Goal: Task Accomplishment & Management: Manage account settings

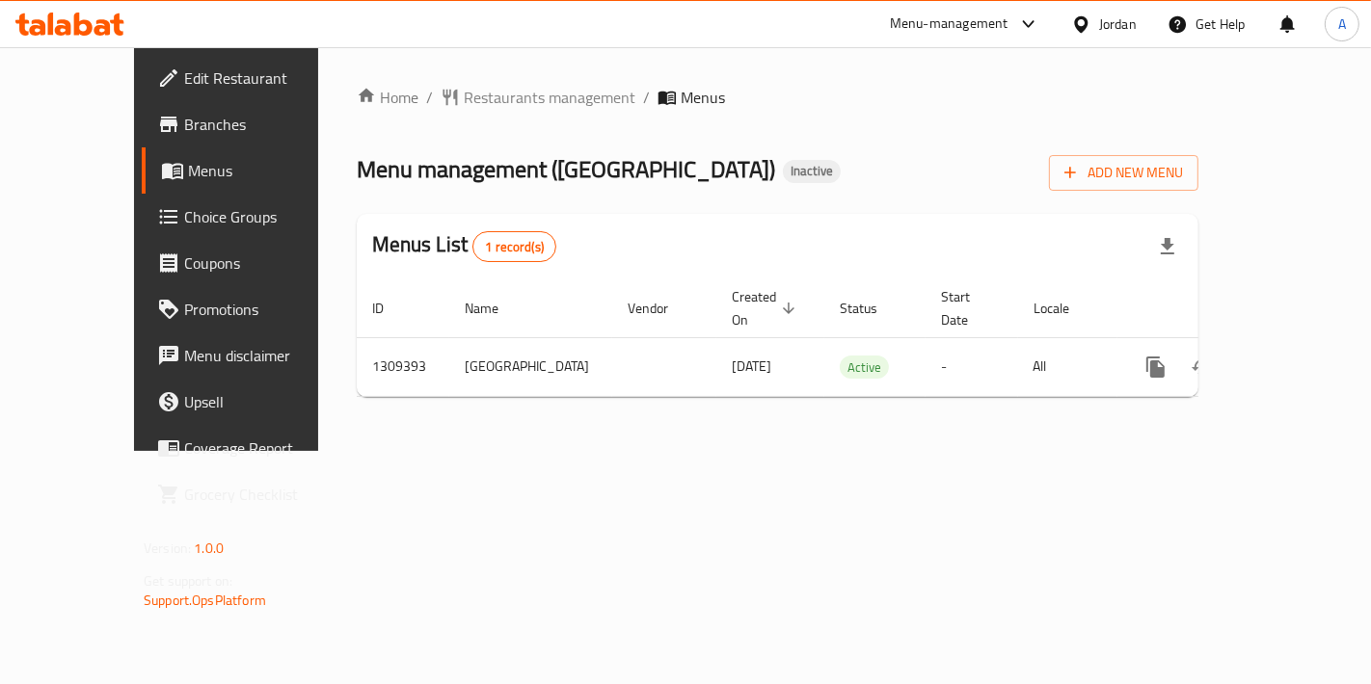
click at [1183, 175] on span "Add New Menu" at bounding box center [1123, 173] width 119 height 24
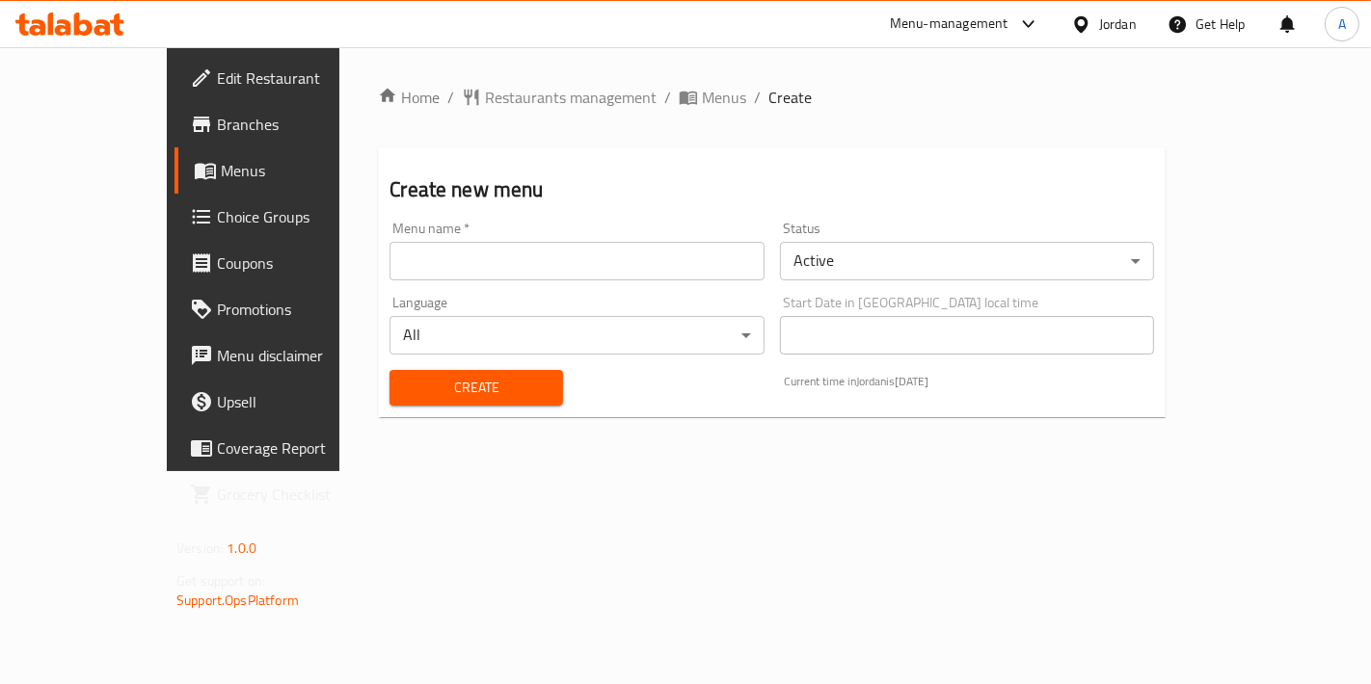
click at [584, 258] on input "text" at bounding box center [576, 261] width 374 height 39
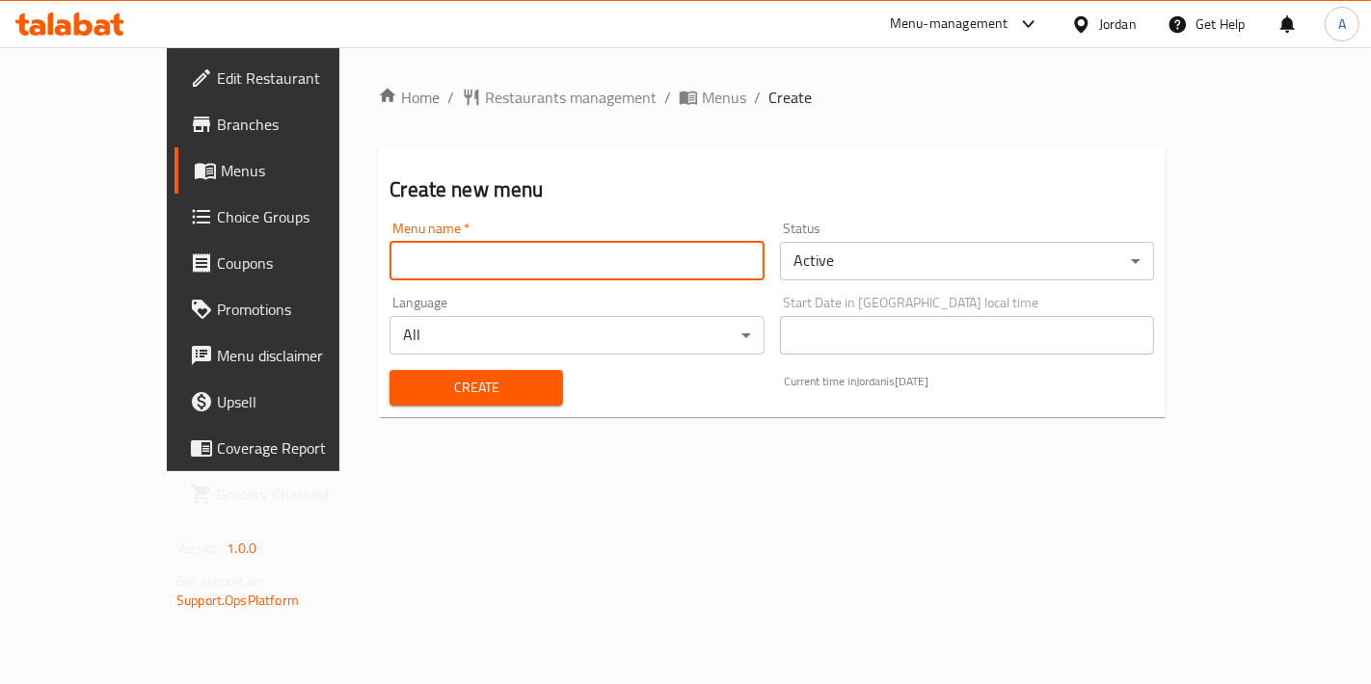
type input "New Menu"
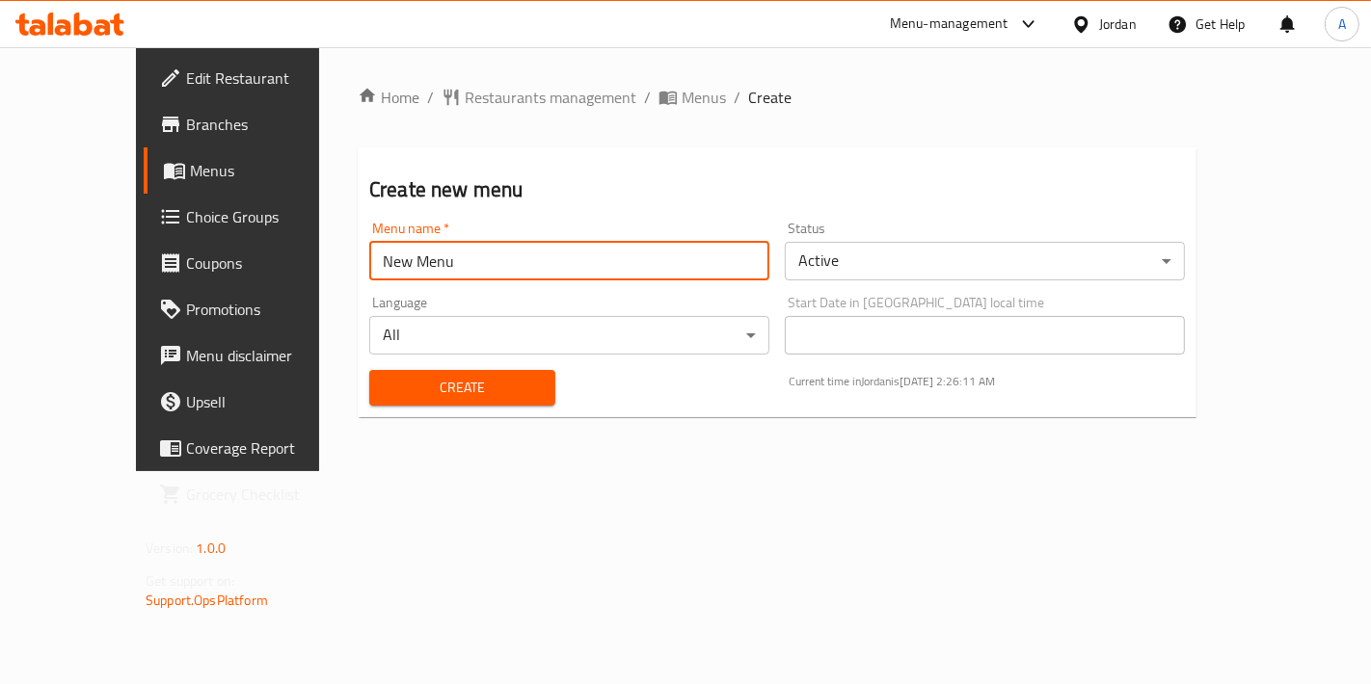
click at [402, 389] on span "Create" at bounding box center [462, 388] width 155 height 24
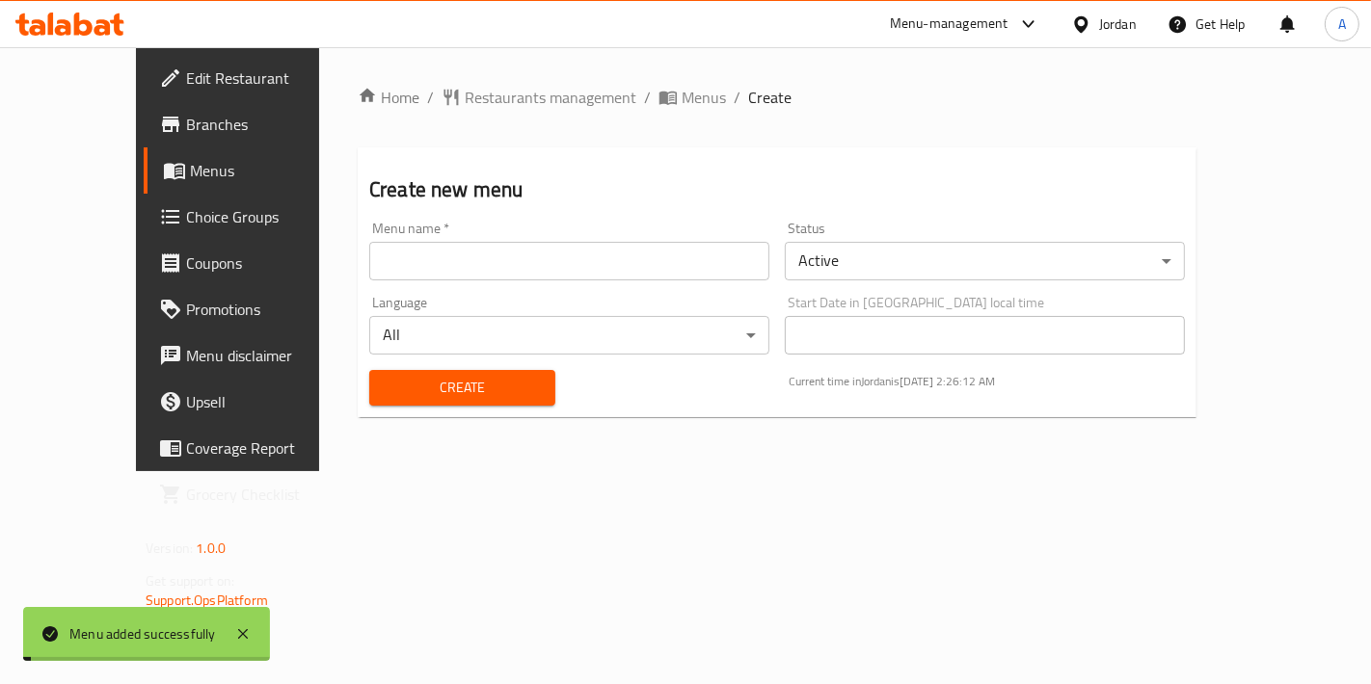
click at [682, 96] on span "Menus" at bounding box center [704, 97] width 44 height 23
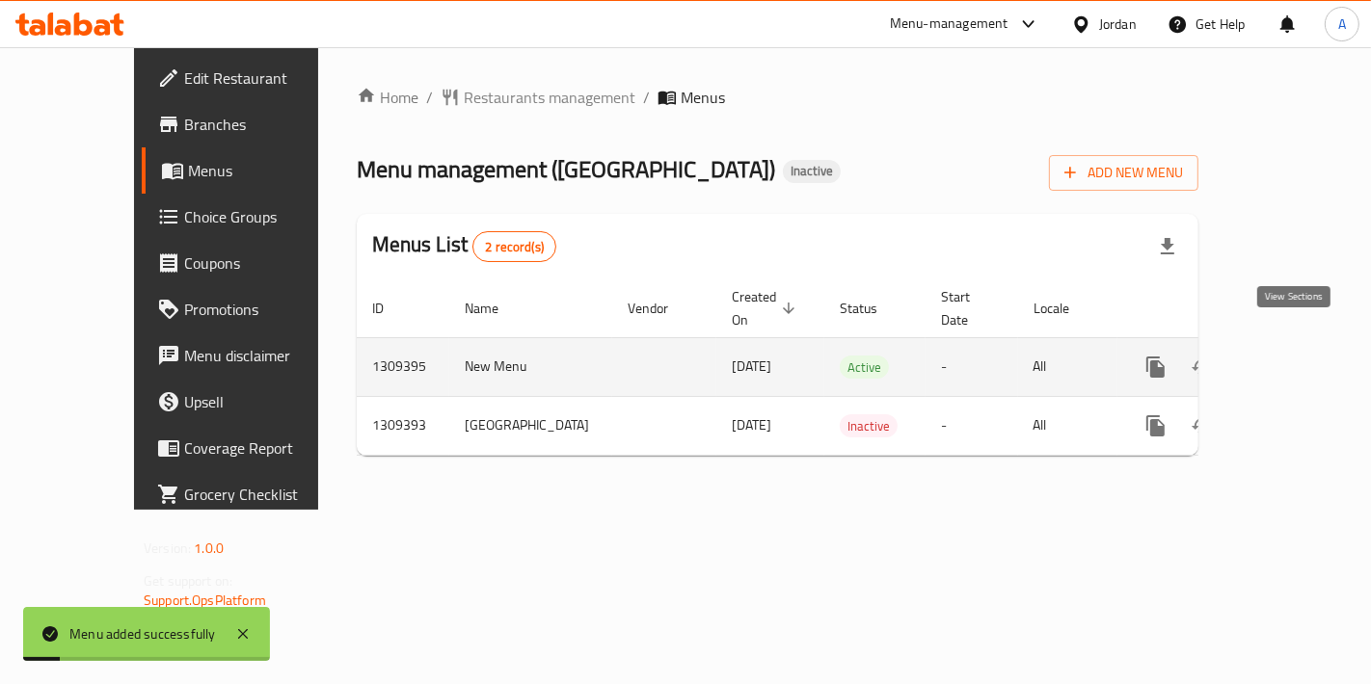
click at [1309, 350] on link "enhanced table" at bounding box center [1295, 367] width 46 height 46
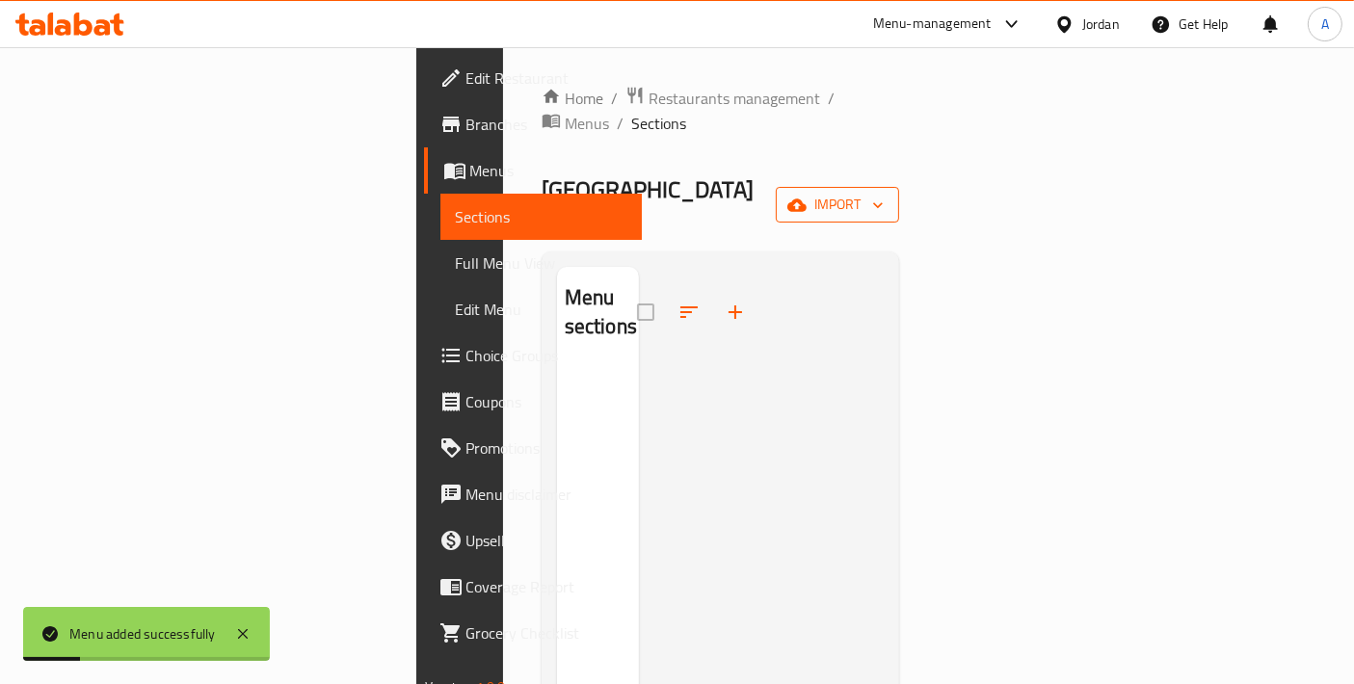
click at [884, 193] on span "import" at bounding box center [837, 205] width 93 height 24
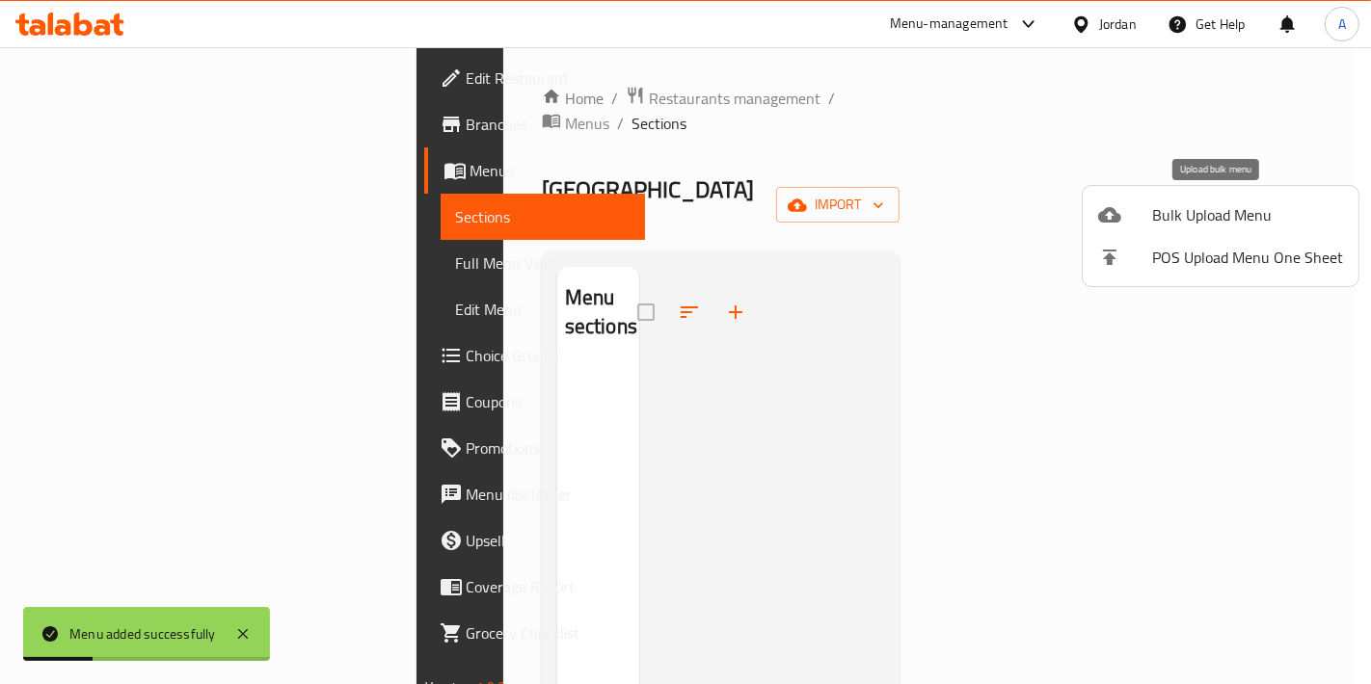
click at [1152, 226] on span "Bulk Upload Menu" at bounding box center [1247, 214] width 191 height 23
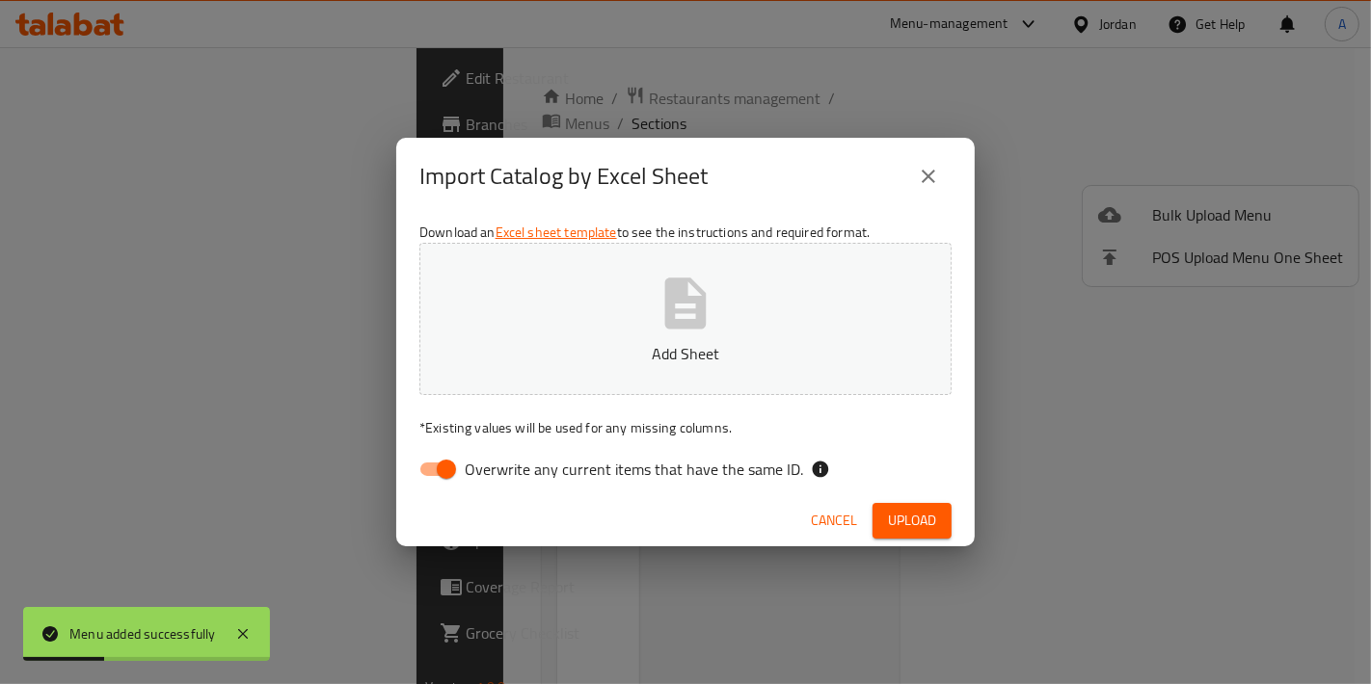
click at [779, 314] on button "Add Sheet" at bounding box center [685, 319] width 532 height 152
click at [443, 475] on input "Overwrite any current items that have the same ID." at bounding box center [446, 469] width 110 height 37
checkbox input "false"
click at [914, 512] on span "Upload" at bounding box center [912, 521] width 48 height 24
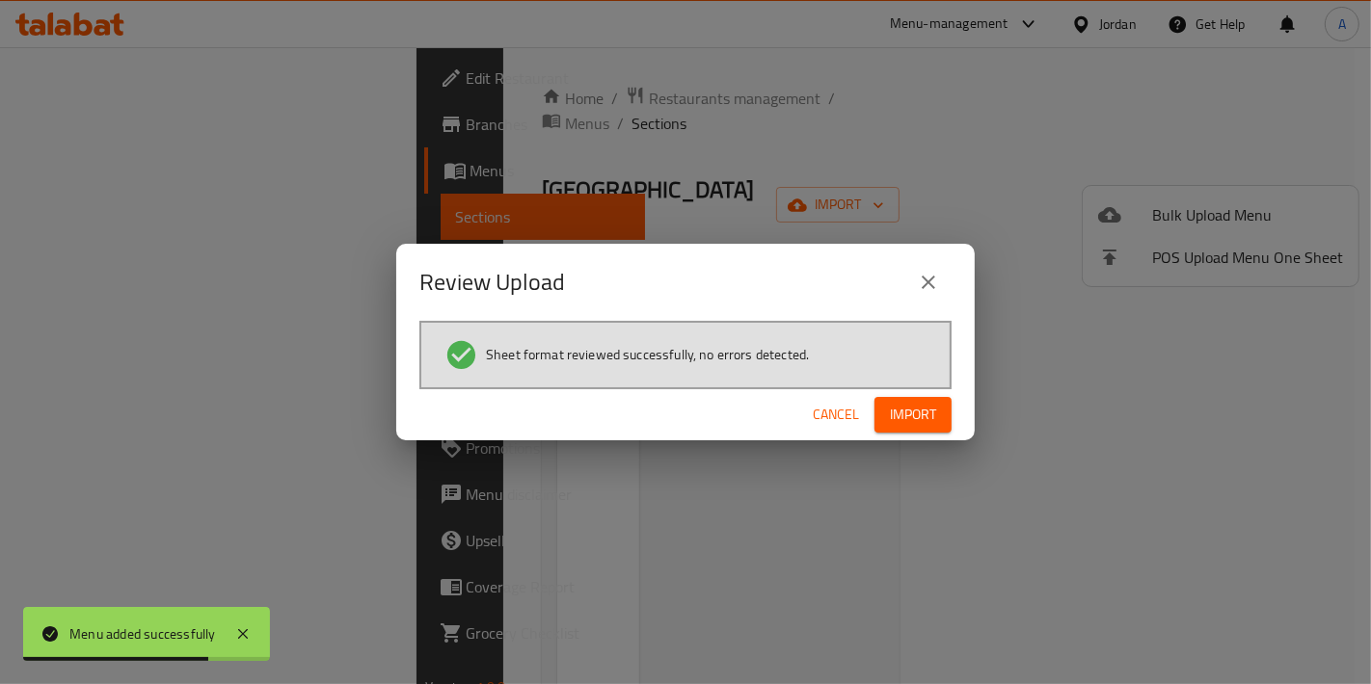
click at [917, 424] on span "Import" at bounding box center [913, 415] width 46 height 24
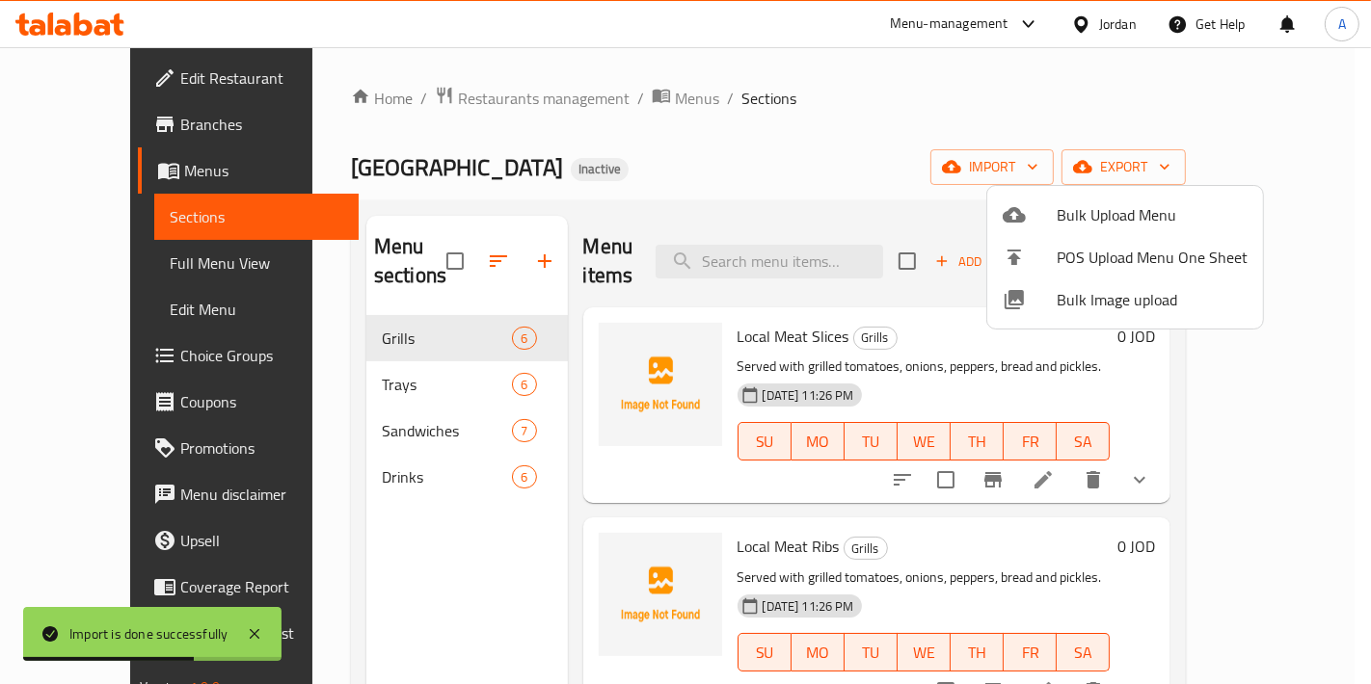
click at [424, 322] on div at bounding box center [685, 342] width 1371 height 684
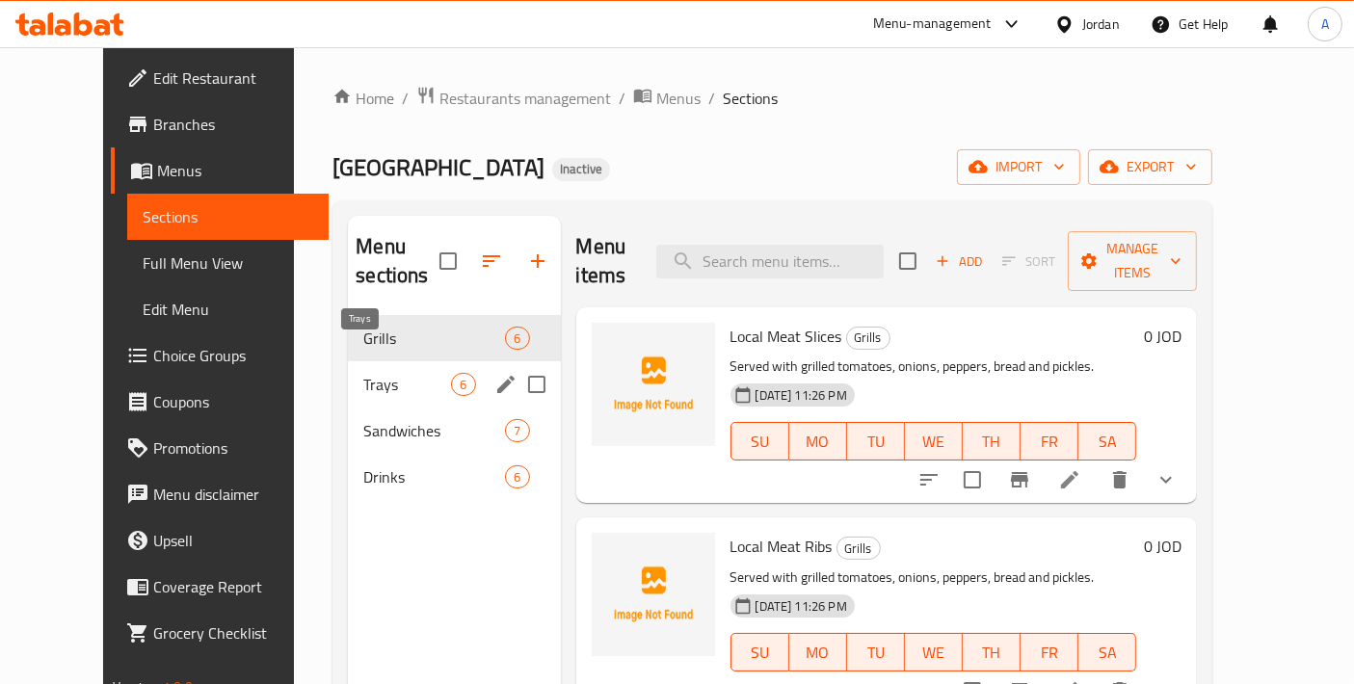
click at [369, 373] on span "Trays" at bounding box center [407, 384] width 88 height 23
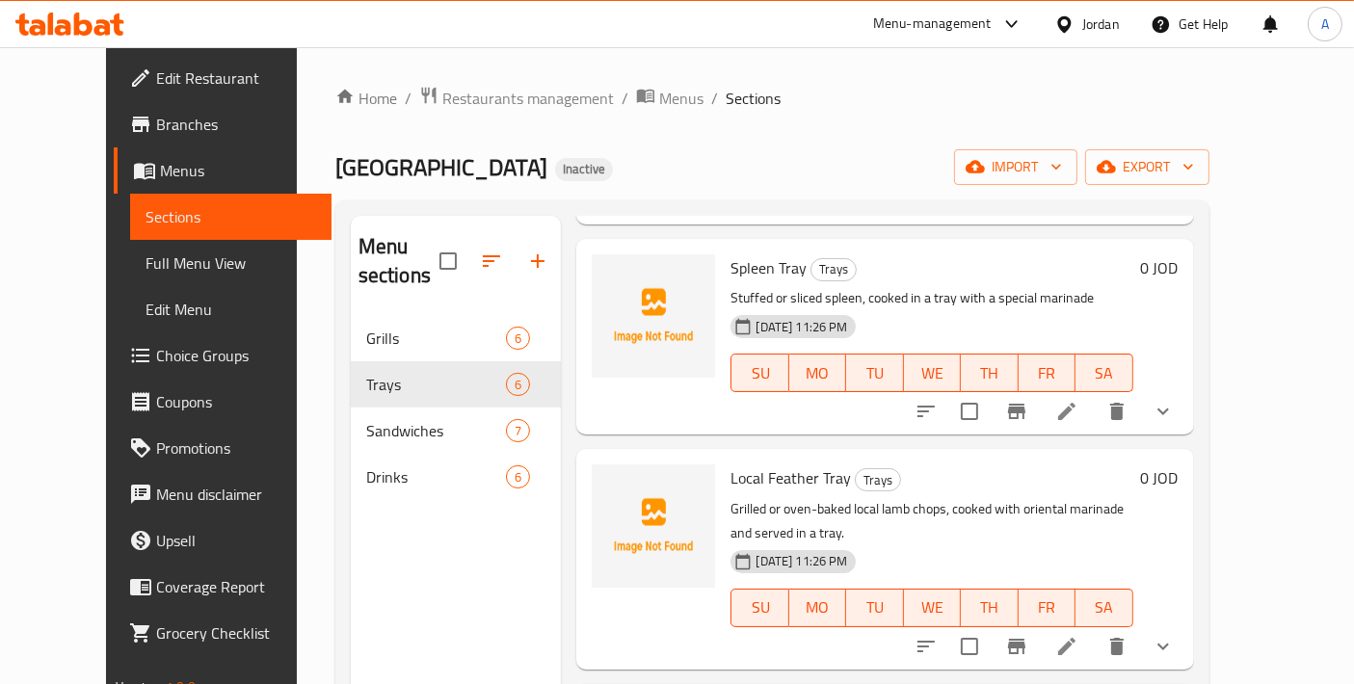
scroll to position [650, 0]
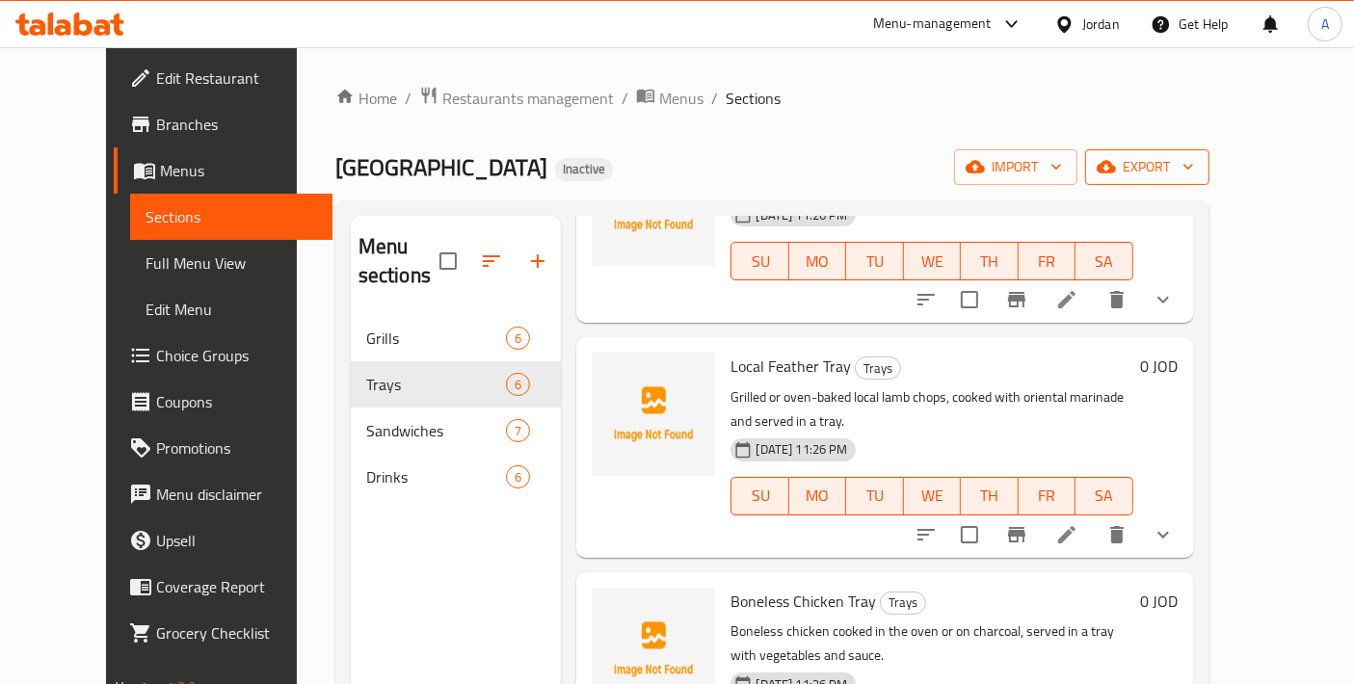
click at [1198, 162] on icon "button" at bounding box center [1188, 166] width 19 height 19
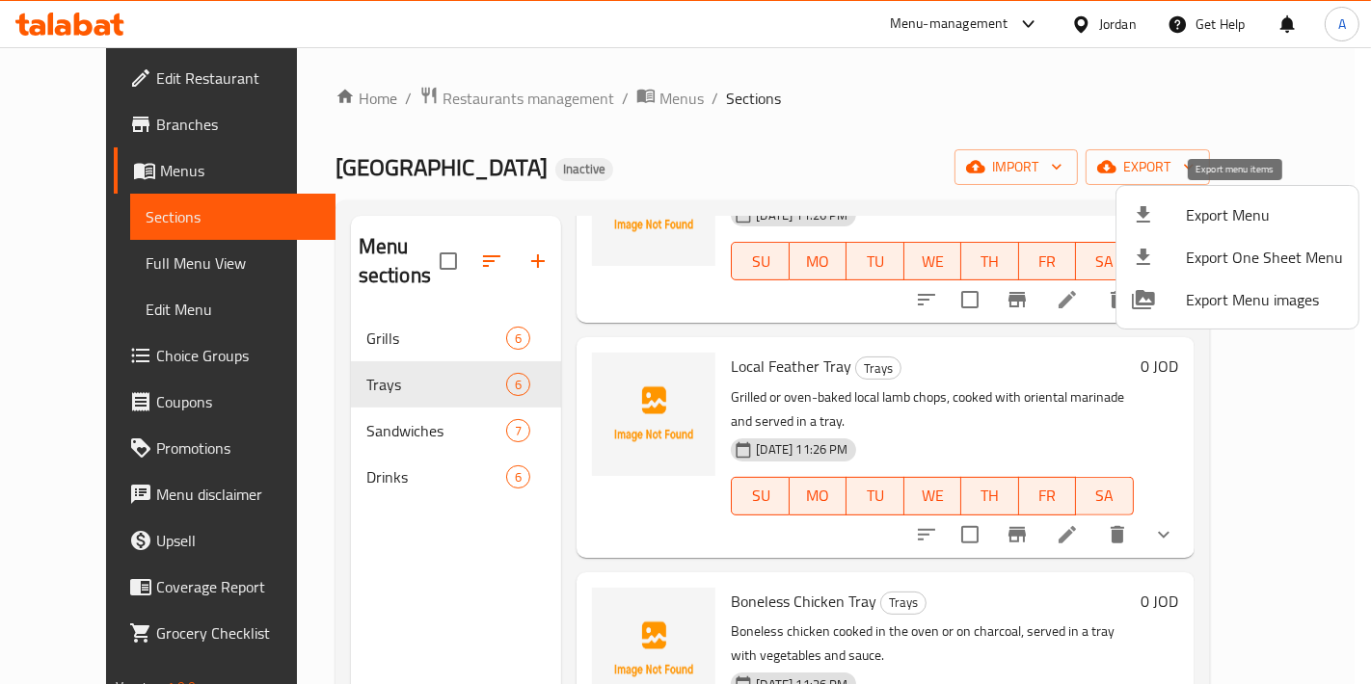
click at [1165, 225] on div at bounding box center [1159, 214] width 54 height 23
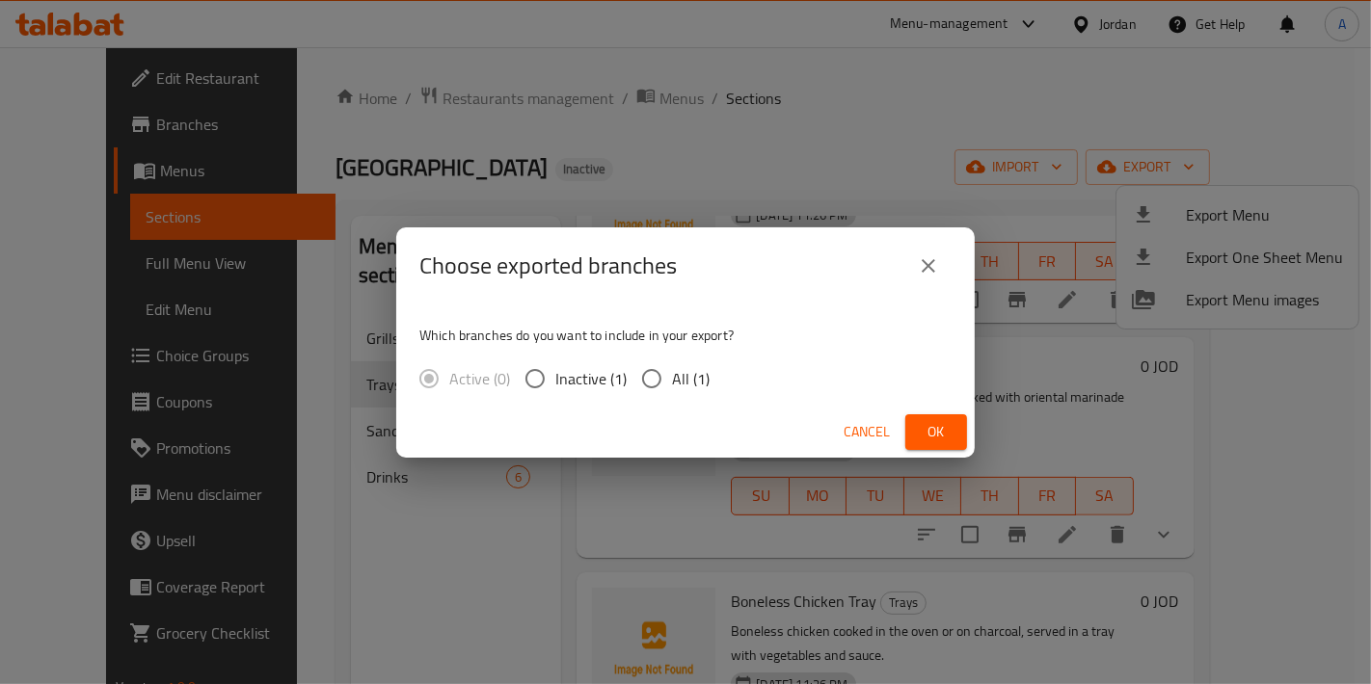
click at [705, 383] on span "All (1)" at bounding box center [691, 378] width 38 height 23
click at [672, 383] on input "All (1)" at bounding box center [651, 379] width 40 height 40
radio input "true"
click at [918, 423] on button "Ok" at bounding box center [936, 433] width 62 height 36
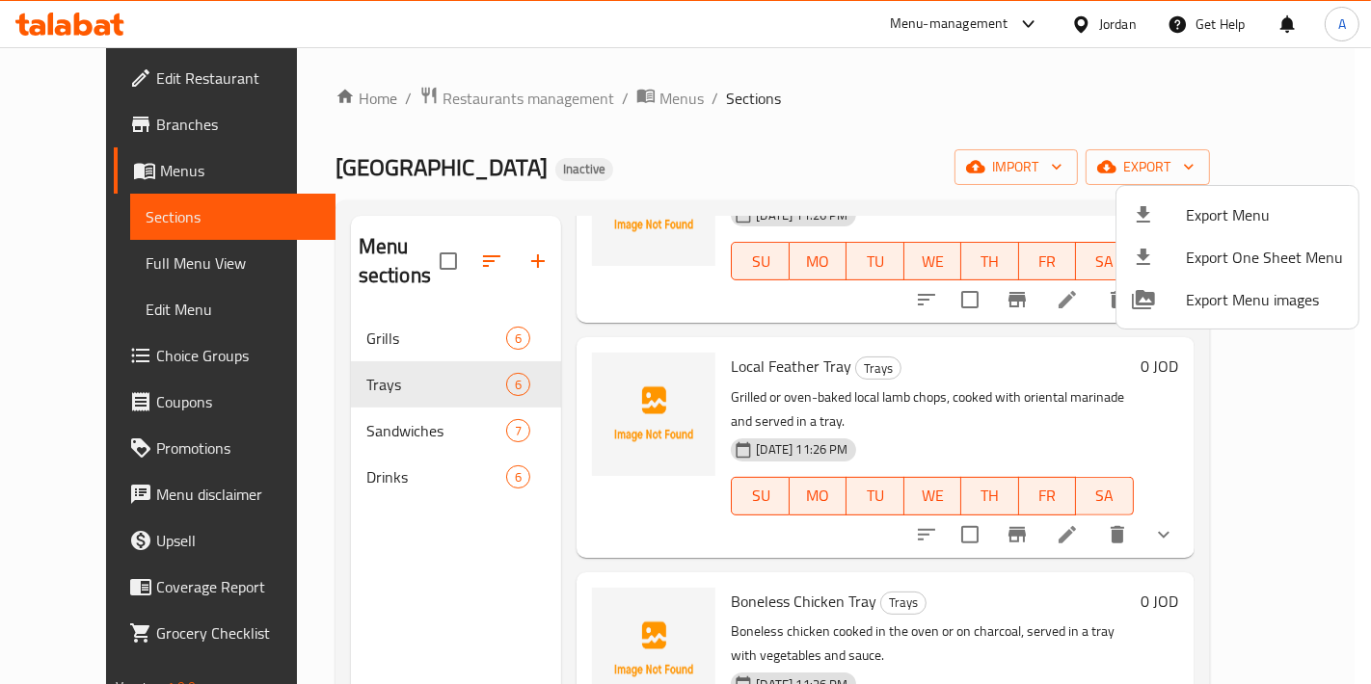
click at [129, 114] on div at bounding box center [685, 342] width 1371 height 684
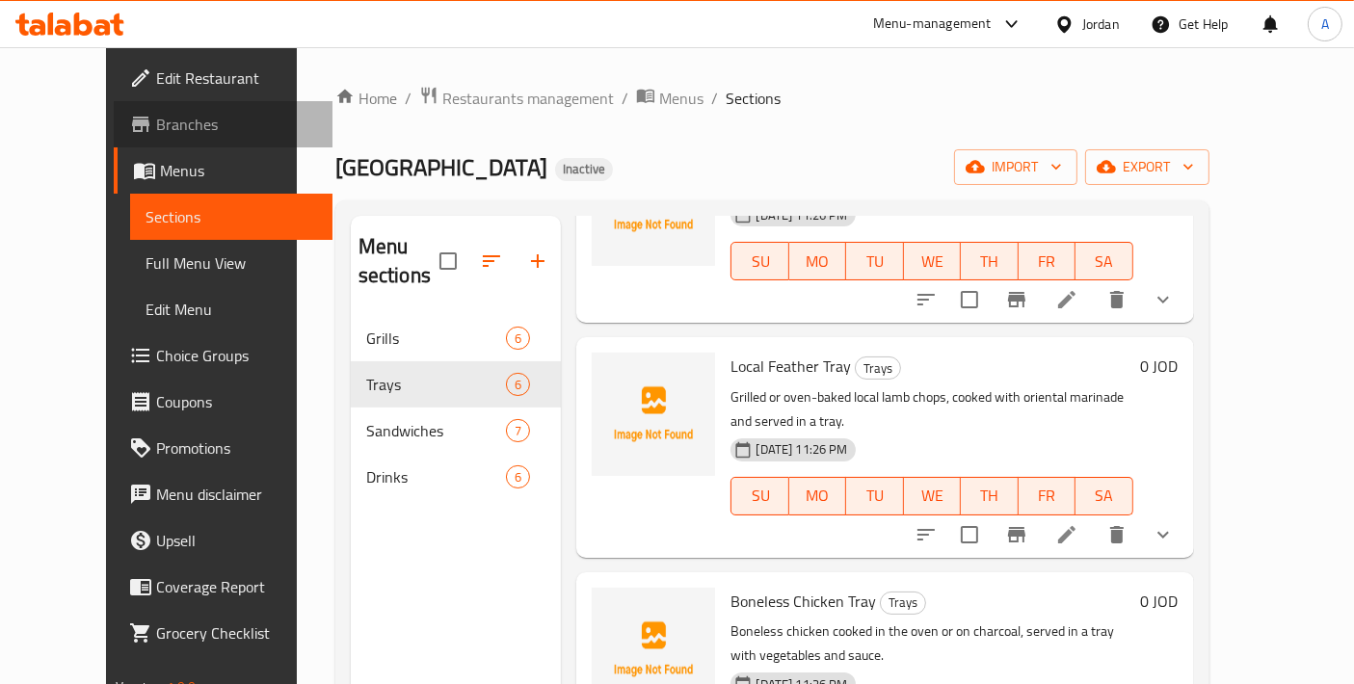
click at [156, 120] on span "Branches" at bounding box center [236, 124] width 161 height 23
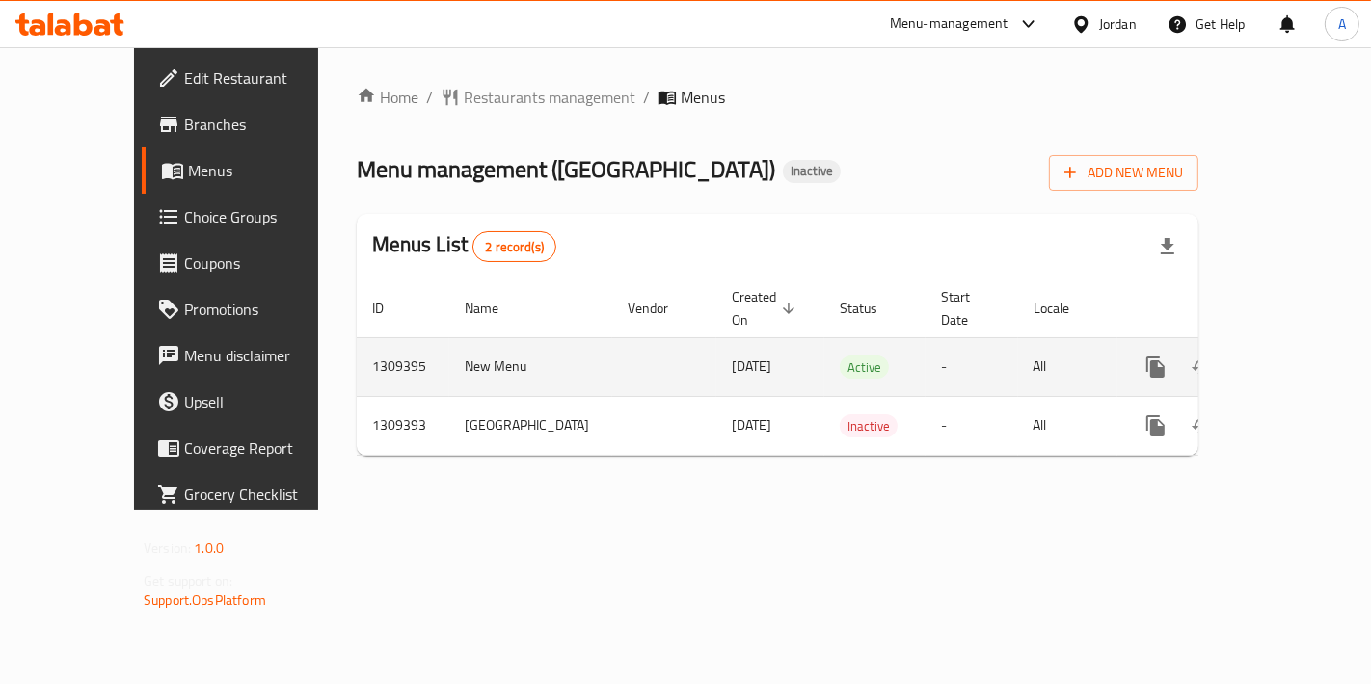
click at [1283, 356] on icon "enhanced table" at bounding box center [1294, 367] width 23 height 23
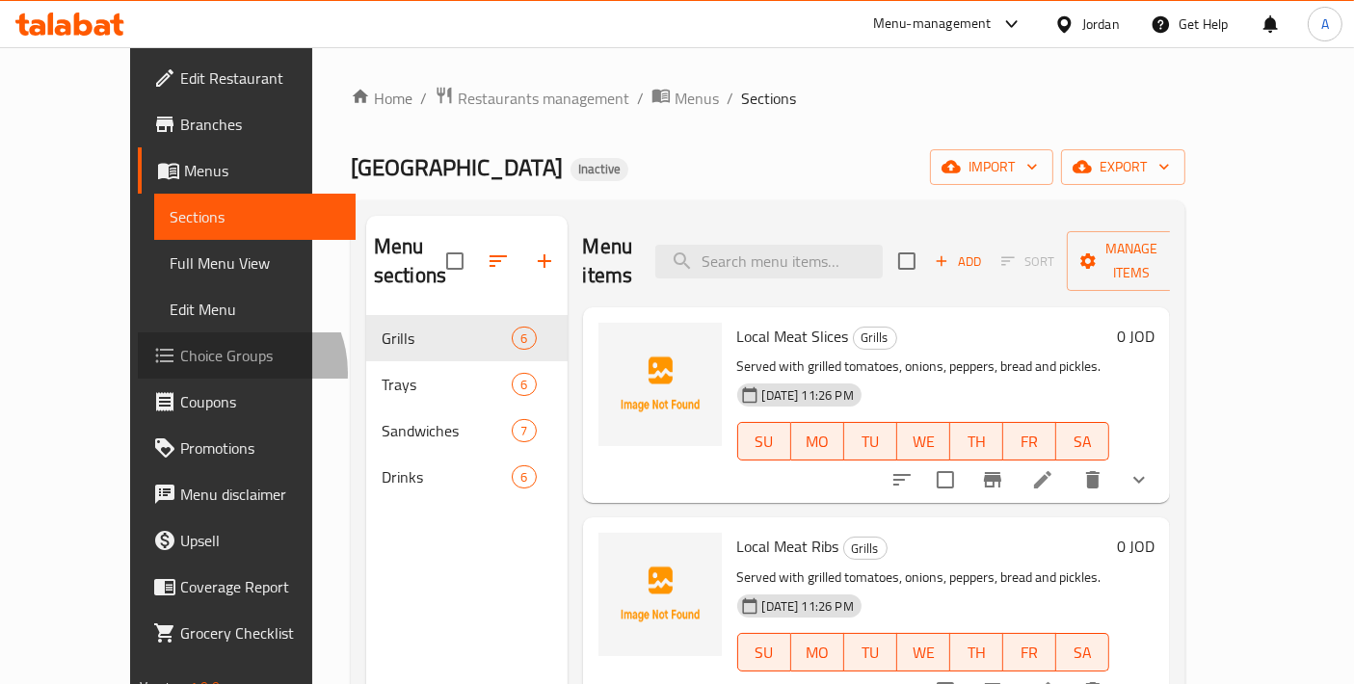
click at [138, 373] on link "Choice Groups" at bounding box center [247, 356] width 219 height 46
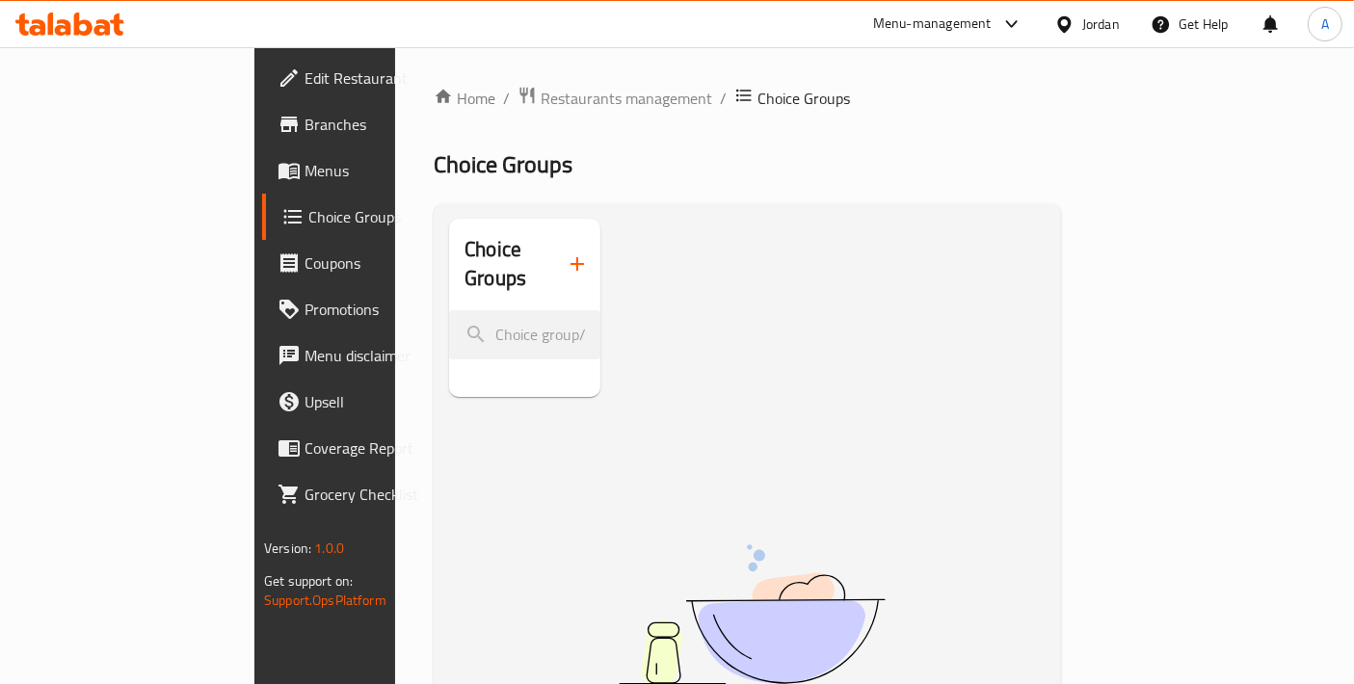
click at [305, 177] on span "Menus" at bounding box center [385, 170] width 161 height 23
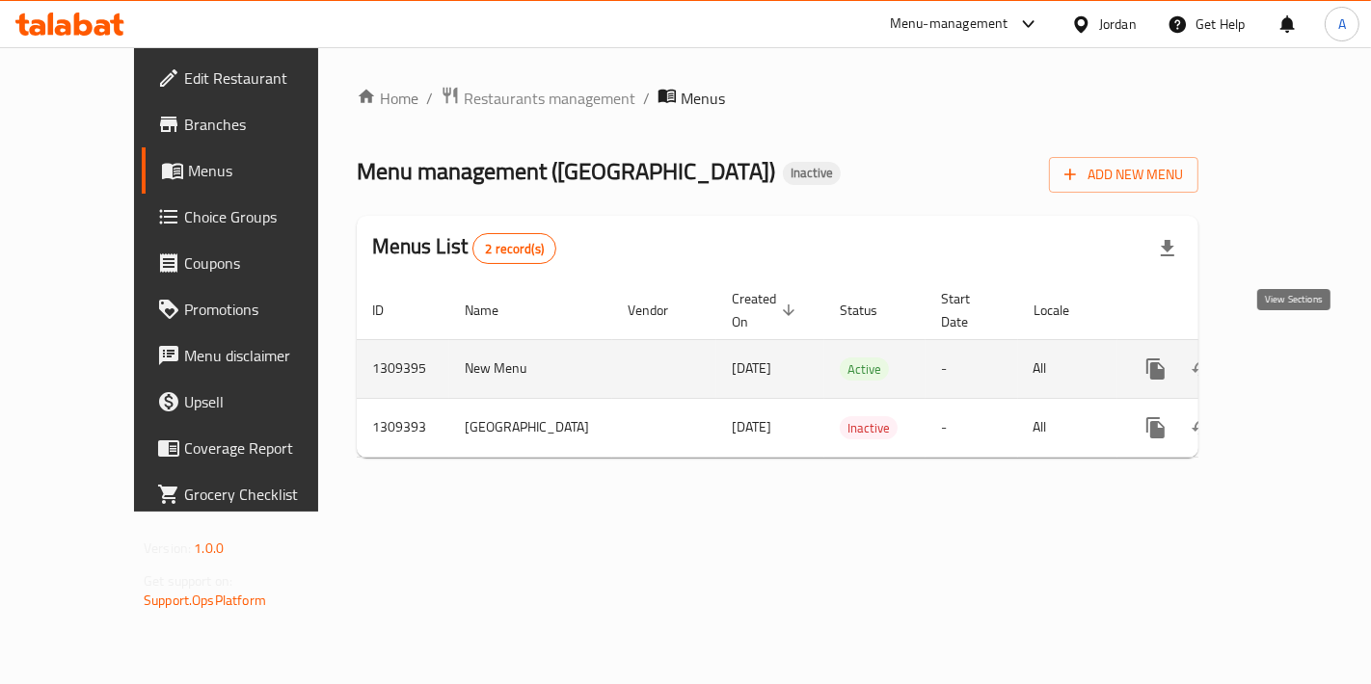
click at [1292, 361] on icon "enhanced table" at bounding box center [1294, 369] width 17 height 17
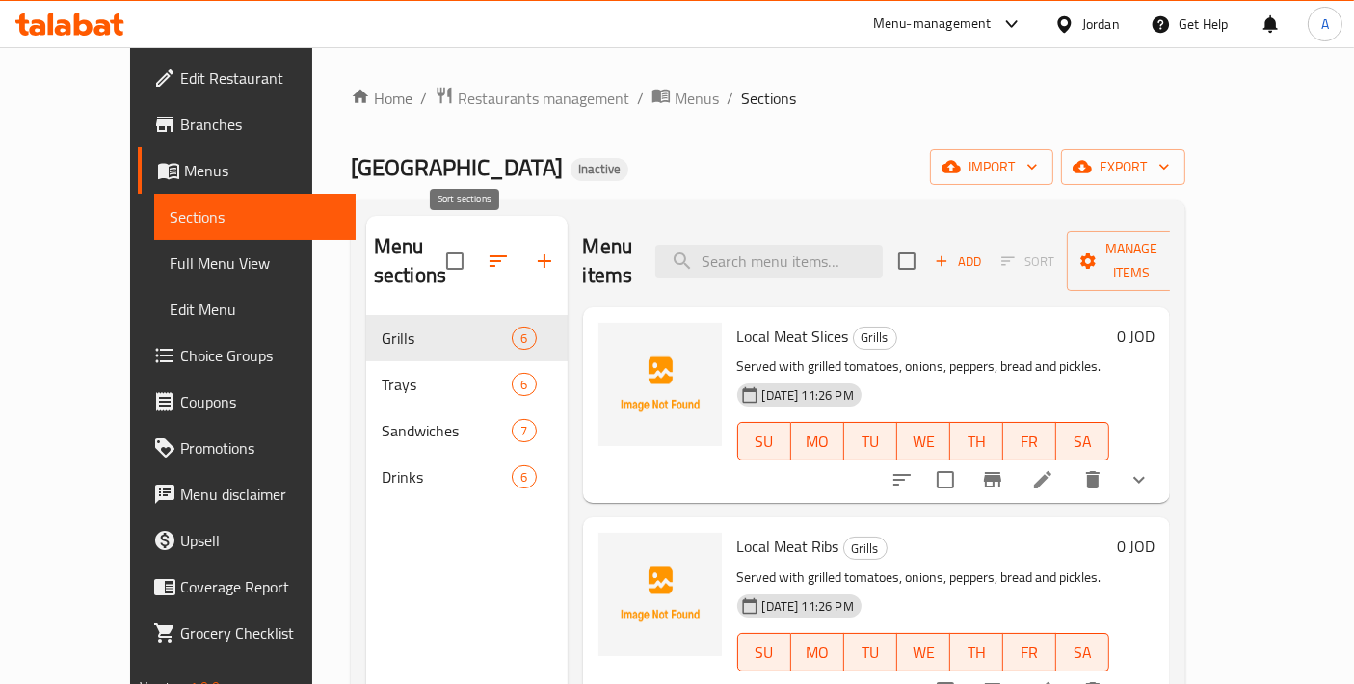
click at [436, 252] on input "checkbox" at bounding box center [455, 261] width 40 height 40
checkbox input "true"
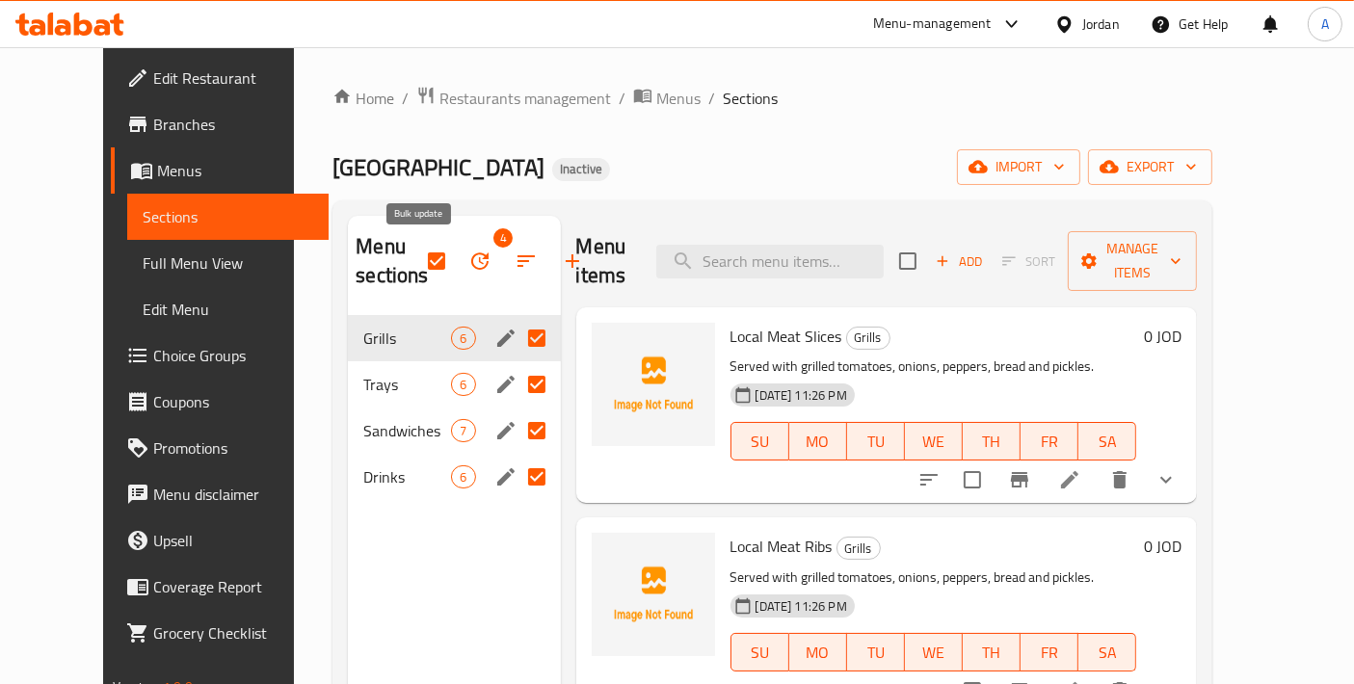
click at [469, 266] on icon "button" at bounding box center [480, 261] width 23 height 23
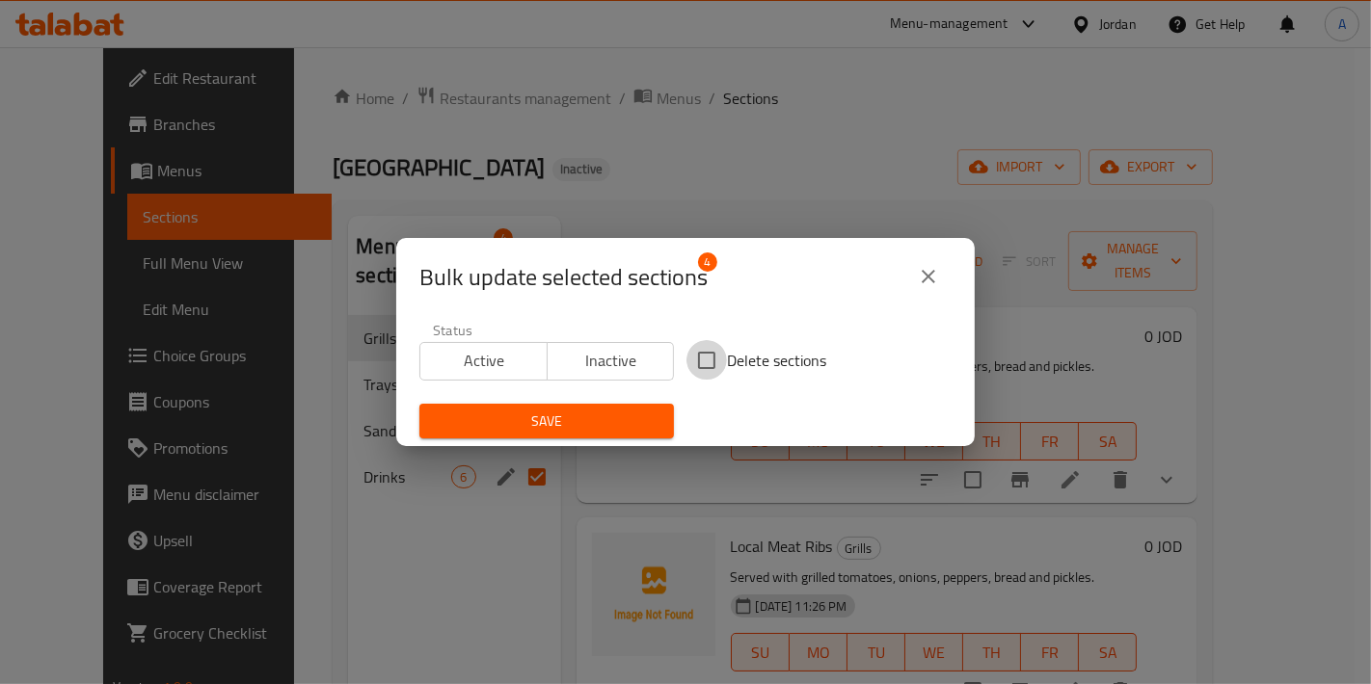
click at [705, 367] on input "Delete sections" at bounding box center [706, 360] width 40 height 40
checkbox input "true"
click at [617, 417] on span "Save" at bounding box center [547, 422] width 224 height 24
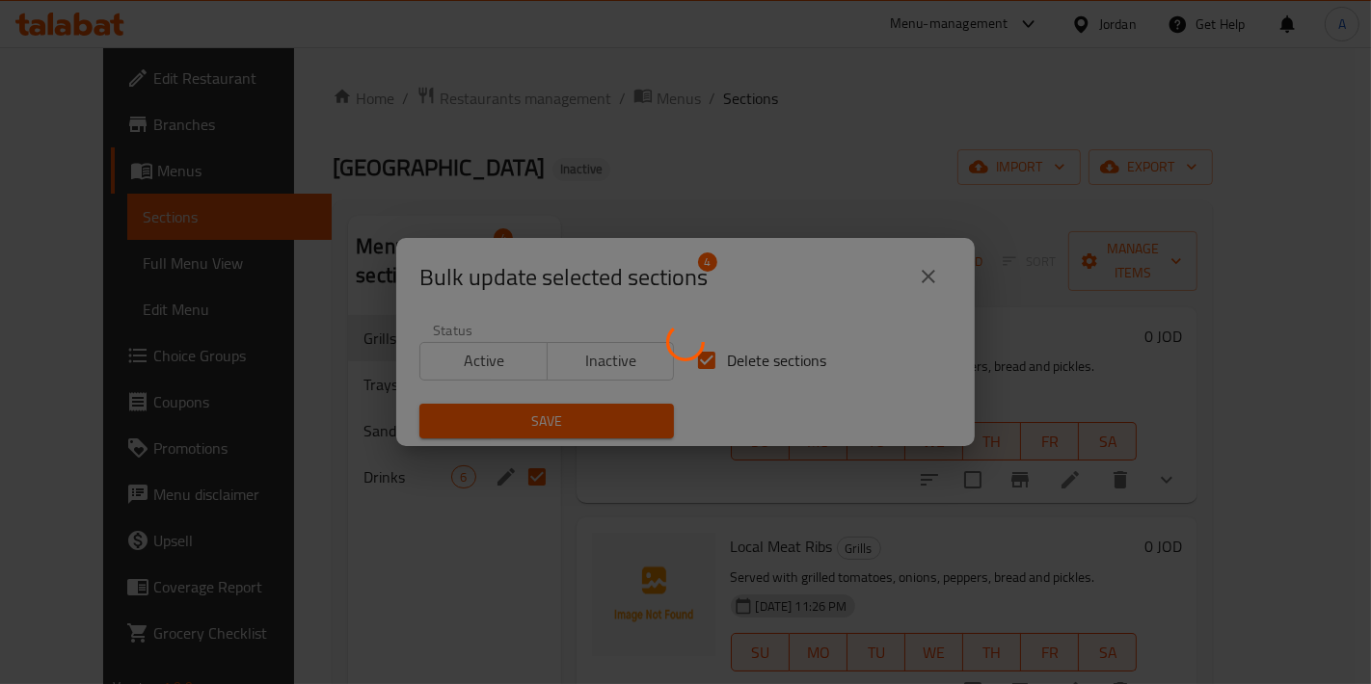
checkbox input "false"
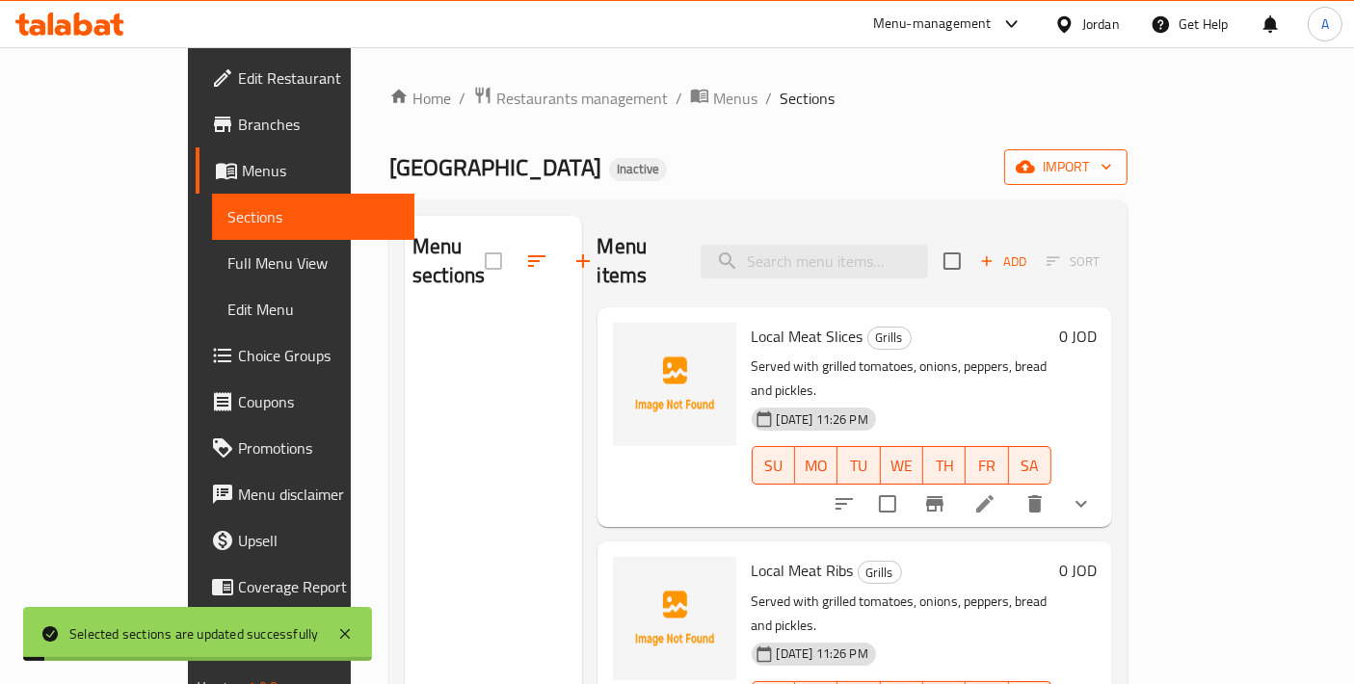
click at [1112, 164] on span "import" at bounding box center [1066, 167] width 93 height 24
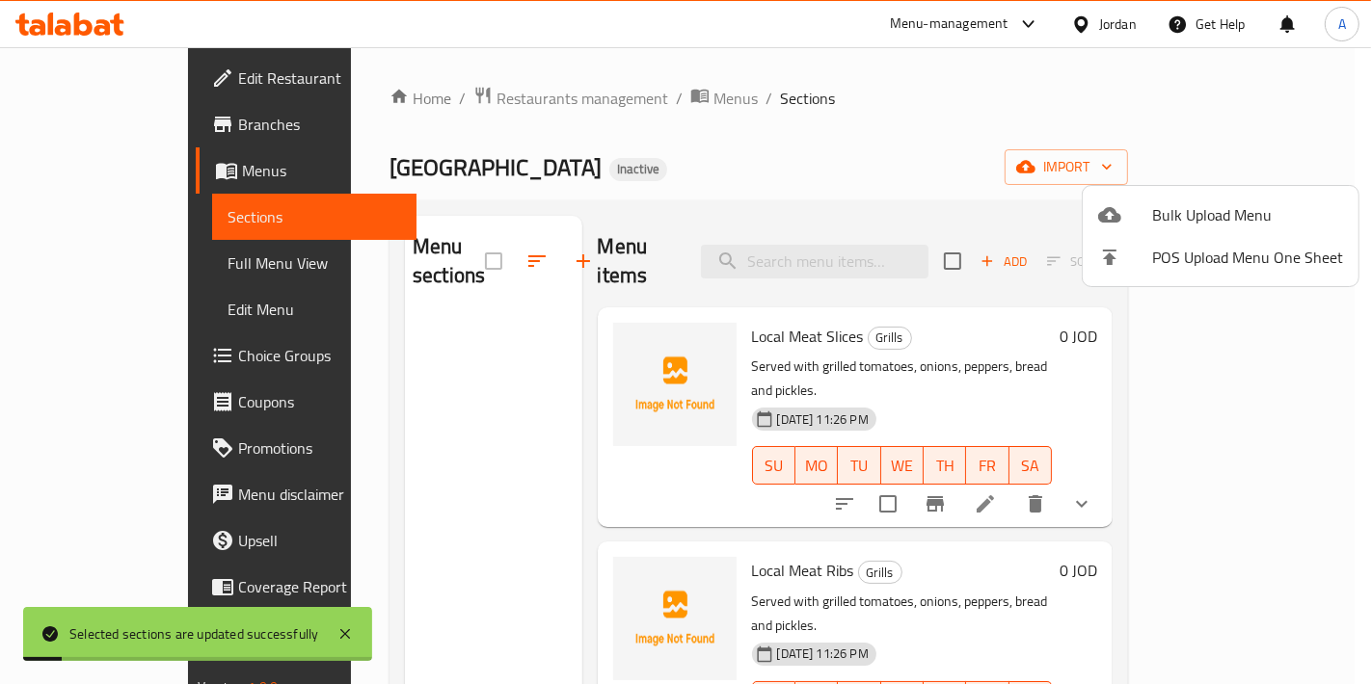
click at [1147, 210] on div at bounding box center [1125, 214] width 54 height 23
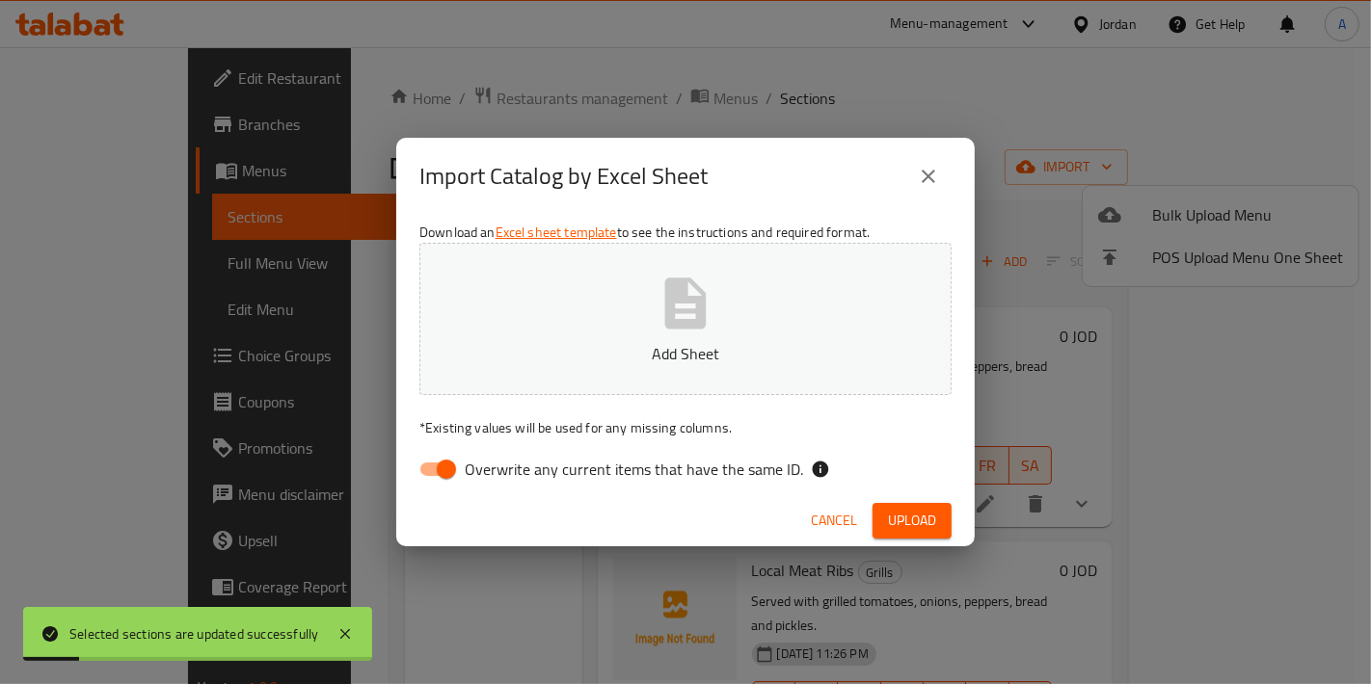
click at [719, 308] on button "Add Sheet" at bounding box center [685, 319] width 532 height 152
click at [419, 461] on input "Overwrite any current items that have the same ID." at bounding box center [446, 469] width 110 height 37
checkbox input "false"
click at [956, 536] on div "Cancel Upload" at bounding box center [685, 521] width 578 height 51
click at [934, 527] on span "Upload" at bounding box center [912, 521] width 48 height 24
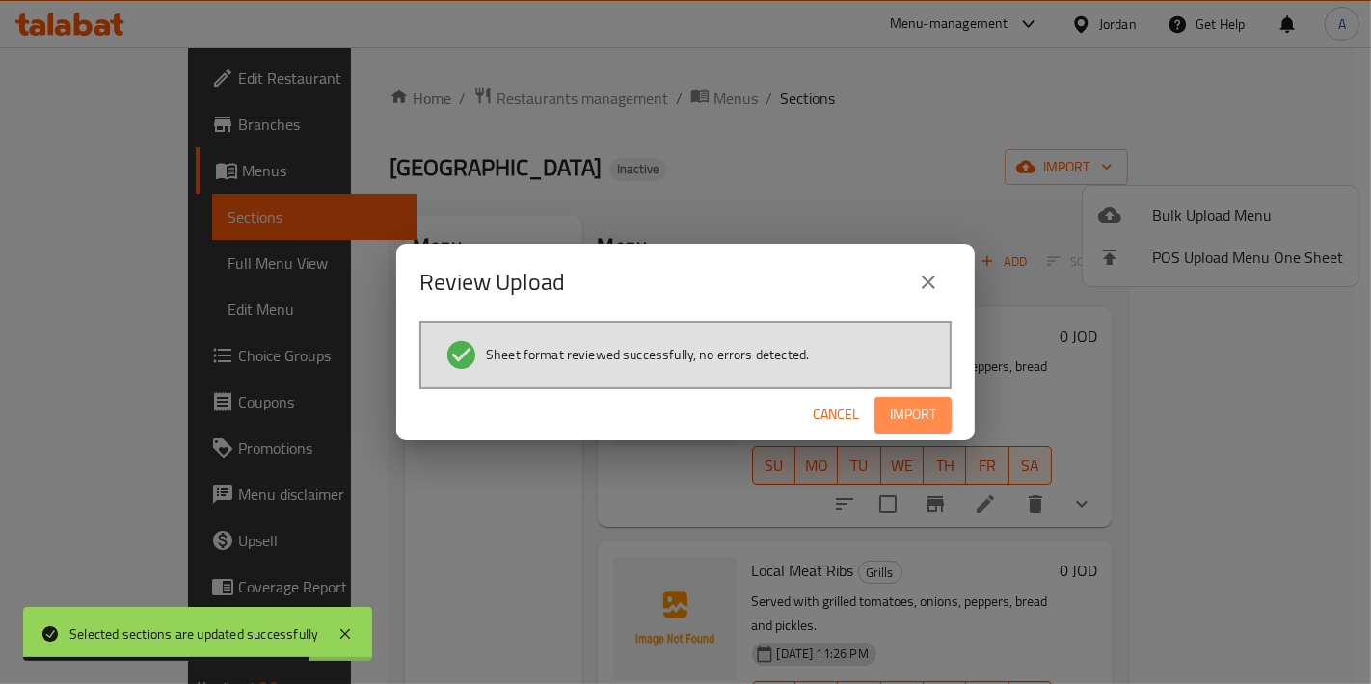
click at [926, 419] on span "Import" at bounding box center [913, 415] width 46 height 24
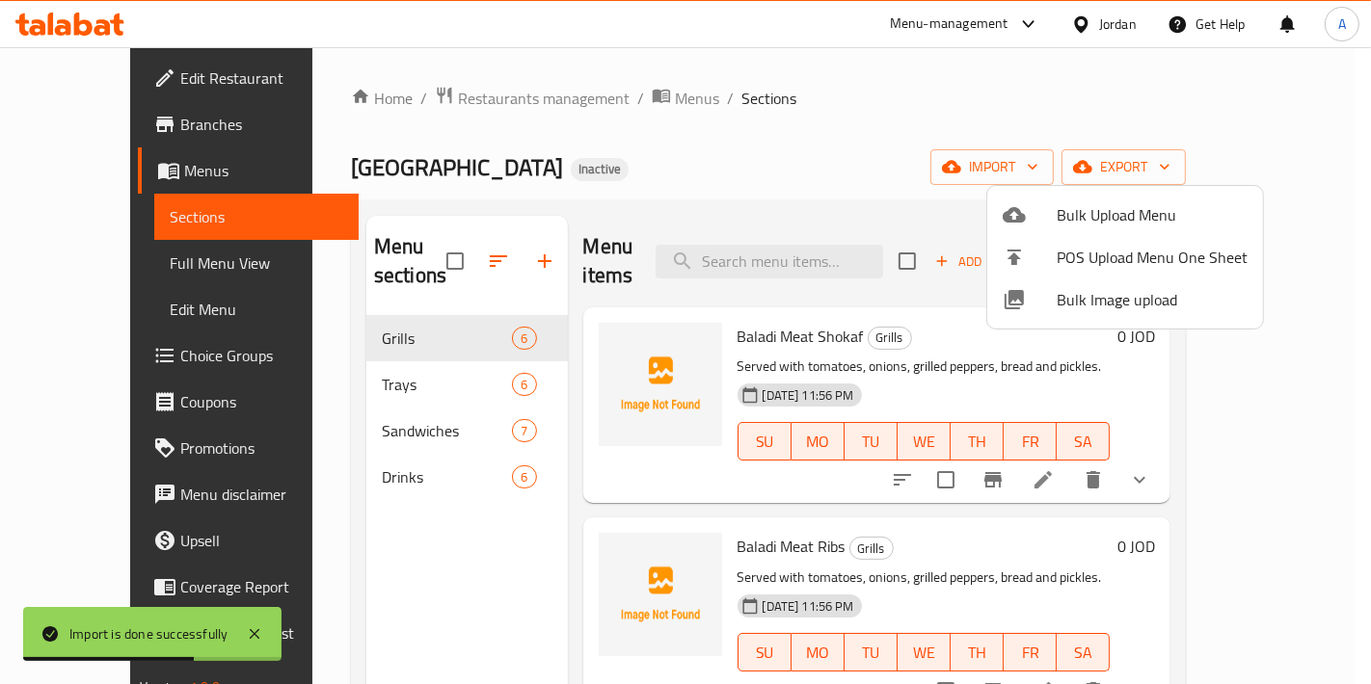
click at [123, 267] on div at bounding box center [685, 342] width 1371 height 684
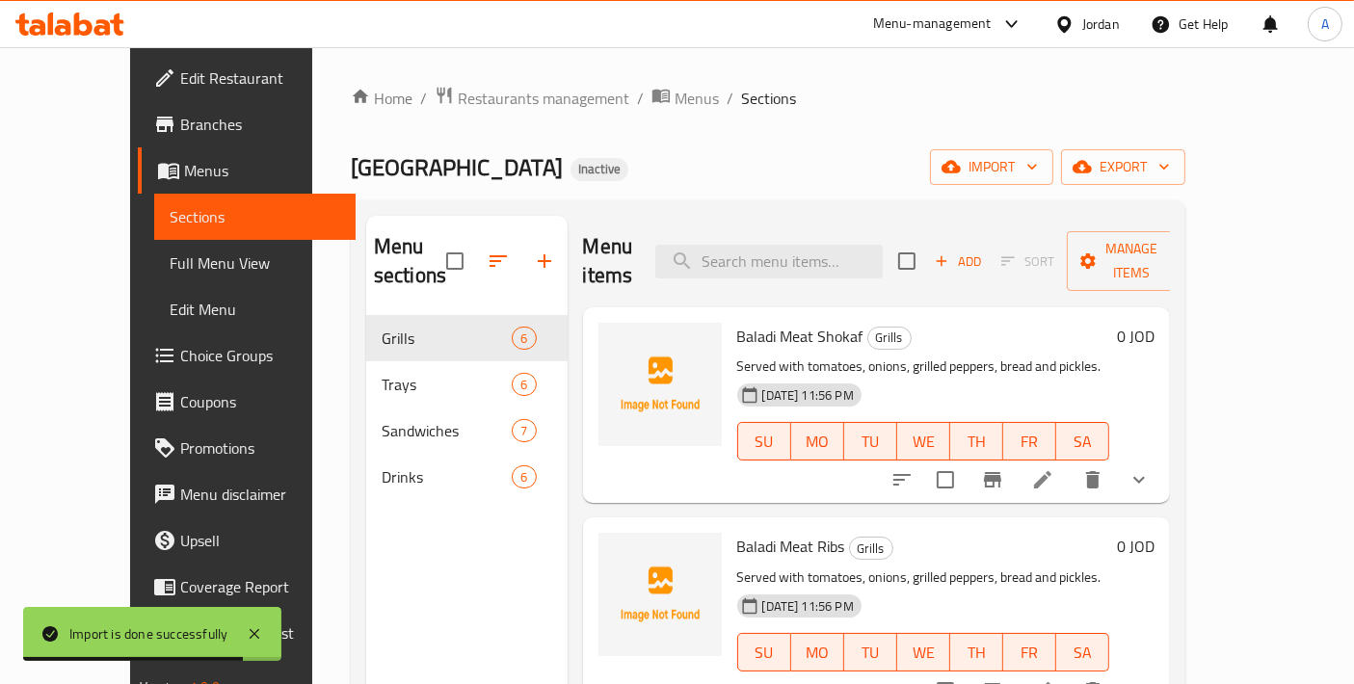
click at [180, 359] on span "Choice Groups" at bounding box center [260, 355] width 161 height 23
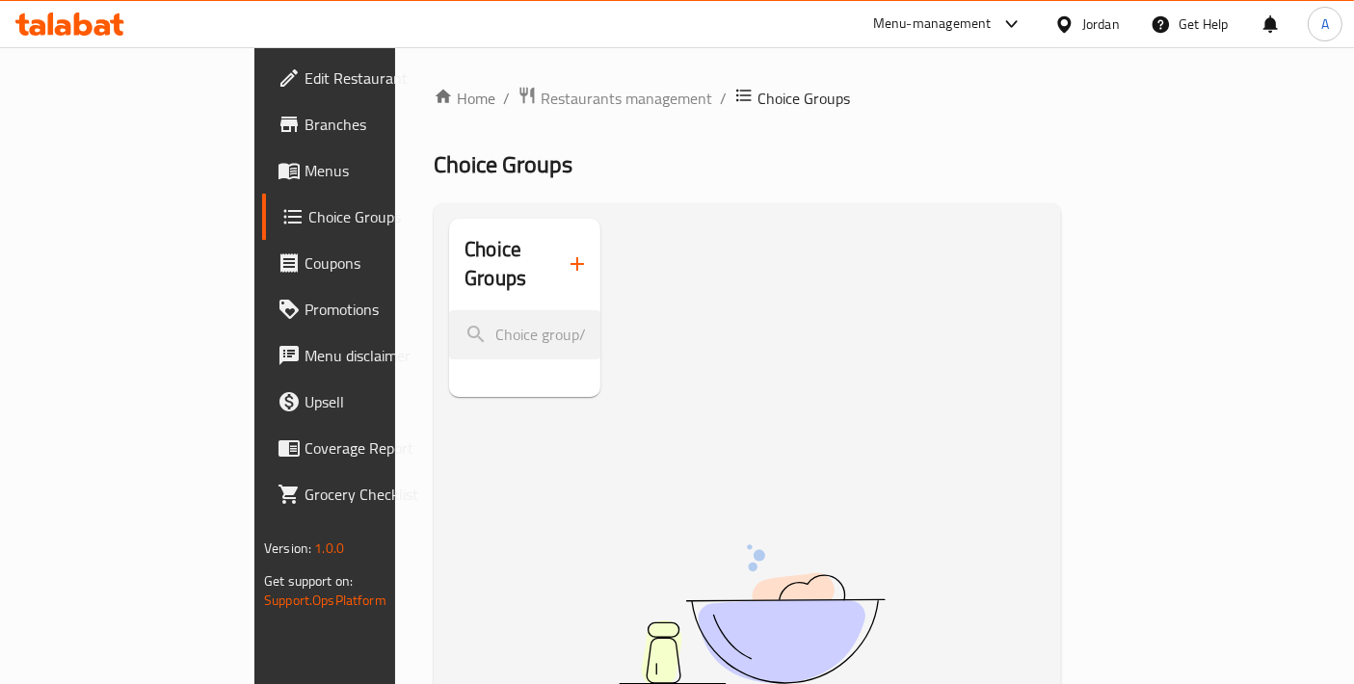
click at [305, 166] on span "Menus" at bounding box center [385, 170] width 161 height 23
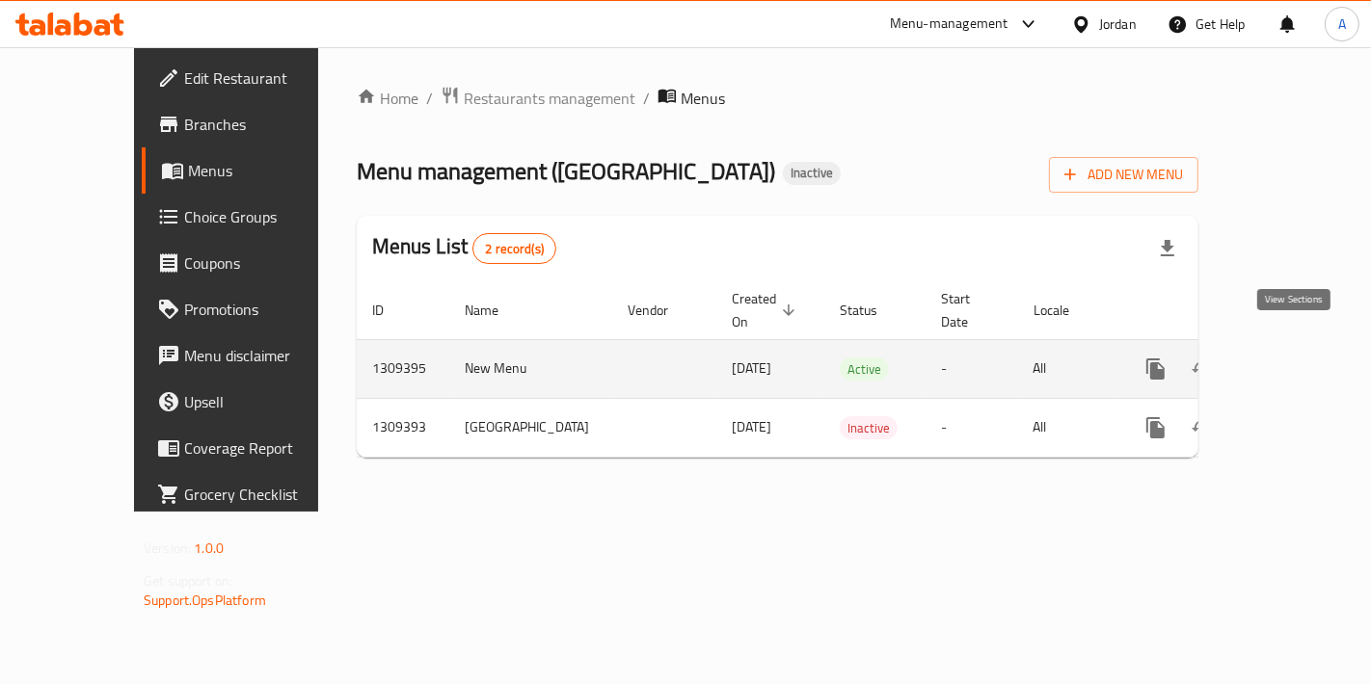
click at [1297, 346] on link "enhanced table" at bounding box center [1295, 369] width 46 height 46
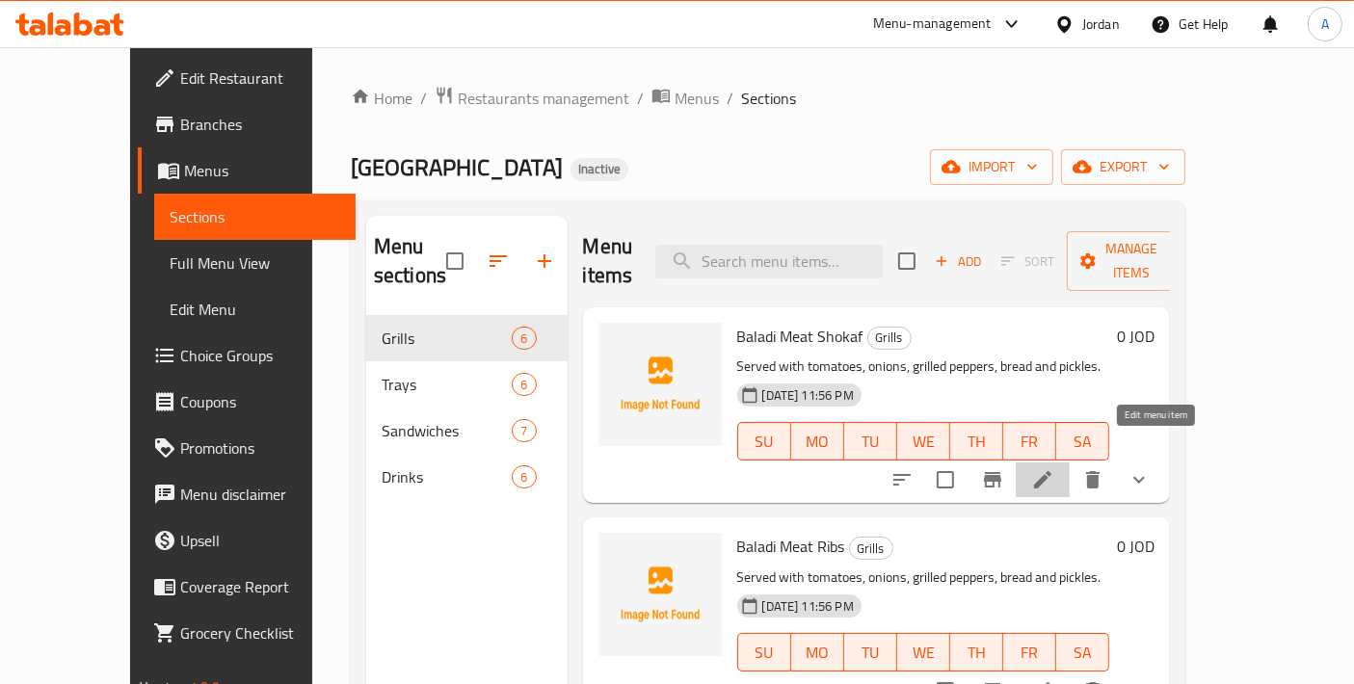
click at [1055, 469] on icon at bounding box center [1043, 480] width 23 height 23
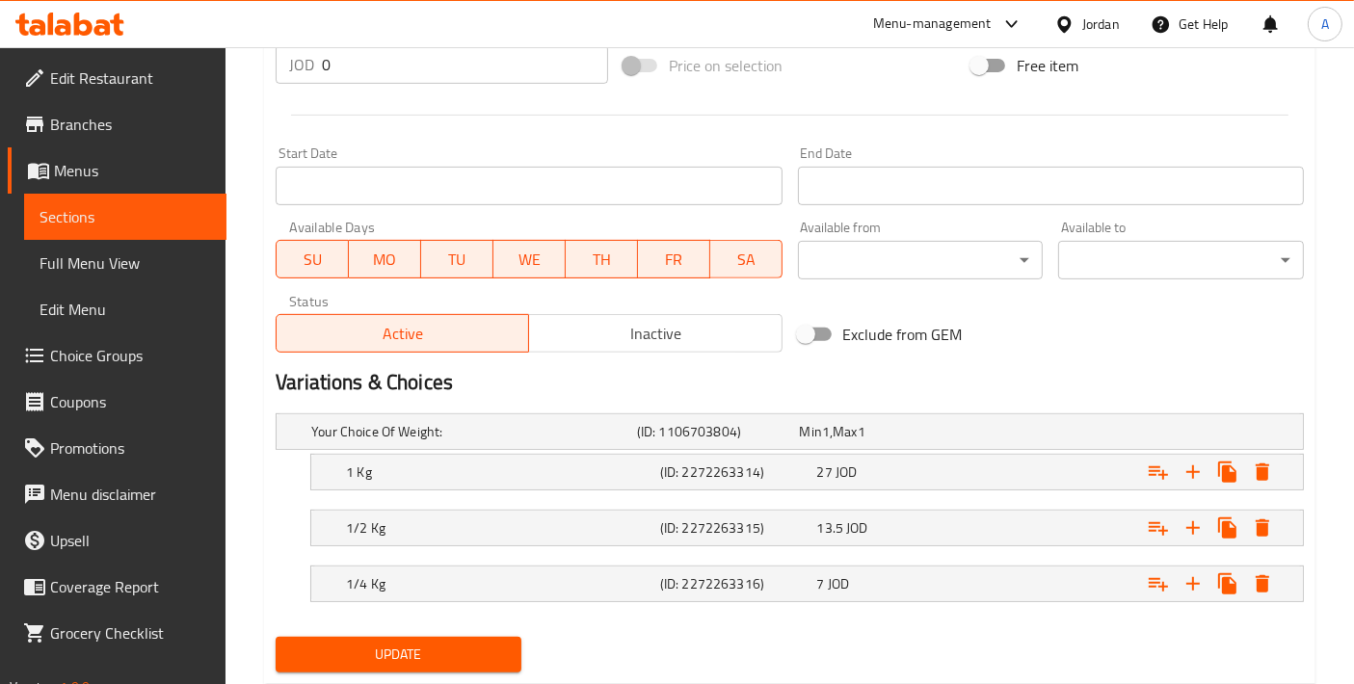
scroll to position [772, 0]
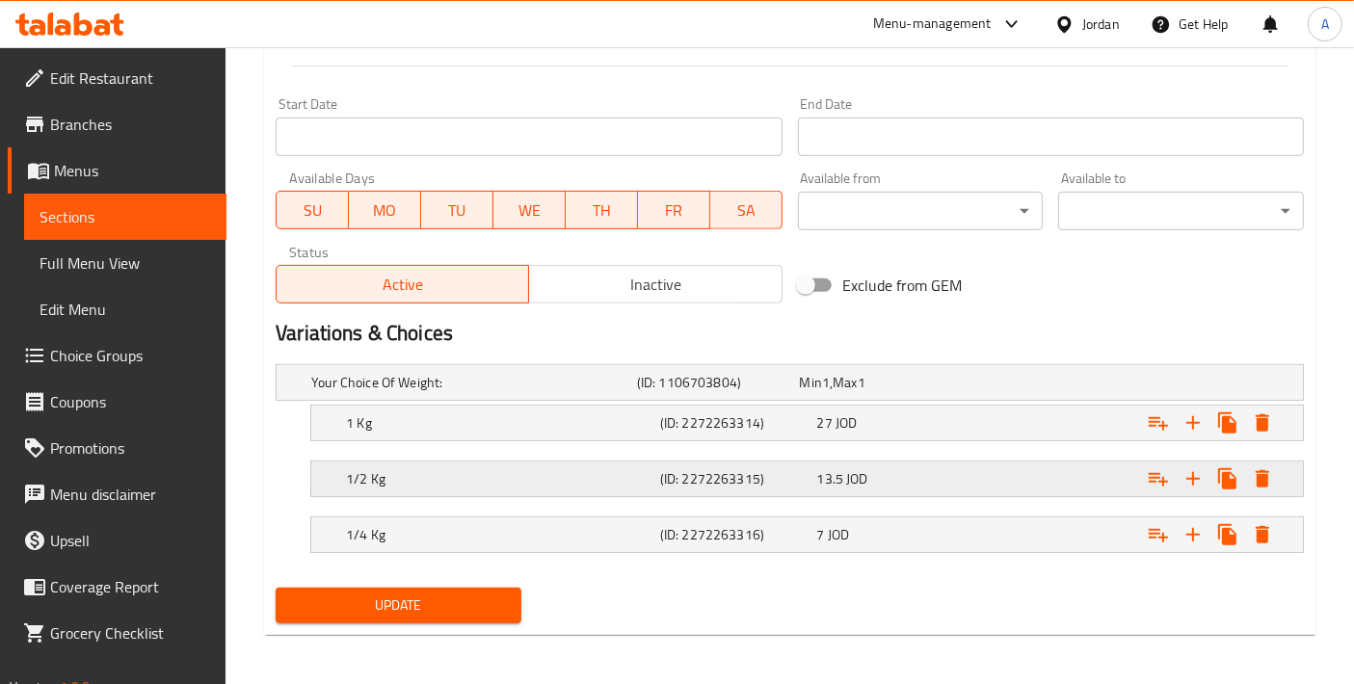
drag, startPoint x: 484, startPoint y: 524, endPoint x: 486, endPoint y: 470, distance: 54.0
click at [486, 470] on div "Your Choice Of Weight: (ID: 1106703804) Min 1 , Max 1 Name (En) Your Choice Of …" at bounding box center [790, 469] width 1044 height 224
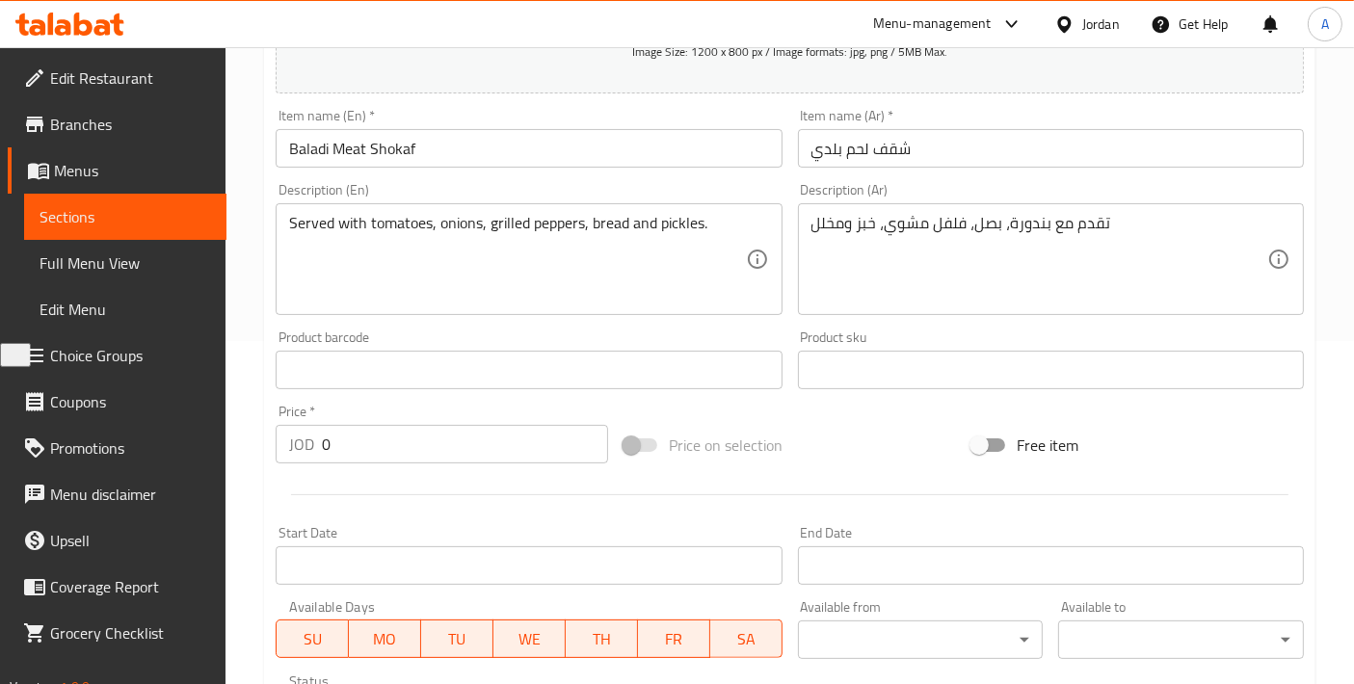
scroll to position [0, 0]
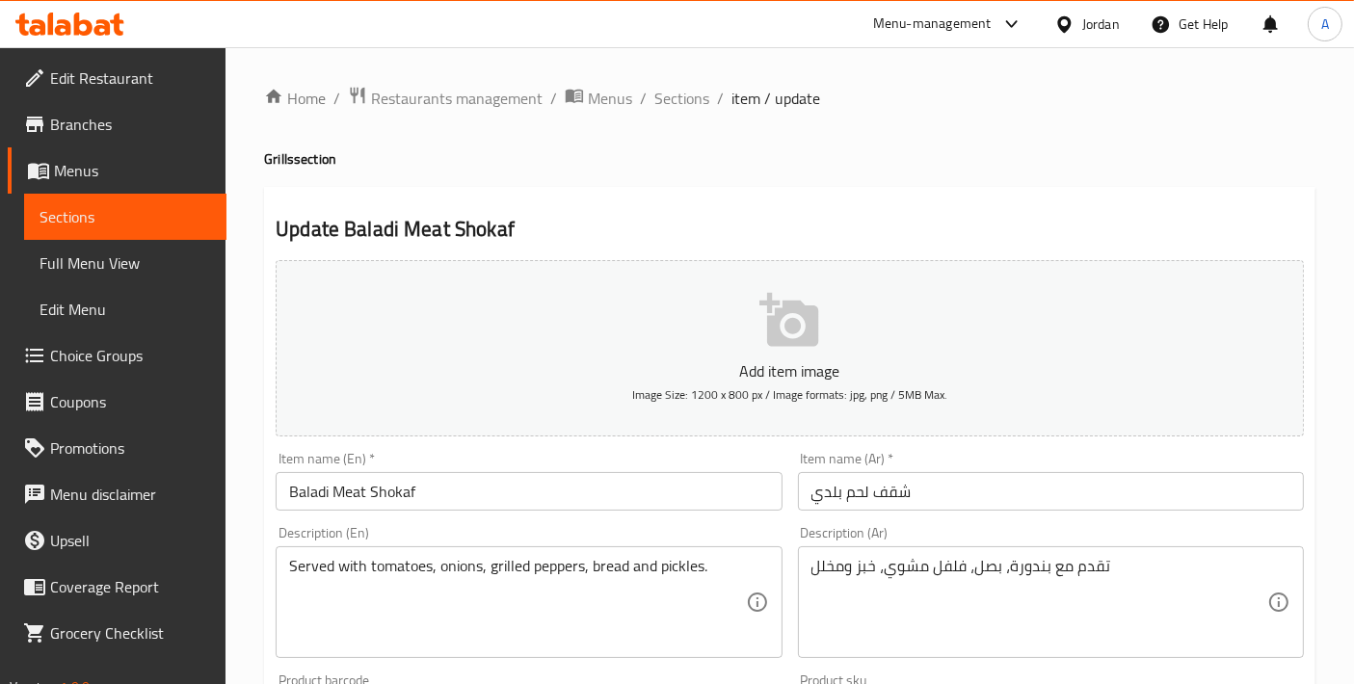
click at [645, 108] on ol "Home / Restaurants management / Menus / Sections / item / update" at bounding box center [790, 98] width 1052 height 25
click at [683, 94] on span "Sections" at bounding box center [682, 98] width 55 height 23
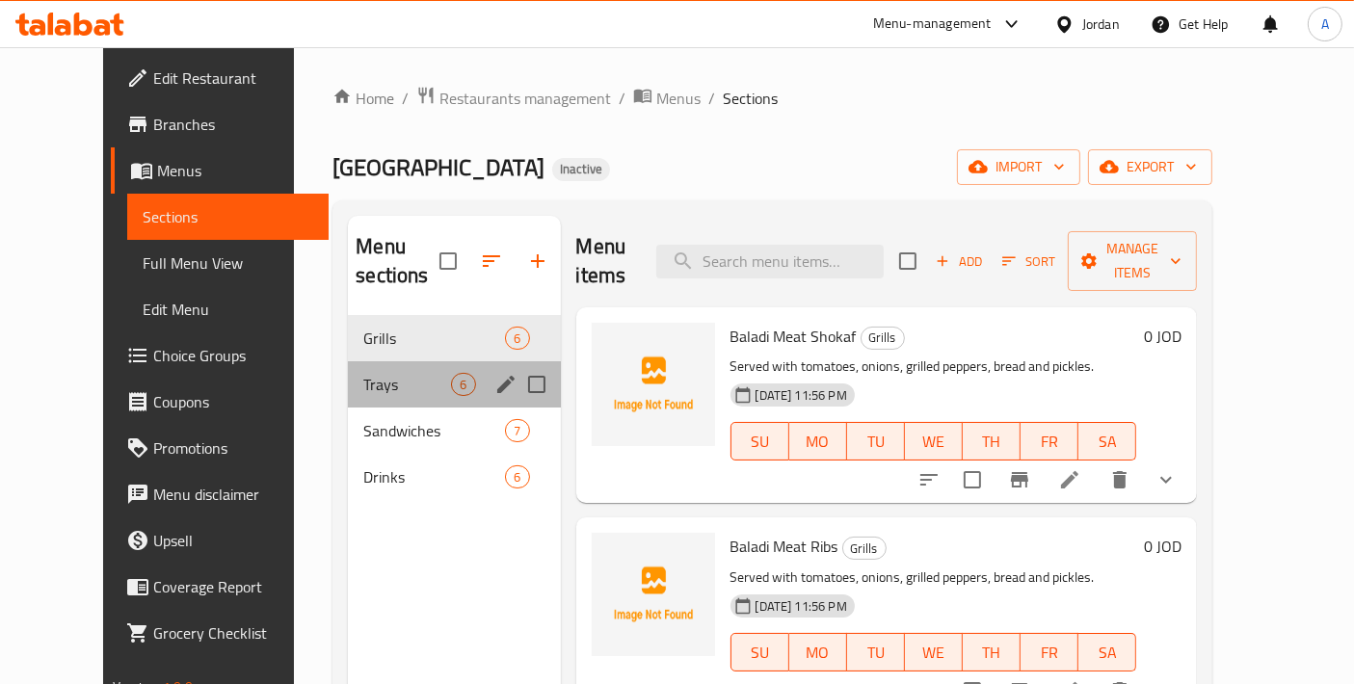
click at [362, 362] on div "Trays 6" at bounding box center [454, 385] width 212 height 46
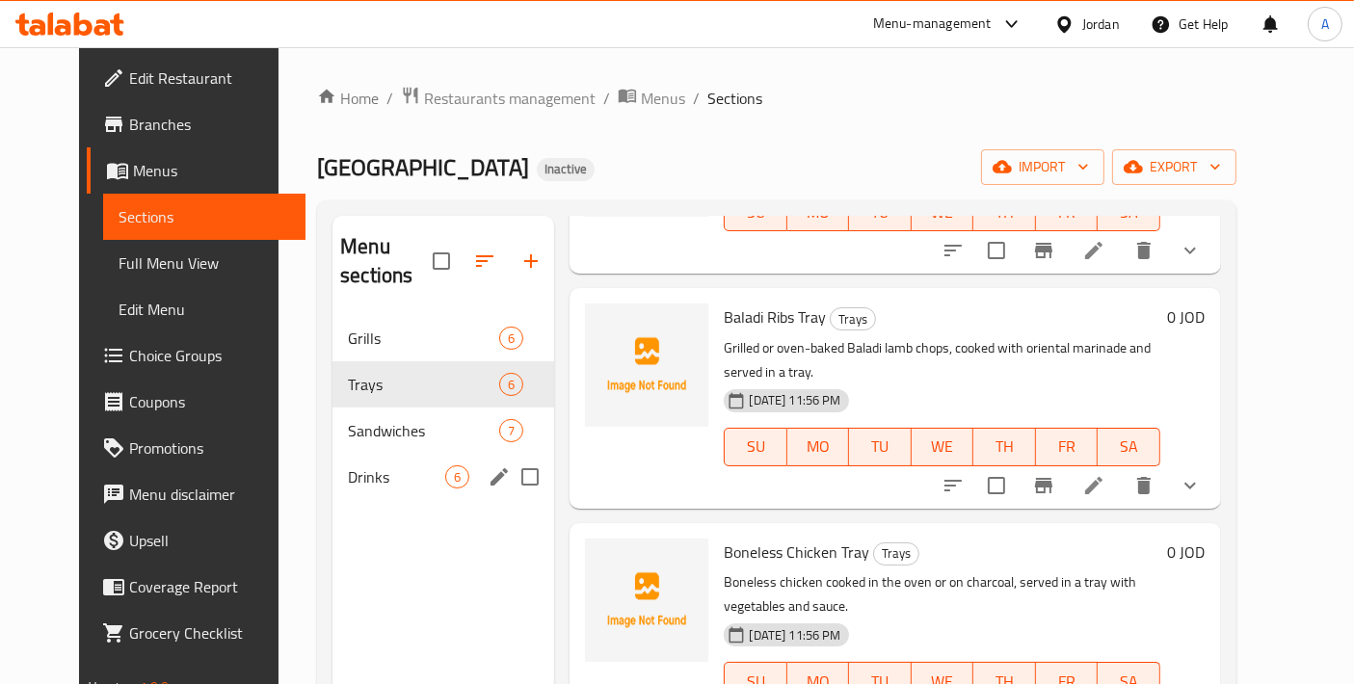
click at [363, 419] on span "Sandwiches" at bounding box center [423, 430] width 151 height 23
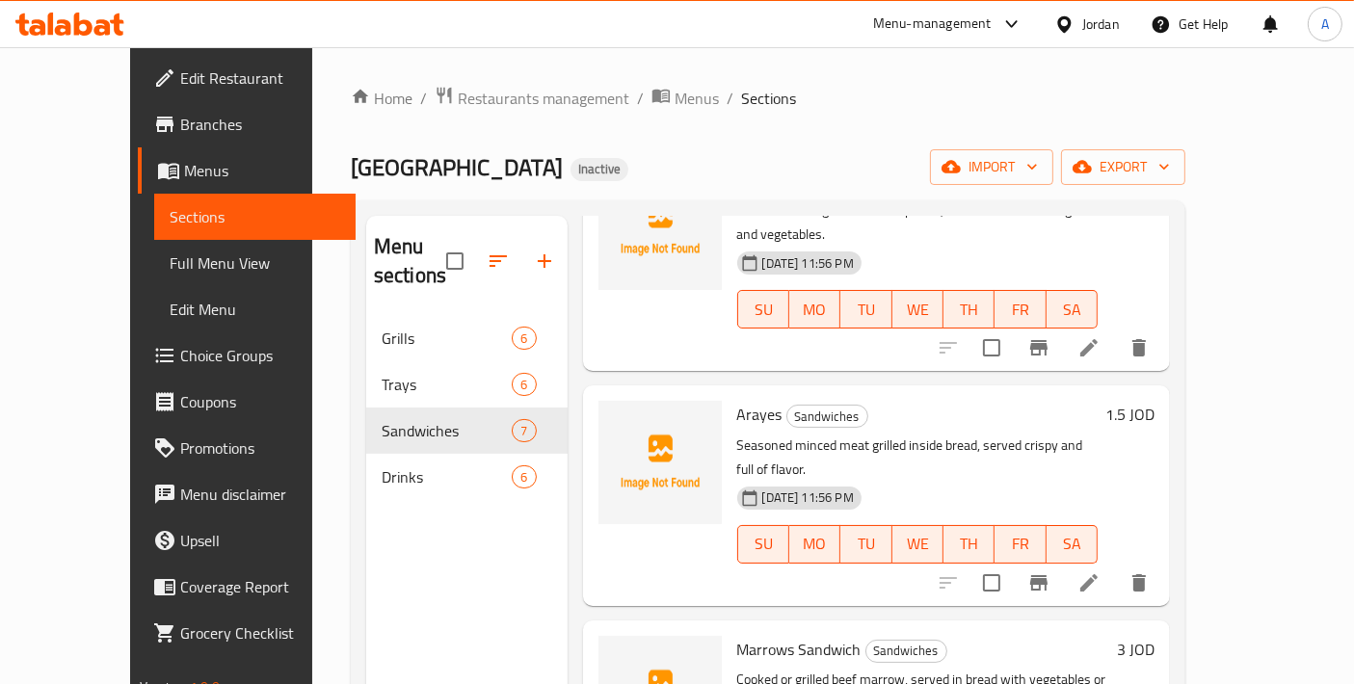
scroll to position [642, 0]
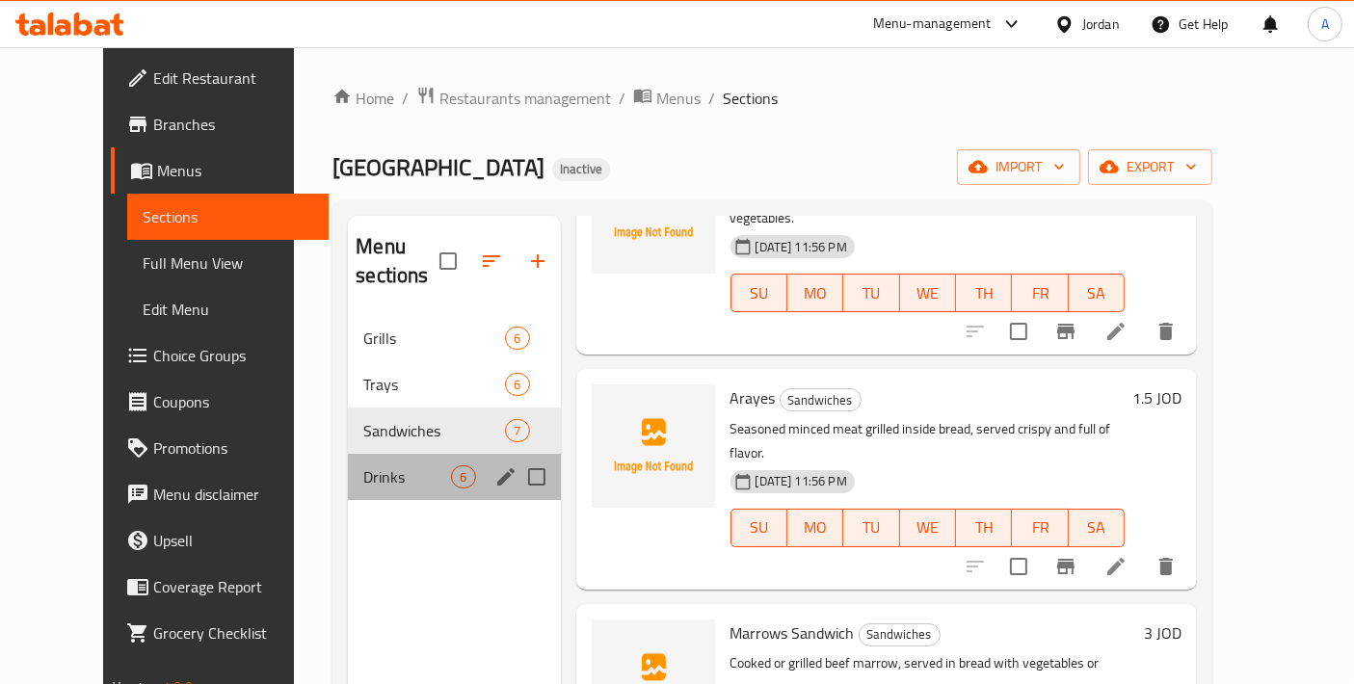
click at [348, 468] on div "Drinks 6" at bounding box center [454, 477] width 212 height 46
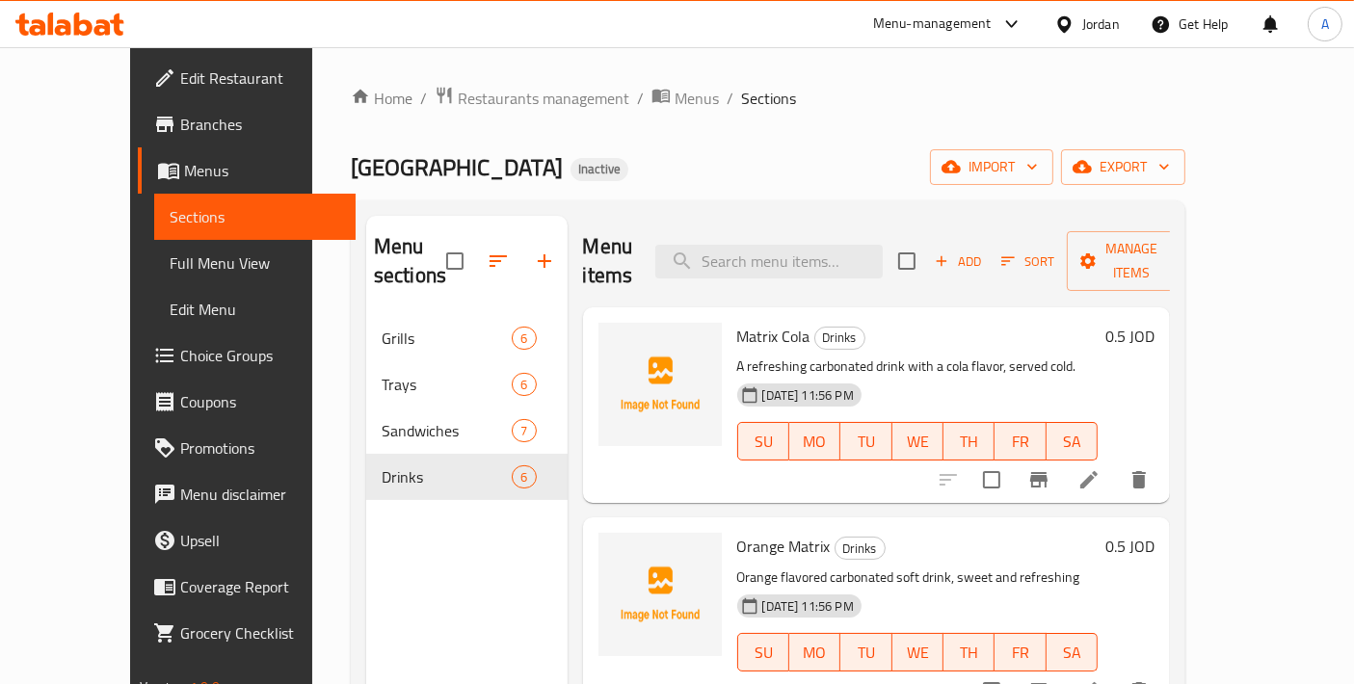
click at [142, 186] on link "Menus" at bounding box center [247, 170] width 219 height 46
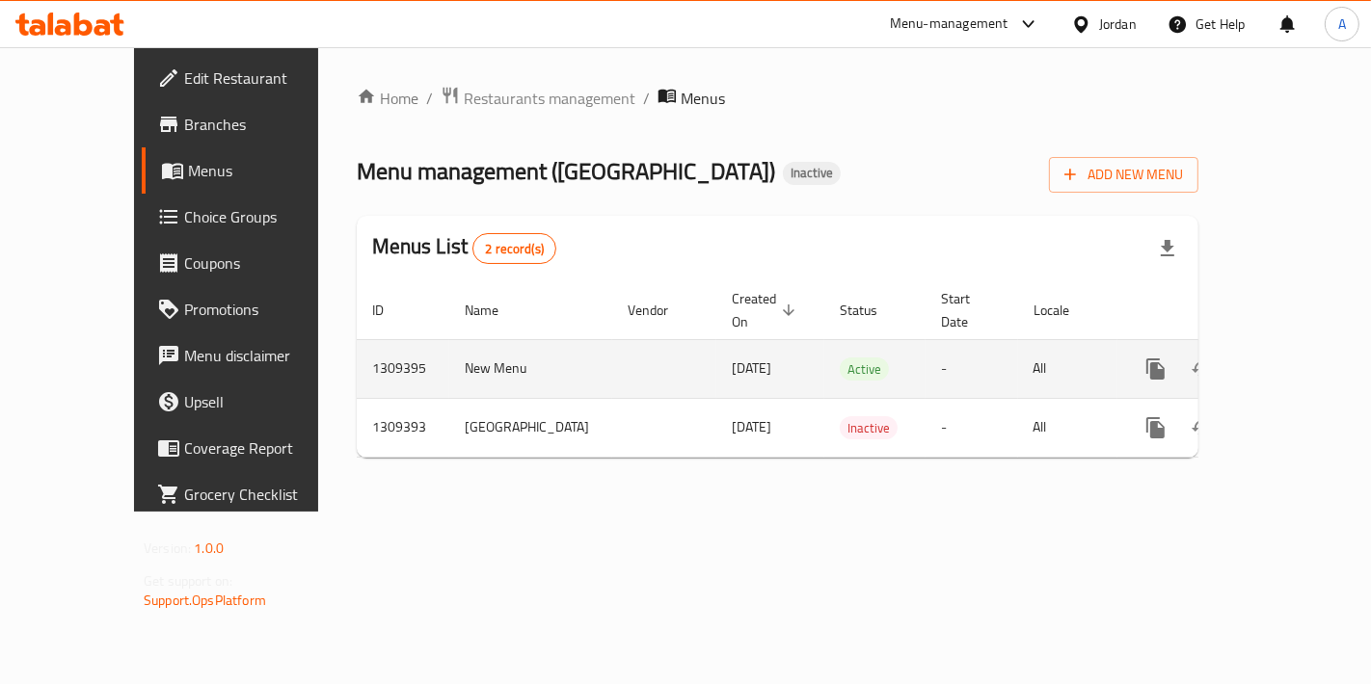
click at [1276, 346] on link "enhanced table" at bounding box center [1295, 369] width 46 height 46
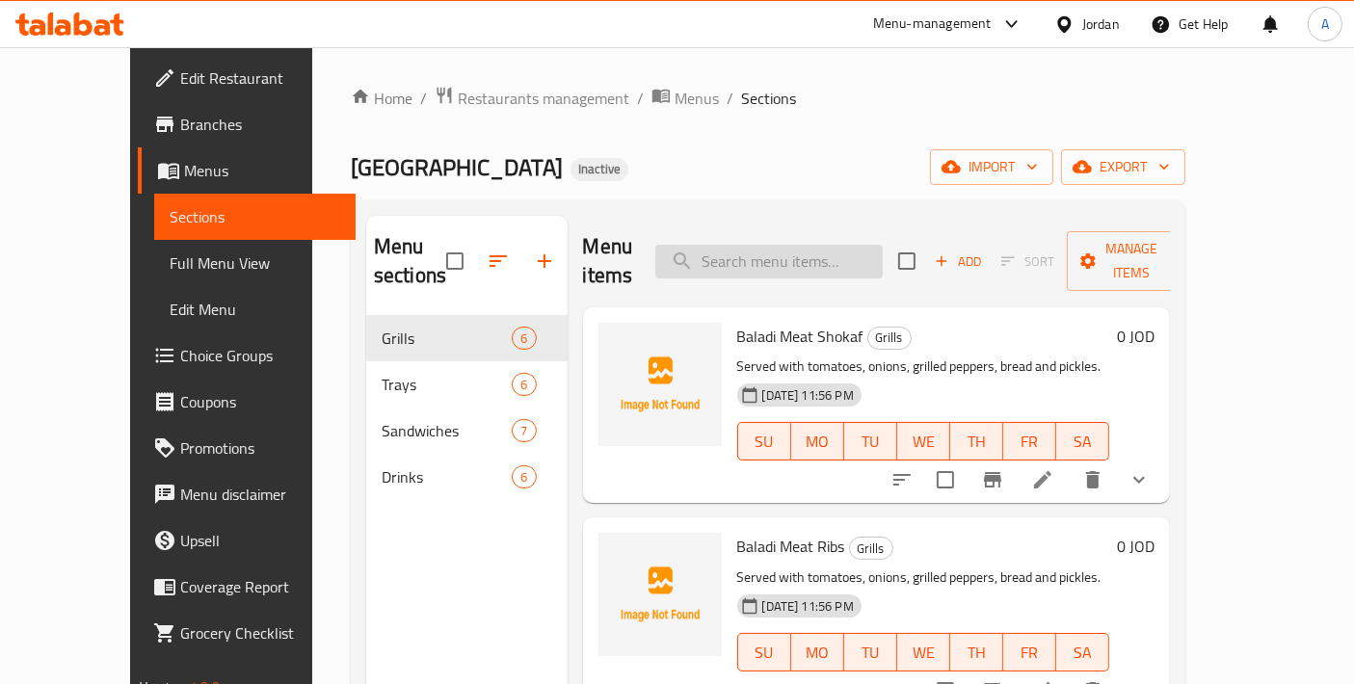
click at [775, 260] on input "search" at bounding box center [770, 262] width 228 height 34
paste input "Spleen Tray"
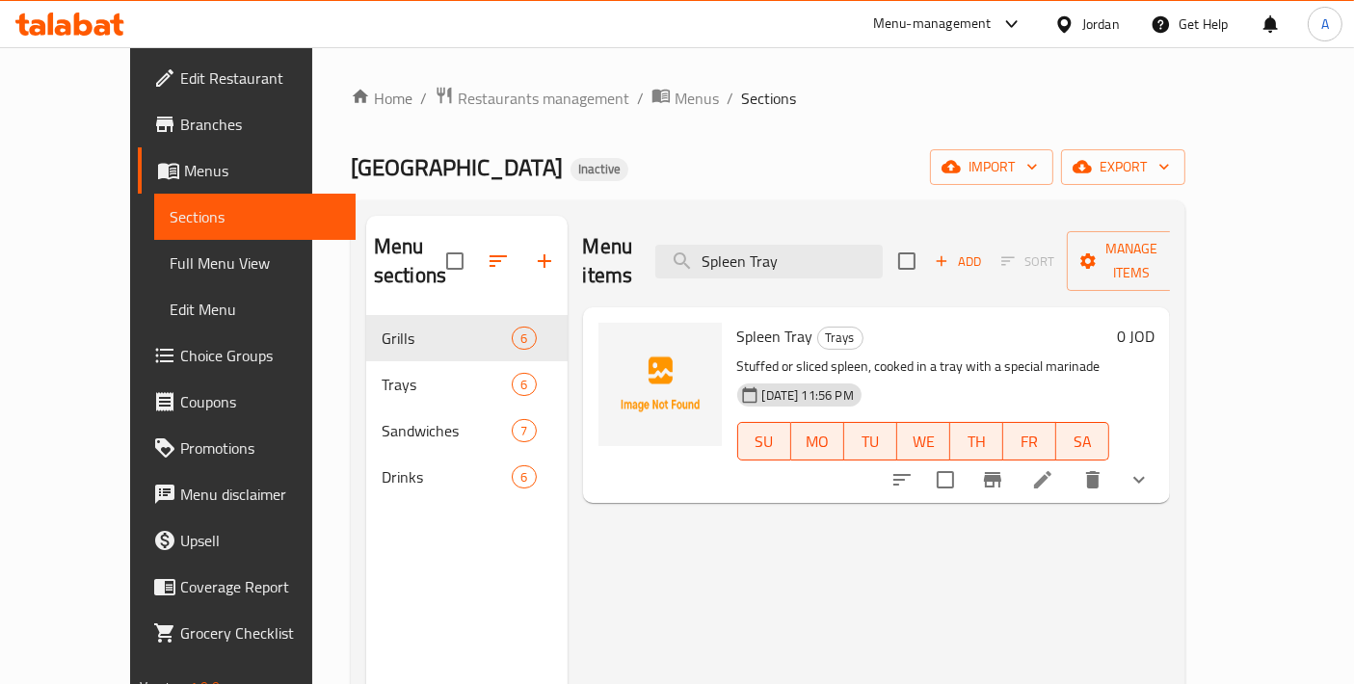
type input "Spleen Tray"
click at [1055, 469] on icon at bounding box center [1043, 480] width 23 height 23
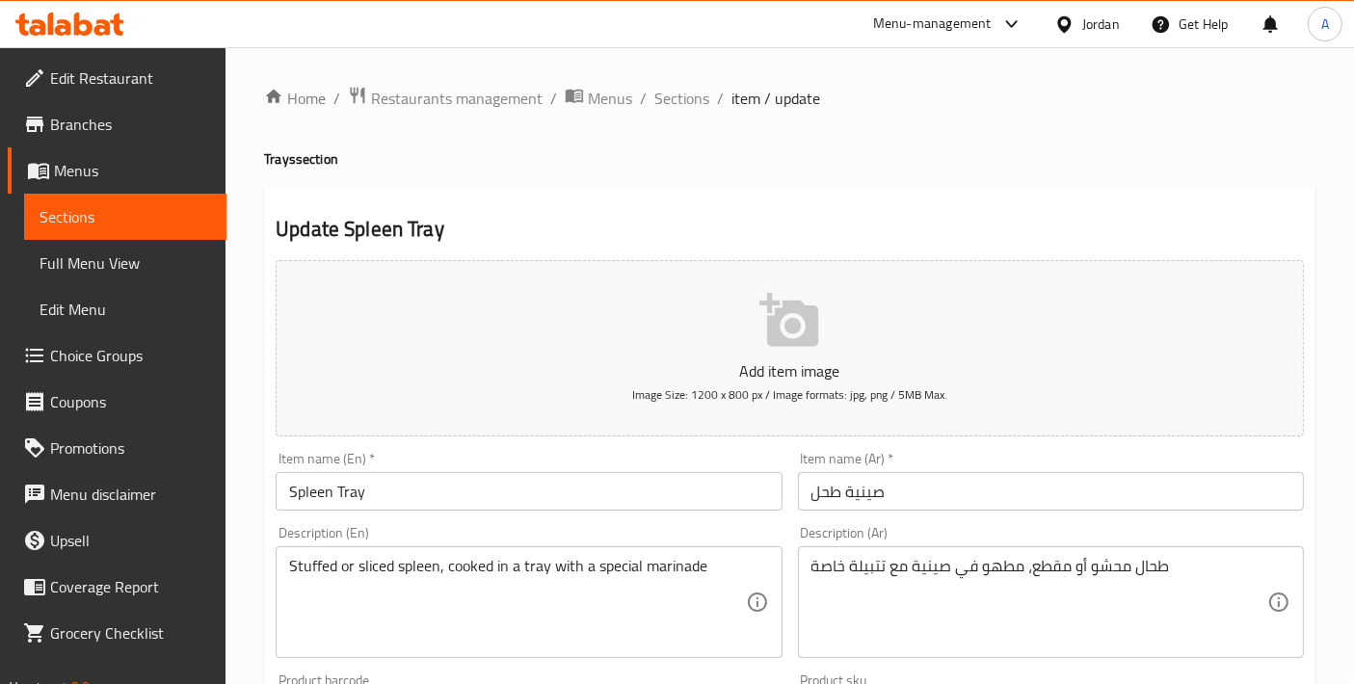
click at [502, 583] on textarea "Stuffed or sliced spleen, cooked in a tray with a special marinade" at bounding box center [517, 603] width 456 height 92
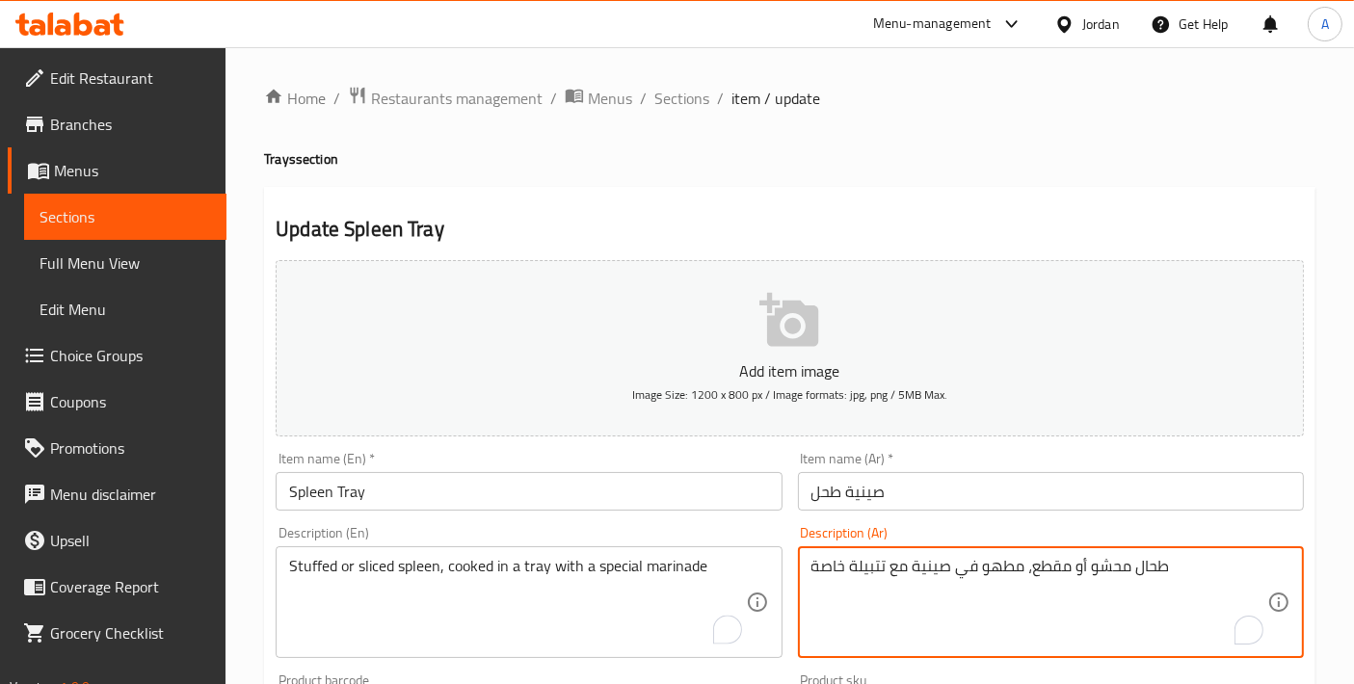
drag, startPoint x: 1031, startPoint y: 564, endPoint x: 1125, endPoint y: 562, distance: 94.5
click at [118, 353] on span "Choice Groups" at bounding box center [130, 355] width 161 height 23
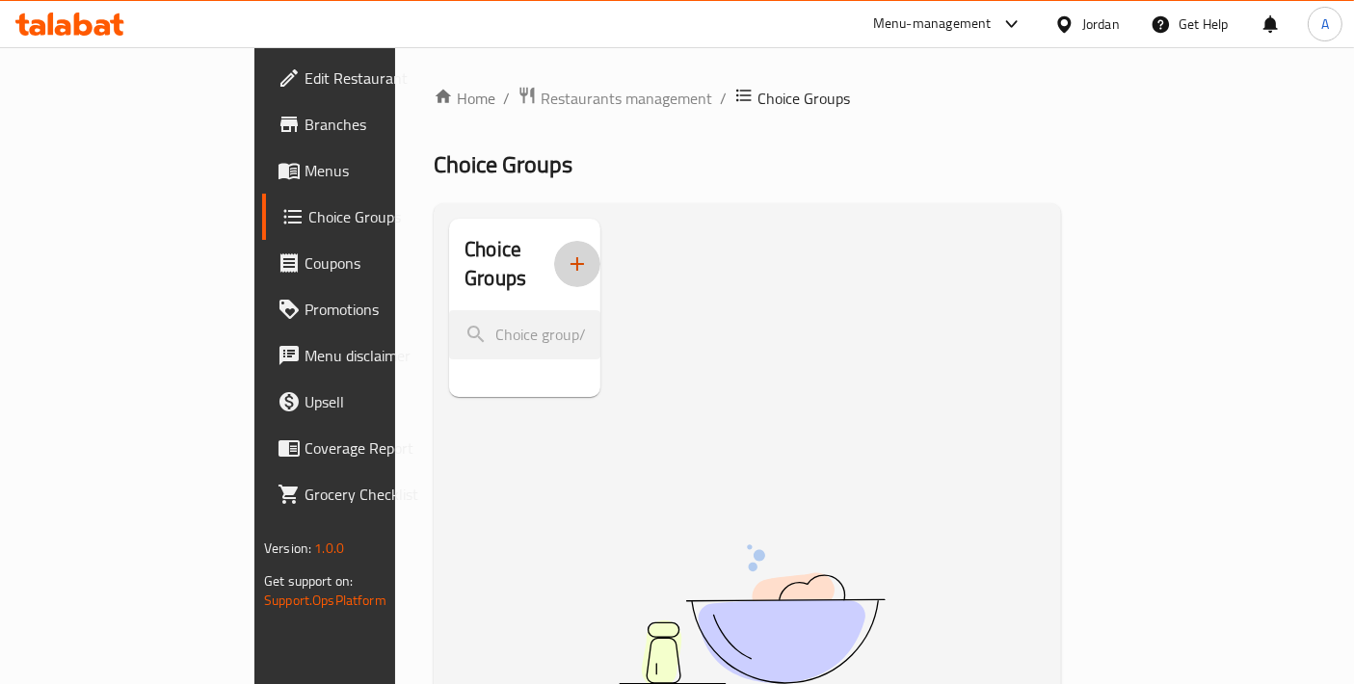
click at [566, 253] on icon "button" at bounding box center [577, 264] width 23 height 23
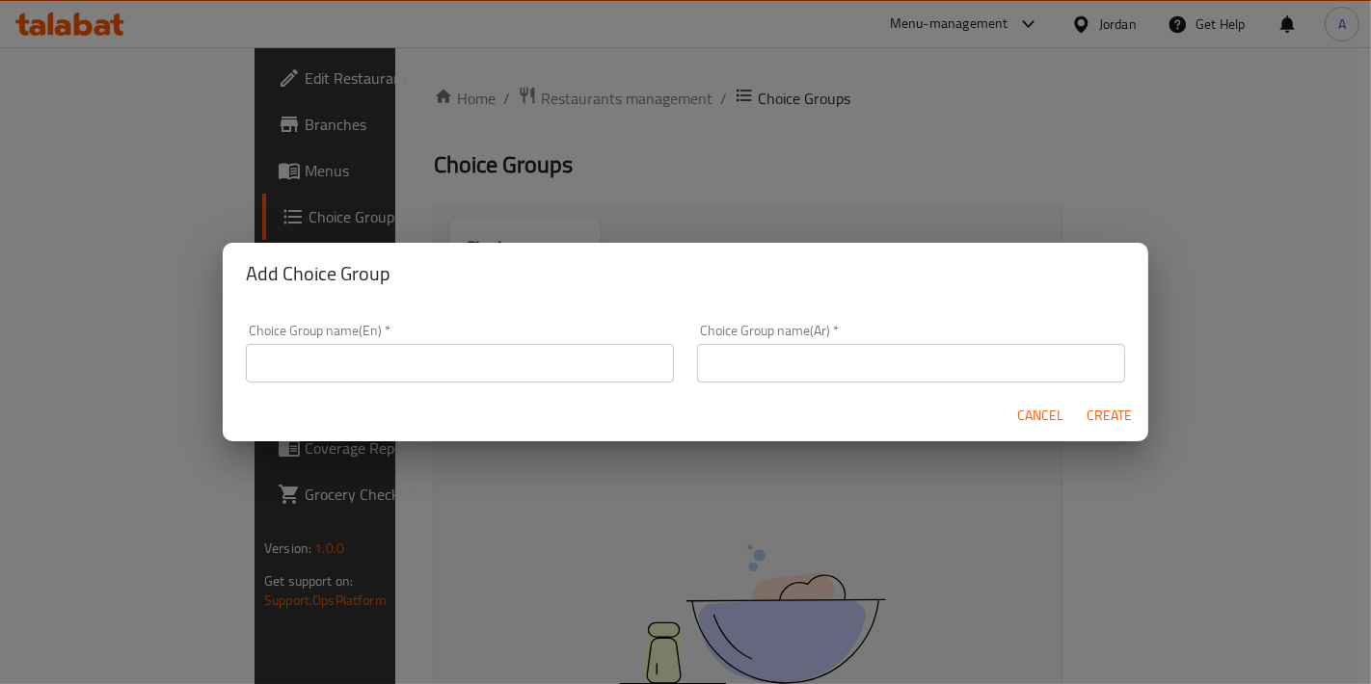
click at [396, 344] on input "text" at bounding box center [460, 363] width 428 height 39
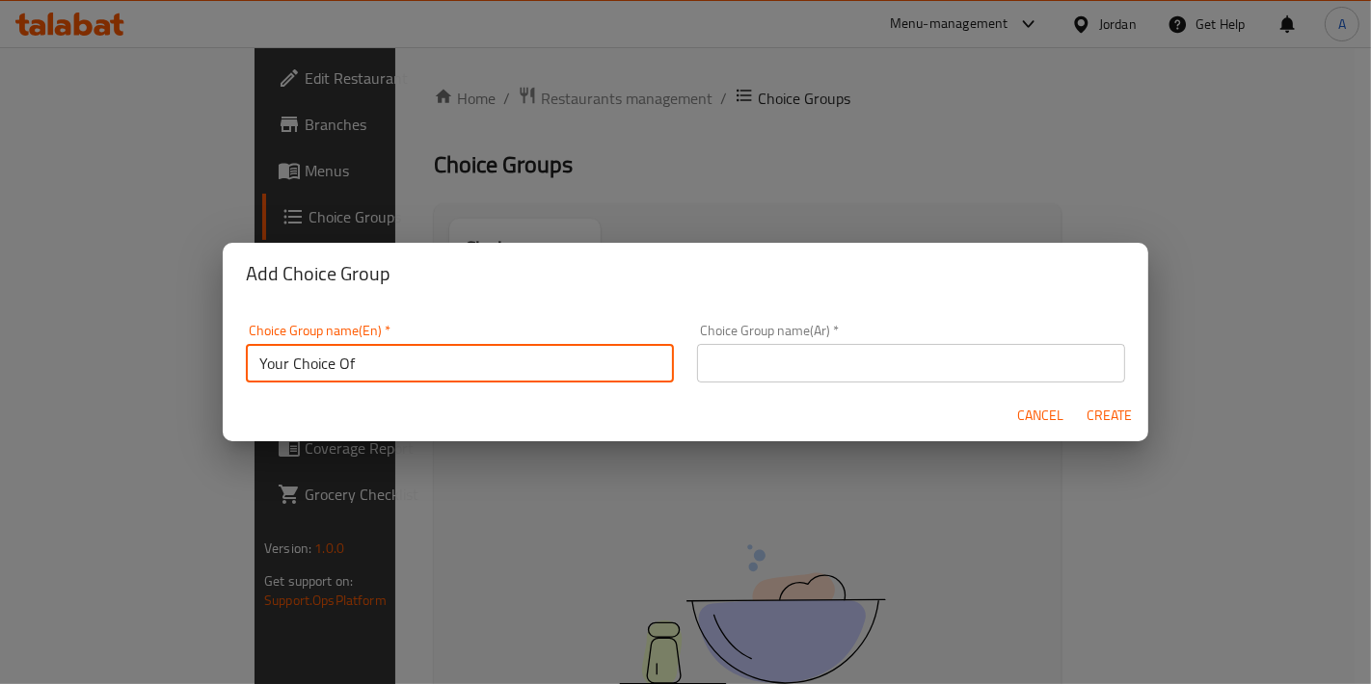
paste input "محشو أو مقطع"
type input "Your Choice Of:"
click at [795, 353] on input "text" at bounding box center [911, 363] width 428 height 39
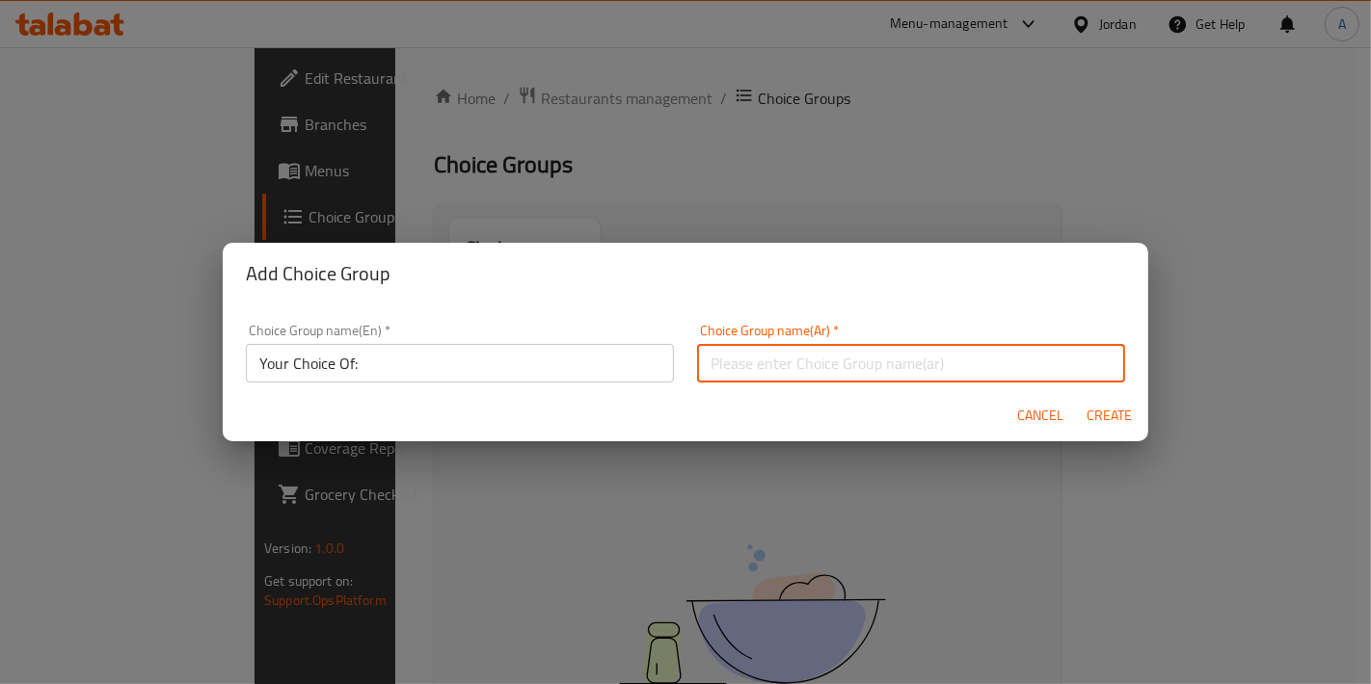
type input "إختيارك من:"
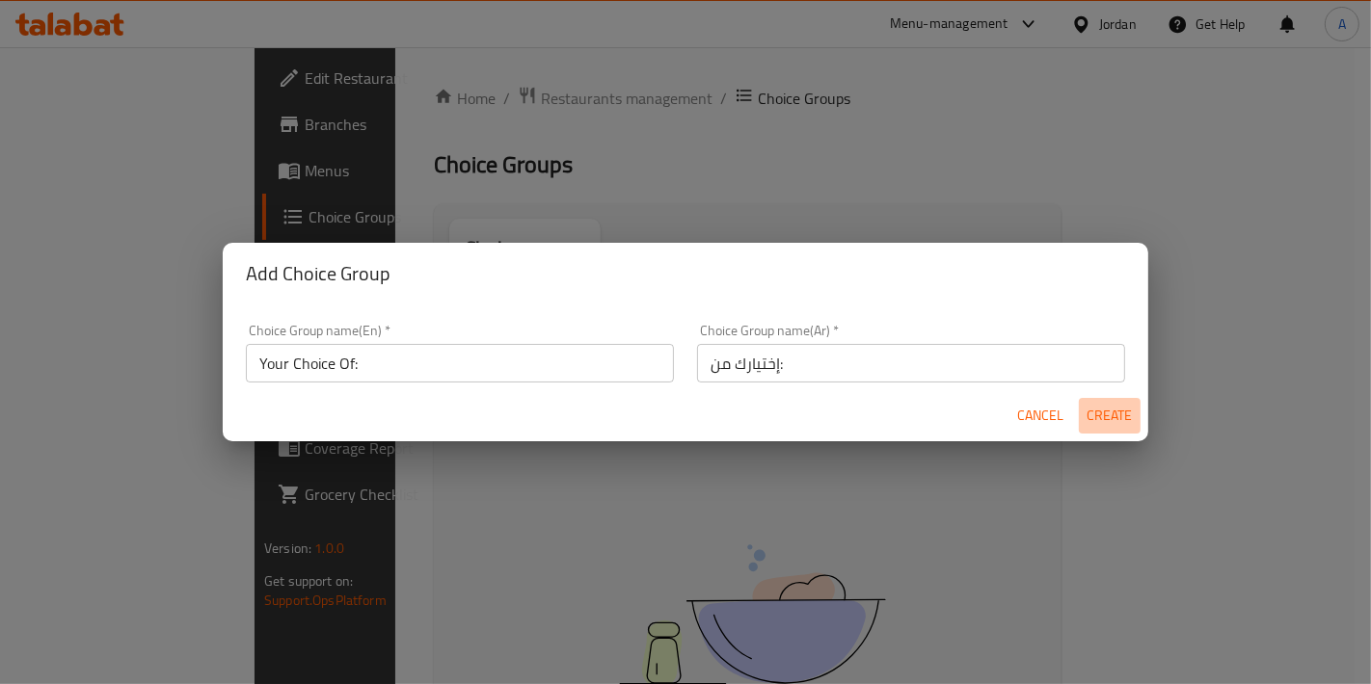
click at [1127, 425] on span "Create" at bounding box center [1109, 416] width 46 height 24
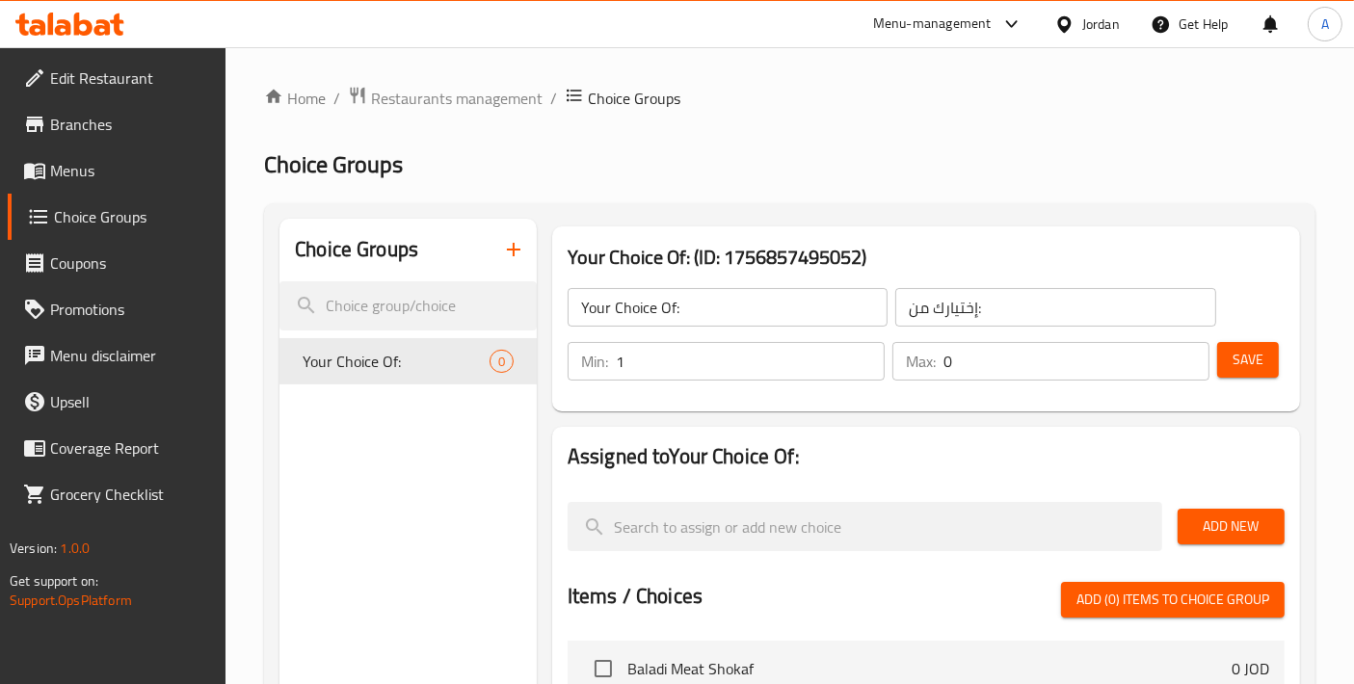
type input "1"
click at [868, 352] on input "1" at bounding box center [750, 361] width 269 height 39
type input "1"
click at [1187, 356] on input "1" at bounding box center [1077, 361] width 266 height 39
click at [1218, 351] on button "Save" at bounding box center [1249, 360] width 62 height 36
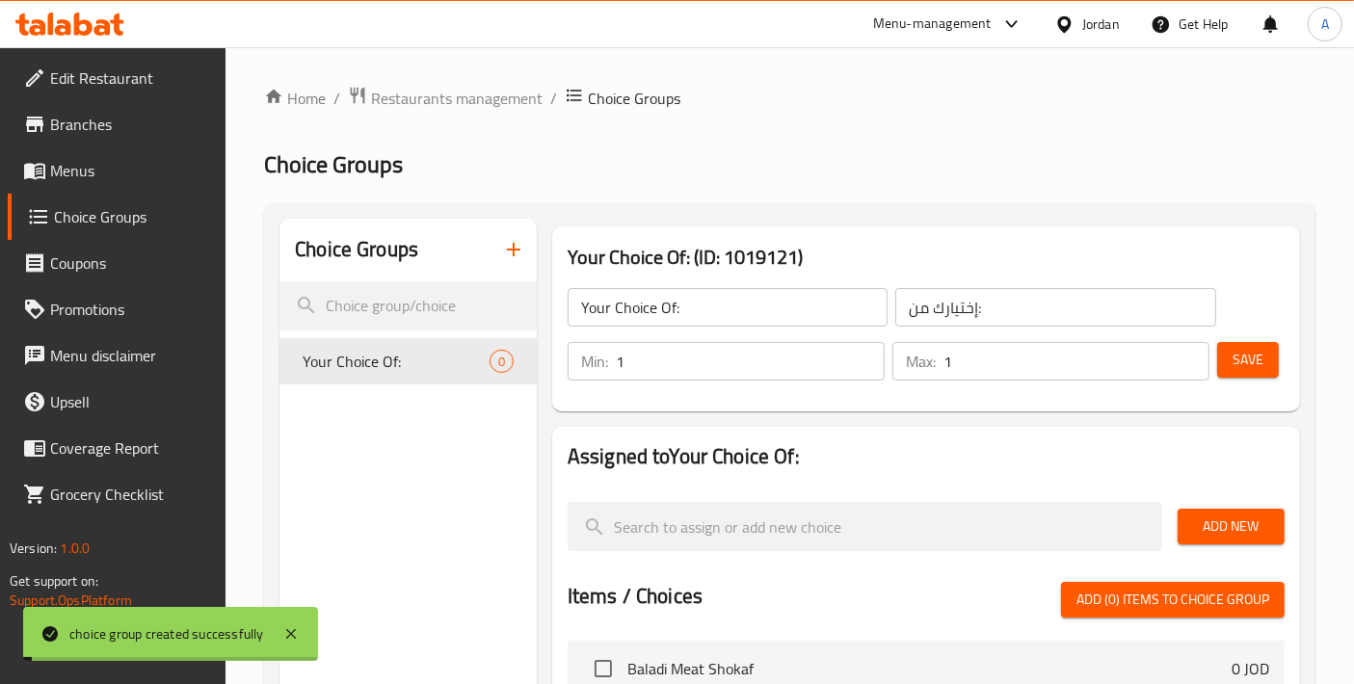
click at [1239, 524] on span "Add New" at bounding box center [1231, 527] width 76 height 24
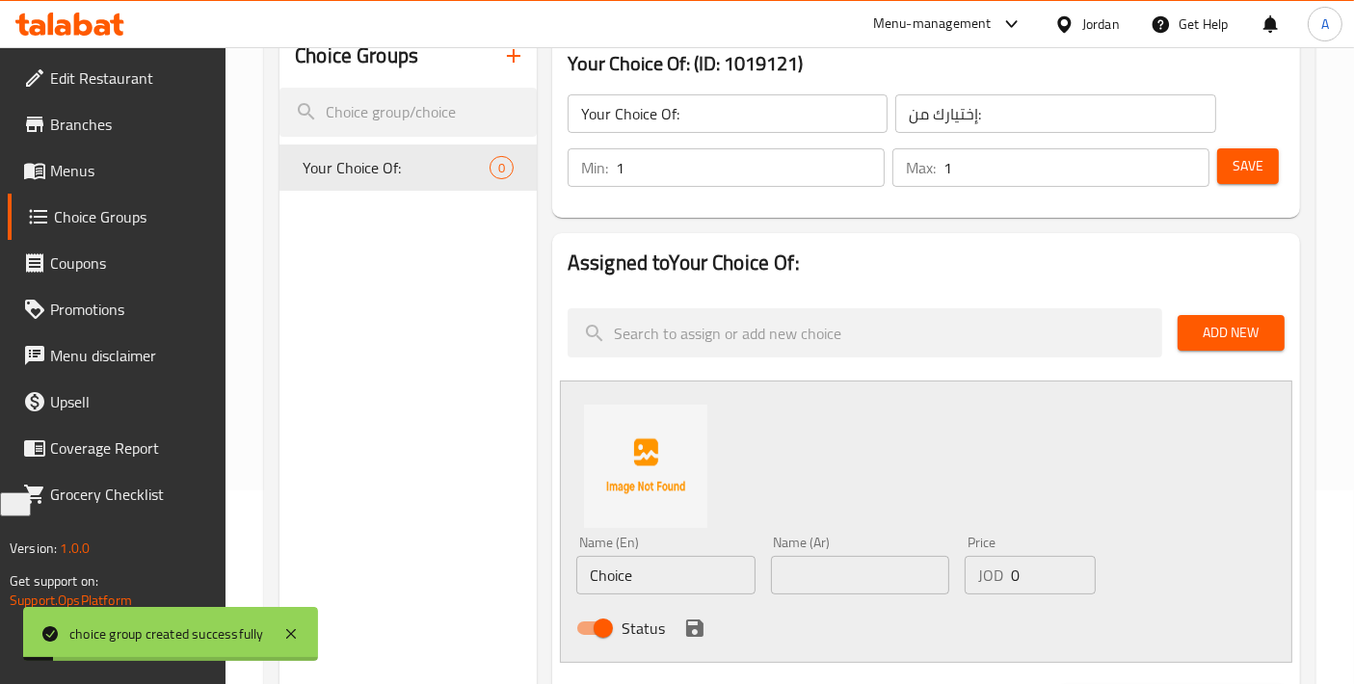
scroll to position [214, 0]
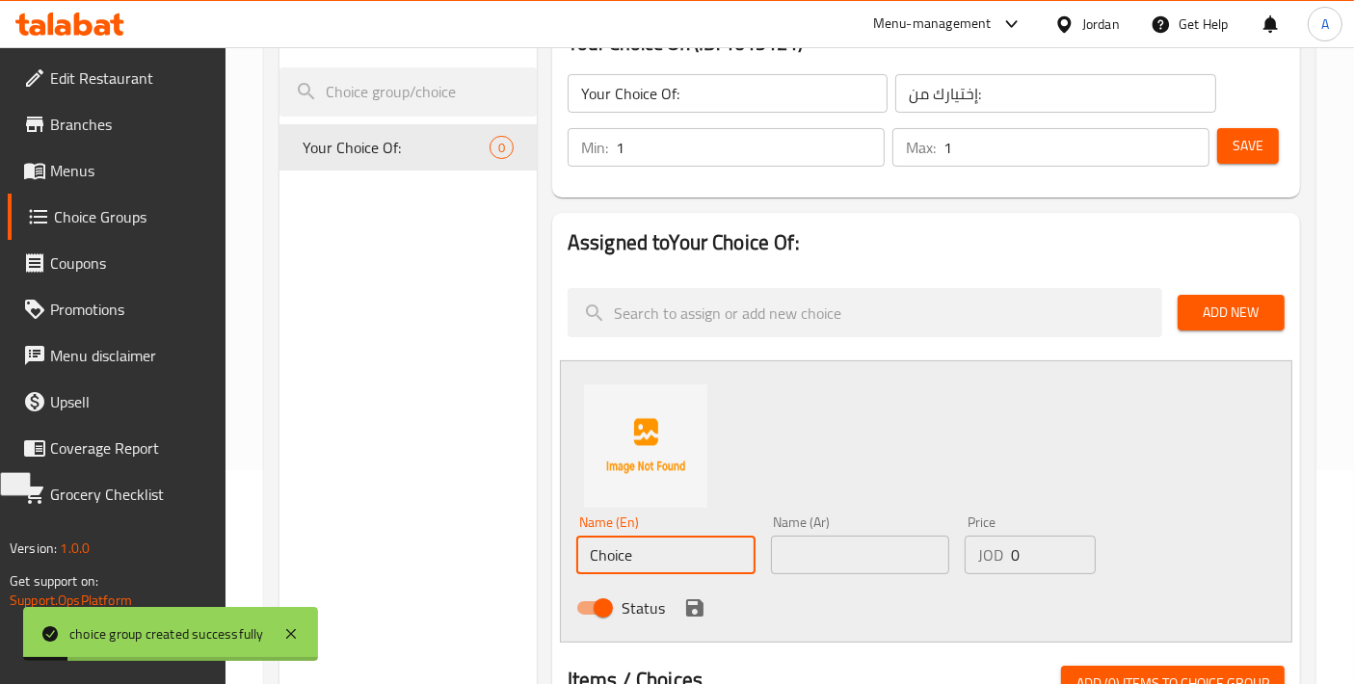
drag, startPoint x: 696, startPoint y: 569, endPoint x: 356, endPoint y: 545, distance: 341.2
click at [356, 545] on div "Choice Groups Your Choice Of: 0 Your Choice Of: (ID: 1019121) Your Choice Of: ​…" at bounding box center [794, 645] width 1029 height 1281
type input "Stuffed"
click at [834, 551] on input "text" at bounding box center [860, 555] width 179 height 39
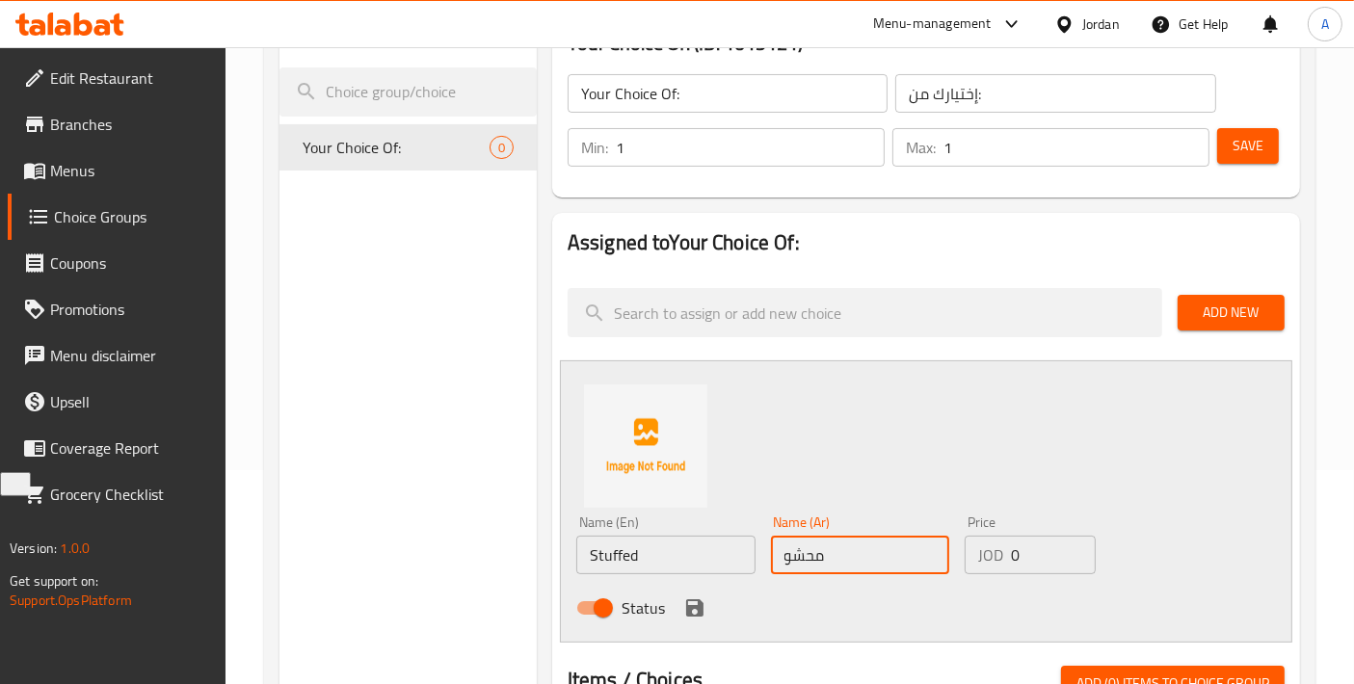
type input "محشو"
click at [692, 607] on icon "save" at bounding box center [694, 608] width 17 height 17
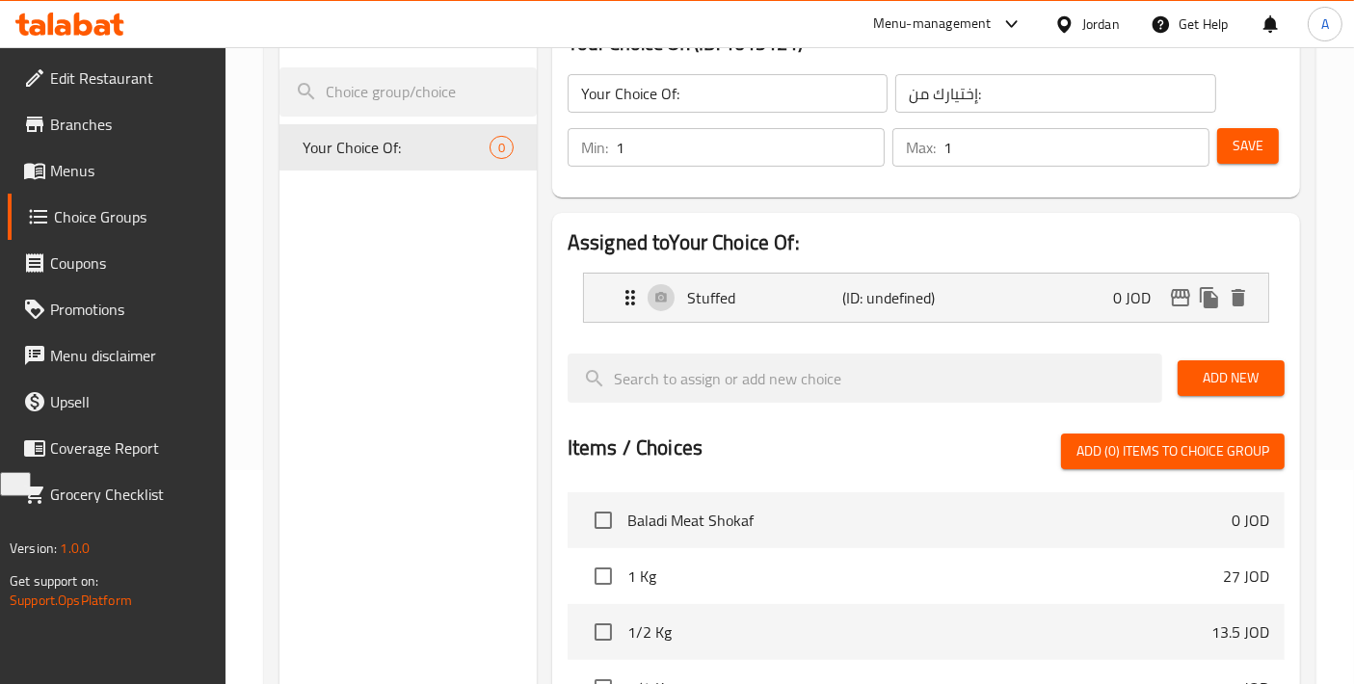
click at [1259, 383] on span "Add New" at bounding box center [1231, 378] width 76 height 24
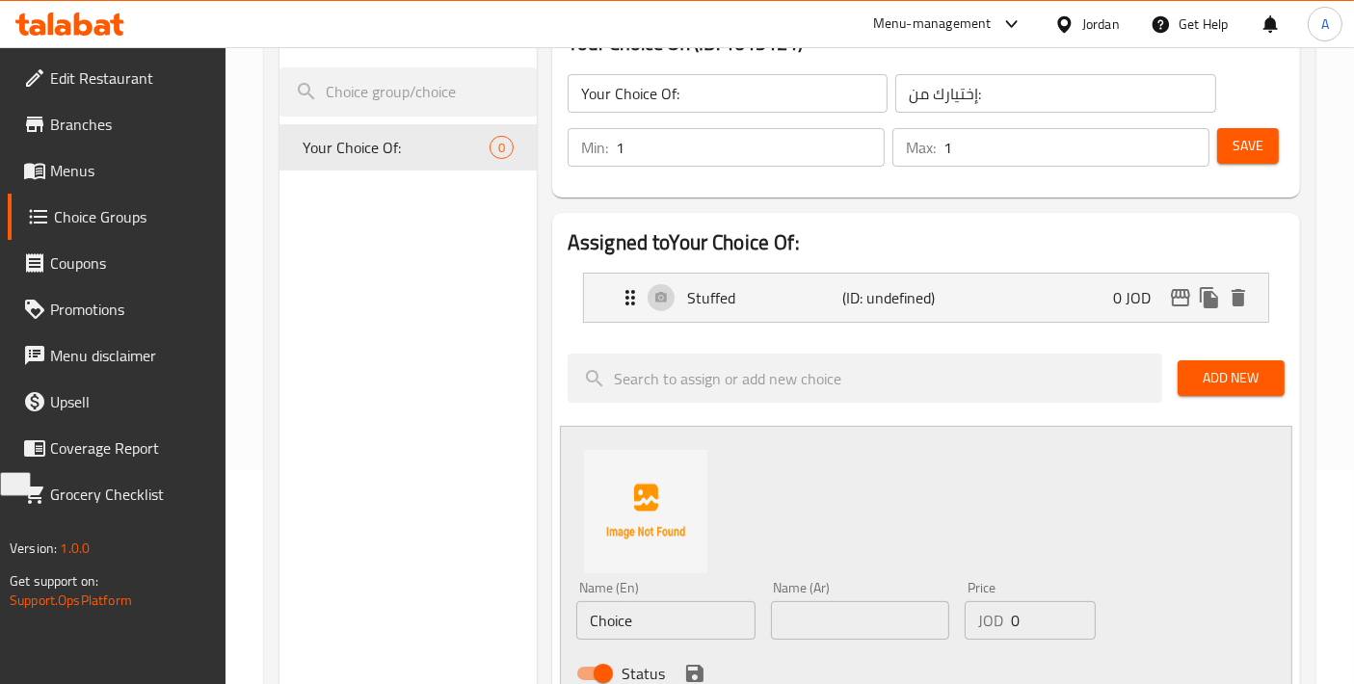
drag, startPoint x: 677, startPoint y: 624, endPoint x: 459, endPoint y: 615, distance: 218.0
click at [459, 615] on div "Choice Groups Your Choice Of: 0 Your Choice Of: (ID: 1019121) Your Choice Of: ​…" at bounding box center [794, 678] width 1029 height 1347
type input "Sliced"
click at [814, 614] on input "text" at bounding box center [860, 621] width 179 height 39
type input "مقطع"
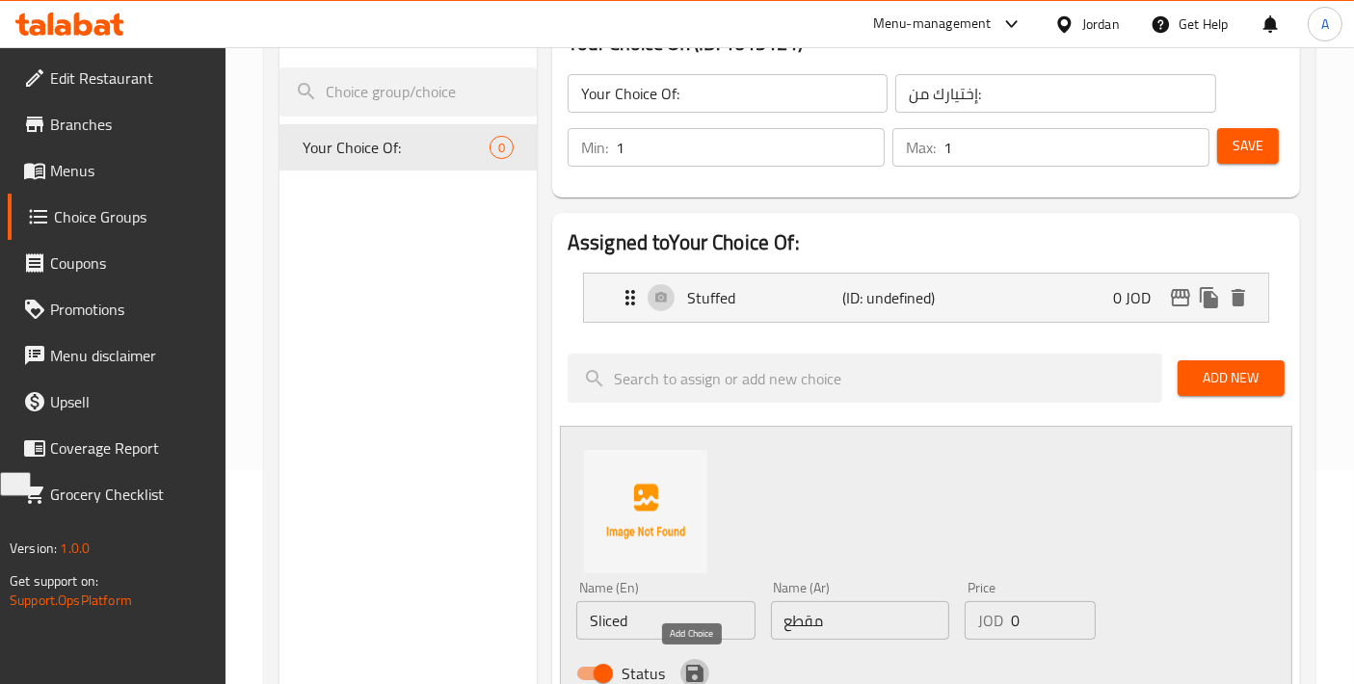
click at [683, 666] on icon "save" at bounding box center [694, 673] width 23 height 23
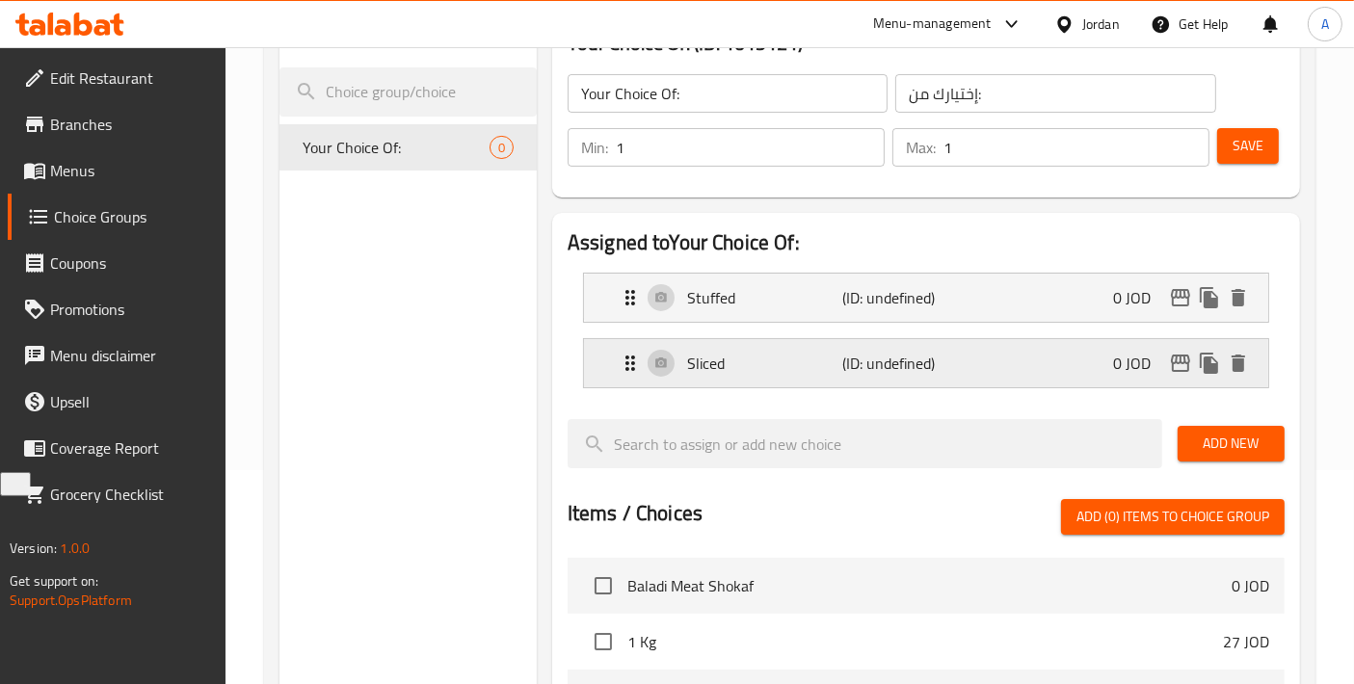
click at [826, 373] on p "Sliced" at bounding box center [764, 363] width 155 height 23
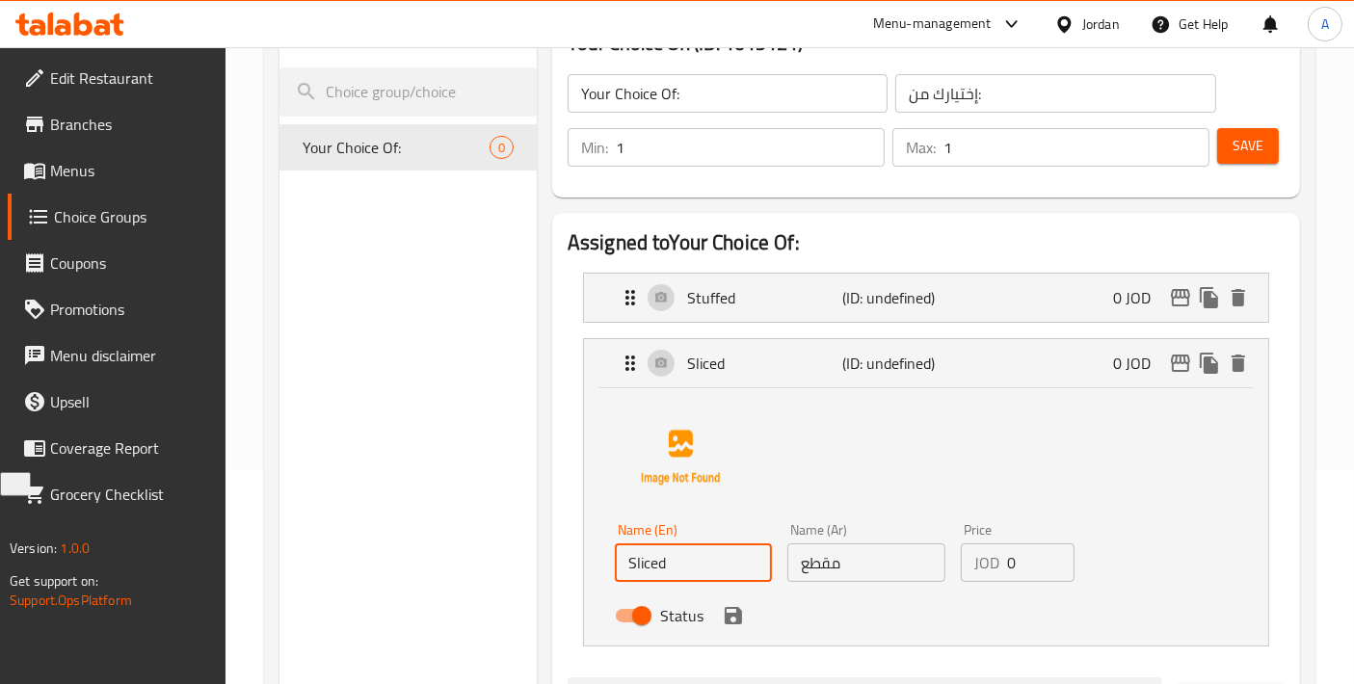
drag, startPoint x: 468, startPoint y: 562, endPoint x: 421, endPoint y: 562, distance: 46.3
click at [421, 562] on div "Choice Groups Your Choice Of: 0 Your Choice Of: (ID: 1019121) Your Choice Of: ​…" at bounding box center [794, 691] width 1029 height 1373
paste input "[PERSON_NAME]"
drag, startPoint x: 633, startPoint y: 569, endPoint x: 600, endPoint y: 569, distance: 33.7
click at [600, 569] on div "Name (En) chopped Name (En) Name (Ar) مقطع Name (Ar) Price JOD 0 Price Status" at bounding box center [926, 517] width 684 height 257
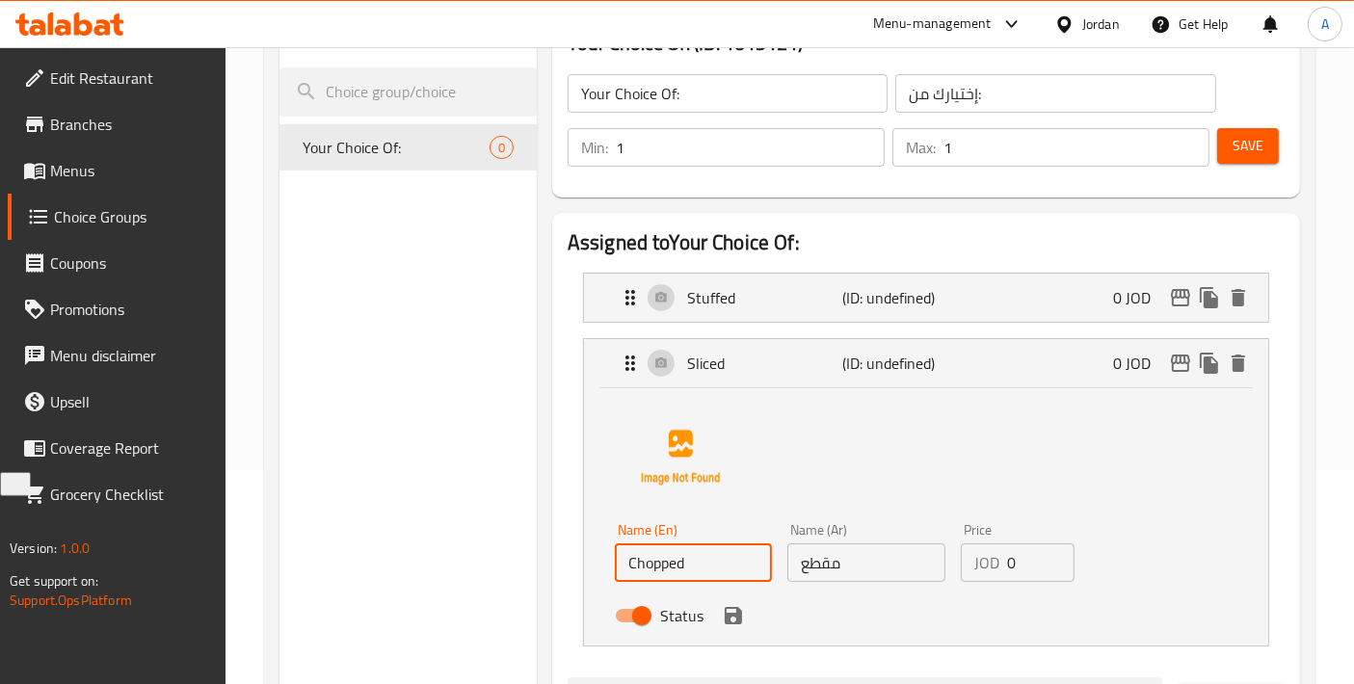
click at [737, 616] on icon "save" at bounding box center [733, 615] width 17 height 17
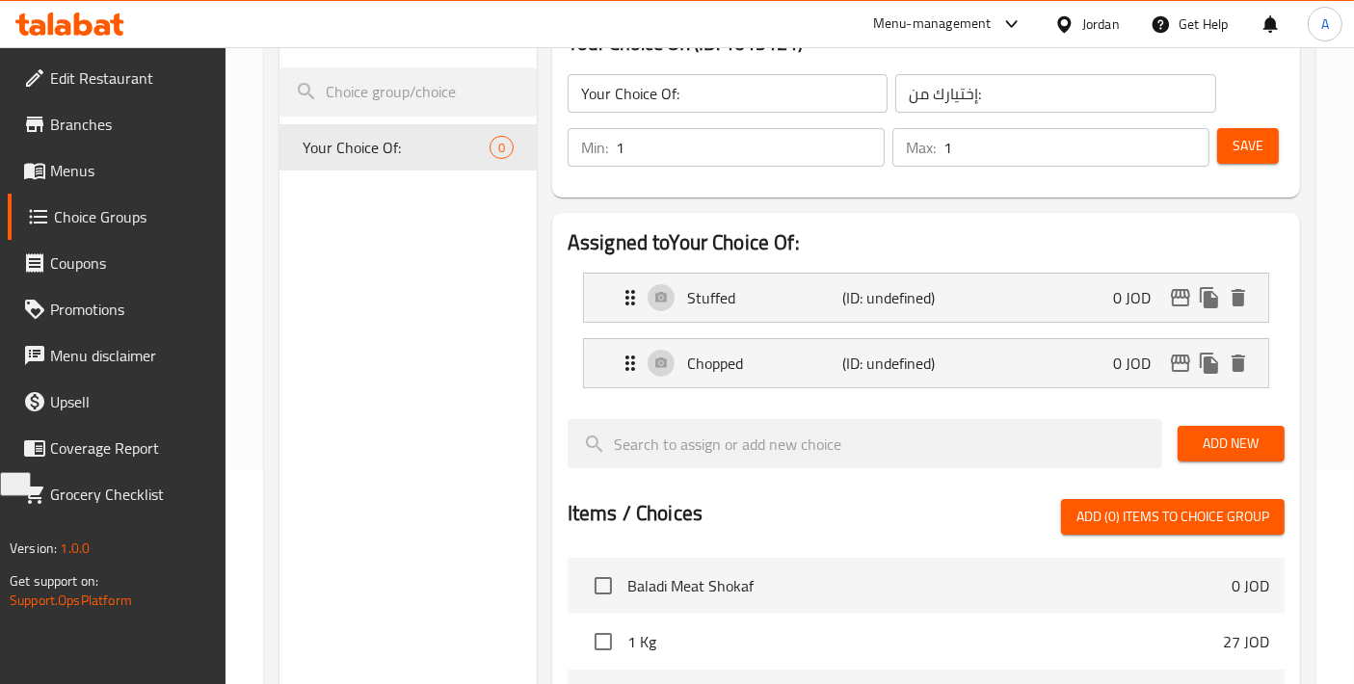
type input "Chopped"
click at [1257, 155] on span "Save" at bounding box center [1248, 146] width 31 height 24
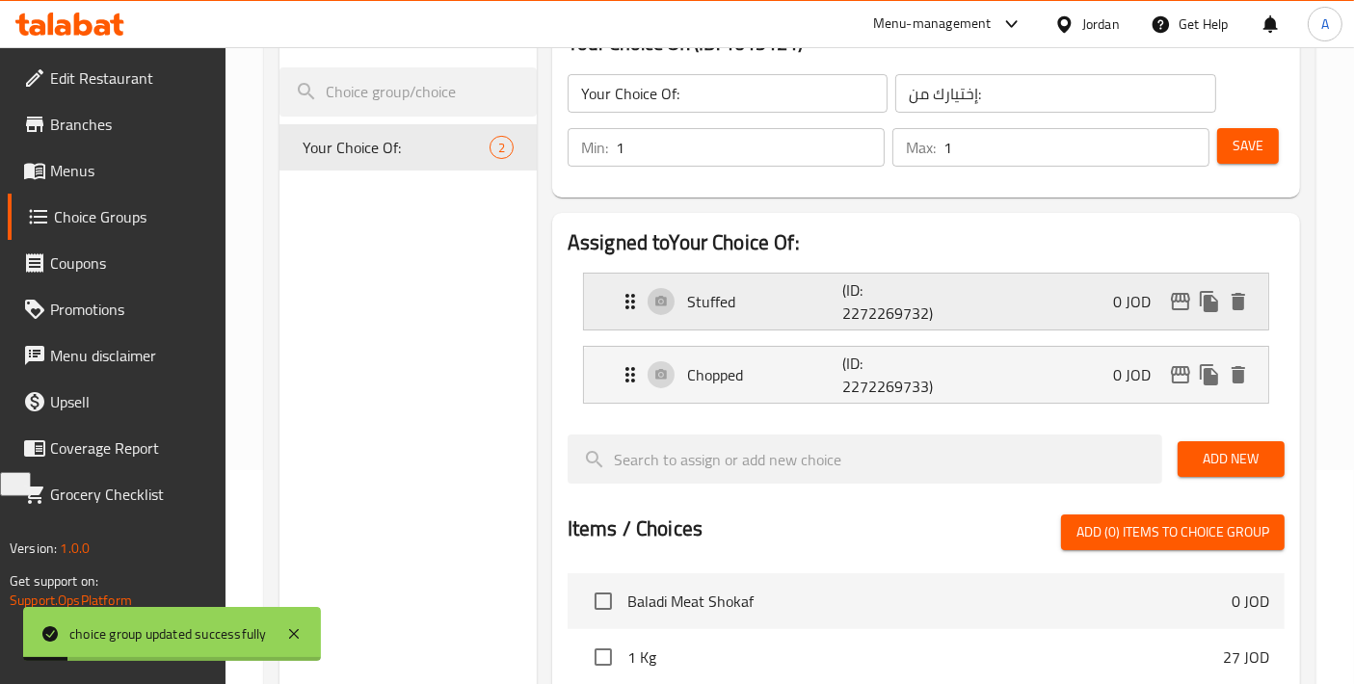
click at [754, 298] on p "Stuffed" at bounding box center [764, 301] width 155 height 23
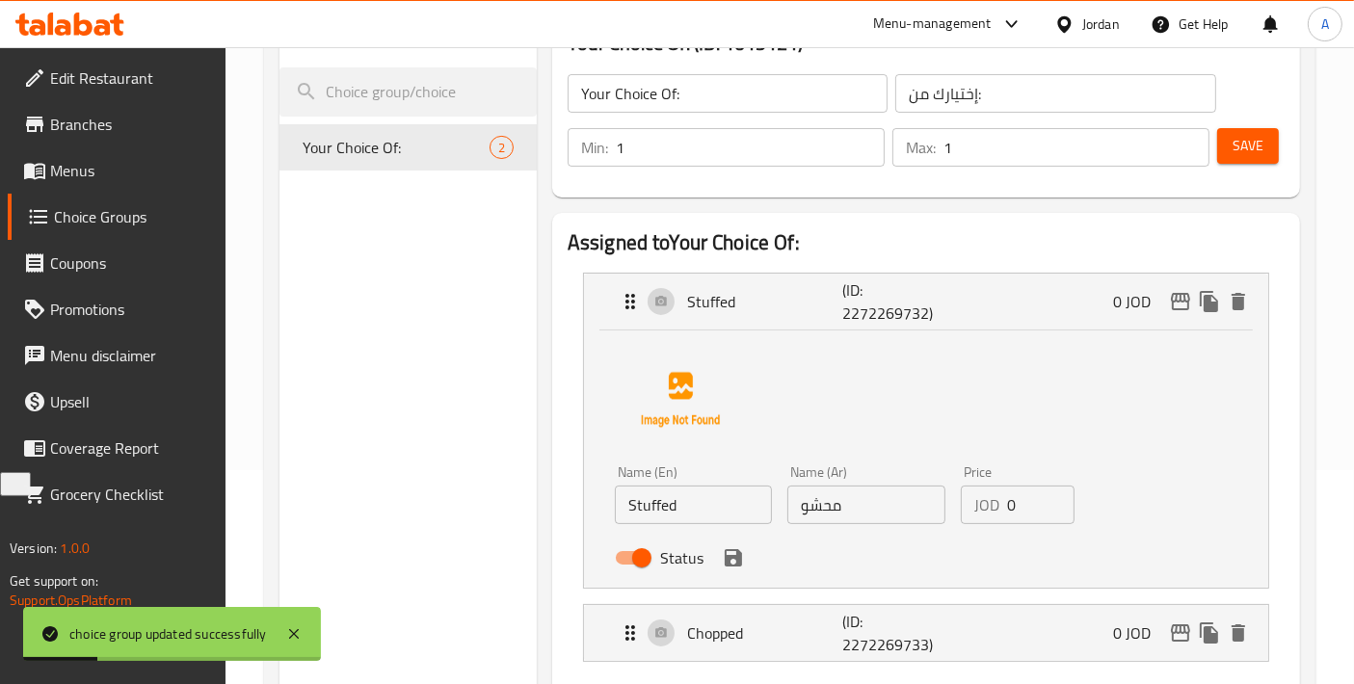
click at [722, 511] on input "Stuffed" at bounding box center [693, 505] width 157 height 39
click at [827, 559] on div "Status" at bounding box center [866, 558] width 519 height 52
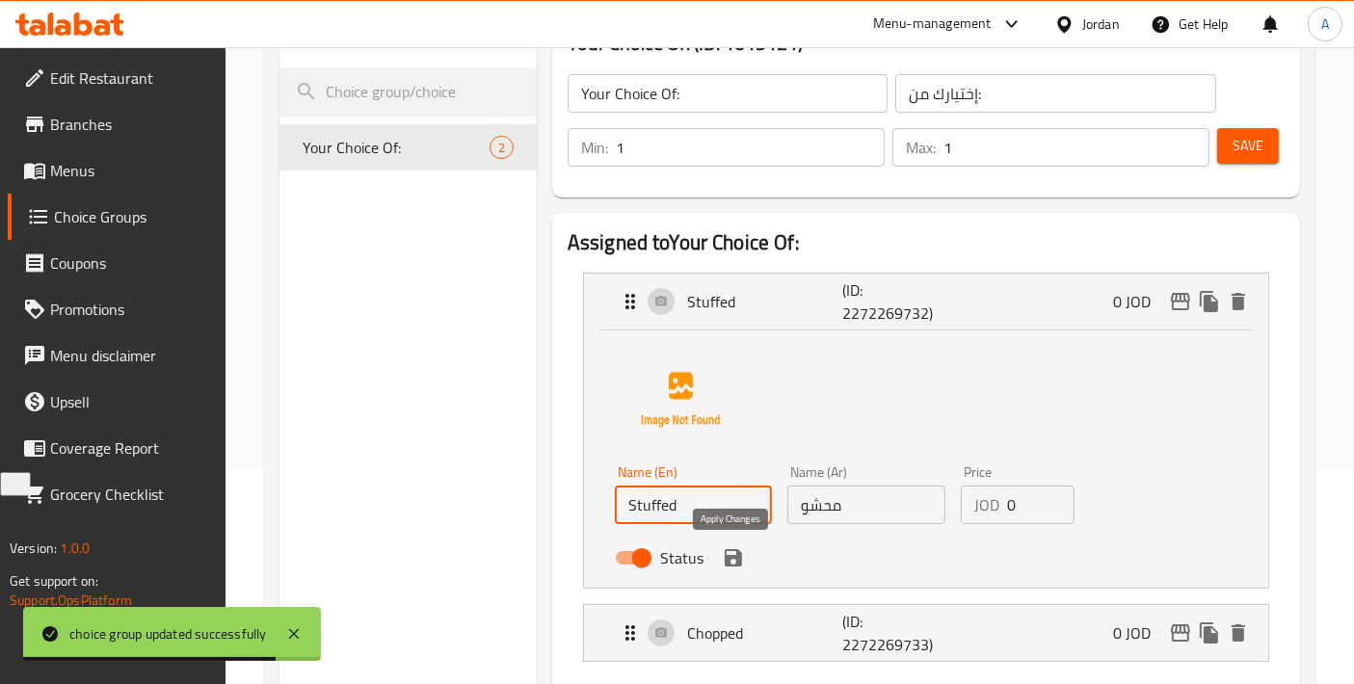
click at [740, 559] on icon "save" at bounding box center [733, 558] width 23 height 23
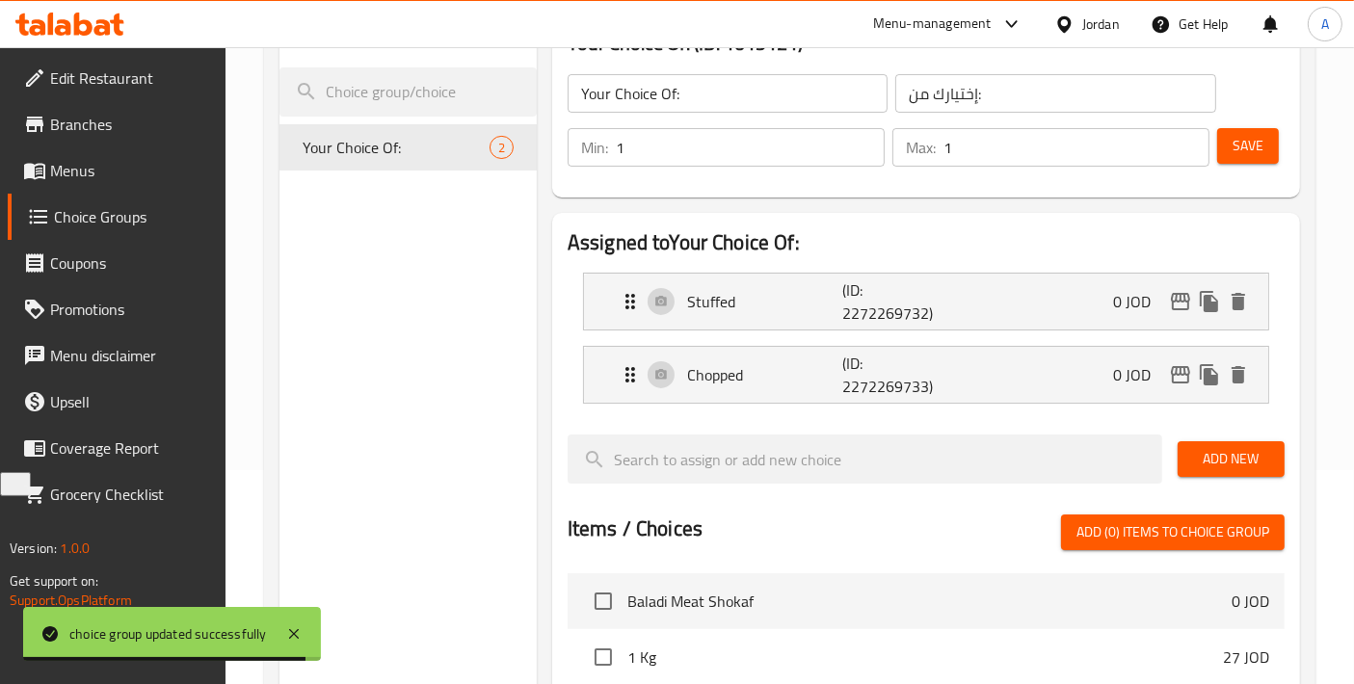
click at [1255, 153] on span "Save" at bounding box center [1248, 146] width 31 height 24
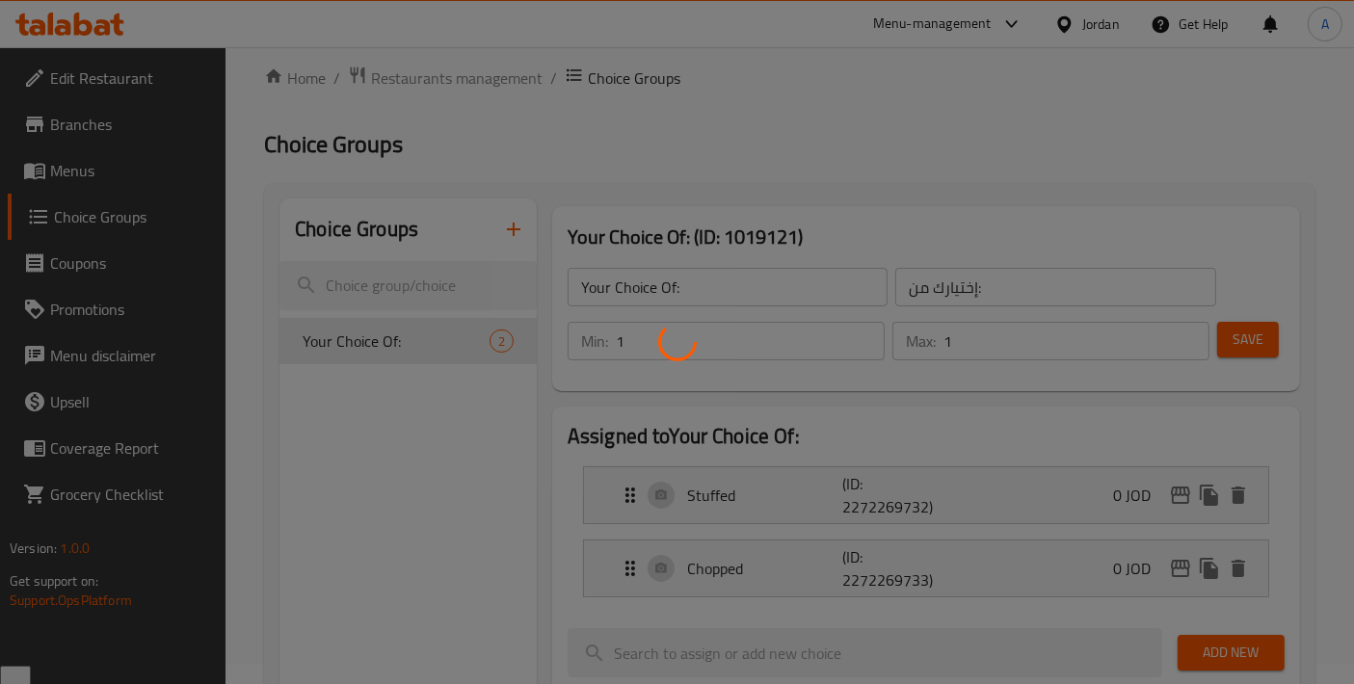
scroll to position [0, 0]
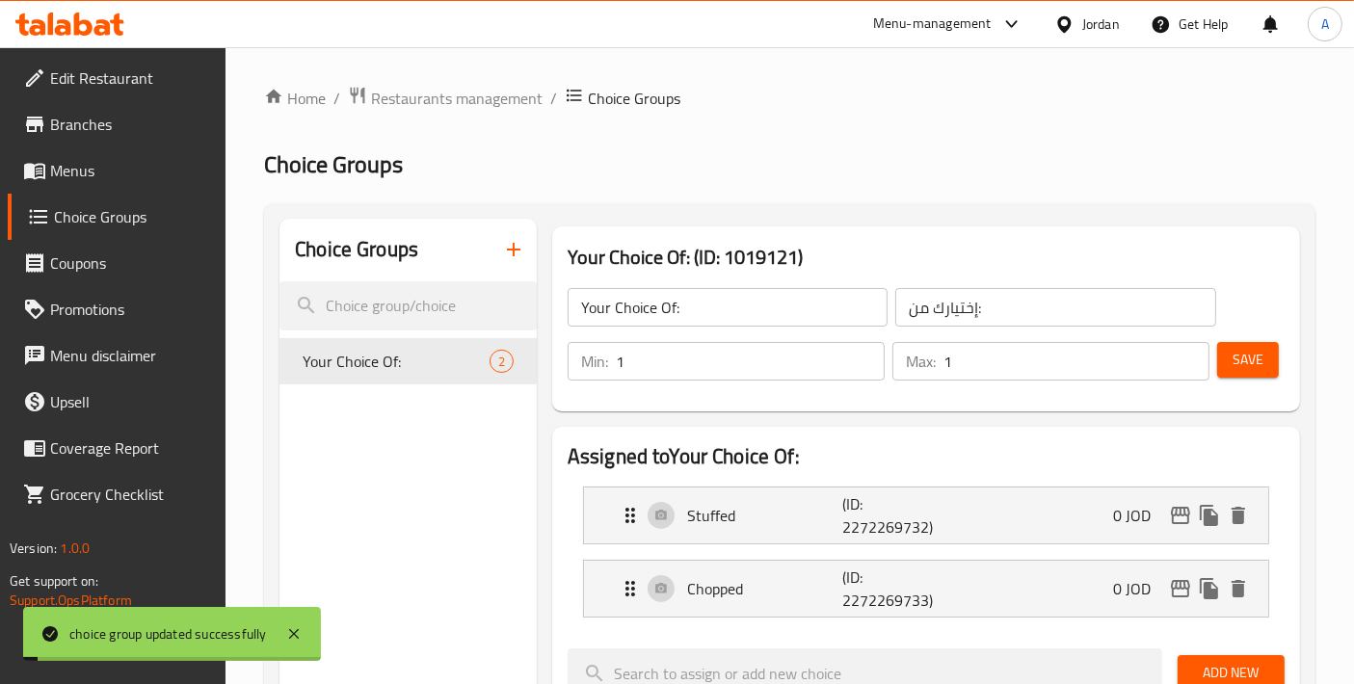
click at [107, 174] on span "Menus" at bounding box center [130, 170] width 161 height 23
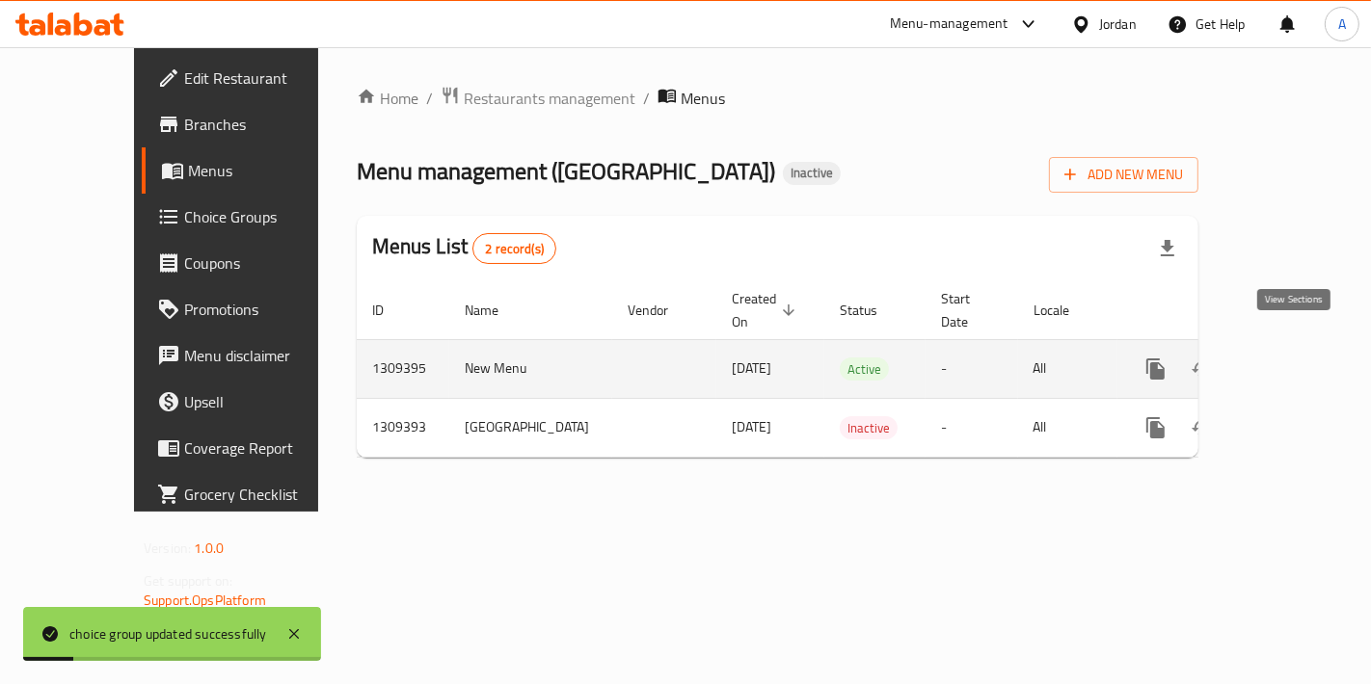
click at [1316, 346] on link "enhanced table" at bounding box center [1295, 369] width 46 height 46
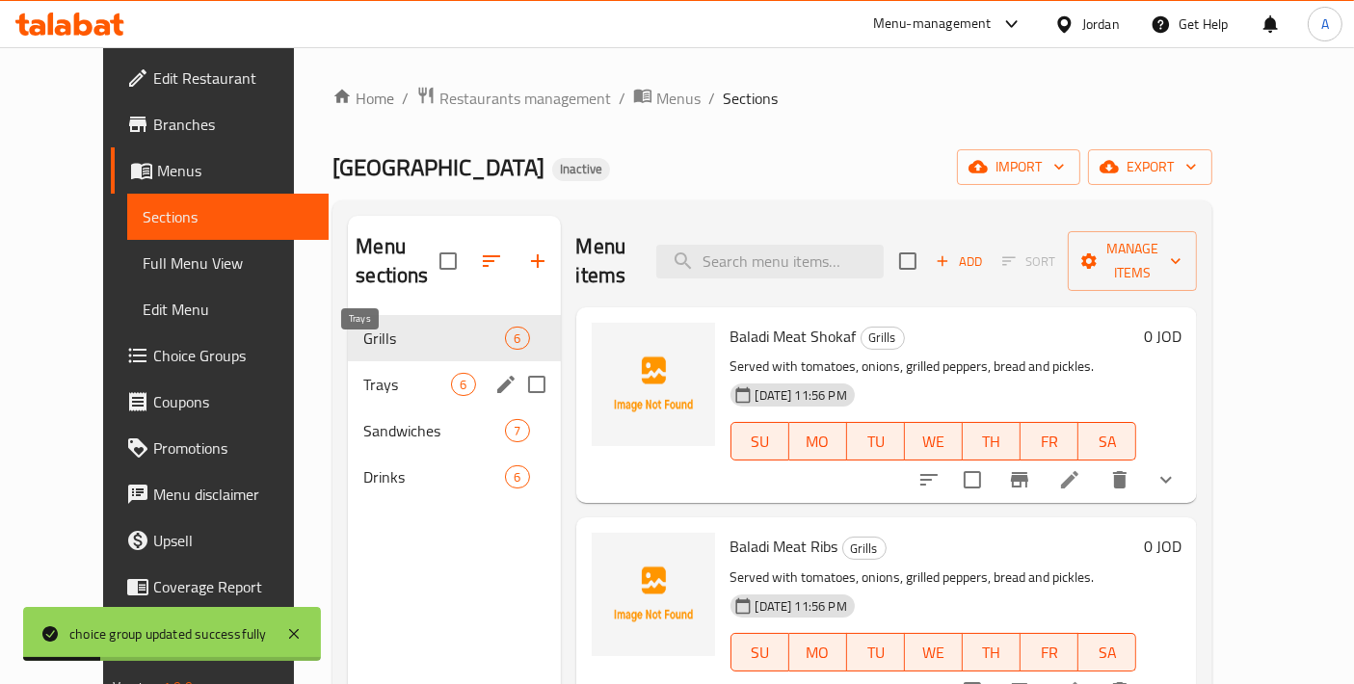
click at [363, 373] on span "Trays" at bounding box center [407, 384] width 88 height 23
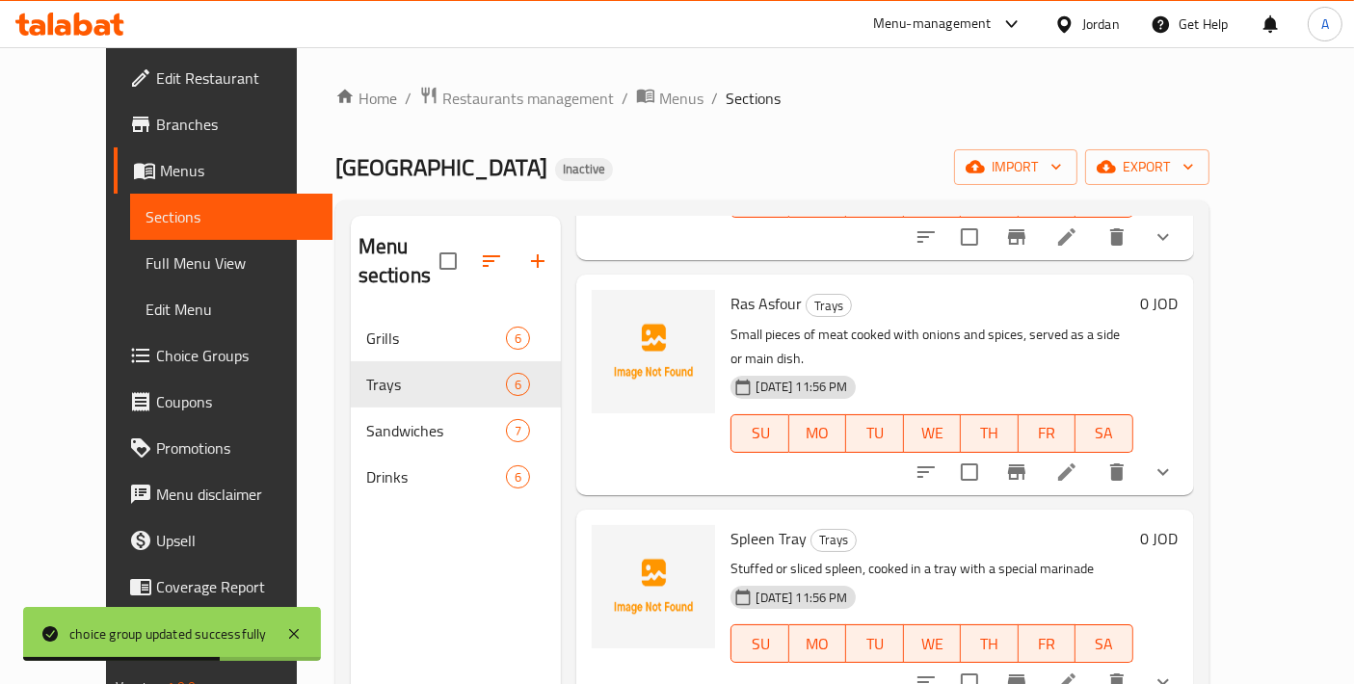
scroll to position [246, 0]
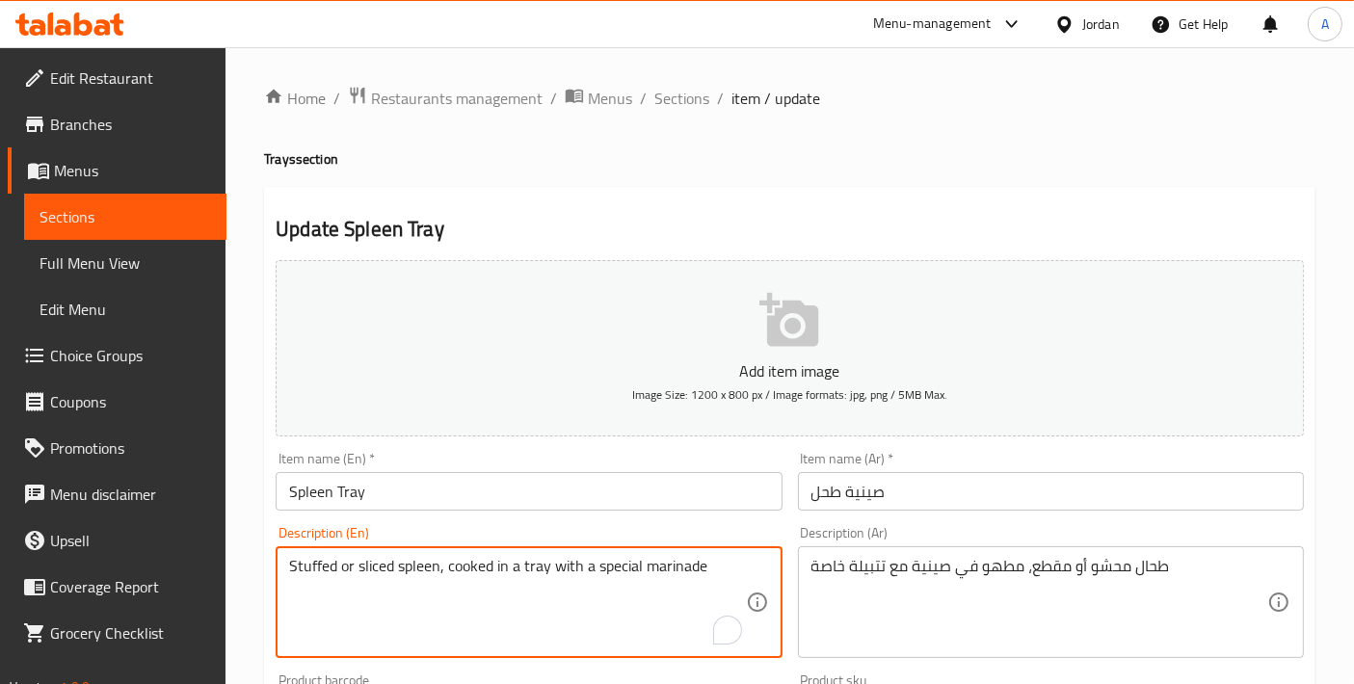
click at [374, 565] on textarea "Stuffed or sliced spleen, cooked in a tray with a special marinade" at bounding box center [517, 603] width 456 height 92
paste textarea "chopped"
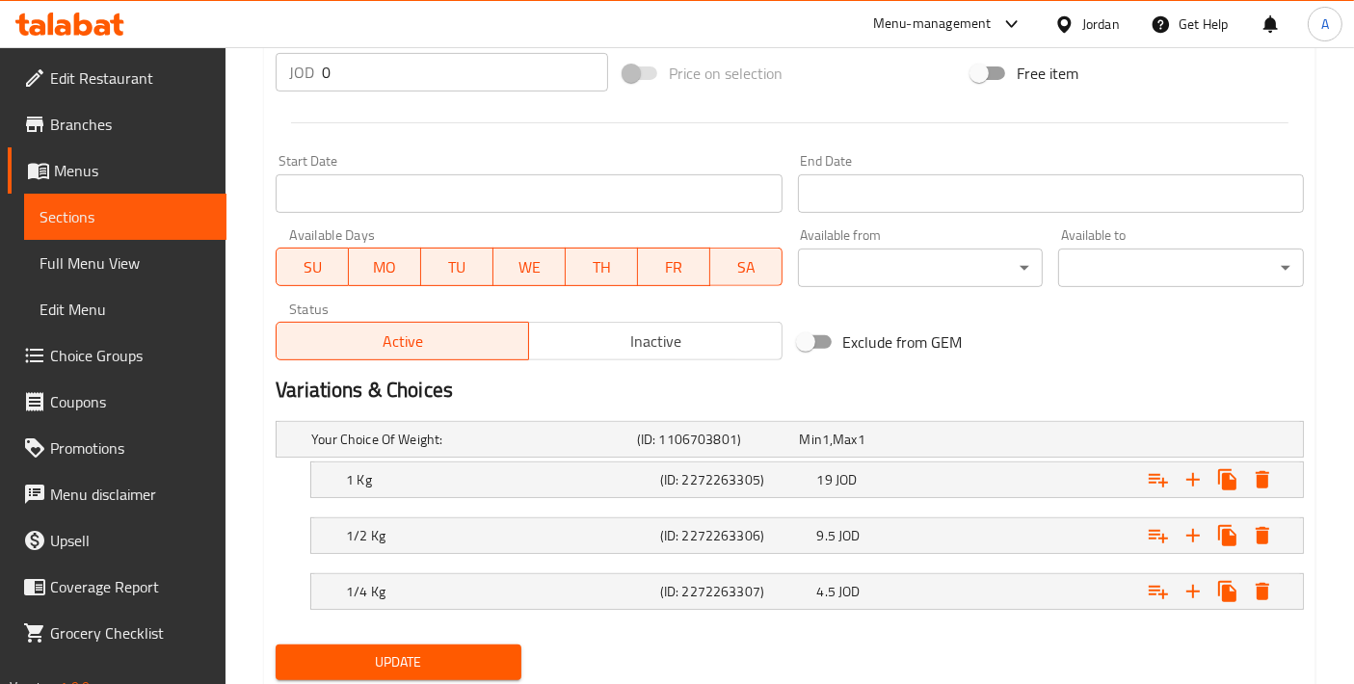
scroll to position [772, 0]
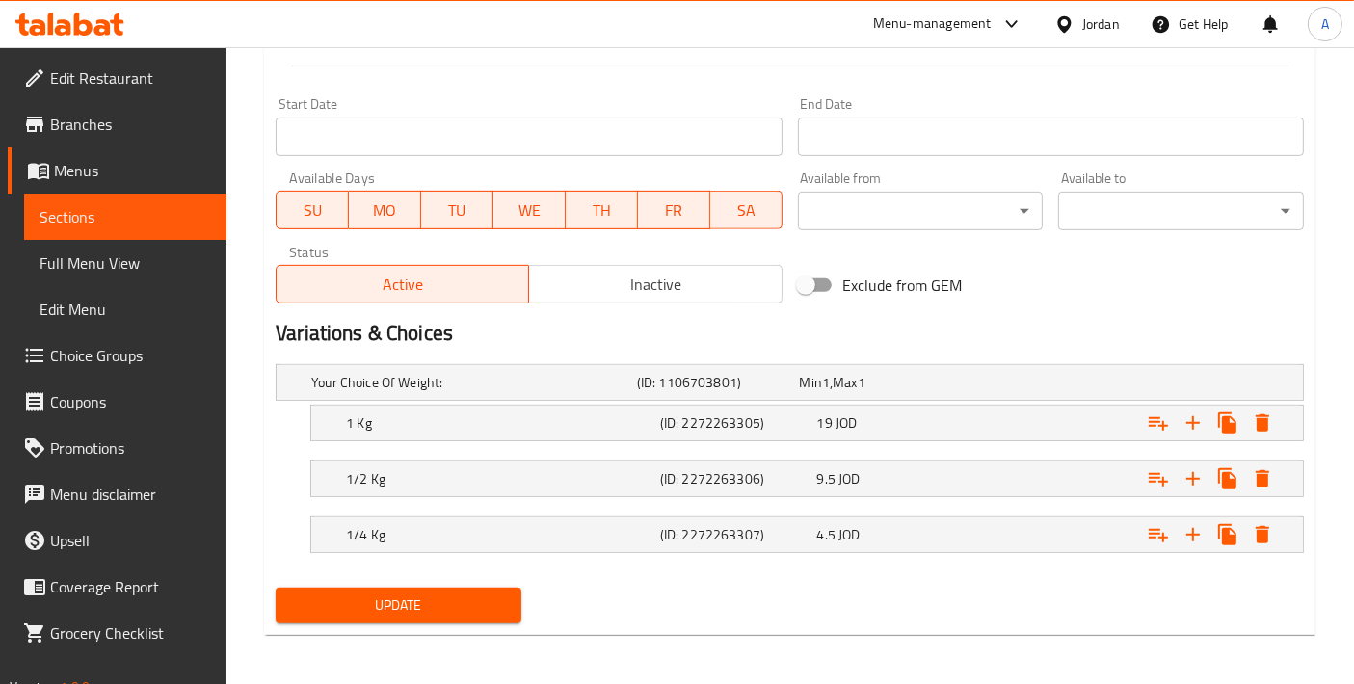
type textarea "Stuffed or chopped spleen, cooked in a tray with a special marinade"
click at [378, 615] on button "Update" at bounding box center [399, 606] width 246 height 36
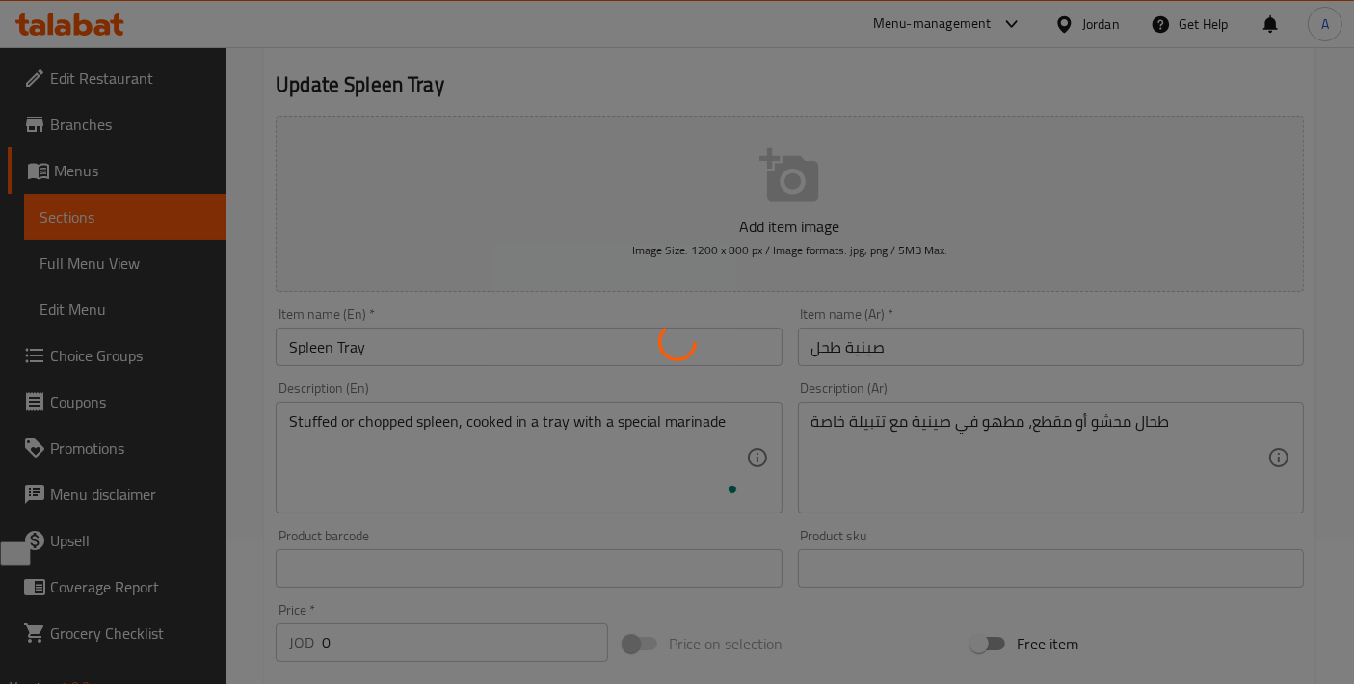
scroll to position [0, 0]
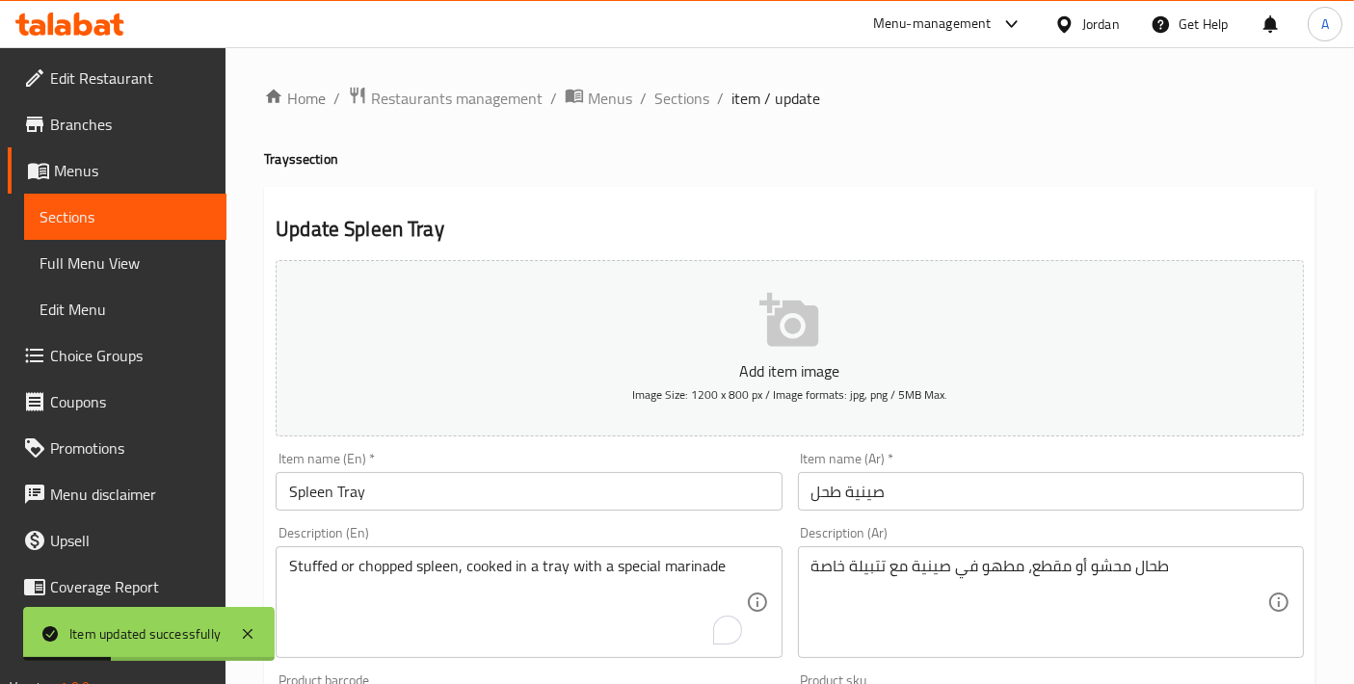
click at [822, 483] on input "صينية طحل" at bounding box center [1051, 491] width 506 height 39
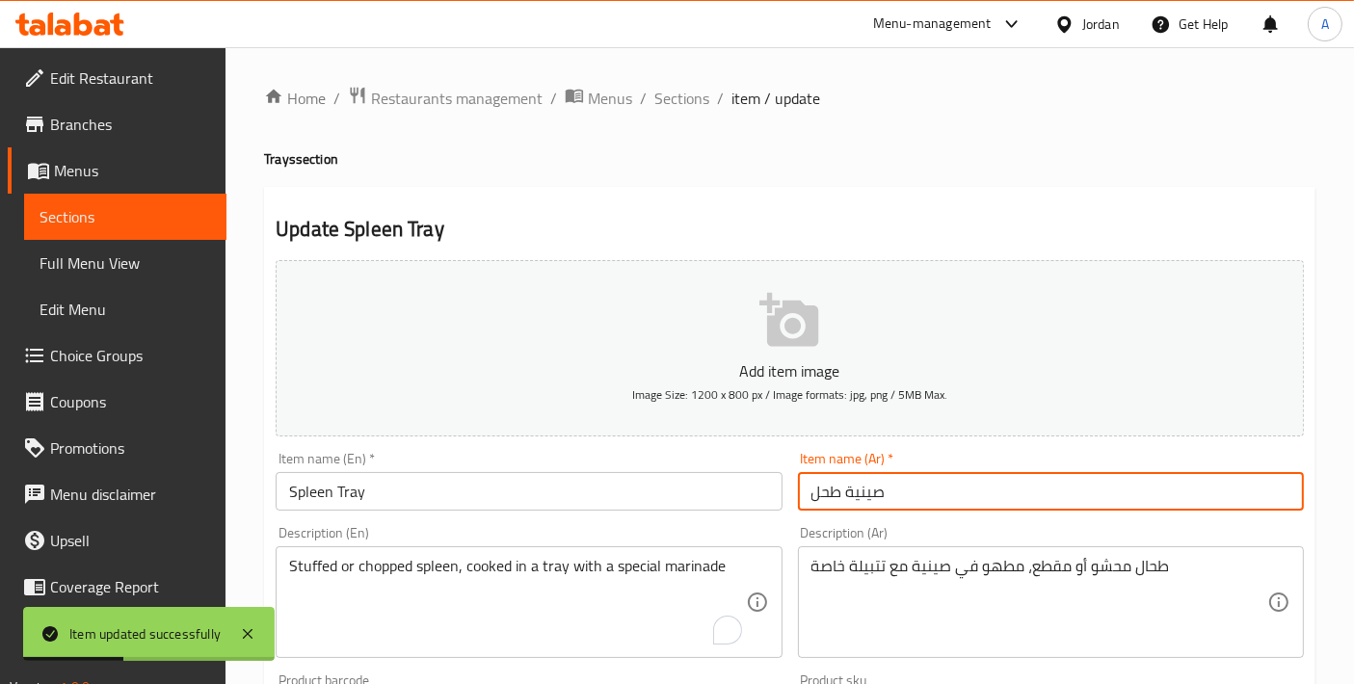
click at [822, 483] on input "صينية طحل" at bounding box center [1051, 491] width 506 height 39
click at [951, 235] on h2 "Update Spleen Tray" at bounding box center [790, 229] width 1029 height 29
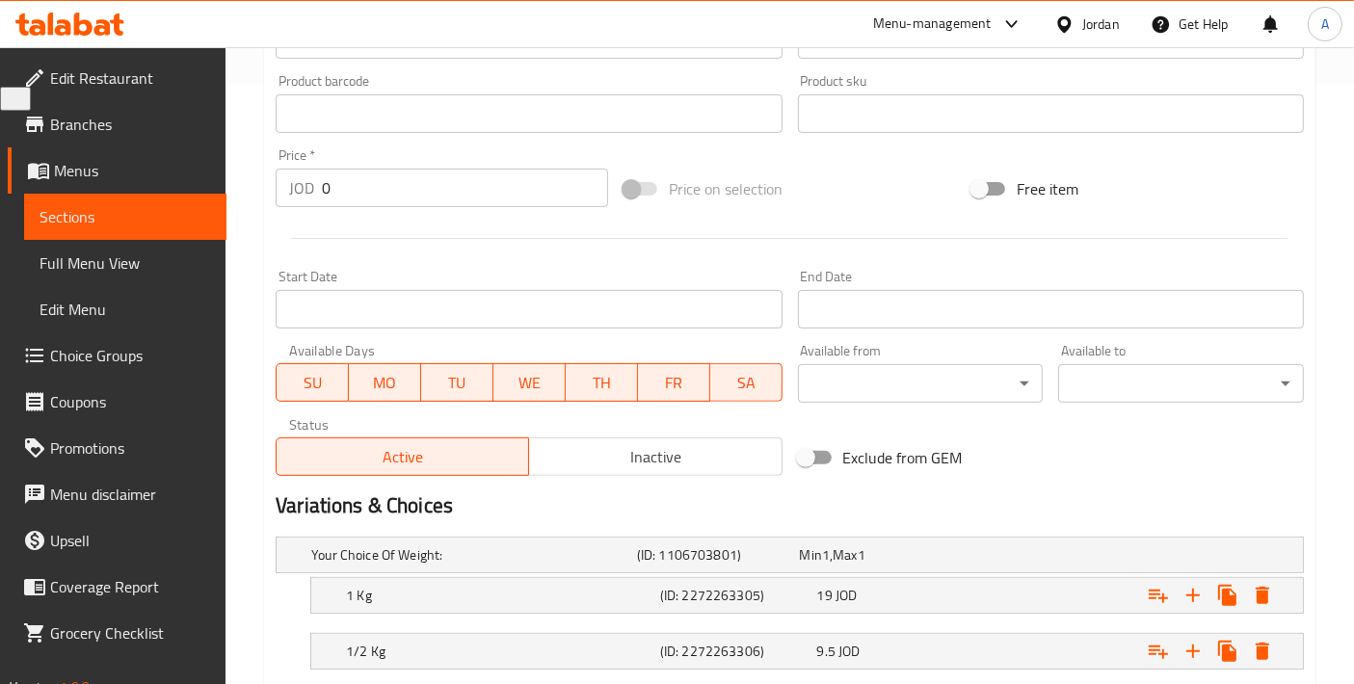
scroll to position [772, 0]
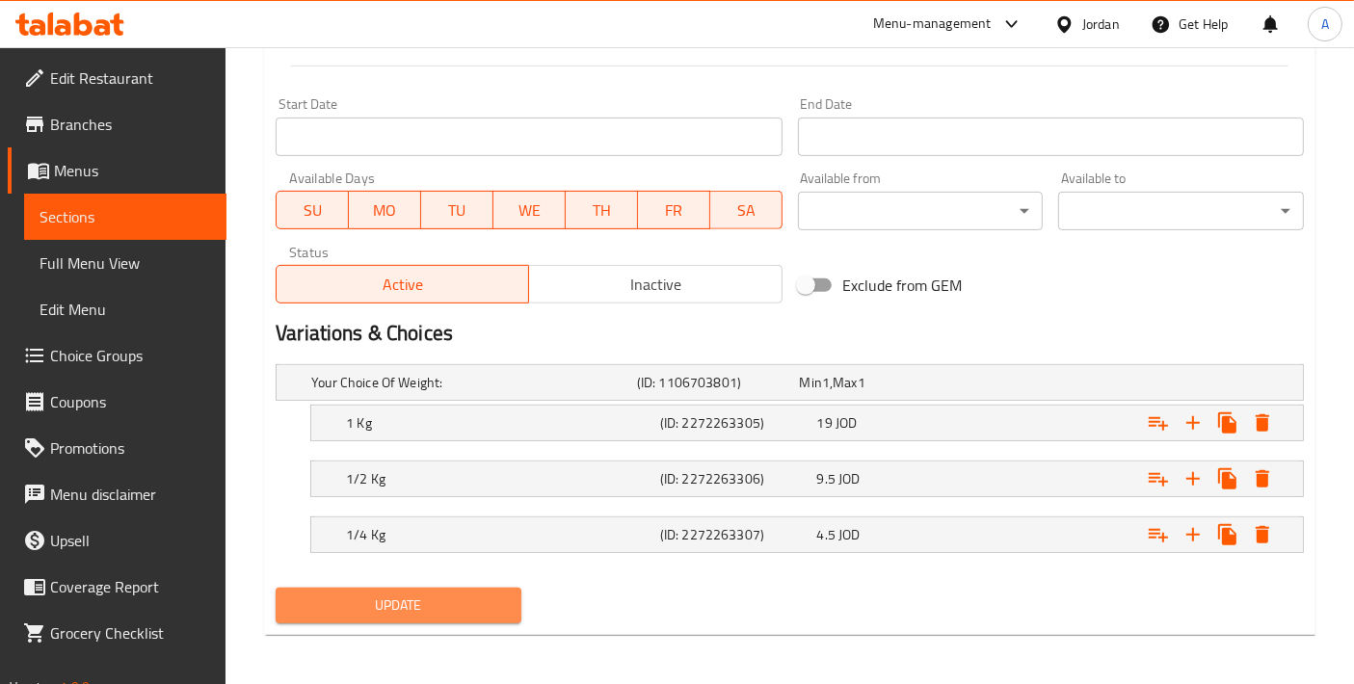
click at [480, 607] on span "Update" at bounding box center [398, 606] width 215 height 24
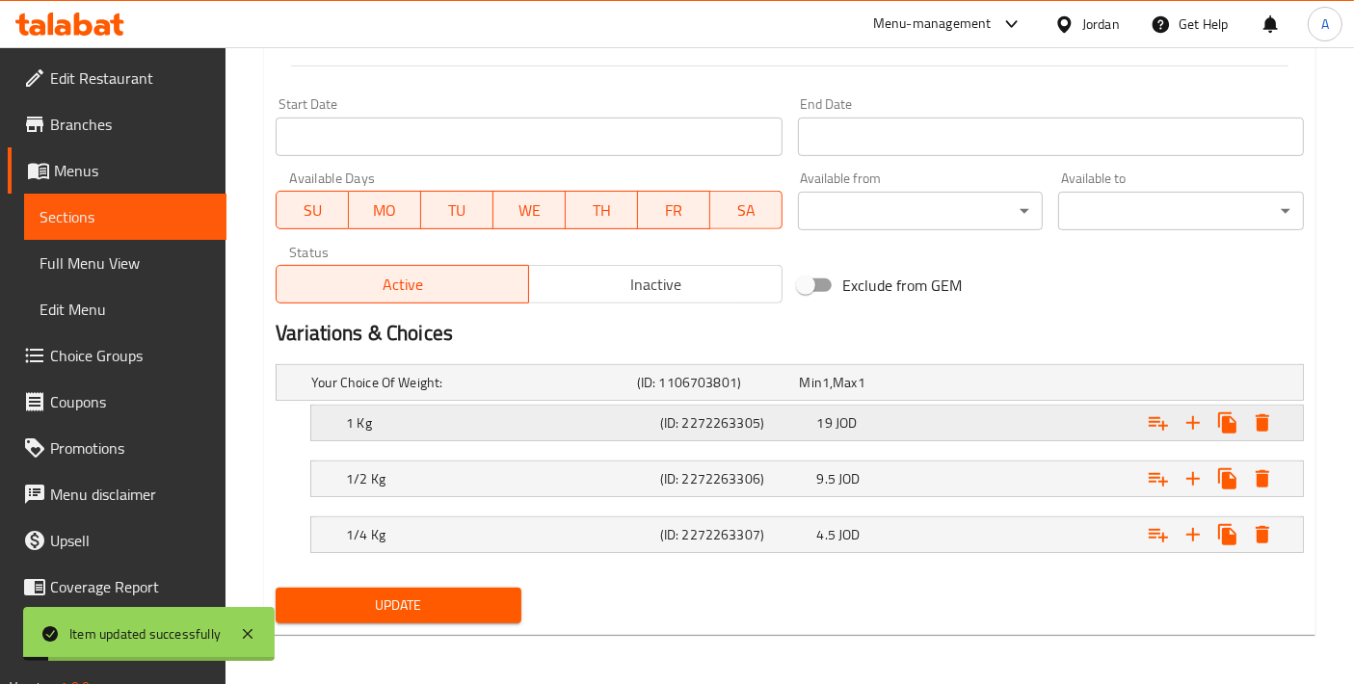
click at [576, 392] on h5 "1 Kg" at bounding box center [470, 382] width 318 height 19
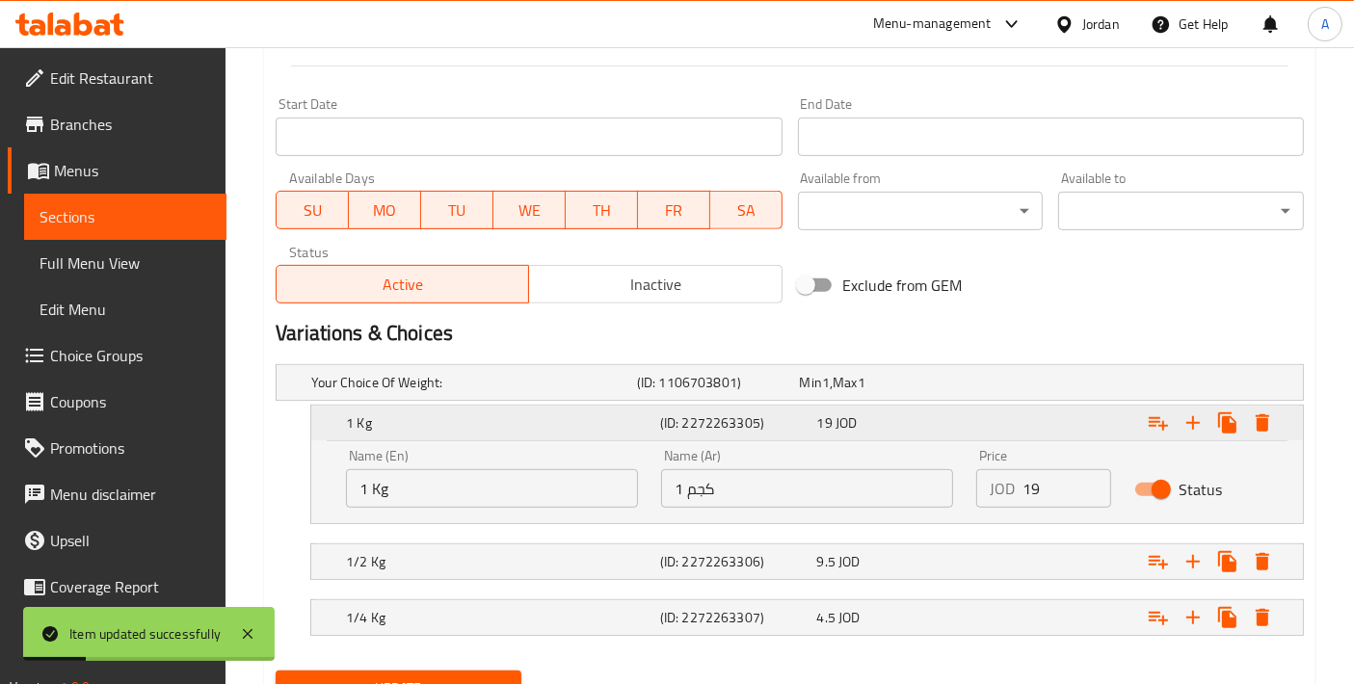
click at [1155, 423] on icon "Expand" at bounding box center [1158, 423] width 23 height 23
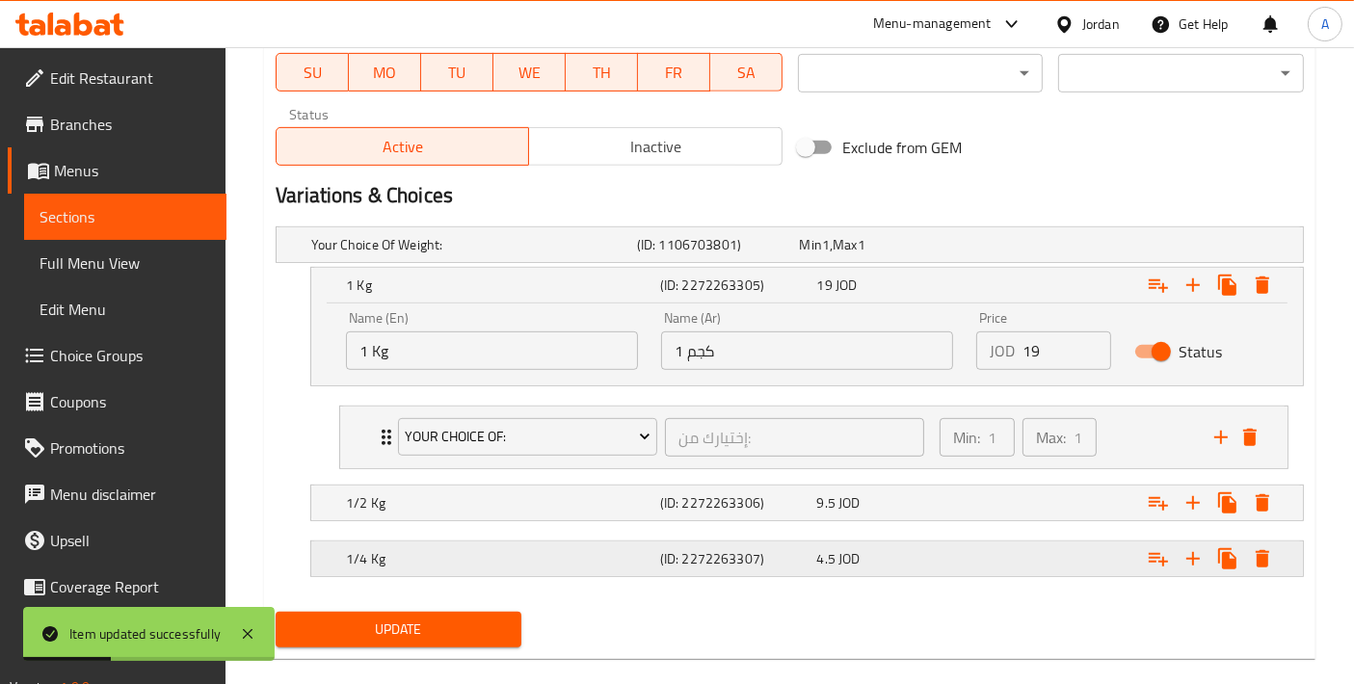
scroll to position [933, 0]
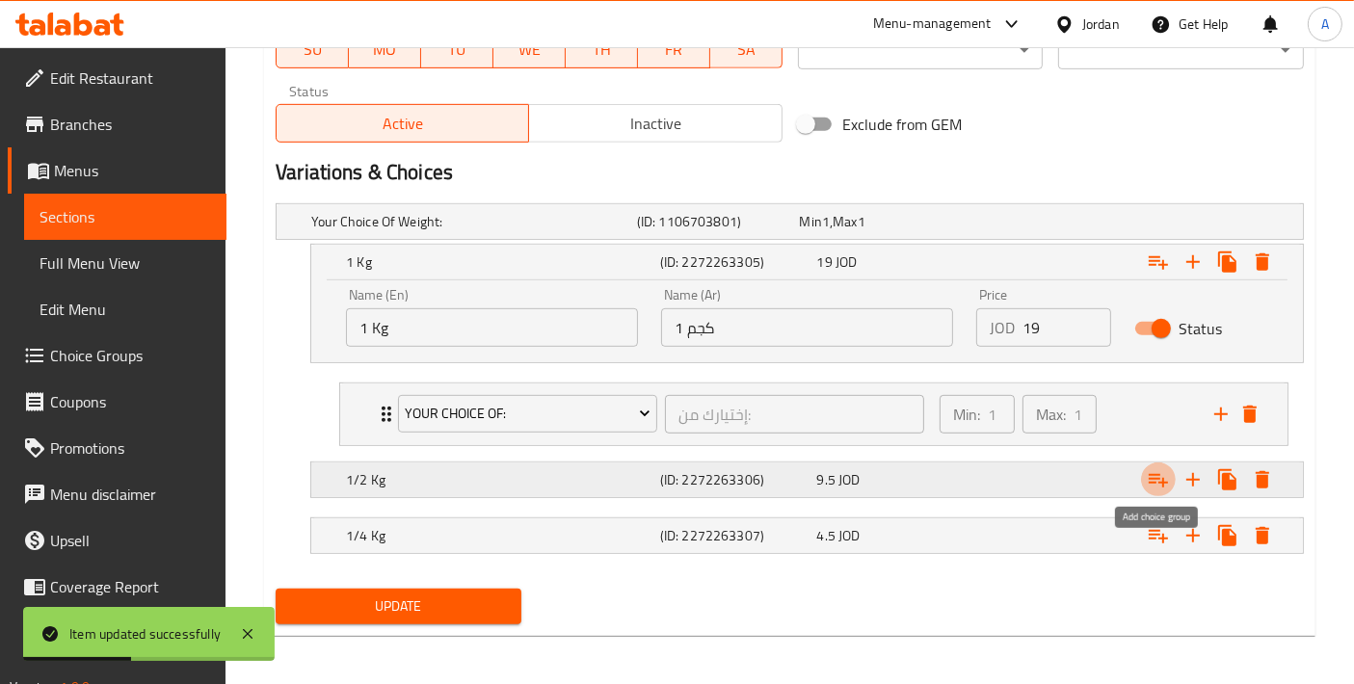
click at [1154, 479] on icon "Expand" at bounding box center [1158, 480] width 23 height 23
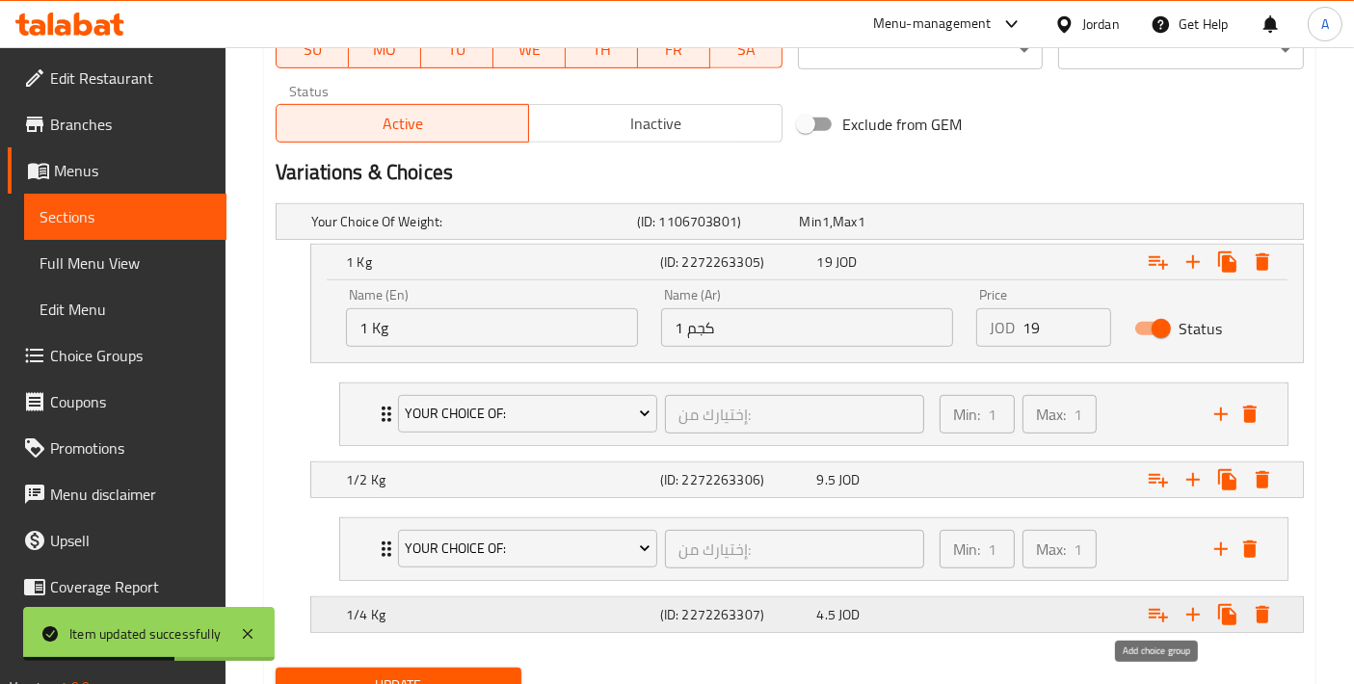
click at [1168, 607] on icon "Expand" at bounding box center [1158, 614] width 23 height 23
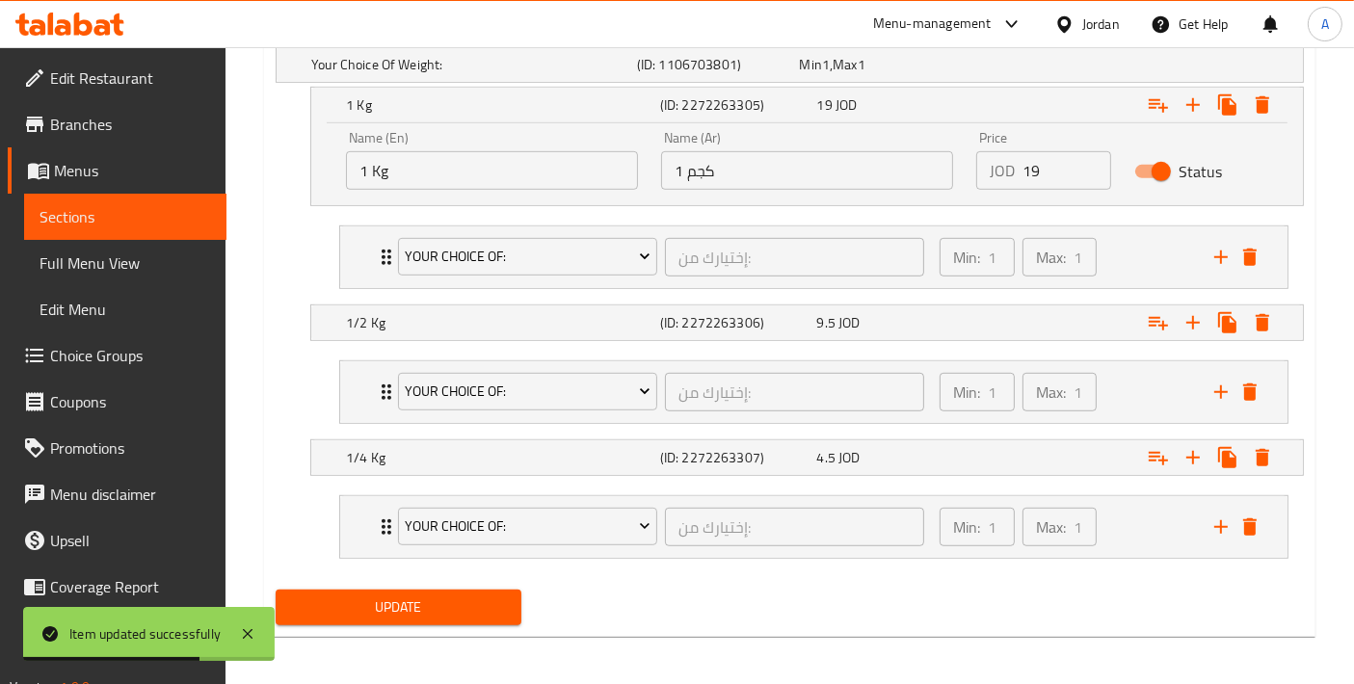
click at [476, 614] on button "Update" at bounding box center [399, 608] width 246 height 36
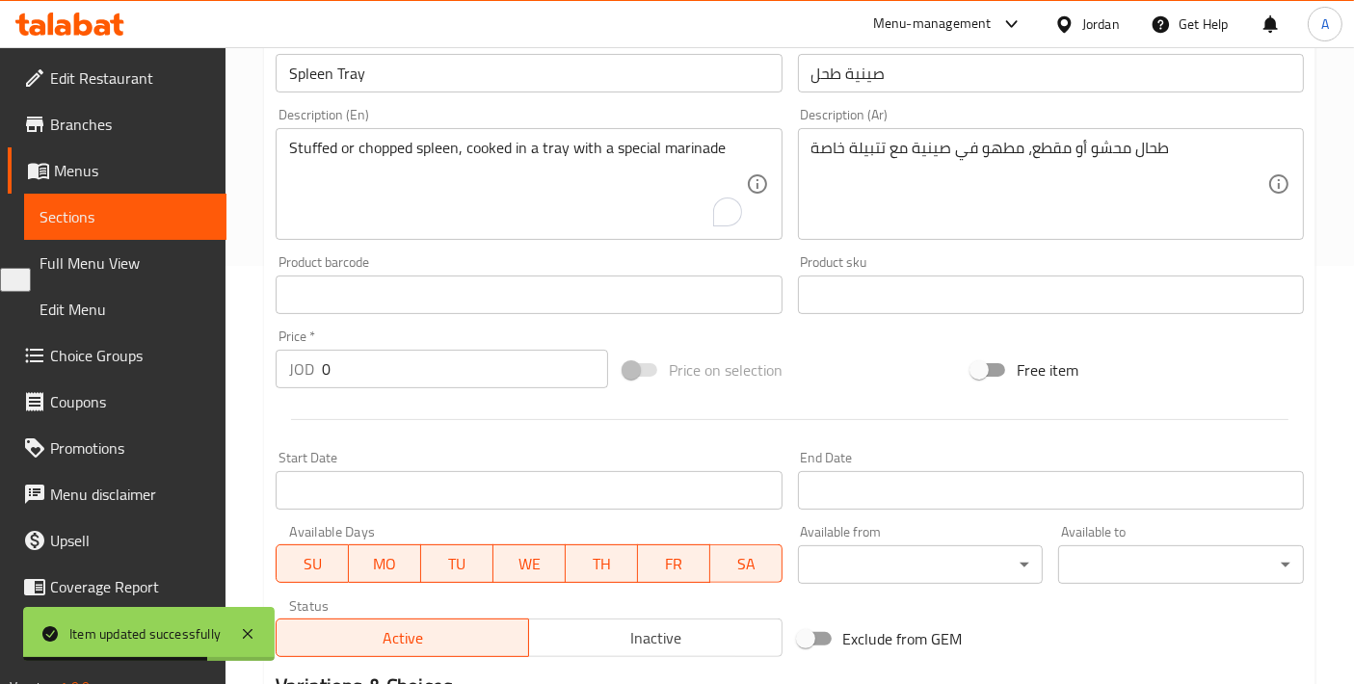
scroll to position [856, 0]
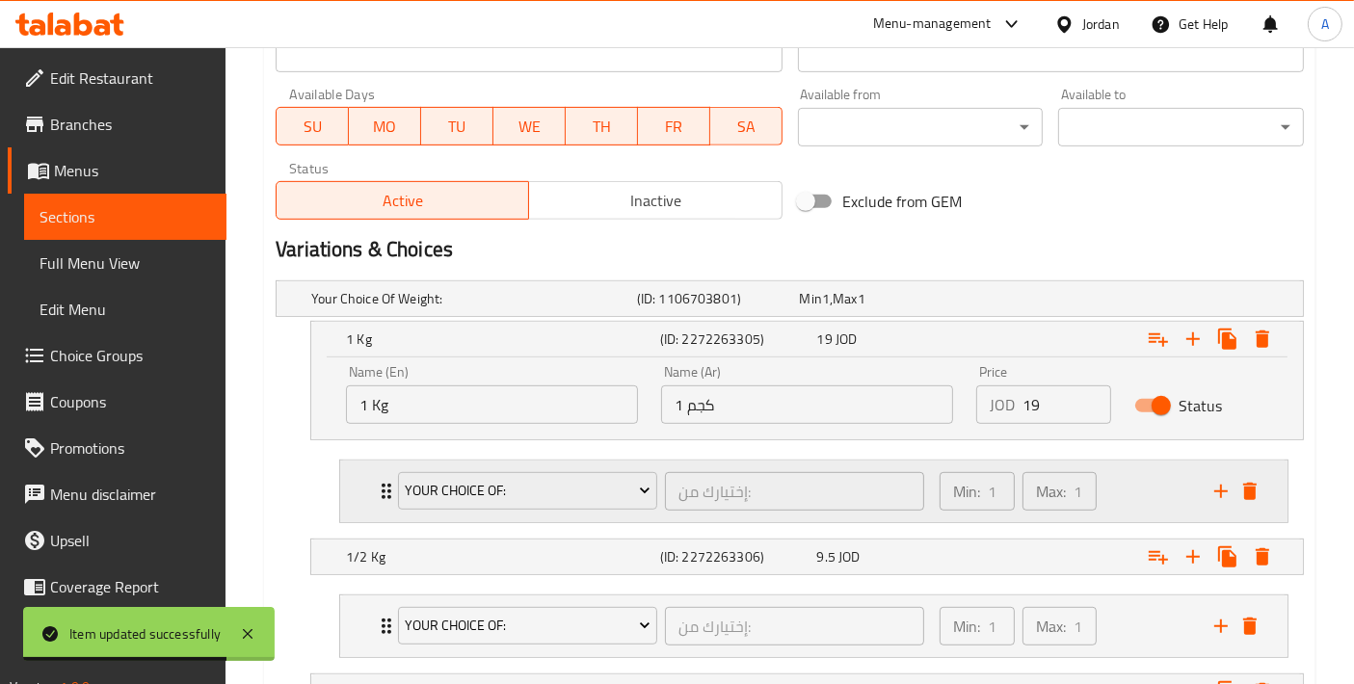
click at [363, 506] on div "Your Choice Of: إختيارك من: ​ Min: 1 ​ Max: 1 ​" at bounding box center [814, 492] width 948 height 62
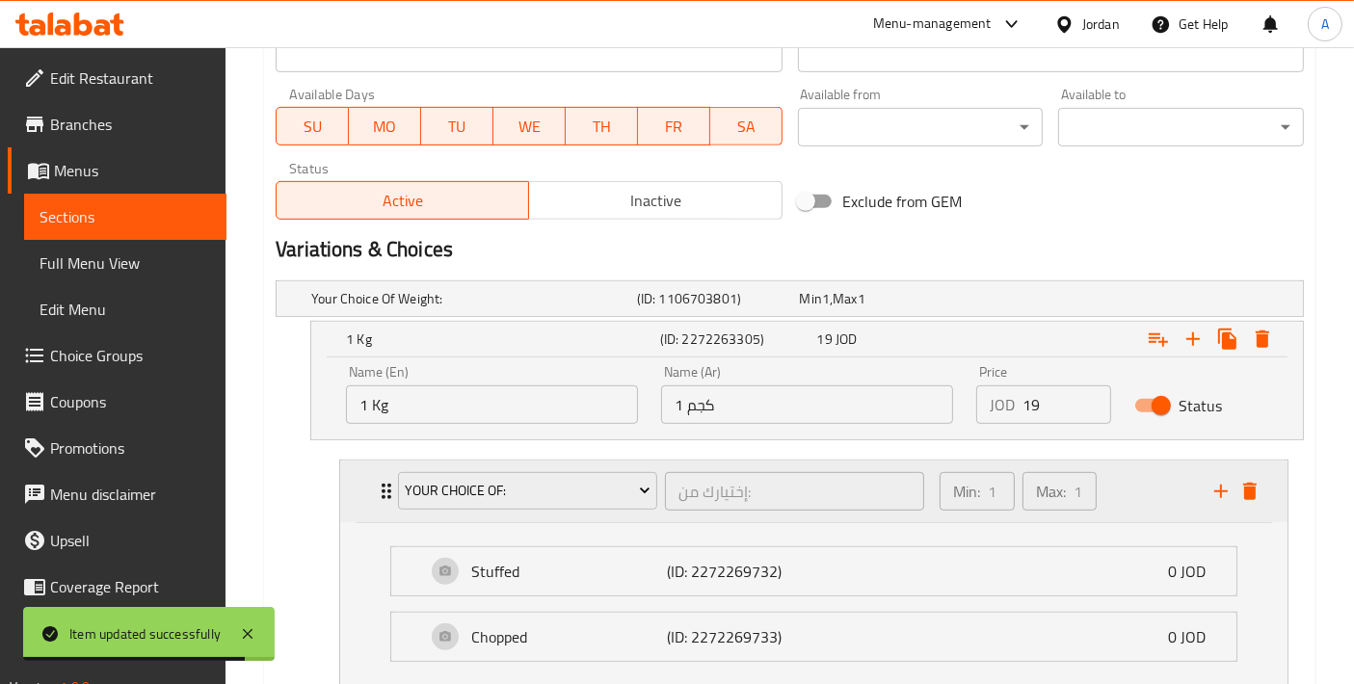
click at [363, 506] on div "Your Choice Of: إختيارك من: ​ Min: 1 ​ Max: 1 ​" at bounding box center [814, 492] width 948 height 62
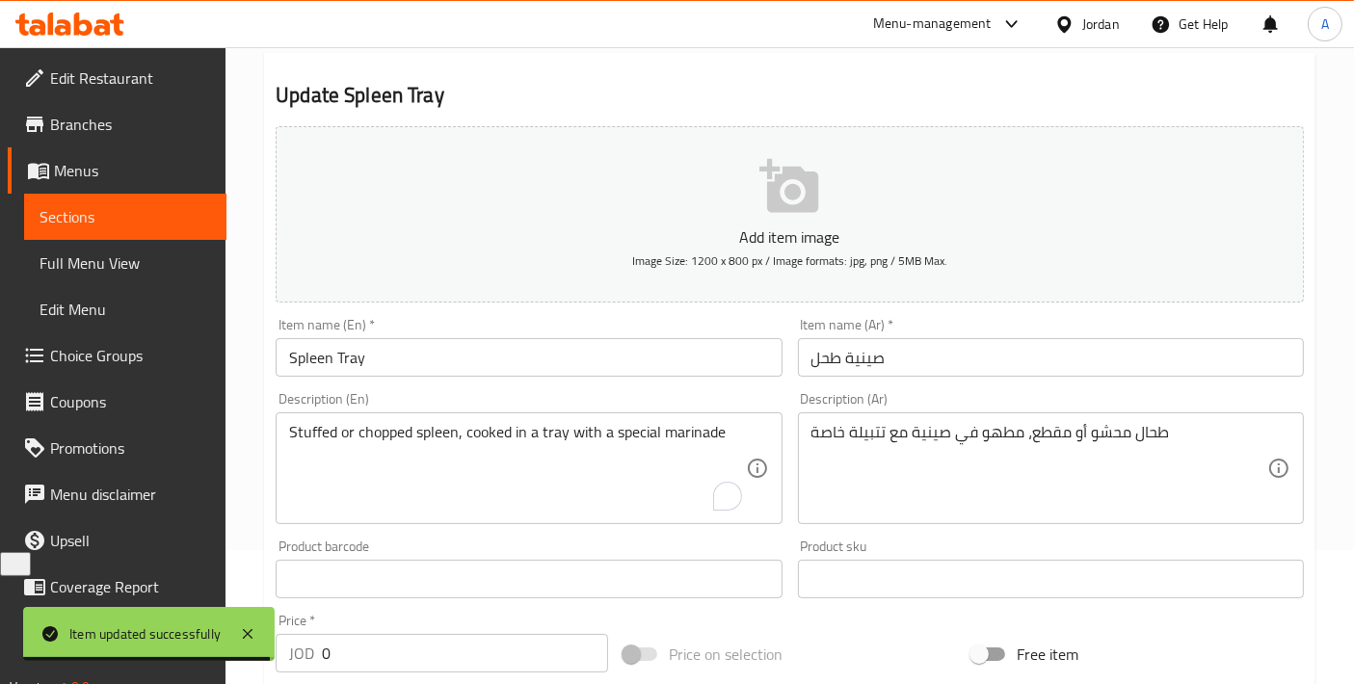
scroll to position [0, 0]
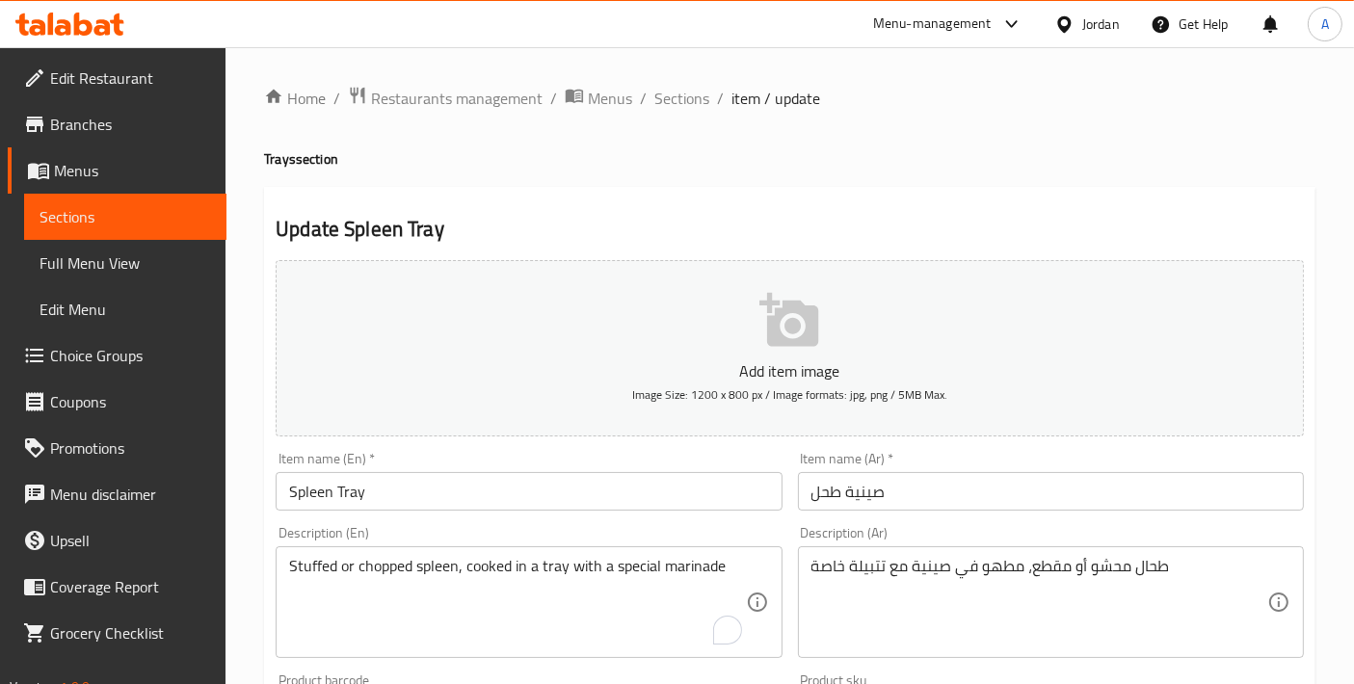
click at [101, 351] on span "Choice Groups" at bounding box center [130, 355] width 161 height 23
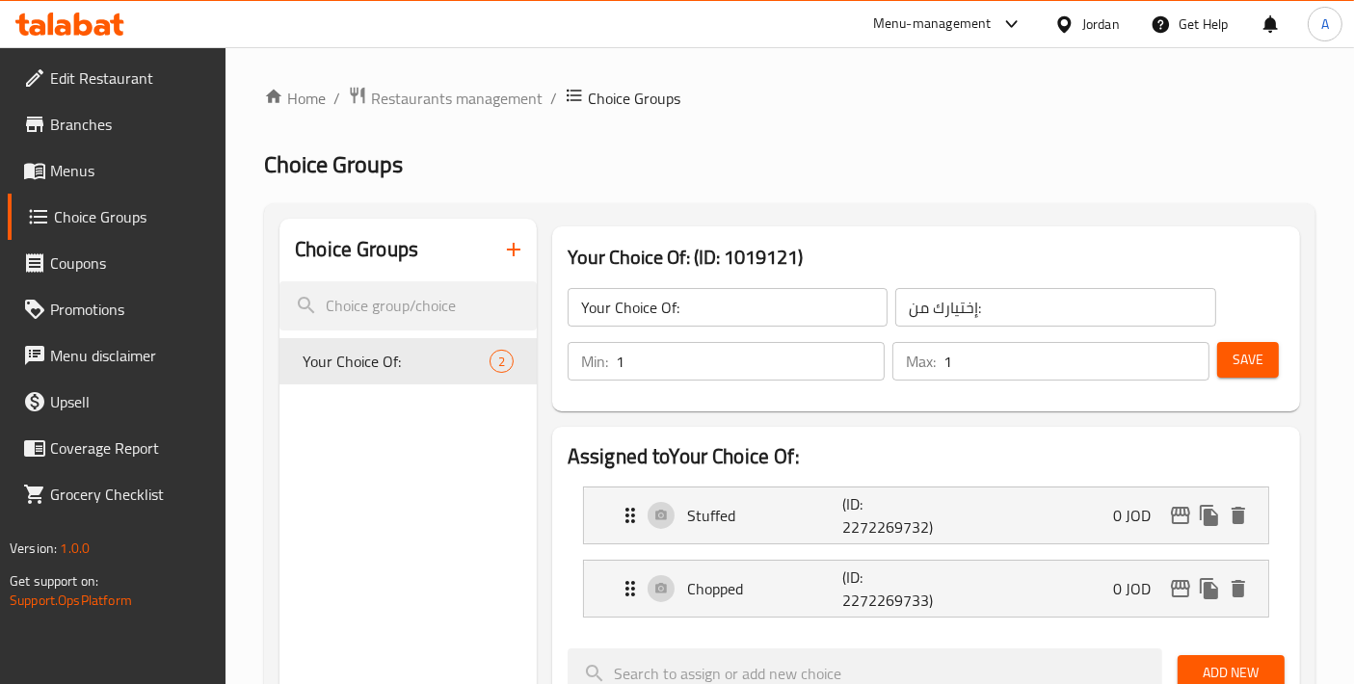
click at [498, 252] on button "button" at bounding box center [514, 250] width 46 height 46
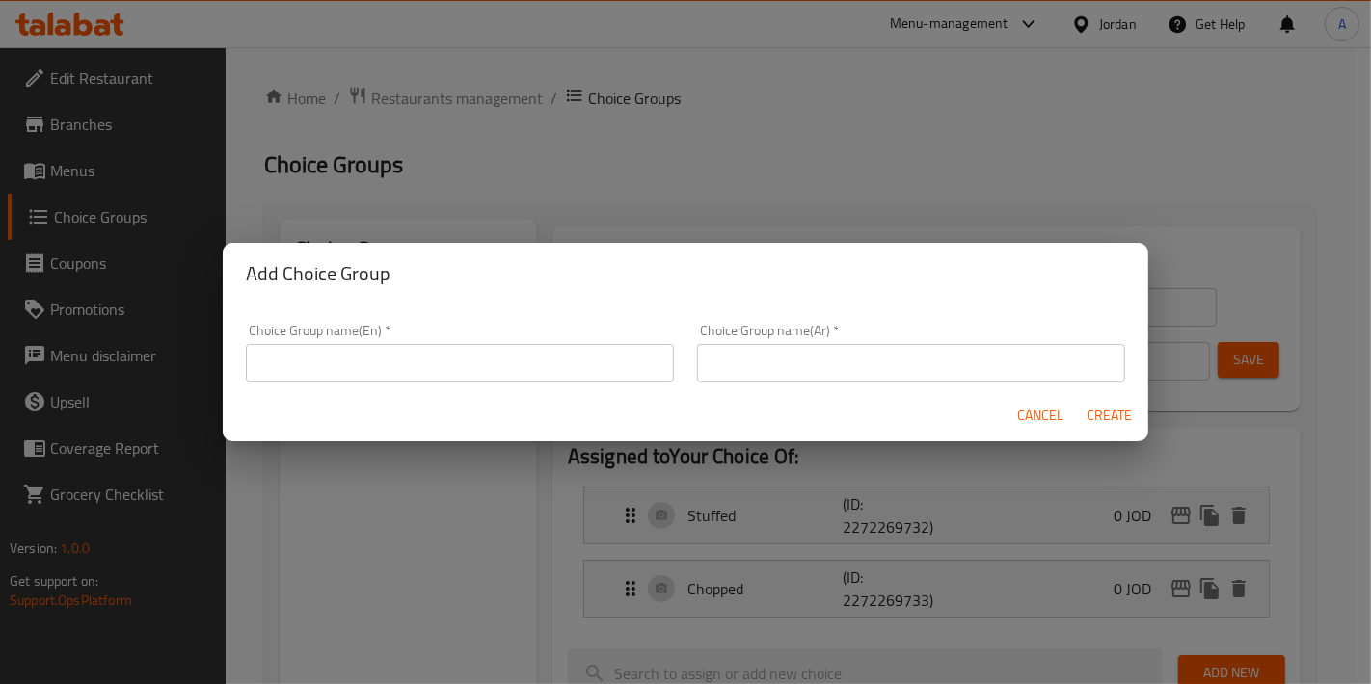
drag, startPoint x: 418, startPoint y: 335, endPoint x: 416, endPoint y: 350, distance: 15.5
click at [416, 350] on div "Choice Group name(En)   * Choice Group name(En) *" at bounding box center [460, 353] width 428 height 59
click at [416, 350] on input "text" at bounding box center [460, 363] width 428 height 39
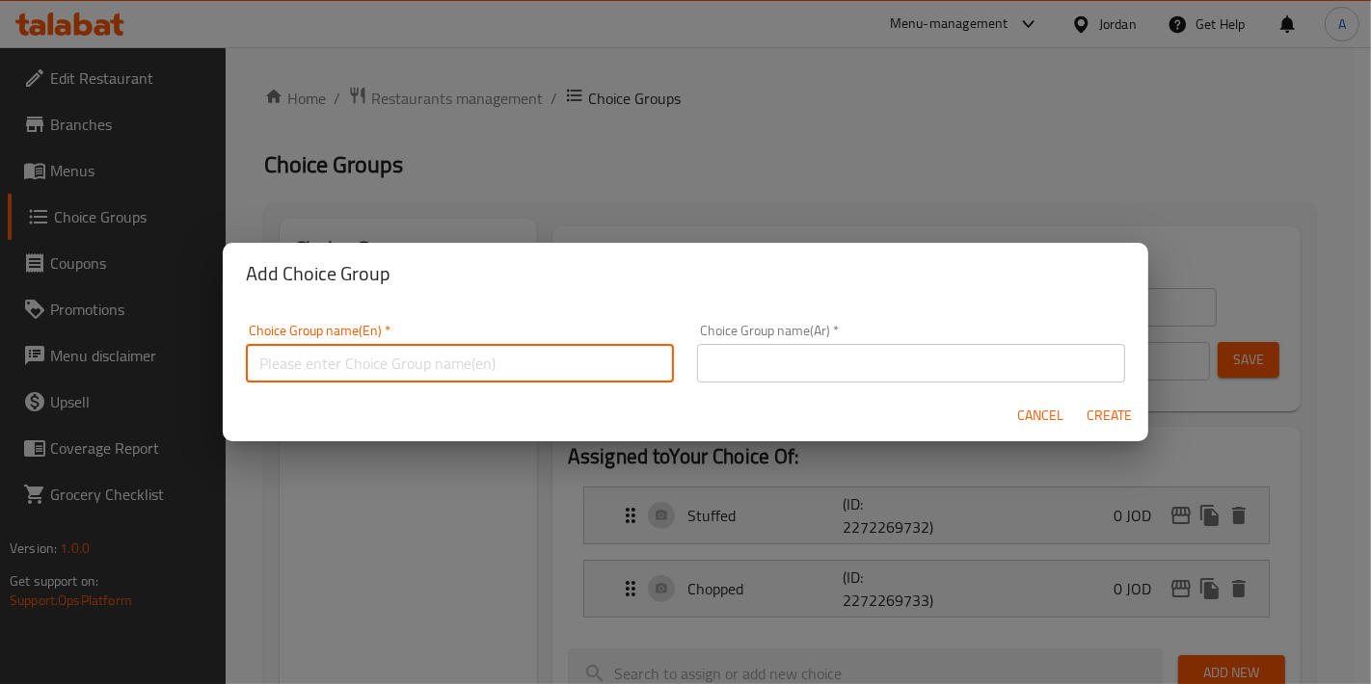
type input "Your Choice Of Cooking Style:"
drag, startPoint x: 795, startPoint y: 374, endPoint x: 806, endPoint y: 373, distance: 10.6
click at [795, 374] on input "text" at bounding box center [911, 363] width 428 height 39
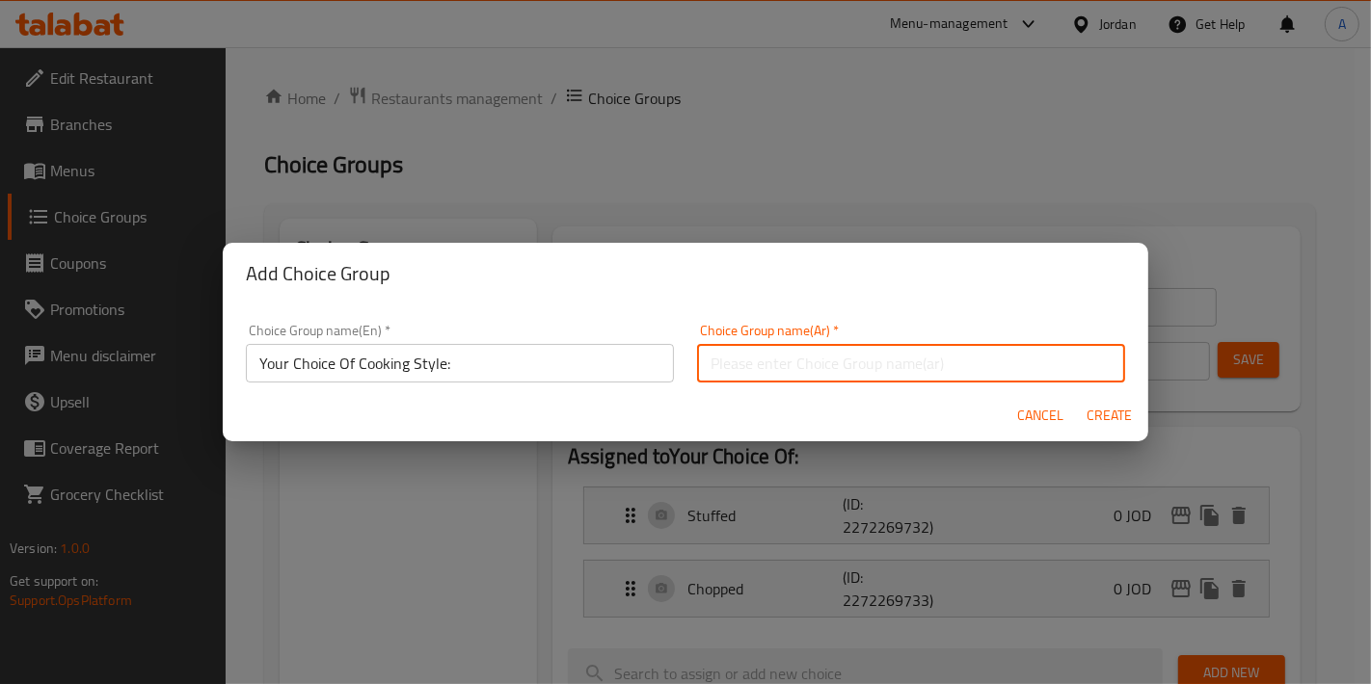
type input "إختيارك من طريقة الطبخ:"
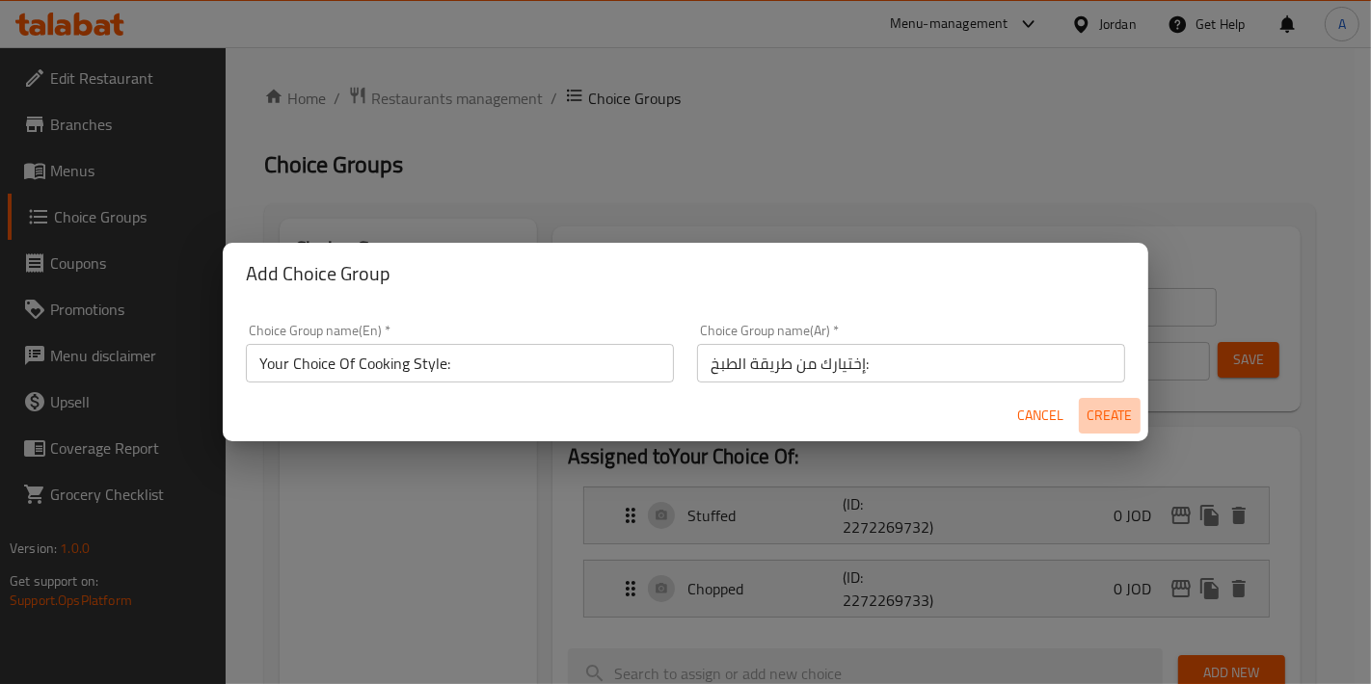
click at [1103, 419] on span "Create" at bounding box center [1109, 416] width 46 height 24
type input "Your Choice Of Cooking Style:"
type input "إختيارك من طريقة الطبخ:"
type input "0"
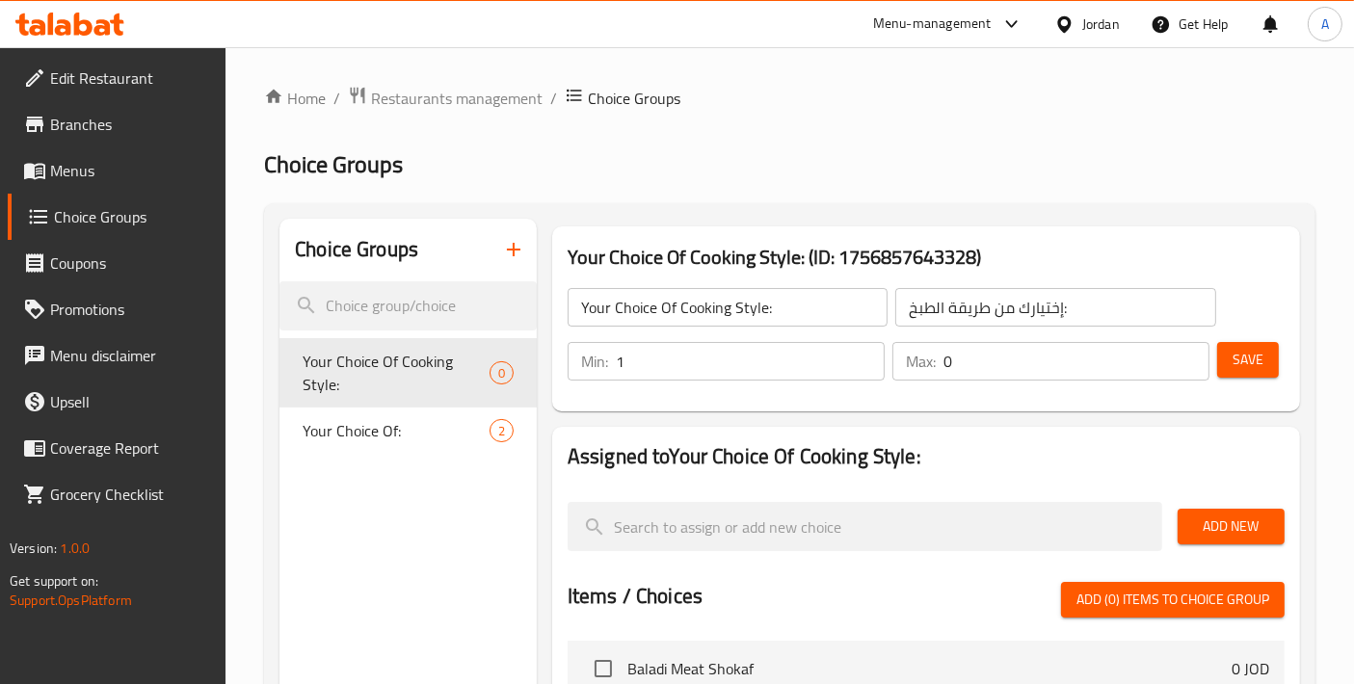
type input "1"
click at [866, 356] on input "1" at bounding box center [750, 361] width 269 height 39
type input "1"
click at [1184, 354] on input "1" at bounding box center [1077, 361] width 266 height 39
click at [1227, 357] on button "Save" at bounding box center [1249, 360] width 62 height 36
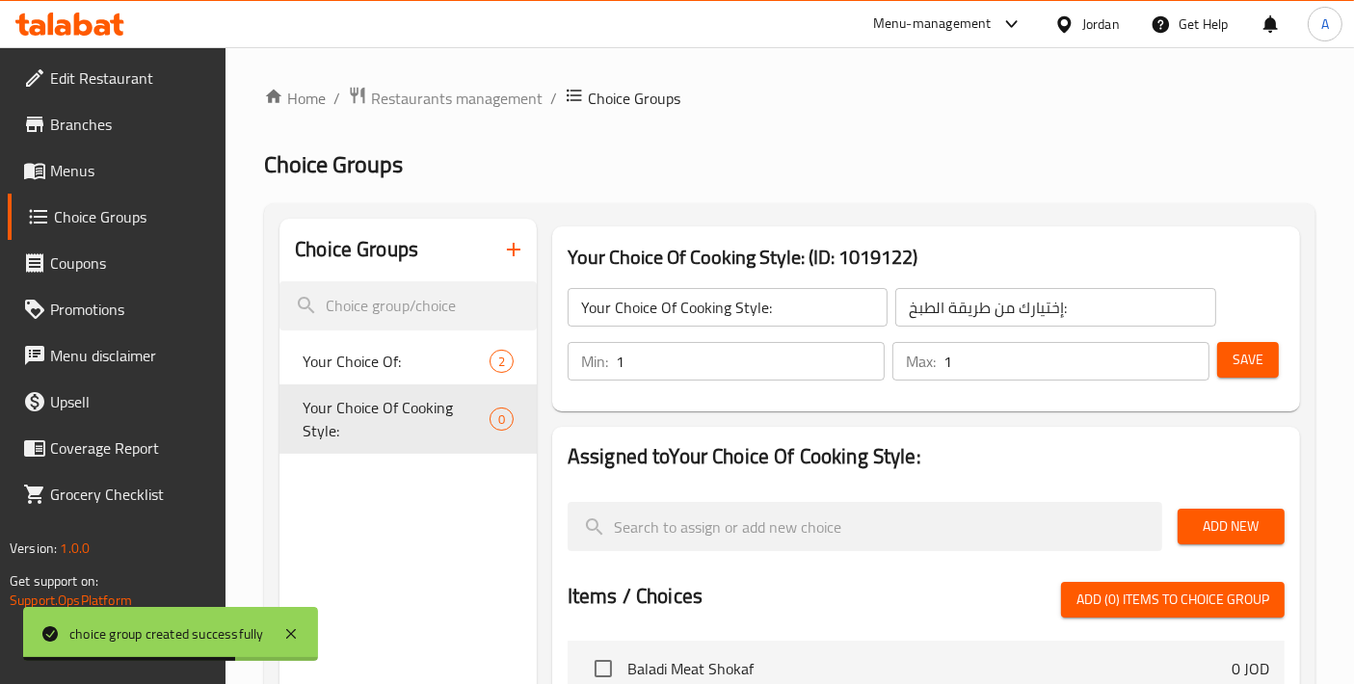
scroll to position [214, 0]
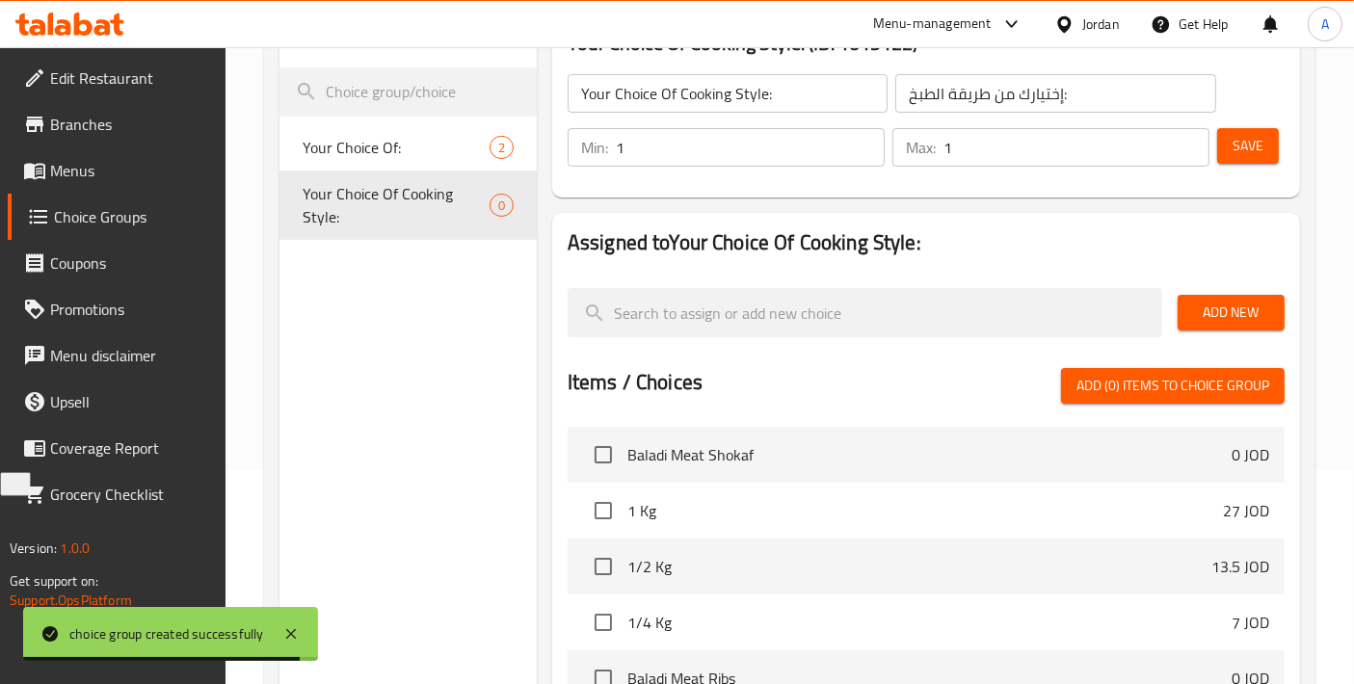
click at [1245, 134] on span "Save" at bounding box center [1248, 146] width 31 height 24
click at [1239, 308] on span "Add New" at bounding box center [1231, 313] width 76 height 24
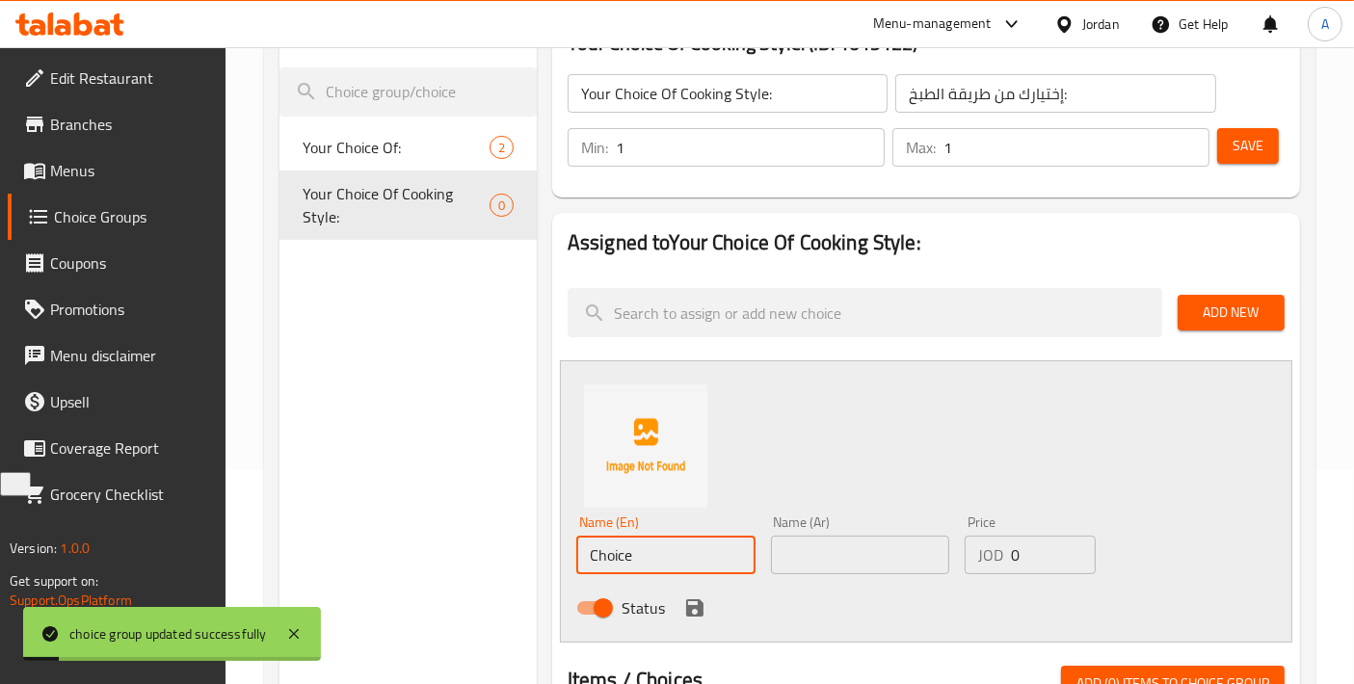
drag, startPoint x: 672, startPoint y: 556, endPoint x: 421, endPoint y: 566, distance: 250.8
click at [421, 566] on div "Choice Groups Your Choice Of: 2 Your Choice Of Cooking Style: 0 Your Choice Of …" at bounding box center [794, 645] width 1029 height 1281
type input "Grilled"
click at [828, 549] on input "text" at bounding box center [860, 555] width 179 height 39
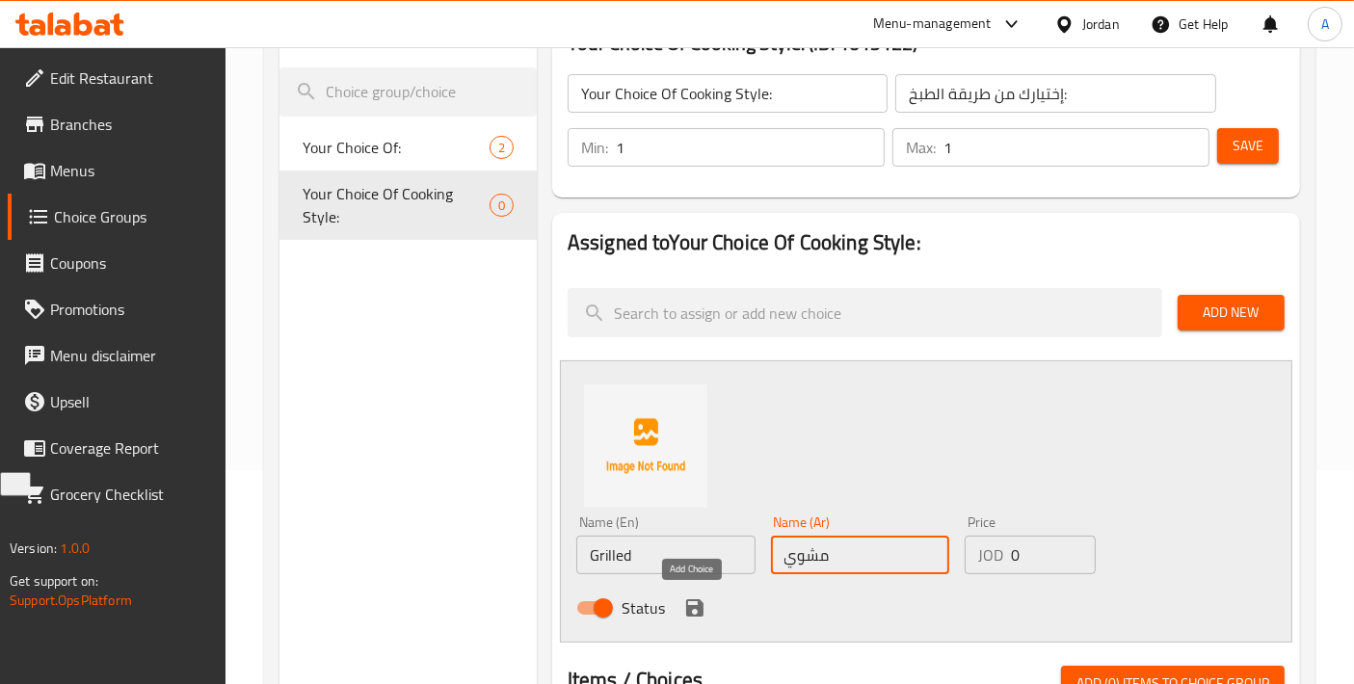
type input "مشوي"
click at [683, 598] on icon "save" at bounding box center [694, 608] width 23 height 23
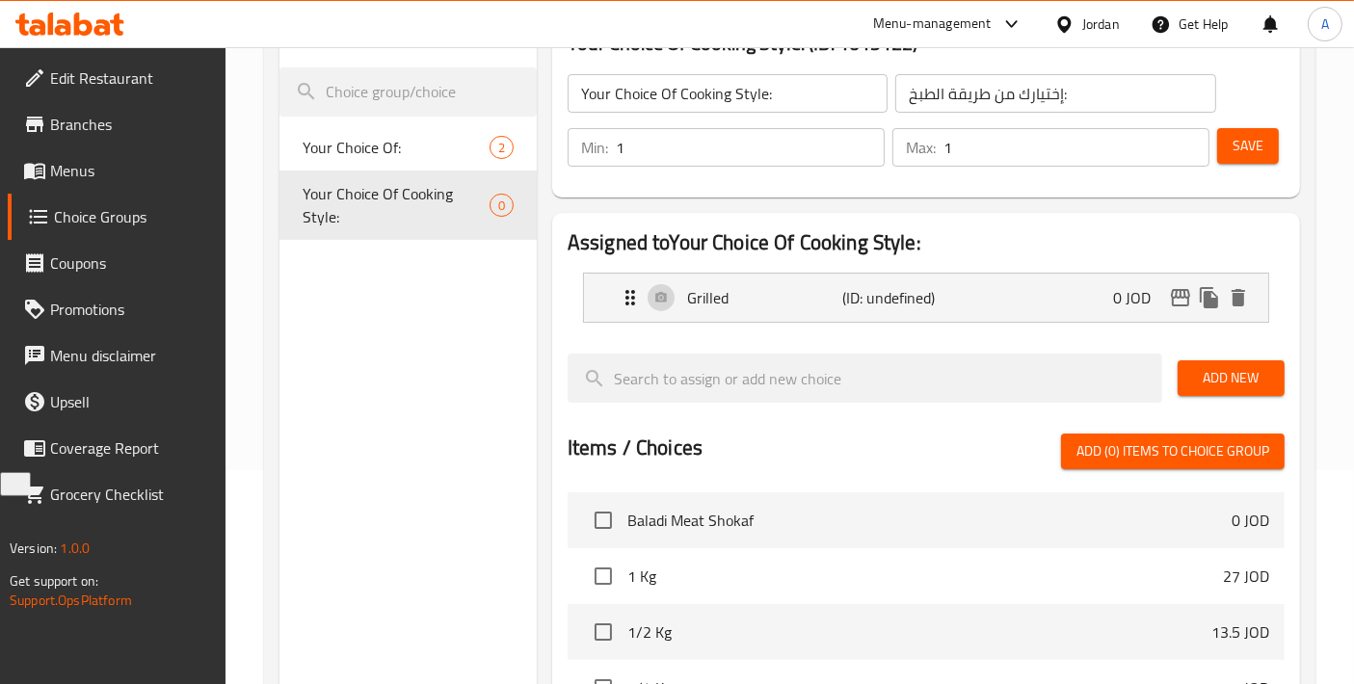
click at [1242, 390] on button "Add New" at bounding box center [1231, 379] width 107 height 36
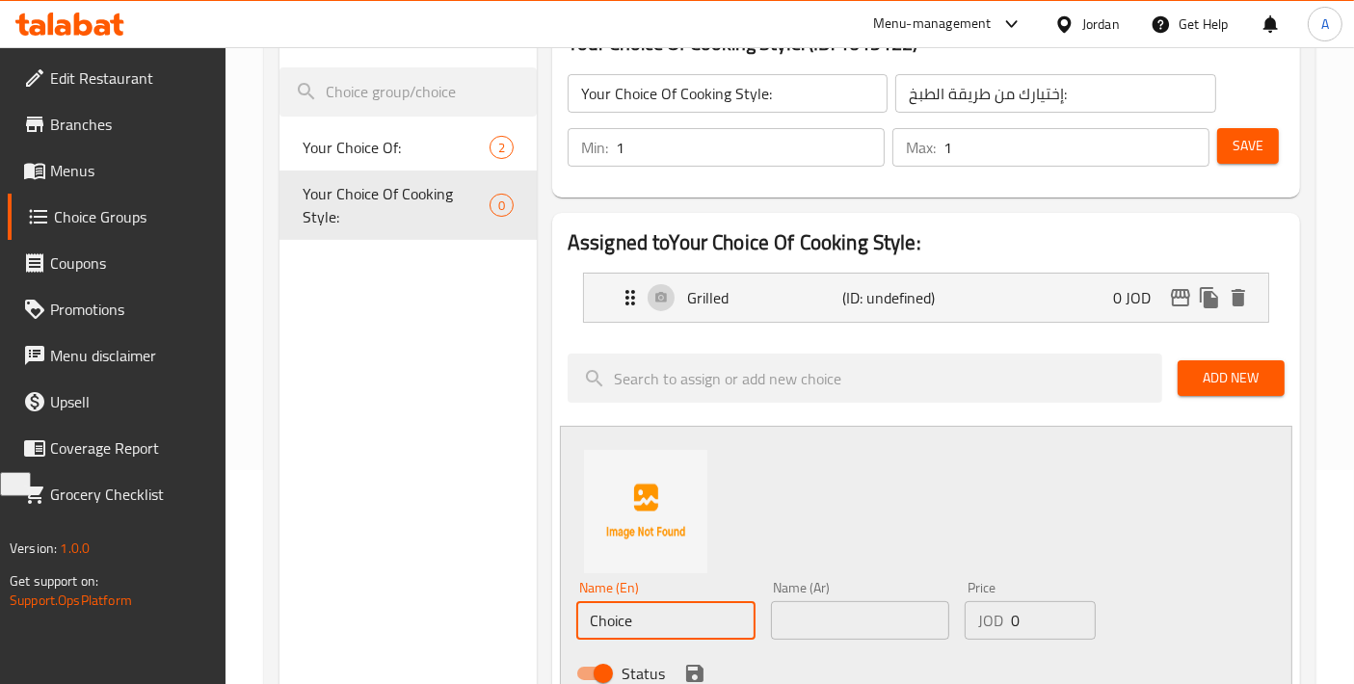
drag, startPoint x: 593, startPoint y: 629, endPoint x: 501, endPoint y: 631, distance: 91.6
click at [501, 631] on div "Choice Groups Your Choice Of: 2 Your Choice Of Cooking Style: 0 Your Choice Of …" at bounding box center [794, 678] width 1029 height 1347
type input "خ"
click at [589, 624] on input "Oven" at bounding box center [665, 621] width 179 height 39
type input "In the Oven"
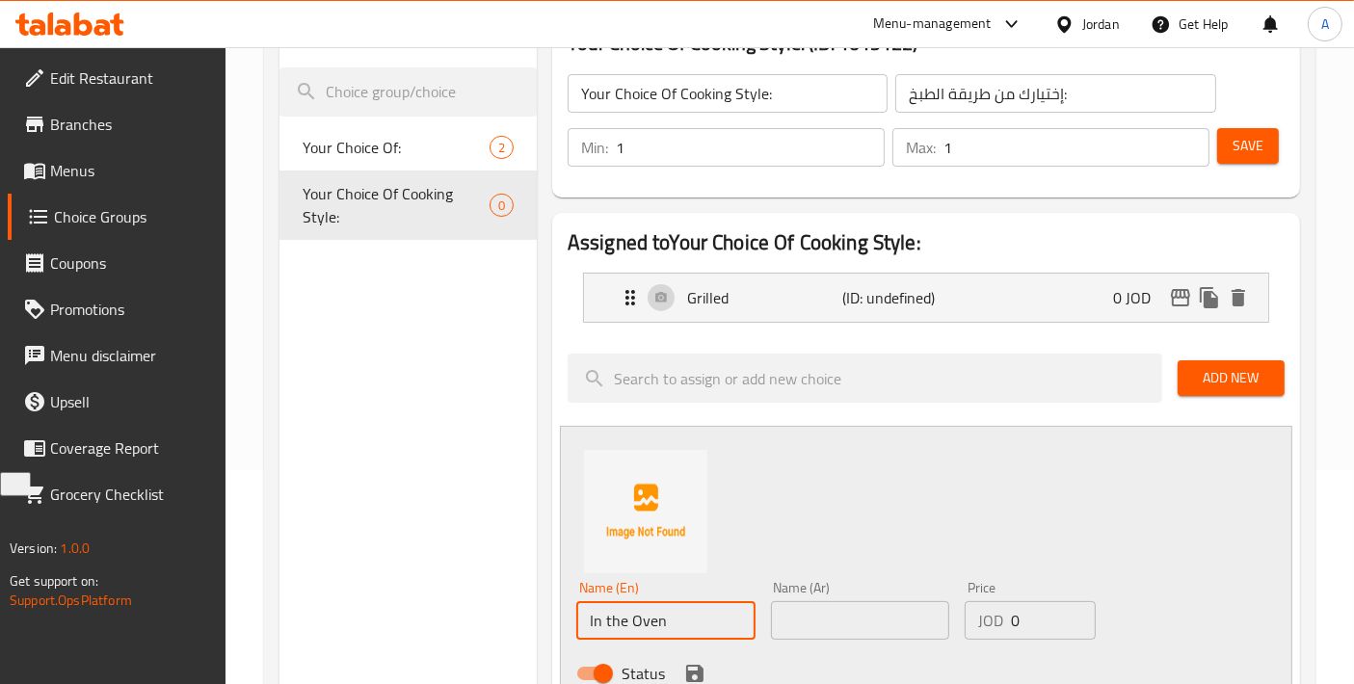
click at [815, 629] on input "text" at bounding box center [860, 621] width 179 height 39
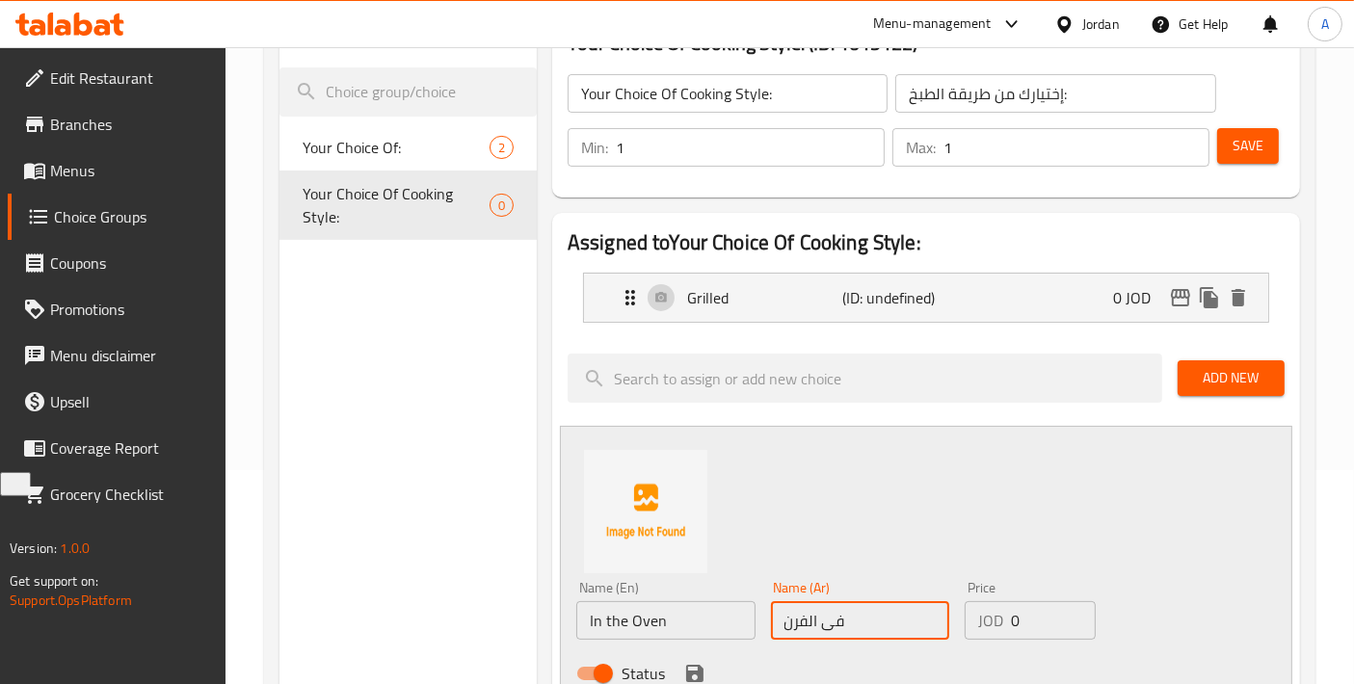
type input "فى الفرن"
click at [705, 667] on button "save" at bounding box center [695, 673] width 29 height 29
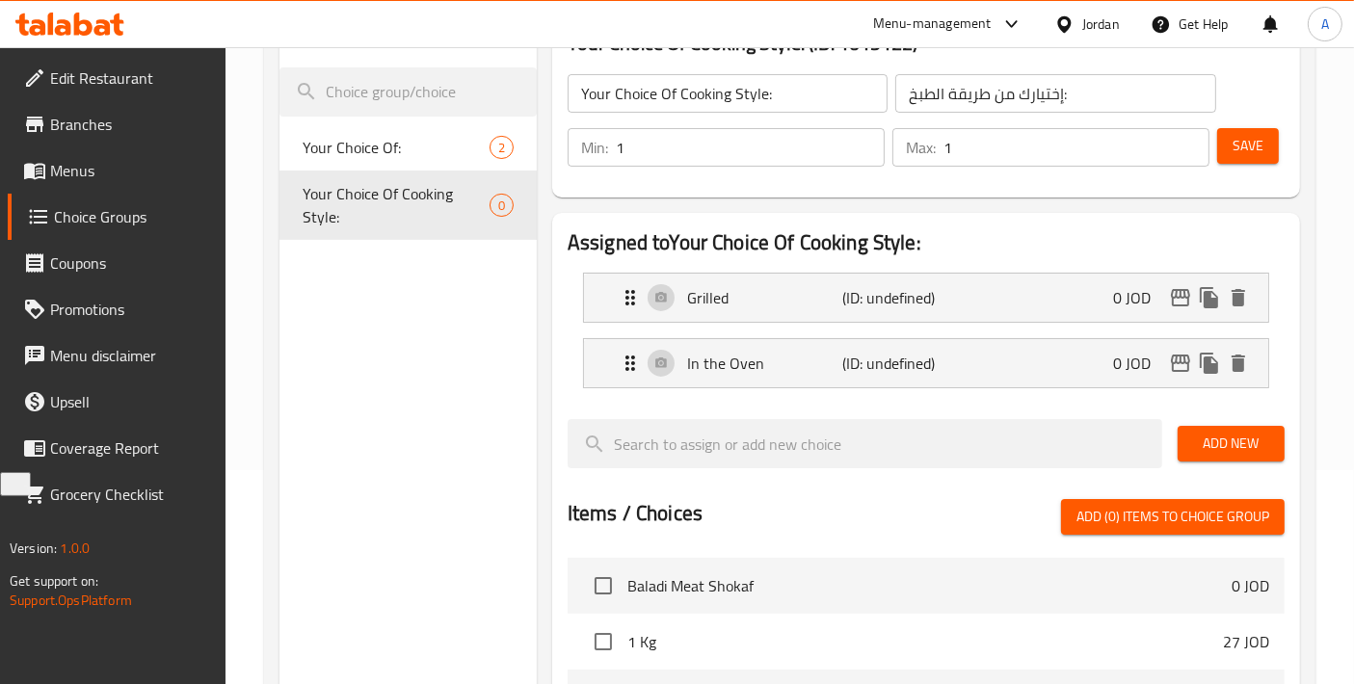
click at [700, 667] on li "1 Kg 27 JOD" at bounding box center [926, 642] width 717 height 56
click at [1255, 145] on span "Save" at bounding box center [1248, 146] width 31 height 24
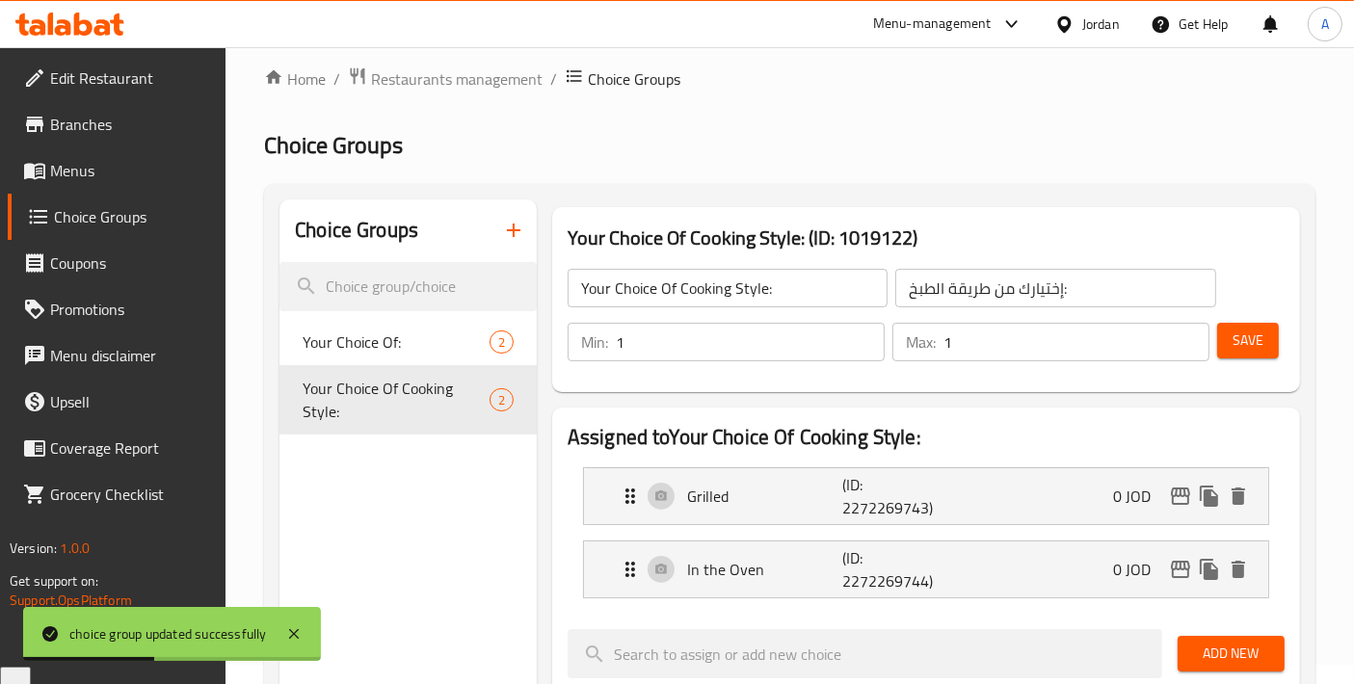
scroll to position [0, 0]
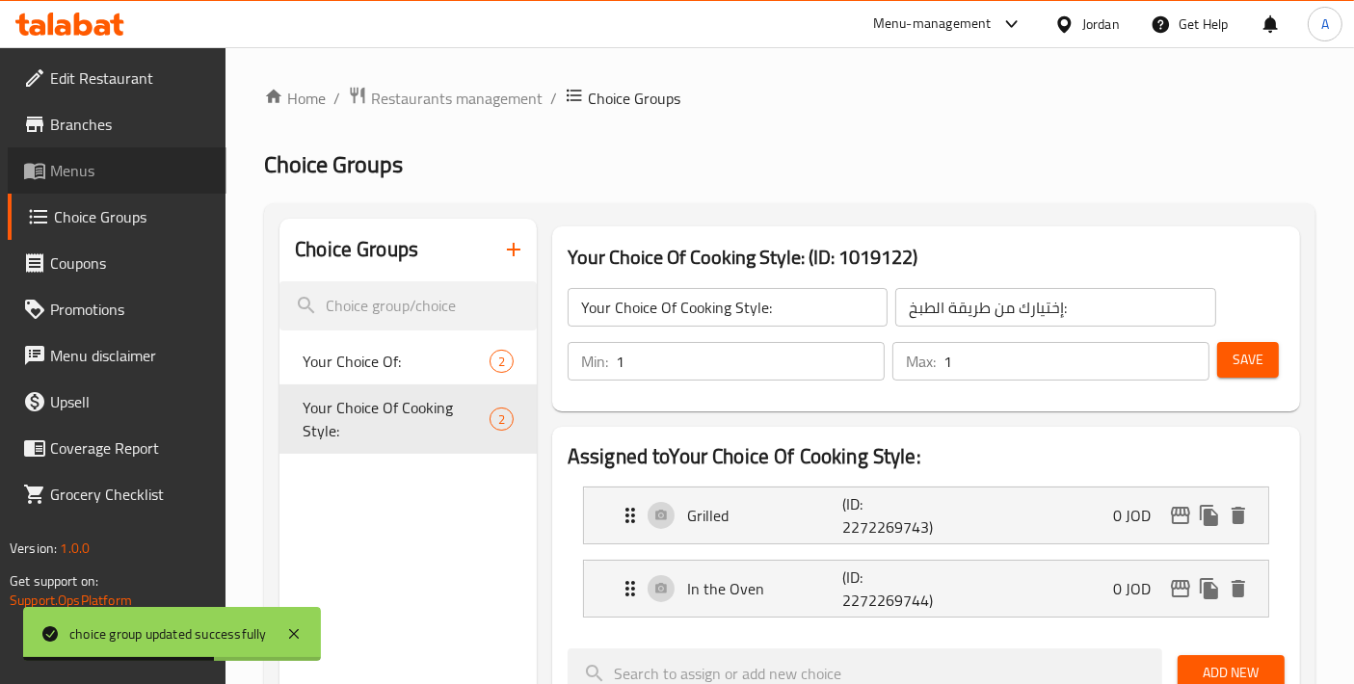
click at [116, 175] on span "Menus" at bounding box center [130, 170] width 161 height 23
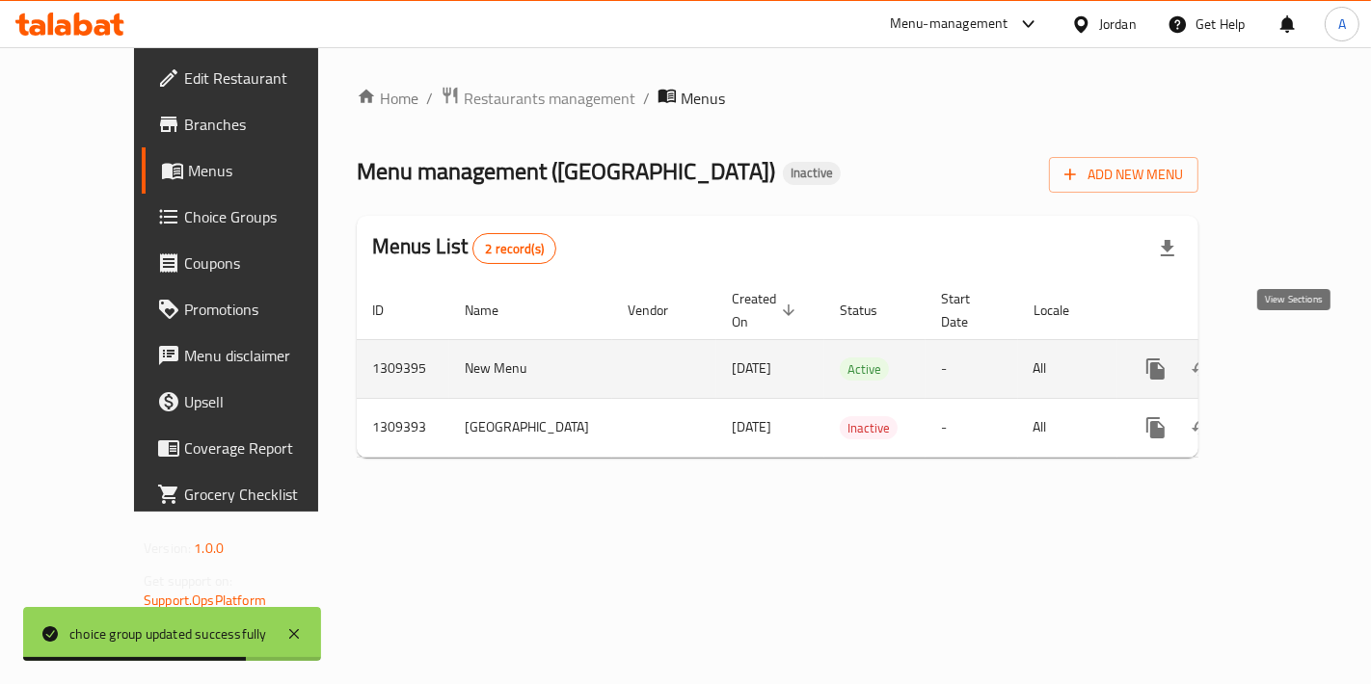
click at [1299, 358] on icon "enhanced table" at bounding box center [1294, 369] width 23 height 23
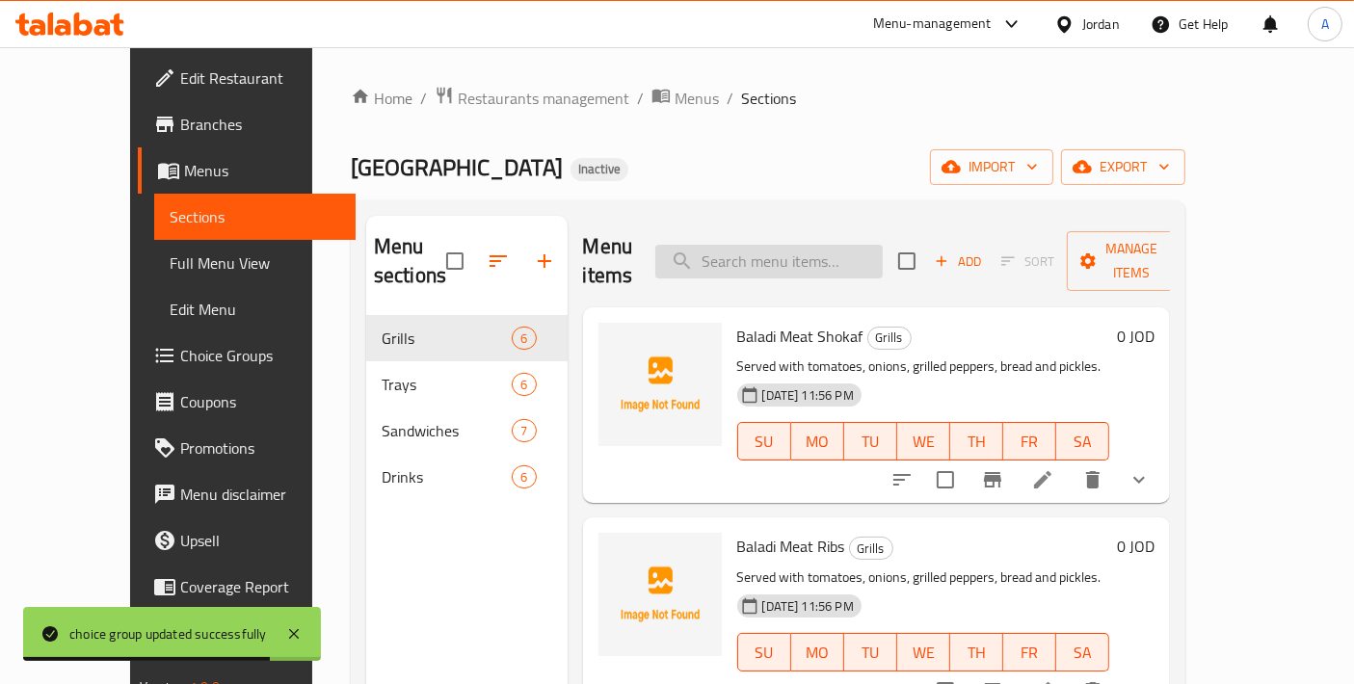
click at [768, 246] on input "search" at bounding box center [770, 262] width 228 height 34
paste input "Spleen Sandwich"
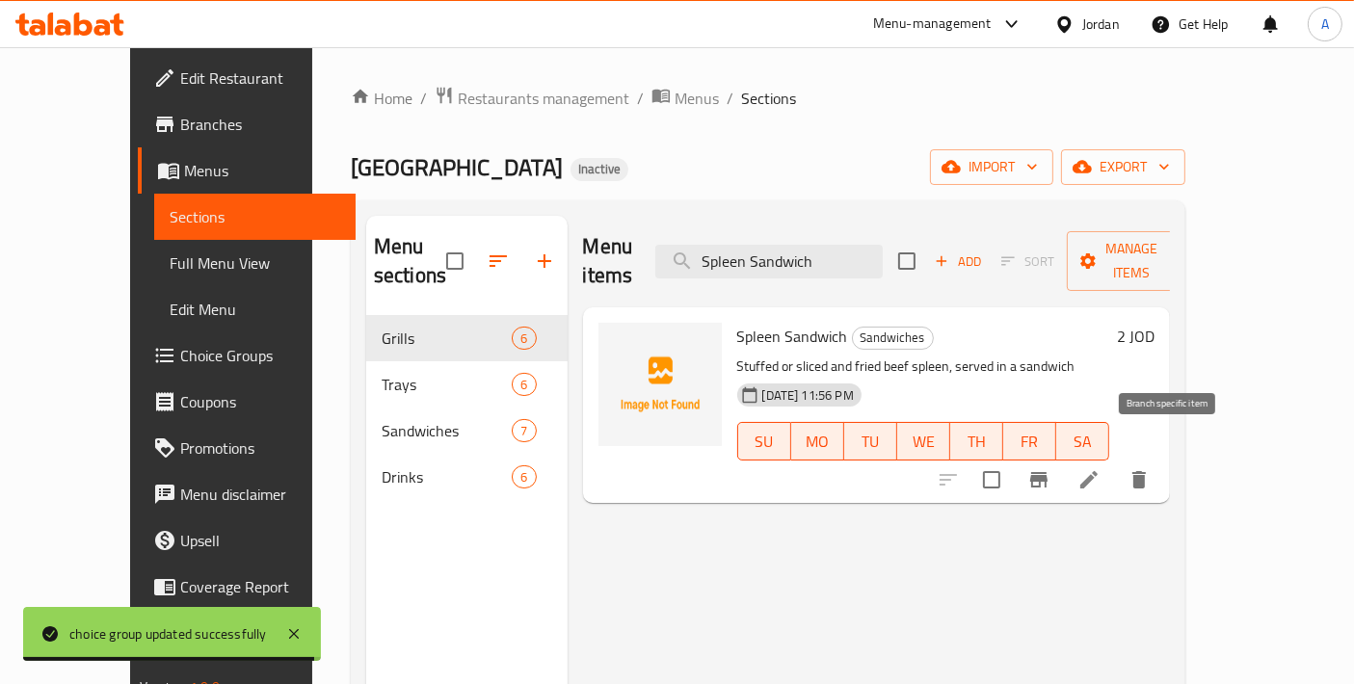
type input "Spleen Sandwich"
click at [1116, 463] on li at bounding box center [1089, 480] width 54 height 35
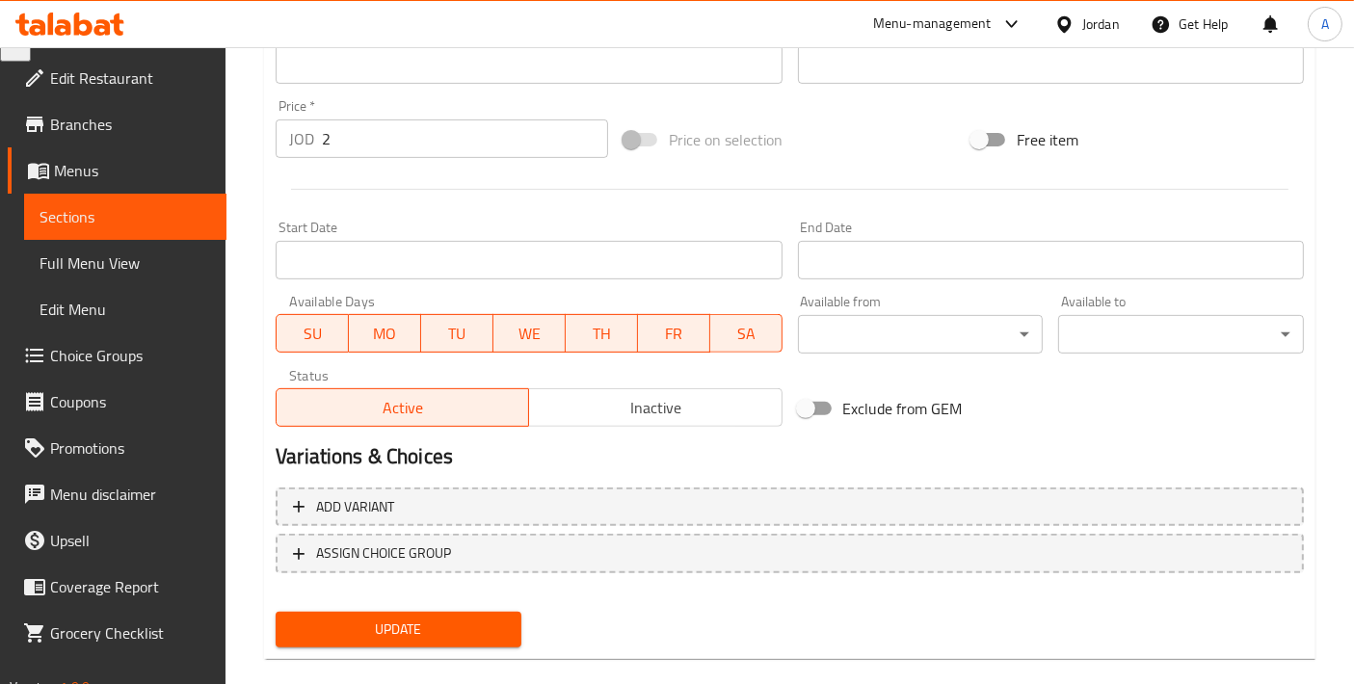
scroll to position [674, 0]
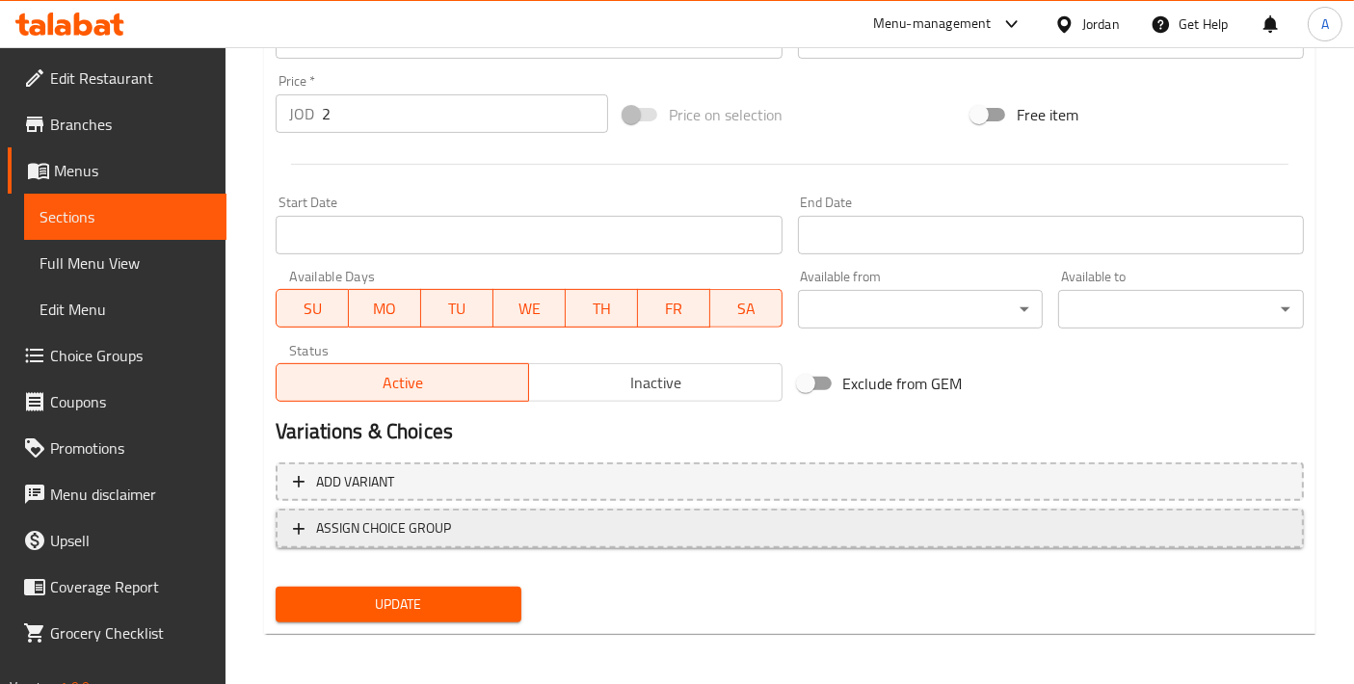
click at [353, 529] on span "ASSIGN CHOICE GROUP" at bounding box center [383, 529] width 135 height 24
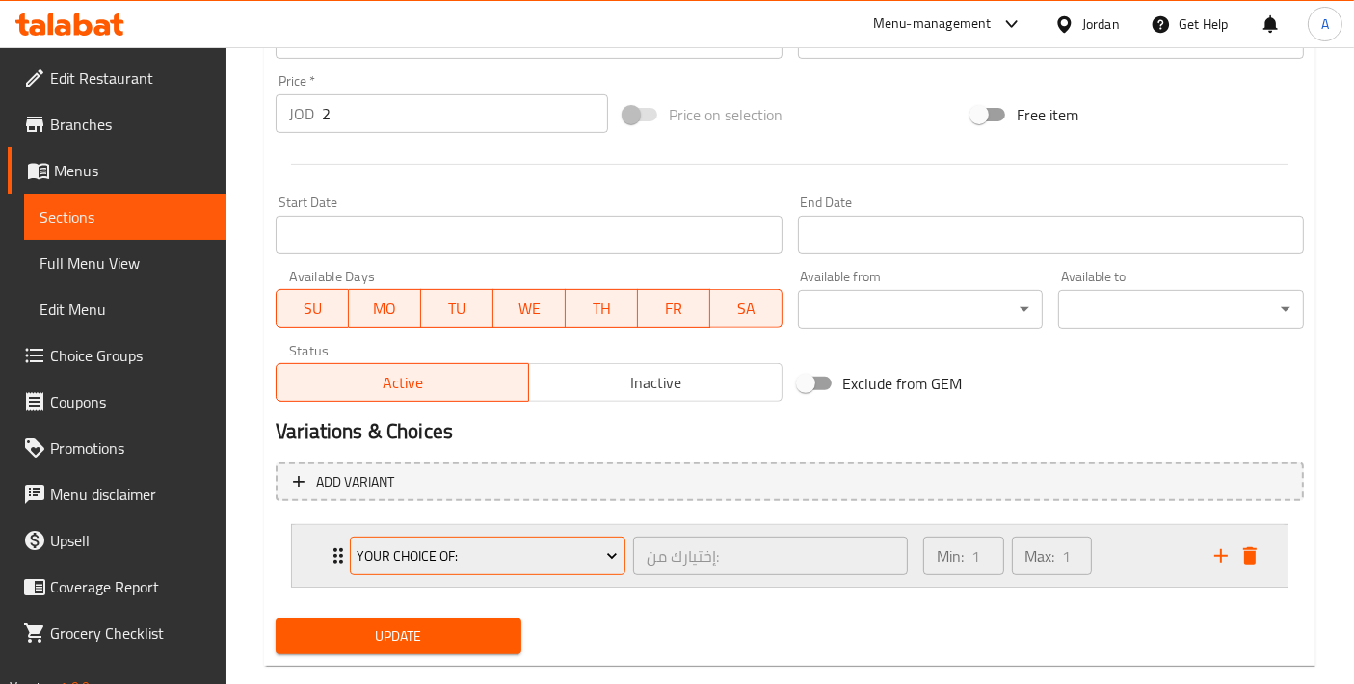
click at [403, 565] on span "Your Choice Of:" at bounding box center [488, 557] width 261 height 24
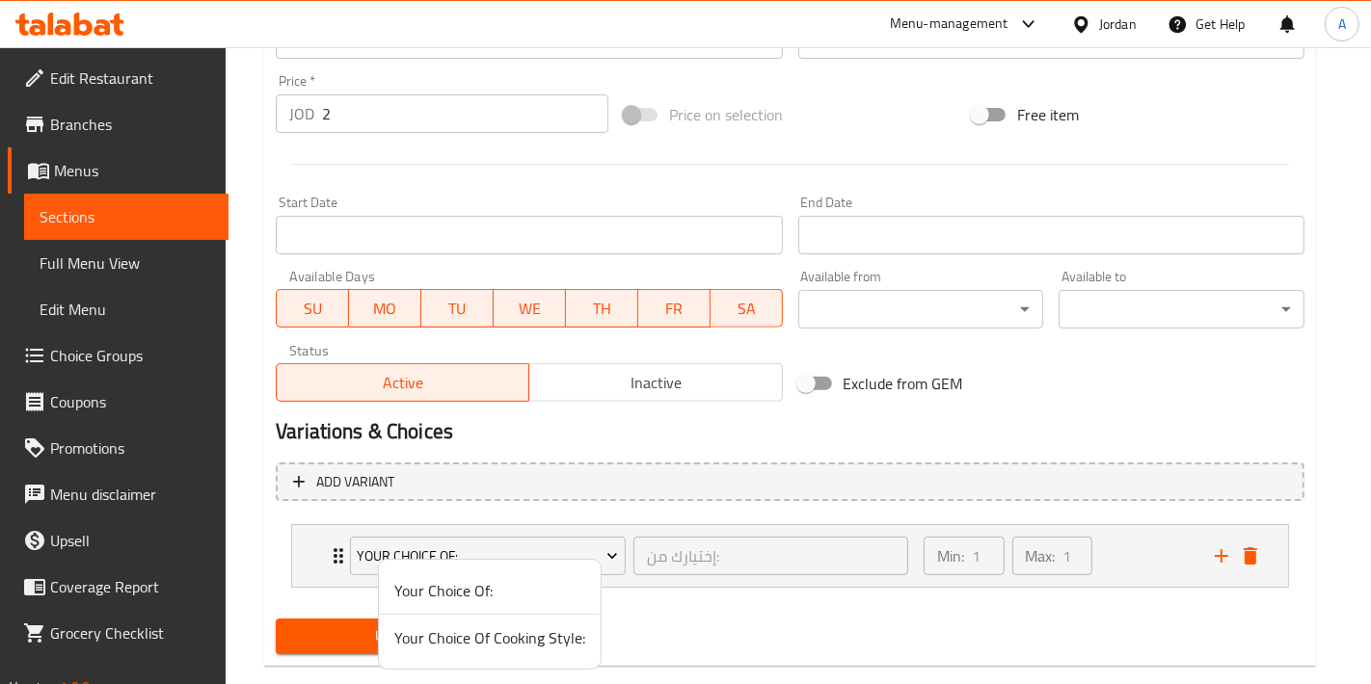
click at [429, 589] on span "Your Choice Of:" at bounding box center [489, 590] width 191 height 23
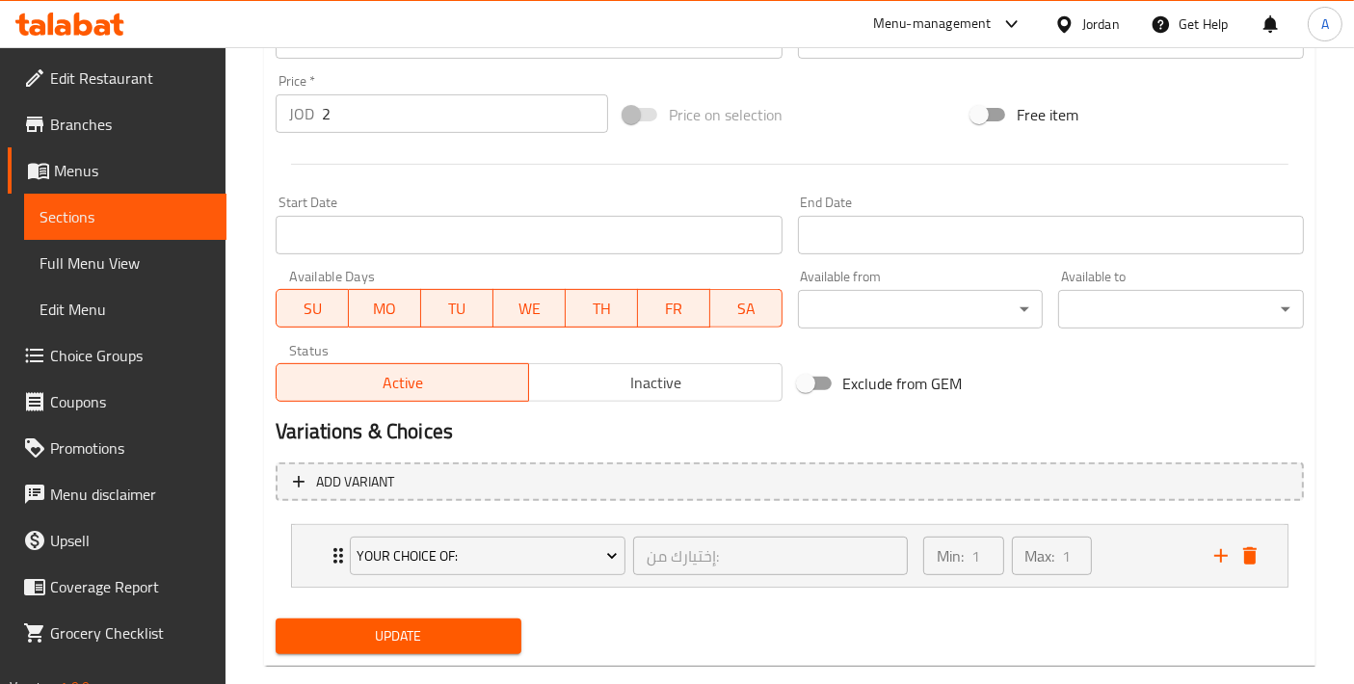
click at [393, 625] on span "Update" at bounding box center [398, 637] width 215 height 24
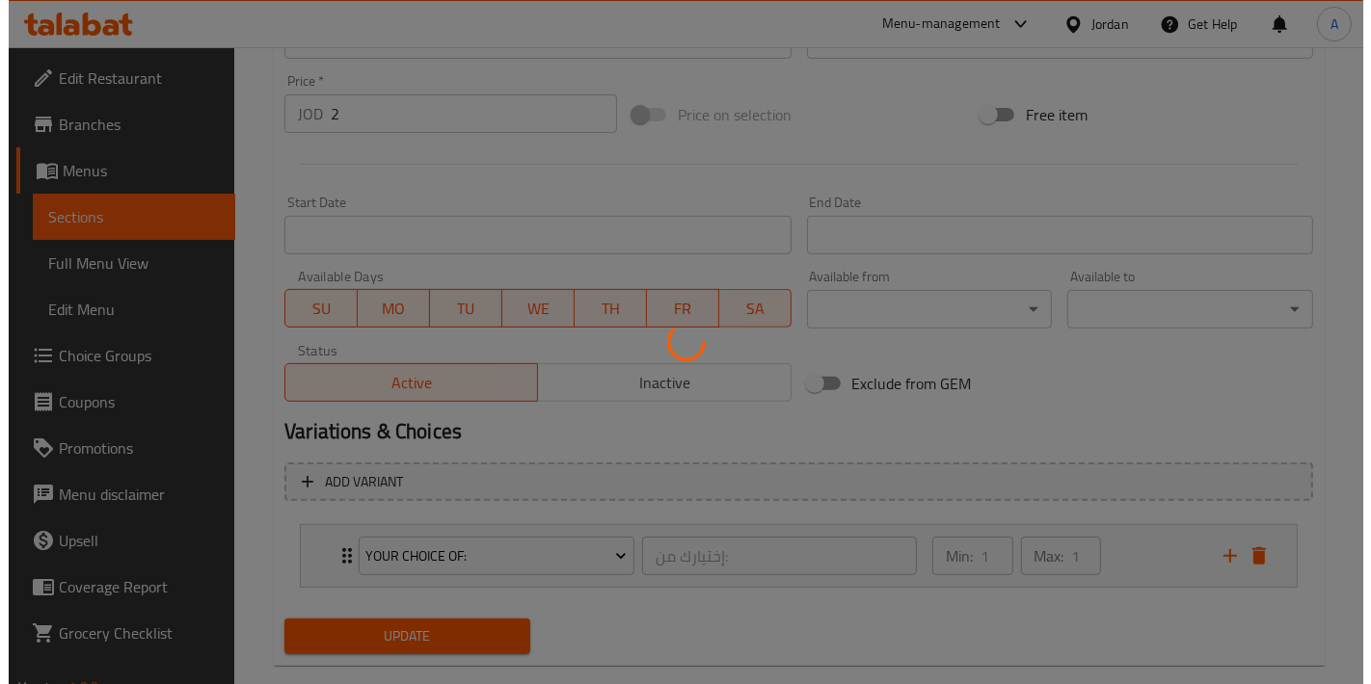
scroll to position [0, 0]
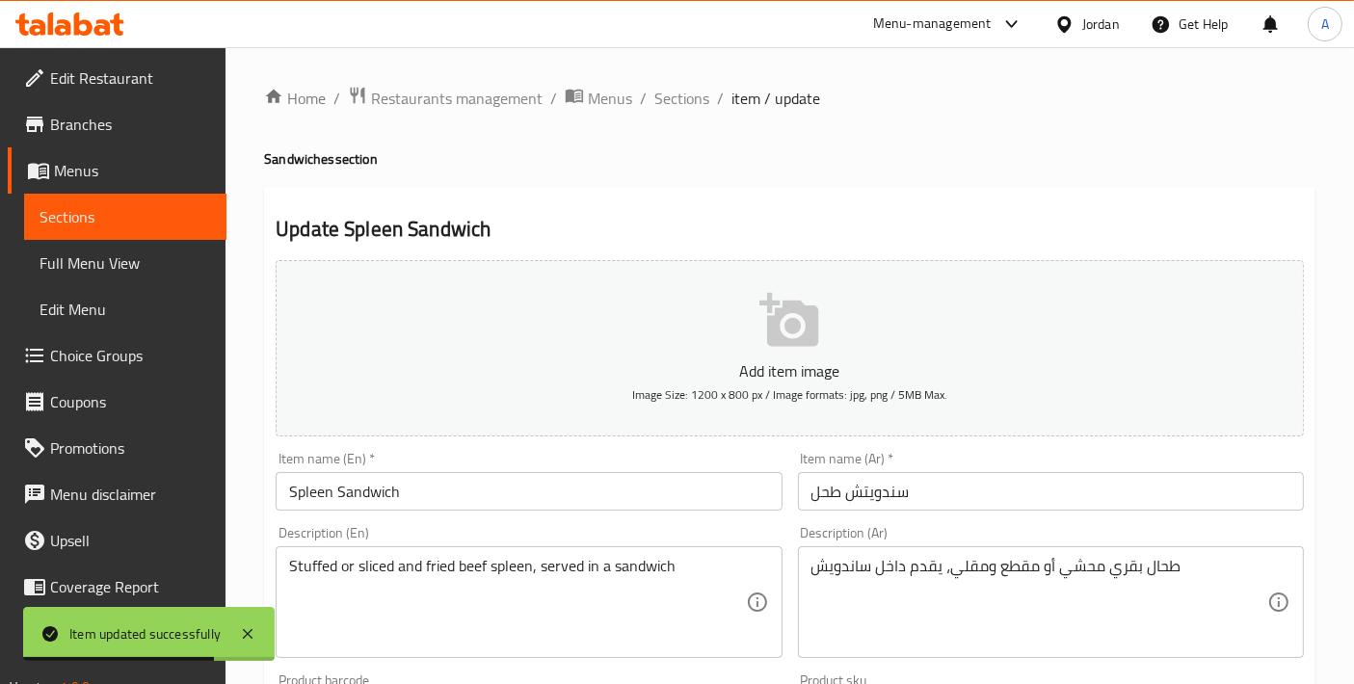
click at [126, 362] on span "Choice Groups" at bounding box center [130, 355] width 161 height 23
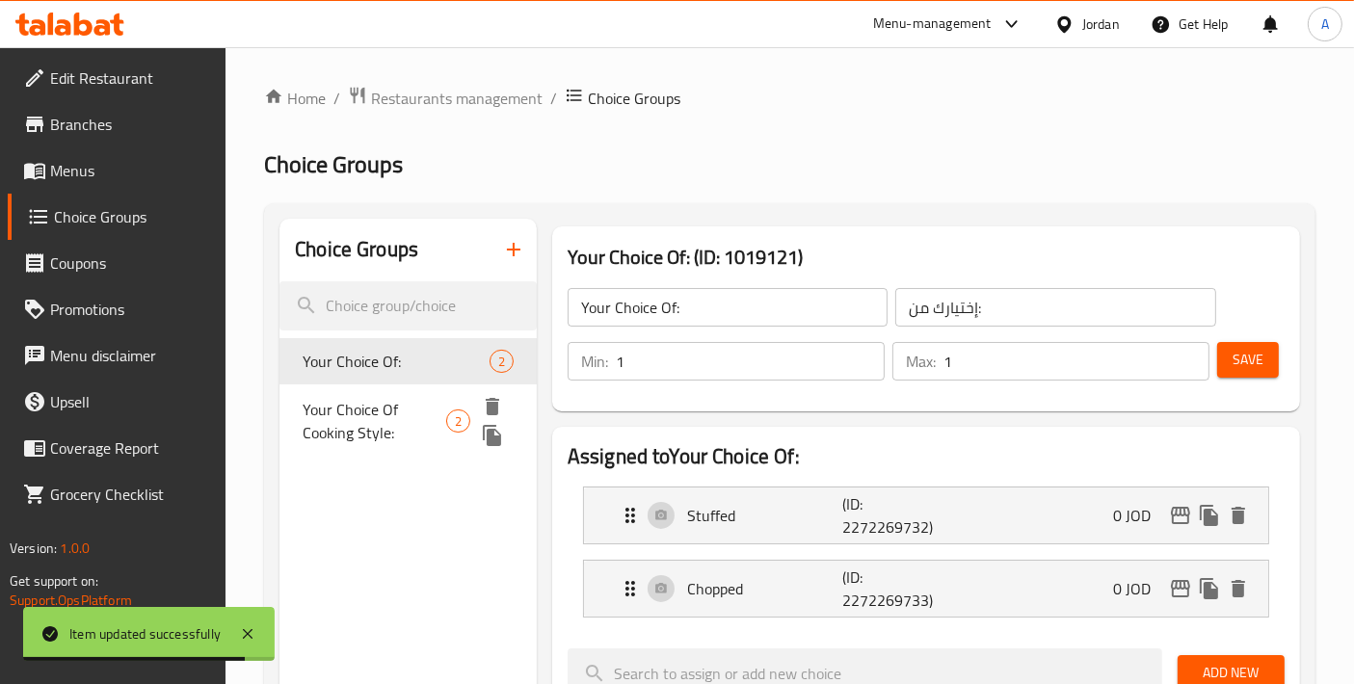
click at [330, 406] on span "Your Choice Of Cooking Style:" at bounding box center [375, 421] width 144 height 46
type input "Your Choice Of Cooking Style:"
type input "إختيارك من طريقة الطبخ:"
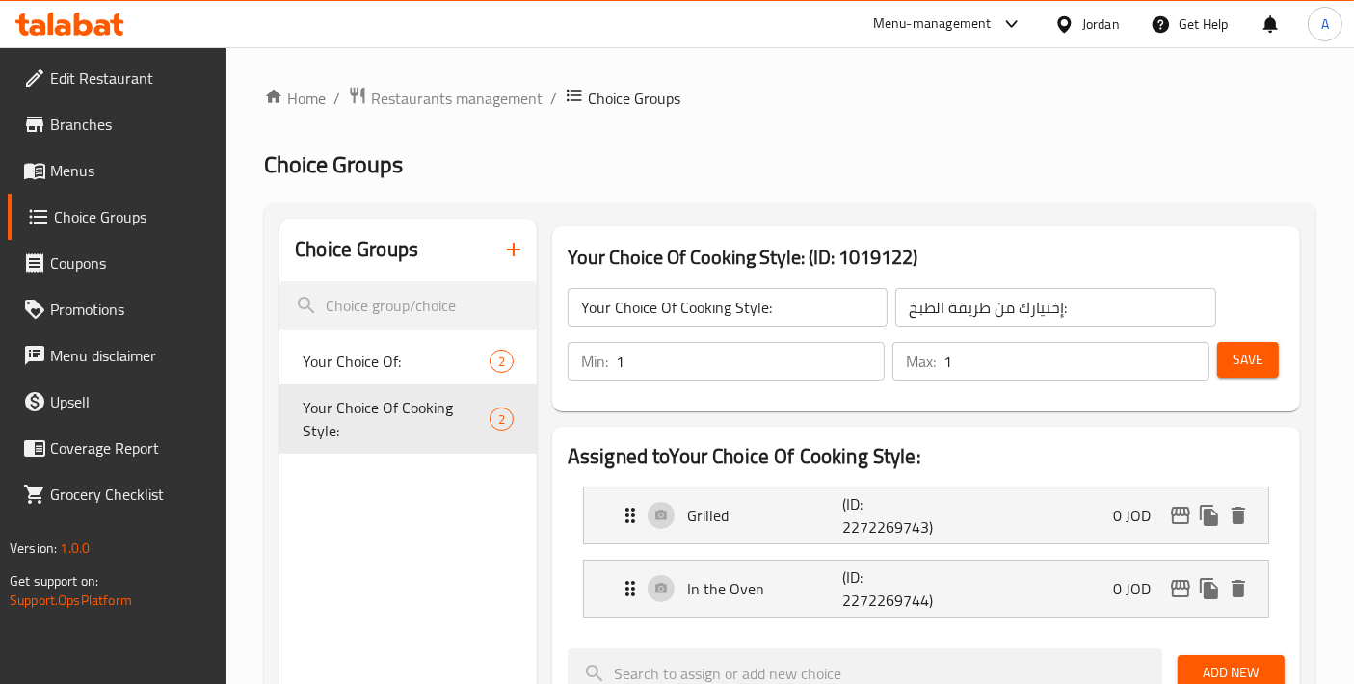
click at [85, 178] on span "Menus" at bounding box center [130, 170] width 161 height 23
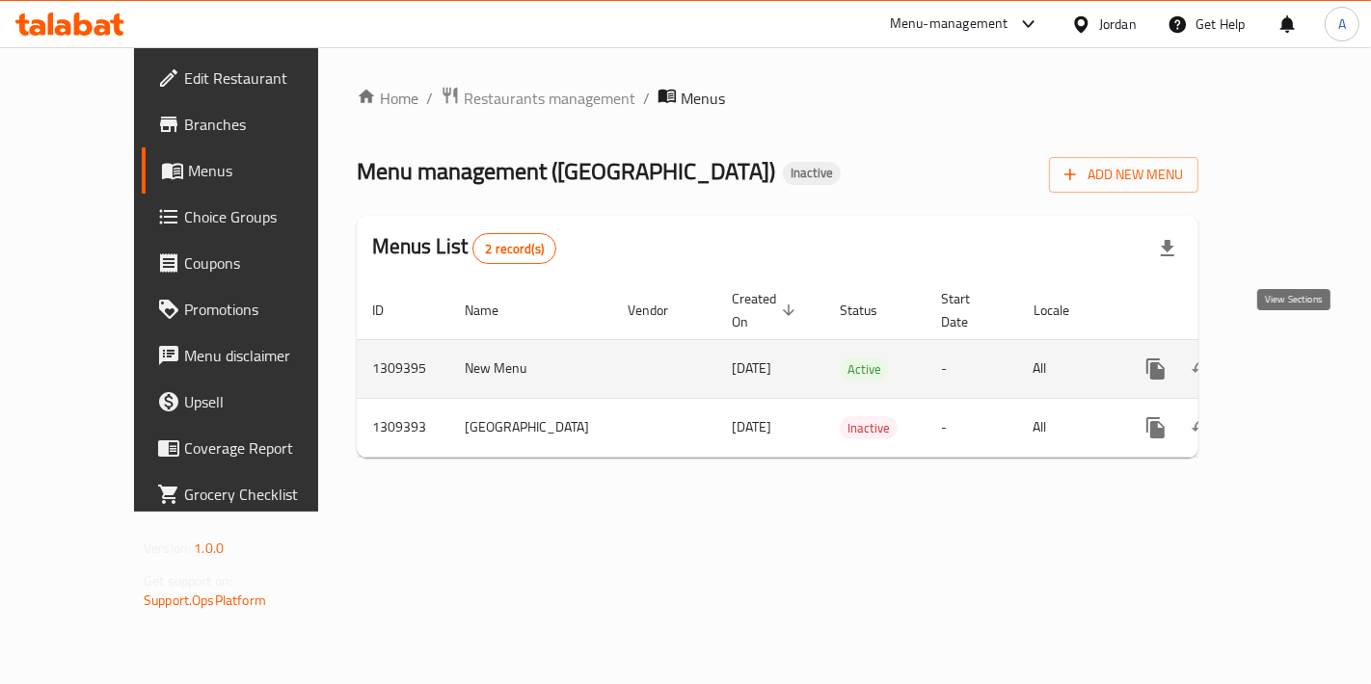
click at [1302, 359] on link "enhanced table" at bounding box center [1295, 369] width 46 height 46
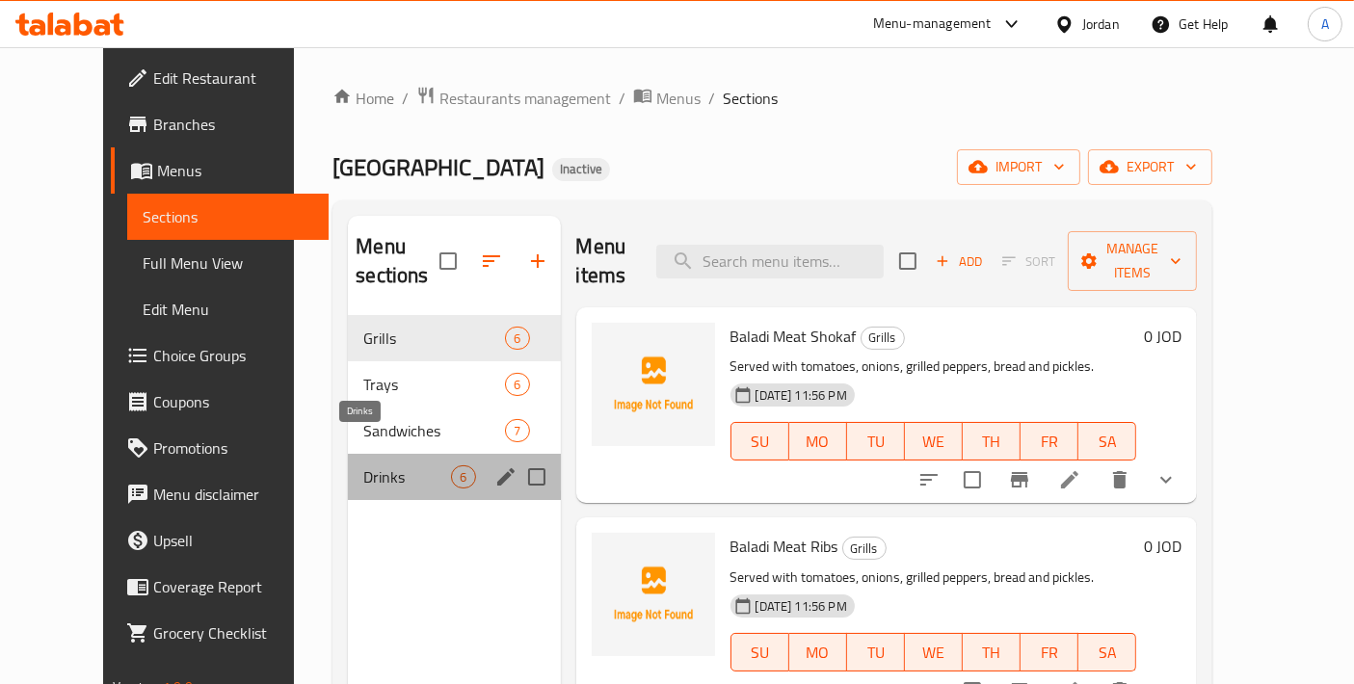
click at [363, 466] on span "Drinks" at bounding box center [407, 477] width 88 height 23
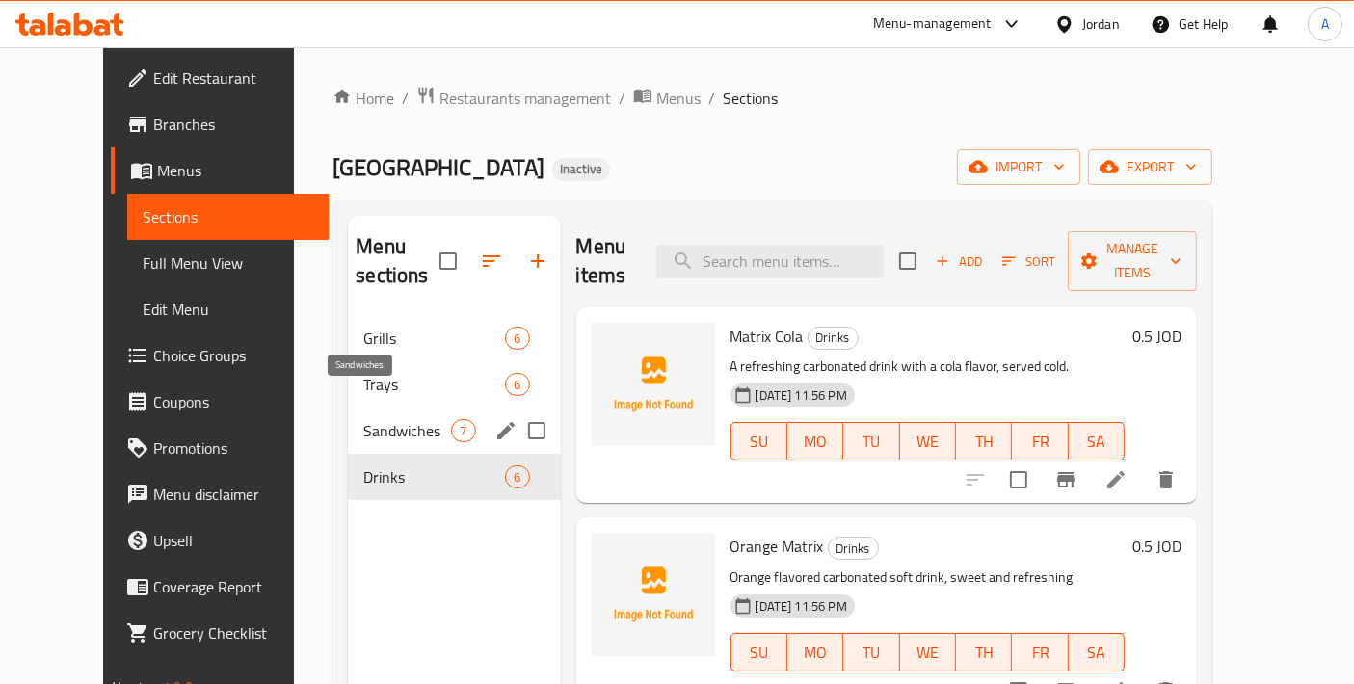
click at [363, 419] on span "Sandwiches" at bounding box center [407, 430] width 88 height 23
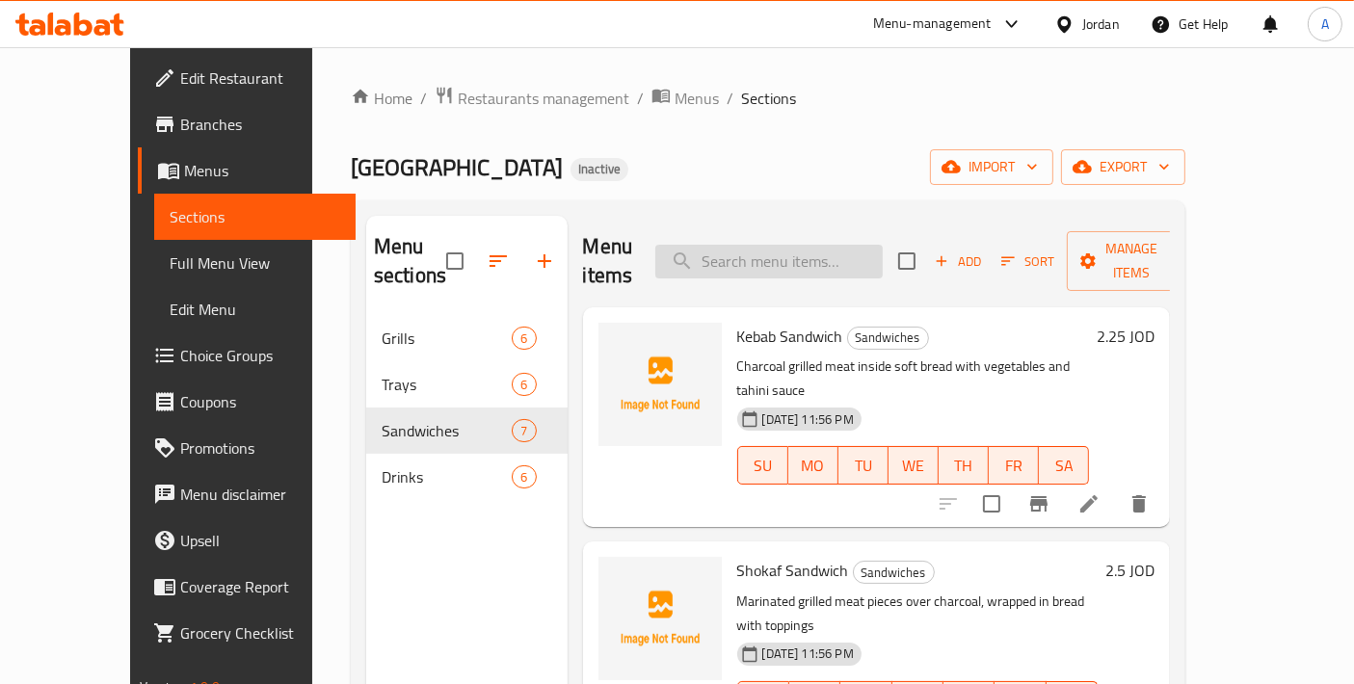
click at [810, 245] on input "search" at bounding box center [770, 262] width 228 height 34
paste input "Baladi Ribs Tray"
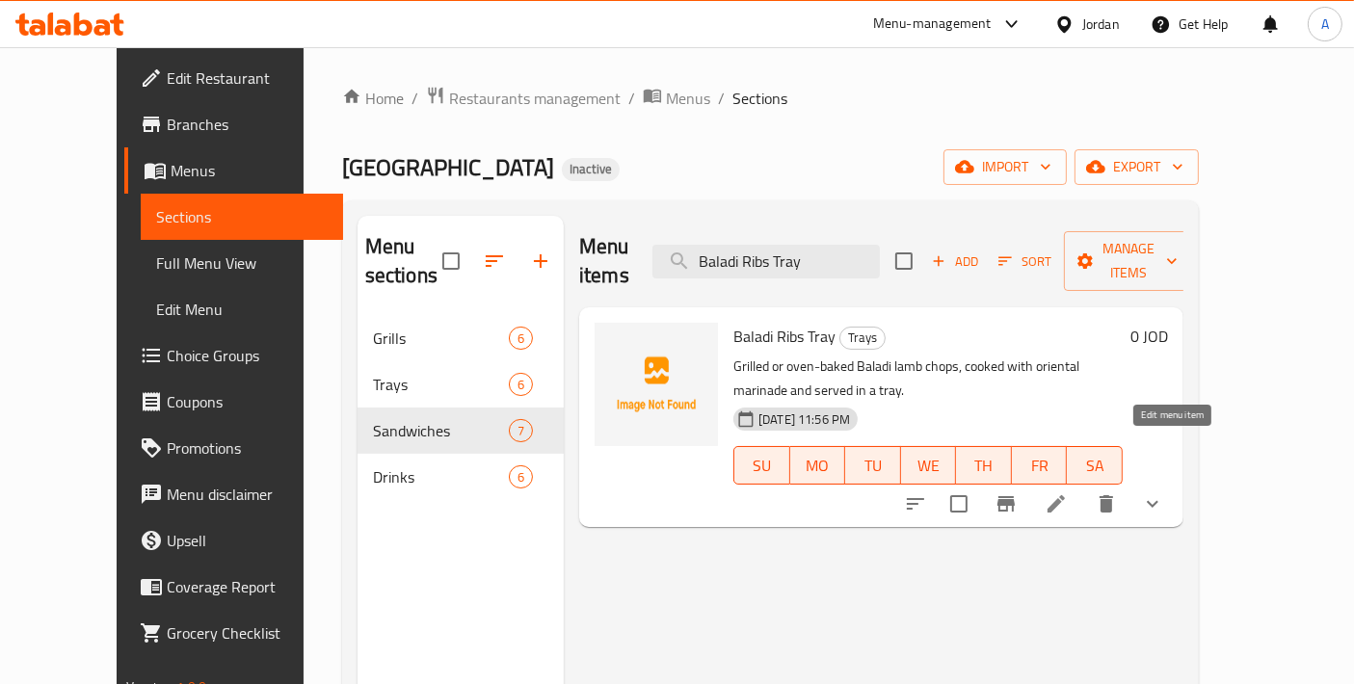
type input "Baladi Ribs Tray"
click at [1068, 493] on icon at bounding box center [1056, 504] width 23 height 23
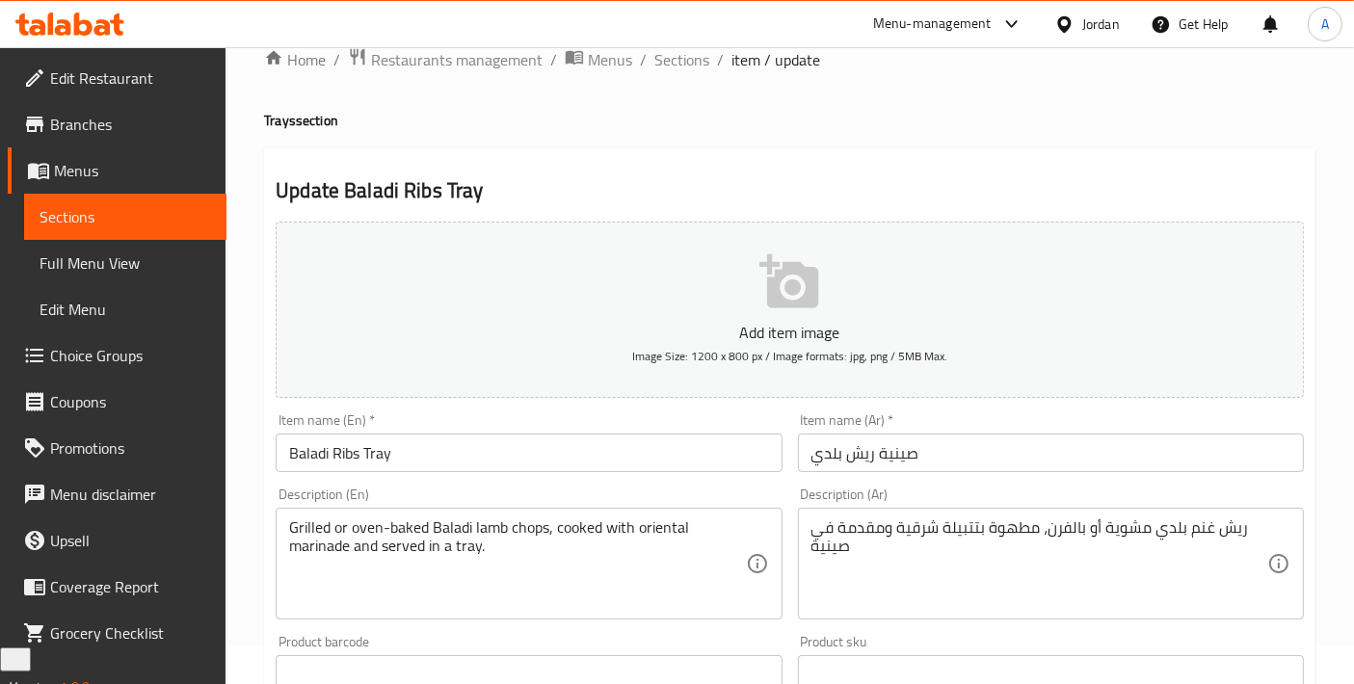
scroll to position [772, 0]
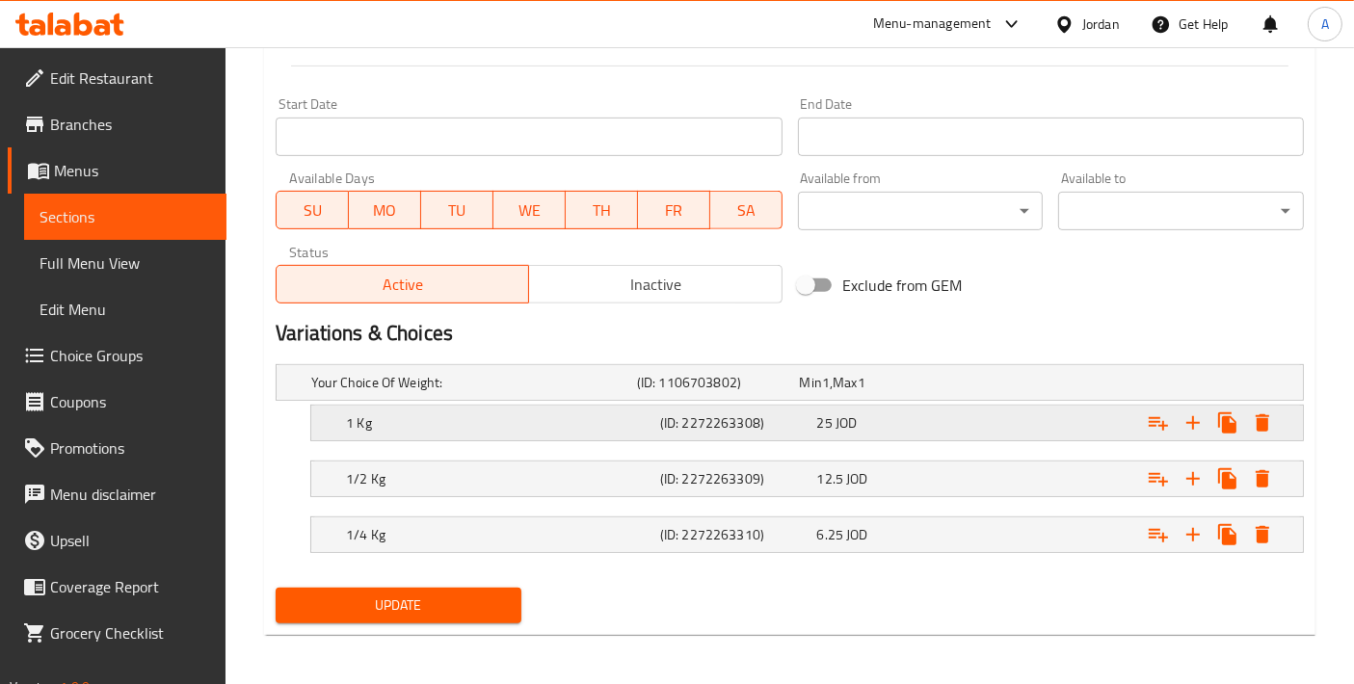
click at [503, 392] on h5 "1 Kg" at bounding box center [470, 382] width 318 height 19
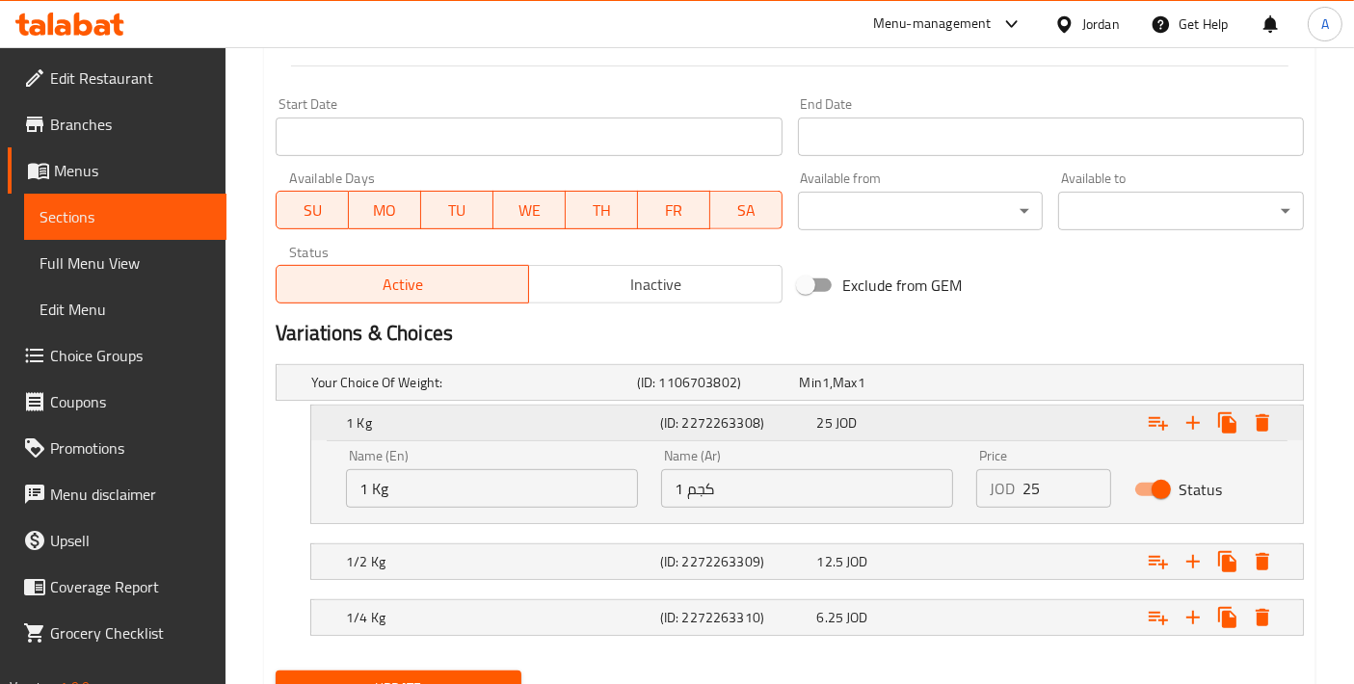
click at [1142, 425] on button "Expand" at bounding box center [1158, 423] width 35 height 35
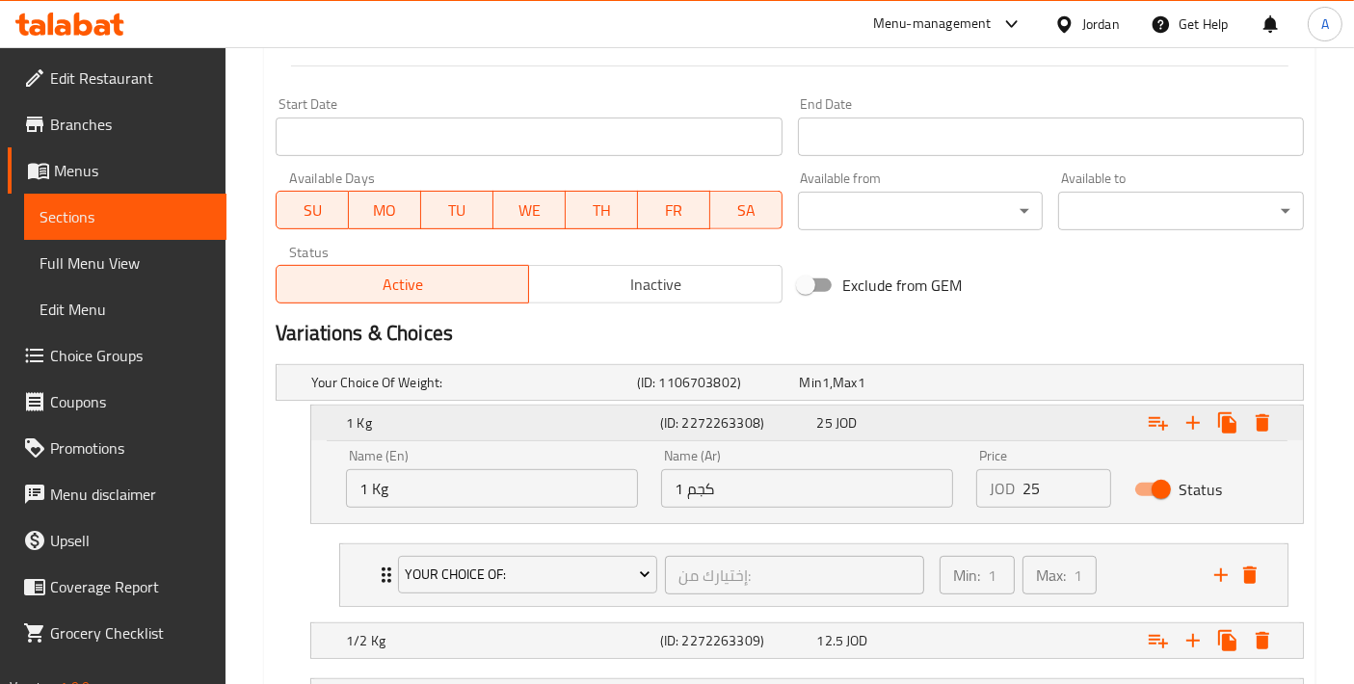
click at [1157, 430] on icon "Expand" at bounding box center [1158, 423] width 23 height 23
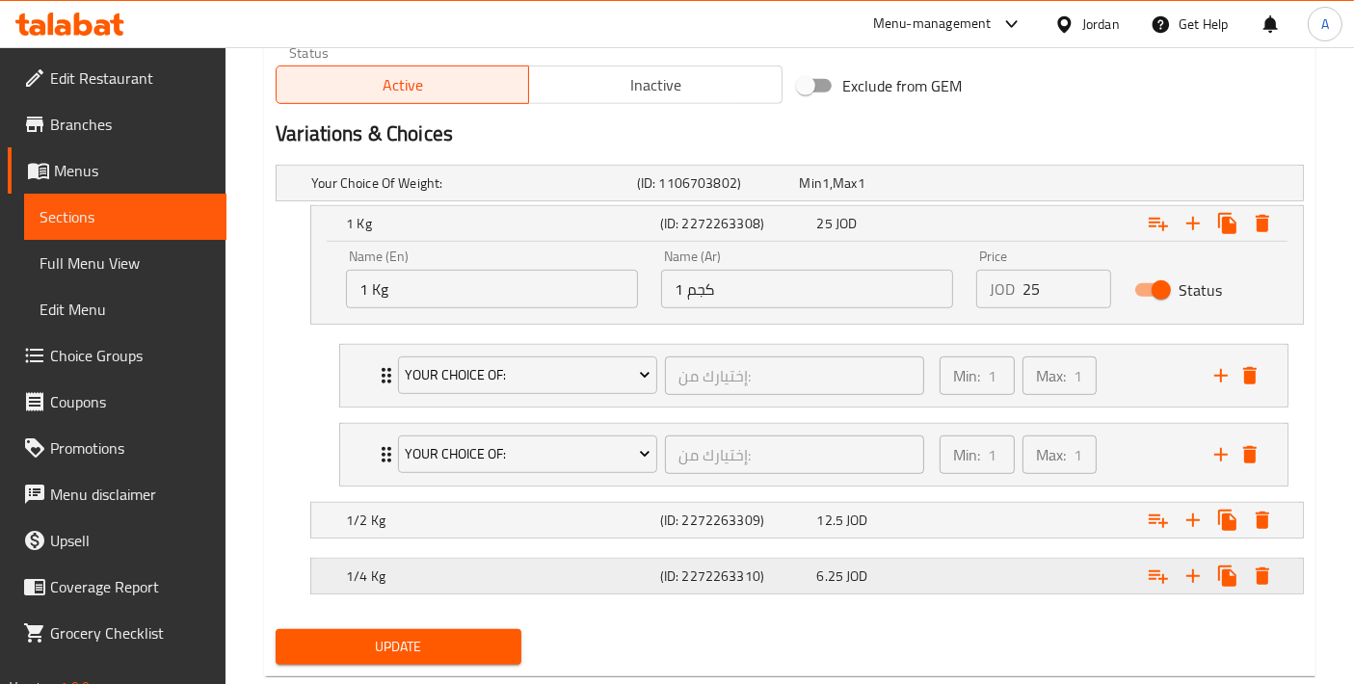
scroll to position [1012, 0]
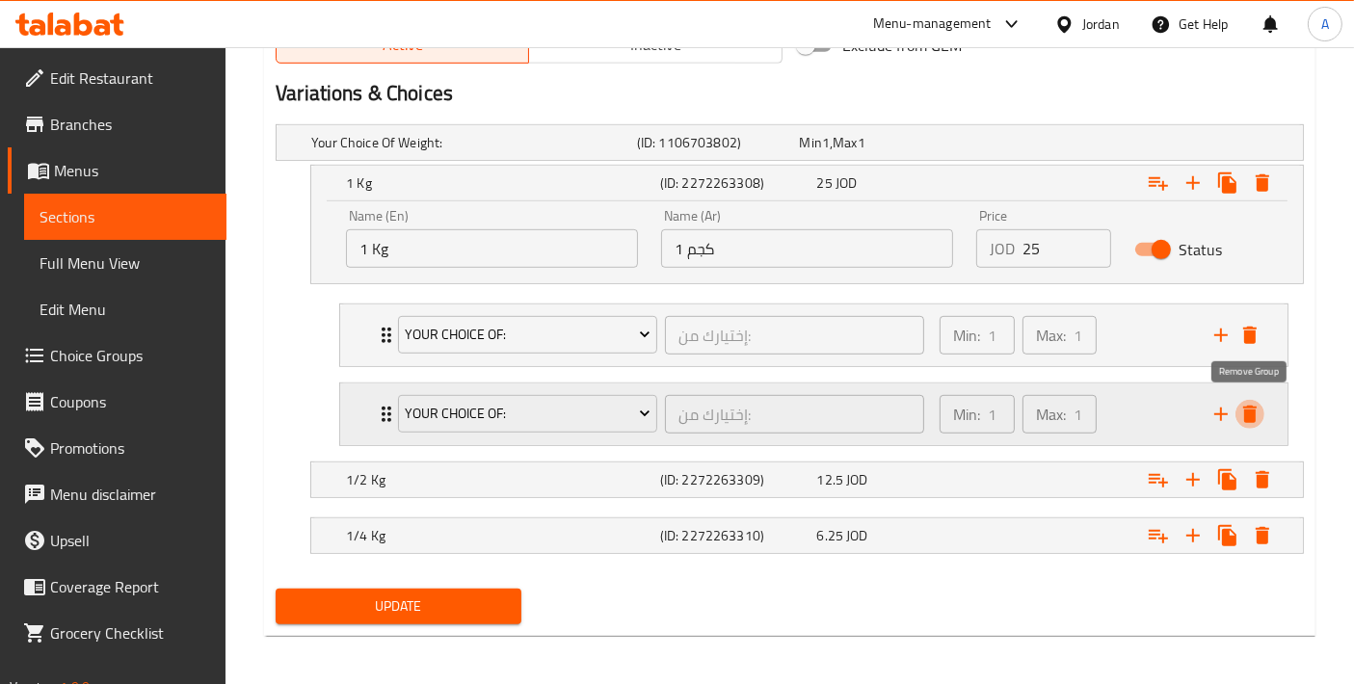
click at [1259, 414] on icon "delete" at bounding box center [1250, 414] width 23 height 23
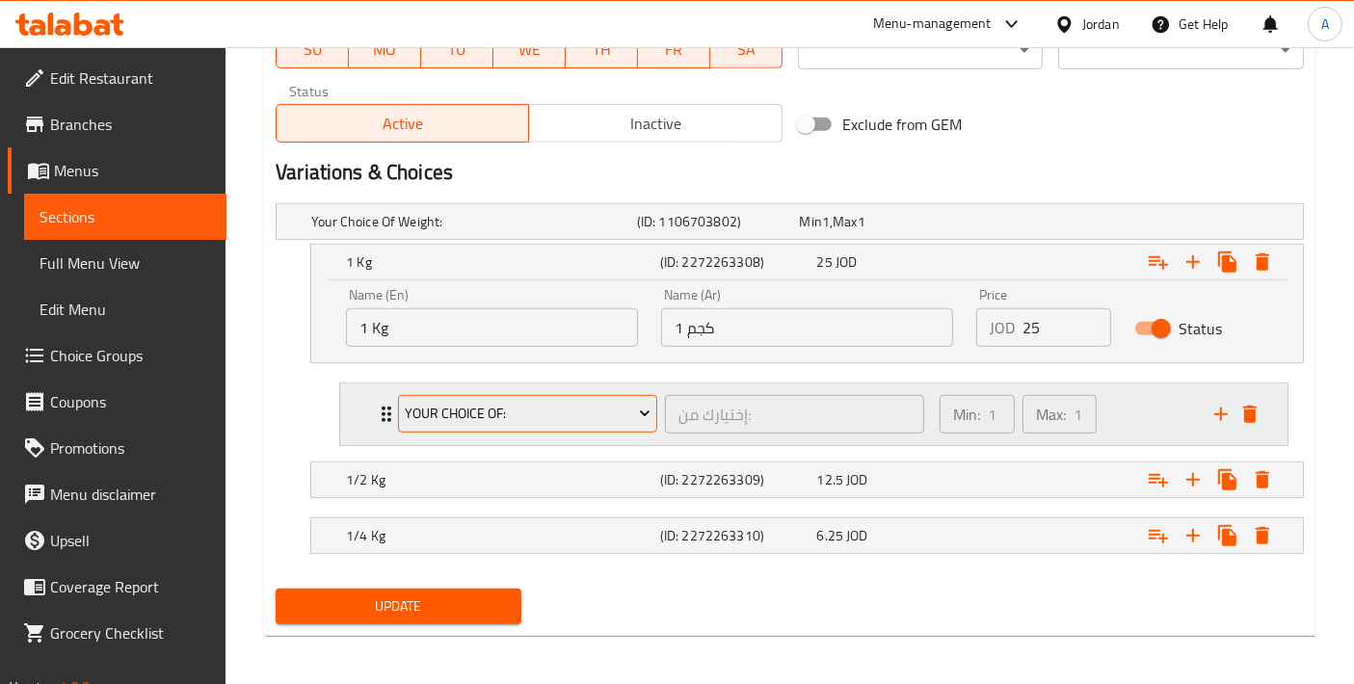
click at [509, 410] on span "Your Choice Of:" at bounding box center [528, 414] width 245 height 24
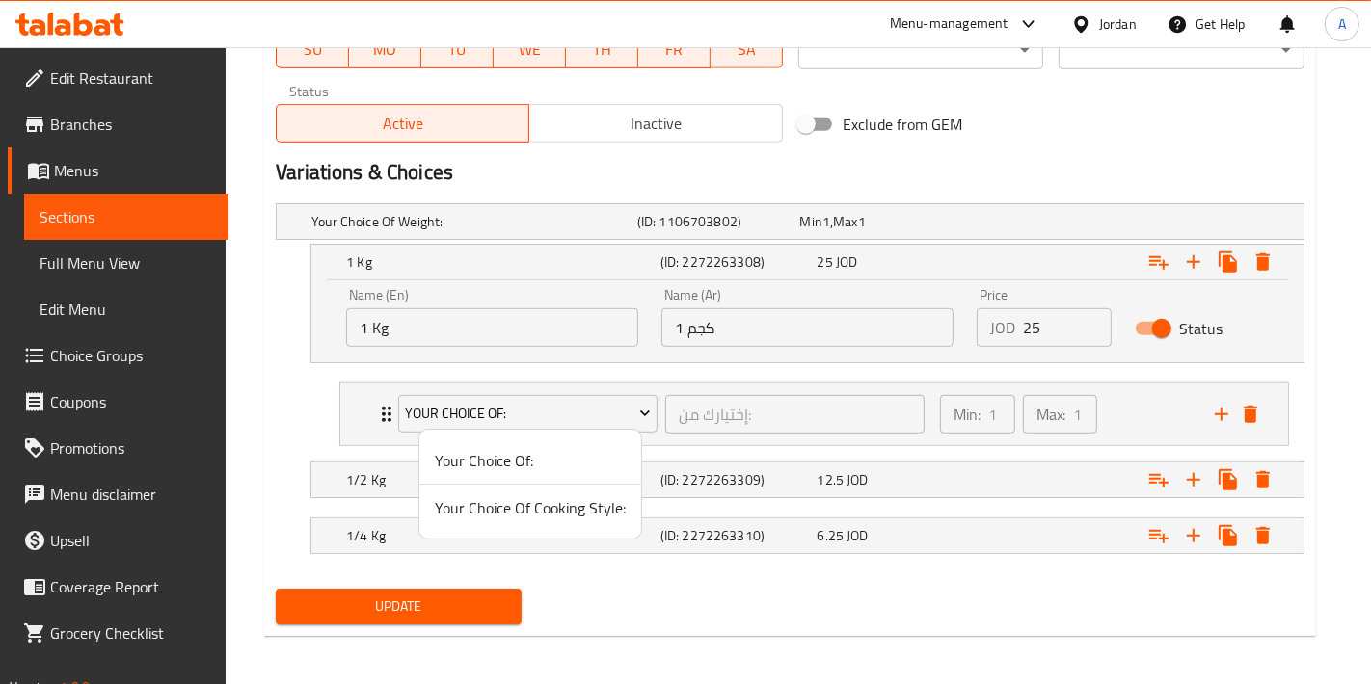
click at [518, 505] on span "Your Choice Of Cooking Style:" at bounding box center [530, 507] width 191 height 23
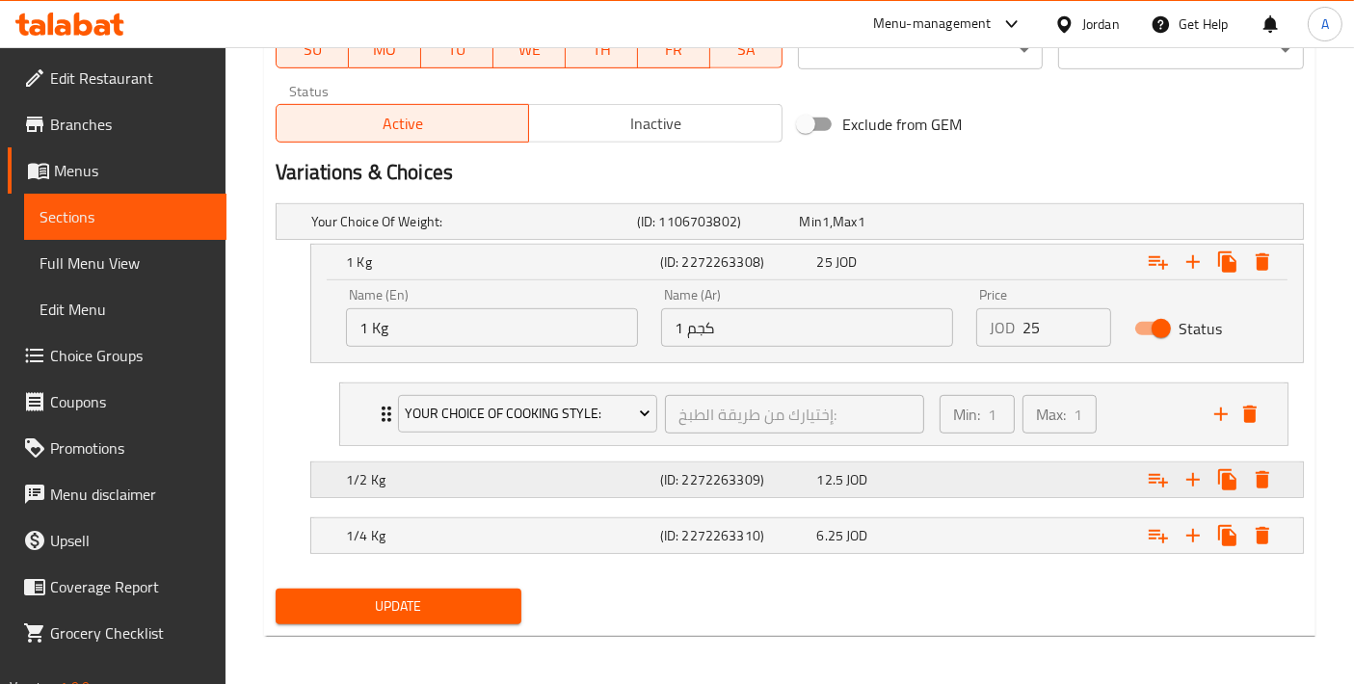
click at [1157, 270] on icon "Expand" at bounding box center [1158, 262] width 19 height 13
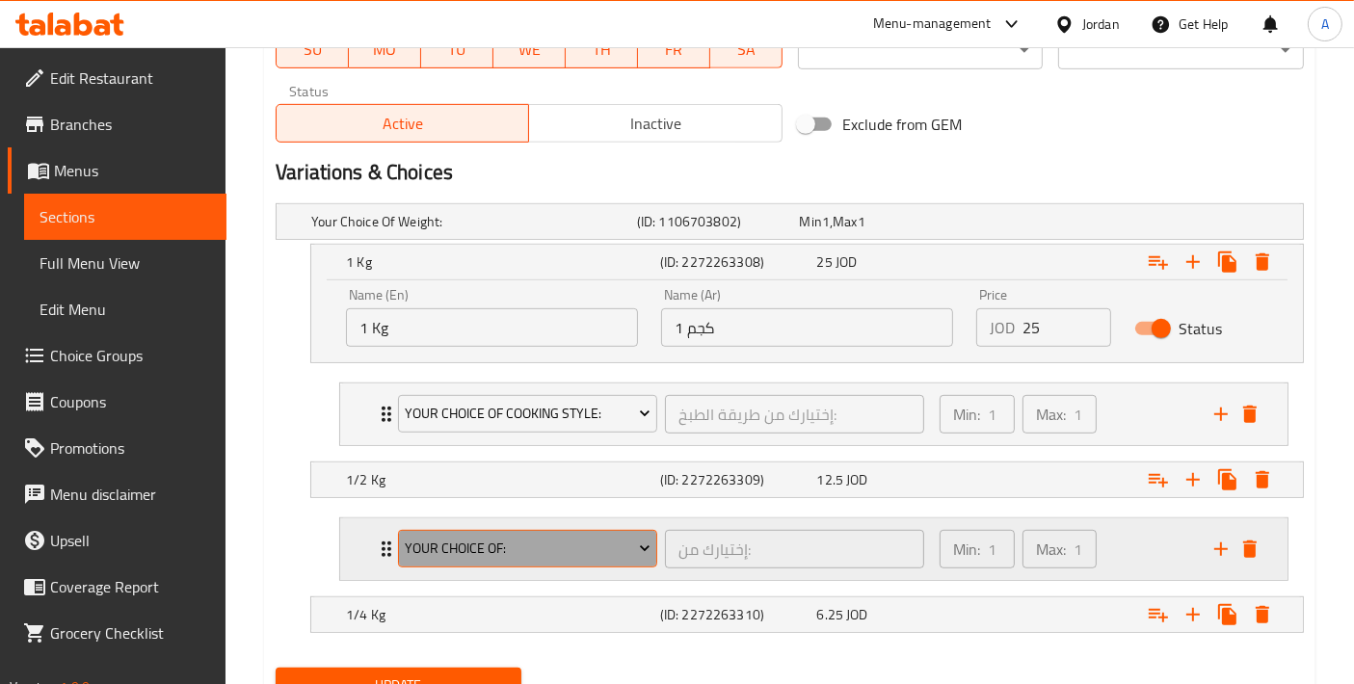
click at [586, 541] on span "Your Choice Of:" at bounding box center [528, 549] width 245 height 24
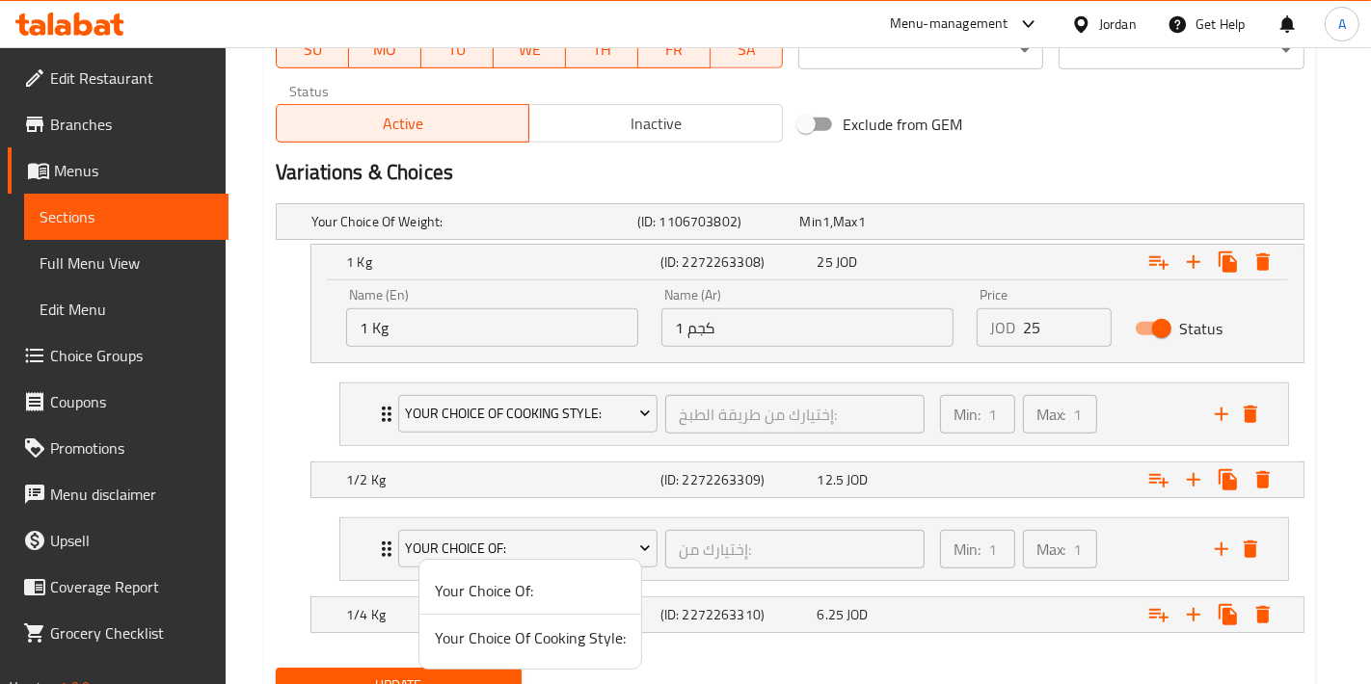
click at [530, 640] on span "Your Choice Of Cooking Style:" at bounding box center [530, 638] width 191 height 23
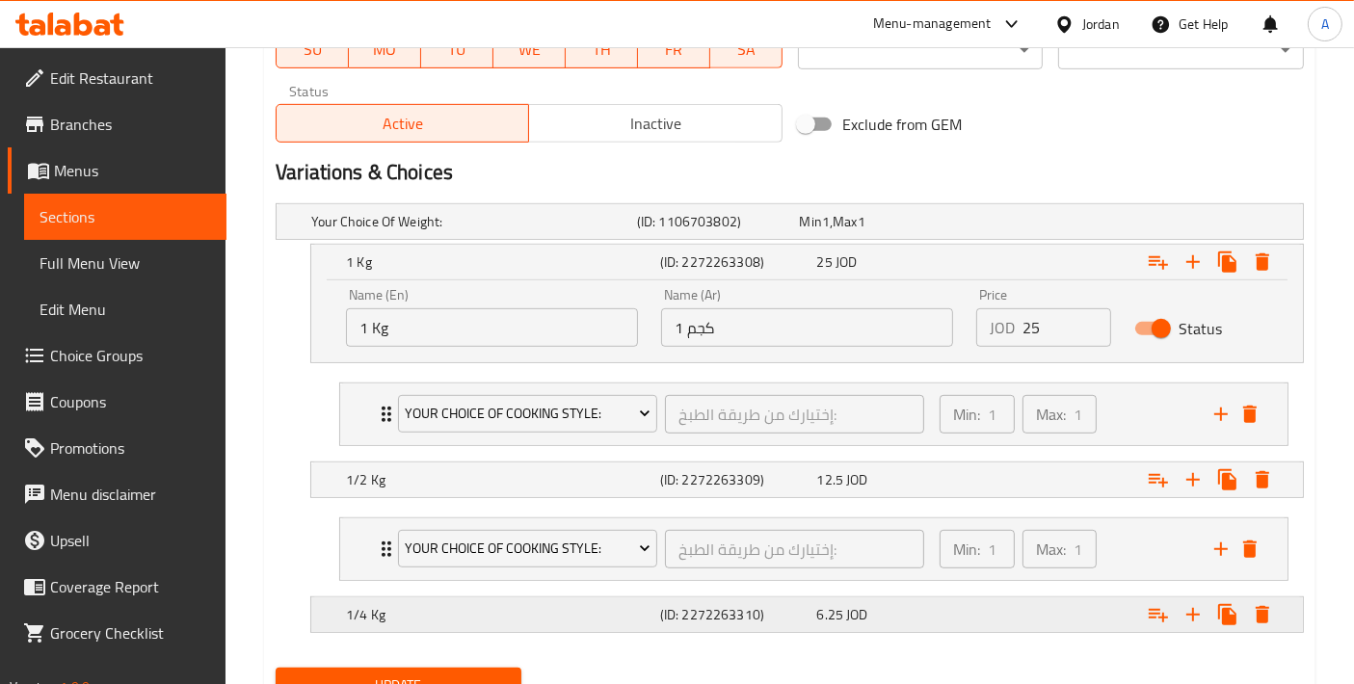
click at [1134, 226] on div "Expand" at bounding box center [1121, 222] width 326 height 8
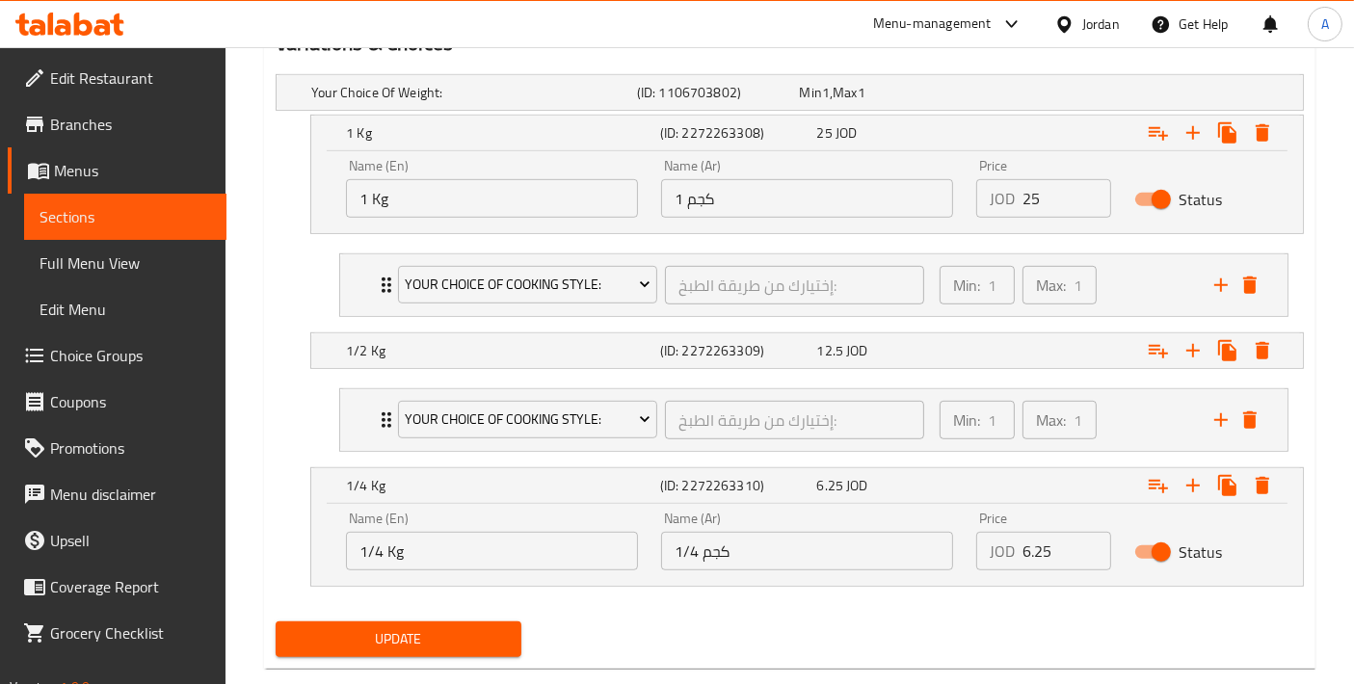
scroll to position [1095, 0]
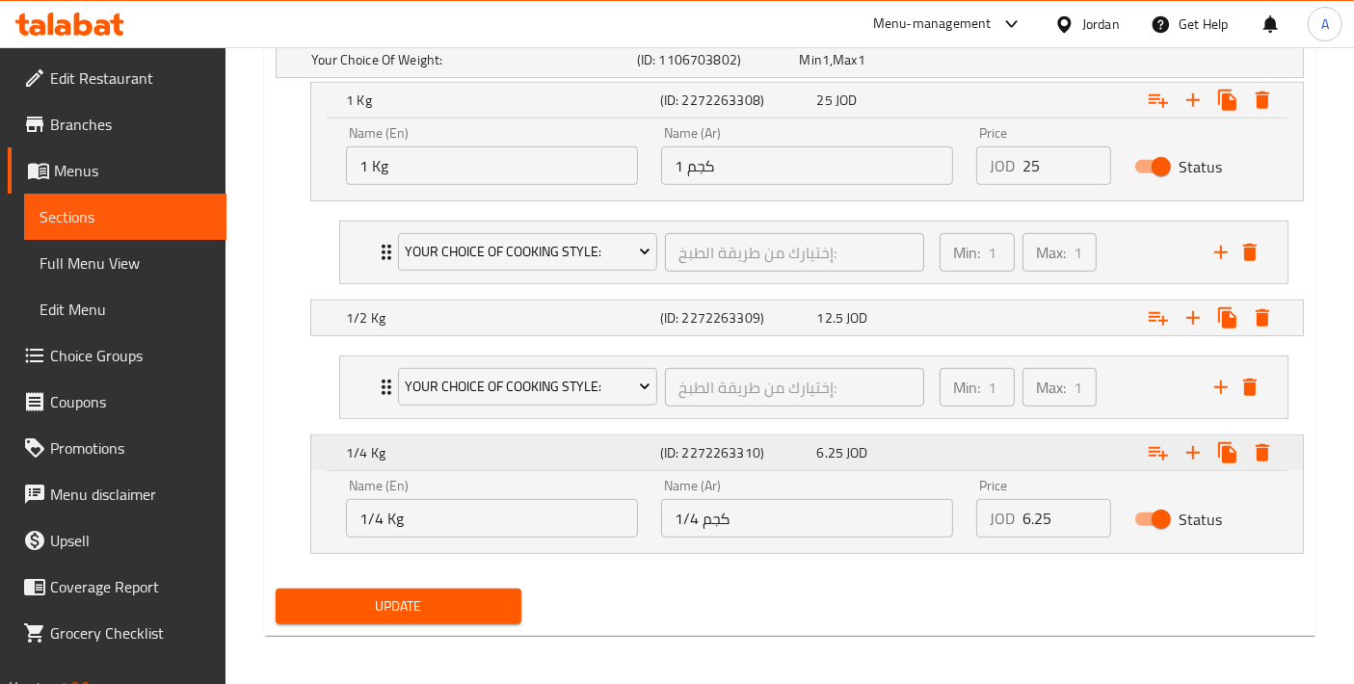
click at [1160, 108] on icon "Expand" at bounding box center [1158, 100] width 19 height 13
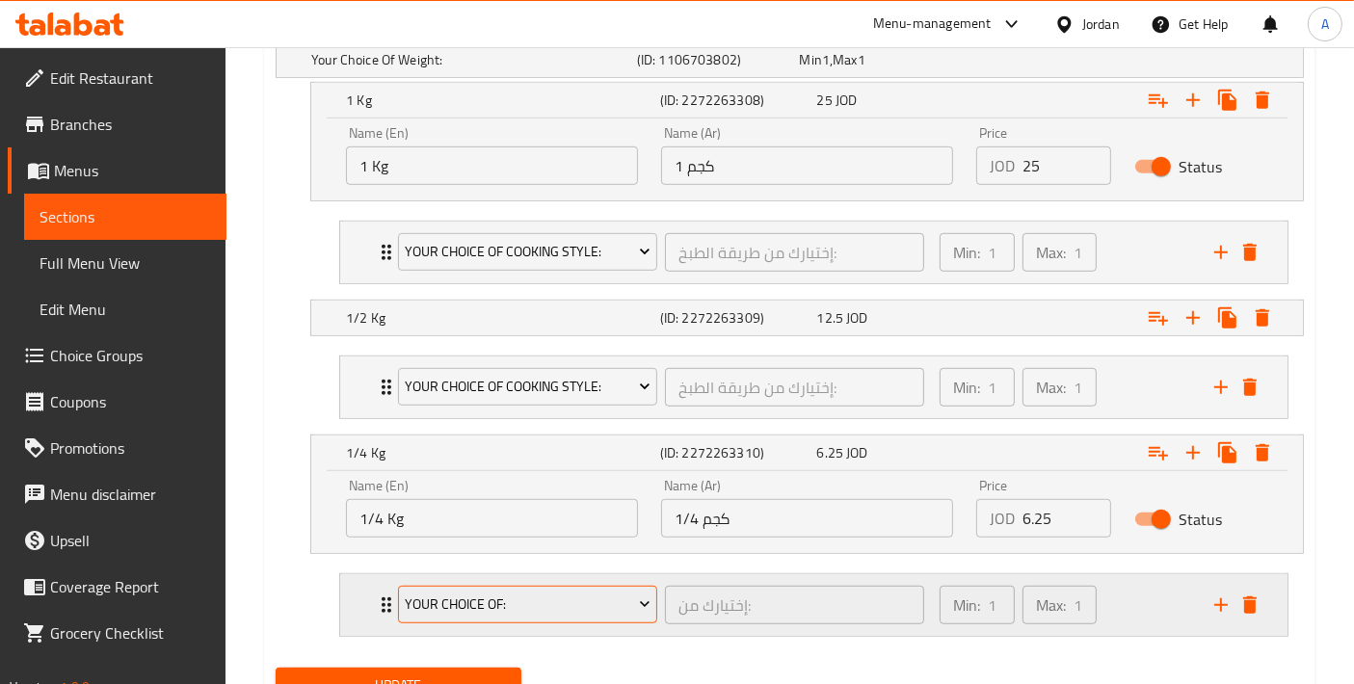
click at [463, 604] on span "Your Choice Of:" at bounding box center [528, 605] width 245 height 24
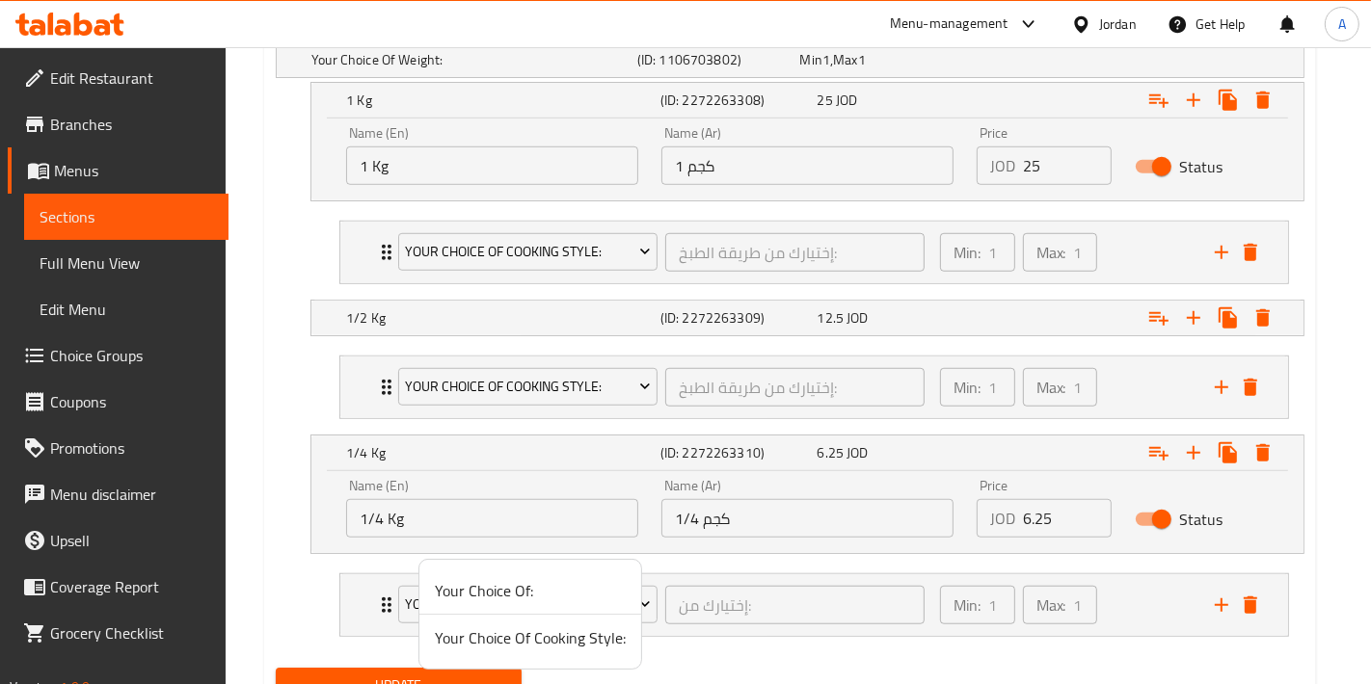
click at [538, 637] on span "Your Choice Of Cooking Style:" at bounding box center [530, 638] width 191 height 23
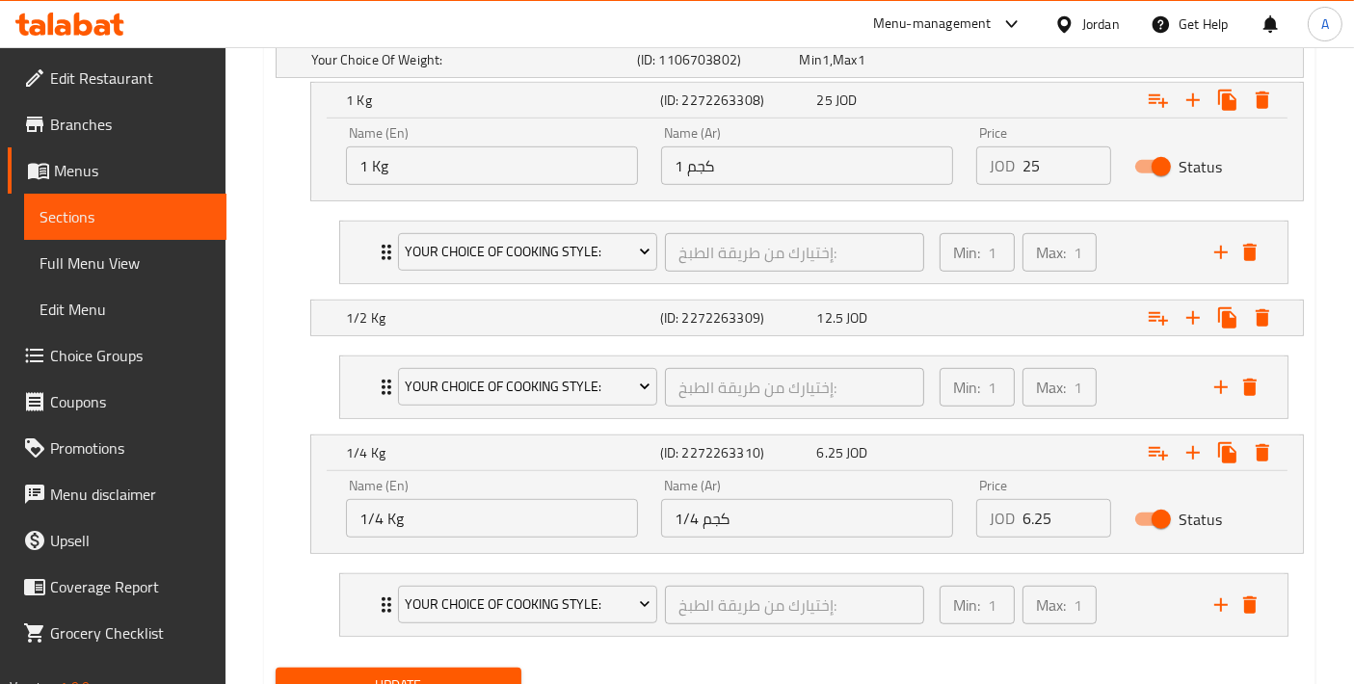
click at [442, 660] on div "Update" at bounding box center [398, 685] width 261 height 51
click at [438, 668] on button "Update" at bounding box center [399, 686] width 246 height 36
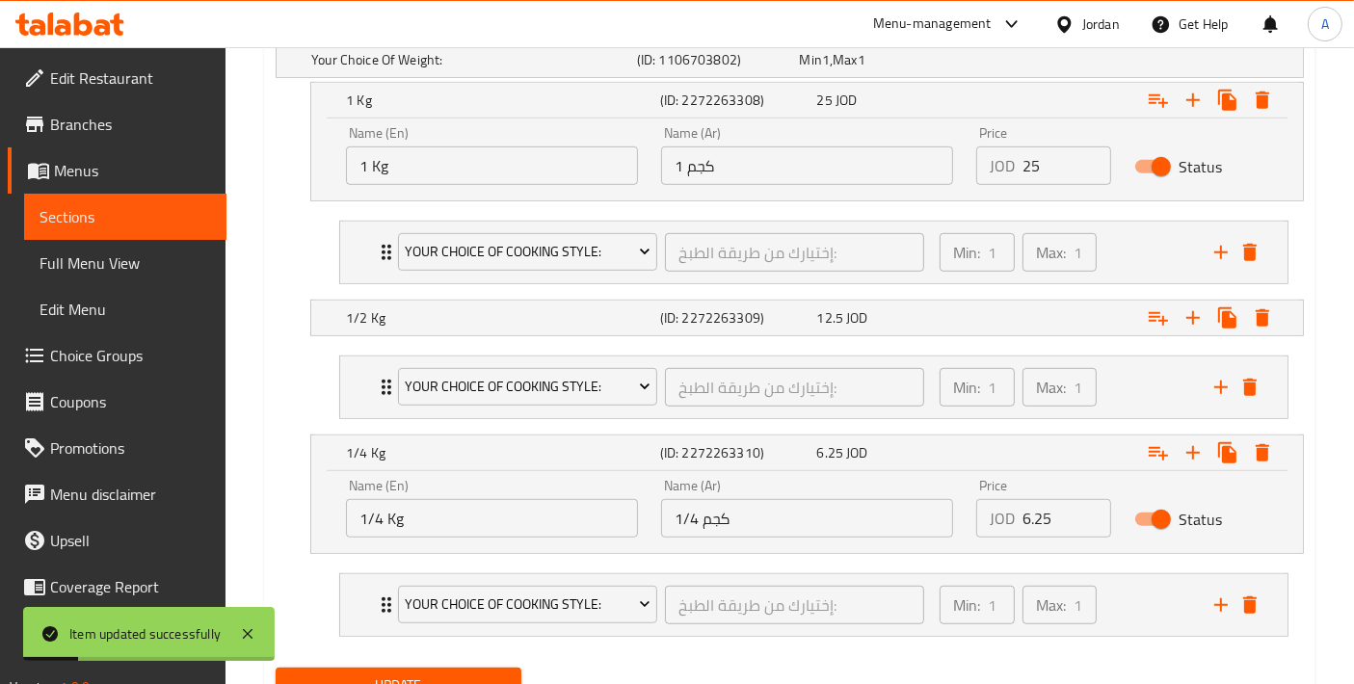
click at [117, 366] on span "Choice Groups" at bounding box center [130, 355] width 161 height 23
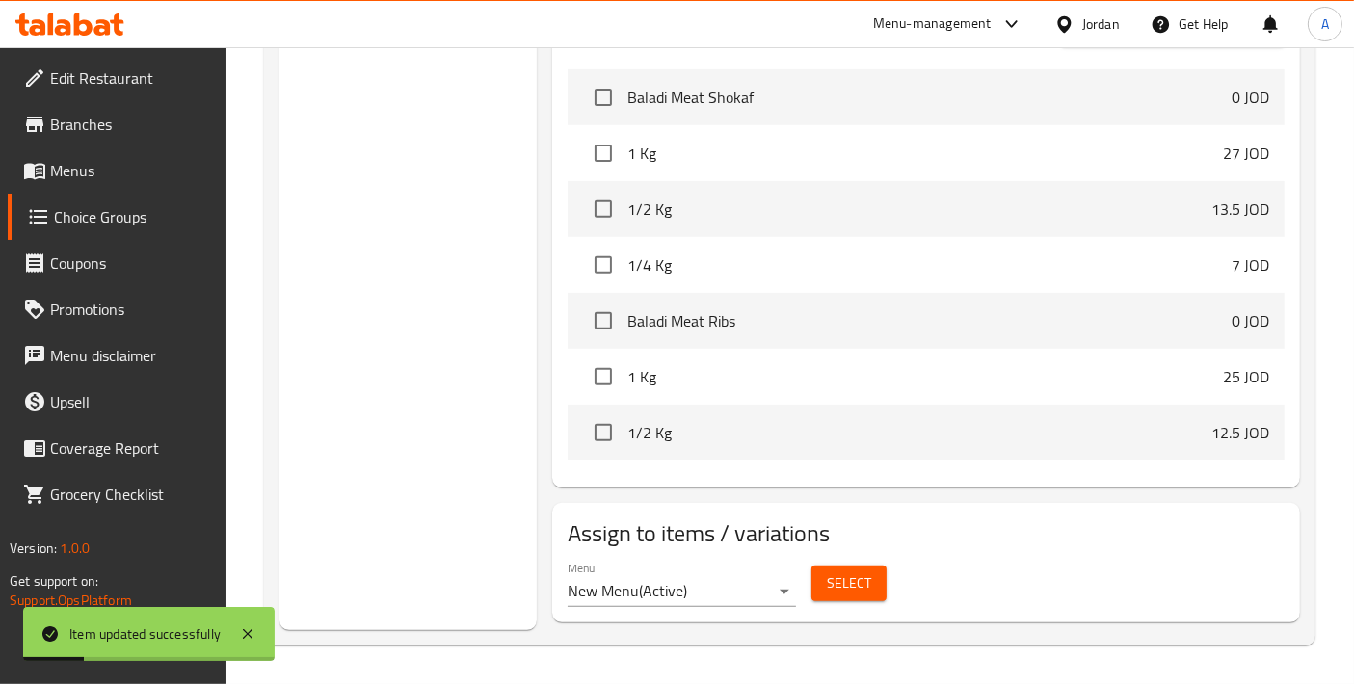
scroll to position [272, 0]
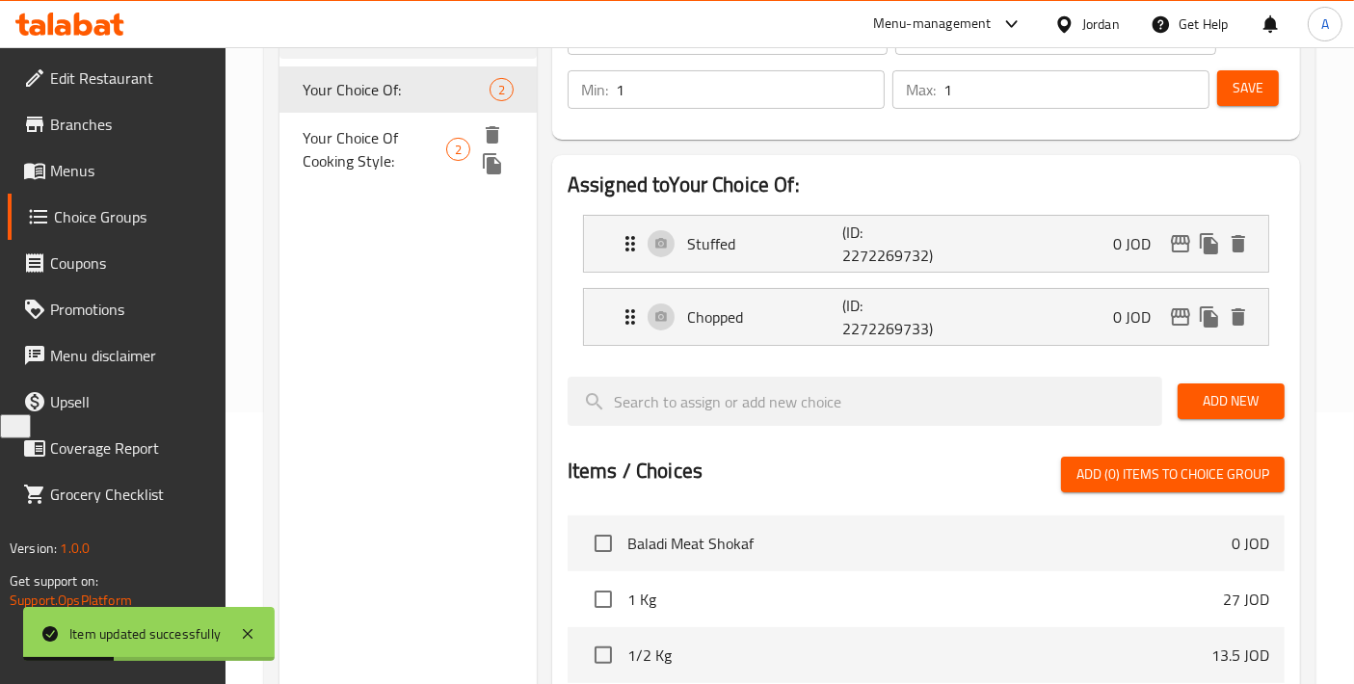
click at [399, 160] on span "Your Choice Of Cooking Style:" at bounding box center [375, 149] width 144 height 46
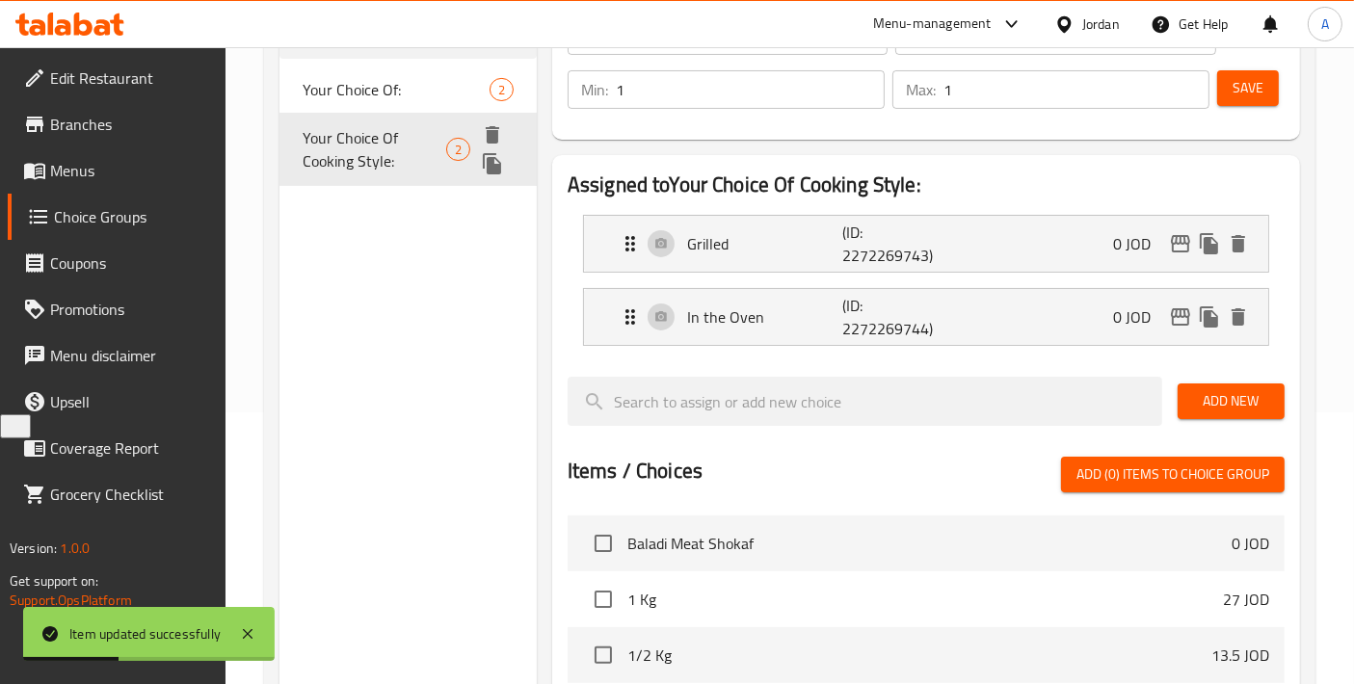
type input "Your Choice Of Cooking Style:"
type input "إختيارك من طريقة الطبخ:"
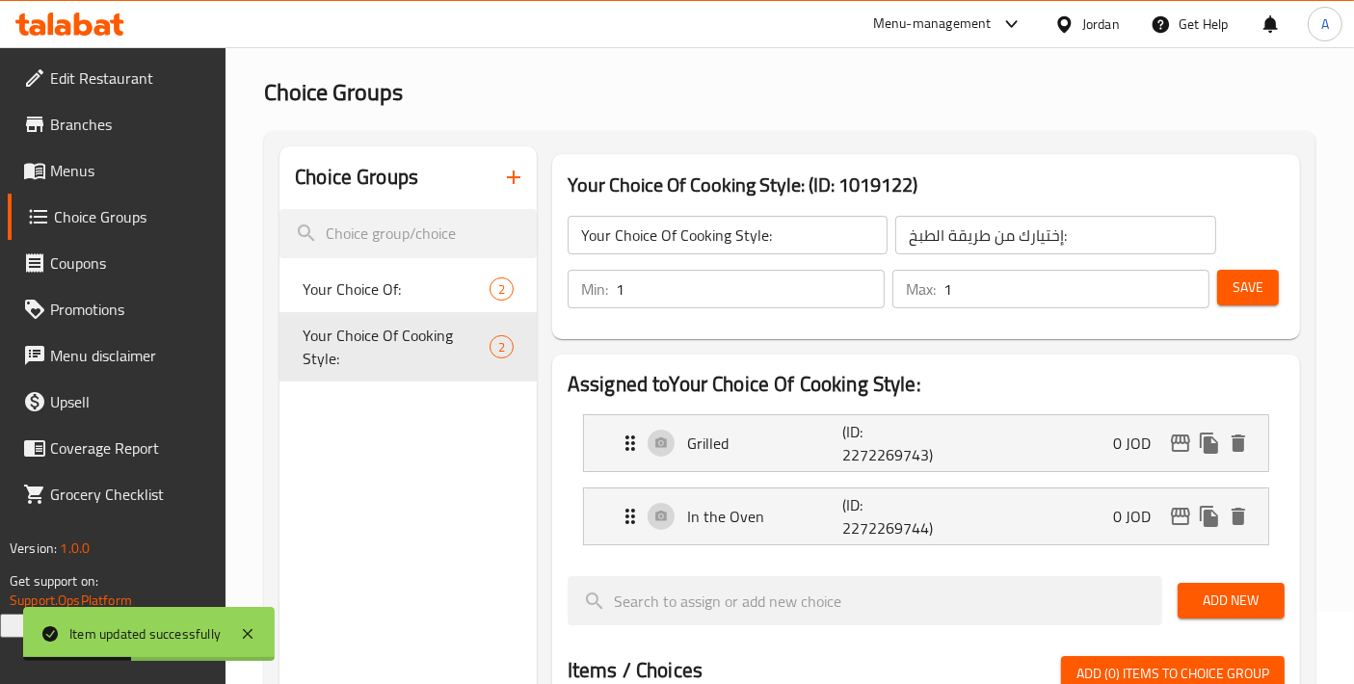
scroll to position [0, 0]
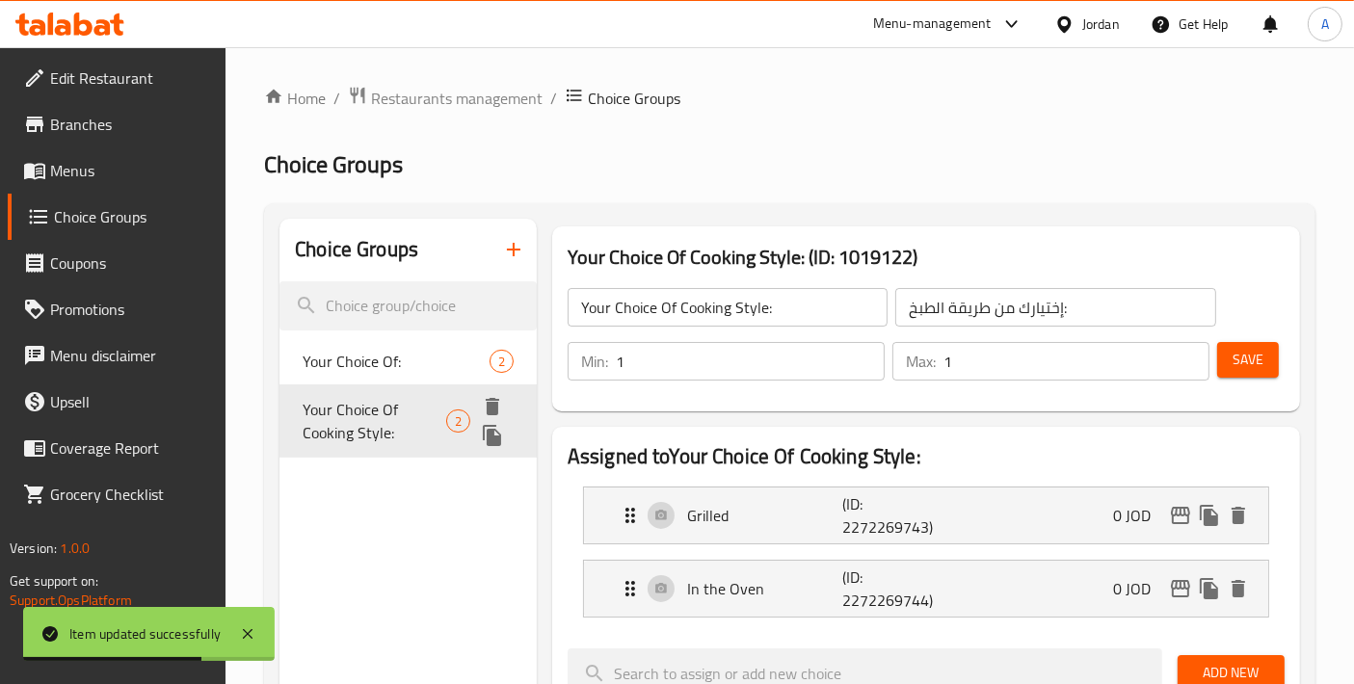
click at [487, 442] on icon "duplicate" at bounding box center [492, 435] width 18 height 21
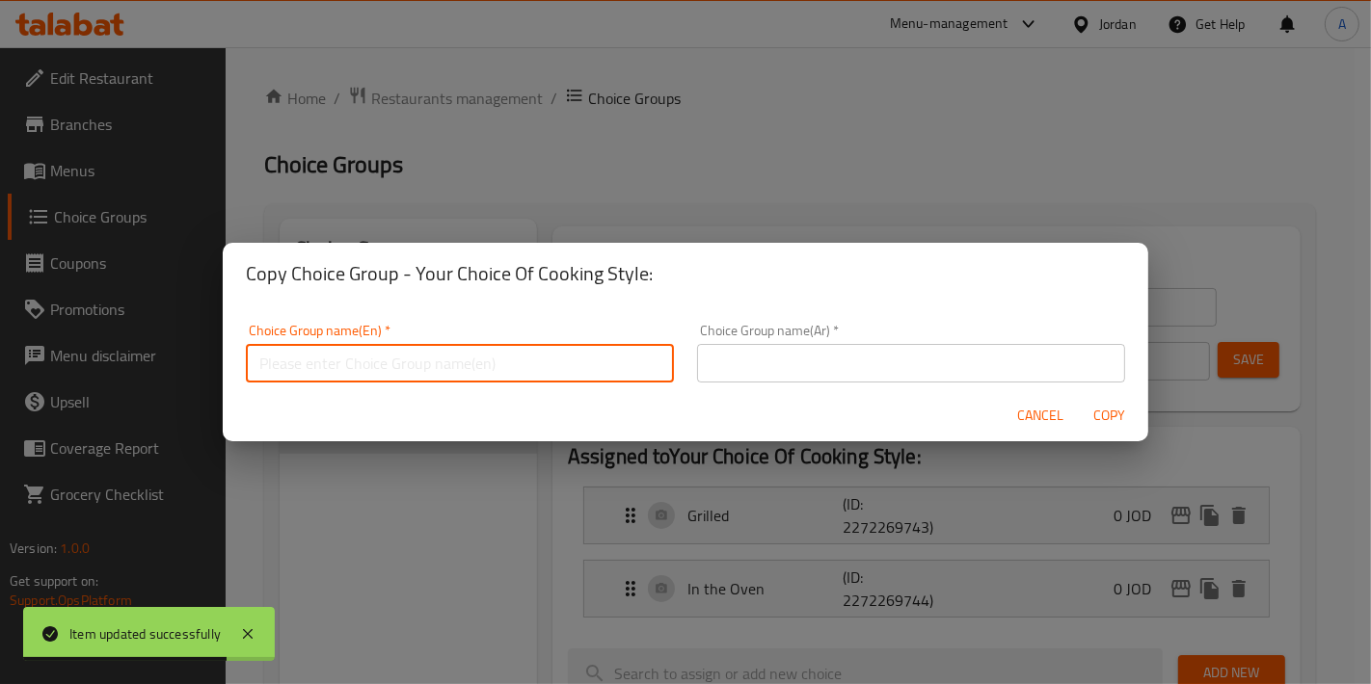
click at [460, 362] on input "text" at bounding box center [460, 363] width 428 height 39
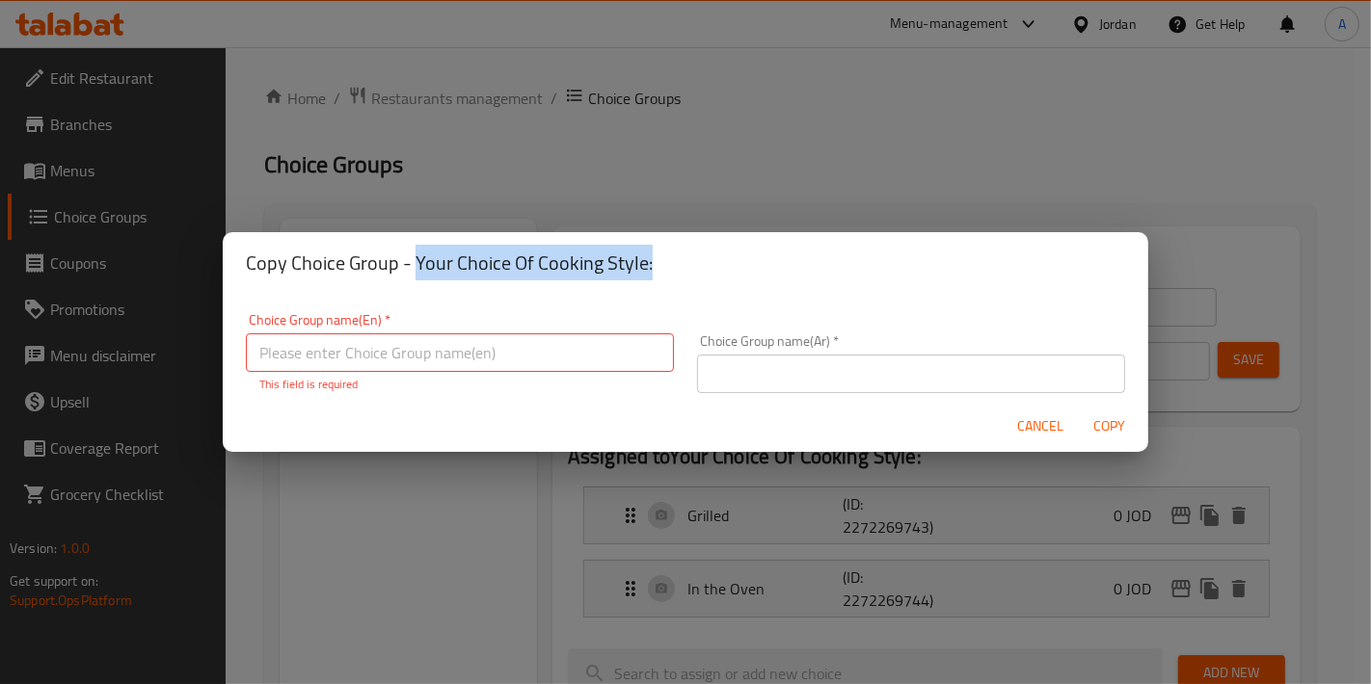
drag, startPoint x: 415, startPoint y: 274, endPoint x: 701, endPoint y: 274, distance: 285.4
click at [701, 274] on h2 "Copy Choice Group - Your Choice Of Cooking Style:" at bounding box center [685, 263] width 879 height 31
copy h2 "Your Choice Of Cooking Style:"
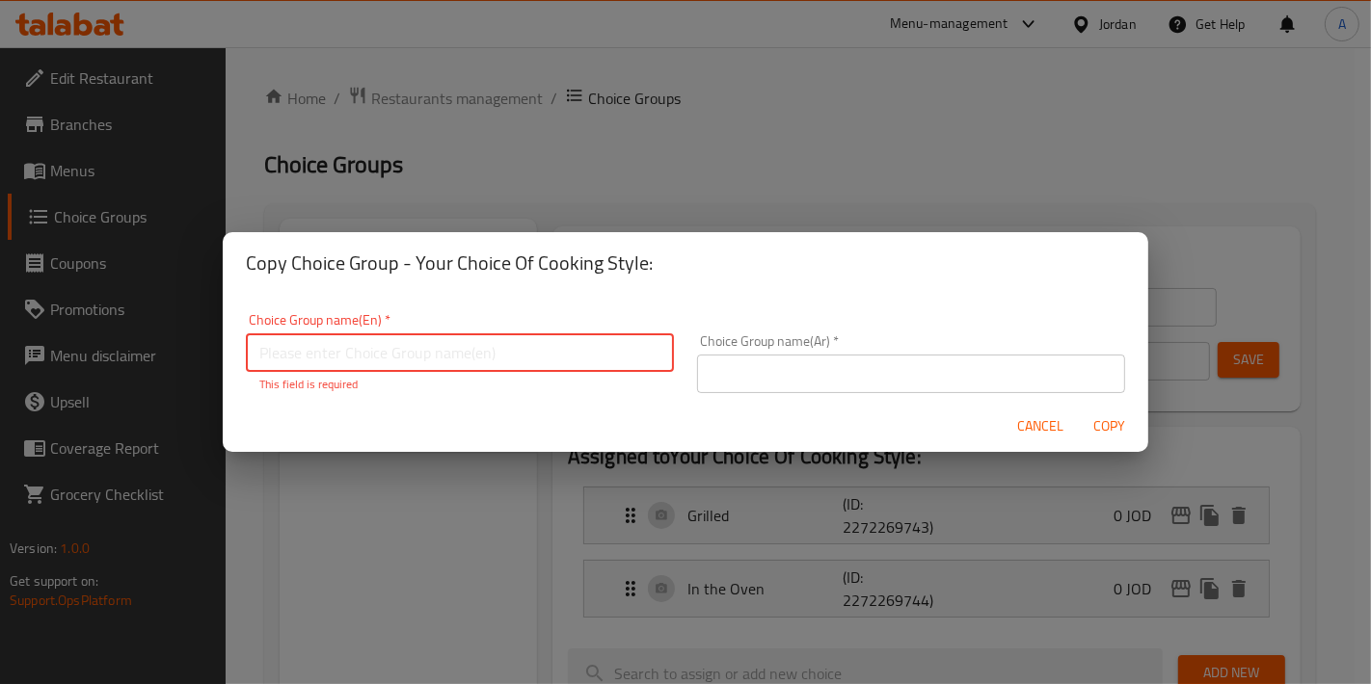
click at [413, 349] on input "text" at bounding box center [460, 353] width 428 height 39
paste input "Your Choice Of Cooking Style:"
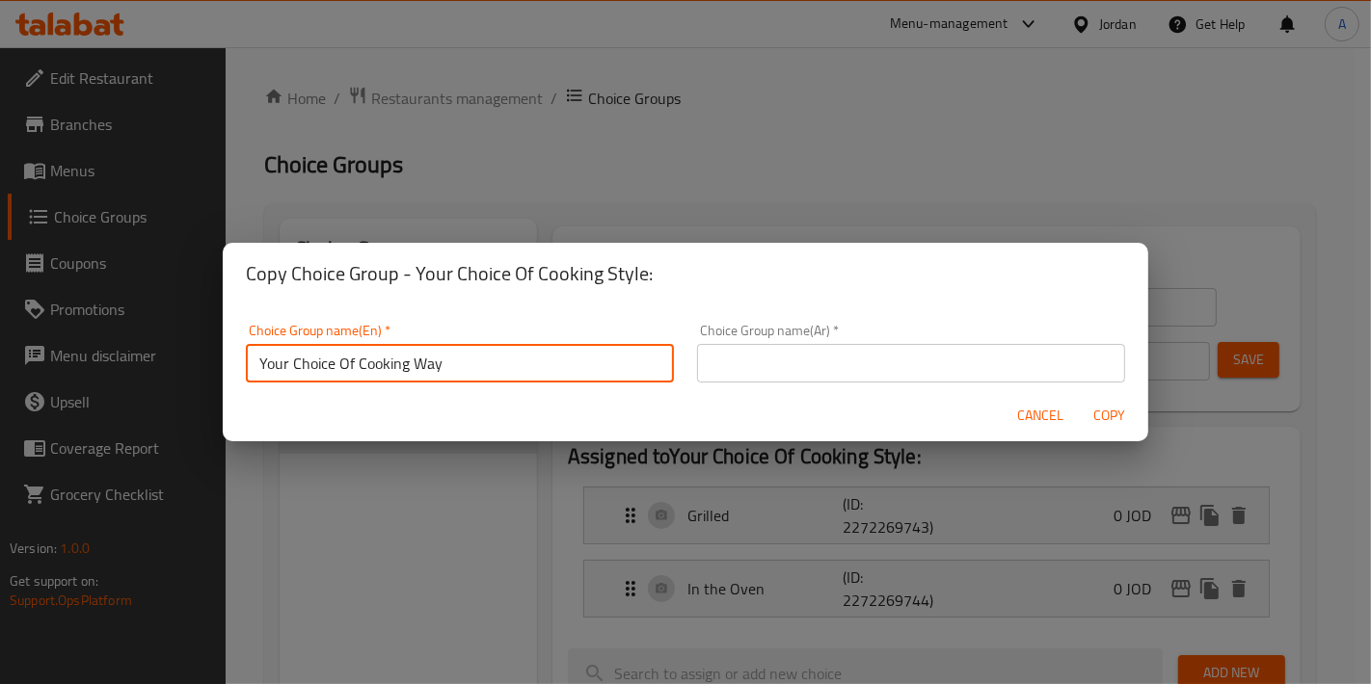
type input "Your Choice Of Cooking Way:"
drag, startPoint x: 745, startPoint y: 366, endPoint x: 782, endPoint y: 381, distance: 39.4
click at [746, 365] on input "text" at bounding box center [911, 363] width 428 height 39
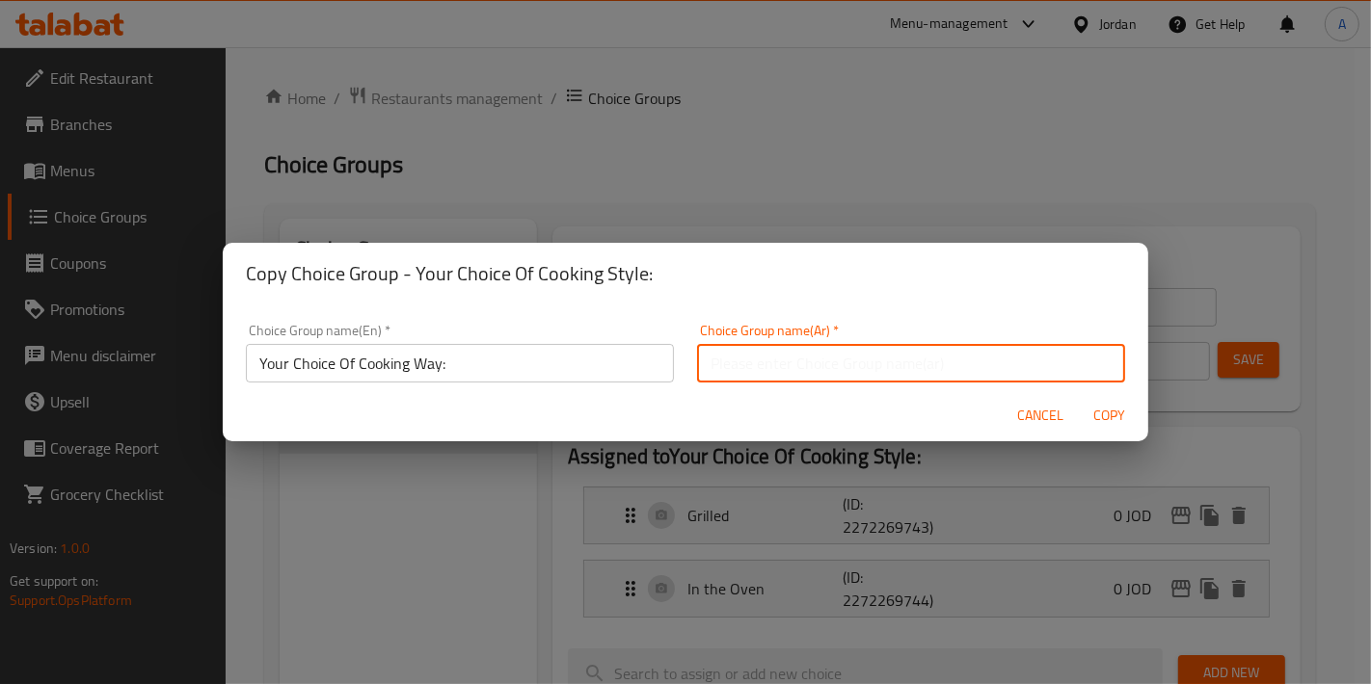
type input "إختيارك من طريقة الطبخ:"
click at [1102, 416] on span "Copy" at bounding box center [1109, 416] width 46 height 24
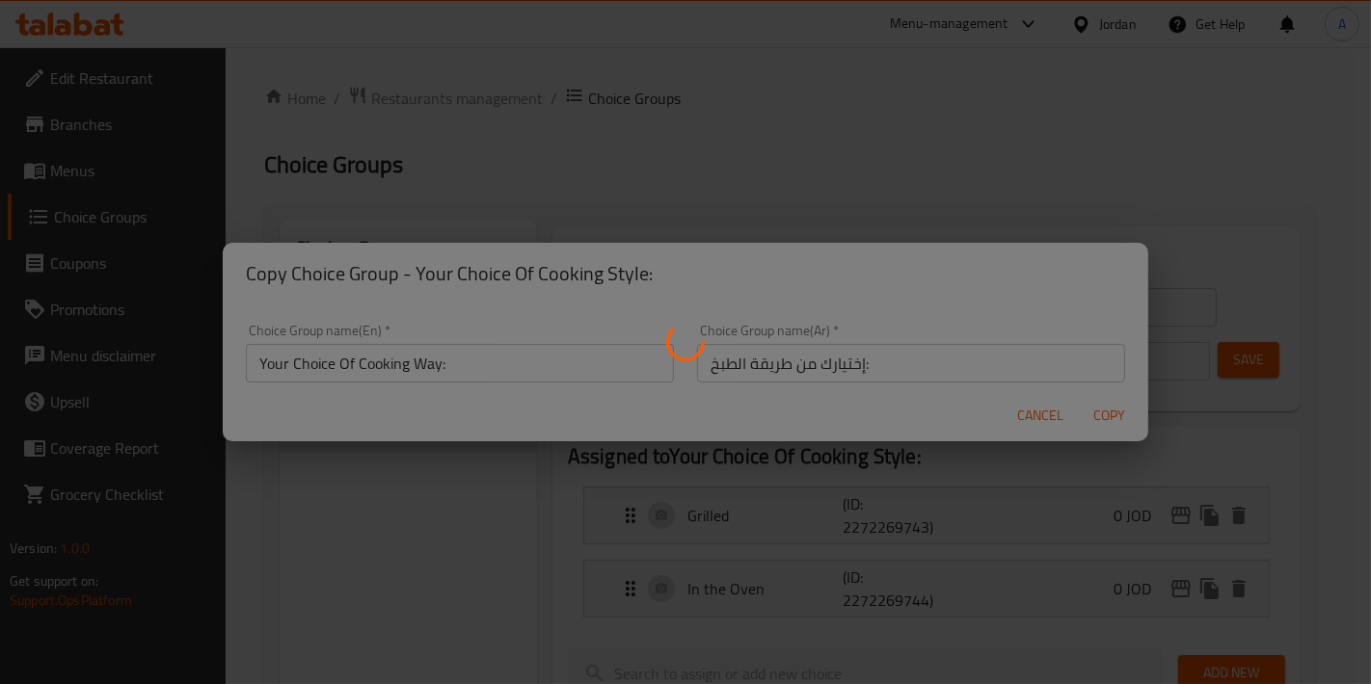
type input "Your Choice Of Cooking Way:"
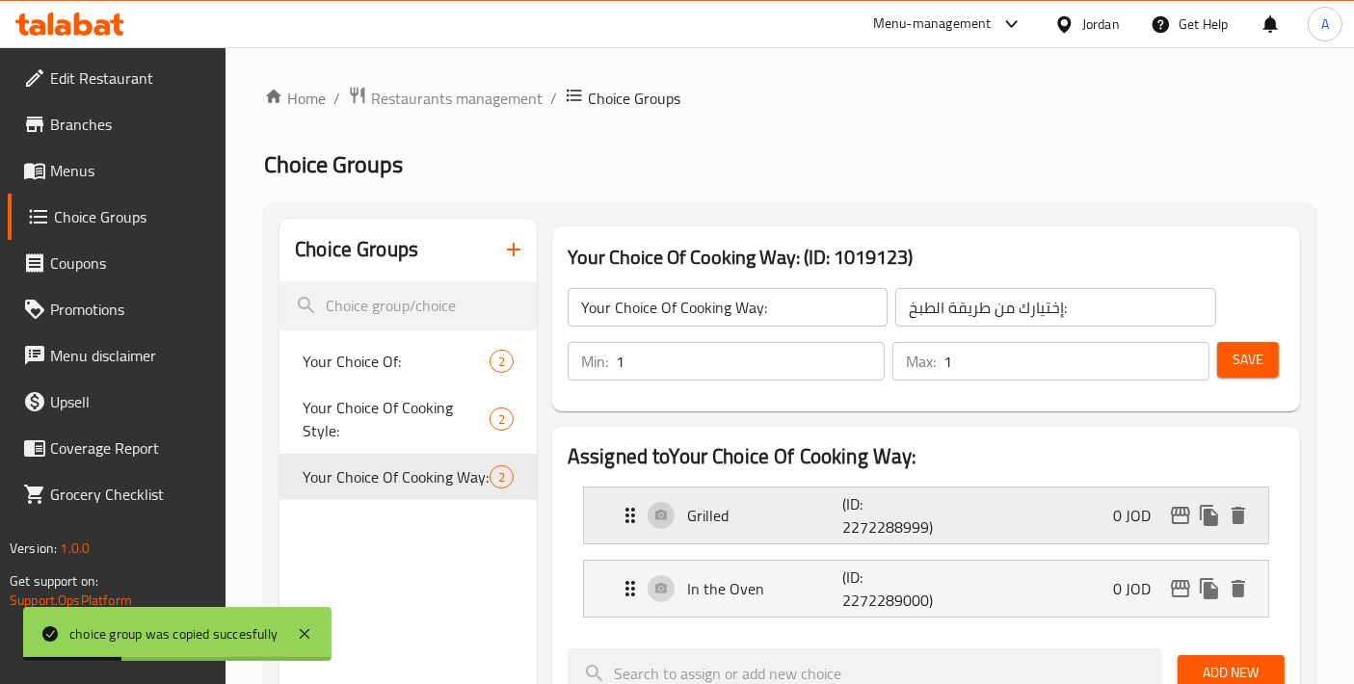
click at [803, 528] on div "Grilled (ID: 2272288999) 0 JOD" at bounding box center [932, 516] width 627 height 56
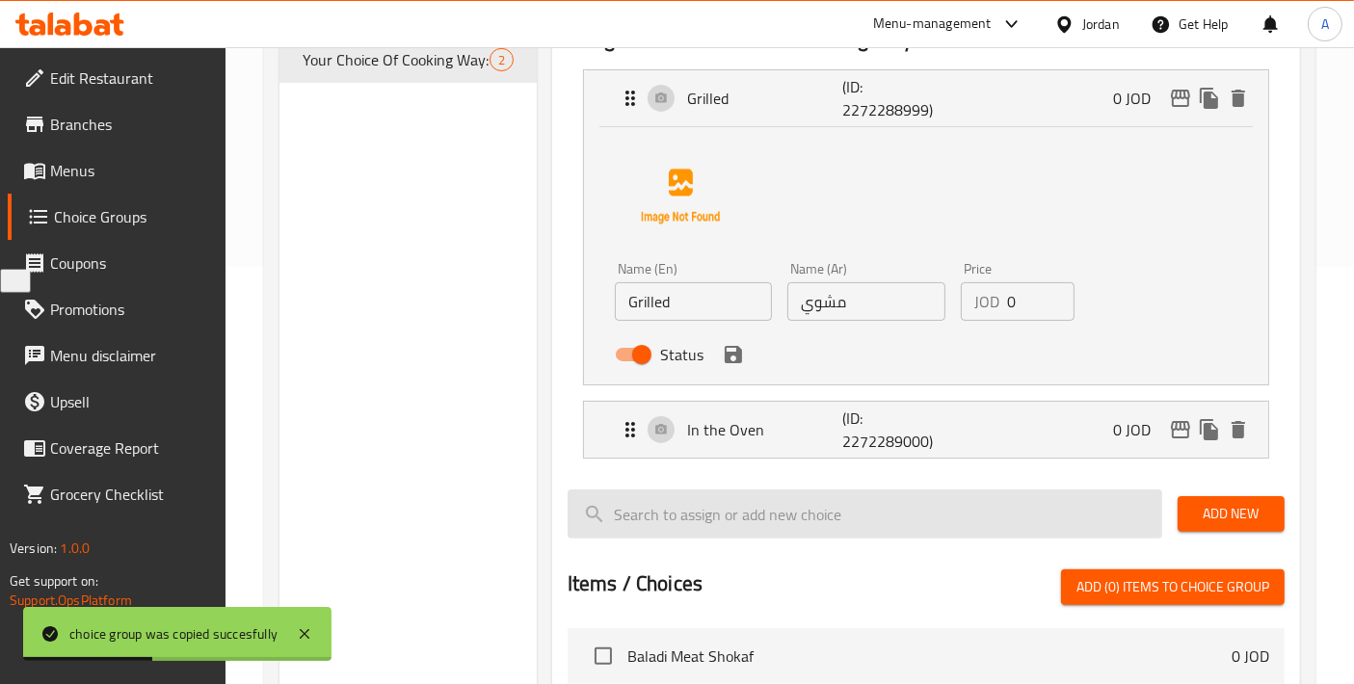
scroll to position [428, 0]
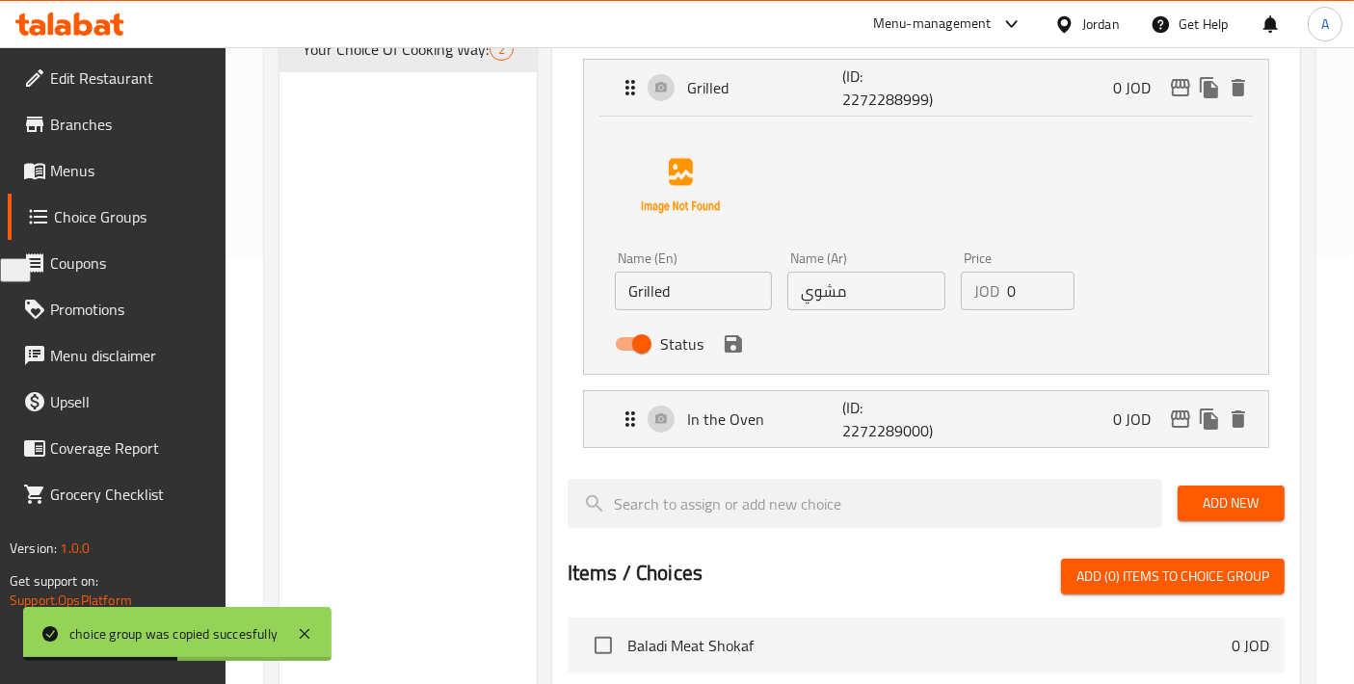
drag, startPoint x: 685, startPoint y: 287, endPoint x: 681, endPoint y: 307, distance: 19.9
click at [685, 287] on input "Grilled" at bounding box center [693, 291] width 157 height 39
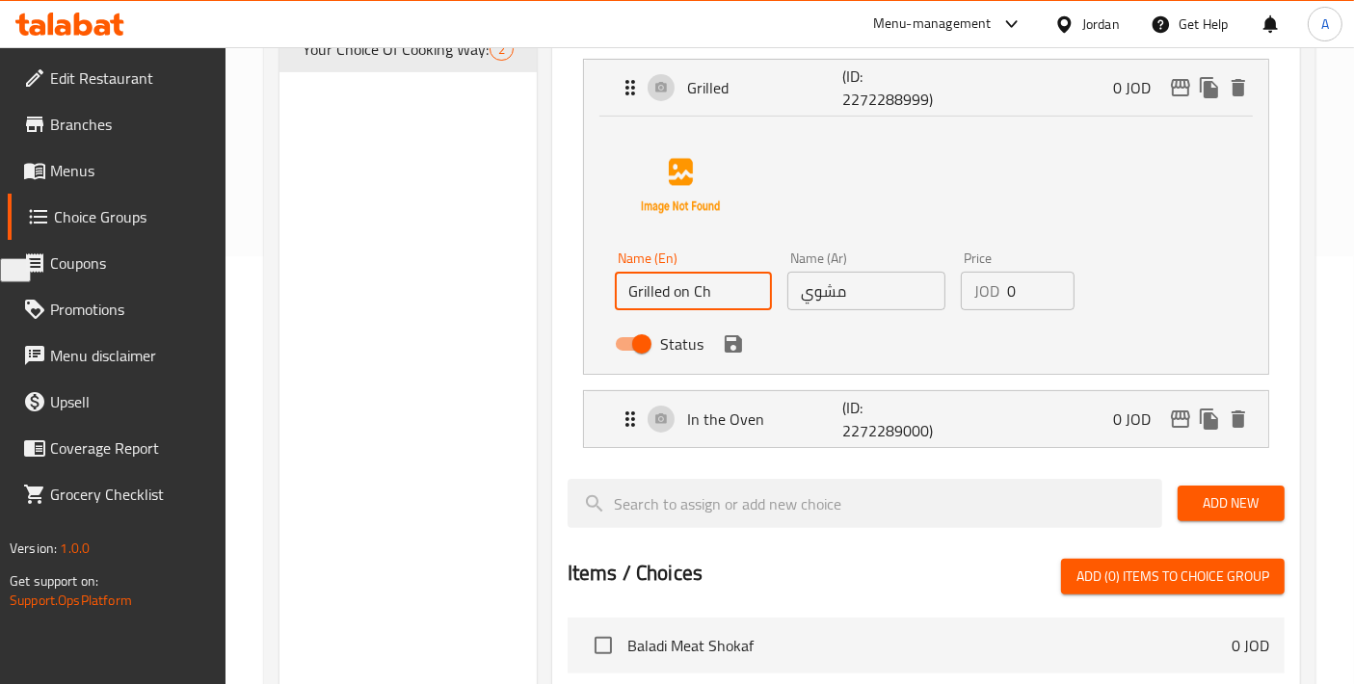
type input "Grilled On Charcoal"
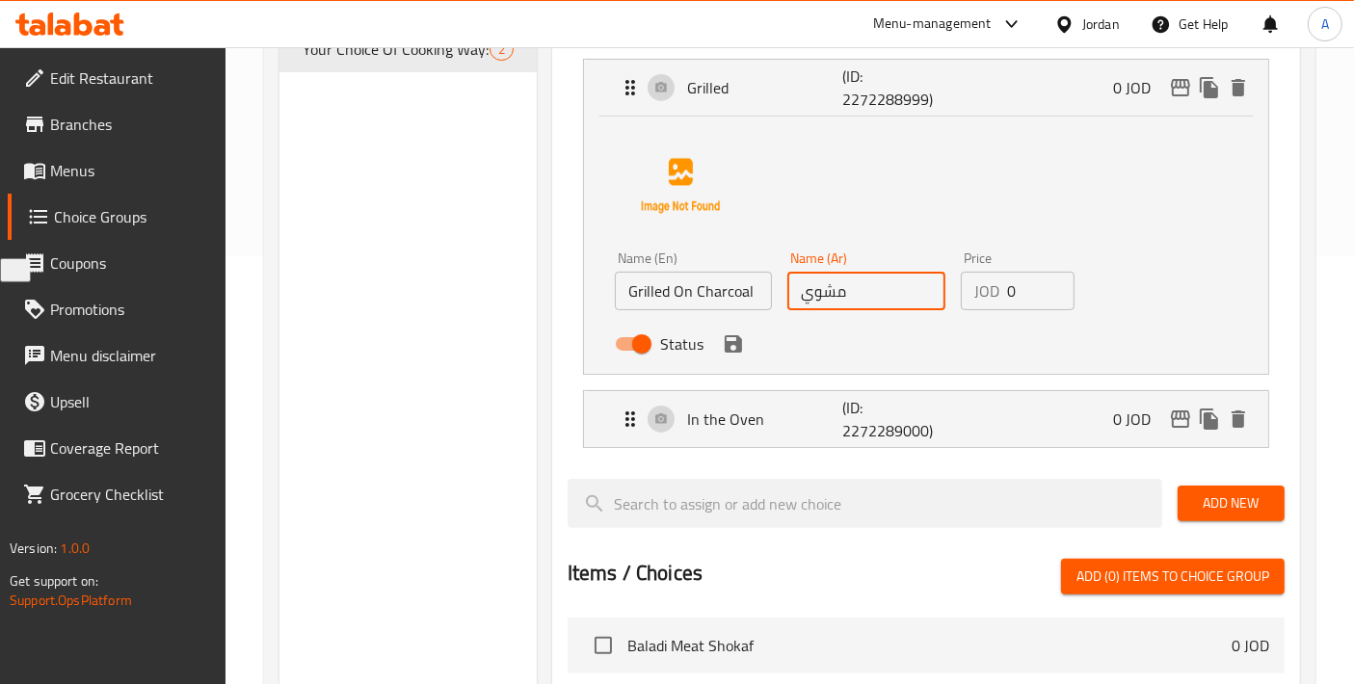
click at [860, 297] on input "مشوي" at bounding box center [866, 291] width 157 height 39
click at [735, 348] on icon "save" at bounding box center [733, 343] width 17 height 17
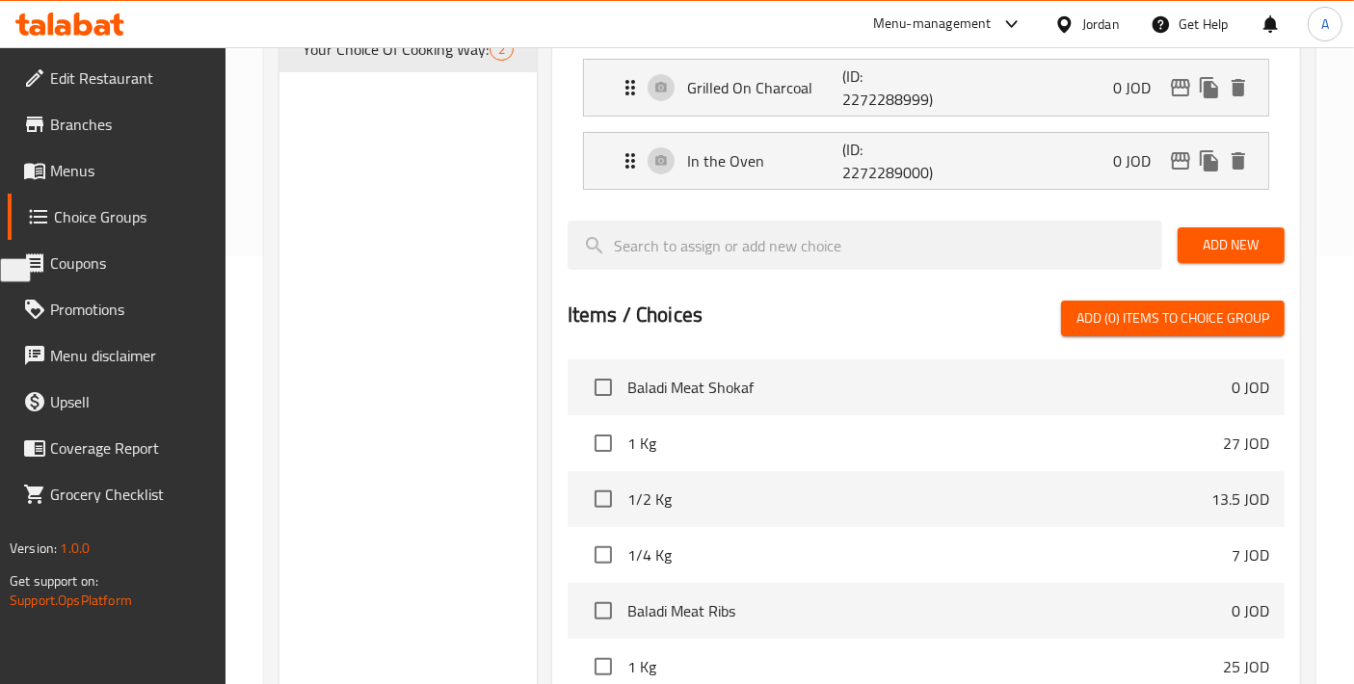
type input "مشوي على الفحم"
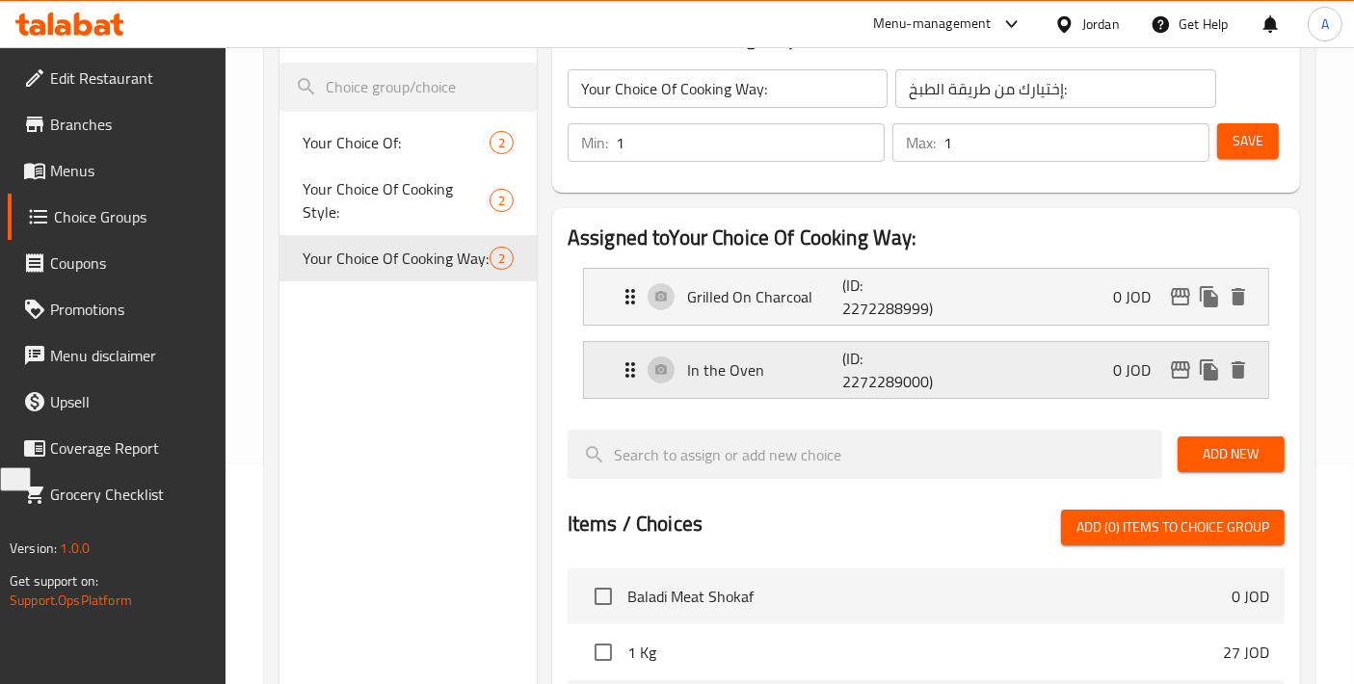
scroll to position [214, 0]
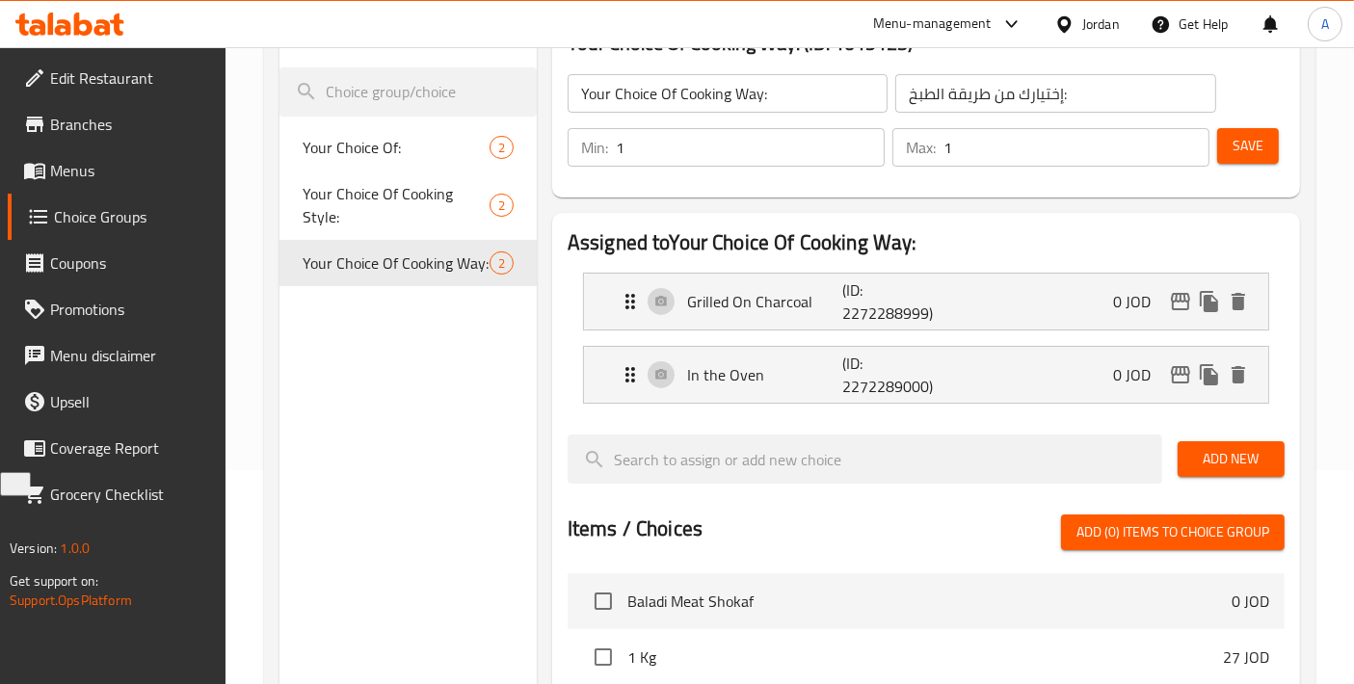
click at [1250, 180] on div "Your Choice Of Cooking Way: ​ إختيارك من طريقة الطبخ: ​ Min: 1 ​ Max: 1 ​ Save" at bounding box center [926, 120] width 733 height 139
click at [1250, 159] on button "Save" at bounding box center [1249, 146] width 62 height 36
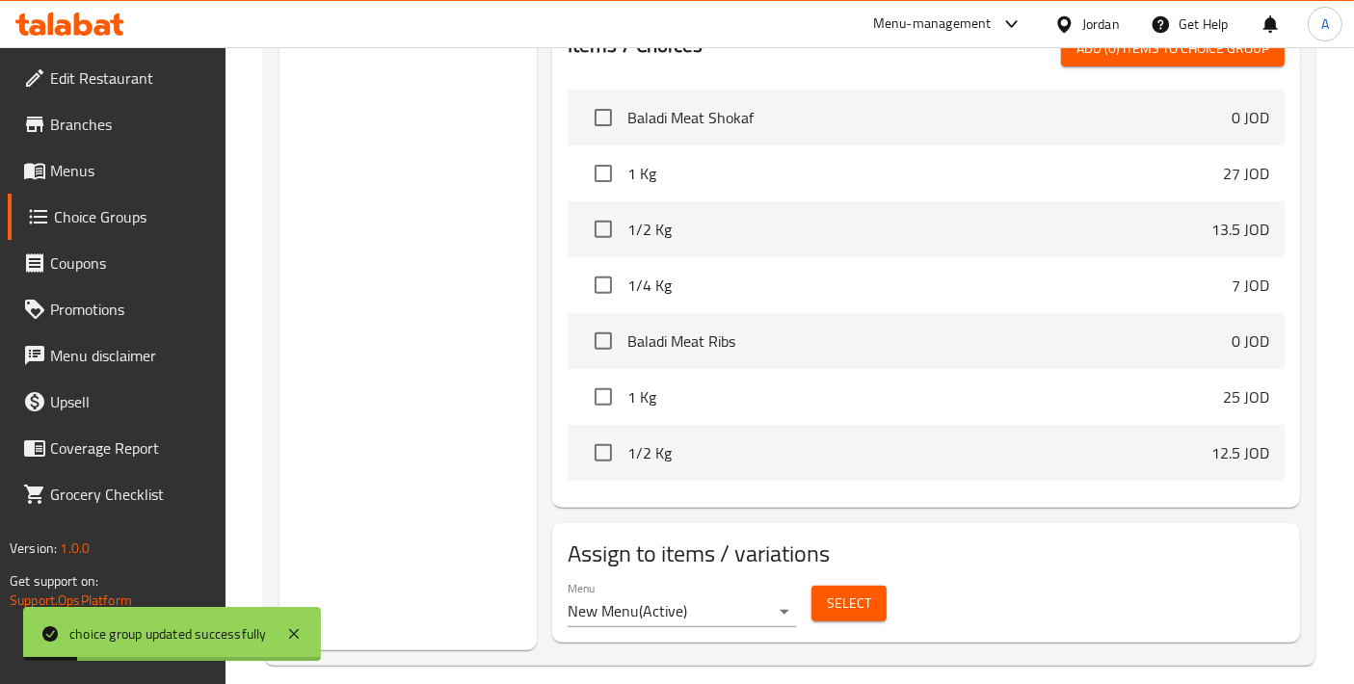
scroll to position [716, 0]
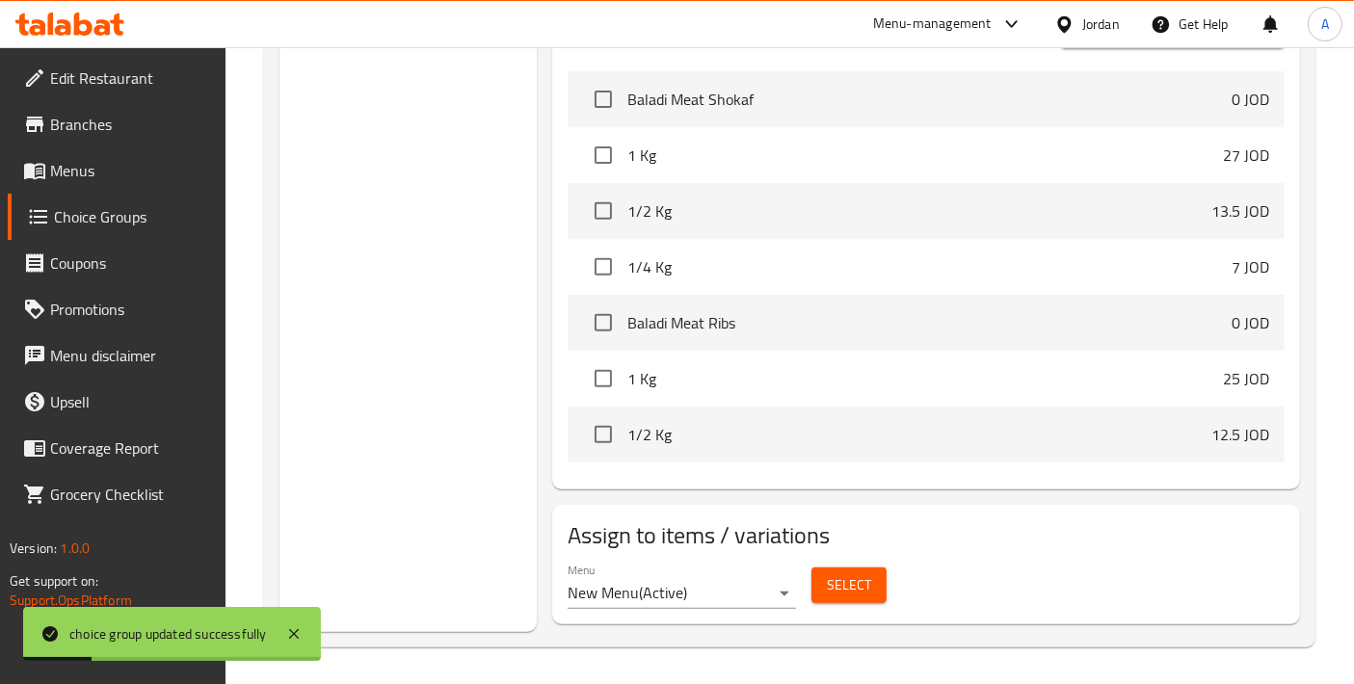
click at [843, 575] on span "Select" at bounding box center [849, 586] width 44 height 24
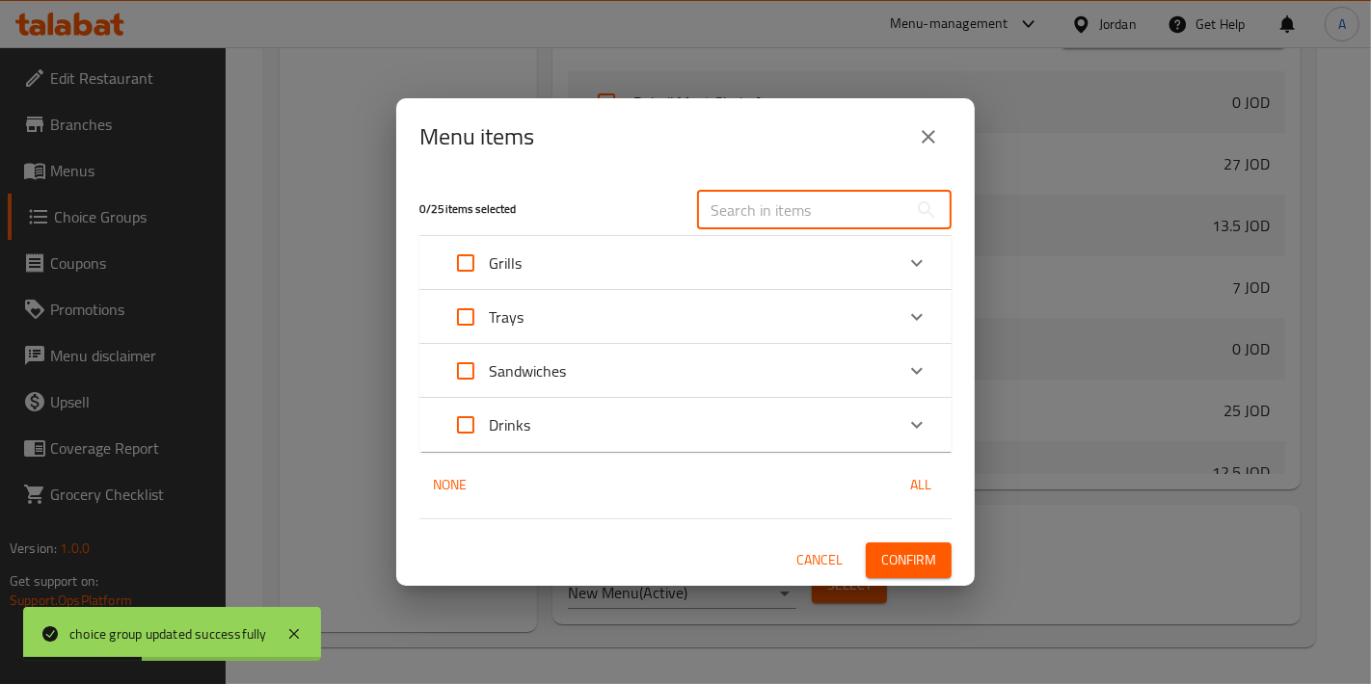
click at [768, 201] on input "text" at bounding box center [802, 210] width 210 height 39
paste input "Boneless Chicken Tray"
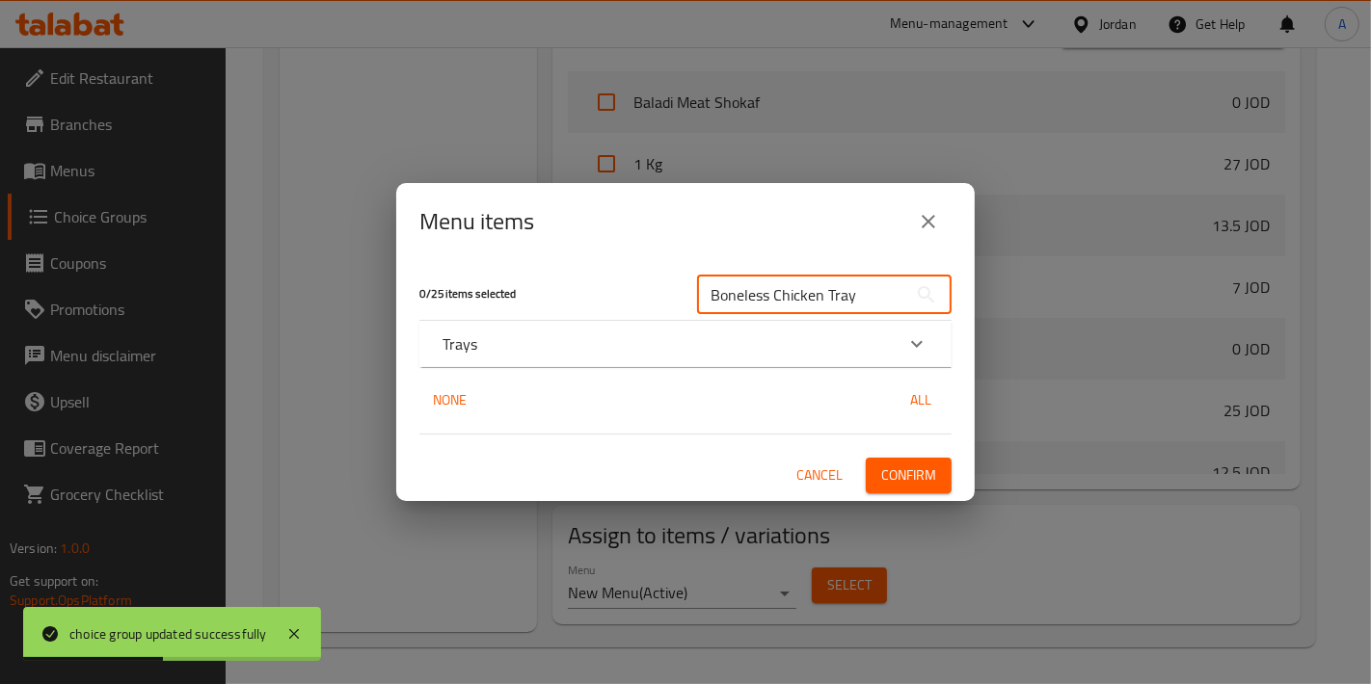
type input "Boneless Chicken Tray"
click at [589, 352] on div "Trays" at bounding box center [667, 344] width 451 height 23
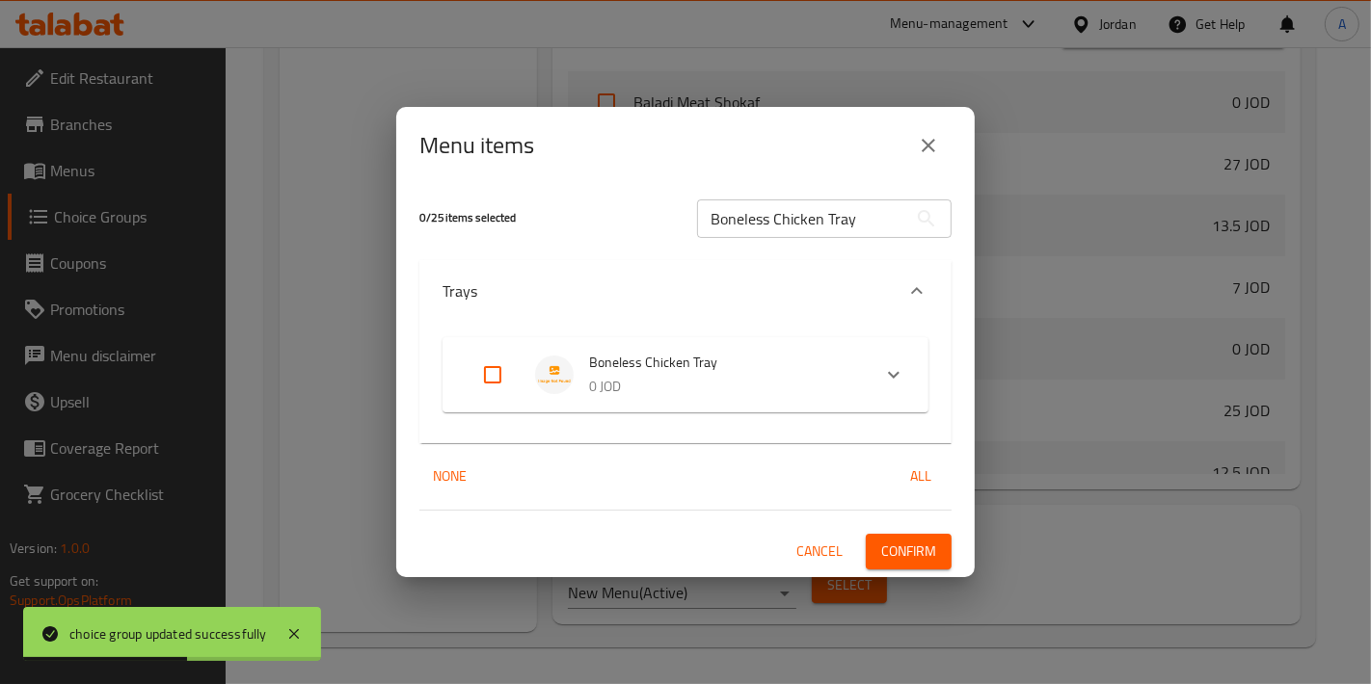
click at [489, 387] on input "Expand" at bounding box center [492, 375] width 46 height 46
checkbox input "true"
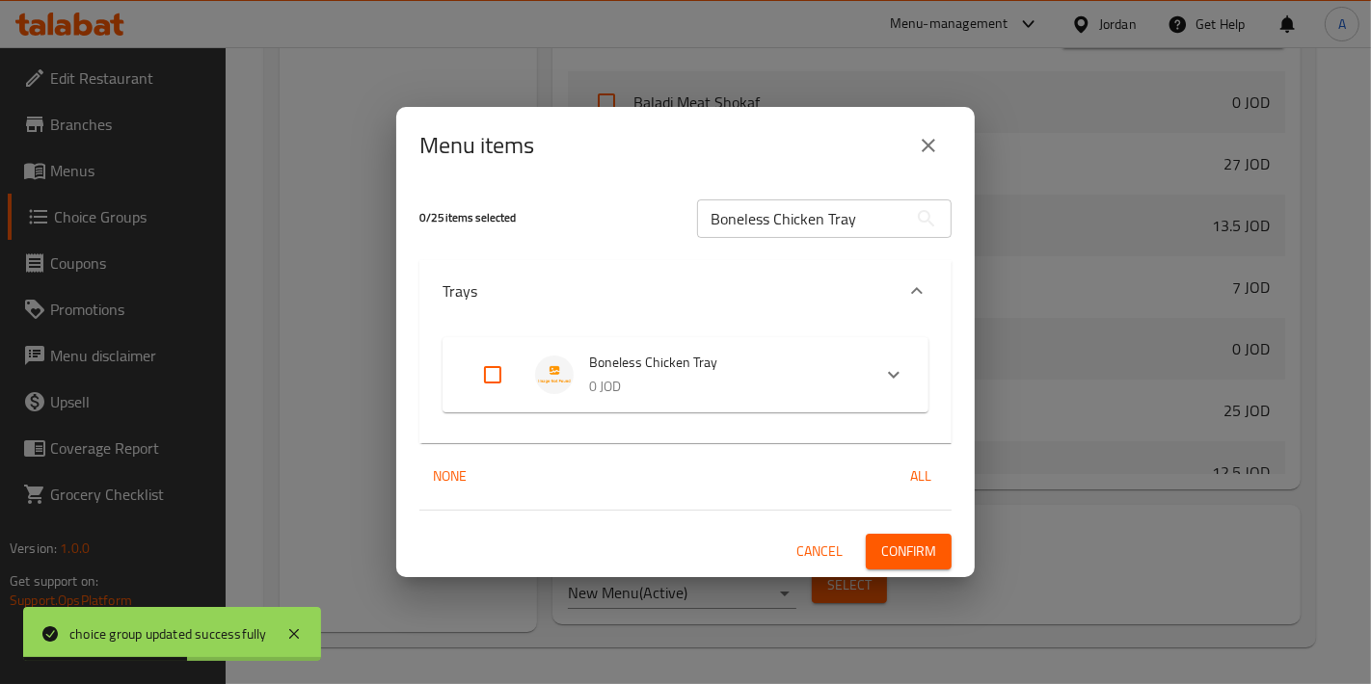
checkbox input "true"
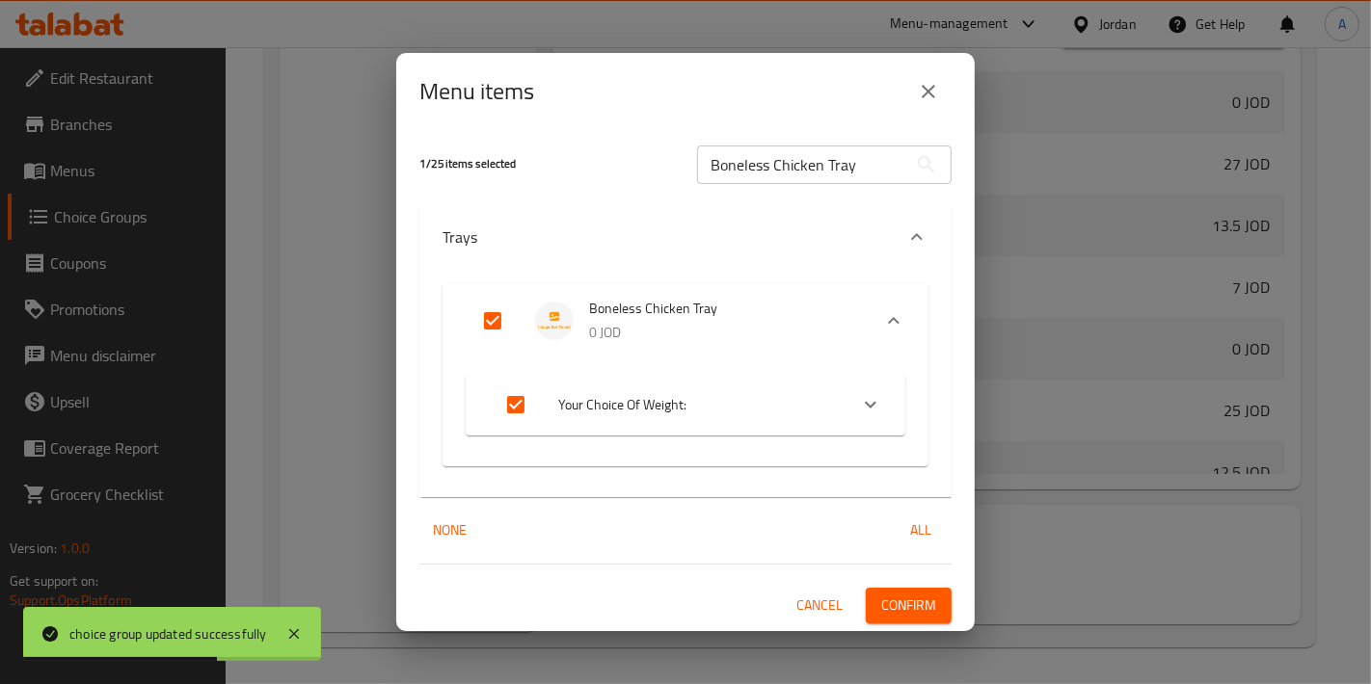
click at [949, 595] on button "Confirm" at bounding box center [909, 606] width 86 height 36
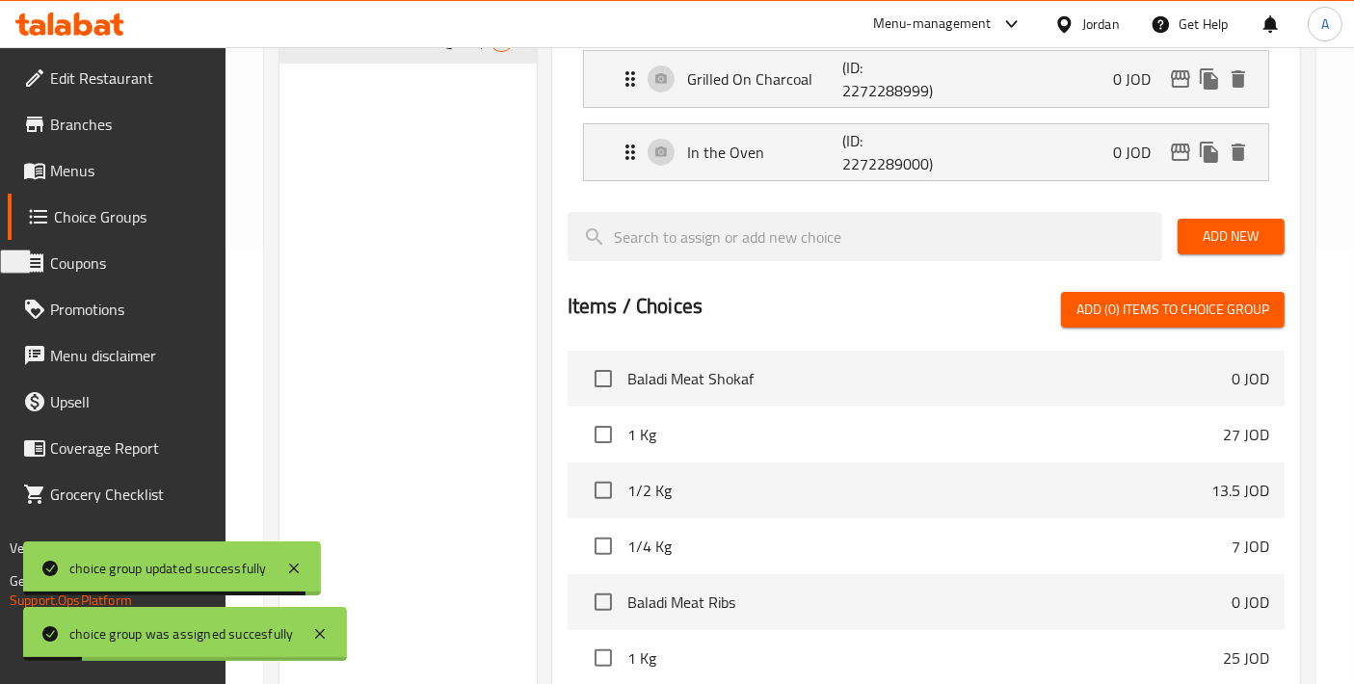
scroll to position [0, 0]
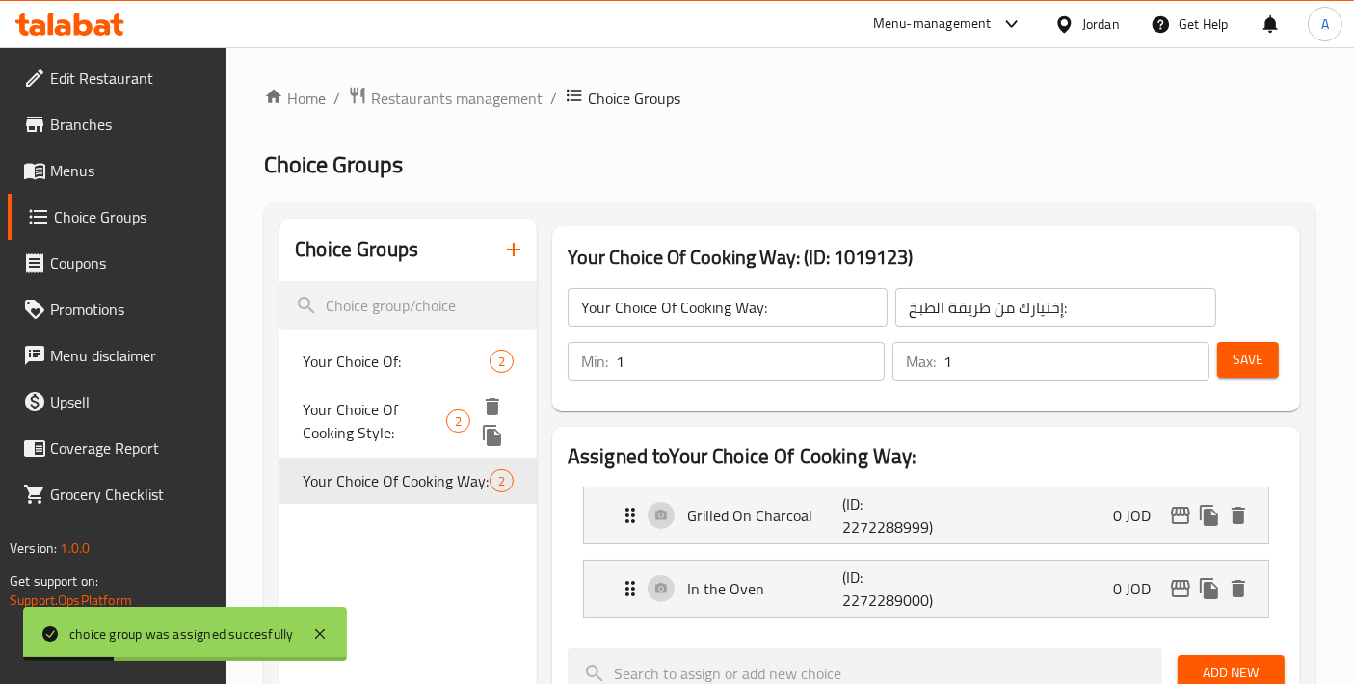
click at [389, 409] on span "Your Choice Of Cooking Style:" at bounding box center [375, 421] width 144 height 46
type input "Your Choice Of Cooking Style:"
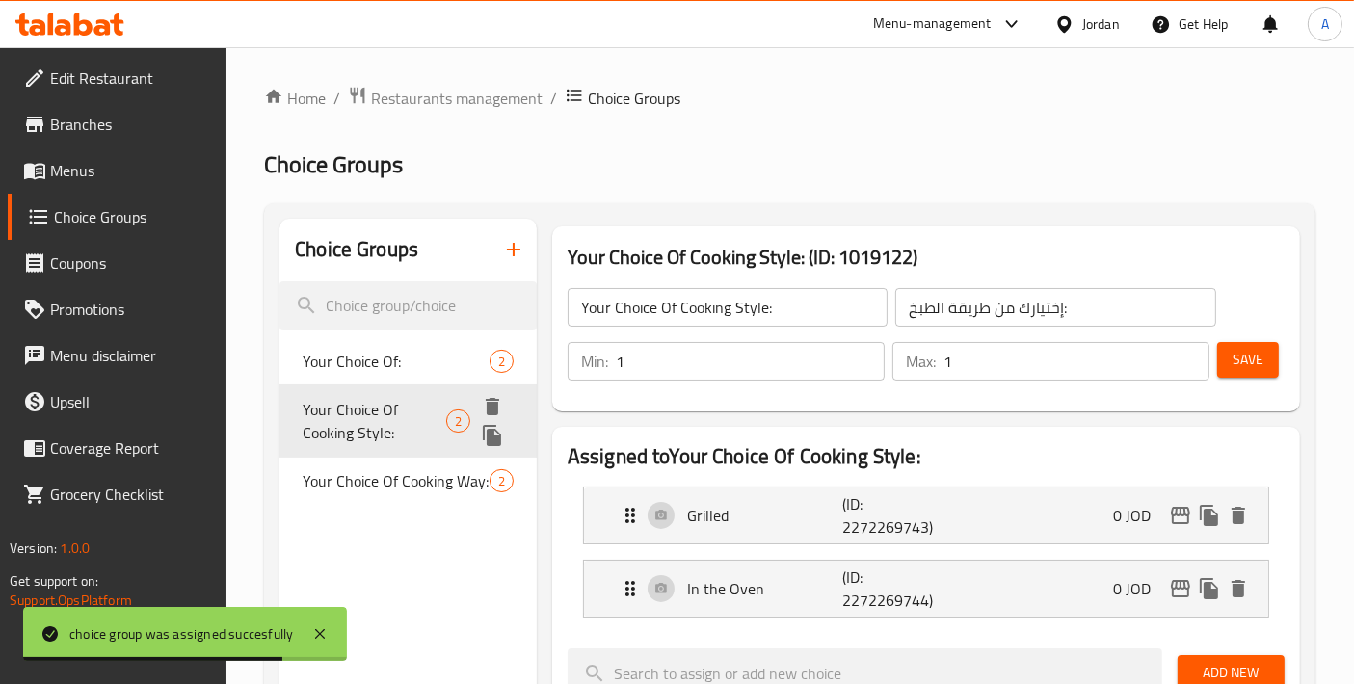
click at [496, 449] on div at bounding box center [499, 421] width 43 height 58
click at [497, 442] on icon "duplicate" at bounding box center [492, 435] width 18 height 21
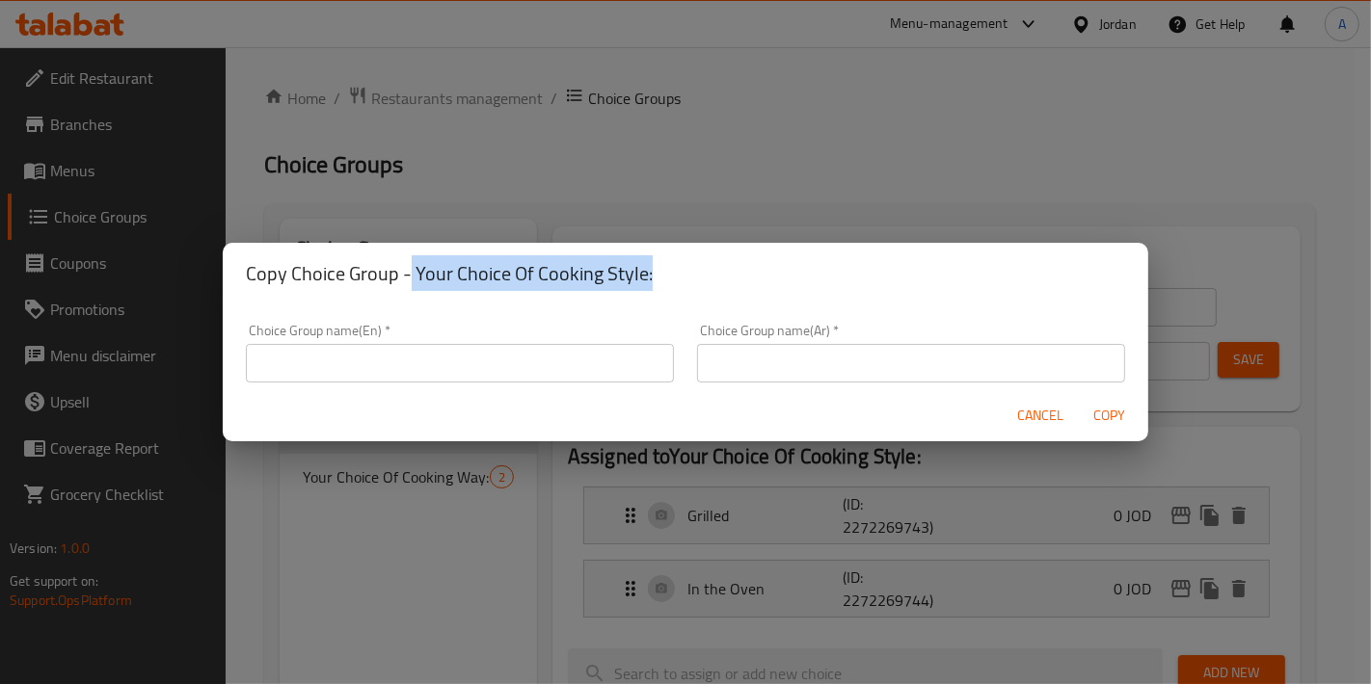
drag, startPoint x: 410, startPoint y: 271, endPoint x: 655, endPoint y: 275, distance: 244.9
click at [655, 275] on h2 "Copy Choice Group - Your Choice Of Cooking Style:" at bounding box center [685, 273] width 879 height 31
copy h2 "Your Choice Of Cooking Style:"
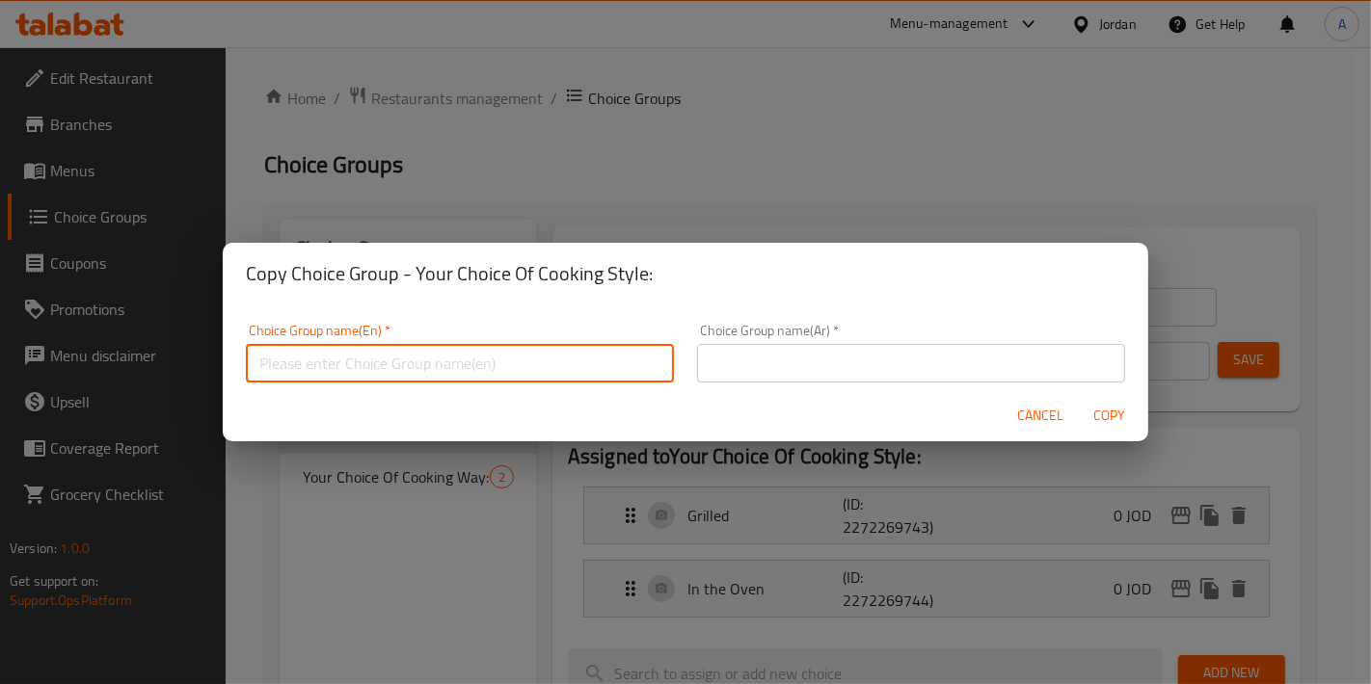
click at [460, 369] on input "text" at bounding box center [460, 363] width 428 height 39
paste input "Your Choice Of Cooking Style:"
paste input "Marrows Sandwich"
click at [592, 351] on input "Your Choice Of Cooking Style - Marrows Sandwich:" at bounding box center [460, 363] width 428 height 39
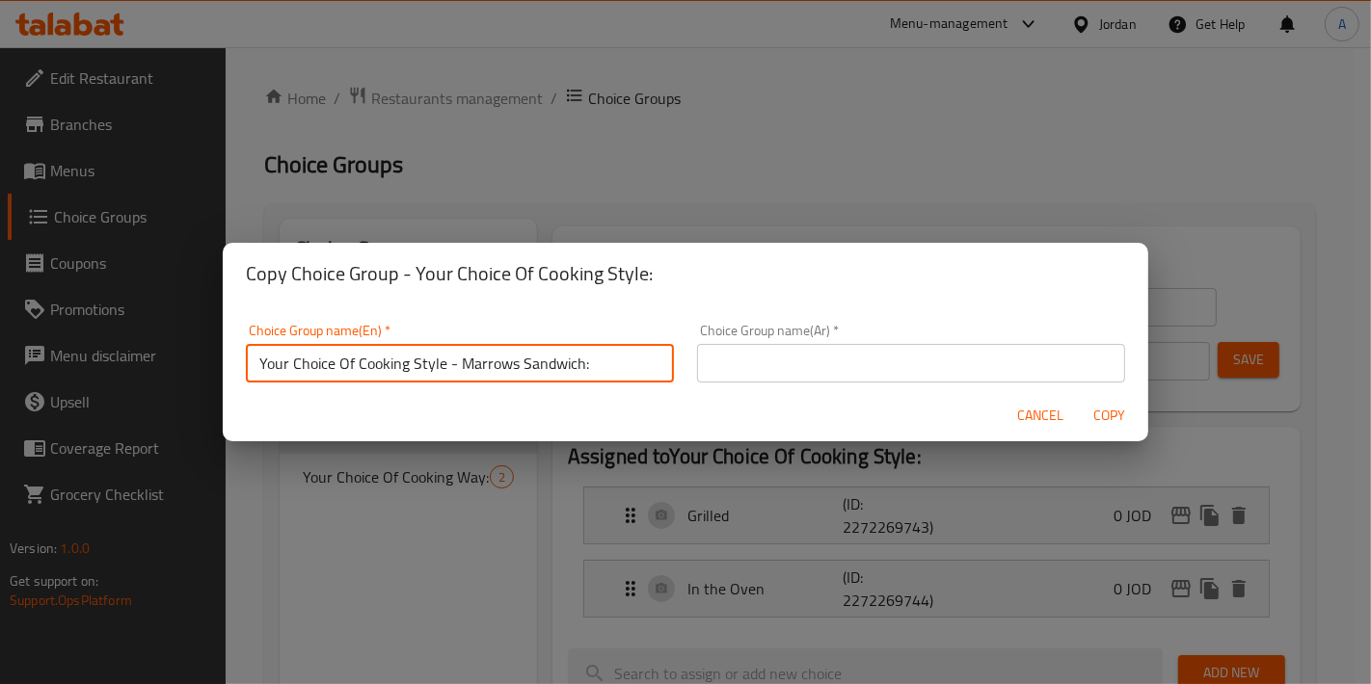
click at [592, 351] on input "Your Choice Of Cooking Style - Marrows Sandwich:" at bounding box center [460, 363] width 428 height 39
paste input "text"
type input "Your Choice Of Cooking Style - Marrow Sandwich:"
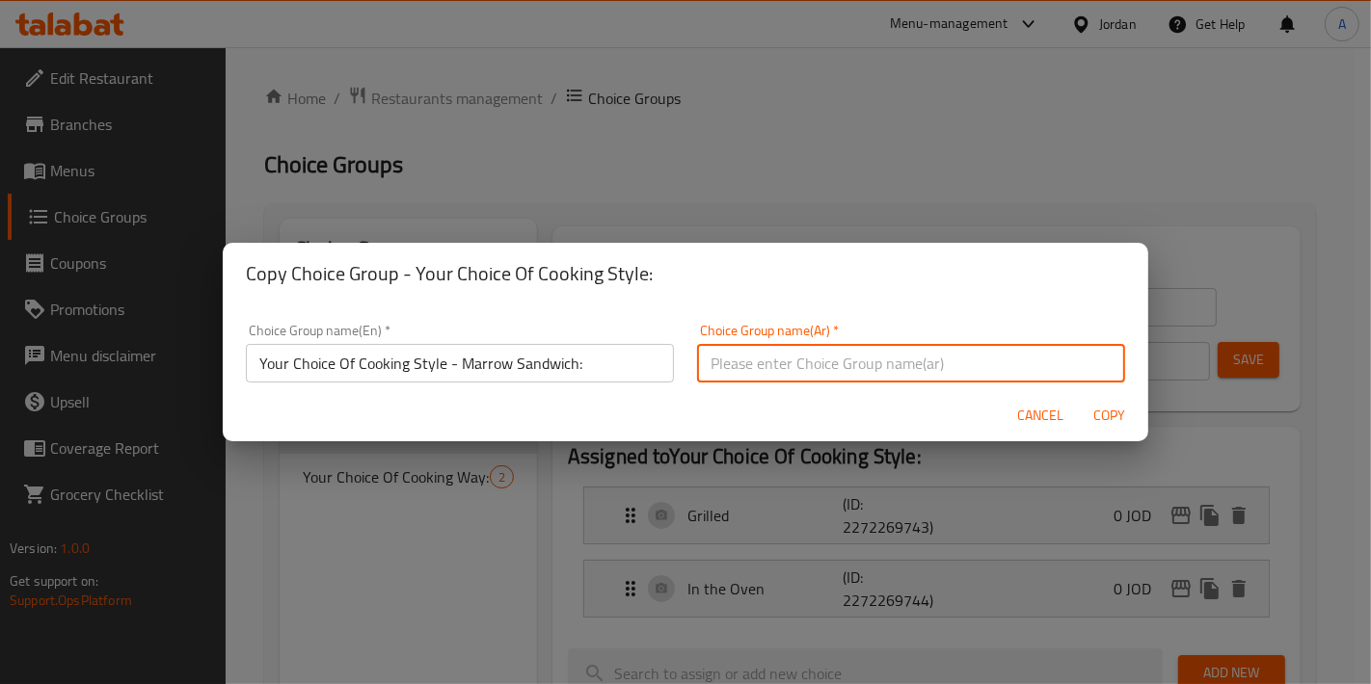
click at [820, 358] on input "text" at bounding box center [911, 363] width 428 height 39
paste input "اختيارك لأسلوب الطبخ - شطيرة النخاع:"
drag, startPoint x: 783, startPoint y: 364, endPoint x: 744, endPoint y: 364, distance: 38.6
click at [744, 364] on input "اختيارك لأسلوب الطبخ - شطيرة النخاع:" at bounding box center [911, 363] width 428 height 39
type input "اختيارك لأسلوب الطبخ - سندويتش النخاع:"
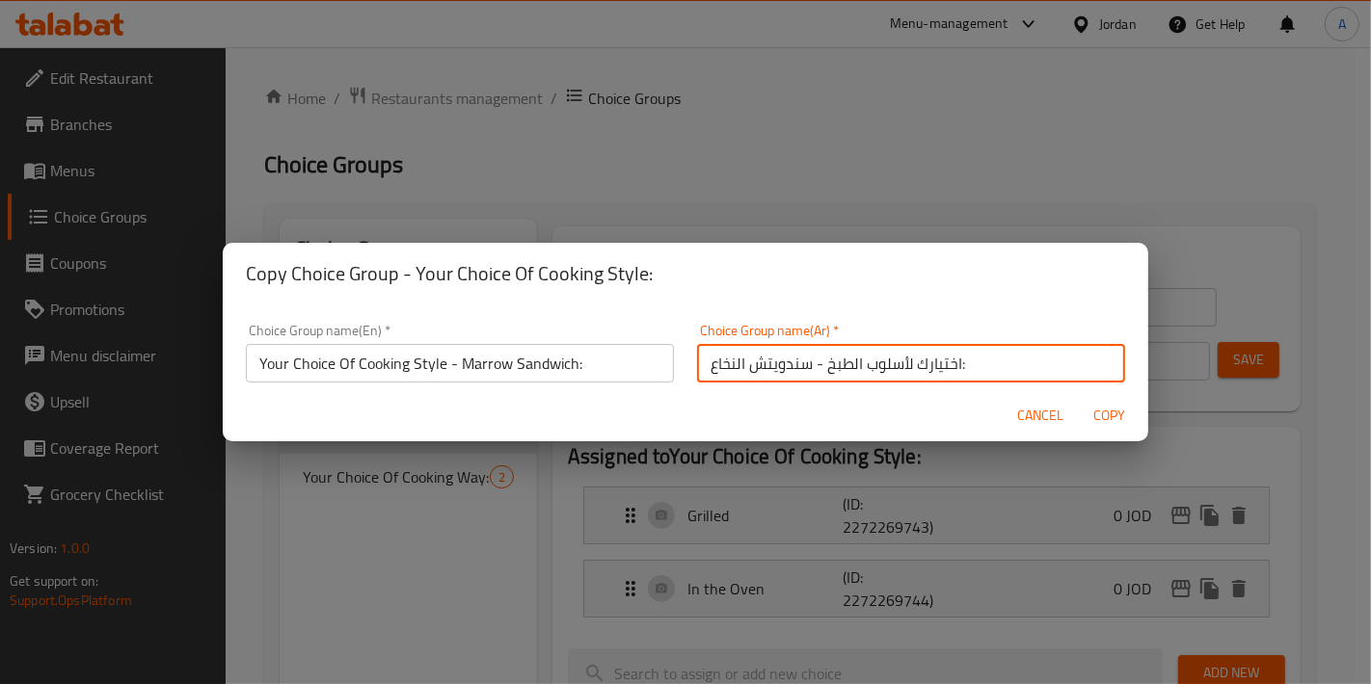
click at [1105, 411] on span "Copy" at bounding box center [1109, 416] width 46 height 24
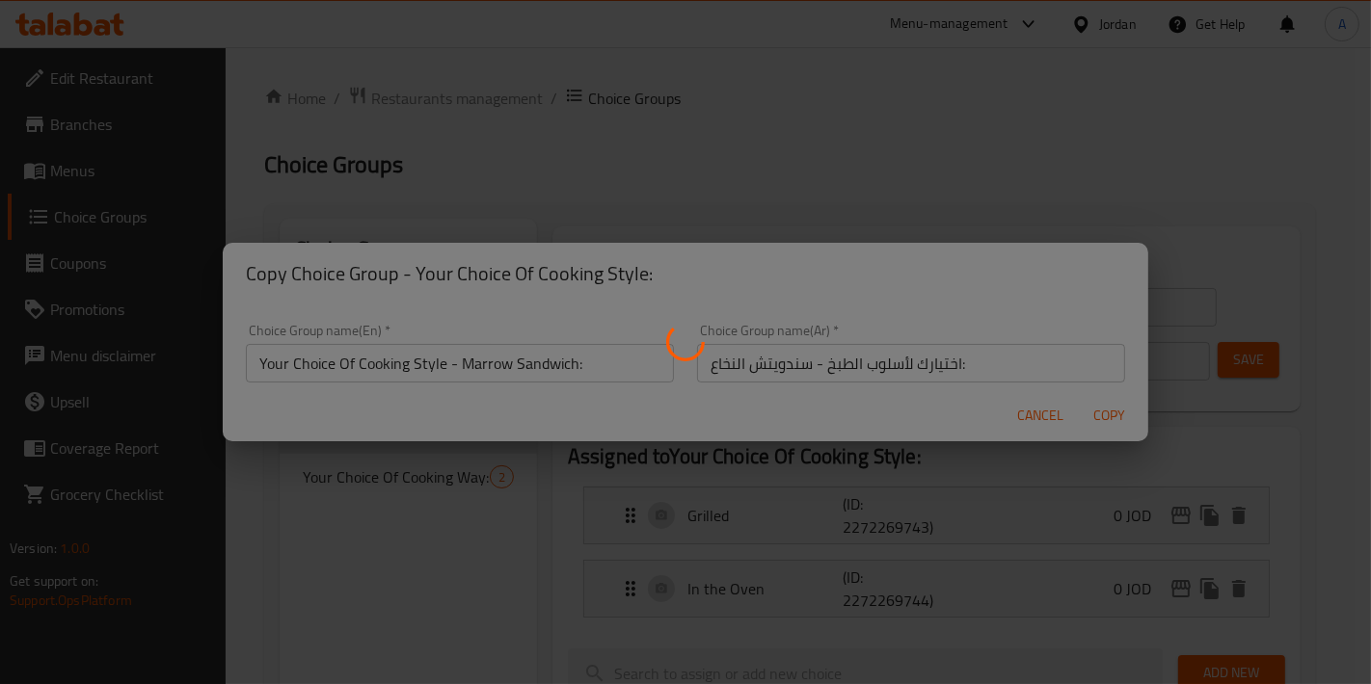
type input "Your Choice Of Cooking Style - Marrow Sandwich:"
type input "اختيارك لأسلوب الطبخ - سندويتش النخاع:"
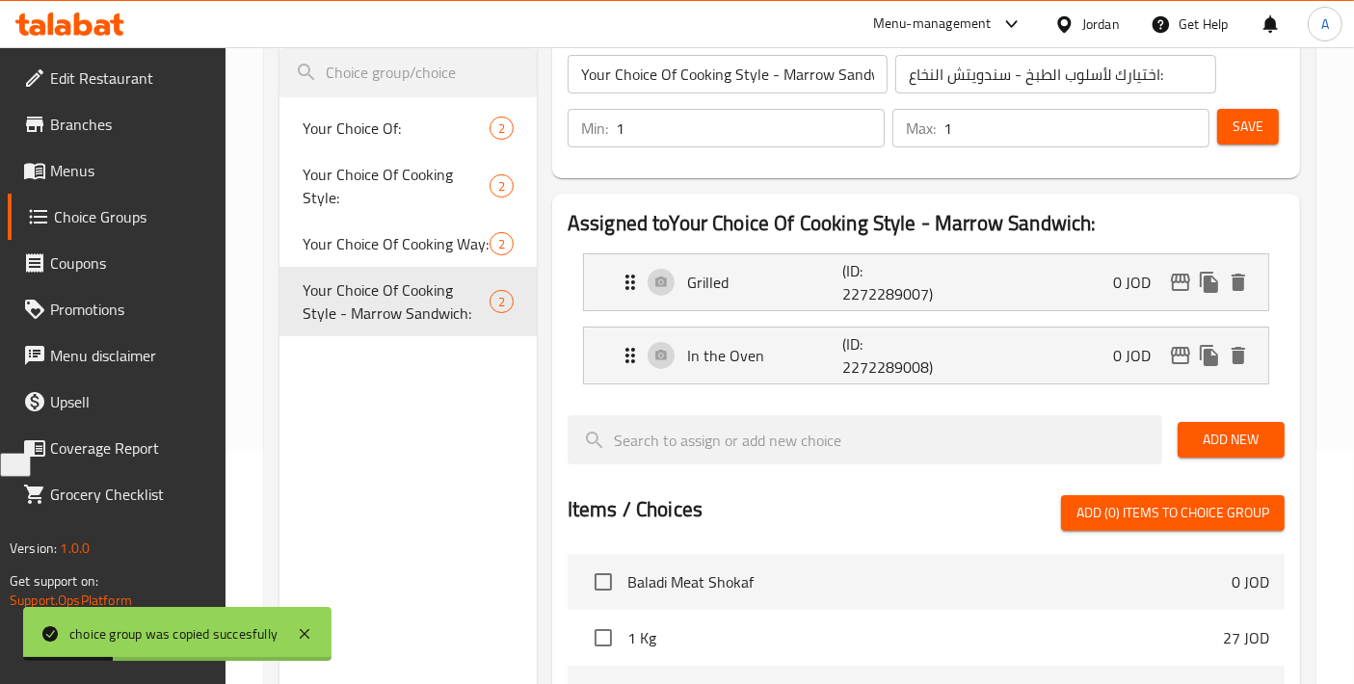
scroll to position [214, 0]
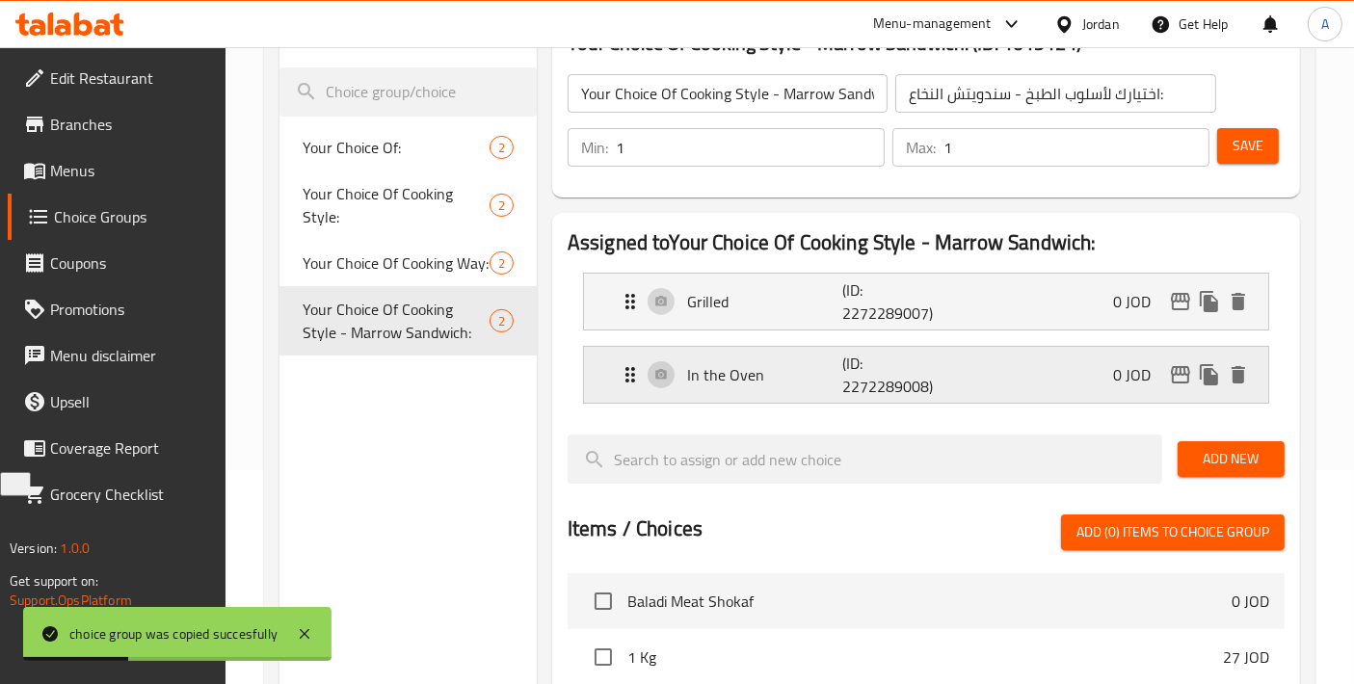
click at [778, 376] on p "In the Oven" at bounding box center [764, 374] width 155 height 23
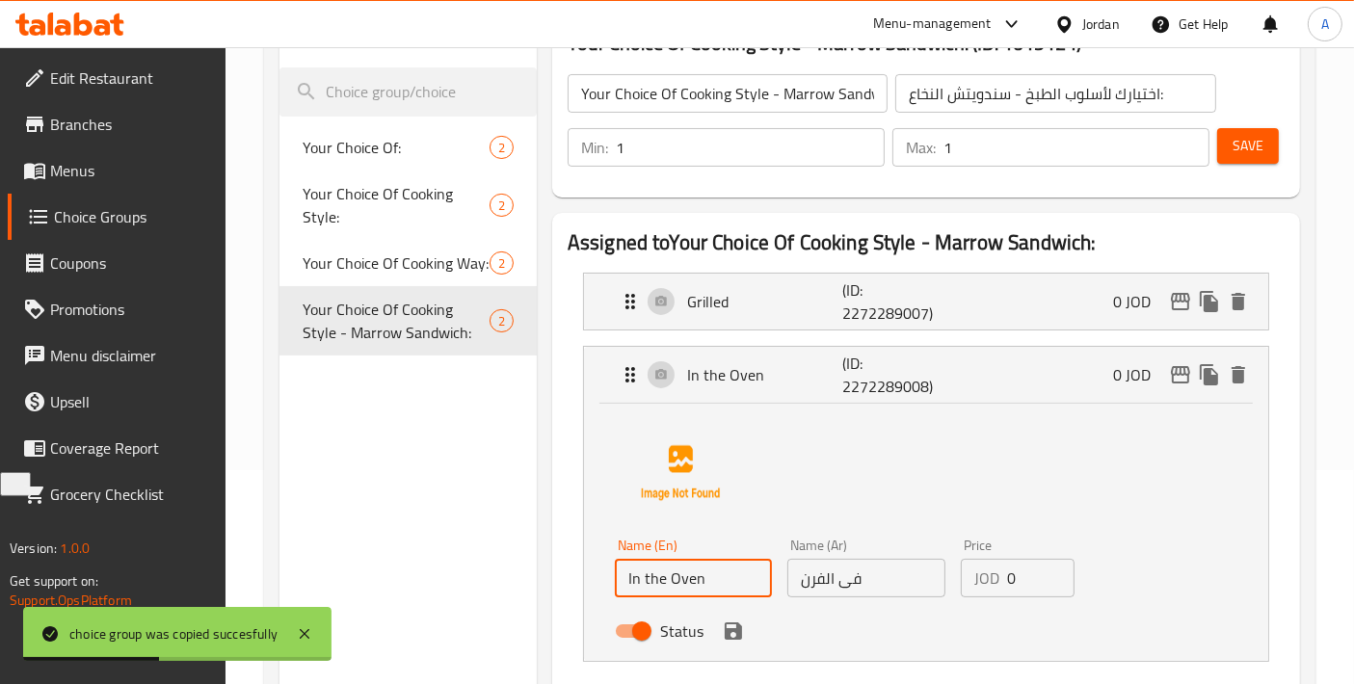
drag, startPoint x: 721, startPoint y: 579, endPoint x: 496, endPoint y: 553, distance: 227.1
type input "Cooked"
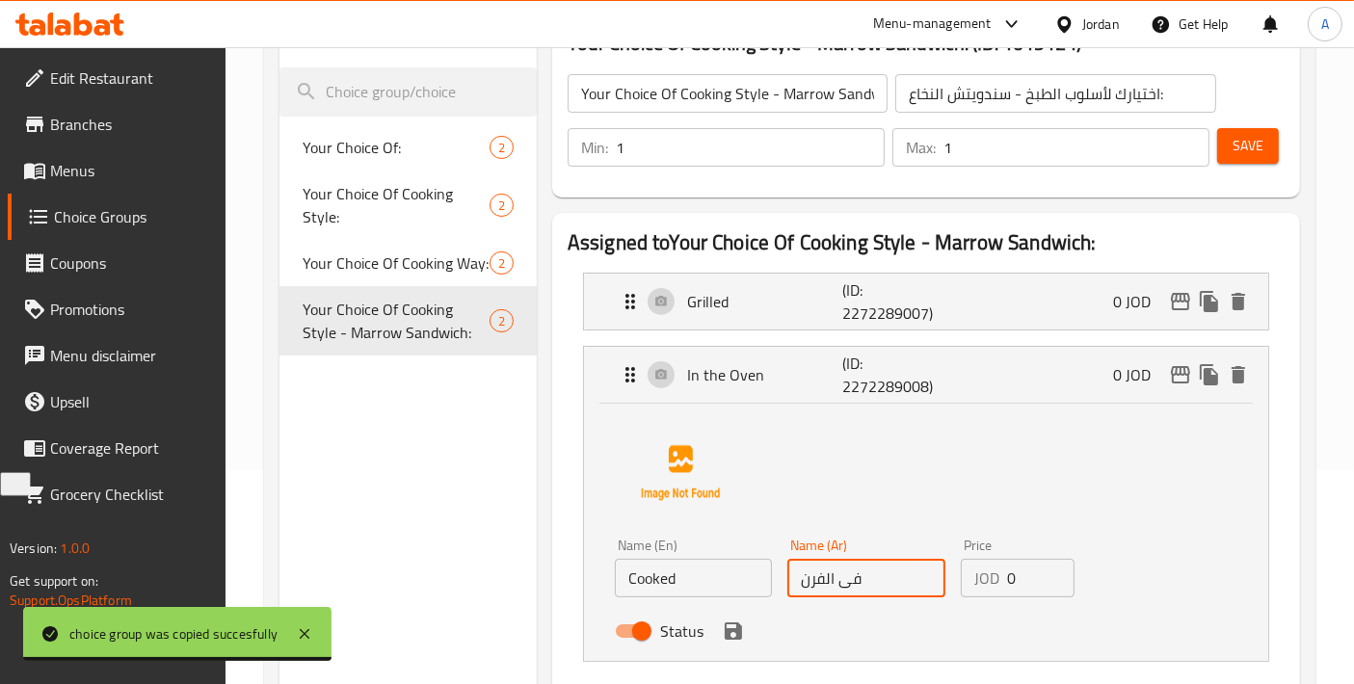
click at [891, 574] on input "فى الفرن" at bounding box center [866, 578] width 157 height 39
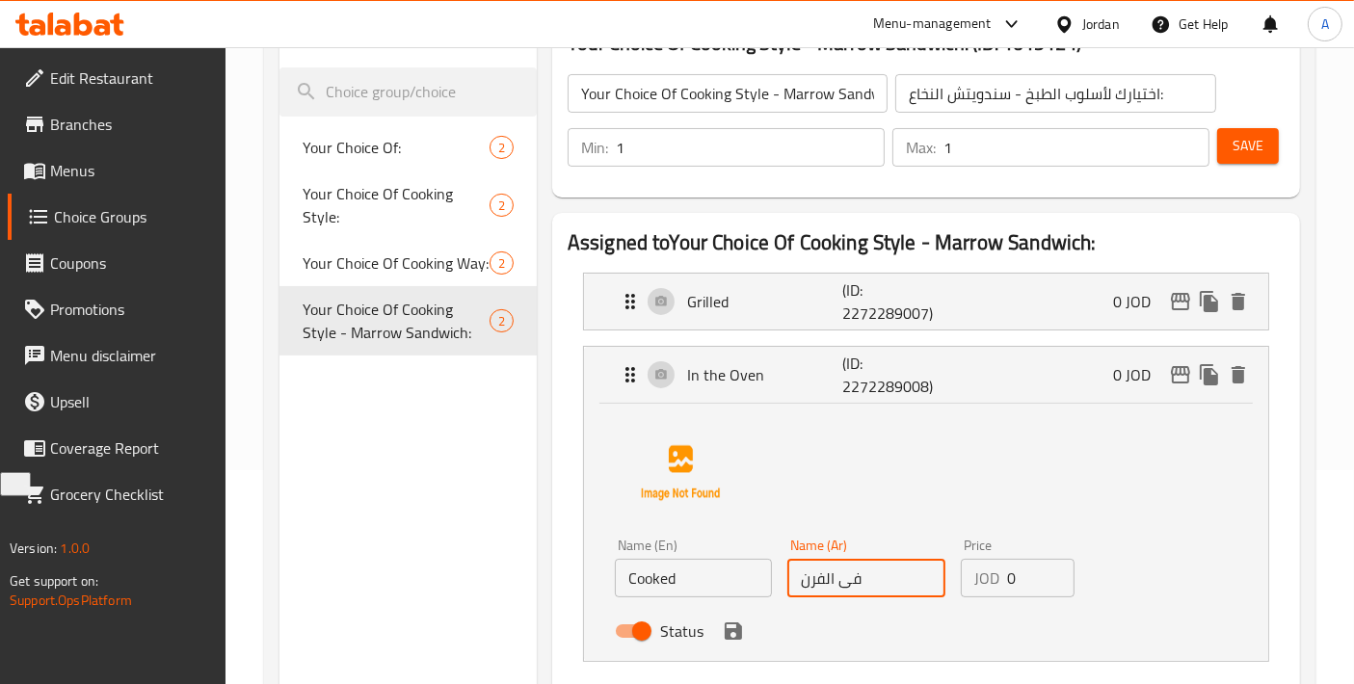
click at [891, 574] on input "فى الفرن" at bounding box center [866, 578] width 157 height 39
click at [740, 621] on icon "save" at bounding box center [733, 631] width 23 height 23
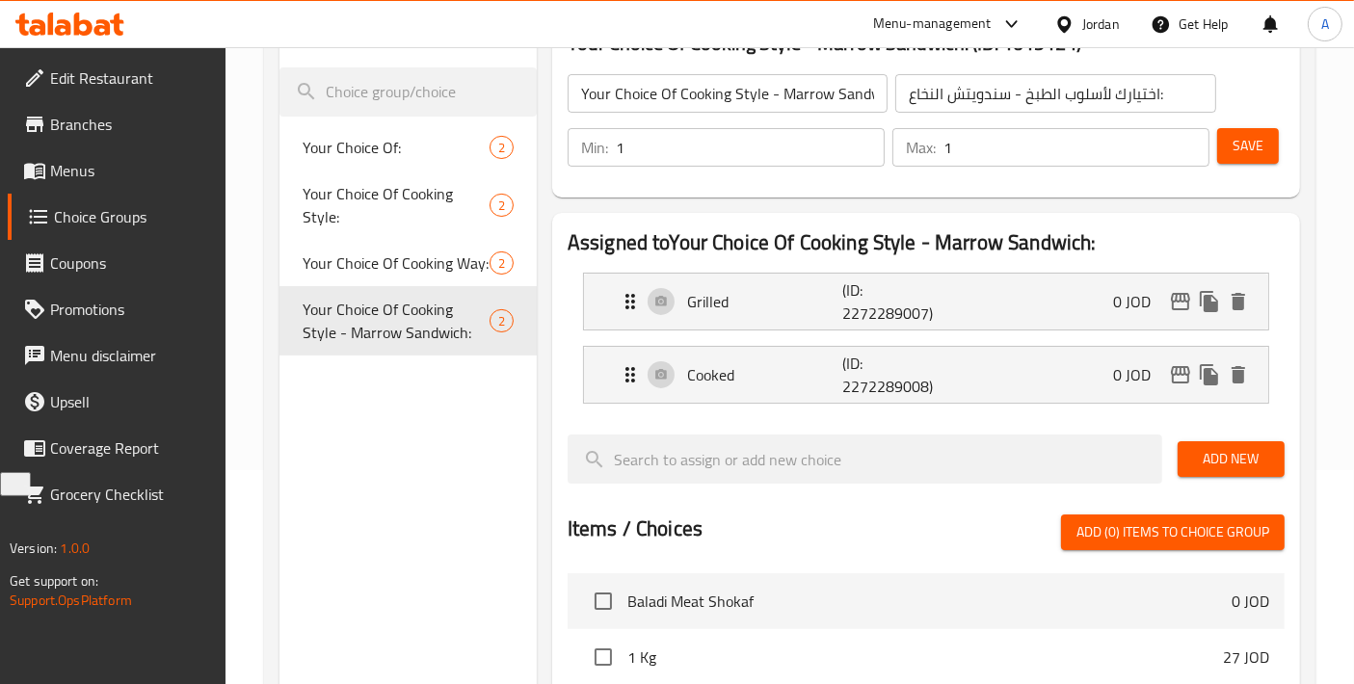
type input "مطبوخ"
click at [1246, 142] on span "Save" at bounding box center [1248, 146] width 31 height 24
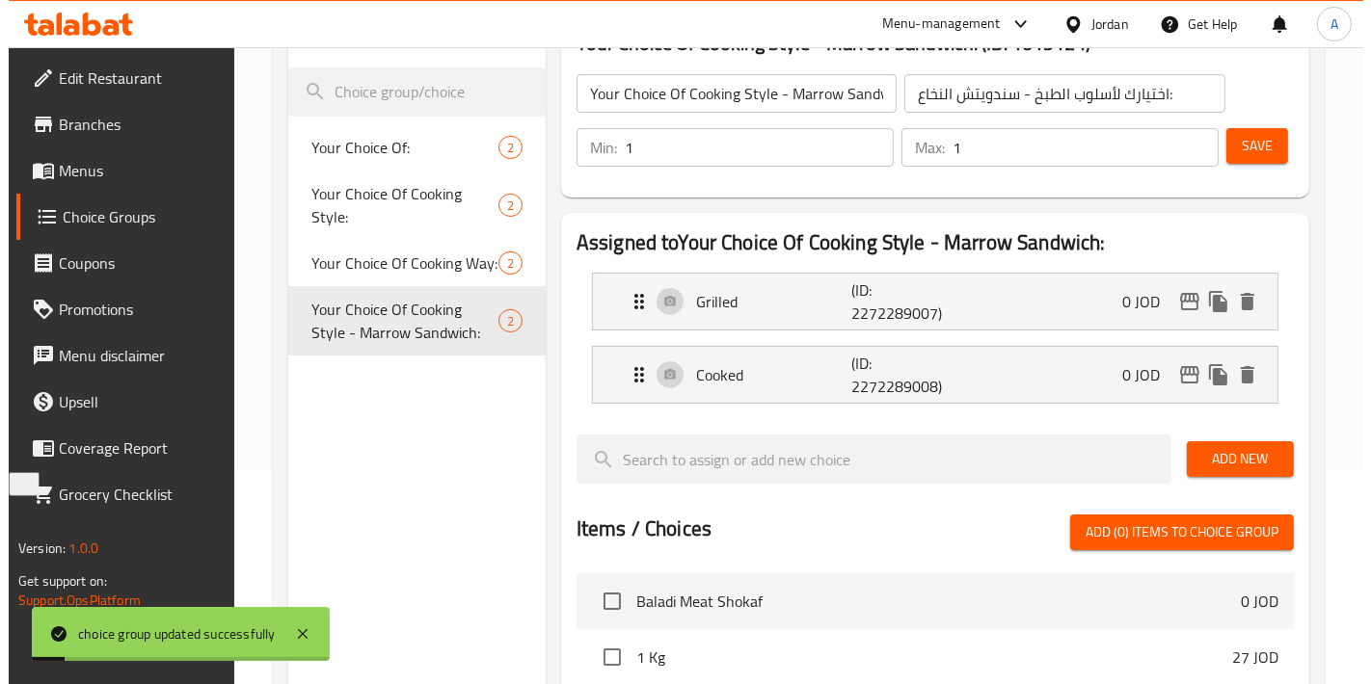
scroll to position [716, 0]
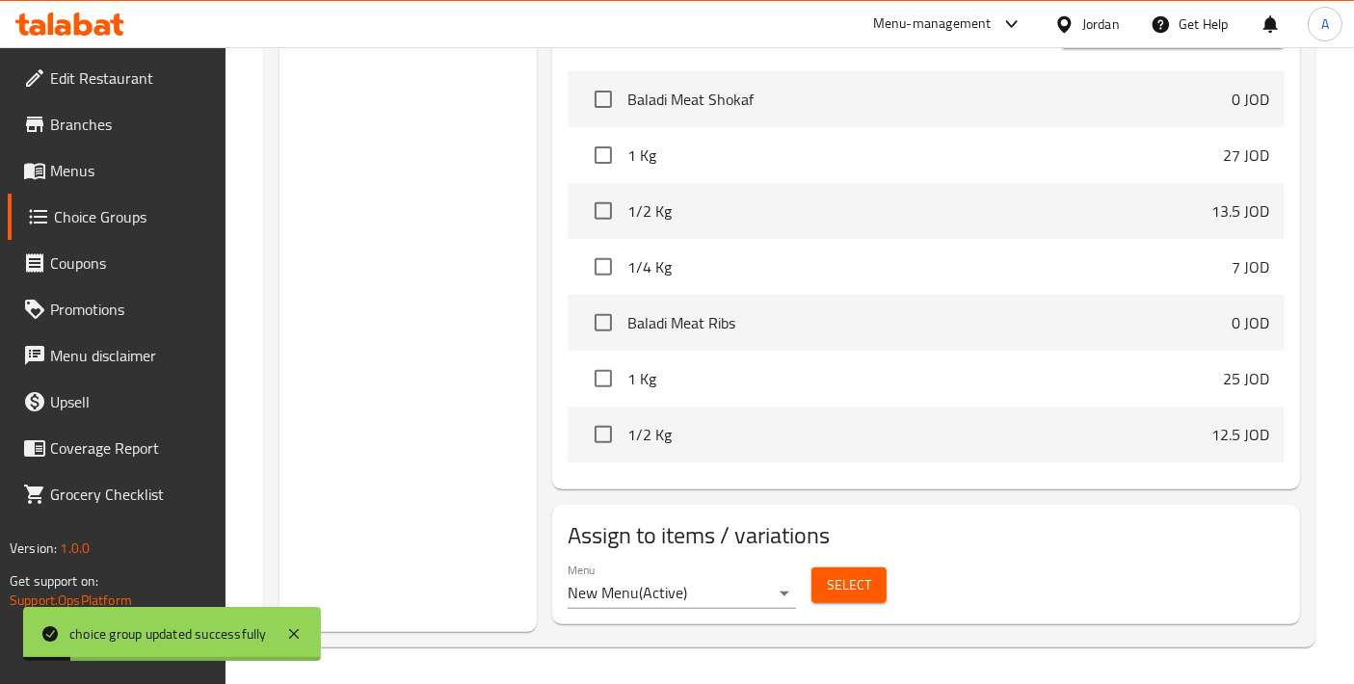
click at [847, 592] on span "Select" at bounding box center [849, 586] width 44 height 24
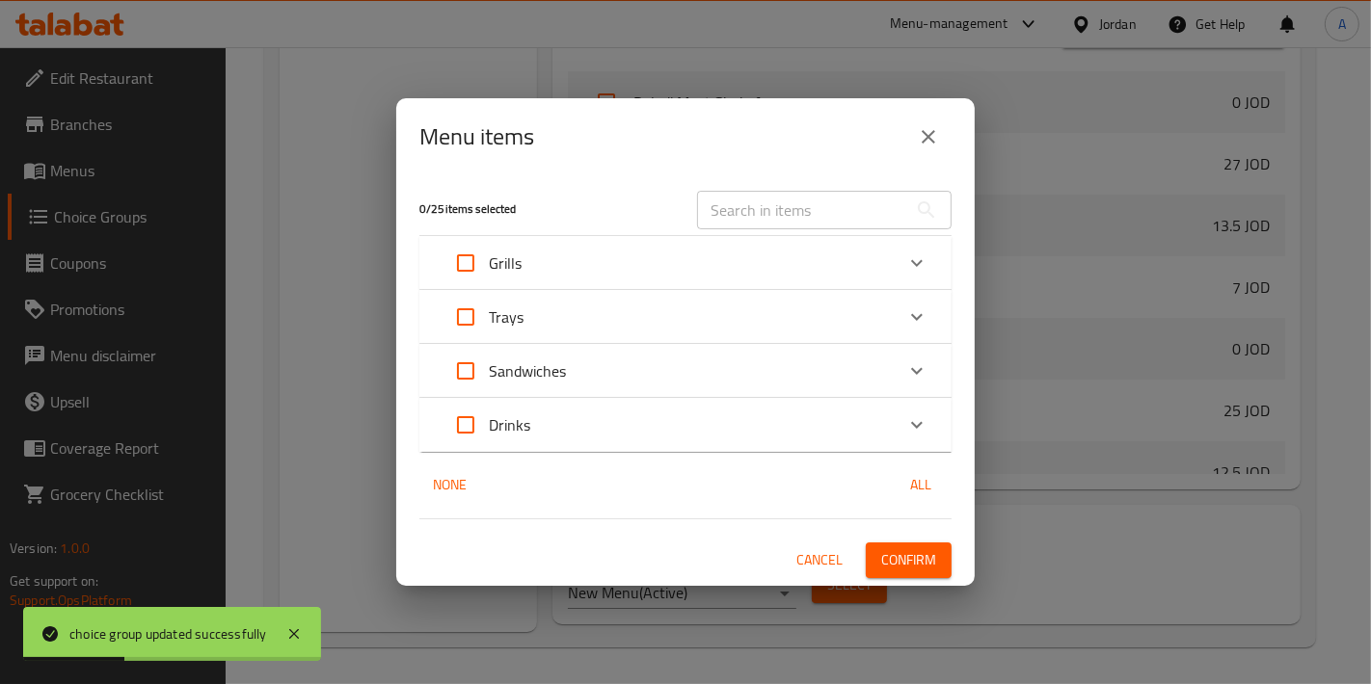
click at [539, 386] on div "Sandwiches" at bounding box center [503, 371] width 123 height 46
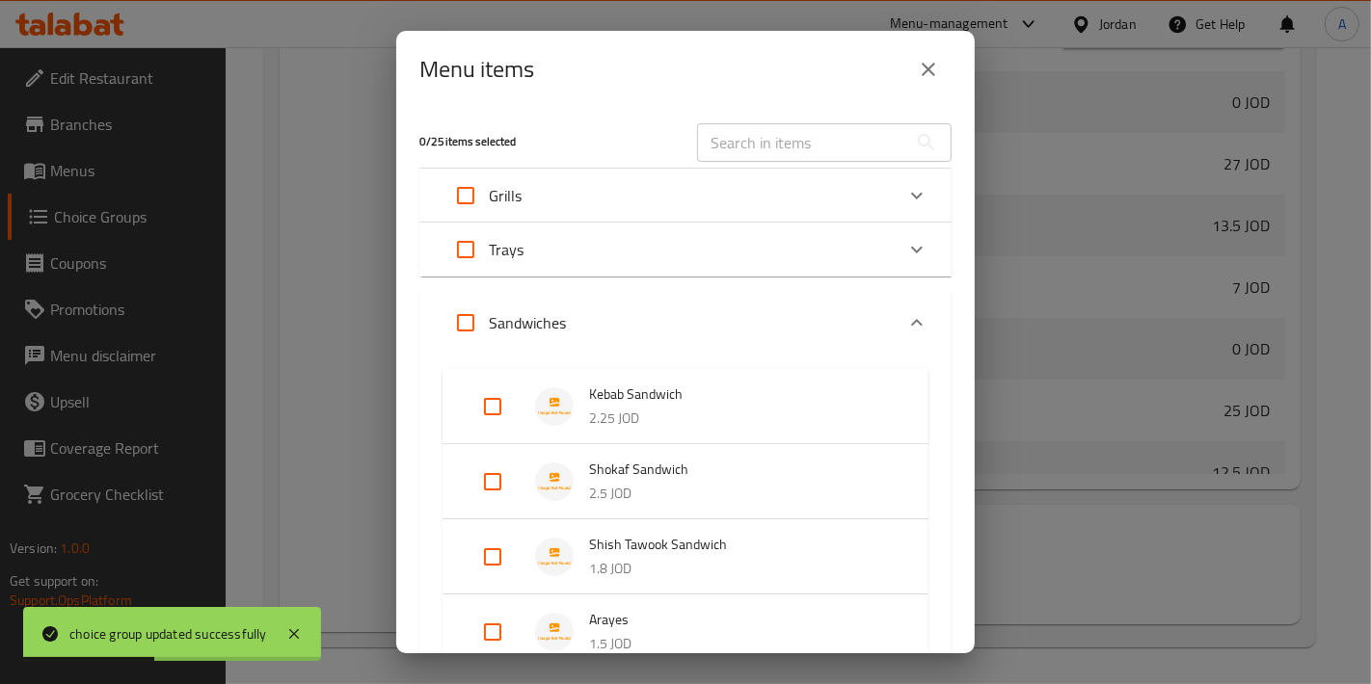
scroll to position [214, 0]
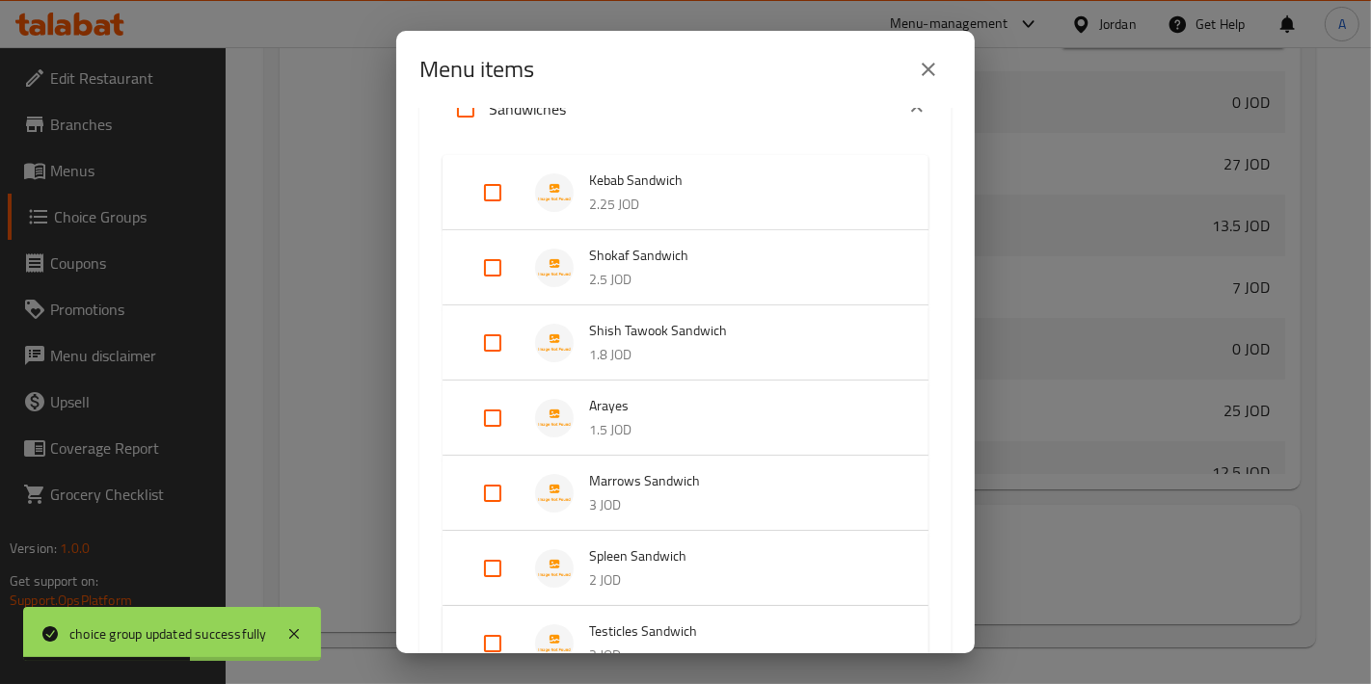
click at [509, 492] on input "Expand" at bounding box center [492, 493] width 46 height 46
checkbox input "true"
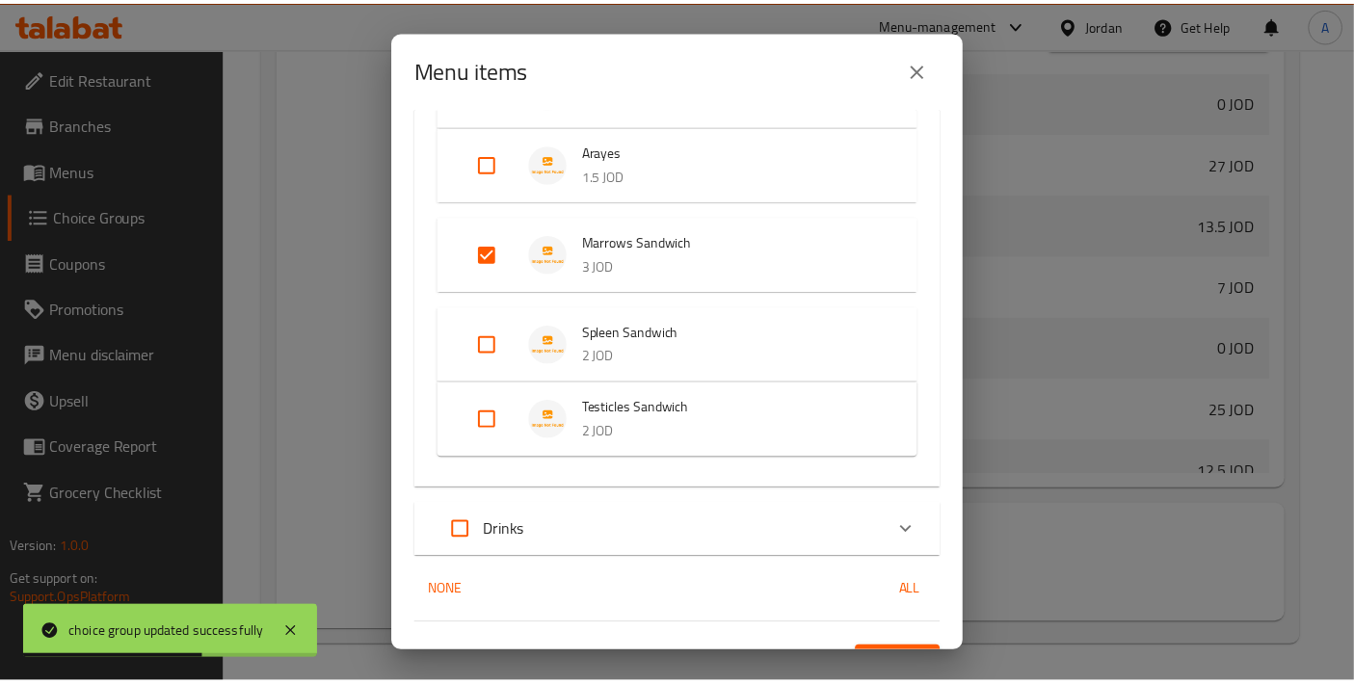
scroll to position [506, 0]
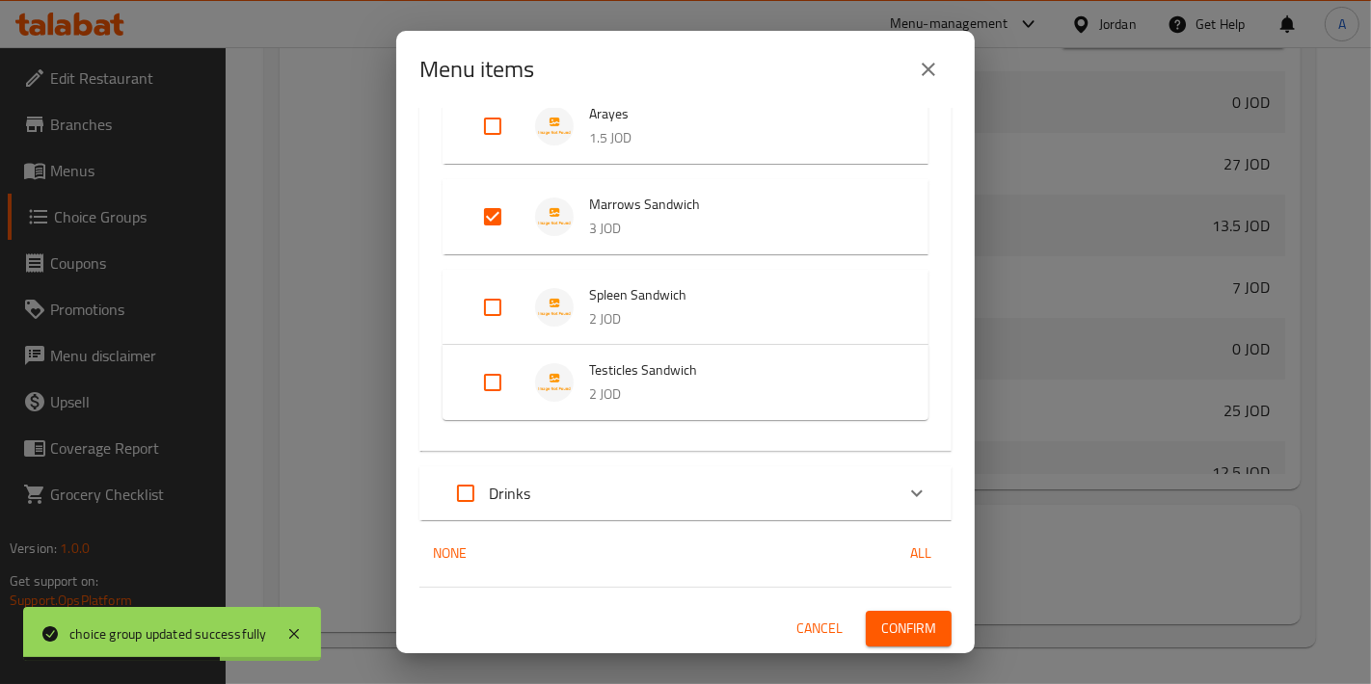
click at [906, 628] on span "Confirm" at bounding box center [908, 629] width 55 height 24
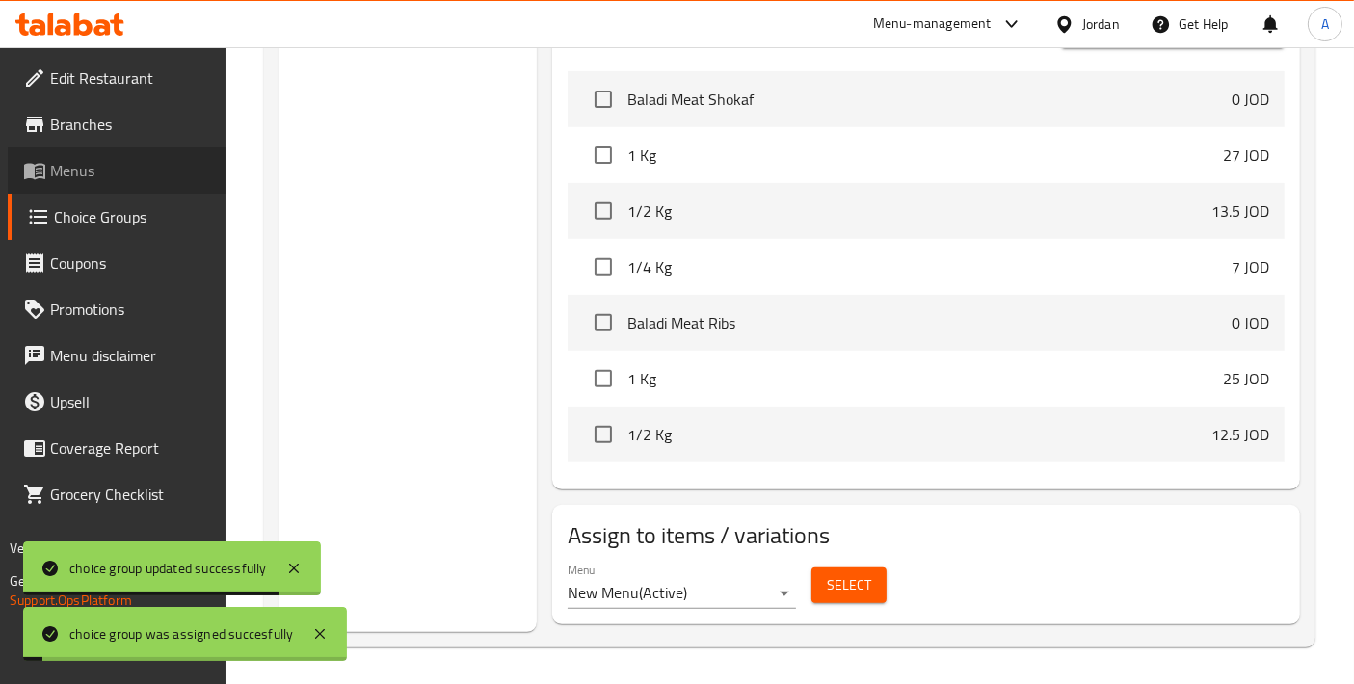
click at [134, 182] on link "Menus" at bounding box center [117, 170] width 219 height 46
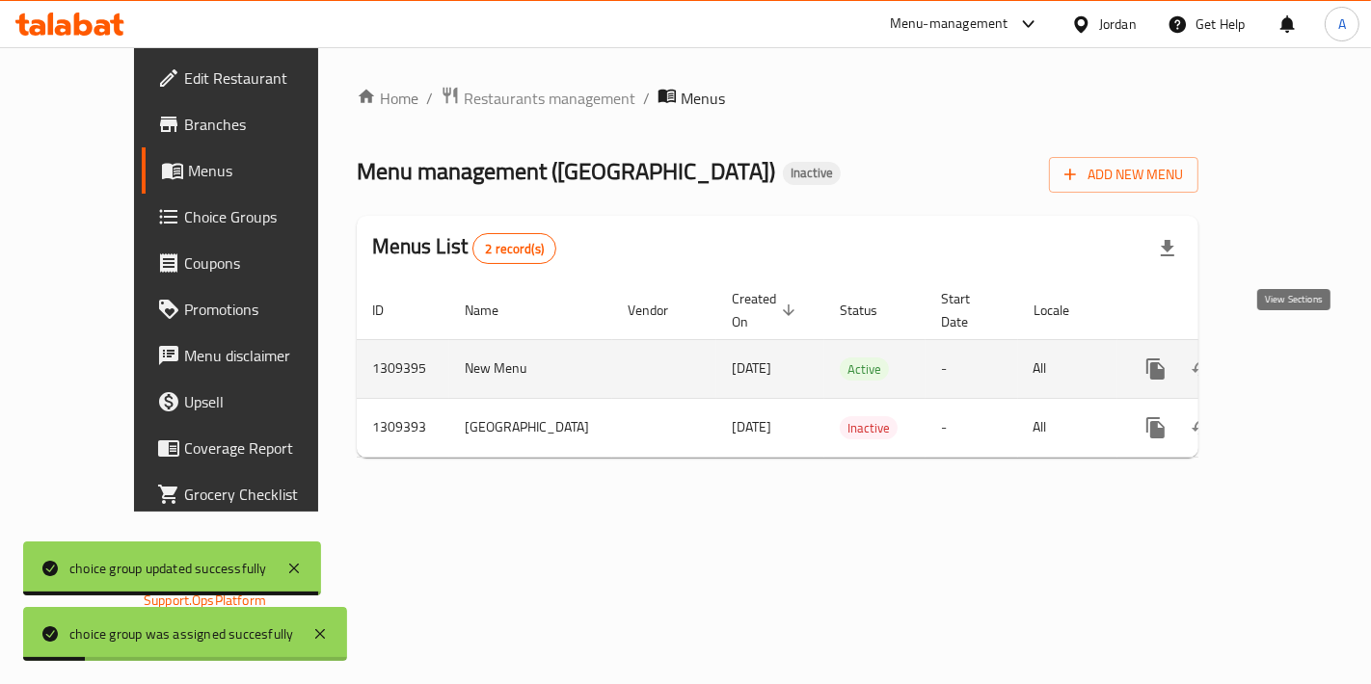
click at [1292, 362] on link "enhanced table" at bounding box center [1295, 369] width 46 height 46
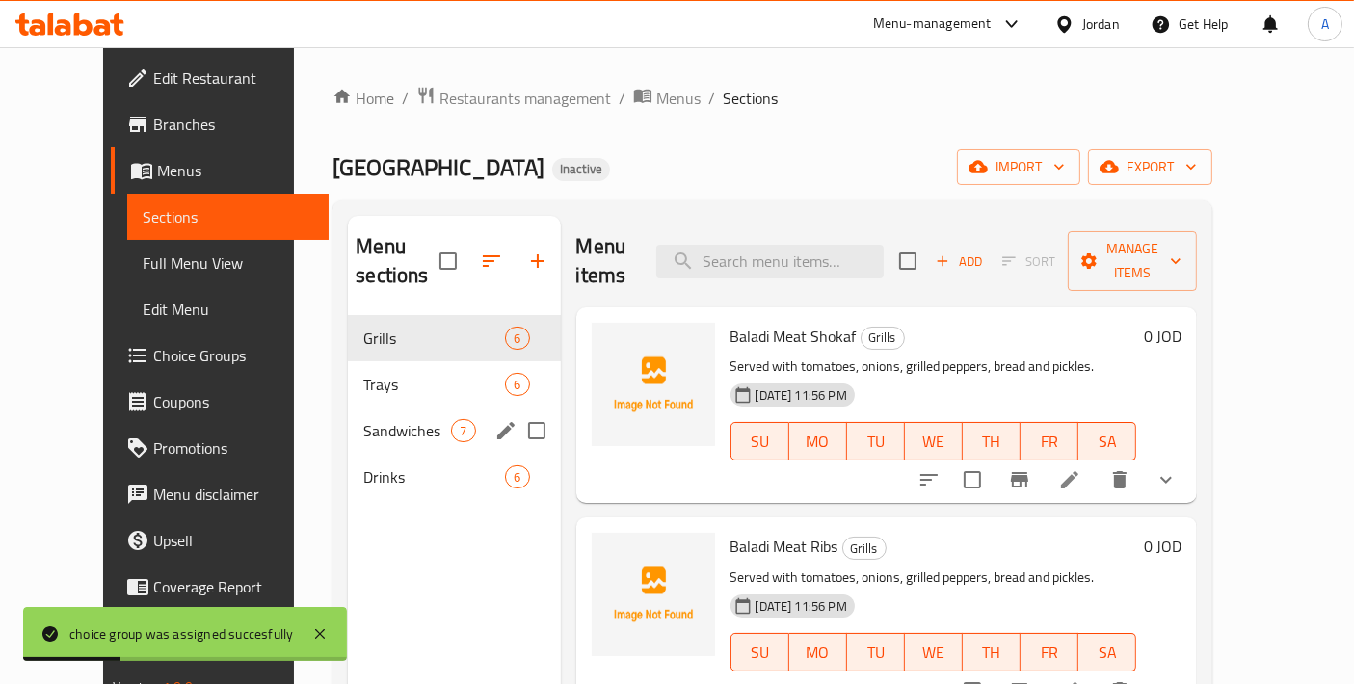
click at [392, 417] on div "Sandwiches 7" at bounding box center [454, 431] width 212 height 46
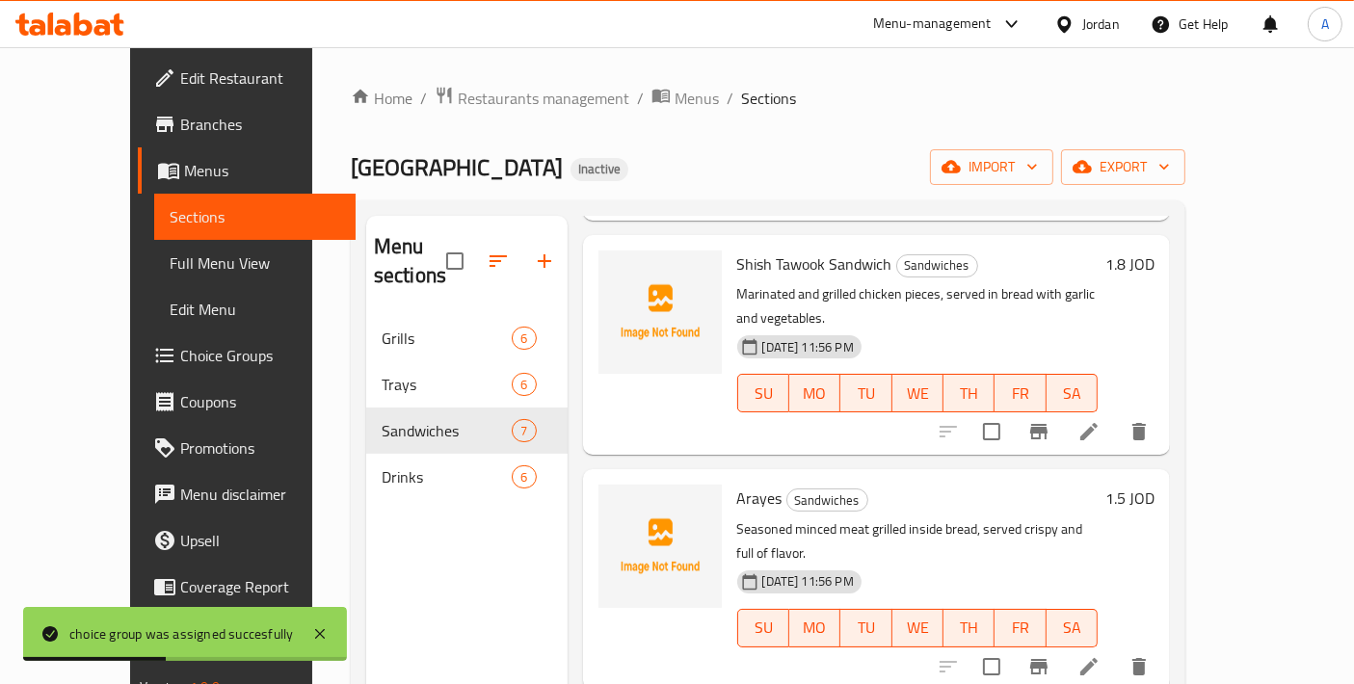
scroll to position [642, 0]
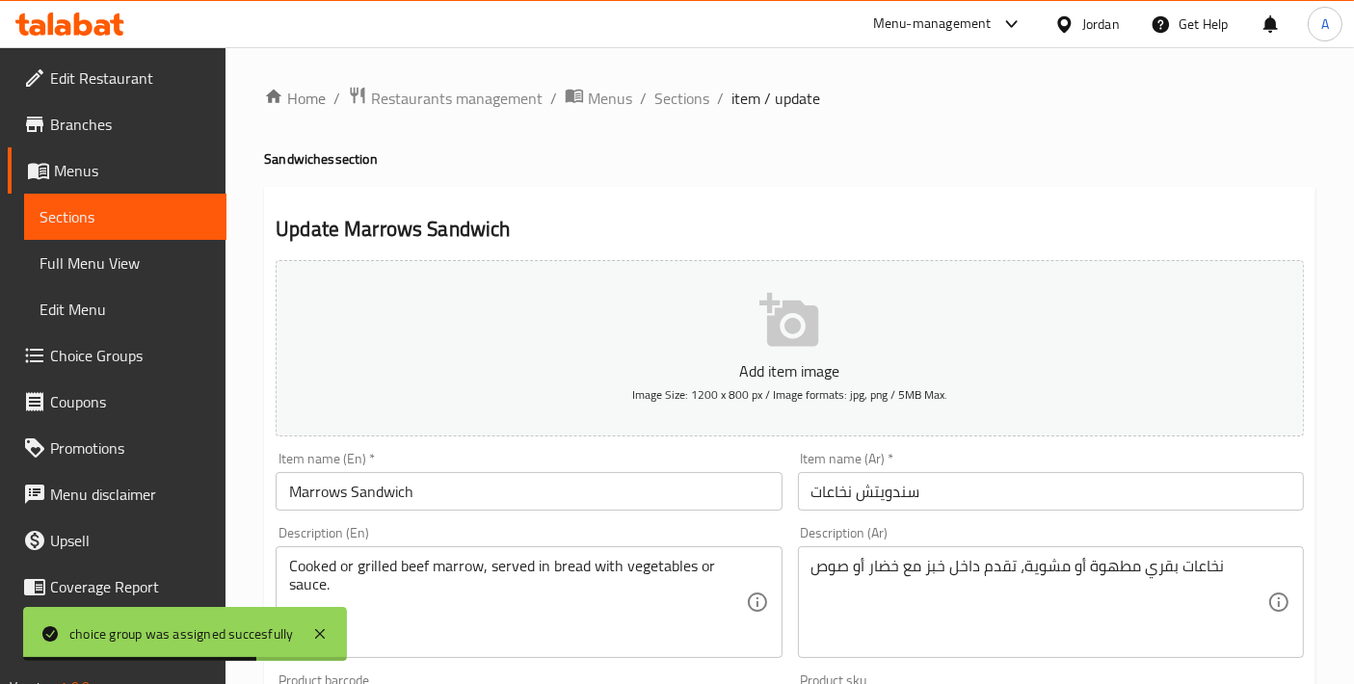
click at [344, 484] on input "Marrows Sandwich" at bounding box center [529, 491] width 506 height 39
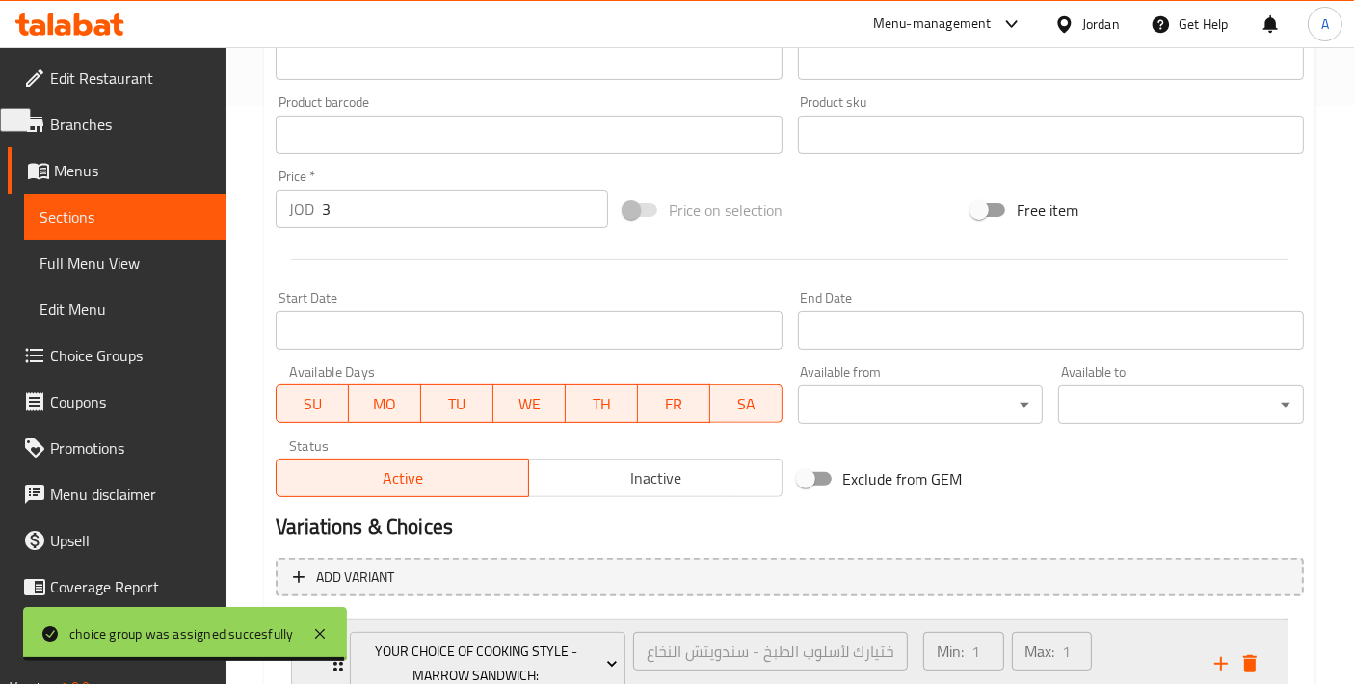
scroll to position [730, 0]
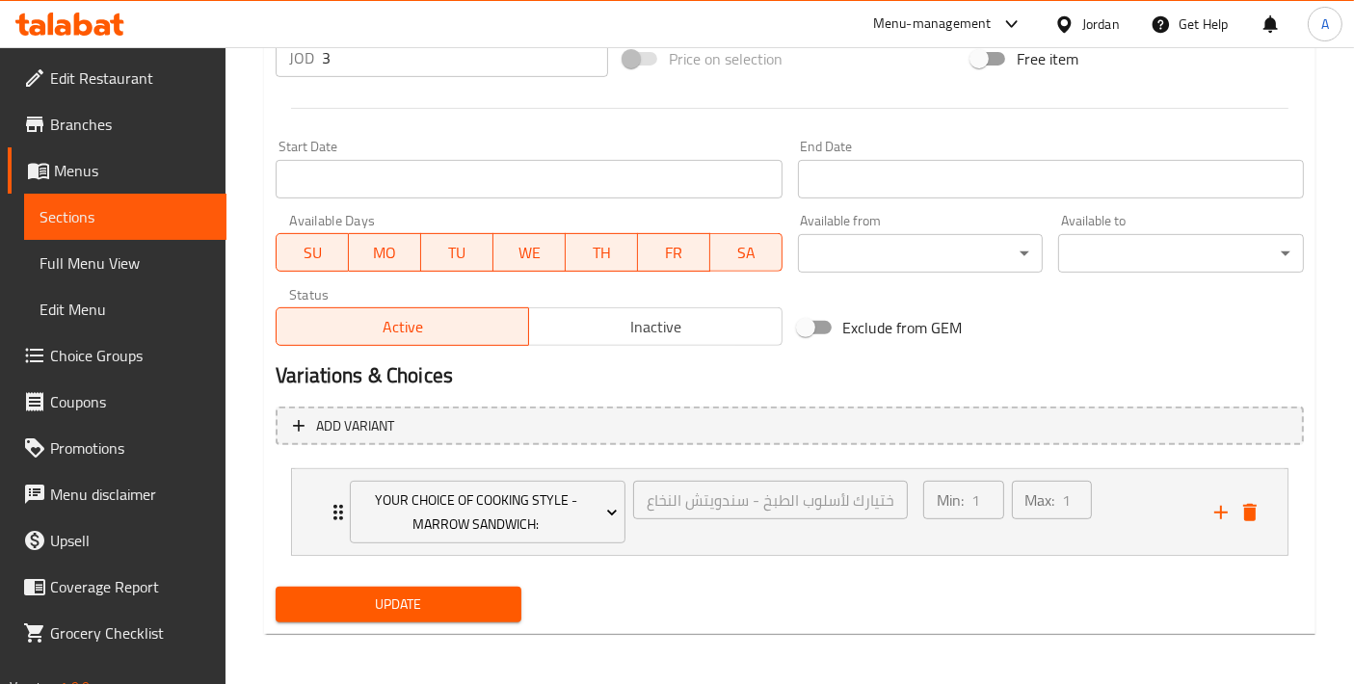
type input "Marrow Sandwich"
click at [414, 593] on span "Update" at bounding box center [398, 605] width 215 height 24
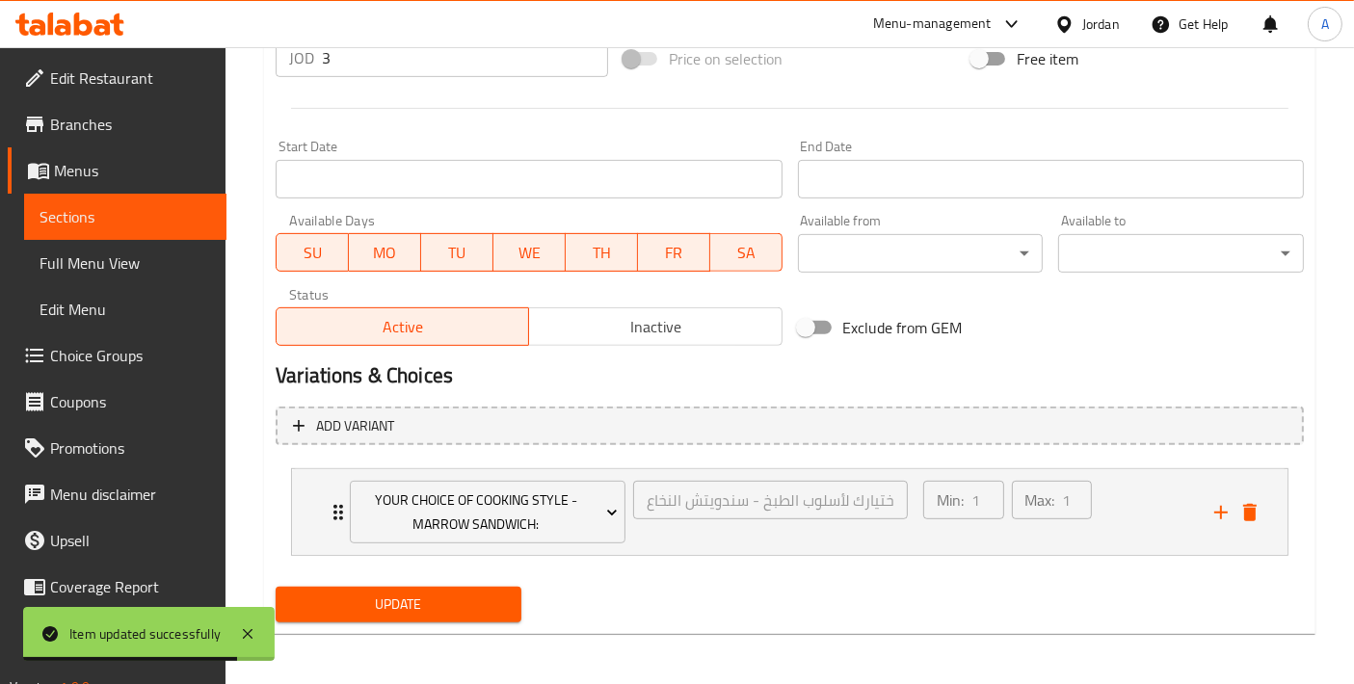
click at [459, 601] on span "Update" at bounding box center [398, 605] width 215 height 24
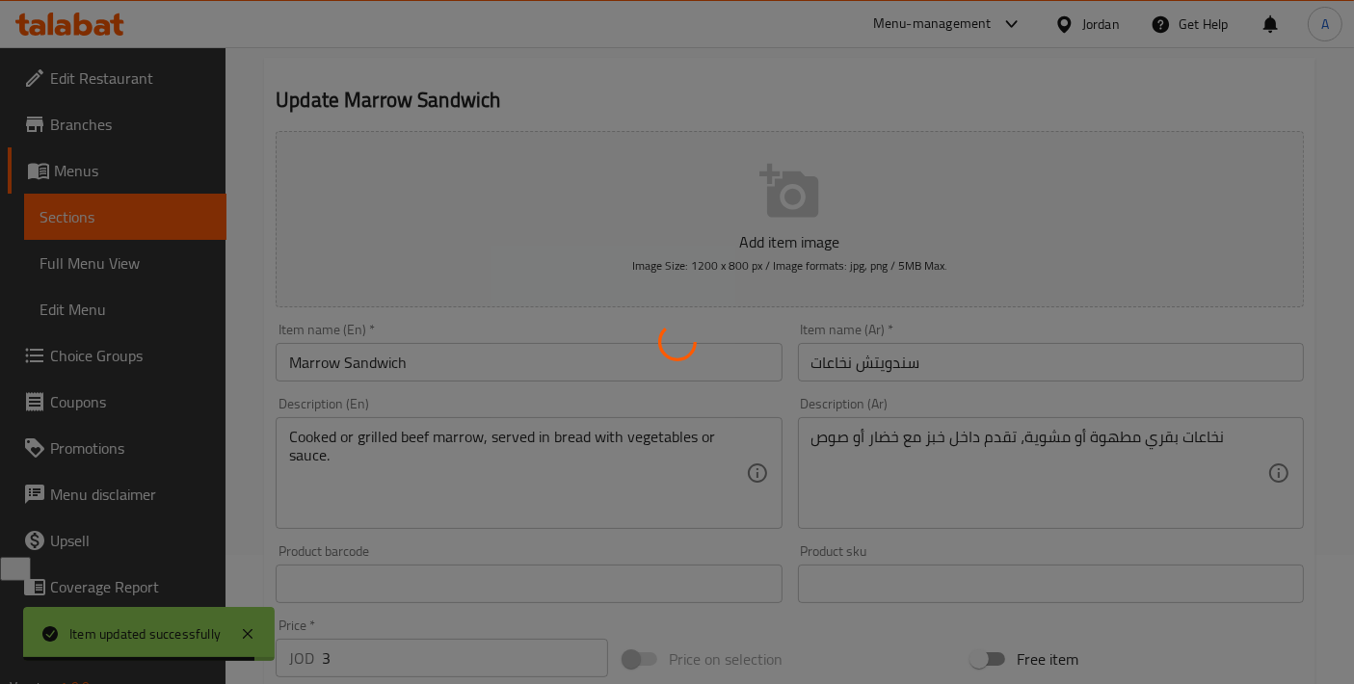
scroll to position [0, 0]
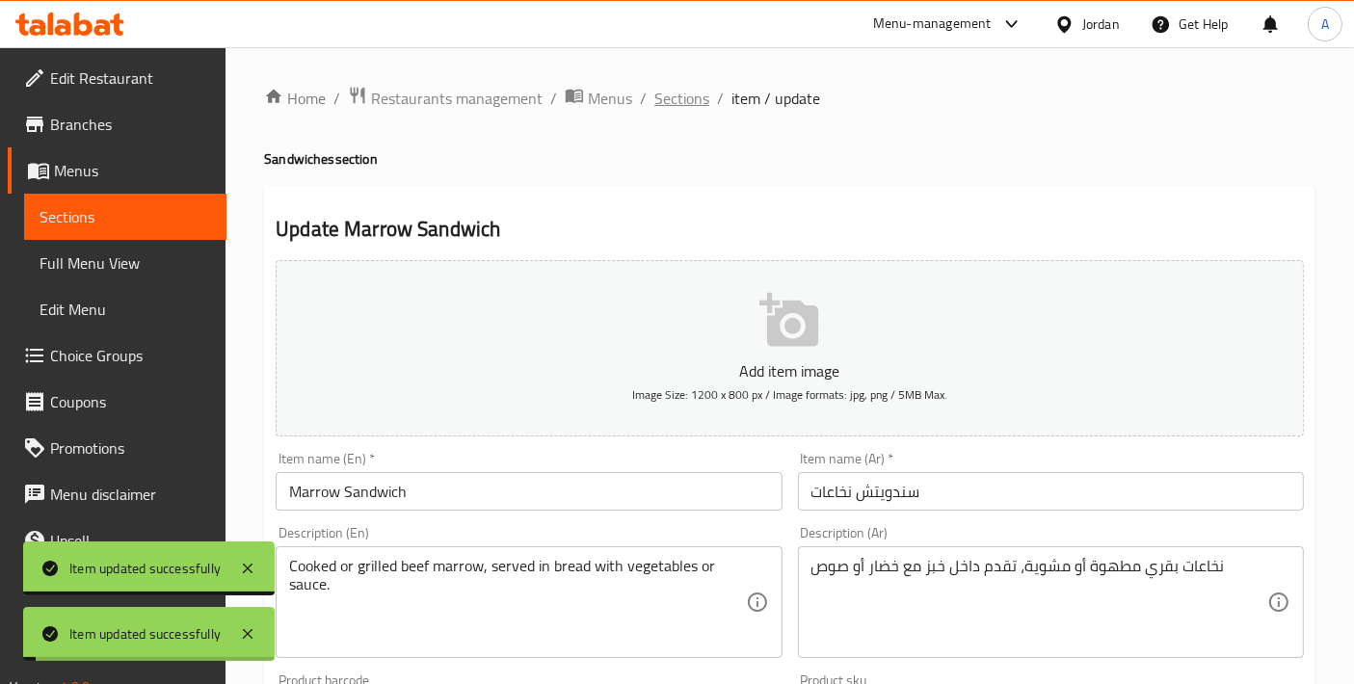
click at [668, 107] on span "Sections" at bounding box center [682, 98] width 55 height 23
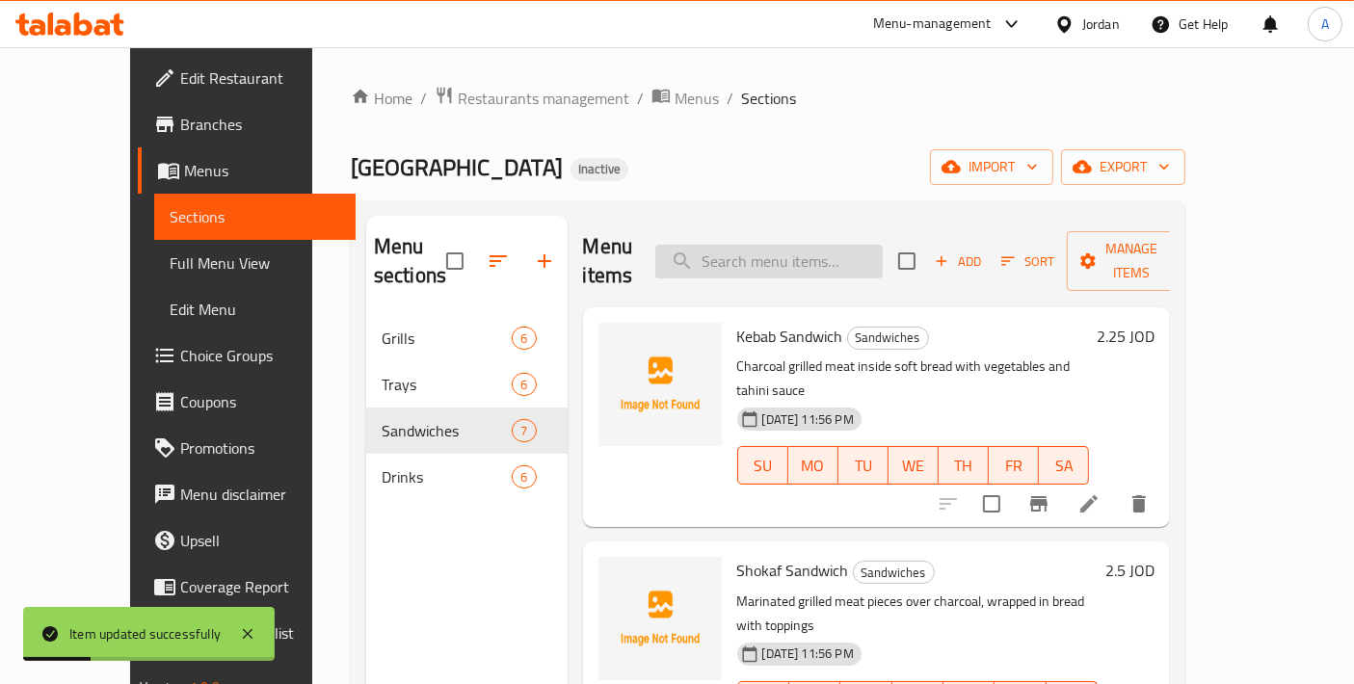
click at [763, 245] on input "search" at bounding box center [770, 262] width 228 height 34
paste input "Spleen Sandwich"
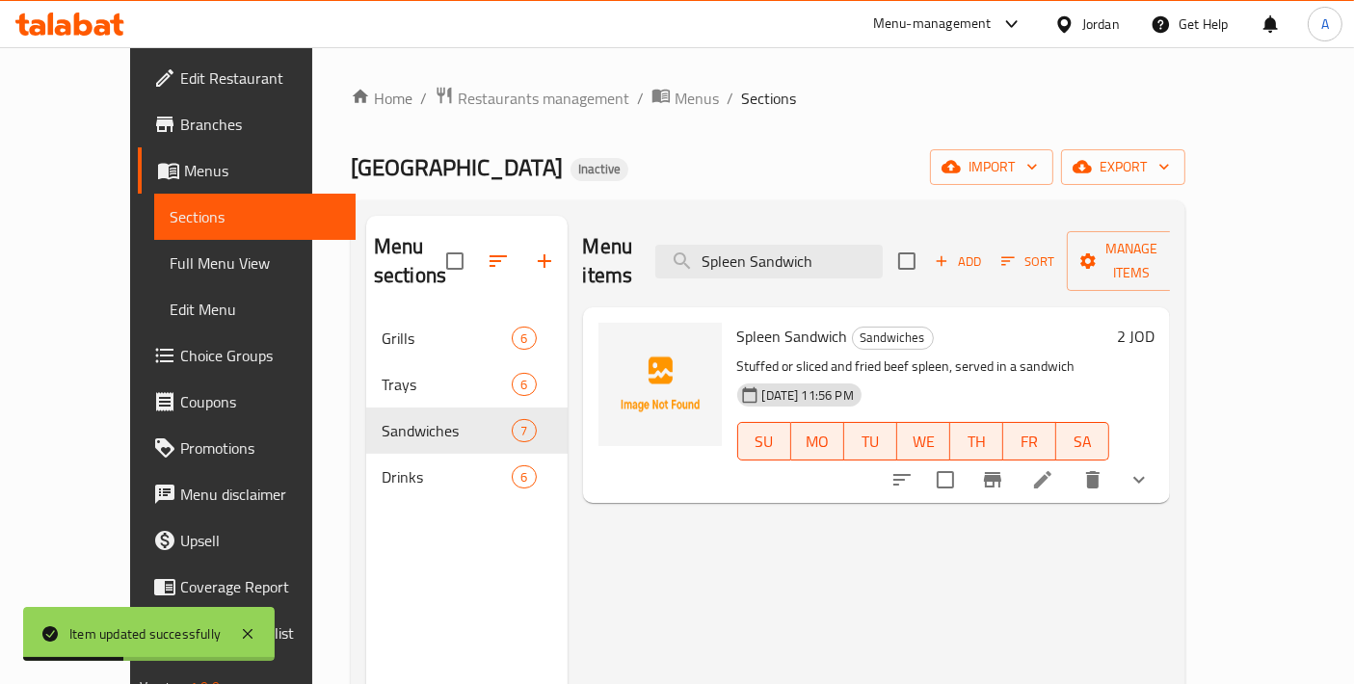
type input "Spleen Sandwich"
click at [1055, 469] on icon at bounding box center [1043, 480] width 23 height 23
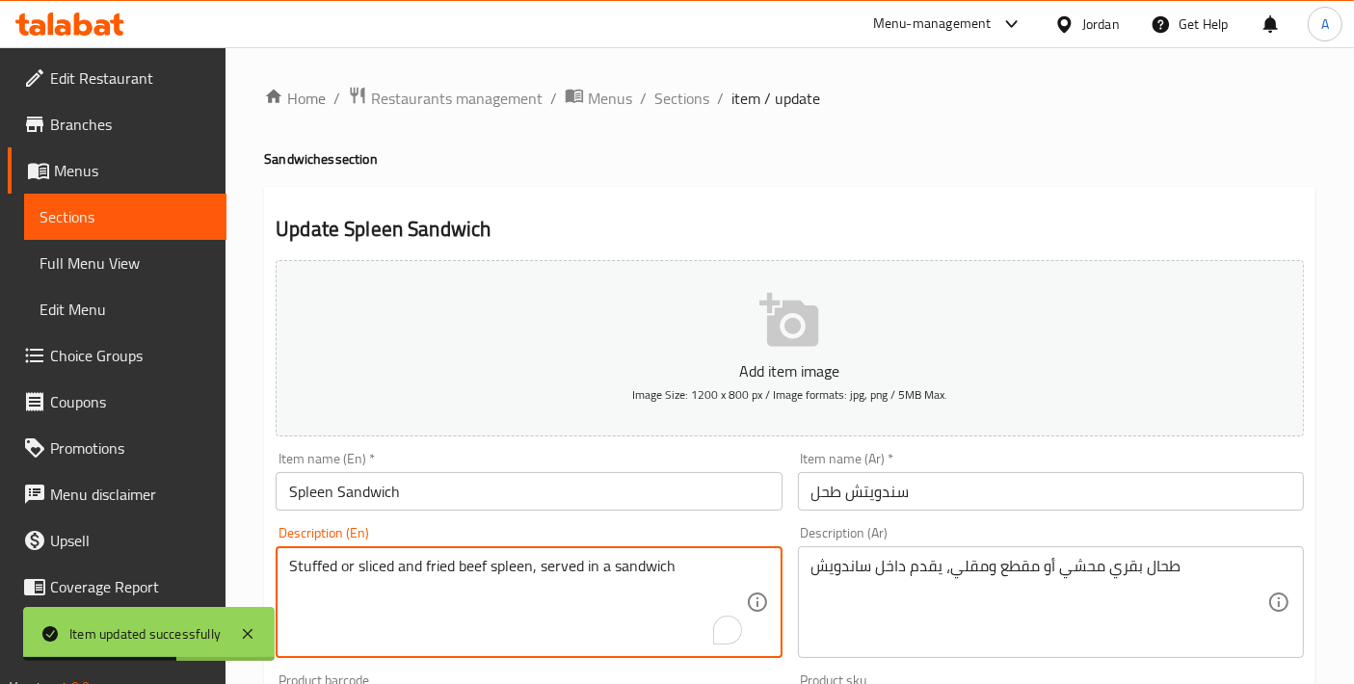
click at [380, 566] on textarea "Stuffed or sliced and fried beef spleen, served in a sandwich" at bounding box center [517, 603] width 456 height 92
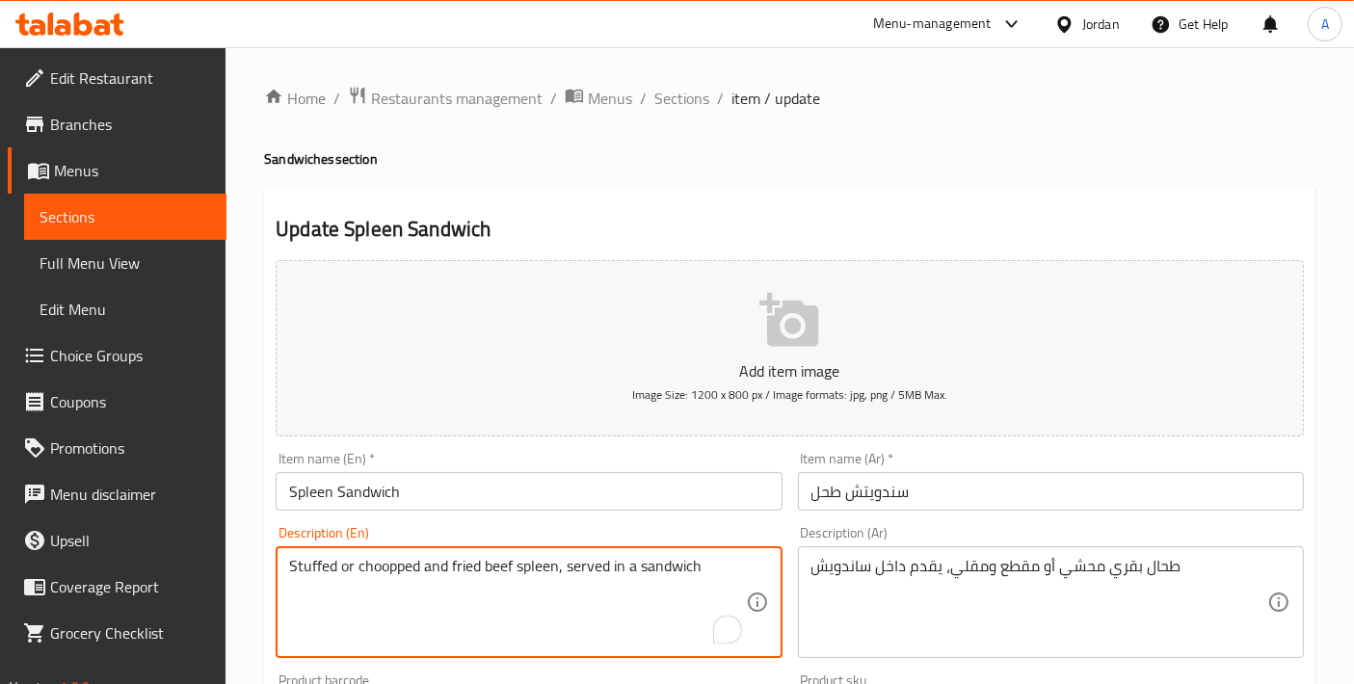
click at [394, 563] on textarea "Stuffed or choopped and fried beef spleen, served in a sandwich" at bounding box center [517, 603] width 456 height 92
click at [385, 563] on textarea "Stuffed or choopped and fried beef spleen, served in a sandwich" at bounding box center [517, 603] width 456 height 92
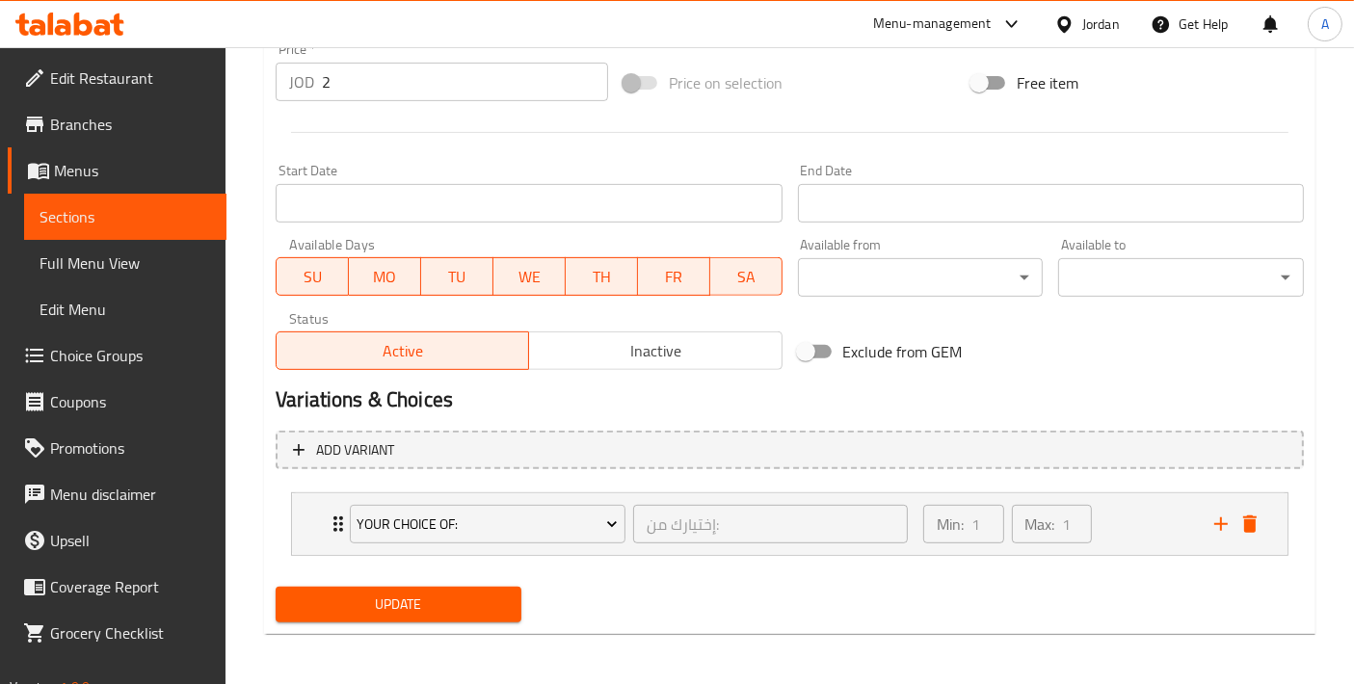
type textarea "Stuffed or chopped and fried beef spleen, served in a sandwich"
click at [371, 614] on button "Update" at bounding box center [399, 605] width 246 height 36
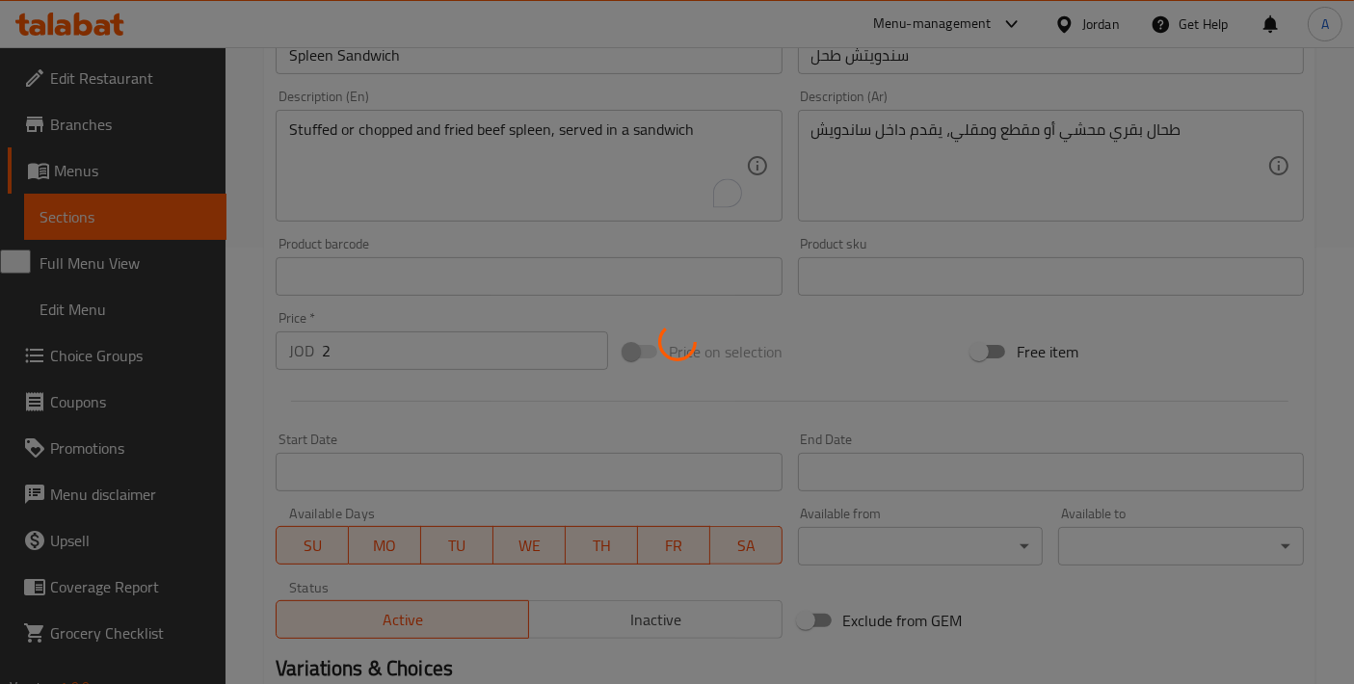
scroll to position [63, 0]
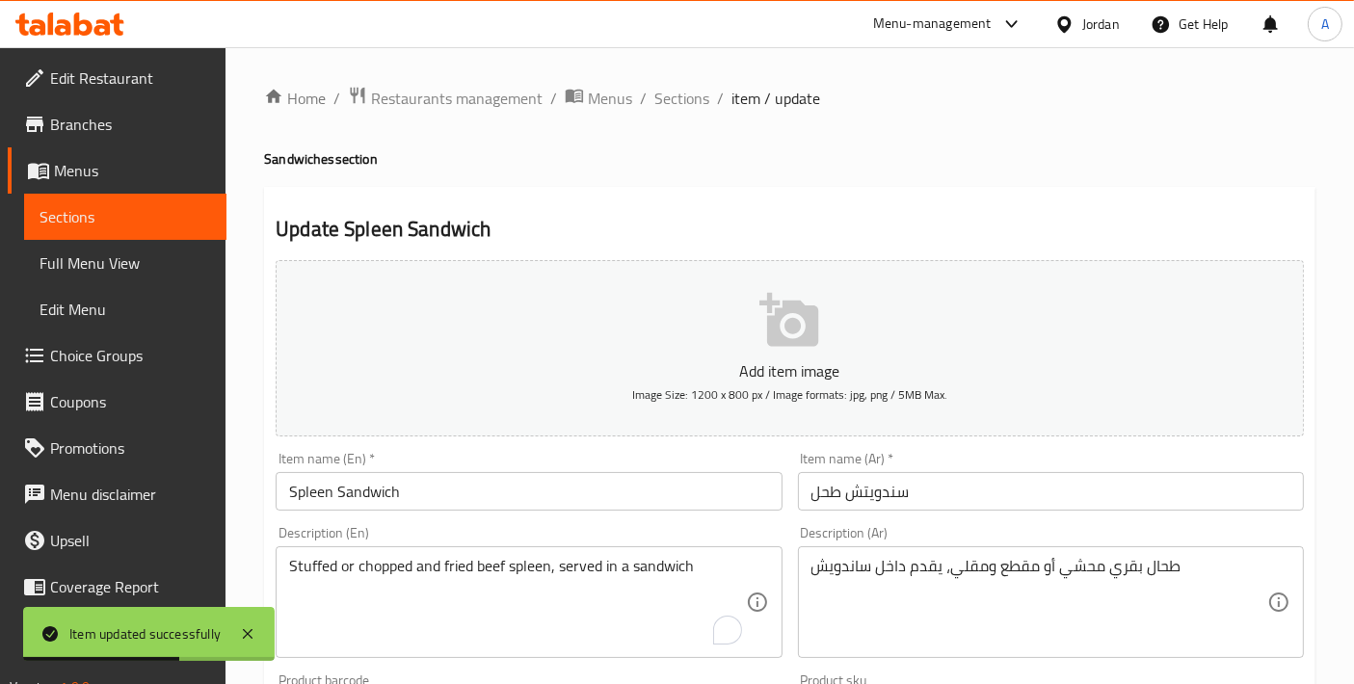
click at [159, 364] on span "Choice Groups" at bounding box center [130, 355] width 161 height 23
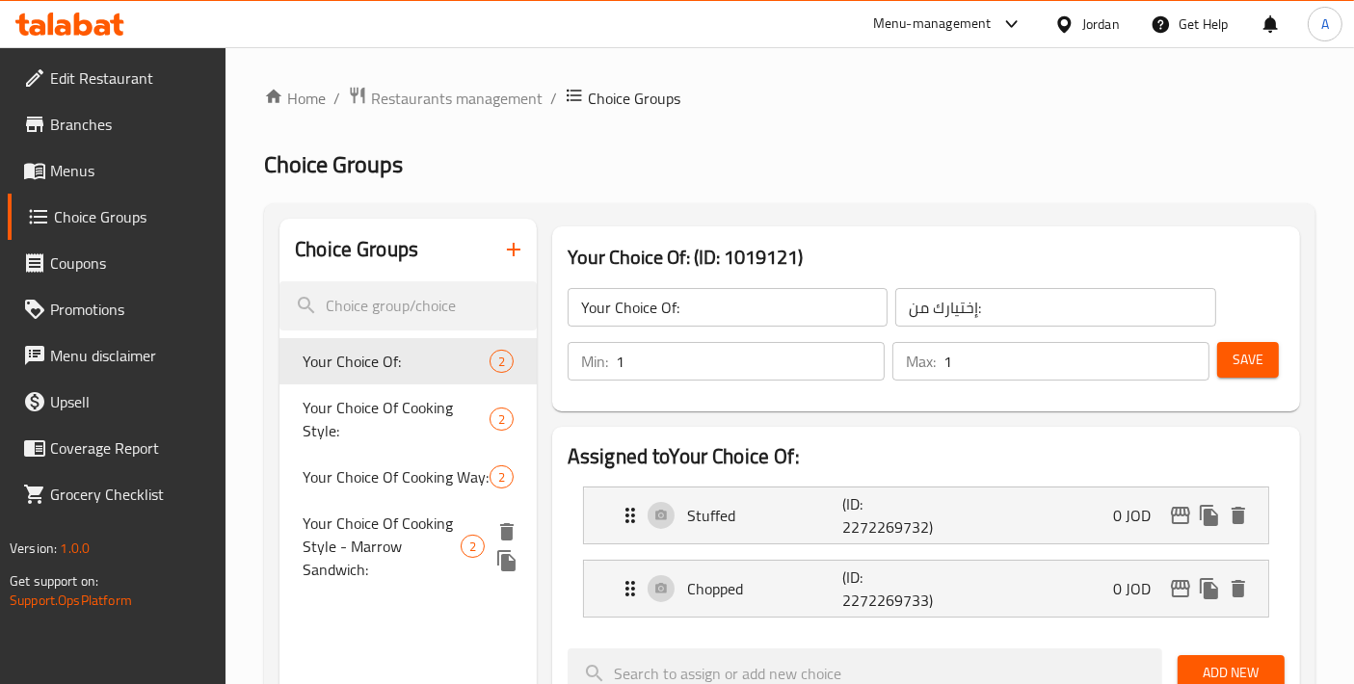
click at [501, 563] on icon "duplicate" at bounding box center [506, 560] width 18 height 21
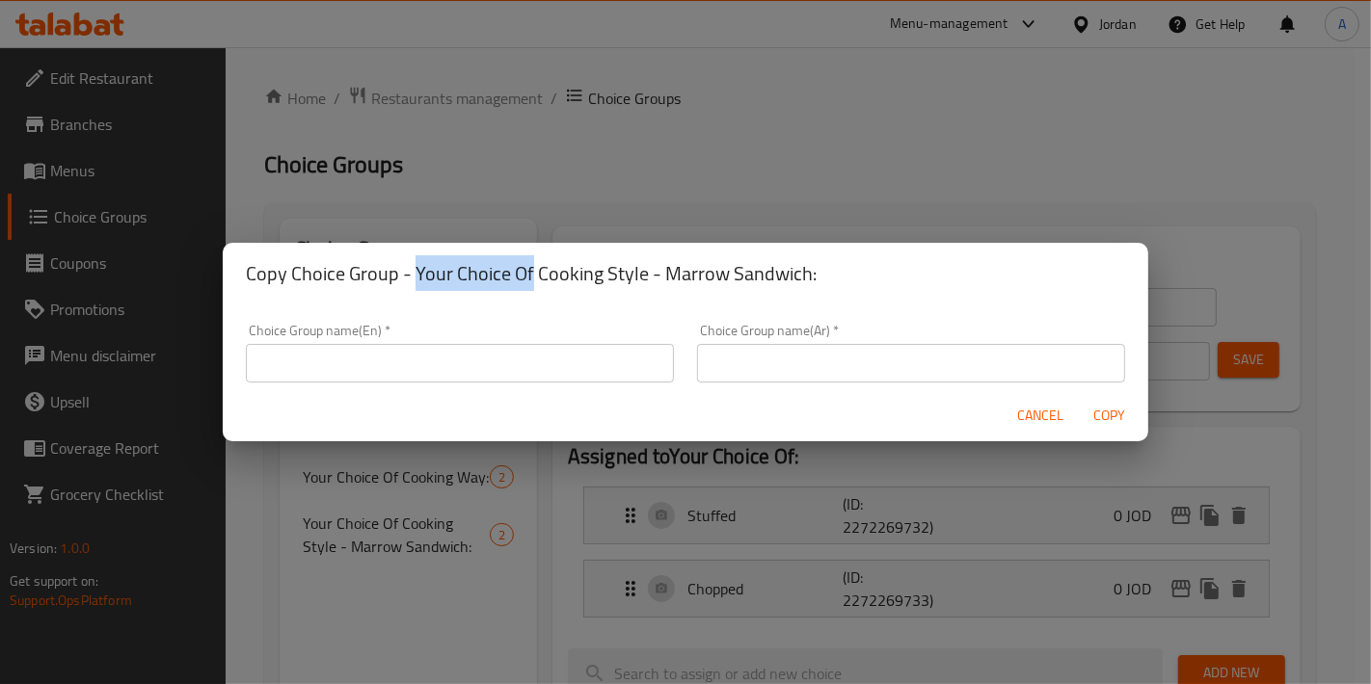
drag, startPoint x: 414, startPoint y: 268, endPoint x: 528, endPoint y: 281, distance: 115.5
click at [528, 281] on h2 "Copy Choice Group - Your Choice Of Cooking Style - Marrow Sandwich:" at bounding box center [685, 273] width 879 height 31
copy h2 "Your Choice Of"
click at [455, 378] on input "text" at bounding box center [460, 363] width 428 height 39
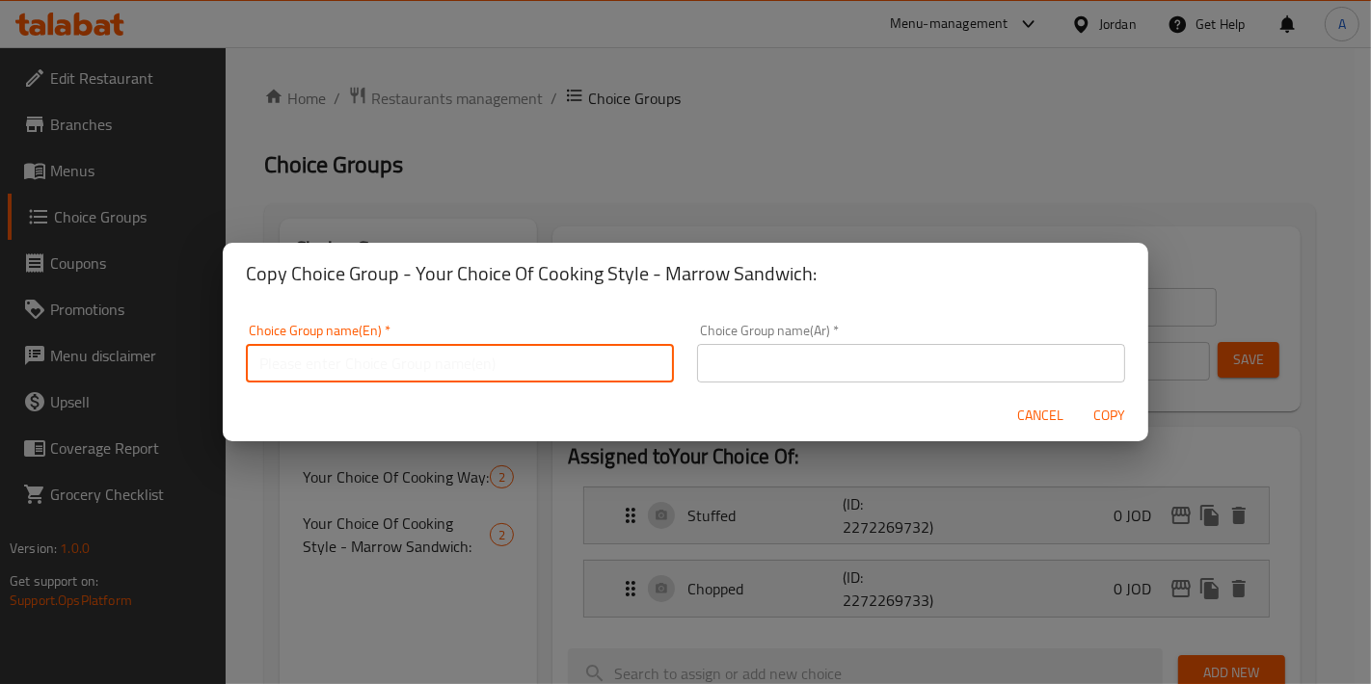
paste input "Your Choice Of"
type input "Your Choice Of Filling:"
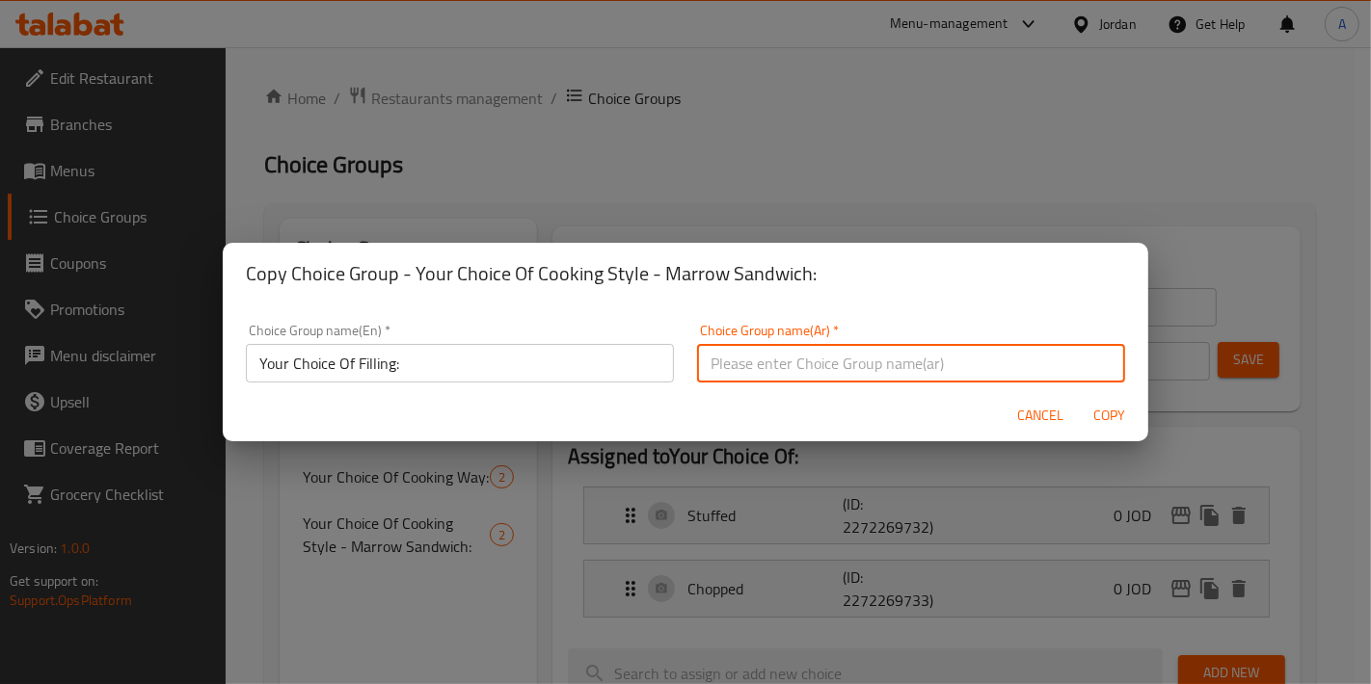
click at [733, 349] on input "text" at bounding box center [911, 363] width 428 height 39
type input "إختيارك من الحشو:"
click at [1127, 412] on span "Copy" at bounding box center [1109, 416] width 46 height 24
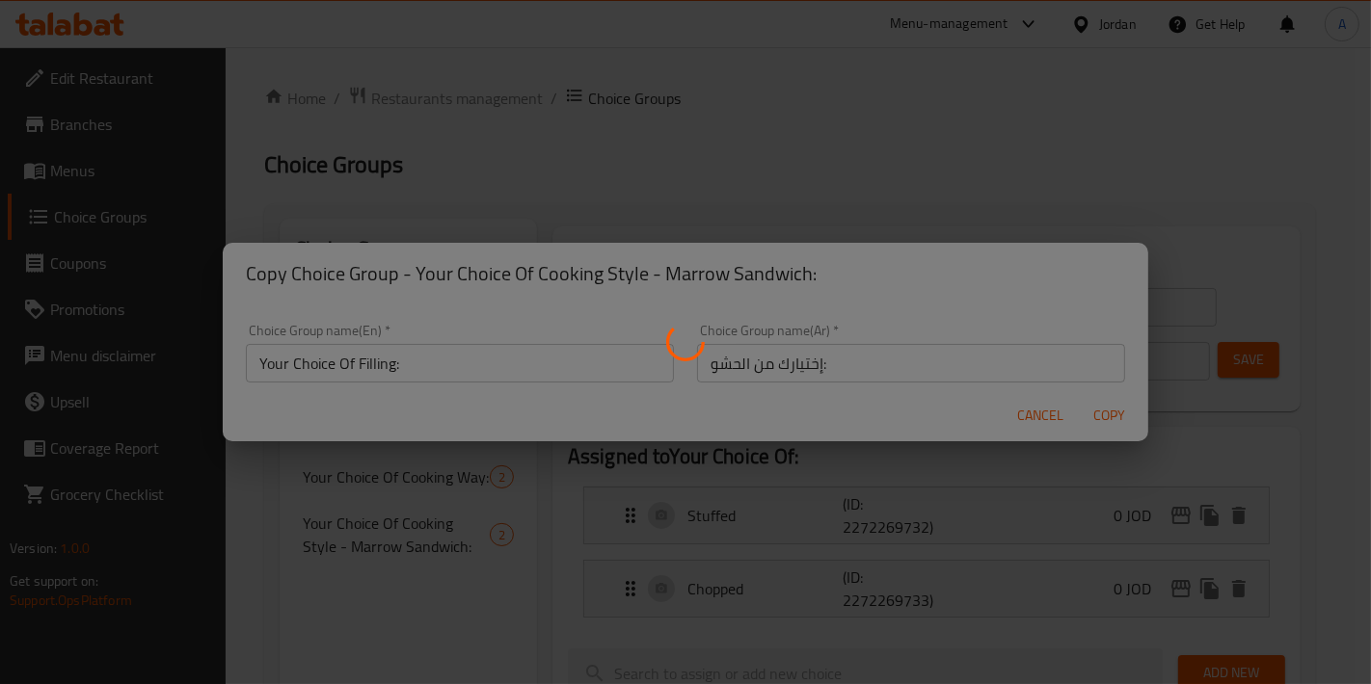
type input "Your Choice Of Filling:"
type input "إختيارك من الحشو:"
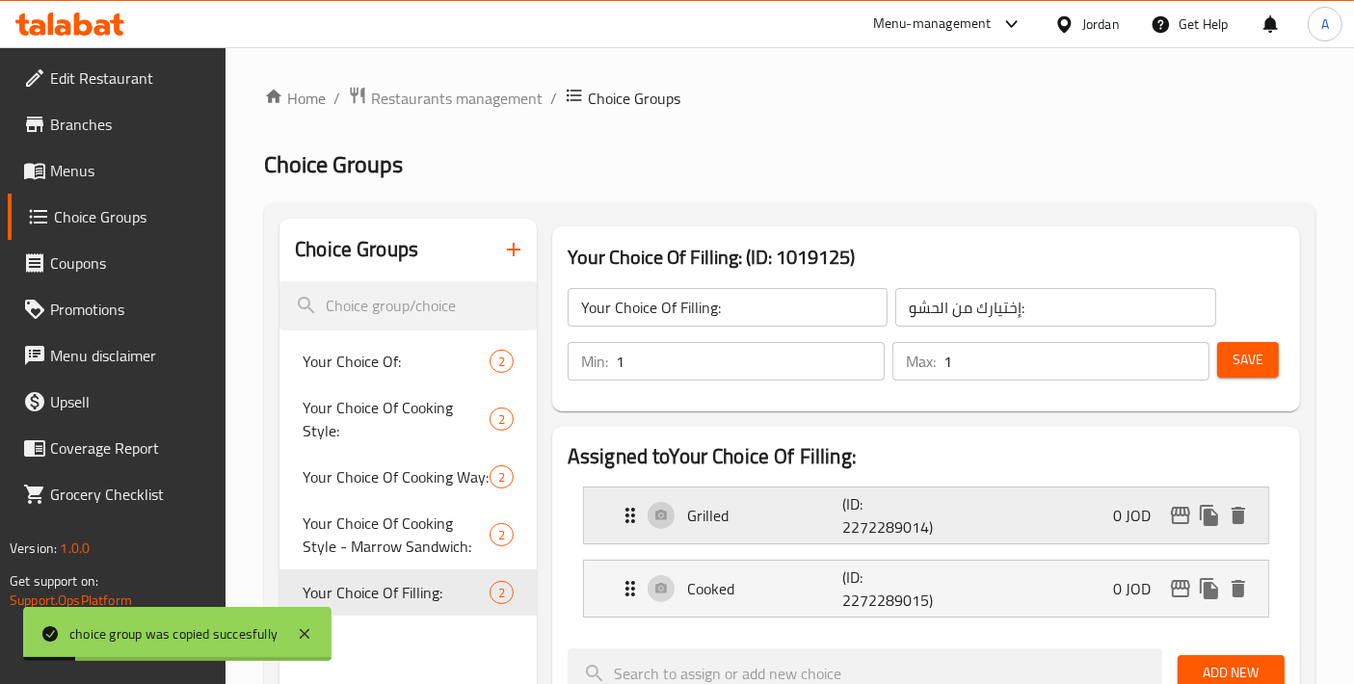
click at [760, 520] on p "Grilled" at bounding box center [764, 515] width 155 height 23
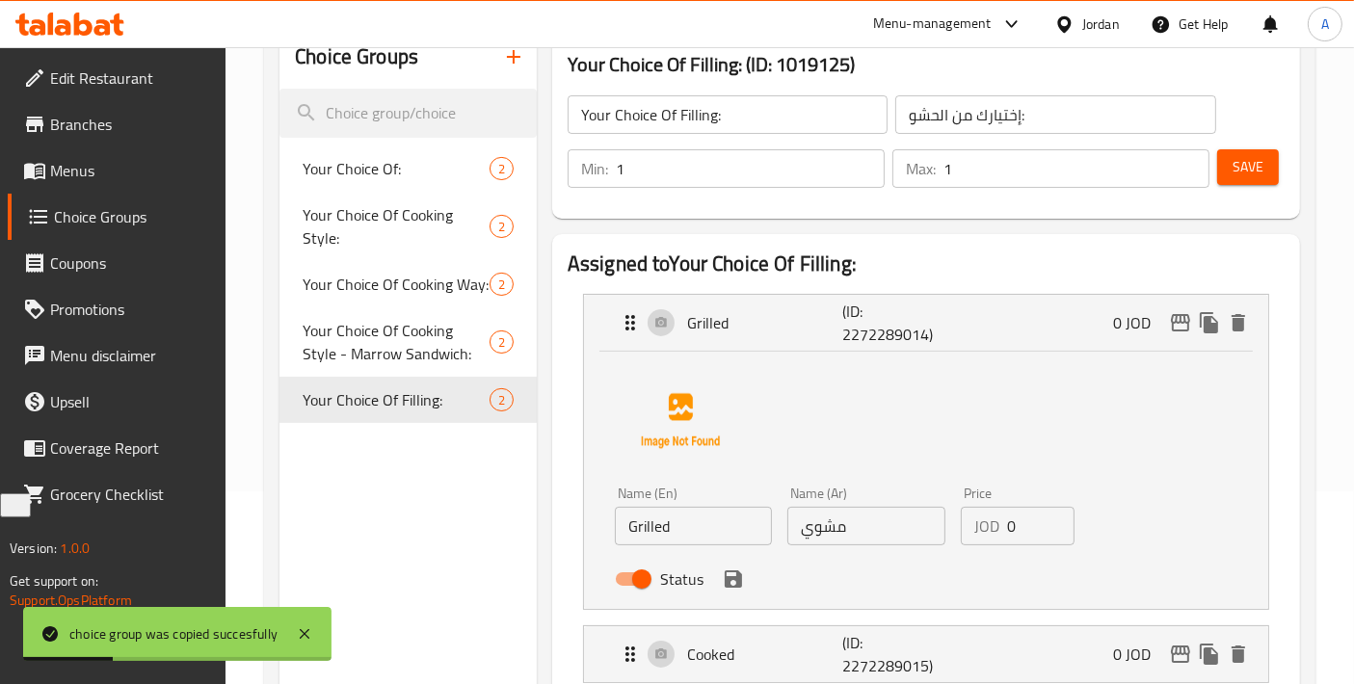
scroll to position [214, 0]
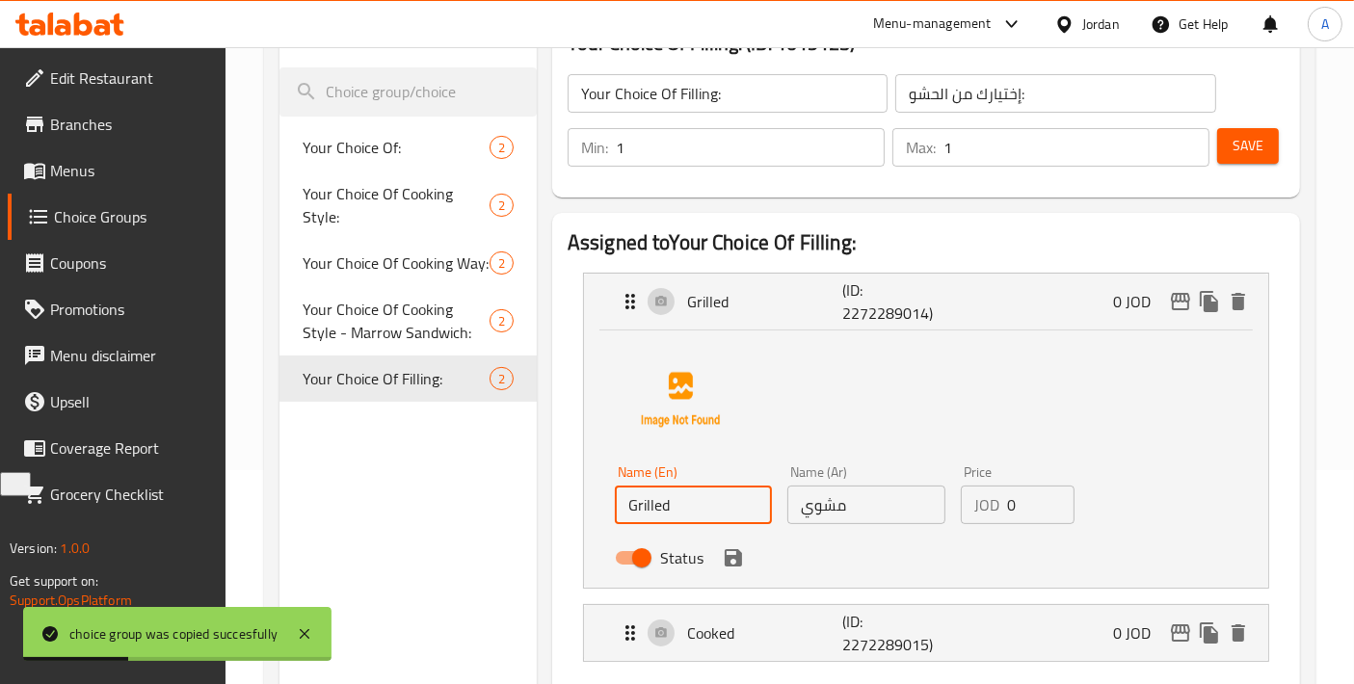
drag, startPoint x: 746, startPoint y: 502, endPoint x: 465, endPoint y: 511, distance: 281.6
type input "Vegetables"
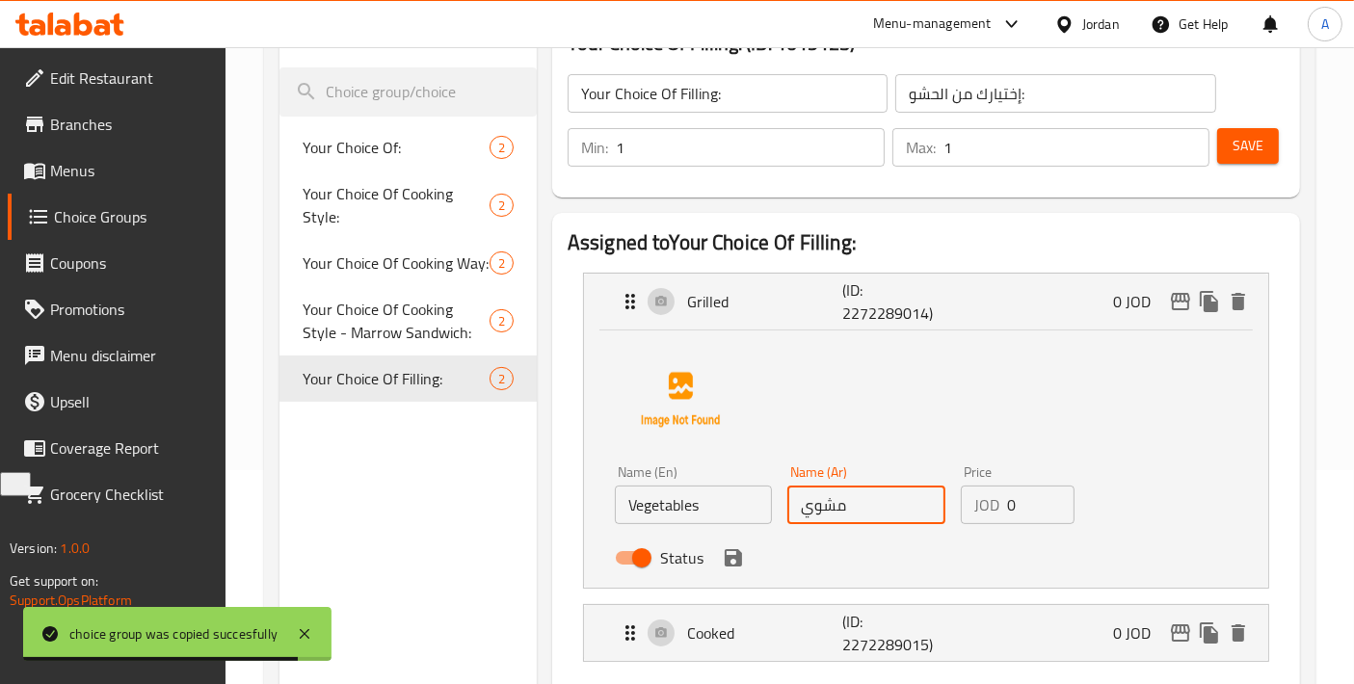
drag, startPoint x: 881, startPoint y: 513, endPoint x: 743, endPoint y: 517, distance: 137.9
click at [743, 517] on div "Name (En) Vegetables Name (En) Name (Ar) مشوي Name (Ar) Price JOD 0 Price Status" at bounding box center [866, 521] width 519 height 126
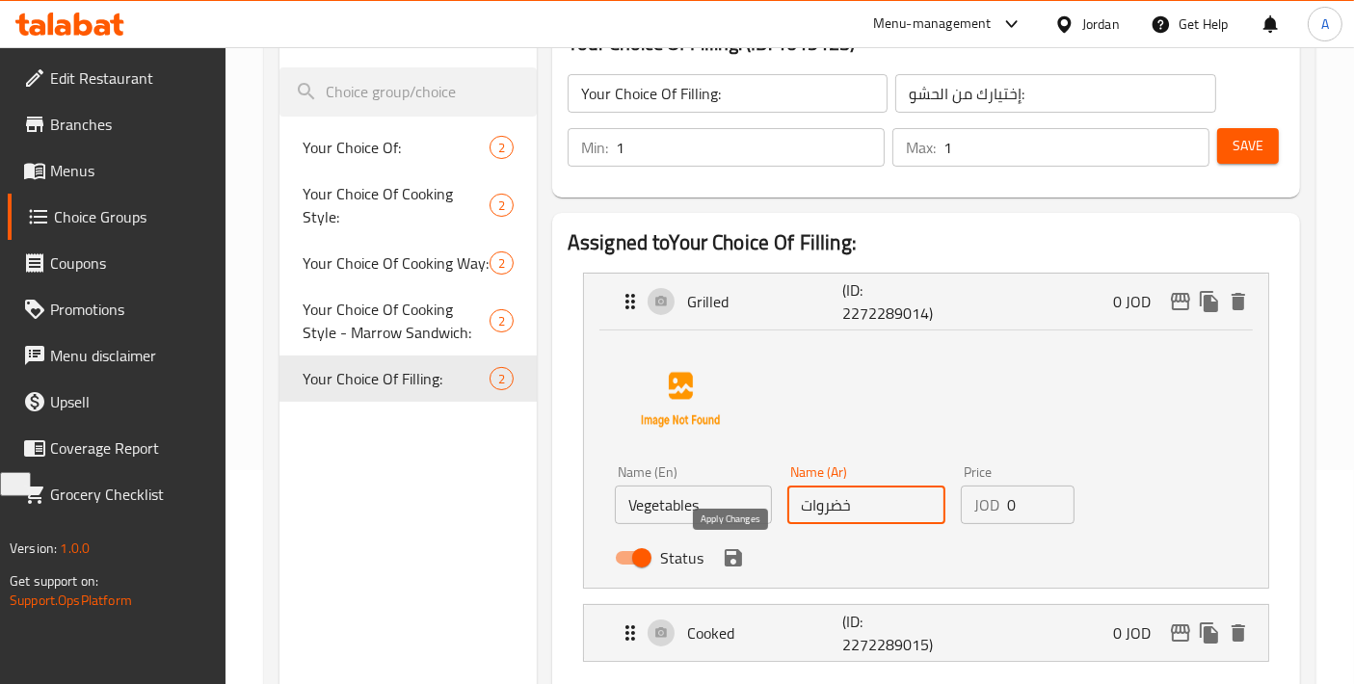
click at [725, 560] on icon "save" at bounding box center [733, 557] width 17 height 17
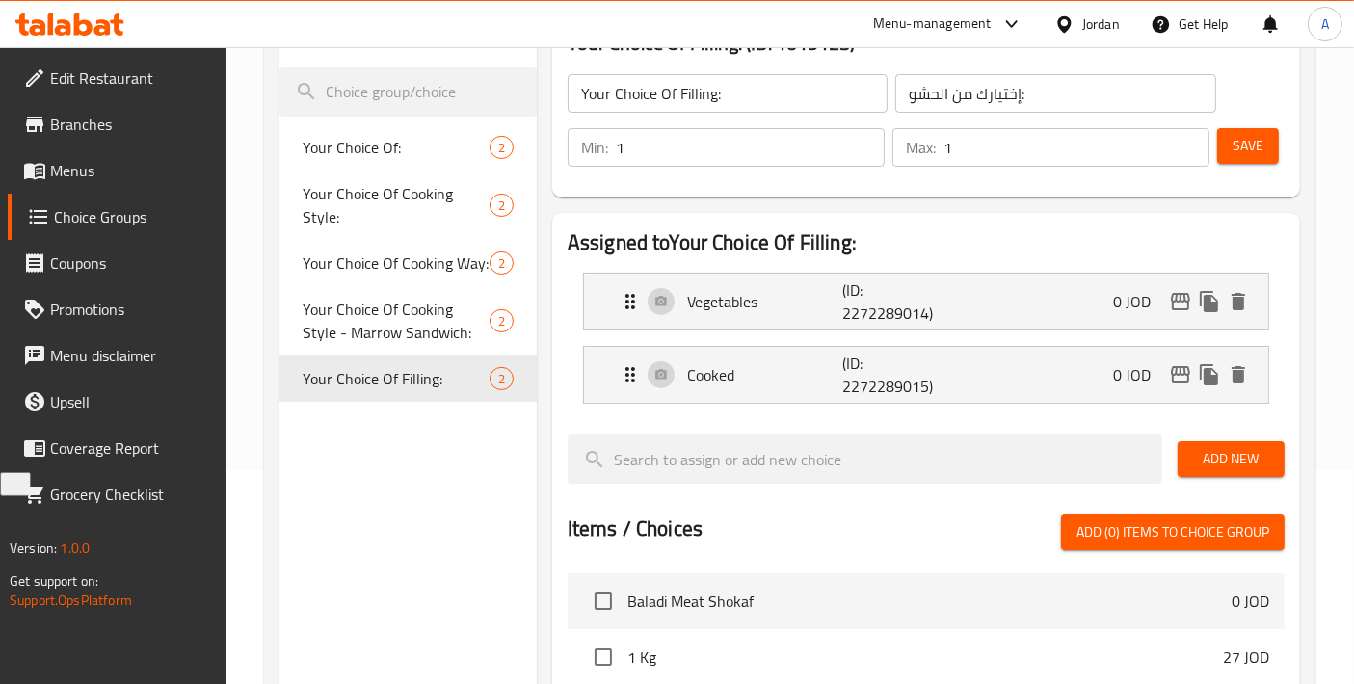
type input "خضروات"
click at [1024, 389] on div "Cooked (ID: 2272289015) 0 JOD" at bounding box center [932, 375] width 627 height 56
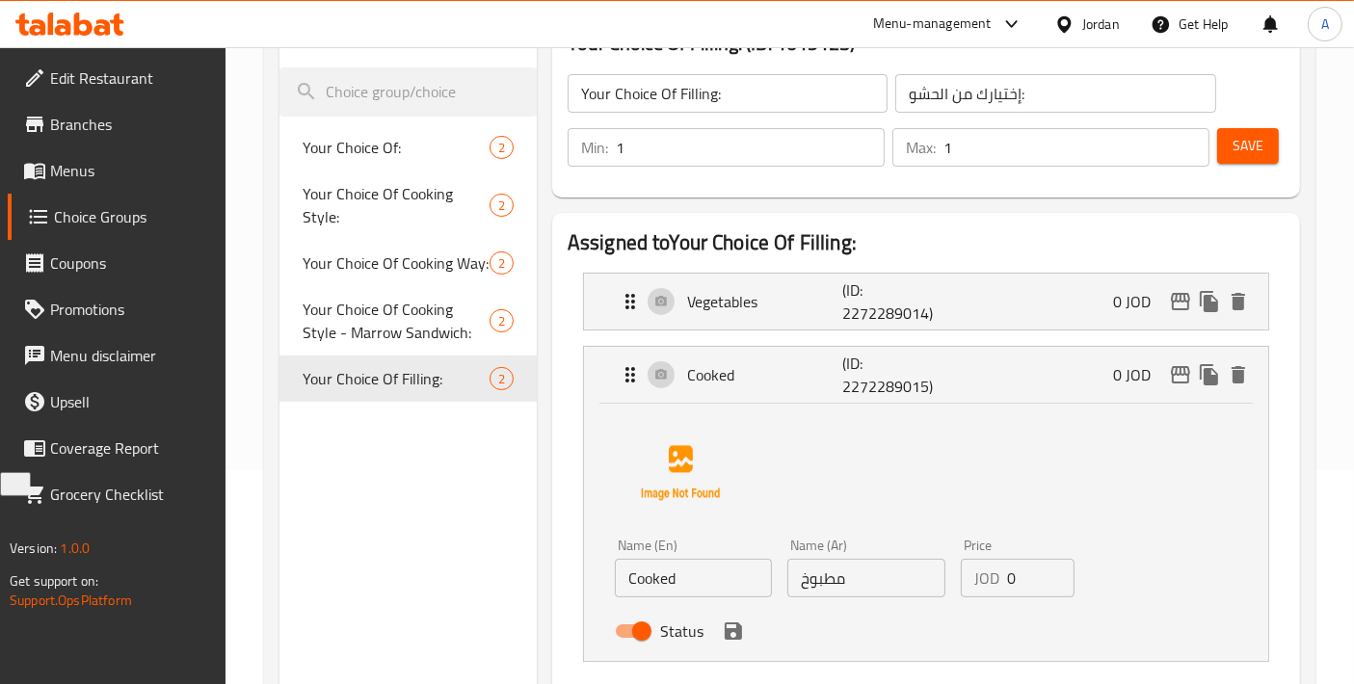
type input "Sauce"
drag, startPoint x: 875, startPoint y: 570, endPoint x: 725, endPoint y: 578, distance: 150.6
click at [725, 578] on div "Name (En) Sauce Name (En) Name (Ar) مطبوخ Name (Ar) Price JOD 0 Price Status" at bounding box center [866, 594] width 519 height 126
click at [725, 629] on icon "save" at bounding box center [733, 631] width 17 height 17
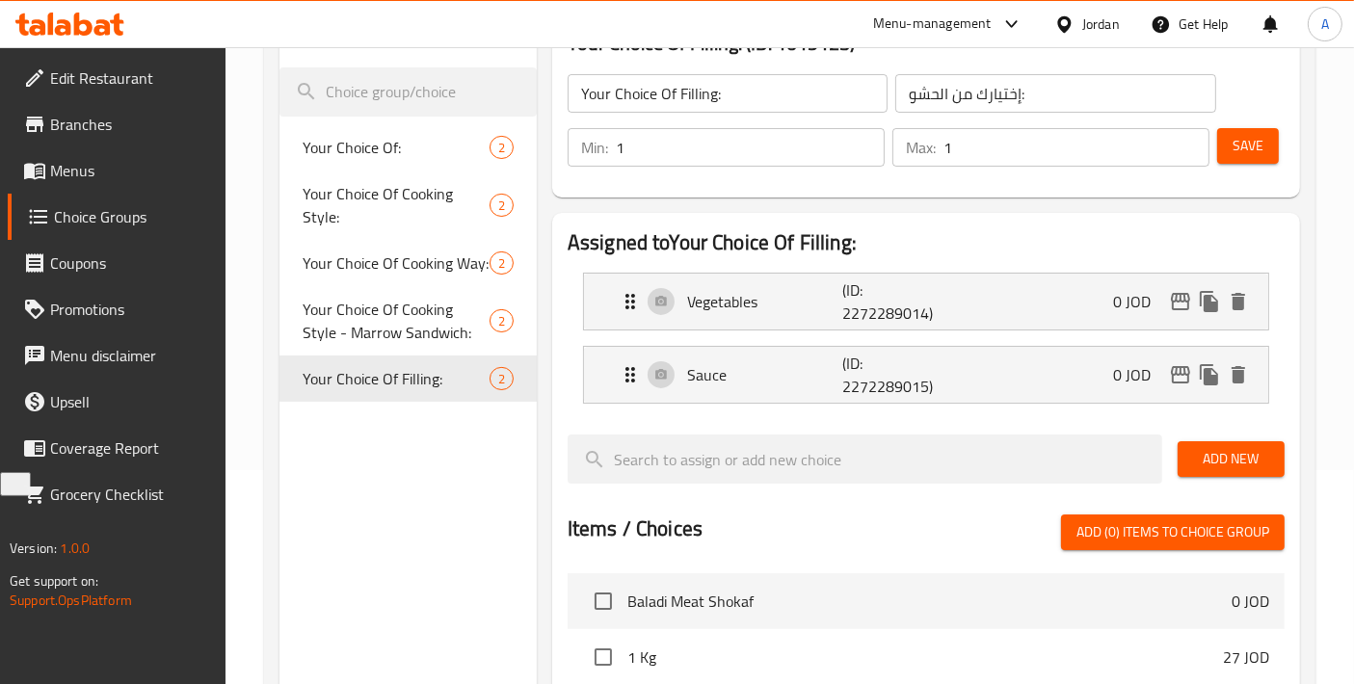
type input "صوص"
click at [1231, 158] on button "Save" at bounding box center [1249, 146] width 62 height 36
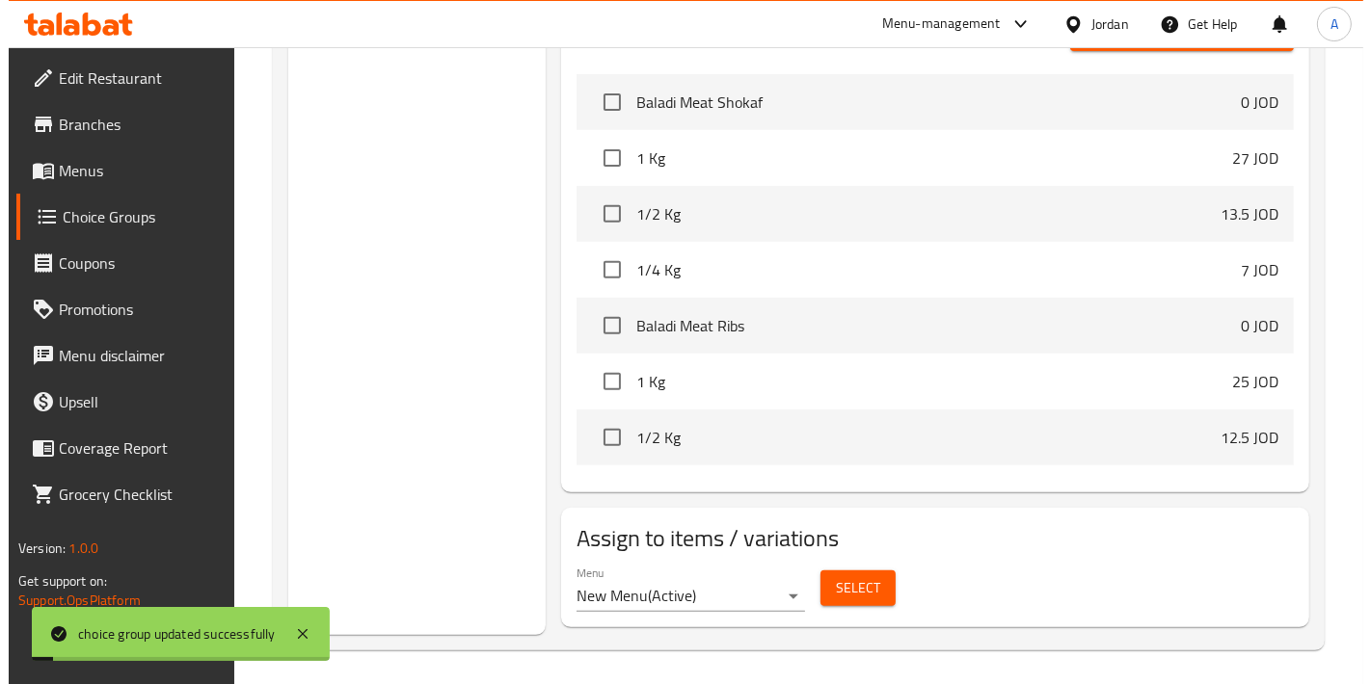
scroll to position [716, 0]
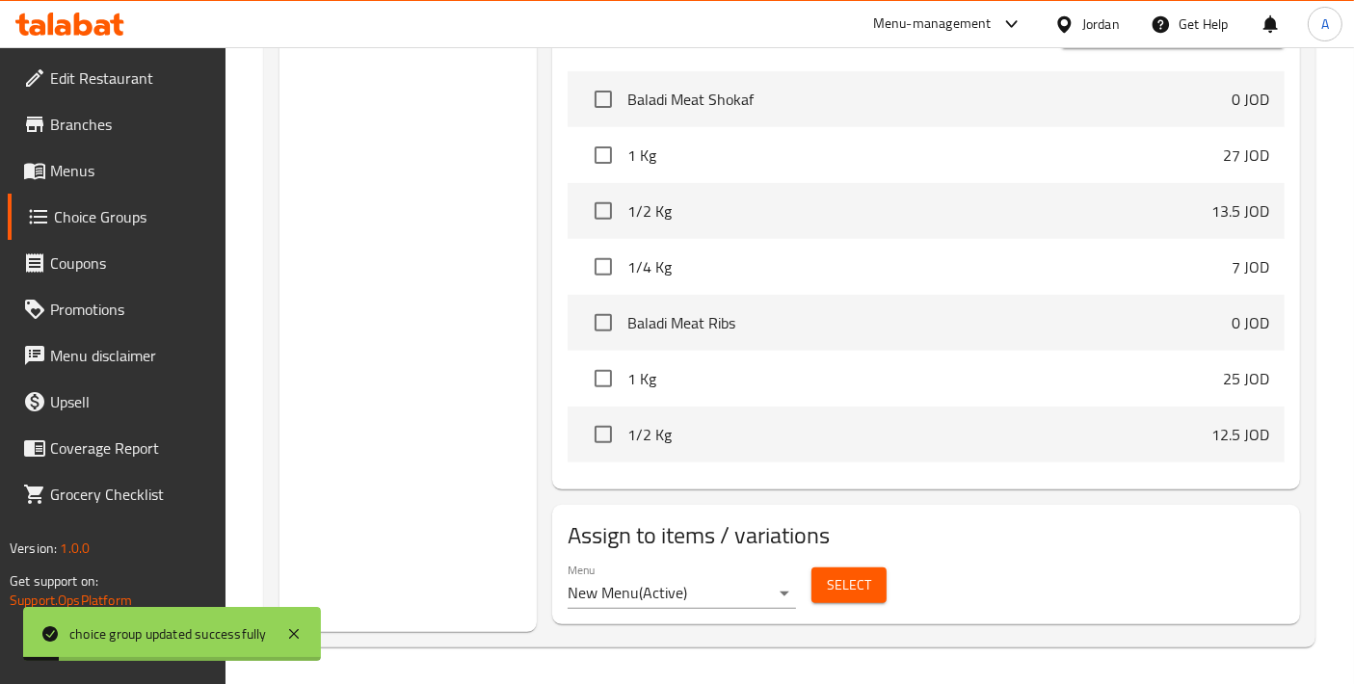
click at [809, 579] on div "Select" at bounding box center [849, 585] width 91 height 51
click at [836, 576] on span "Select" at bounding box center [849, 586] width 44 height 24
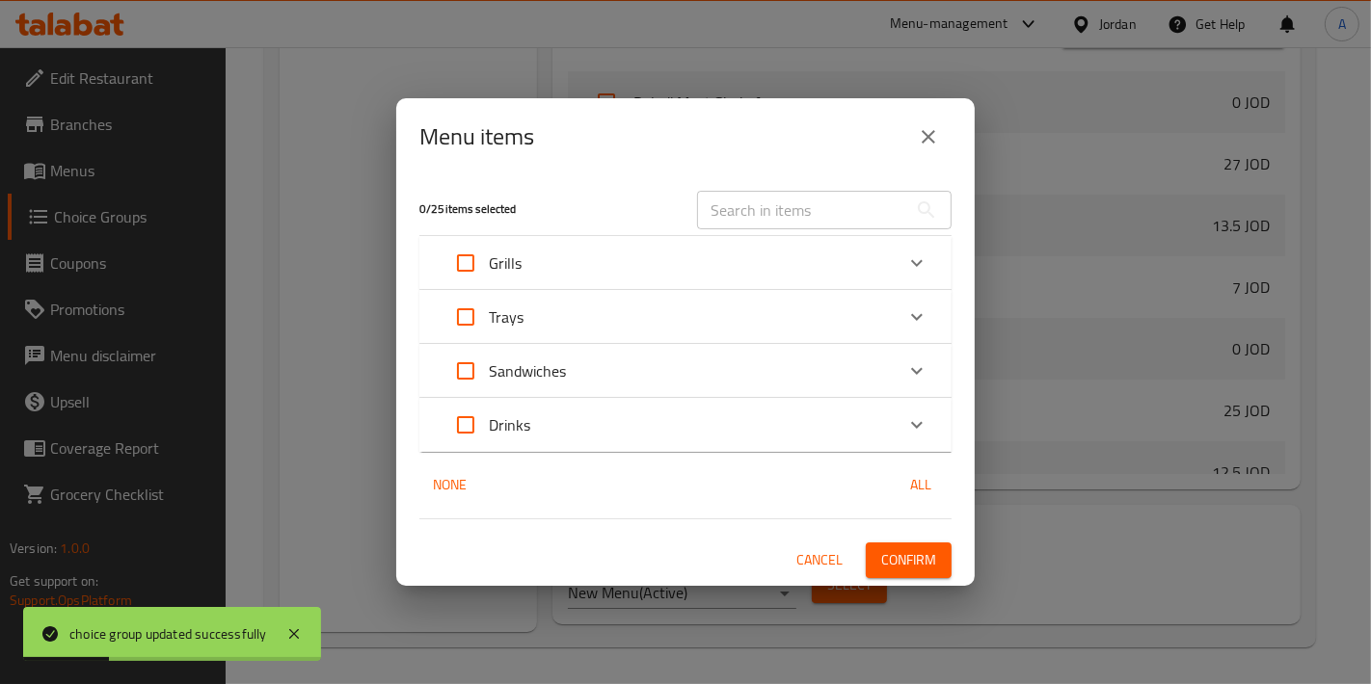
click at [534, 381] on p "Sandwiches" at bounding box center [527, 371] width 77 height 23
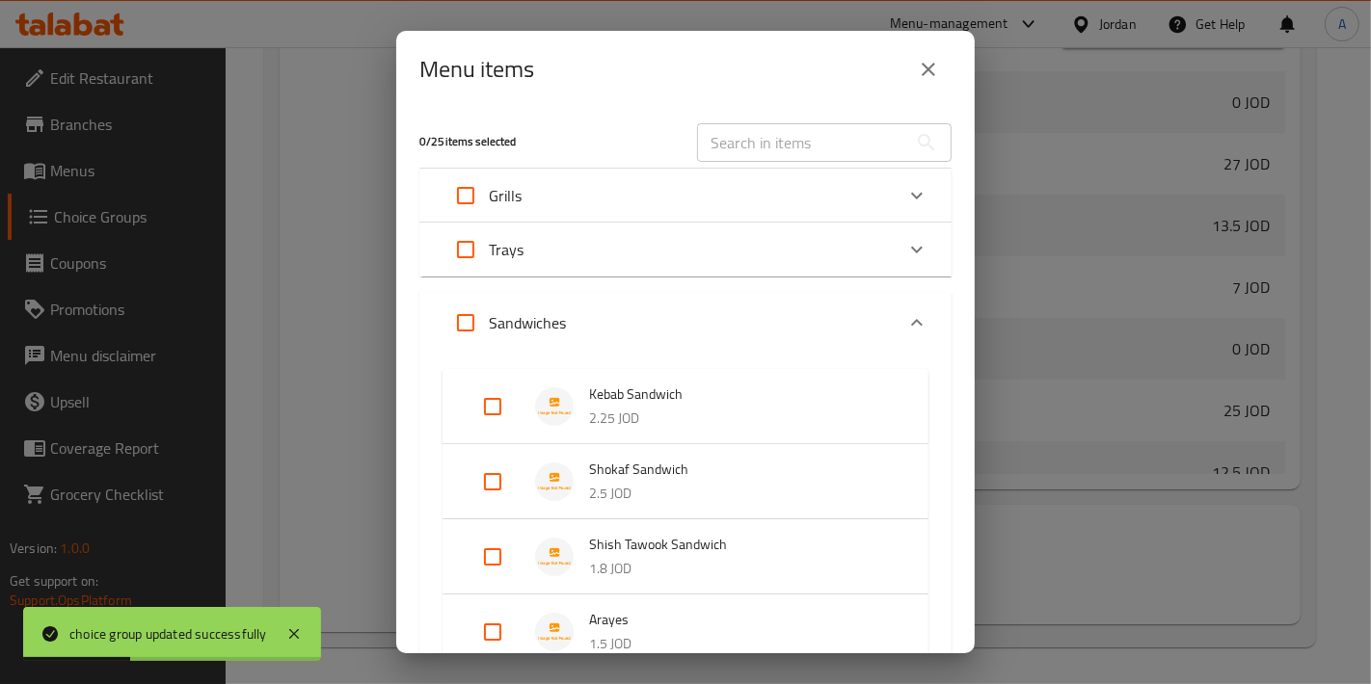
scroll to position [214, 0]
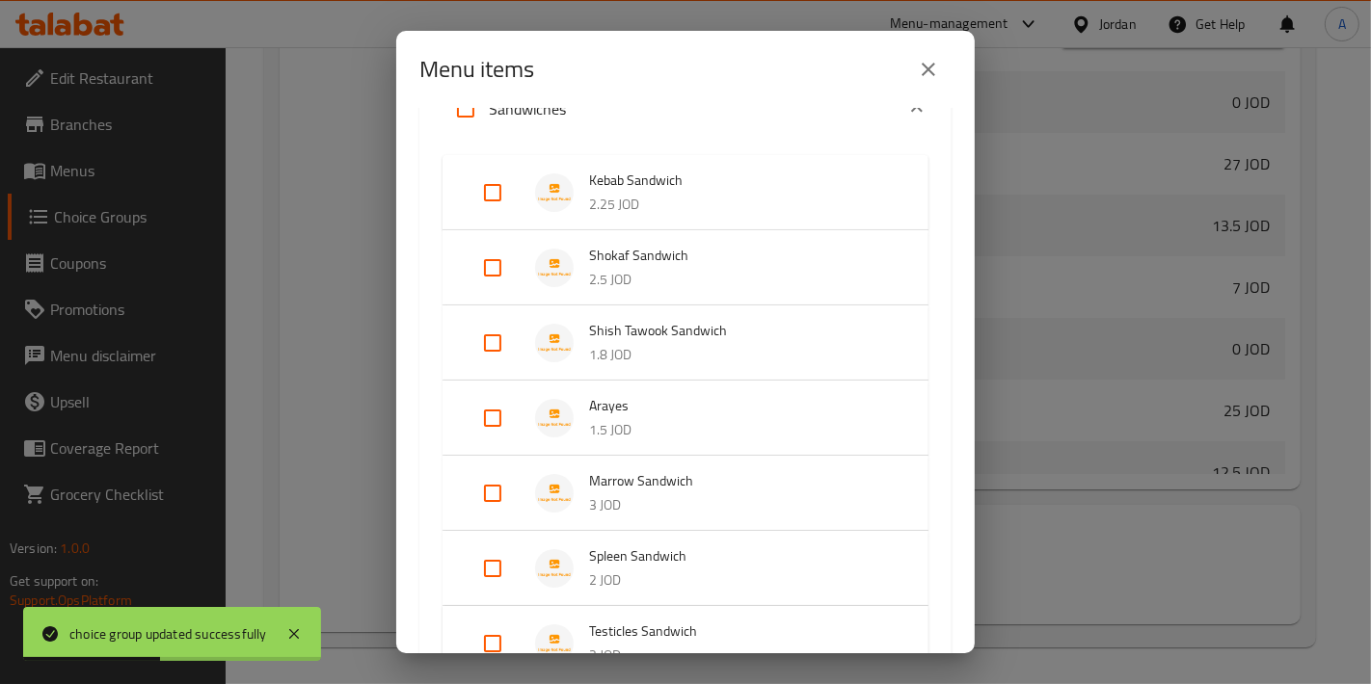
click at [480, 489] on input "Expand" at bounding box center [492, 493] width 46 height 46
checkbox input "true"
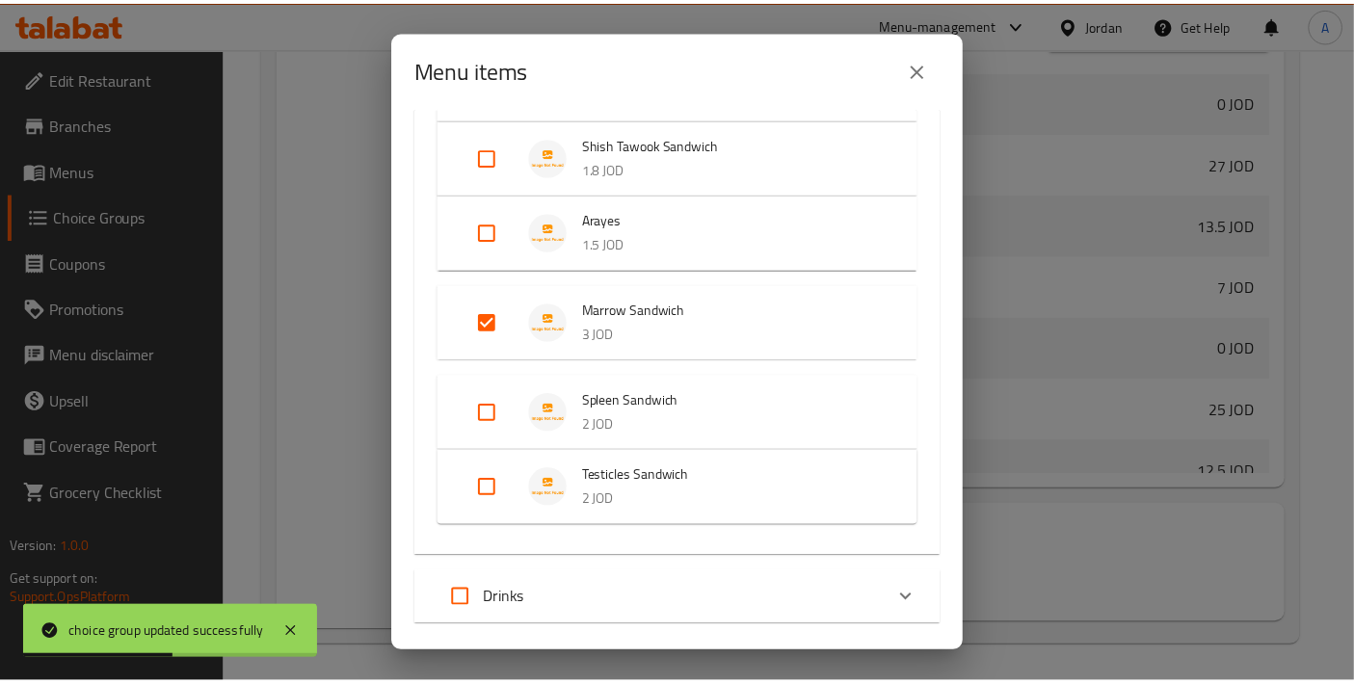
scroll to position [506, 0]
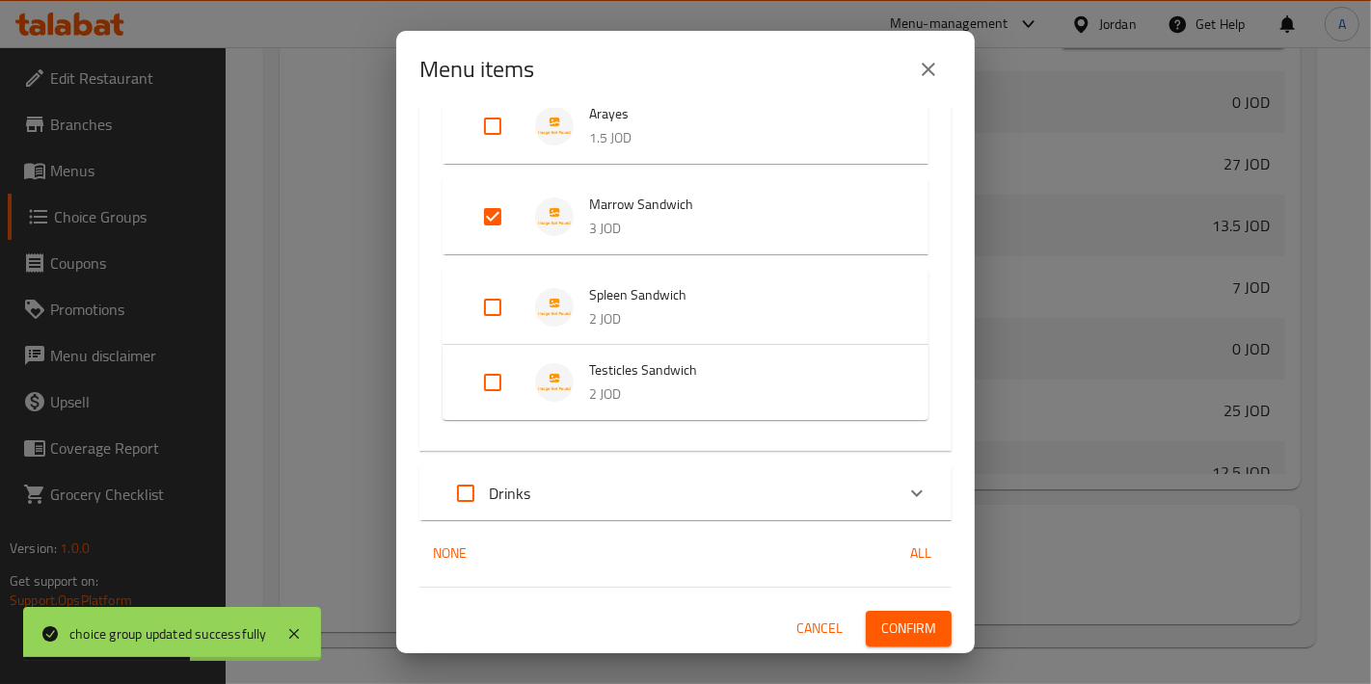
click at [889, 606] on div "1 / 25 items selected ​ Grills Baladi Meat Shokaf 0 JOD Your Choice Of Weight: …" at bounding box center [685, 381] width 578 height 546
click at [905, 621] on span "Confirm" at bounding box center [908, 629] width 55 height 24
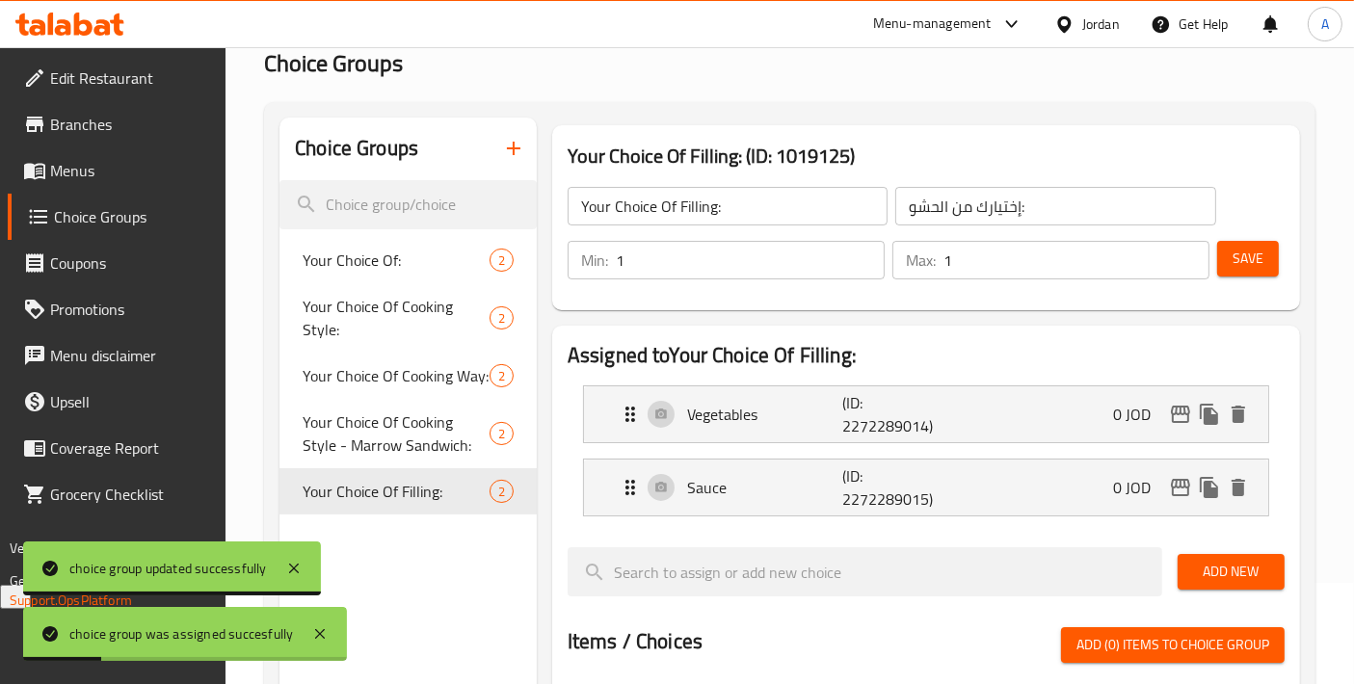
scroll to position [0, 0]
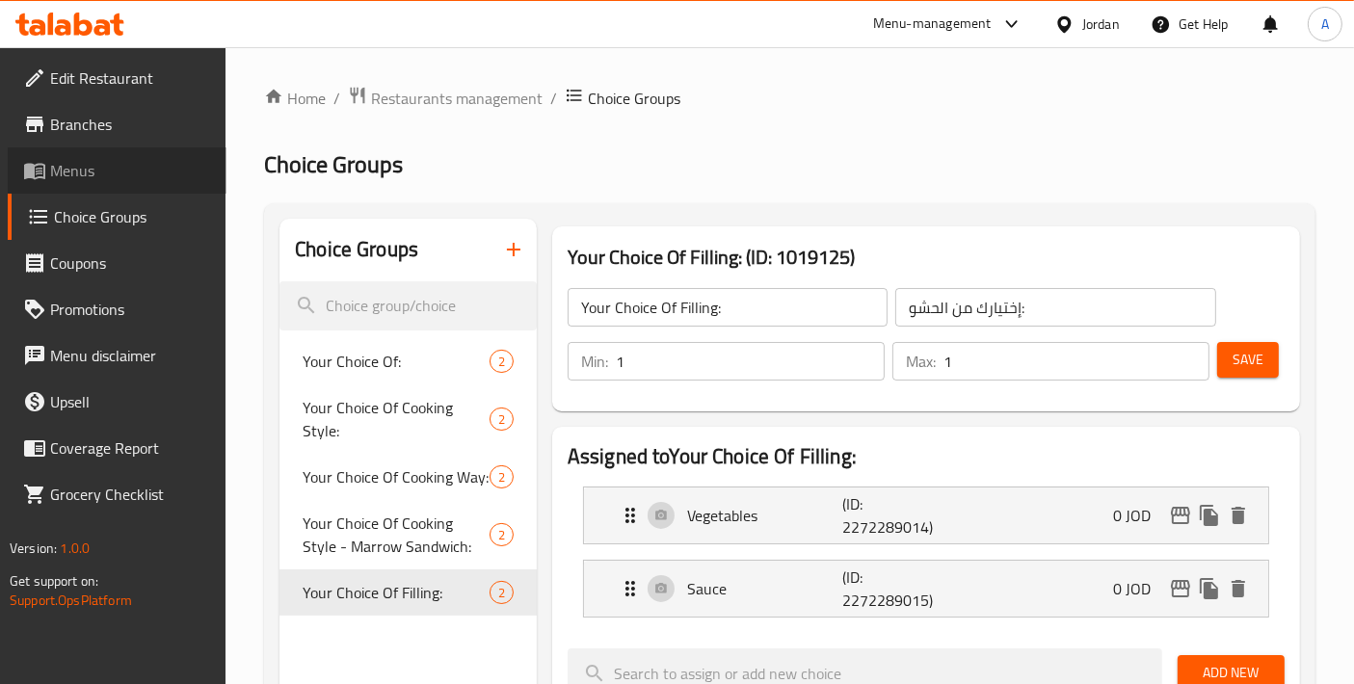
click at [99, 174] on span "Menus" at bounding box center [130, 170] width 161 height 23
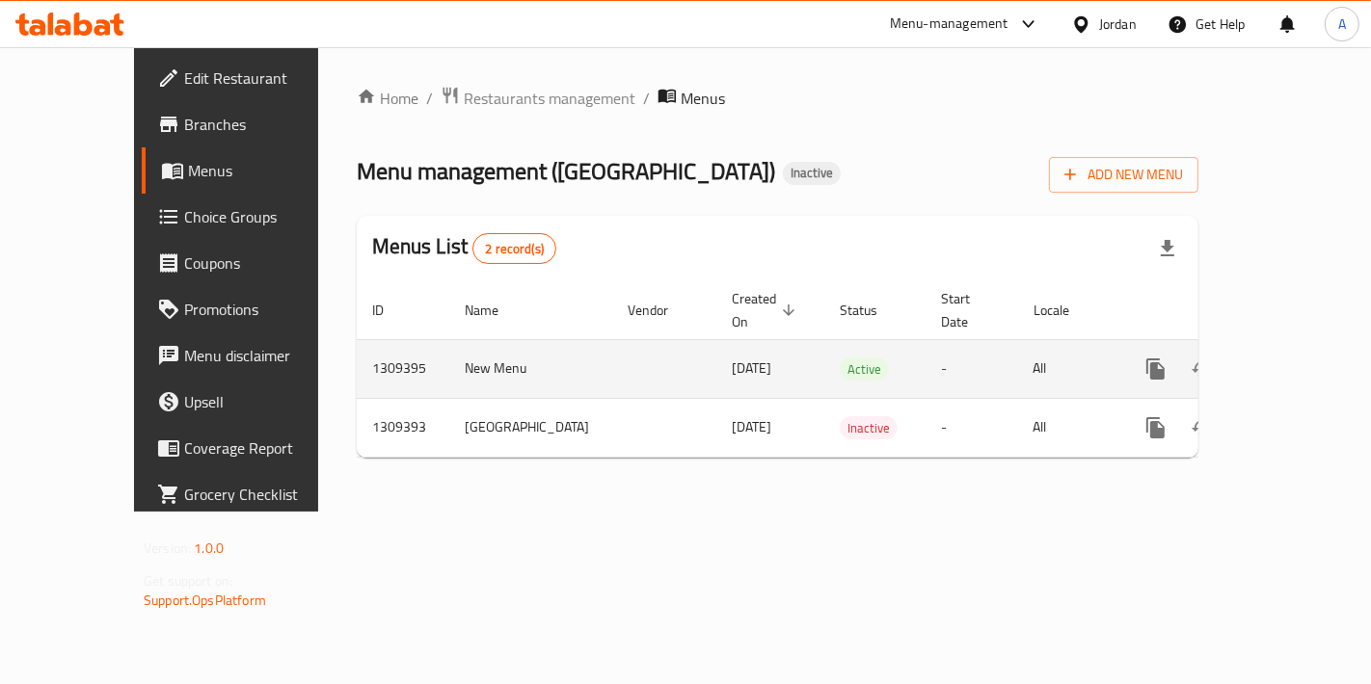
click at [1283, 358] on icon "enhanced table" at bounding box center [1294, 369] width 23 height 23
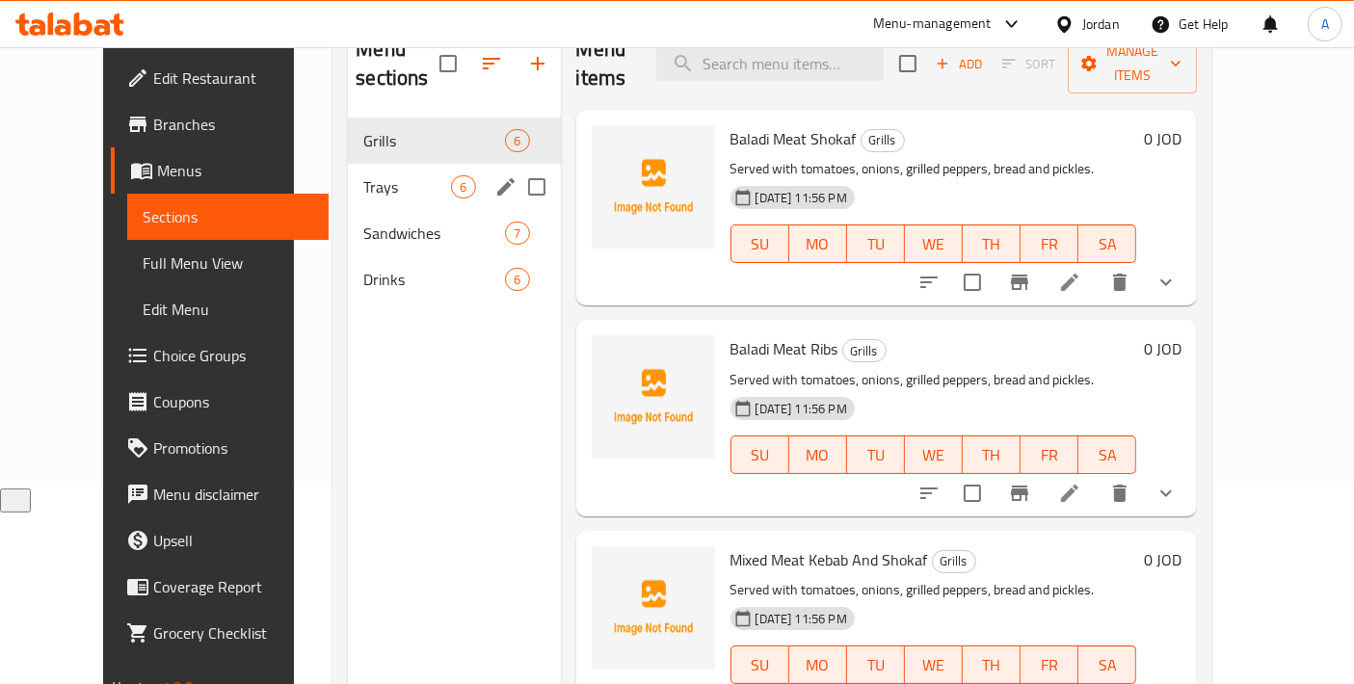
scroll to position [214, 0]
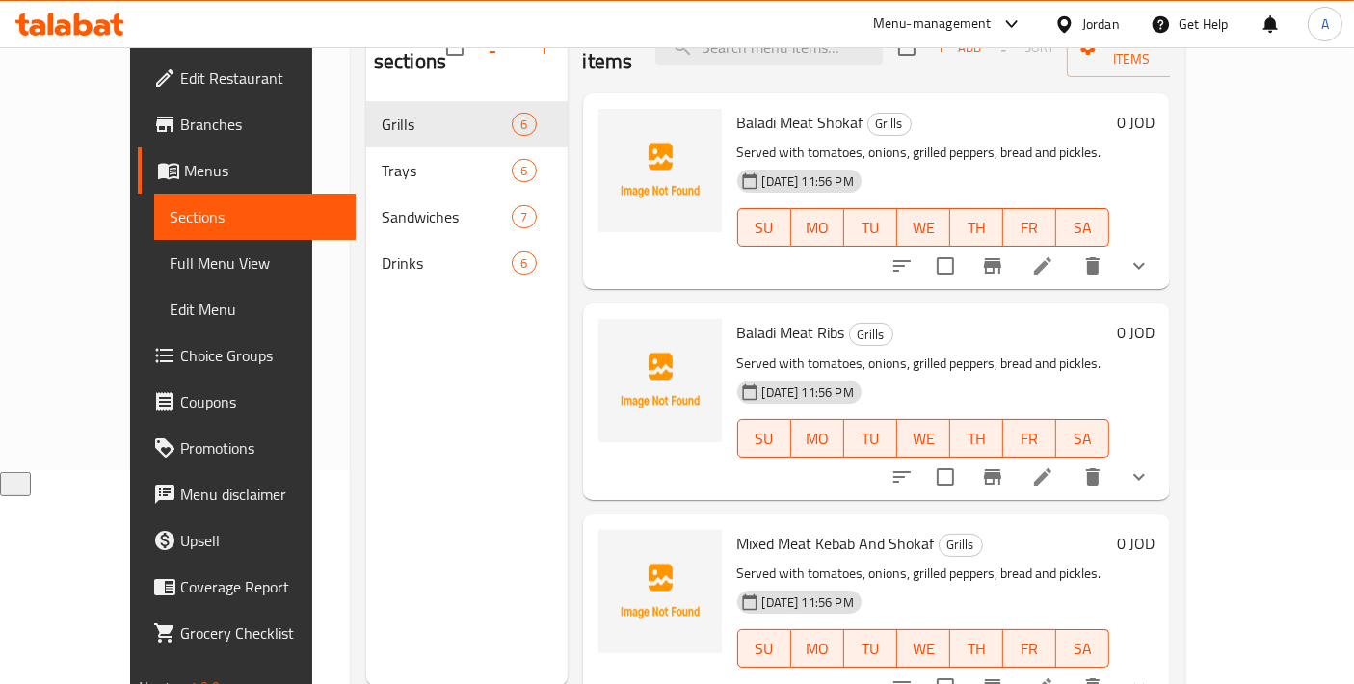
click at [154, 276] on link "Full Menu View" at bounding box center [255, 263] width 202 height 46
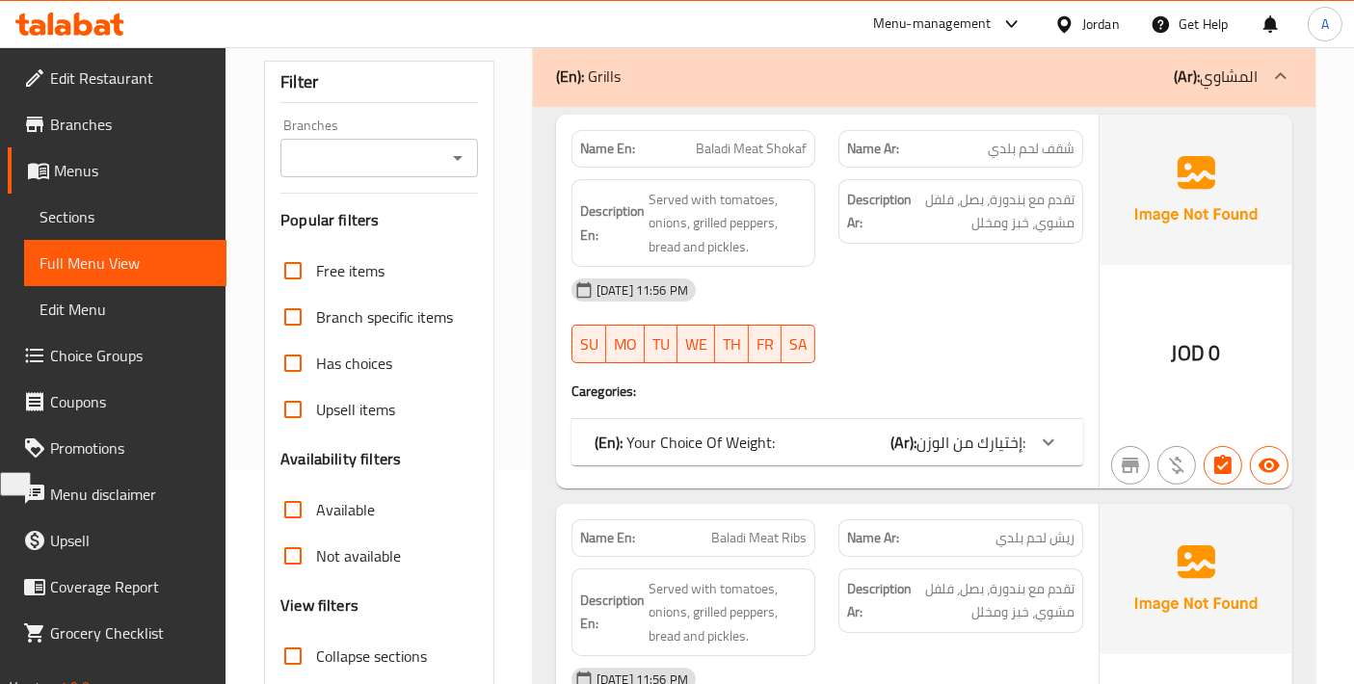
scroll to position [428, 0]
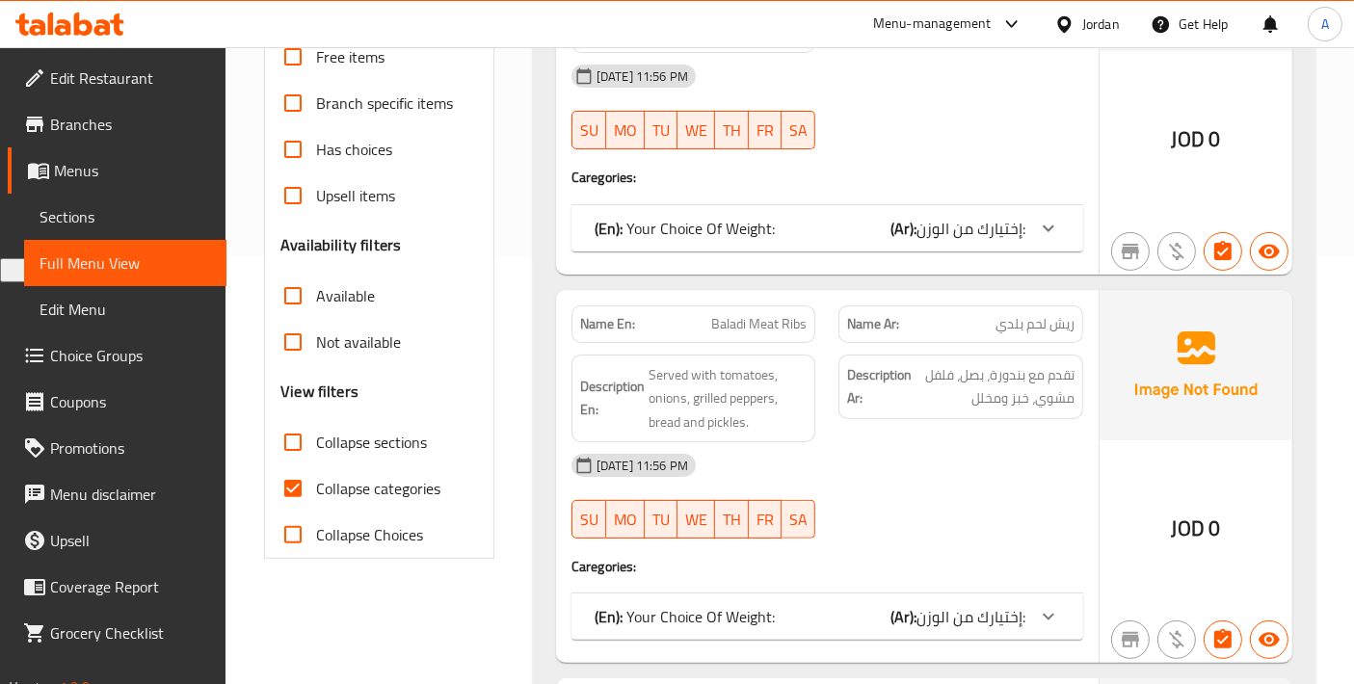
click at [303, 480] on input "Collapse categories" at bounding box center [293, 489] width 46 height 46
checkbox input "false"
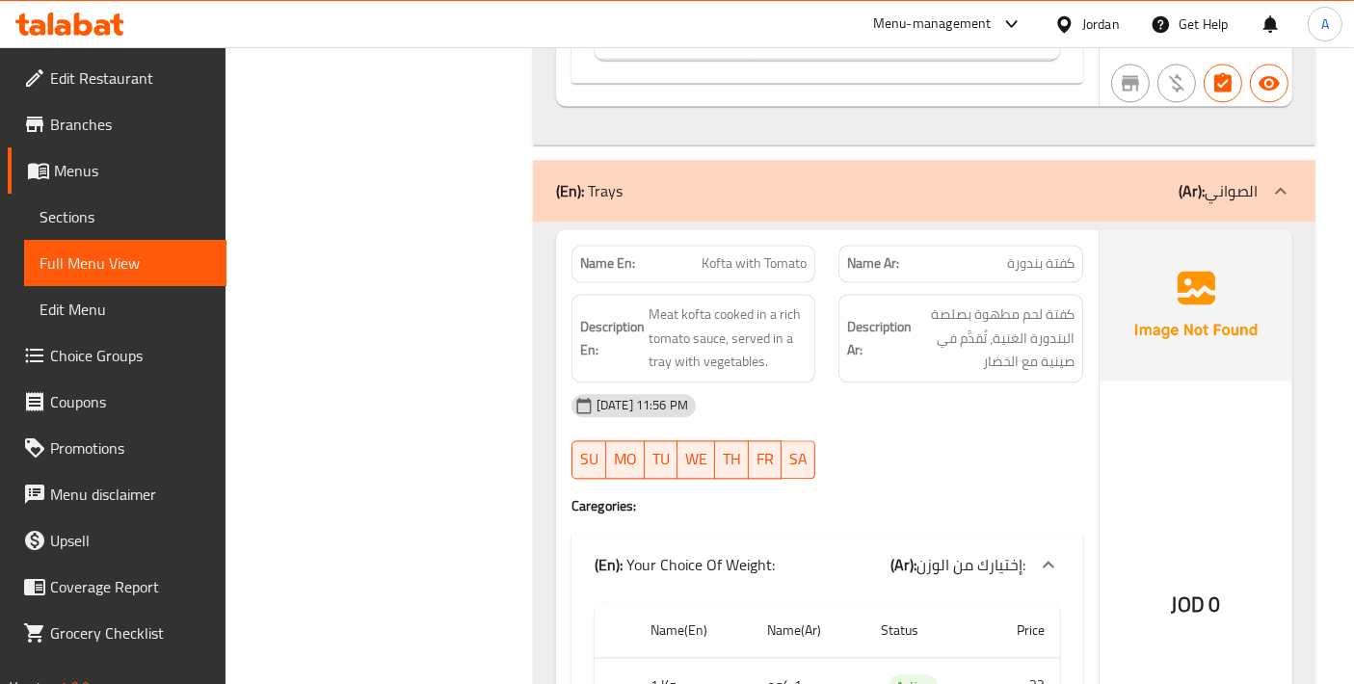
scroll to position [4070, 0]
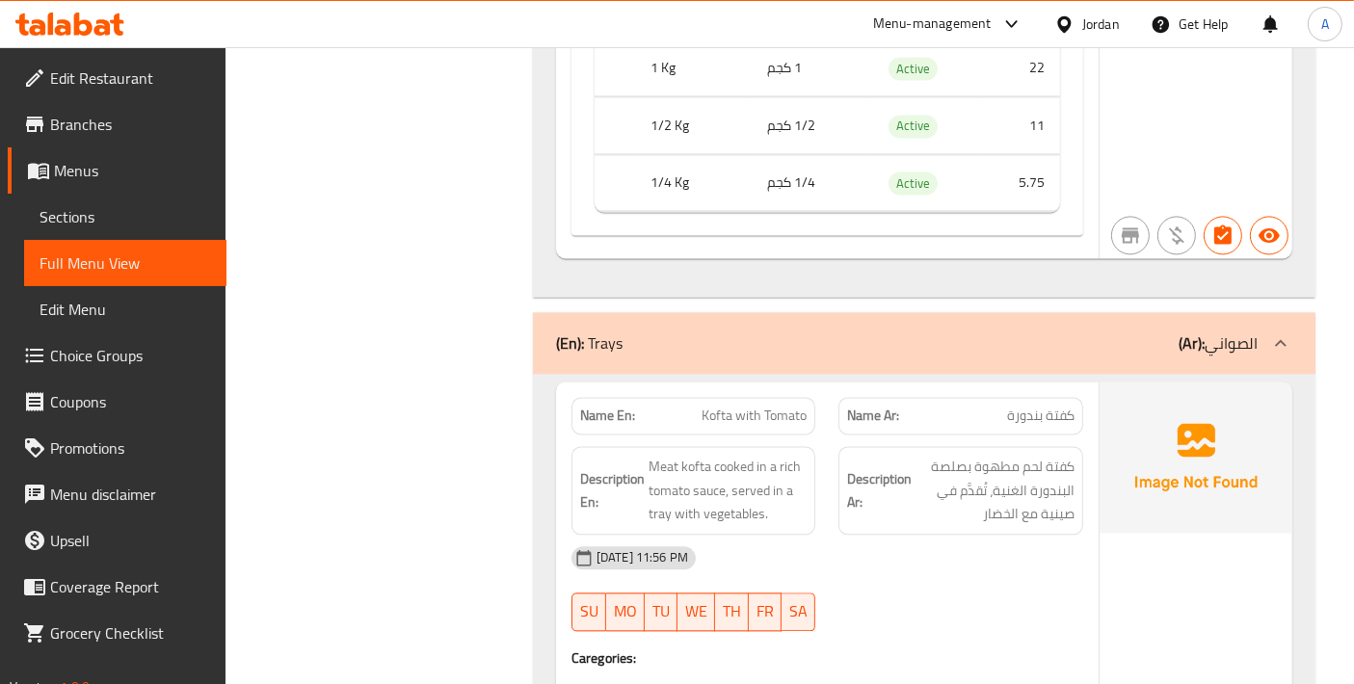
copy span "Kofta with Tomato"
click at [138, 200] on link "Sections" at bounding box center [125, 217] width 202 height 46
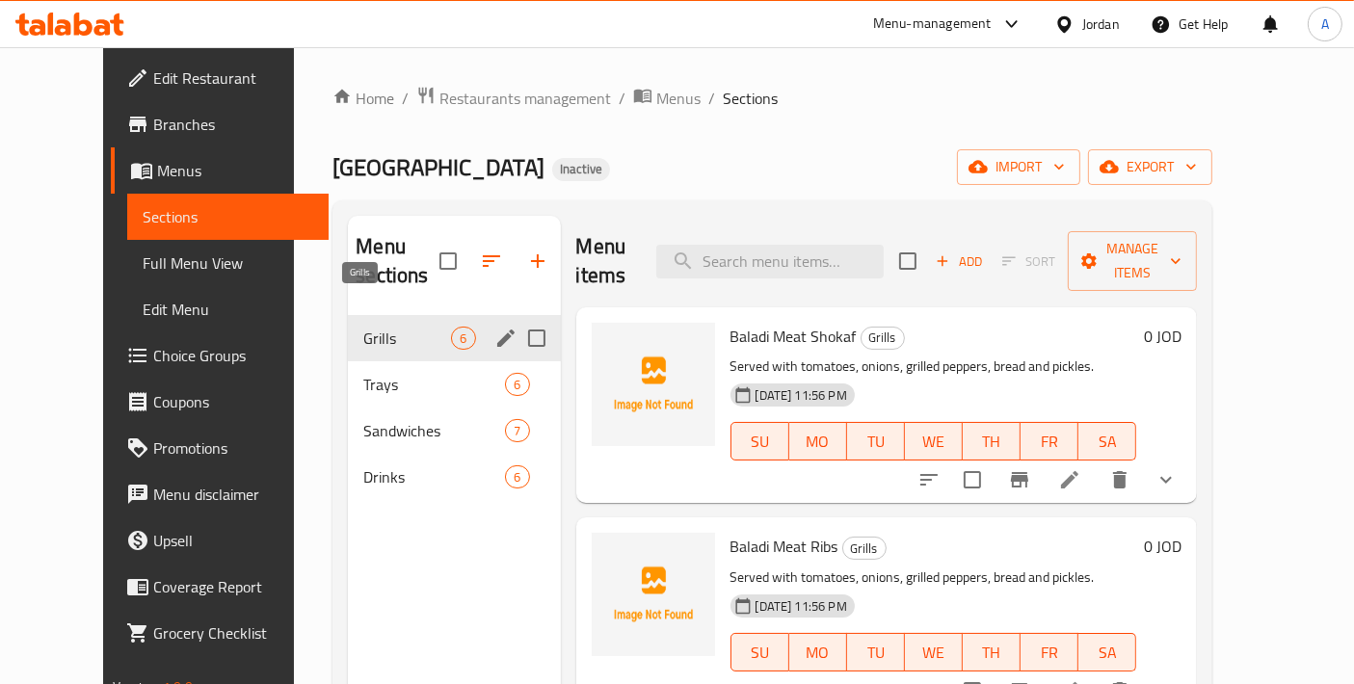
click at [391, 327] on span "Grills" at bounding box center [407, 338] width 88 height 23
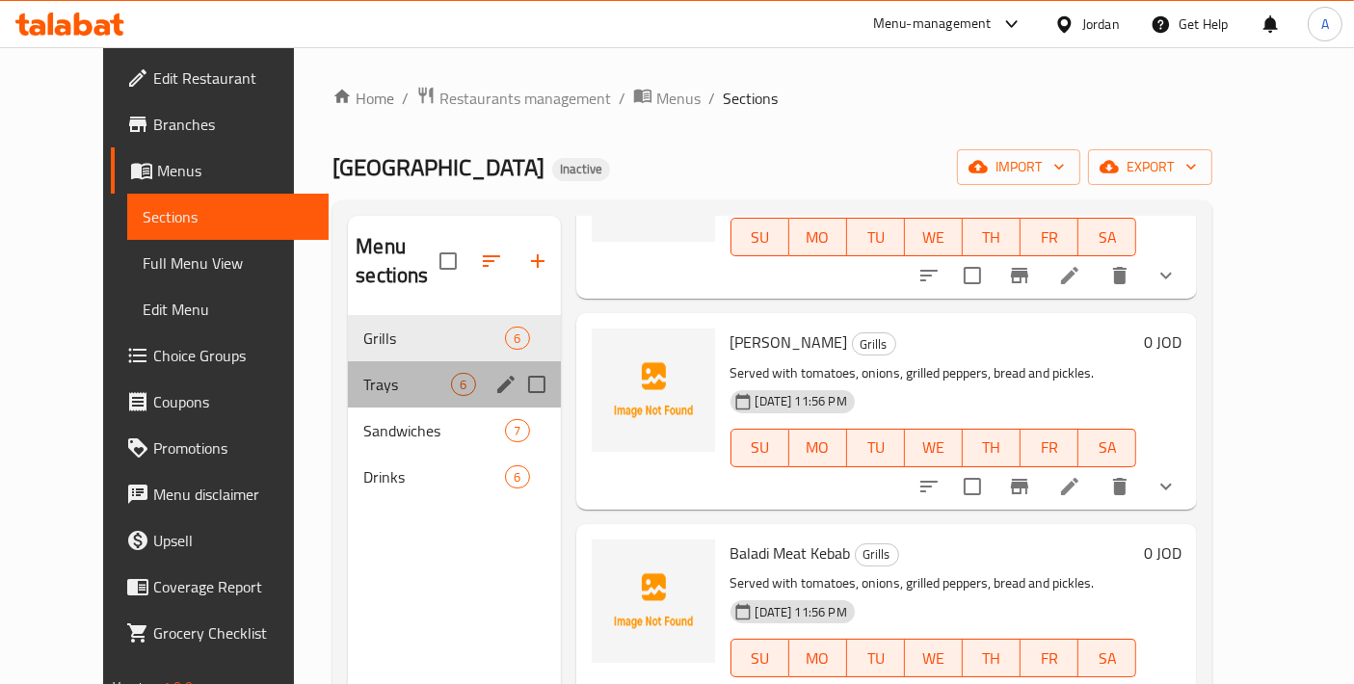
click at [366, 373] on span "Trays" at bounding box center [407, 384] width 88 height 23
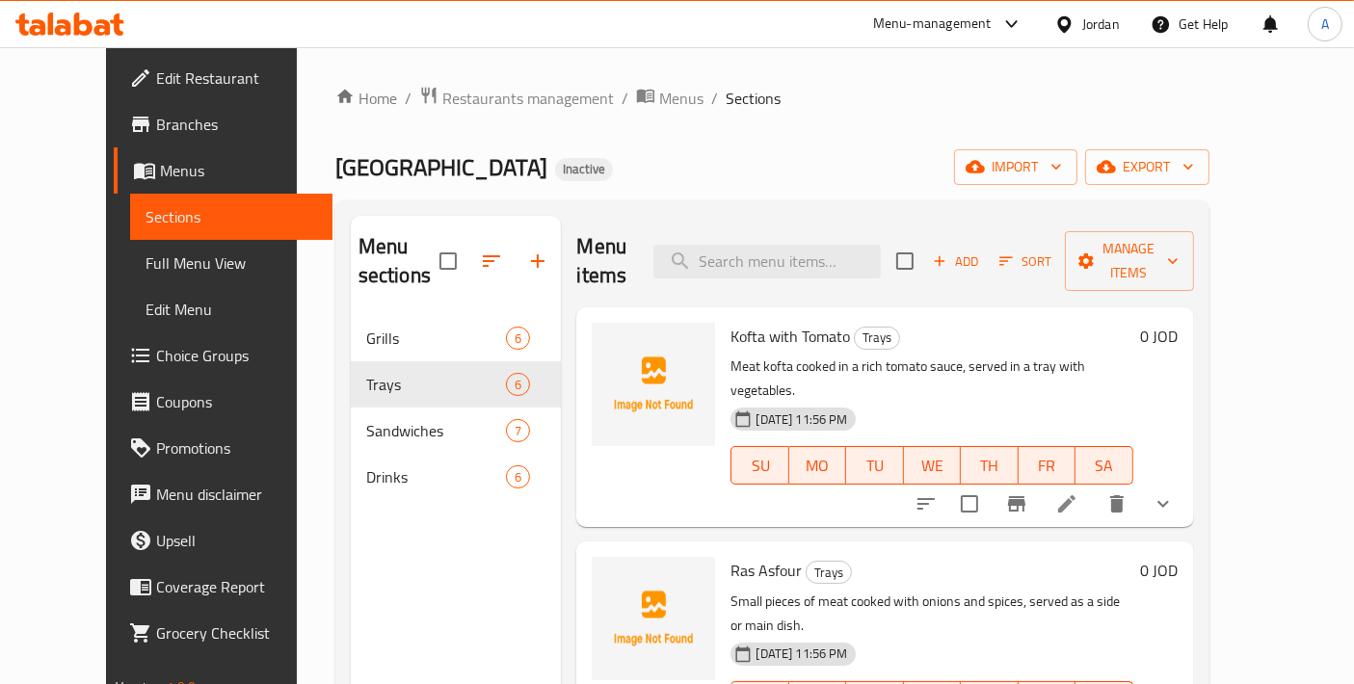
click at [1079, 493] on icon at bounding box center [1067, 504] width 23 height 23
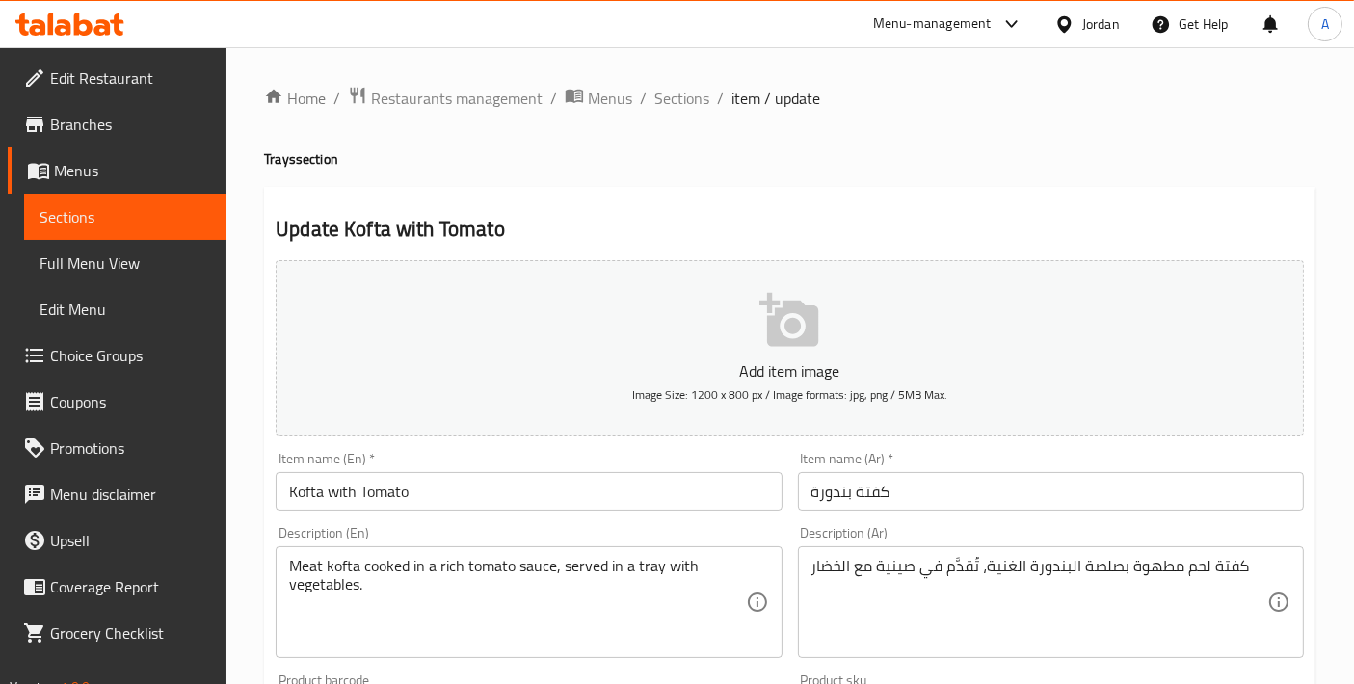
click at [481, 459] on div "Item name (En)   * Kofta with Tomato Item name (En) *" at bounding box center [529, 481] width 506 height 59
click at [479, 483] on input "Kofta with Tomato" at bounding box center [529, 491] width 506 height 39
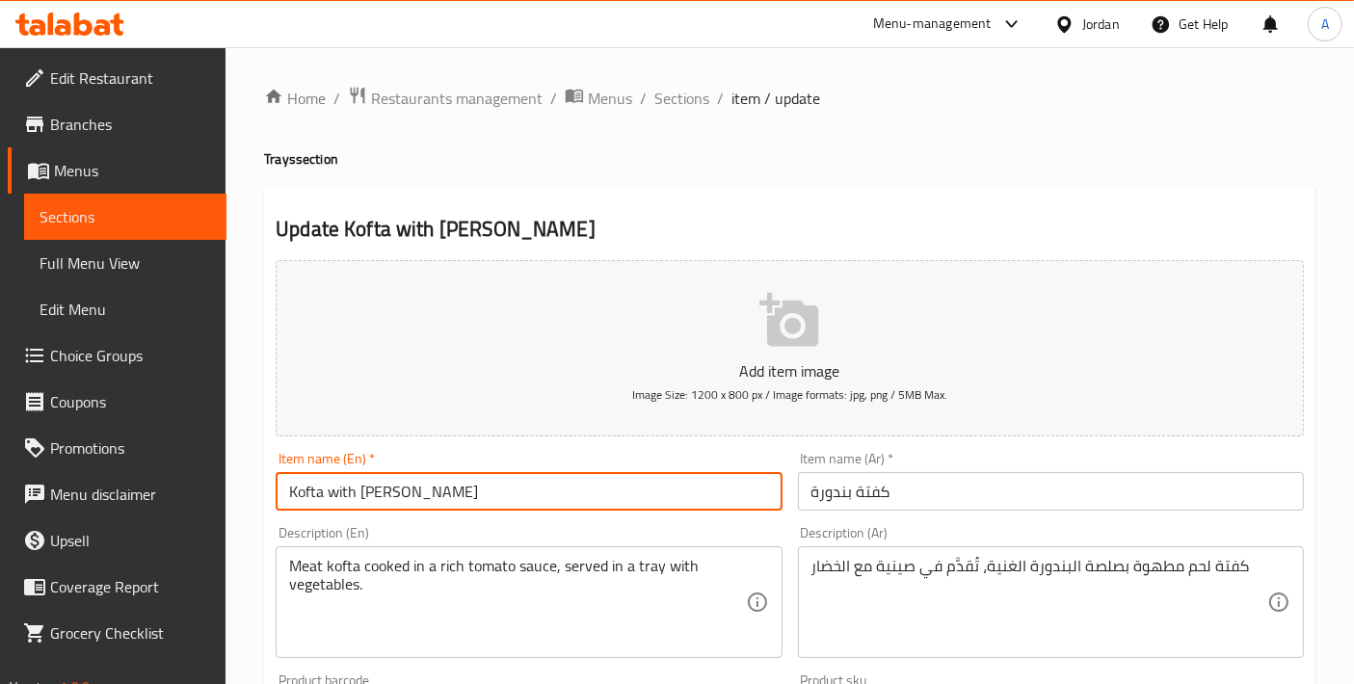
type input "Kofta with Tomato Tray"
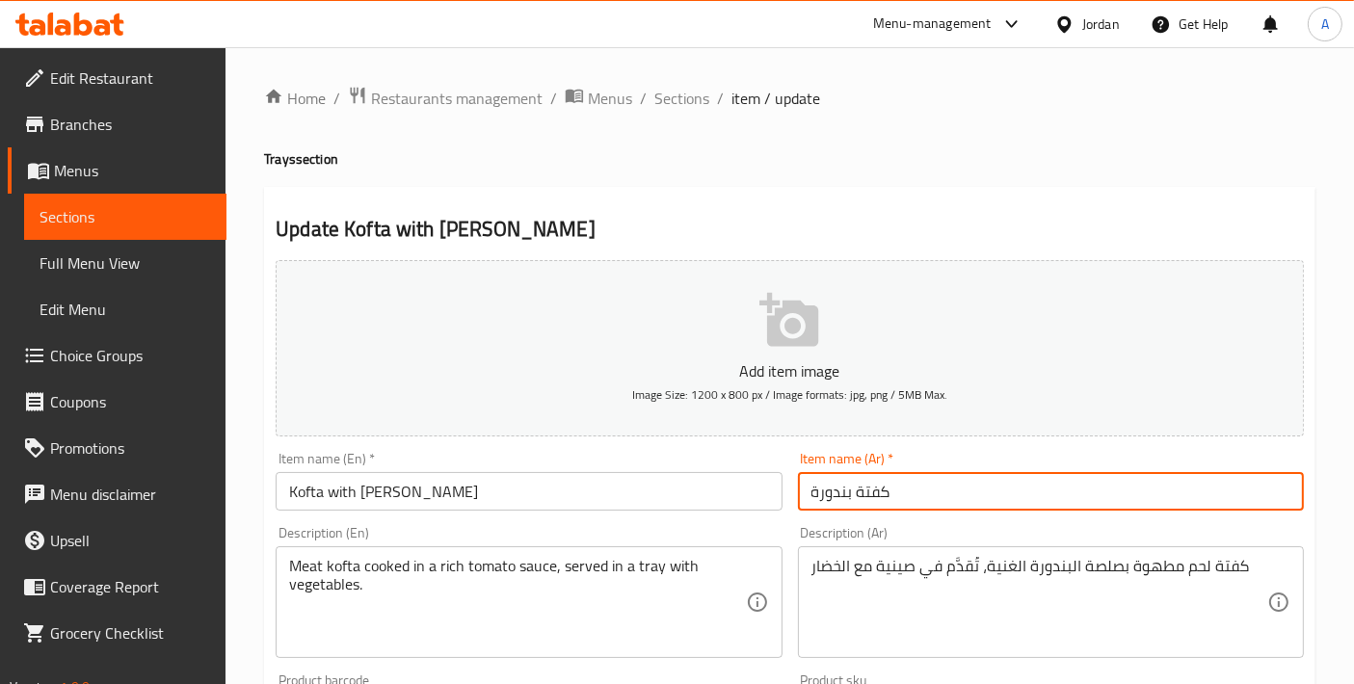
click at [814, 496] on input "كفتة بندورة" at bounding box center [1051, 491] width 506 height 39
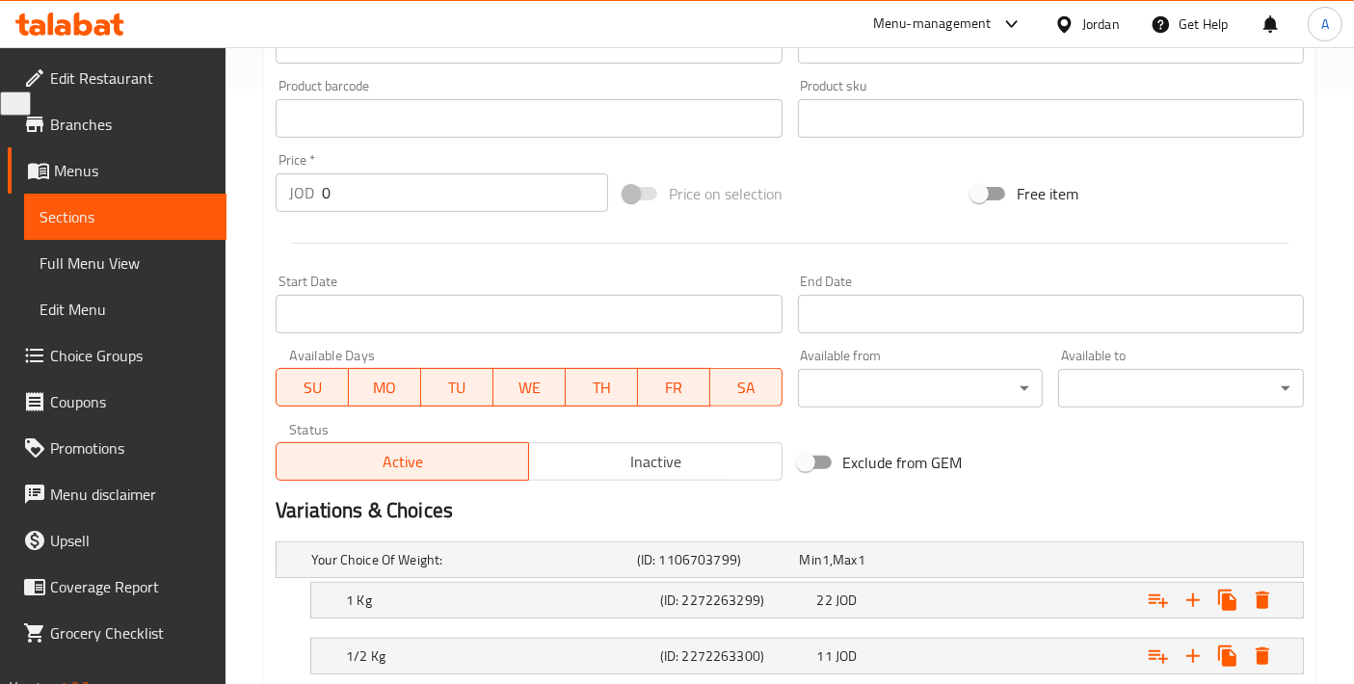
scroll to position [772, 0]
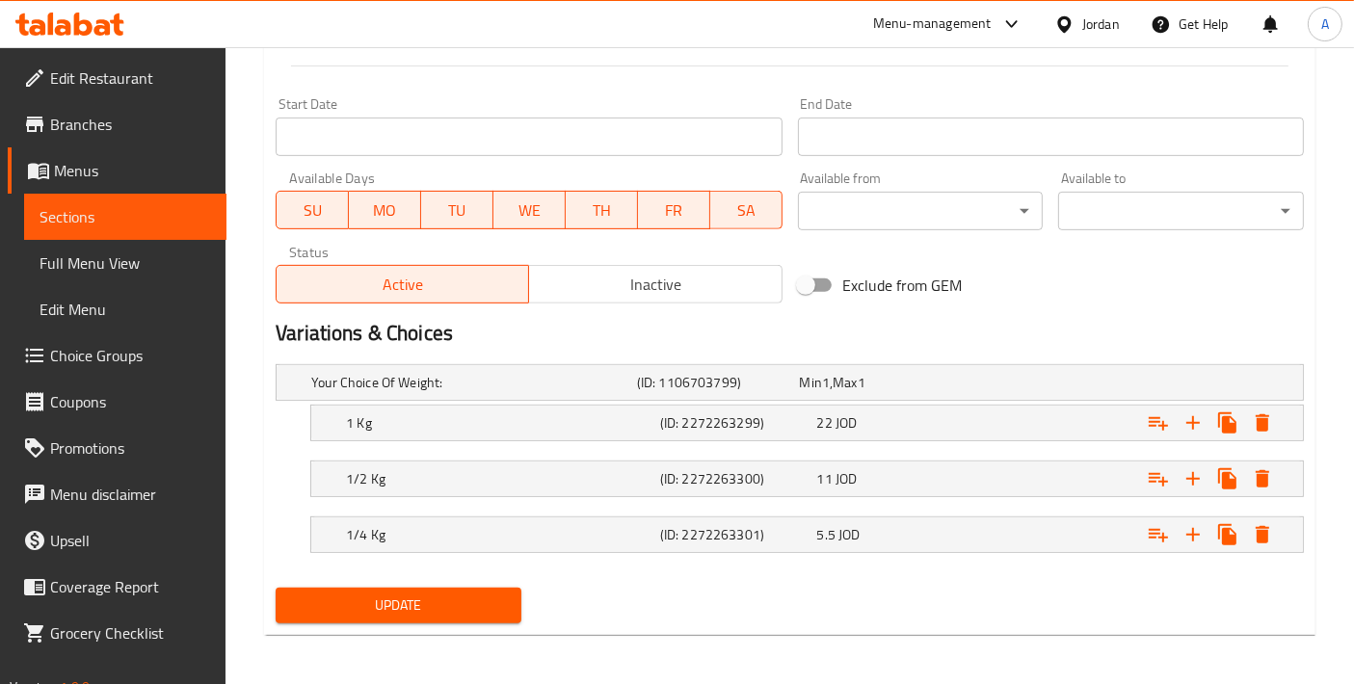
type input "صينية كفتة بندورة"
click at [387, 619] on div "Update" at bounding box center [398, 605] width 261 height 51
click at [447, 595] on span "Update" at bounding box center [398, 606] width 215 height 24
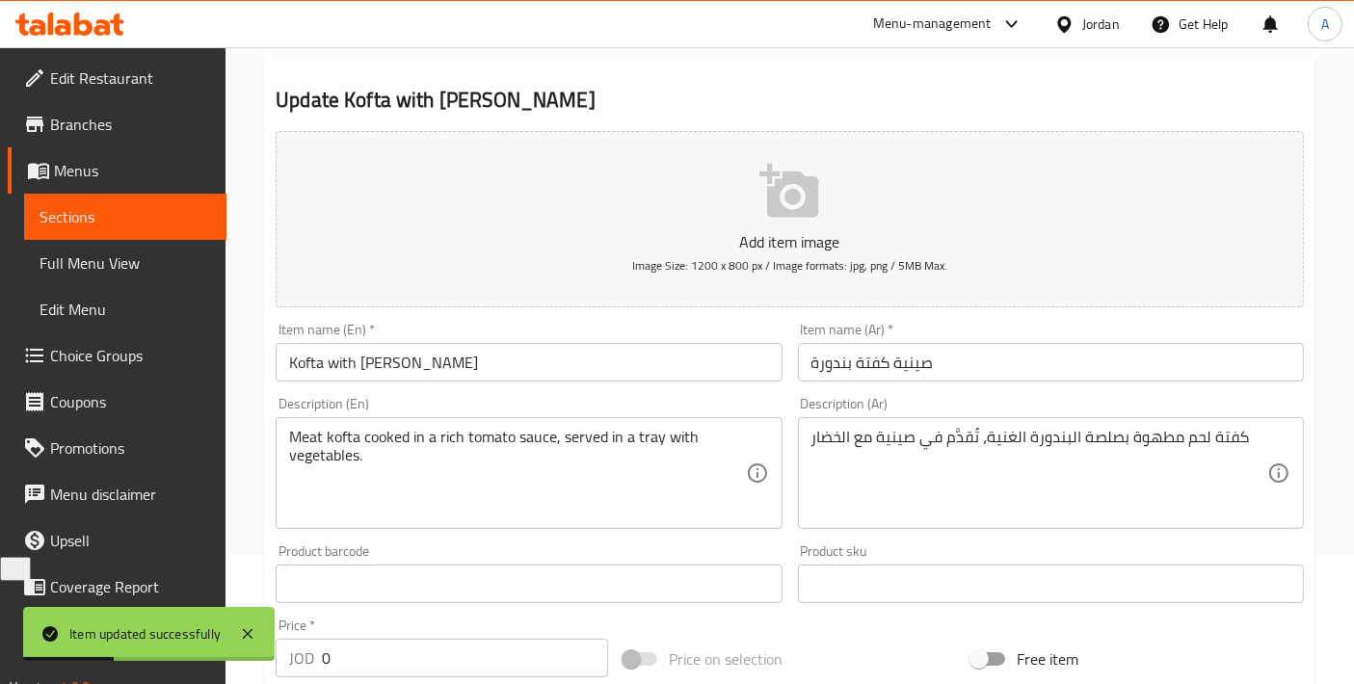
scroll to position [0, 0]
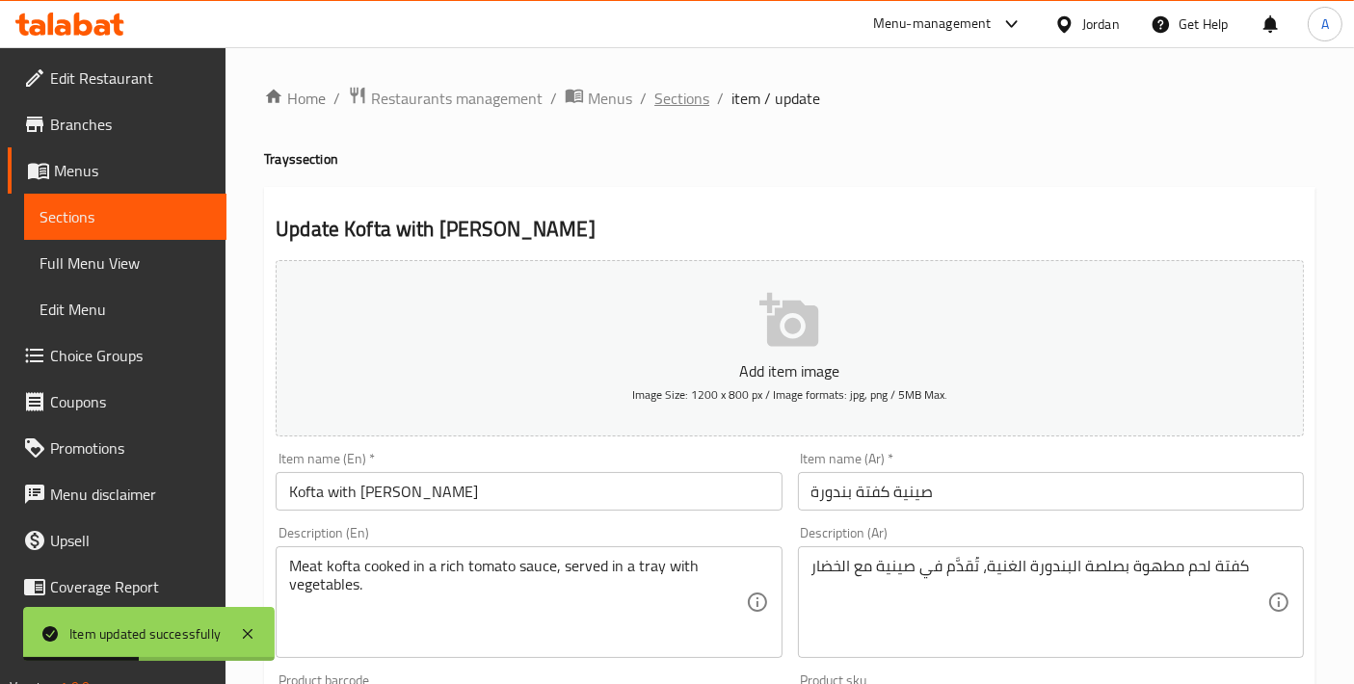
click at [656, 103] on span "Sections" at bounding box center [682, 98] width 55 height 23
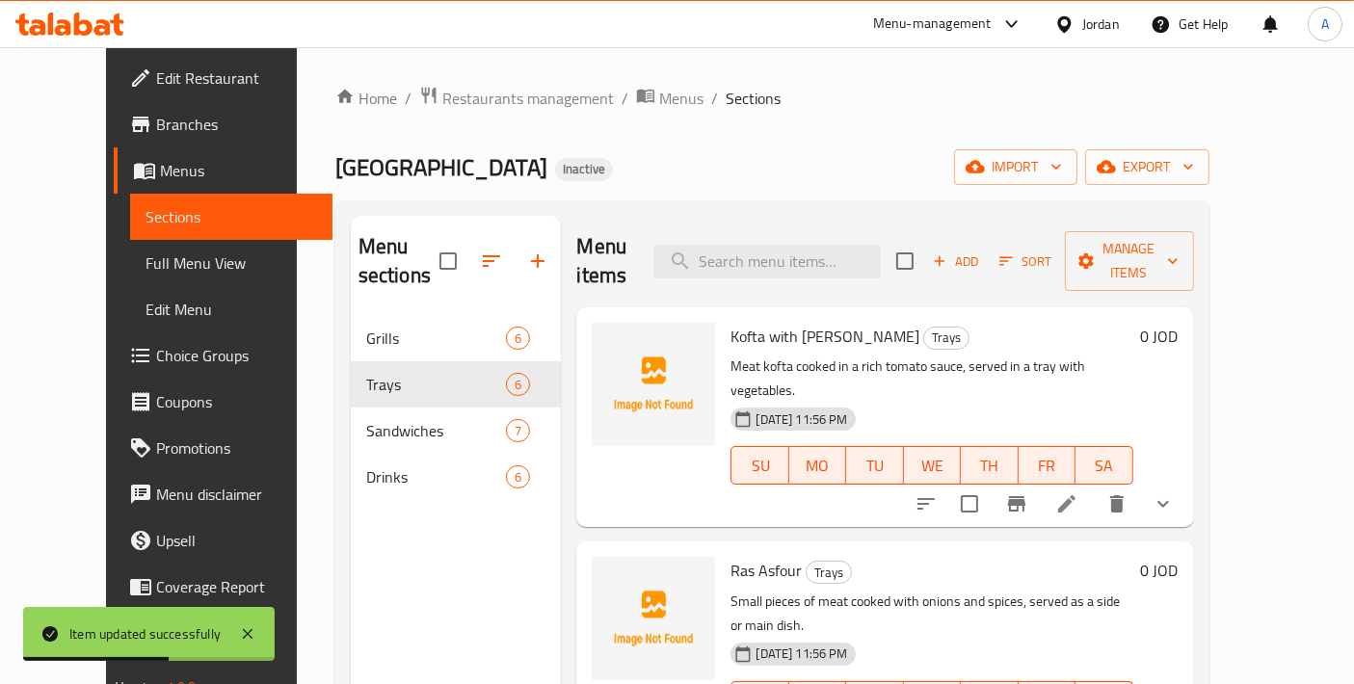
click at [840, 322] on span "Kofta with Tomato Tray" at bounding box center [825, 336] width 189 height 29
copy h6 "Tray"
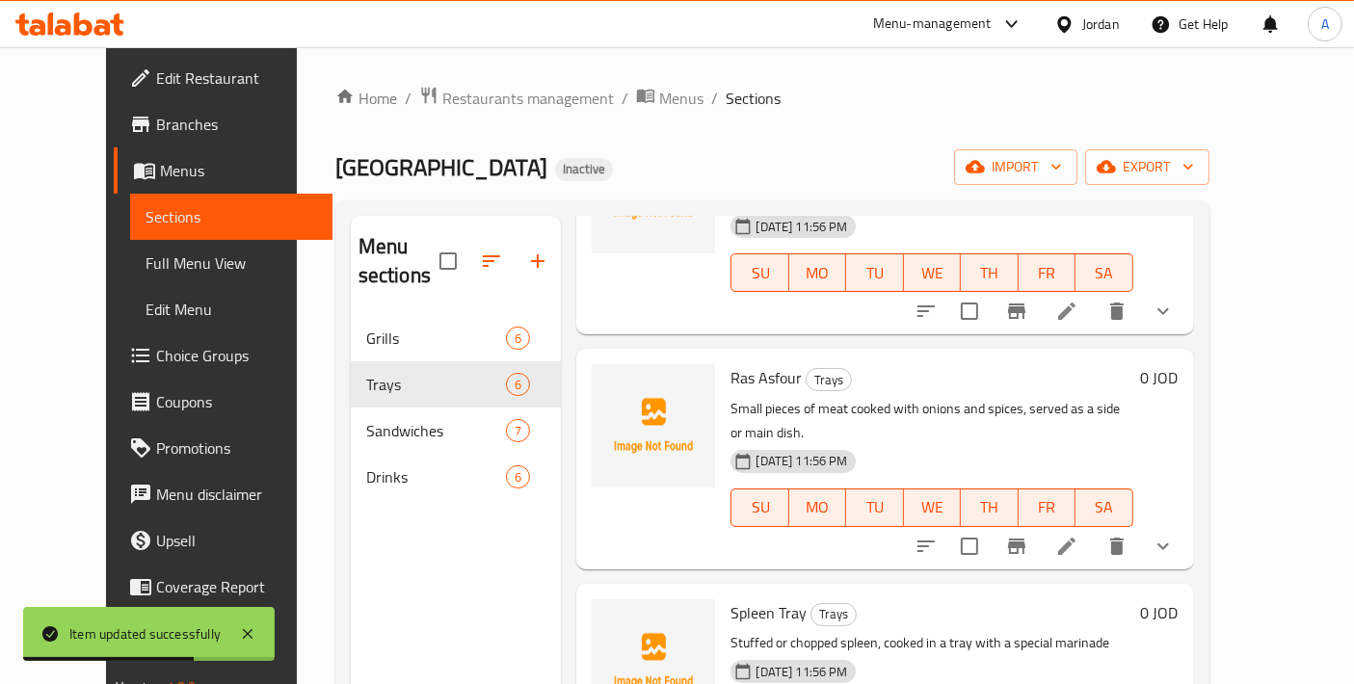
scroll to position [214, 0]
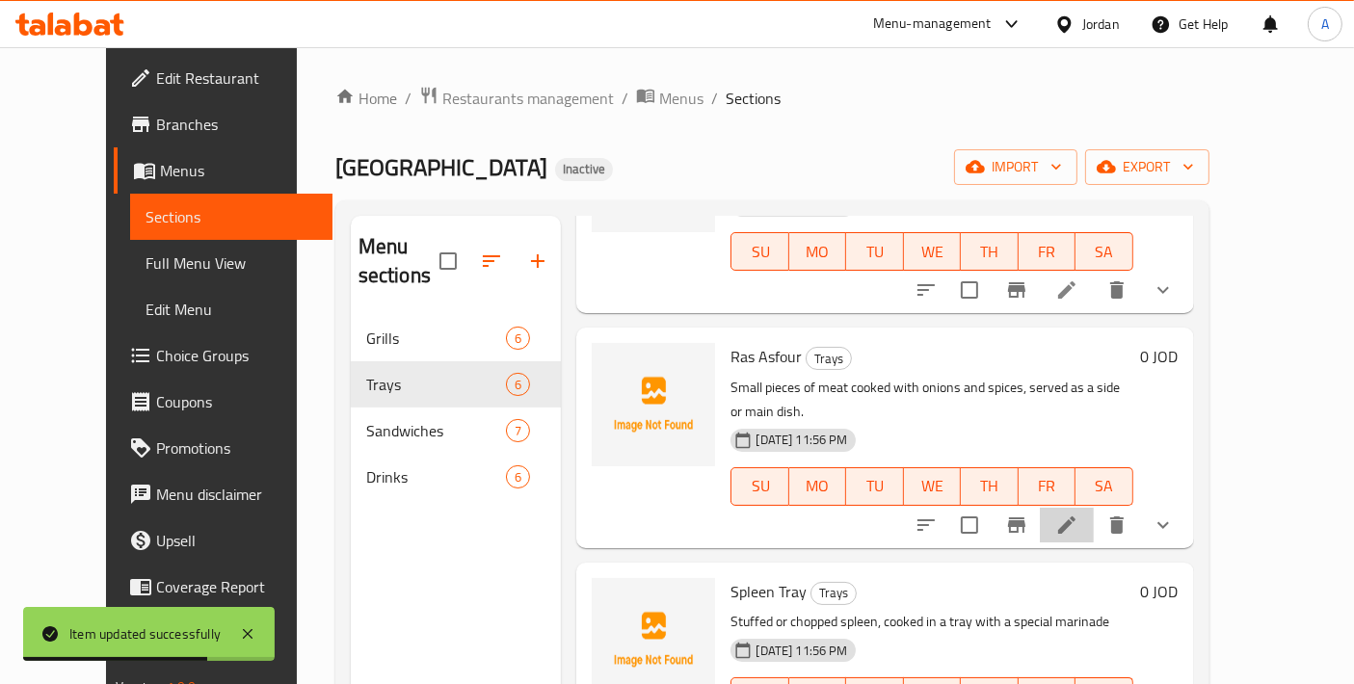
click at [1094, 508] on li at bounding box center [1067, 525] width 54 height 35
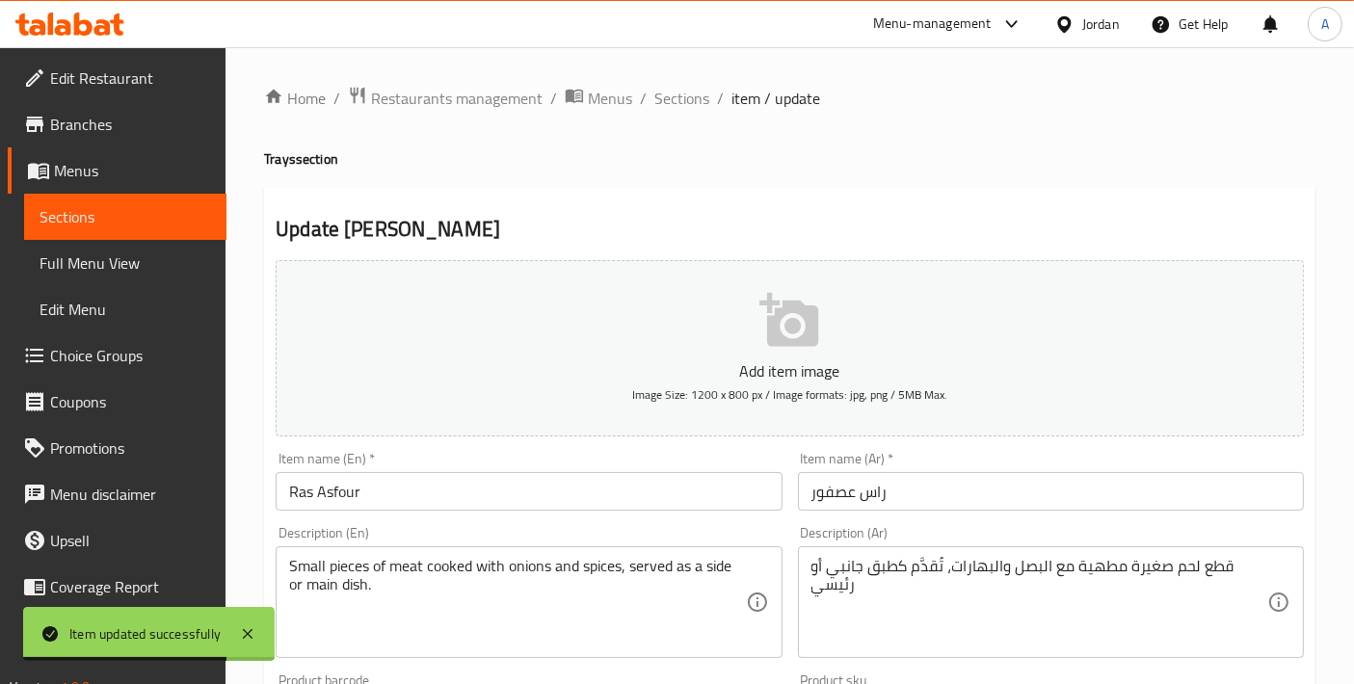
click at [516, 506] on input "Ras Asfour" at bounding box center [529, 491] width 506 height 39
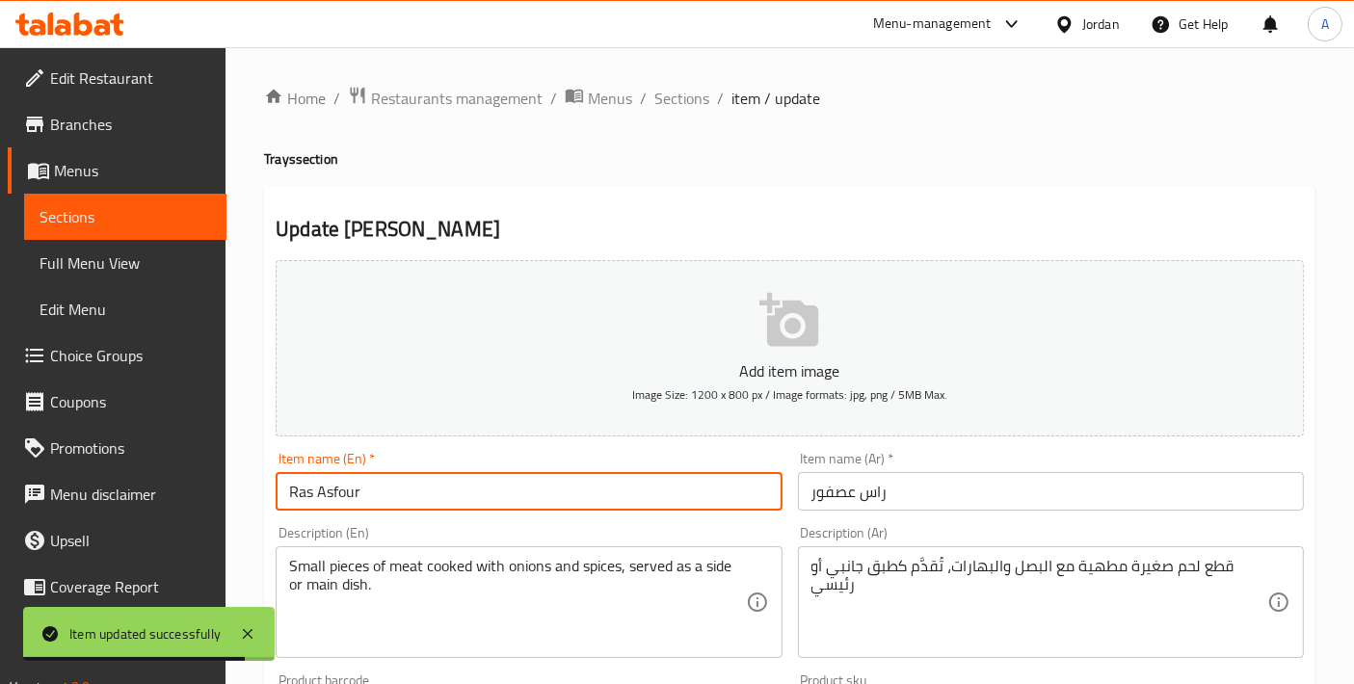
paste input "Tray"
click at [361, 492] on input "Ras AsfourTray" at bounding box center [529, 491] width 506 height 39
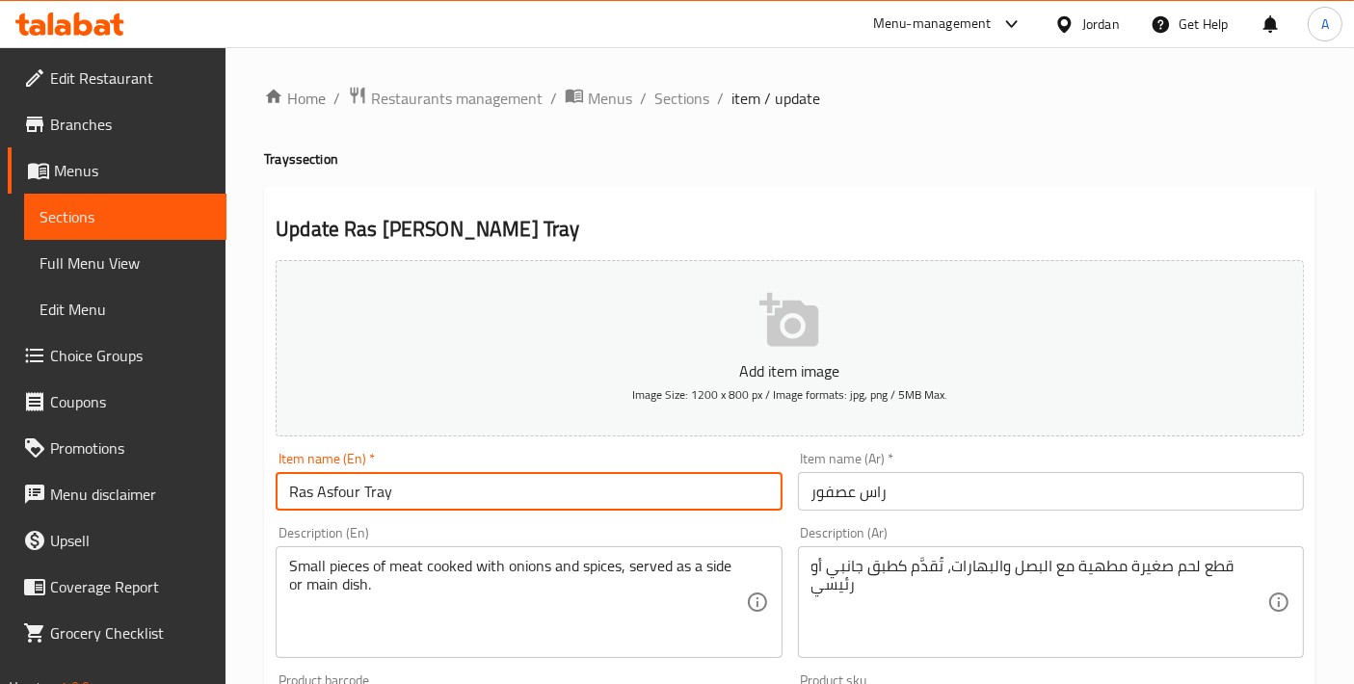
type input "Ras Asfour Tray"
click at [795, 499] on div "Item name (Ar)   * راس عصفور Item name (Ar) *" at bounding box center [1052, 481] width 522 height 74
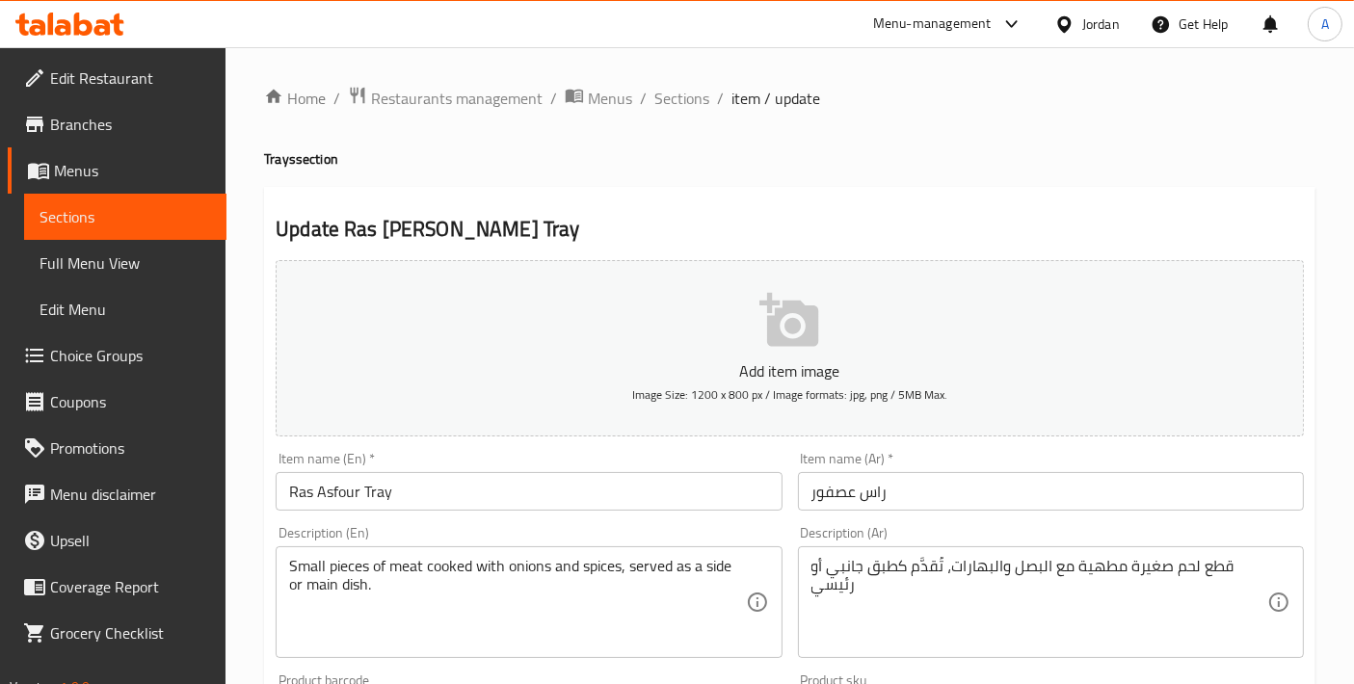
click at [812, 496] on input "راس عصفور" at bounding box center [1051, 491] width 506 height 39
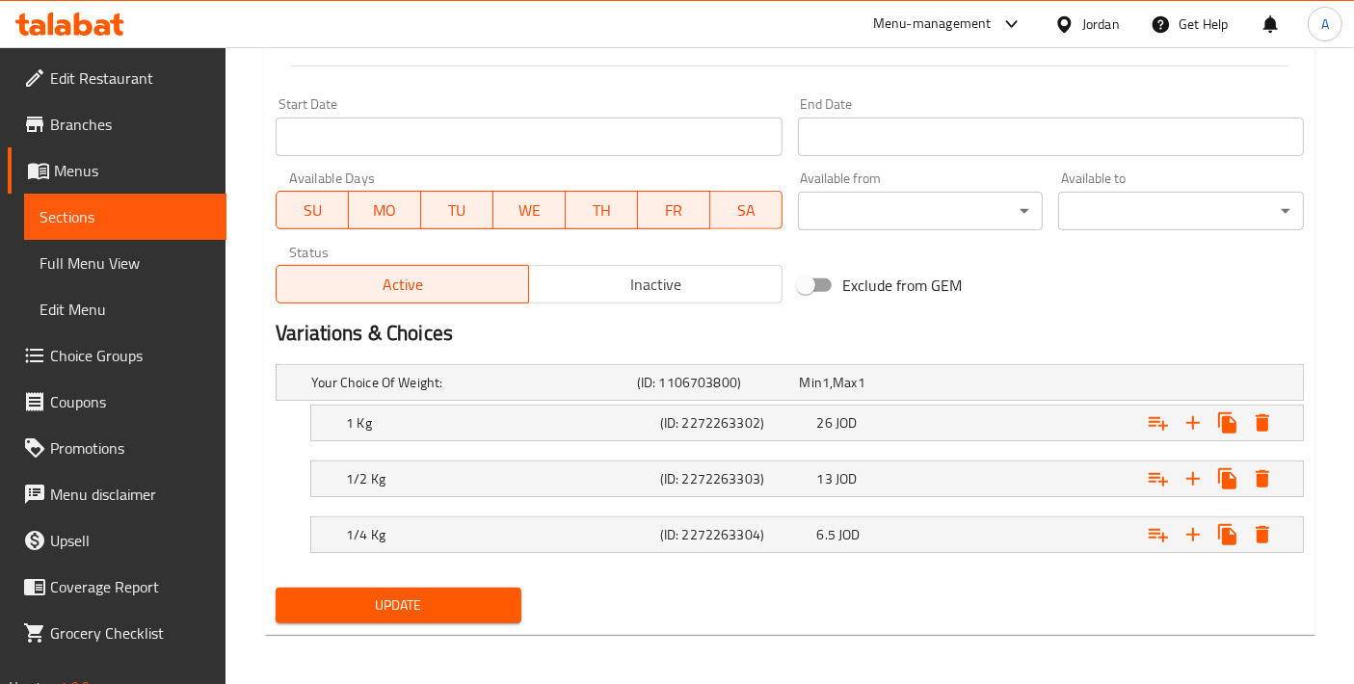
type input "صينية راس عصفور"
click at [362, 612] on span "Update" at bounding box center [398, 606] width 215 height 24
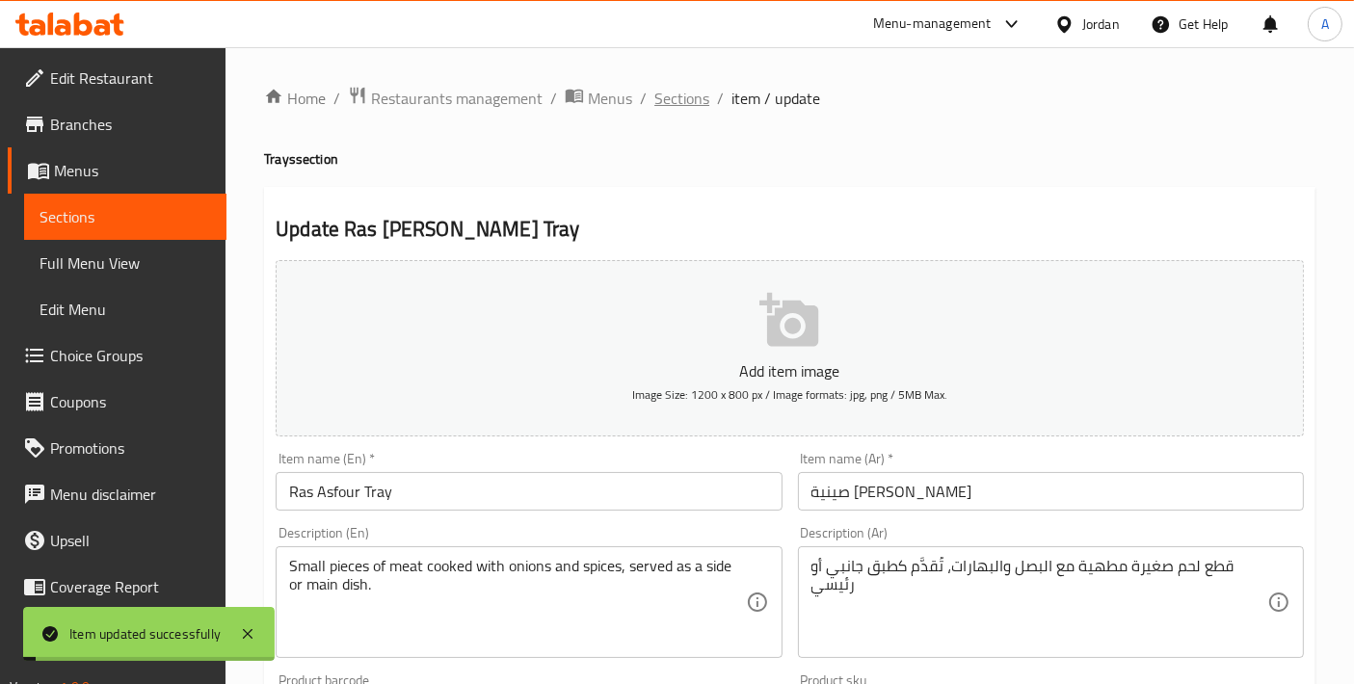
click at [683, 103] on span "Sections" at bounding box center [682, 98] width 55 height 23
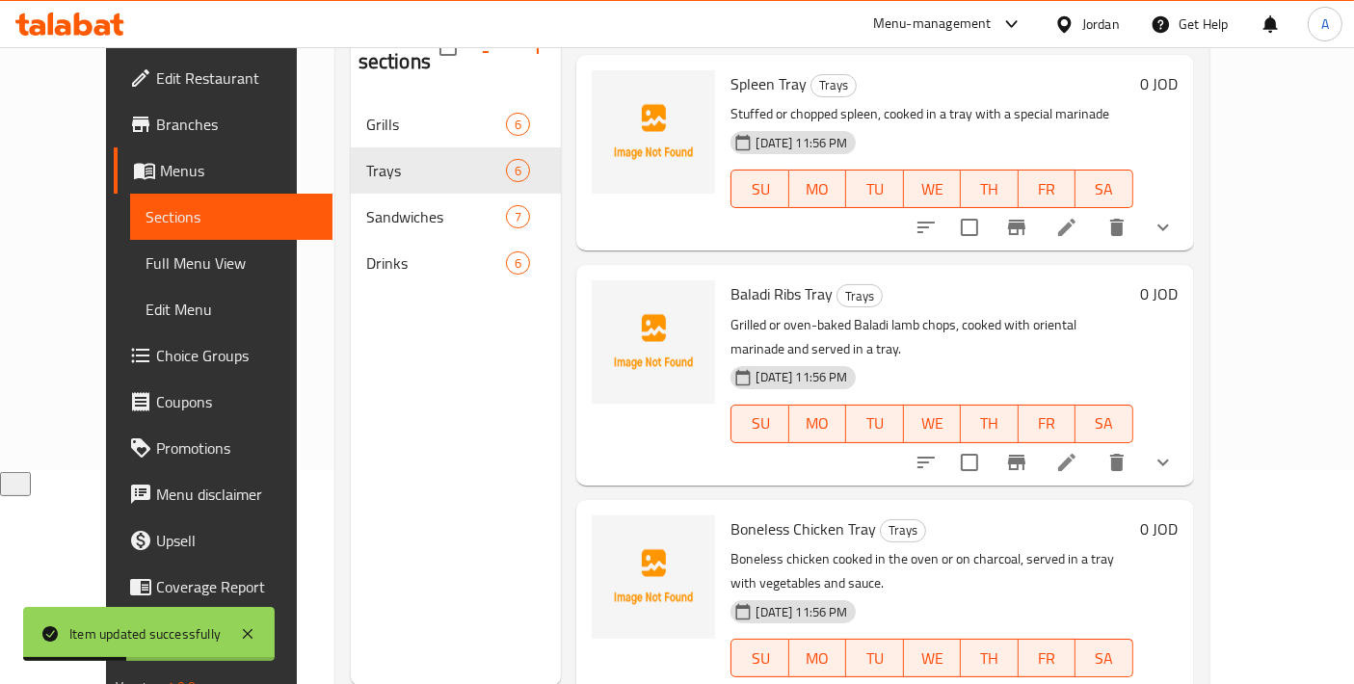
scroll to position [460, 0]
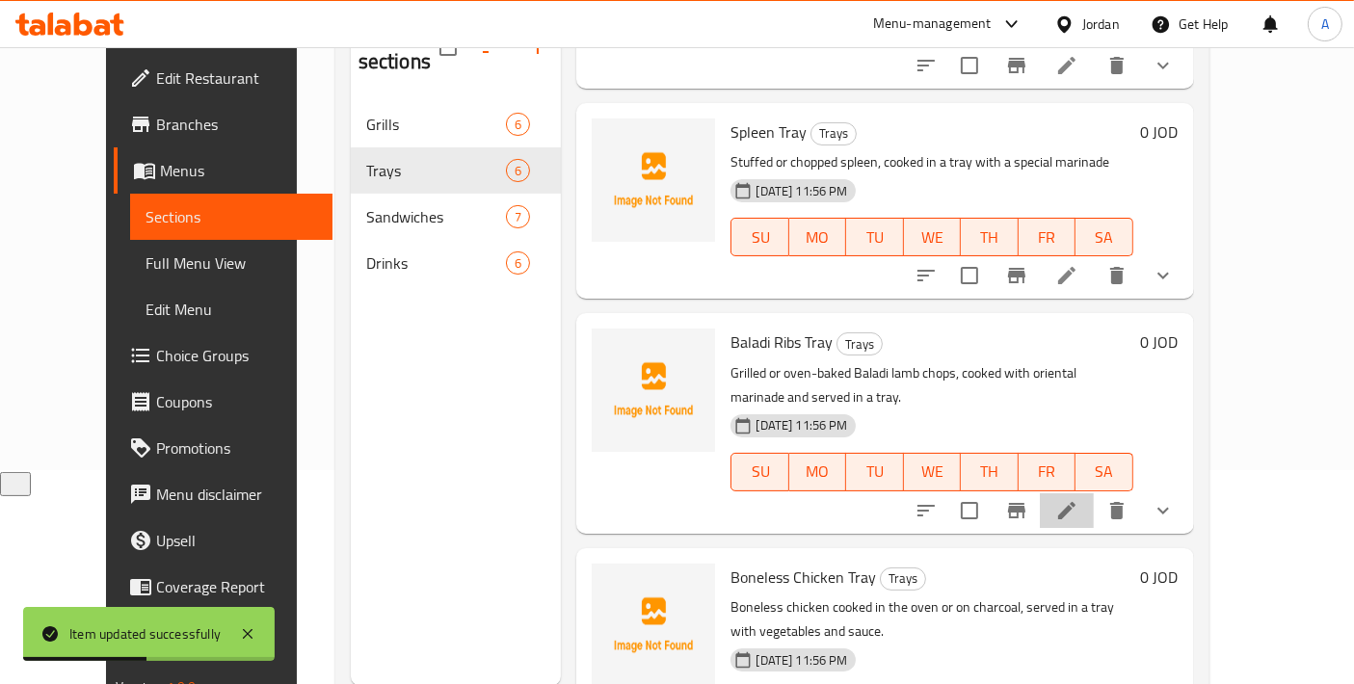
click at [1079, 499] on icon at bounding box center [1067, 510] width 23 height 23
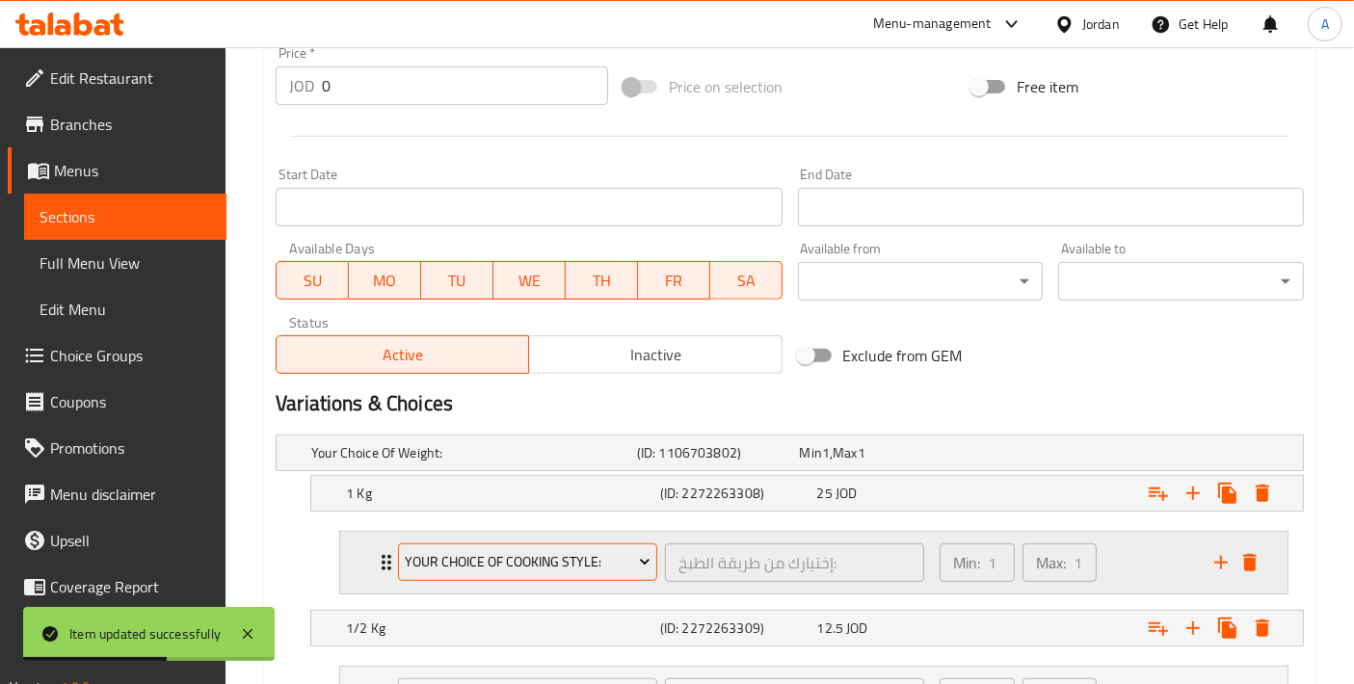
scroll to position [856, 0]
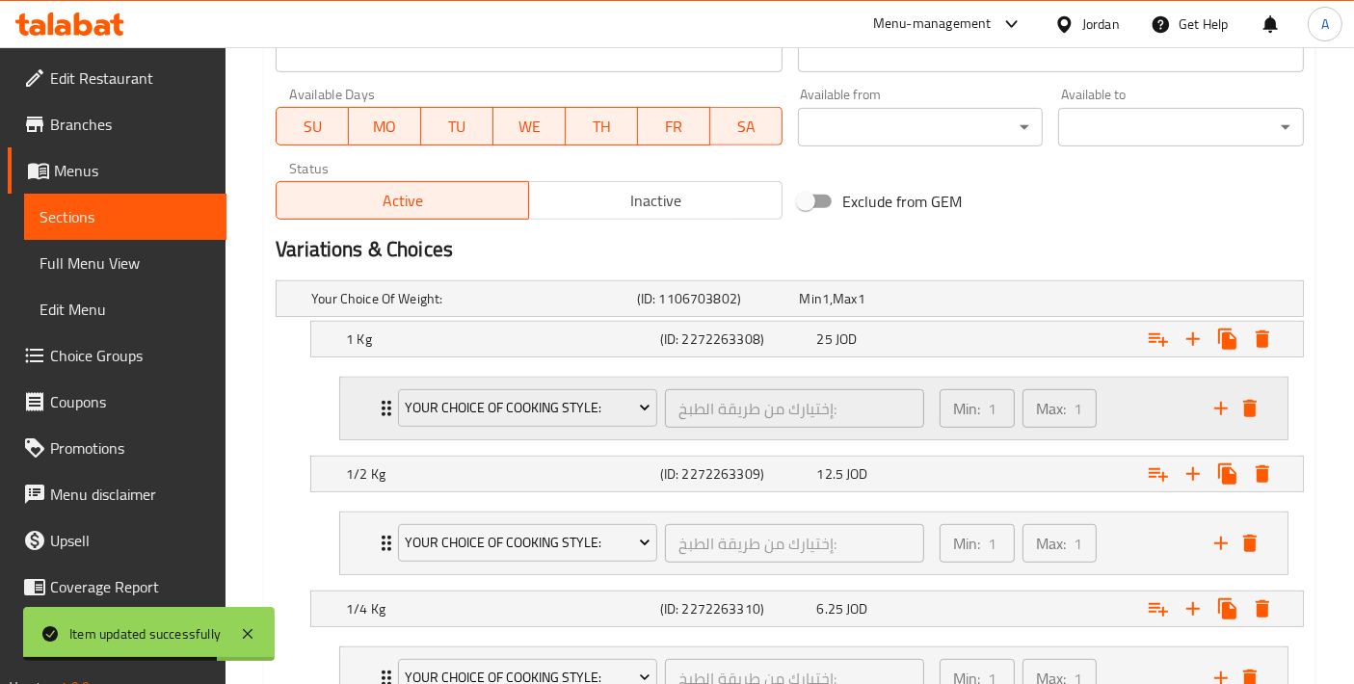
click at [355, 418] on div "Your Choice Of Cooking Style: إختيارك من طريقة الطبخ: ​ Min: 1 ​ Max: 1 ​" at bounding box center [814, 409] width 948 height 62
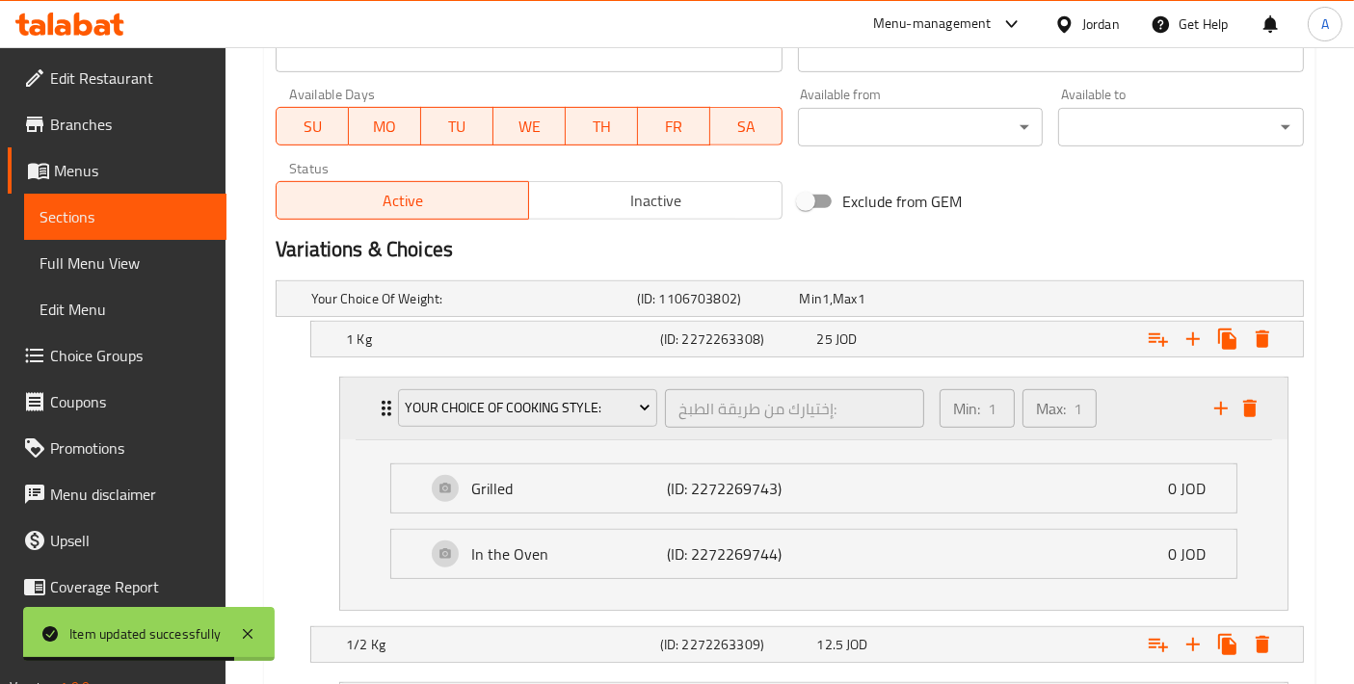
click at [355, 418] on div "Your Choice Of Cooking Style: إختيارك من طريقة الطبخ: ​ Min: 1 ​ Max: 1 ​" at bounding box center [814, 409] width 948 height 62
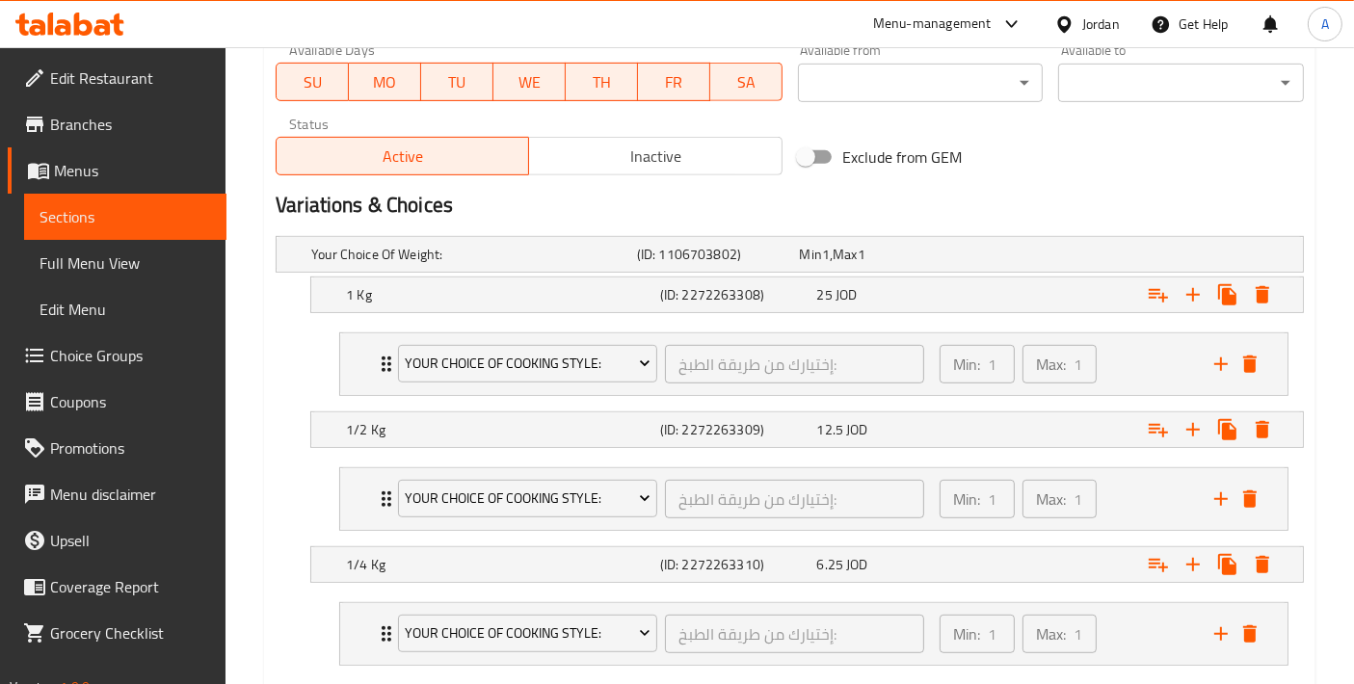
scroll to position [1007, 0]
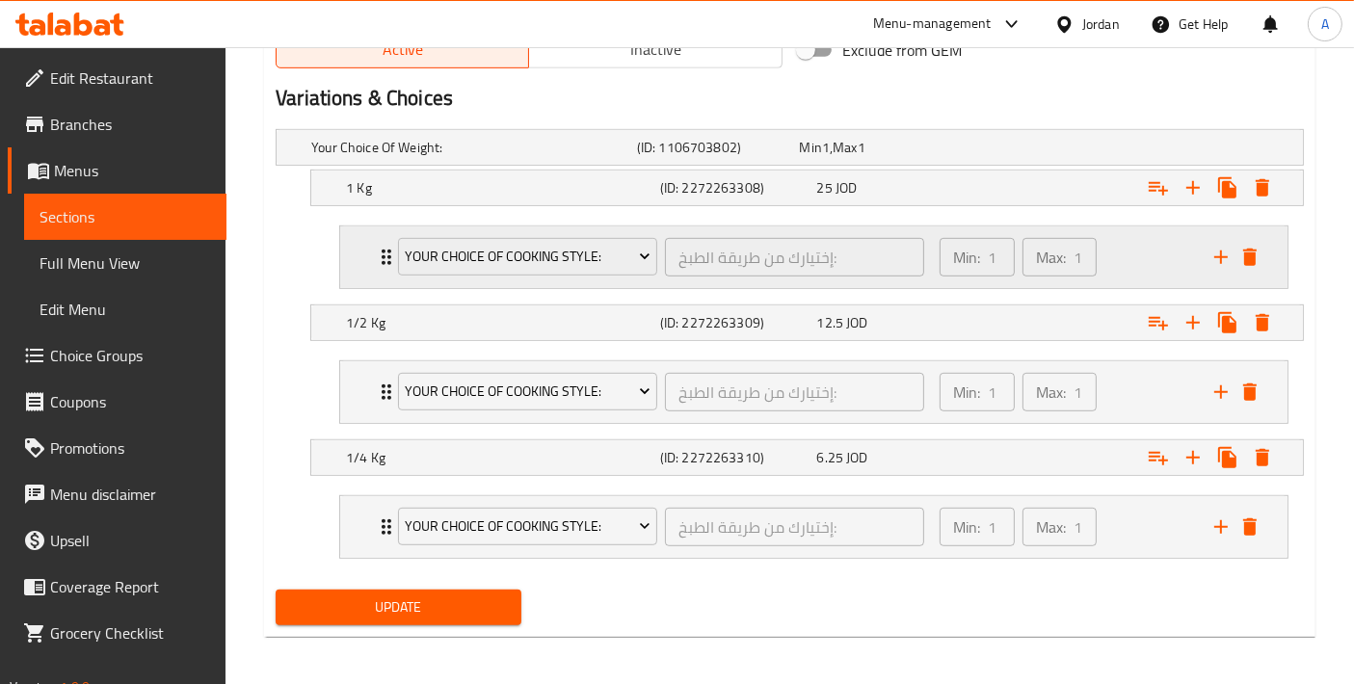
click at [350, 260] on div "Your Choice Of Cooking Style: إختيارك من طريقة الطبخ: ​ Min: 1 ​ Max: 1 ​" at bounding box center [814, 258] width 948 height 62
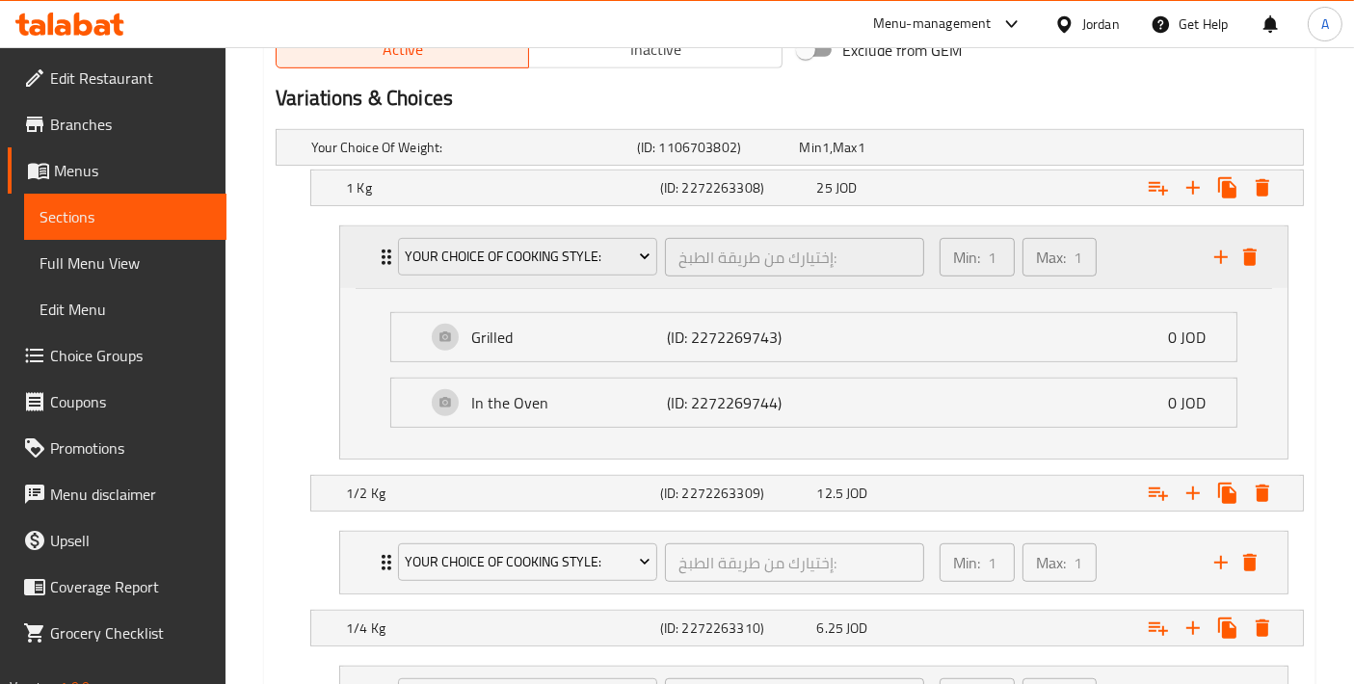
click at [350, 260] on div "Your Choice Of Cooking Style: إختيارك من طريقة الطبخ: ​ Min: 1 ​ Max: 1 ​" at bounding box center [814, 258] width 948 height 62
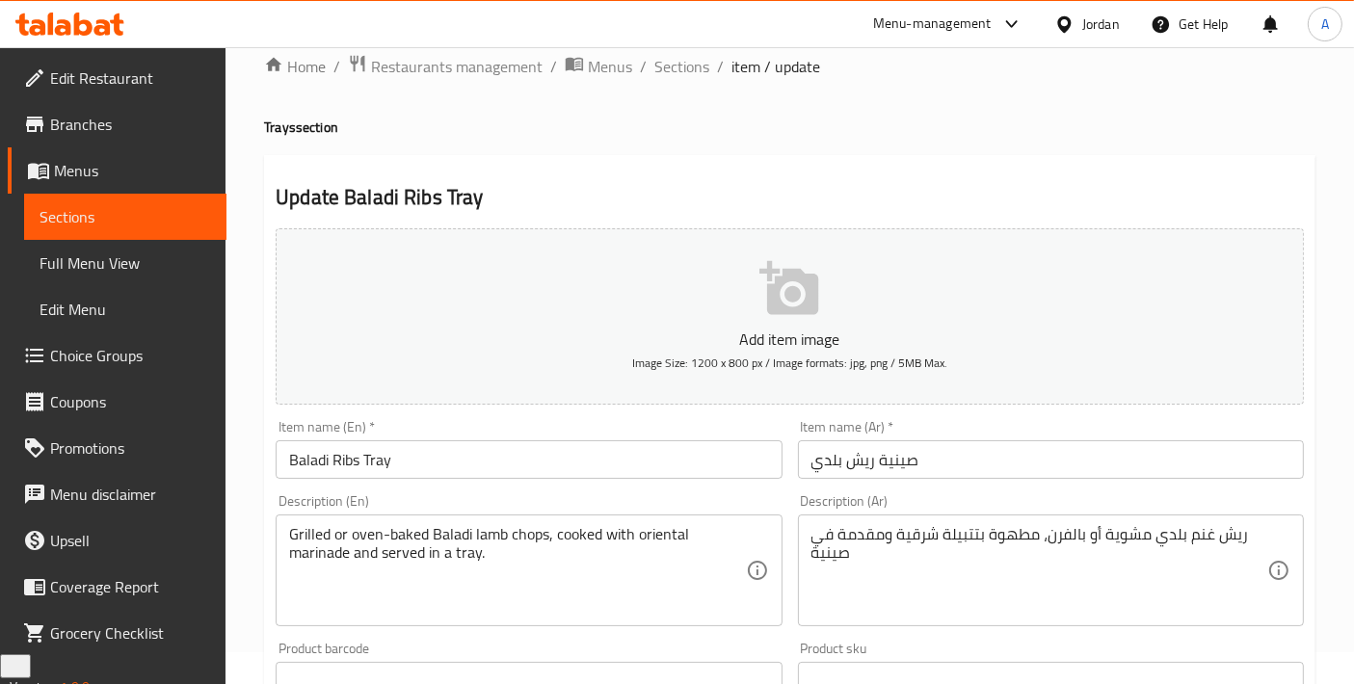
scroll to position [0, 0]
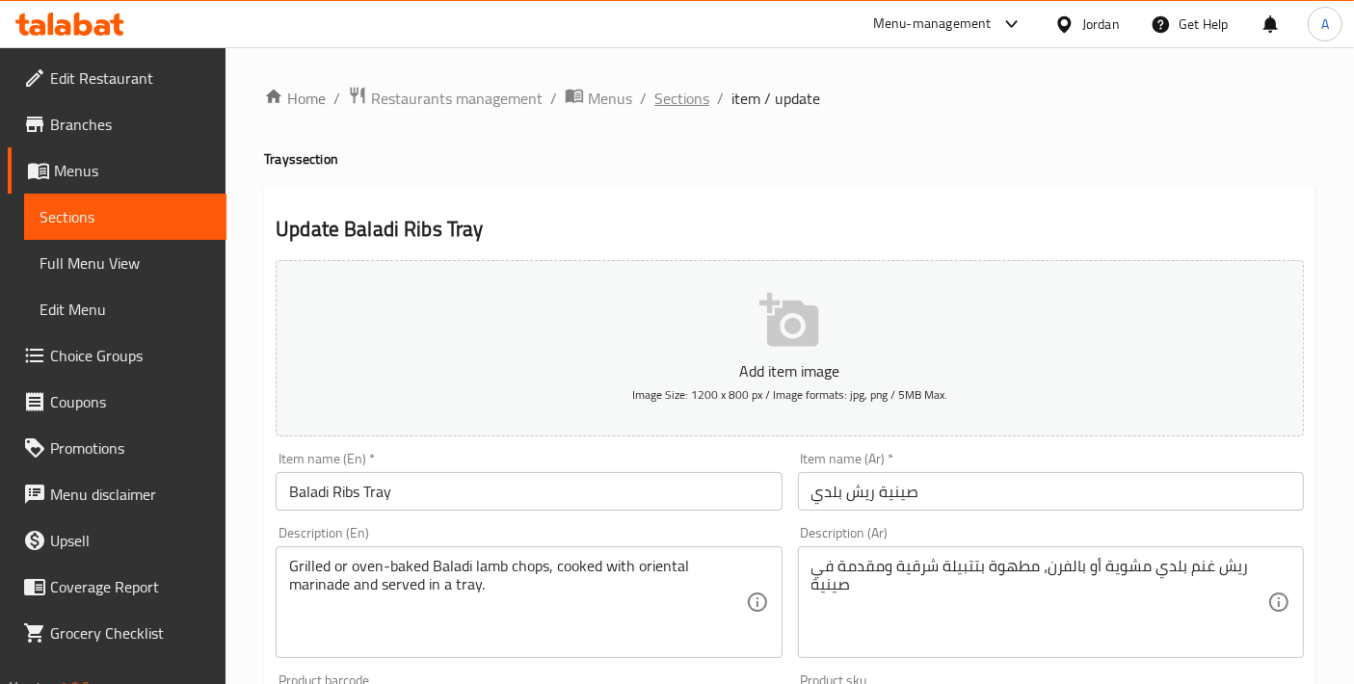
click at [689, 102] on span "Sections" at bounding box center [682, 98] width 55 height 23
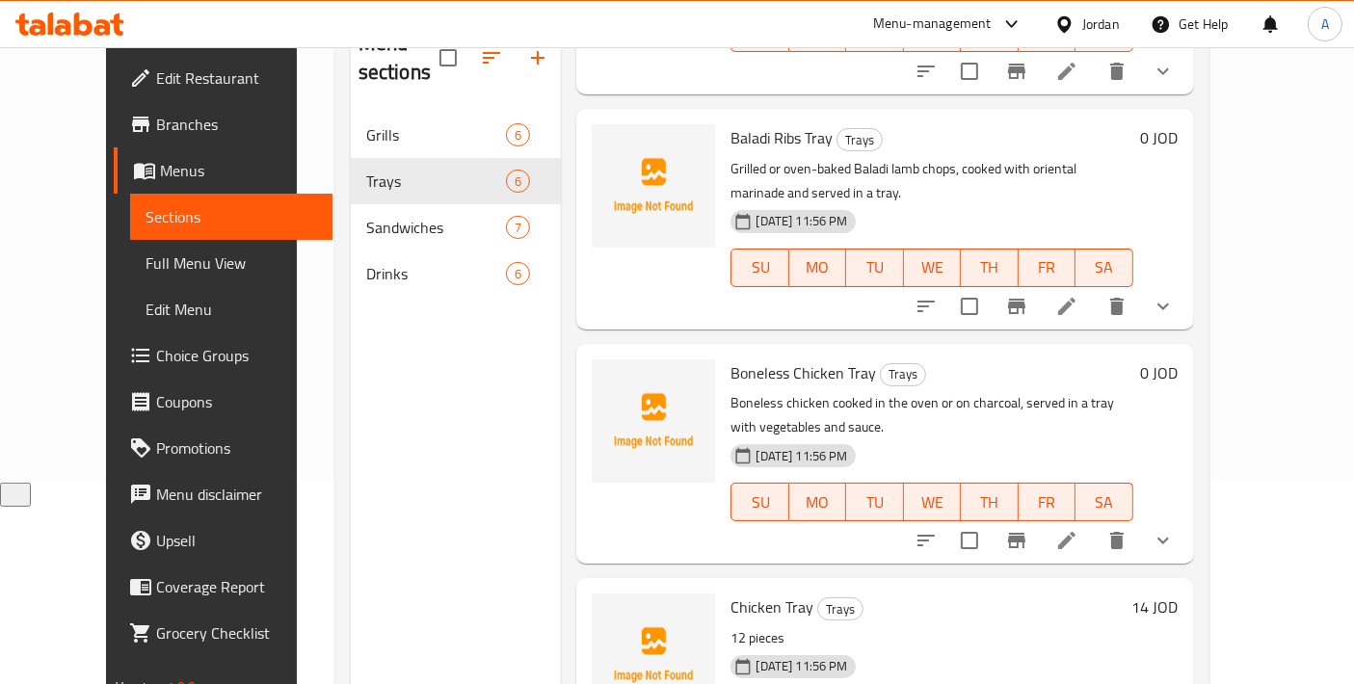
scroll to position [214, 0]
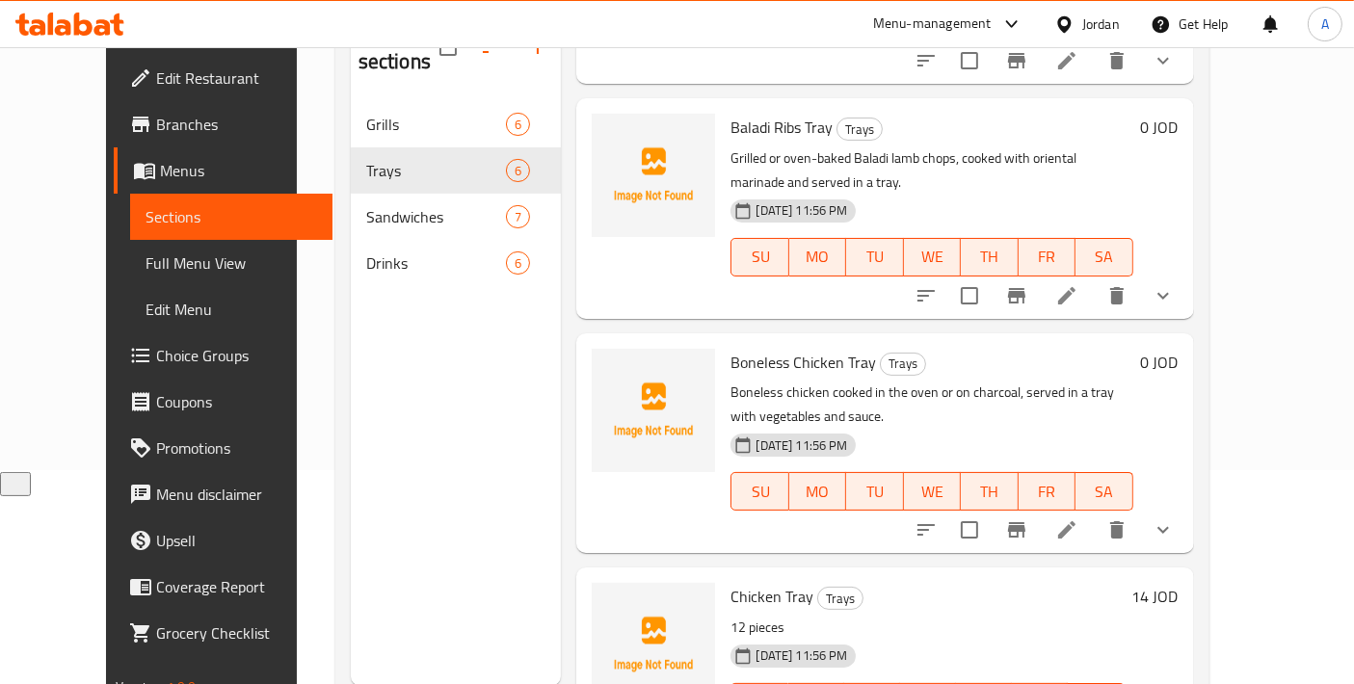
click at [1094, 513] on li at bounding box center [1067, 530] width 54 height 35
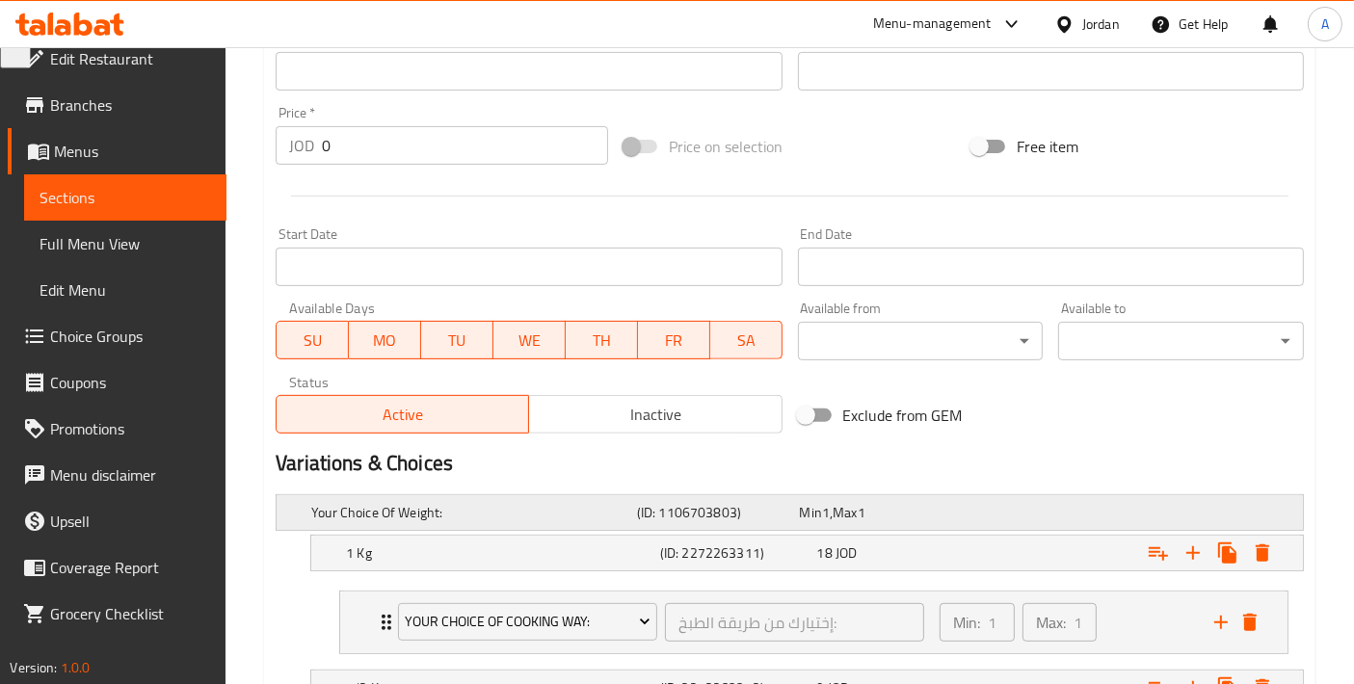
scroll to position [30, 0]
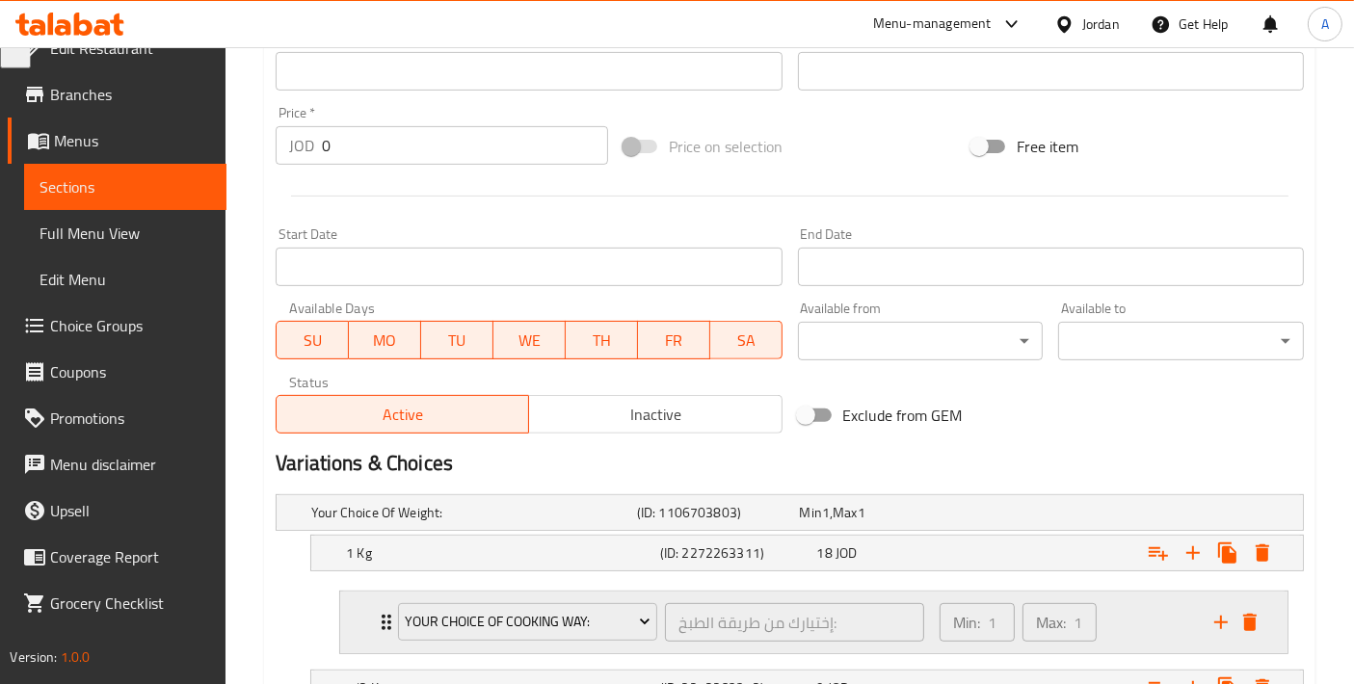
click at [361, 634] on div "Your Choice Of Cooking Way: إختيارك من طريقة الطبخ: ​ Min: 1 ​ Max: 1 ​" at bounding box center [814, 623] width 948 height 62
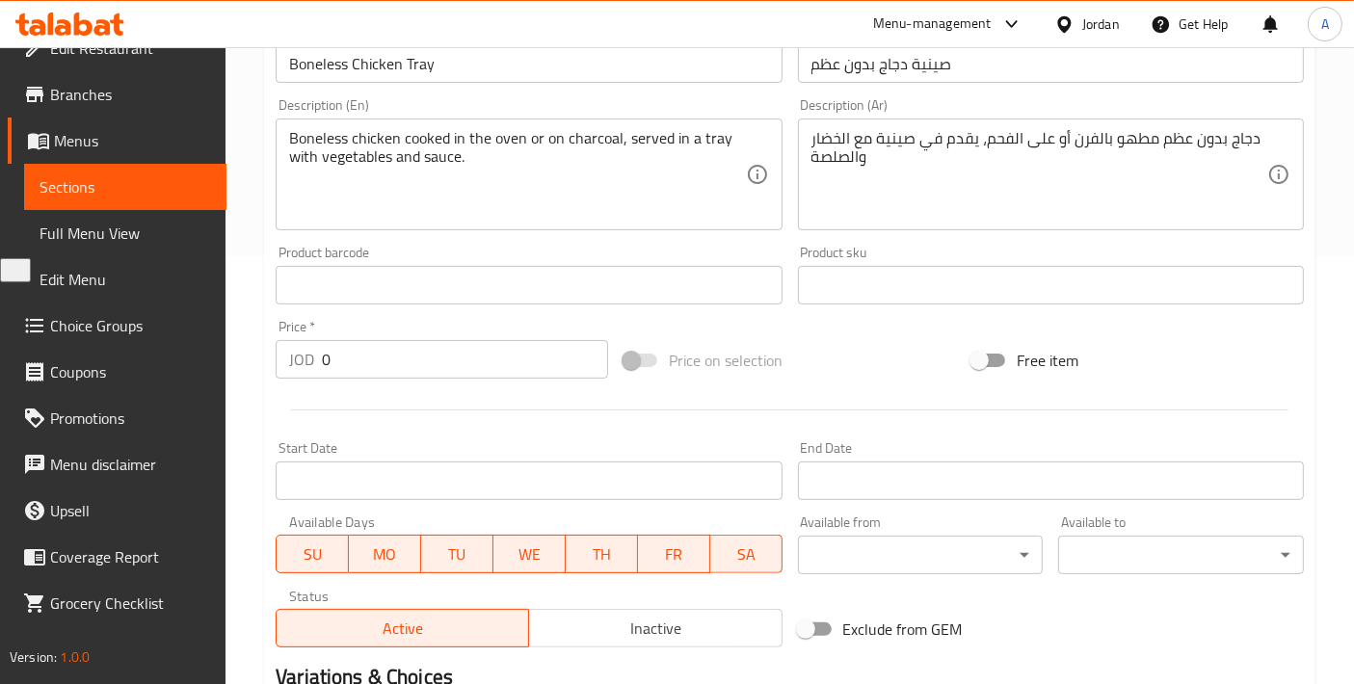
scroll to position [0, 0]
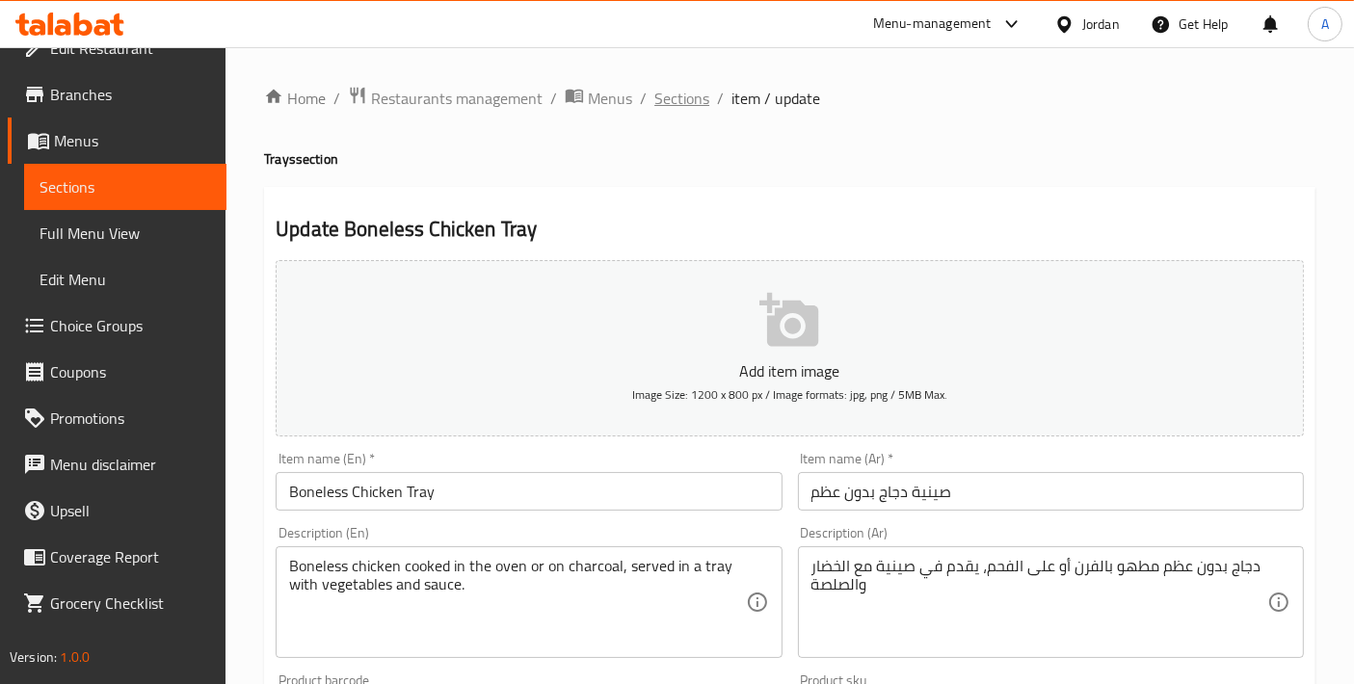
click at [663, 97] on span "Sections" at bounding box center [682, 98] width 55 height 23
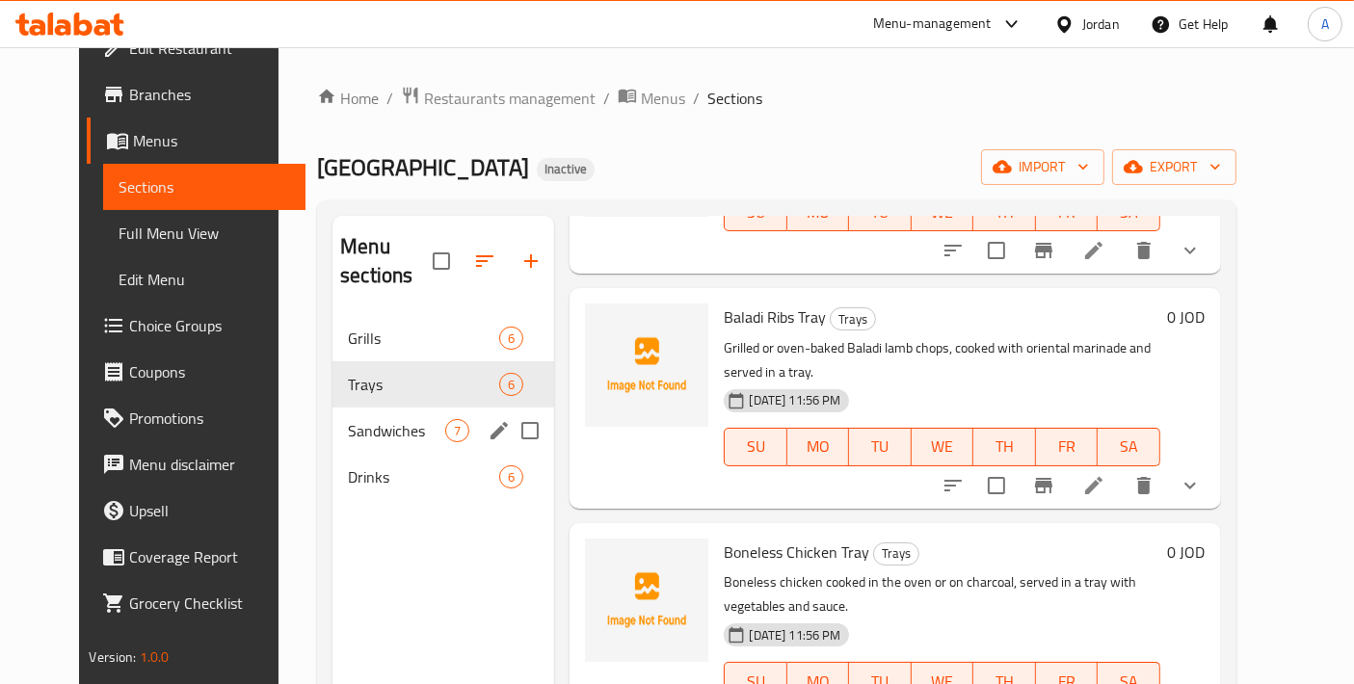
click at [333, 408] on div "Sandwiches 7" at bounding box center [444, 431] width 222 height 46
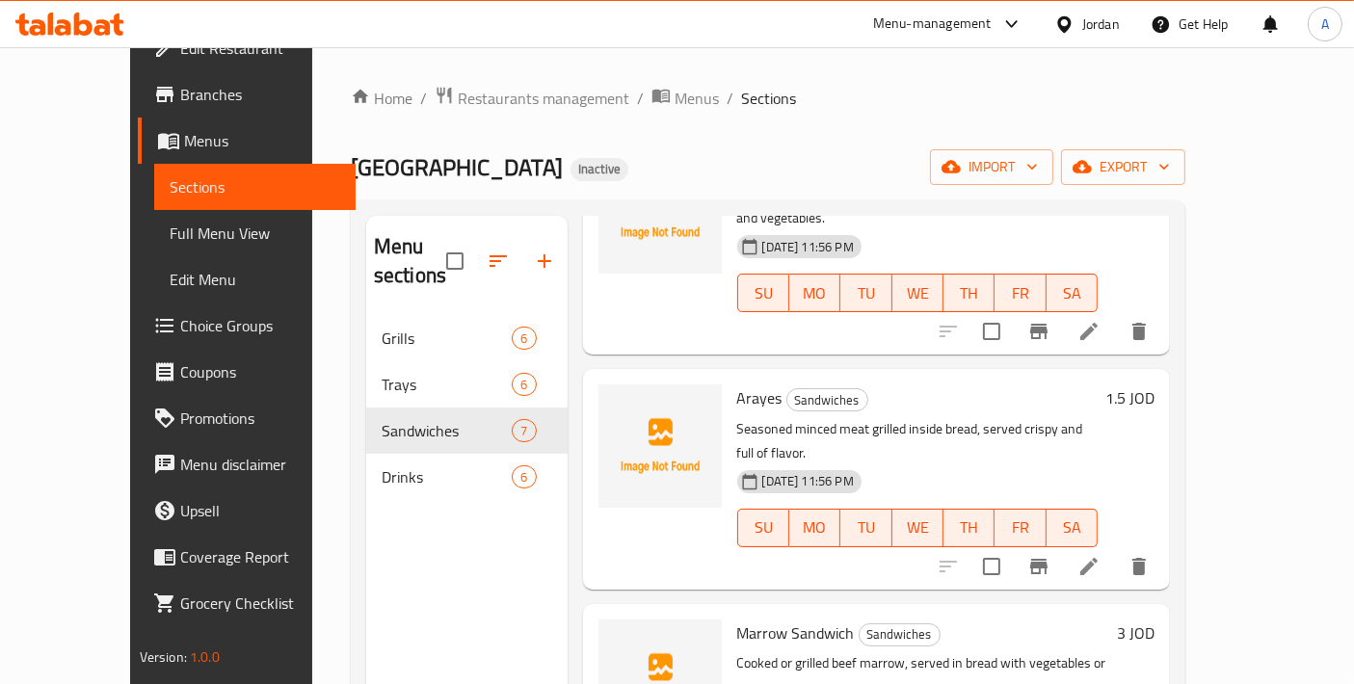
scroll to position [837, 0]
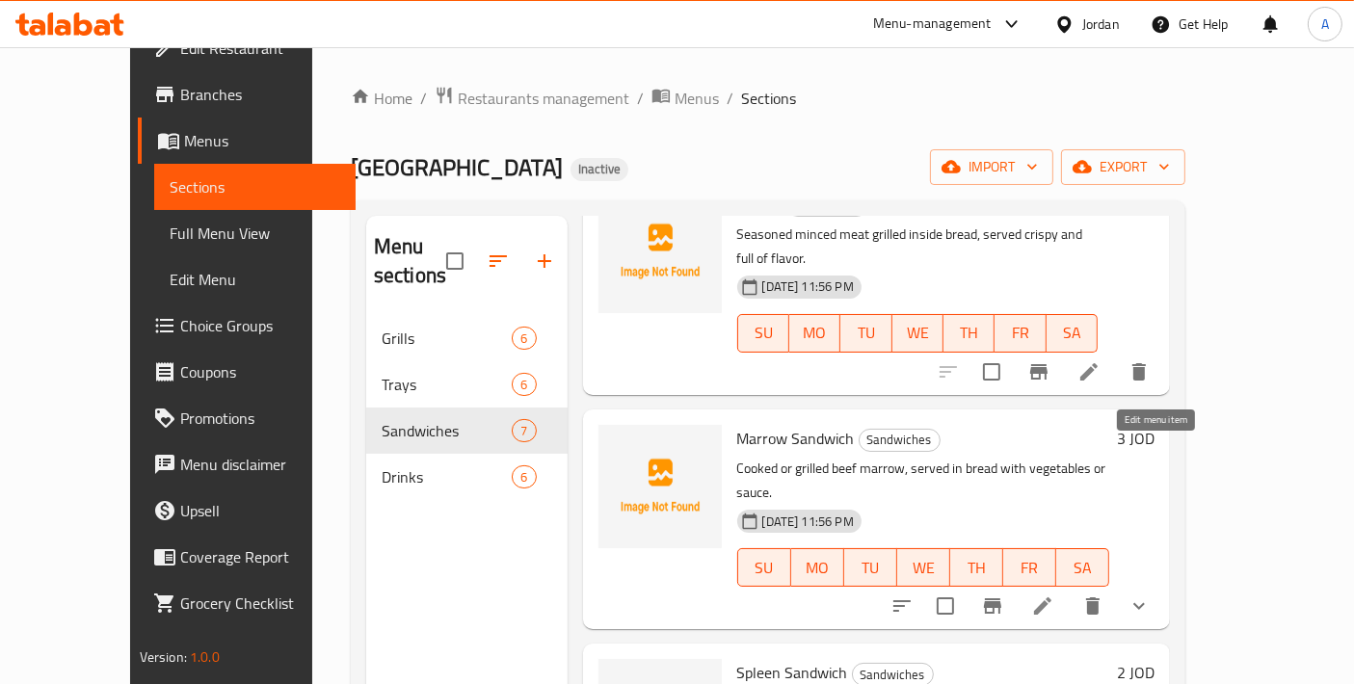
click at [1055, 595] on icon at bounding box center [1043, 606] width 23 height 23
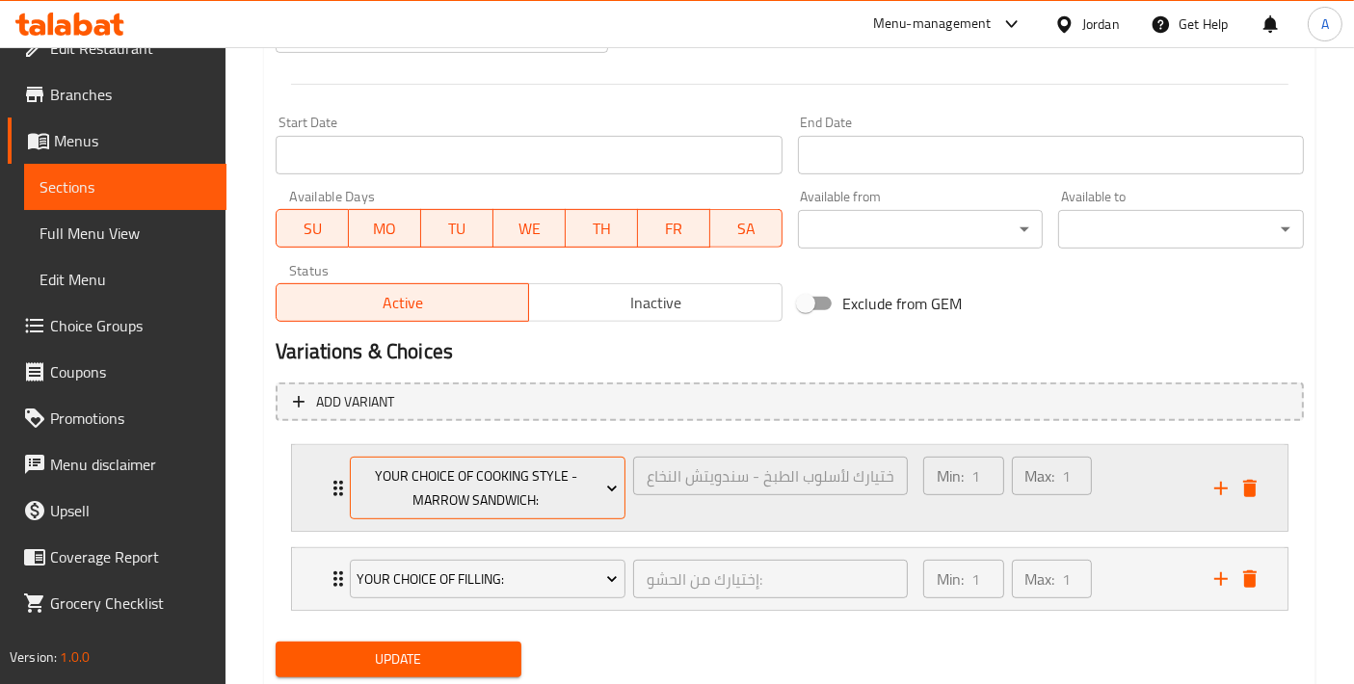
scroll to position [808, 0]
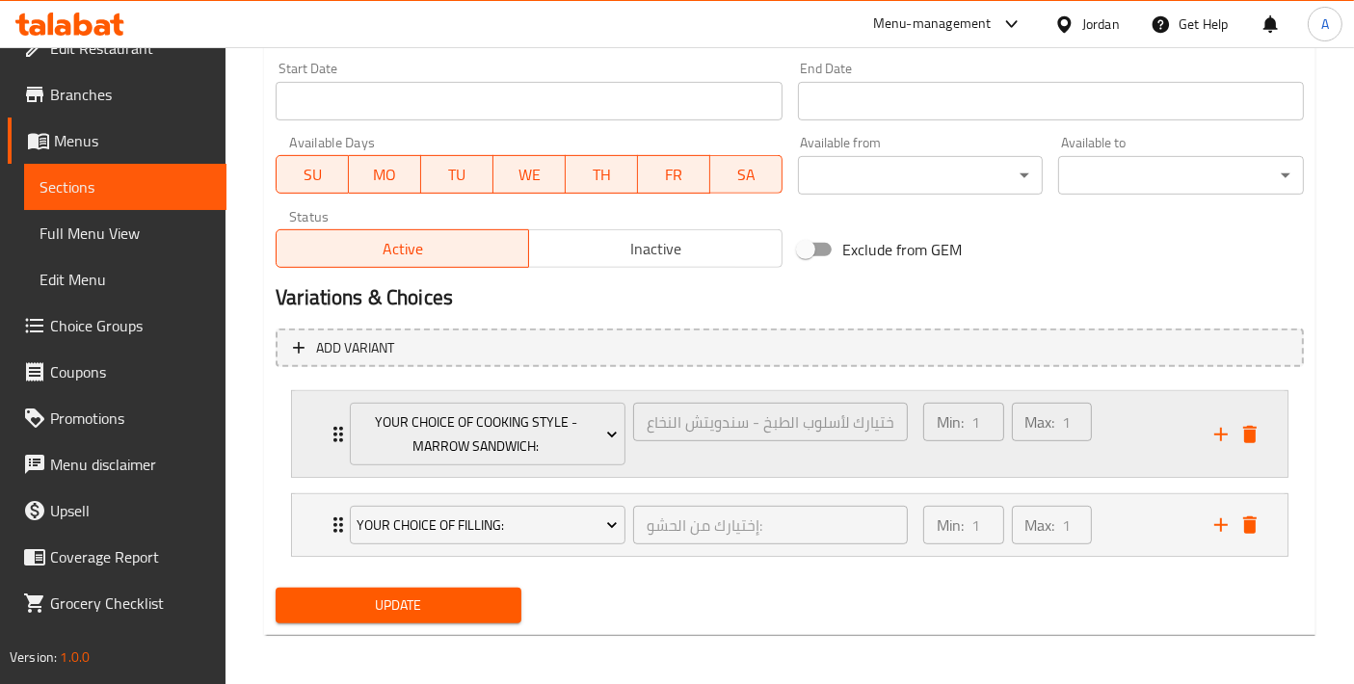
click at [300, 439] on div "Your Choice Of Cooking Style - Marrow Sandwich: اختيارك لأسلوب الطبخ - سندويتش …" at bounding box center [790, 434] width 996 height 86
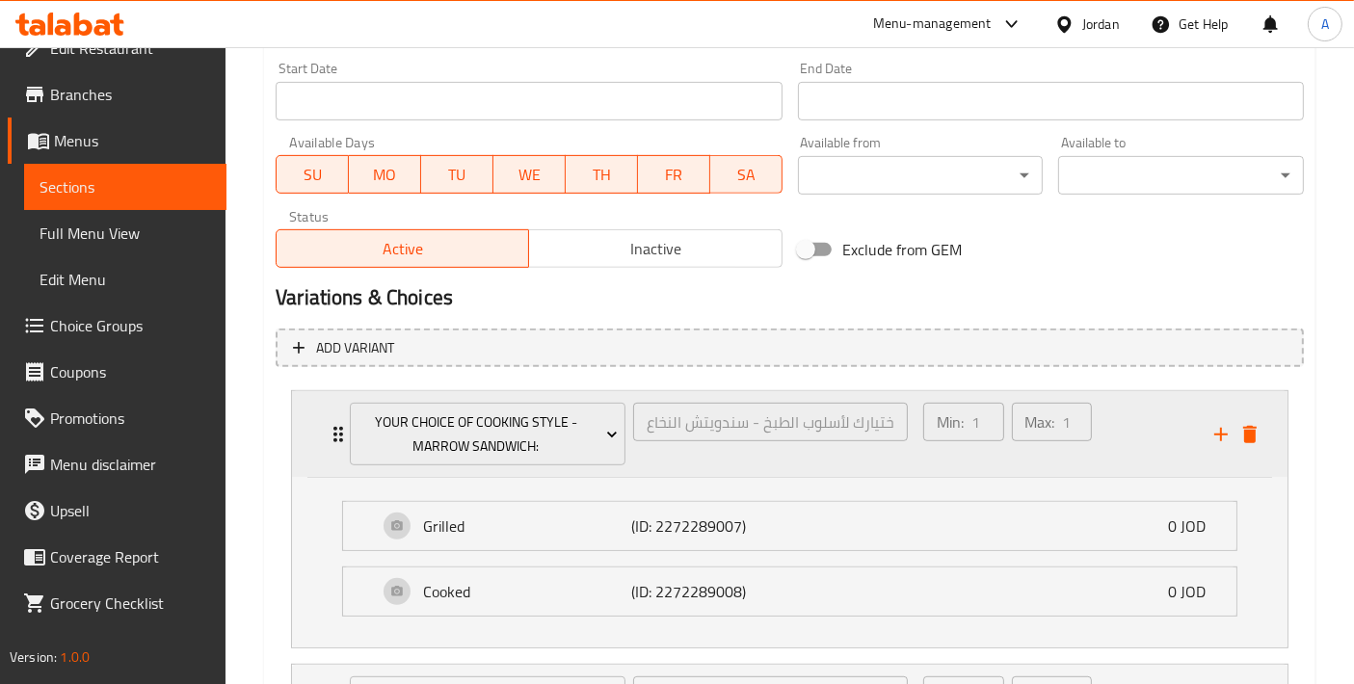
click at [300, 439] on div "Your Choice Of Cooking Style - Marrow Sandwich: اختيارك لأسلوب الطبخ - سندويتش …" at bounding box center [790, 434] width 996 height 86
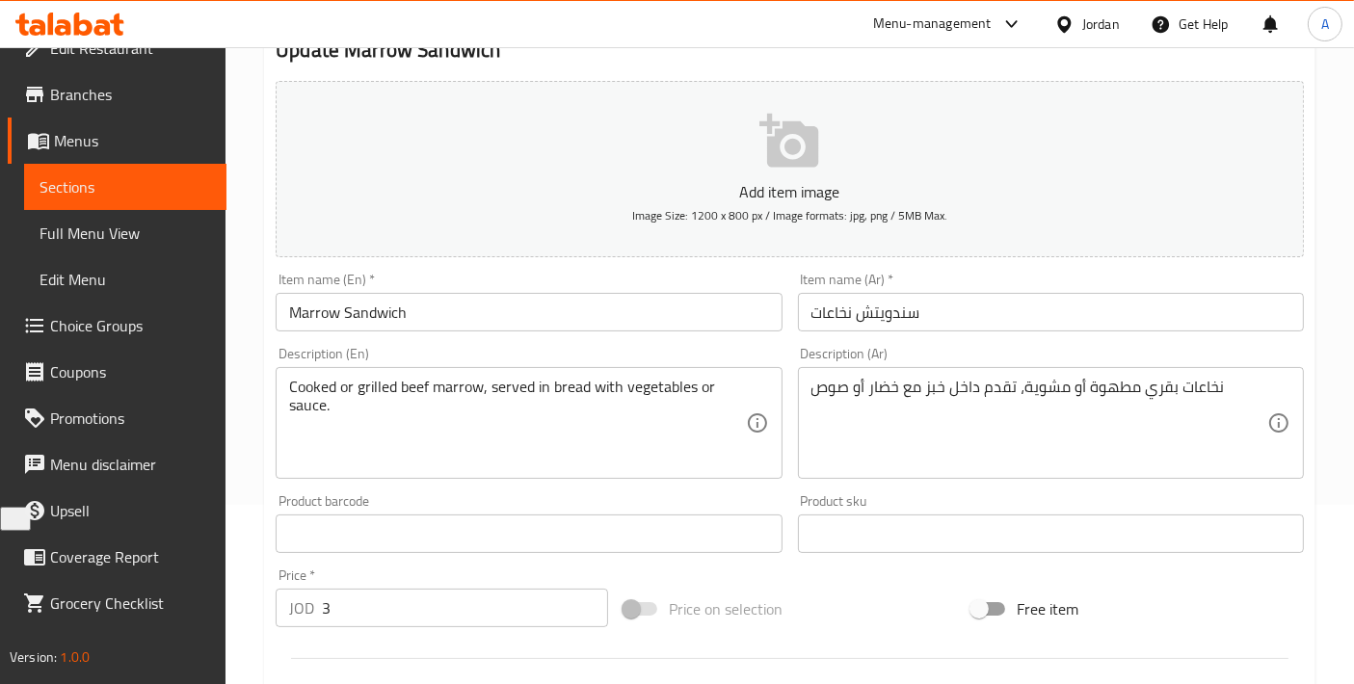
scroll to position [0, 0]
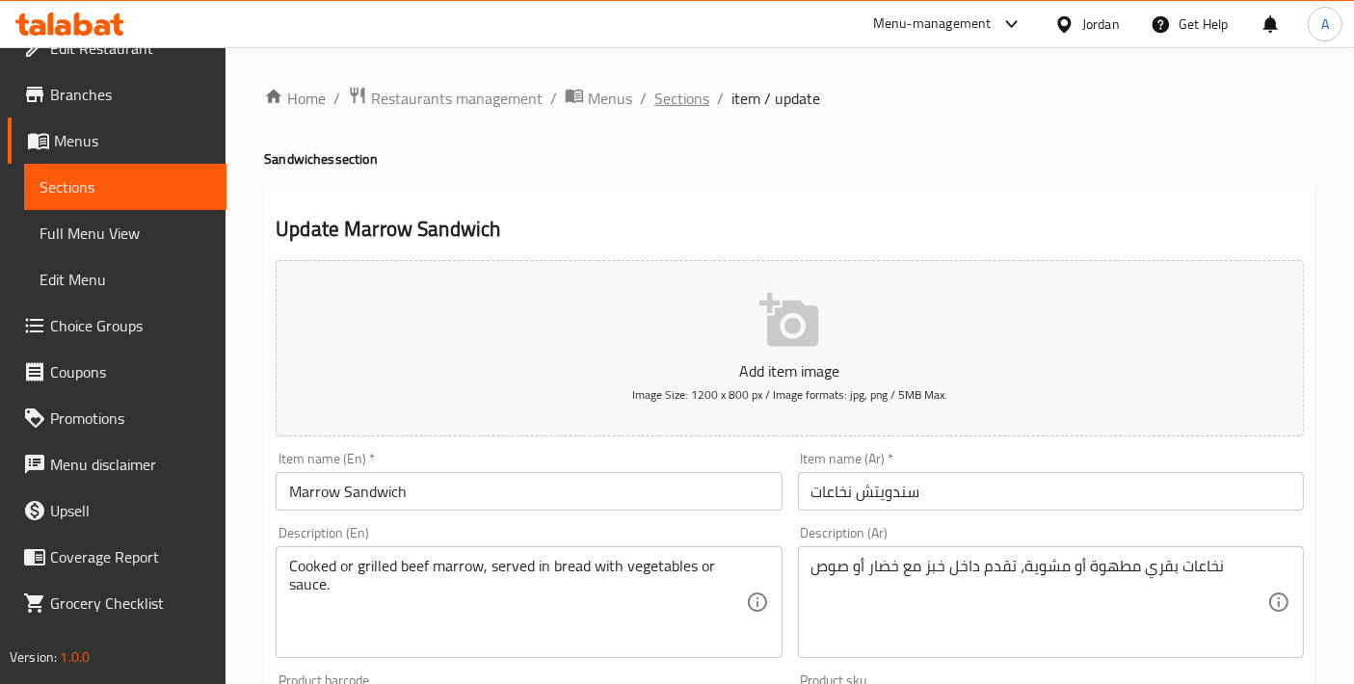
click at [681, 103] on span "Sections" at bounding box center [682, 98] width 55 height 23
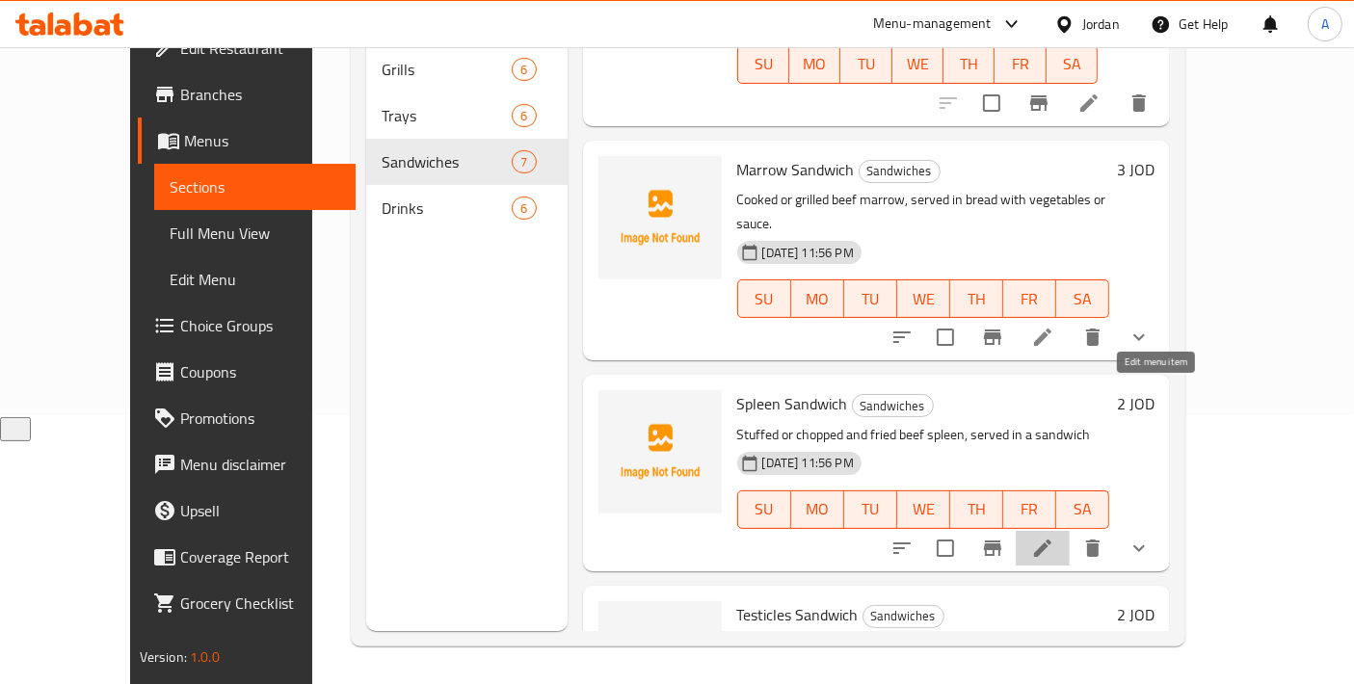
click at [1055, 537] on icon at bounding box center [1043, 548] width 23 height 23
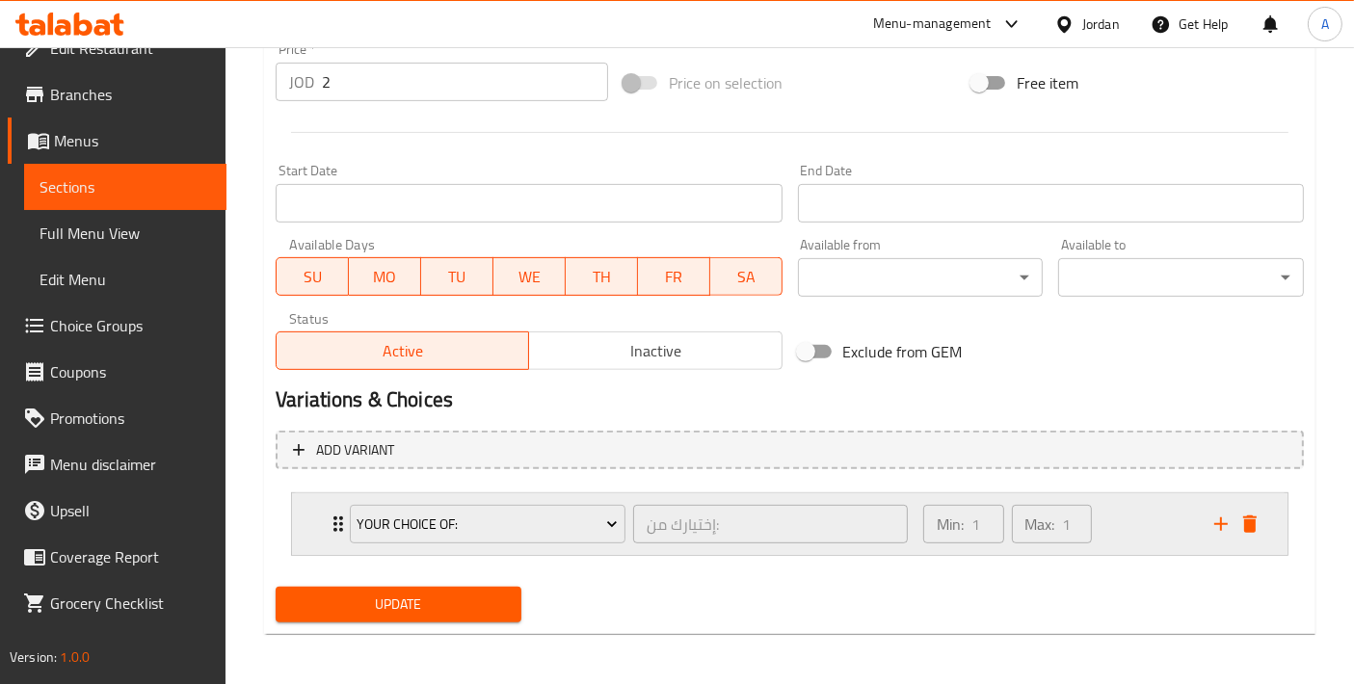
click at [312, 532] on div "Your Choice Of: إختيارك من: ​ Min: 1 ​ Max: 1 ​" at bounding box center [790, 525] width 996 height 62
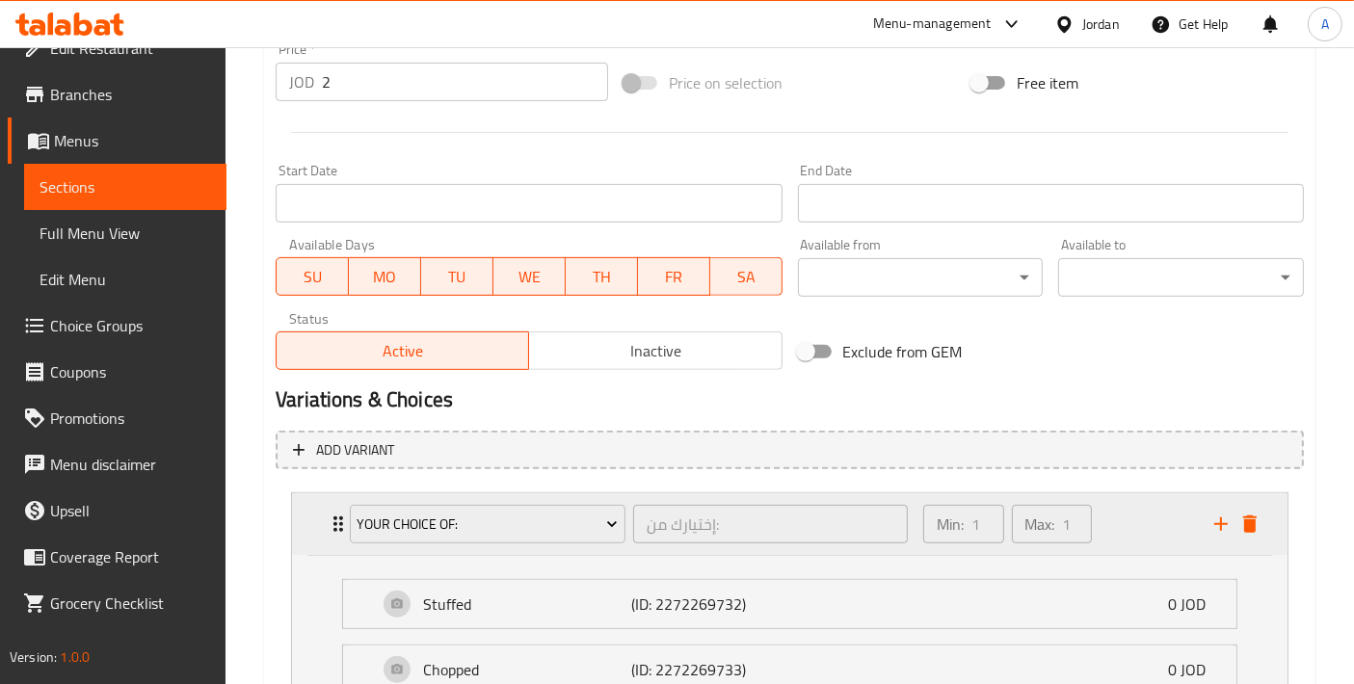
click at [312, 532] on div "Your Choice Of: إختيارك من: ​ Min: 1 ​ Max: 1 ​" at bounding box center [790, 525] width 996 height 62
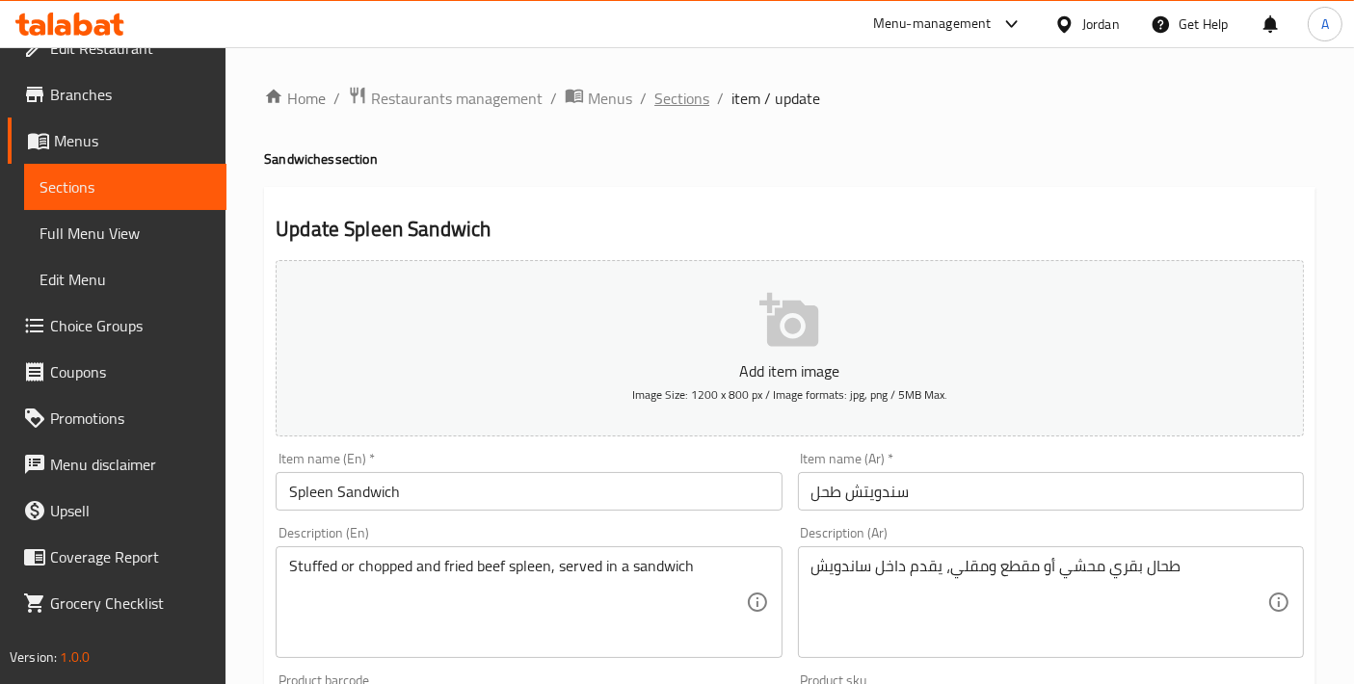
click at [677, 103] on span "Sections" at bounding box center [682, 98] width 55 height 23
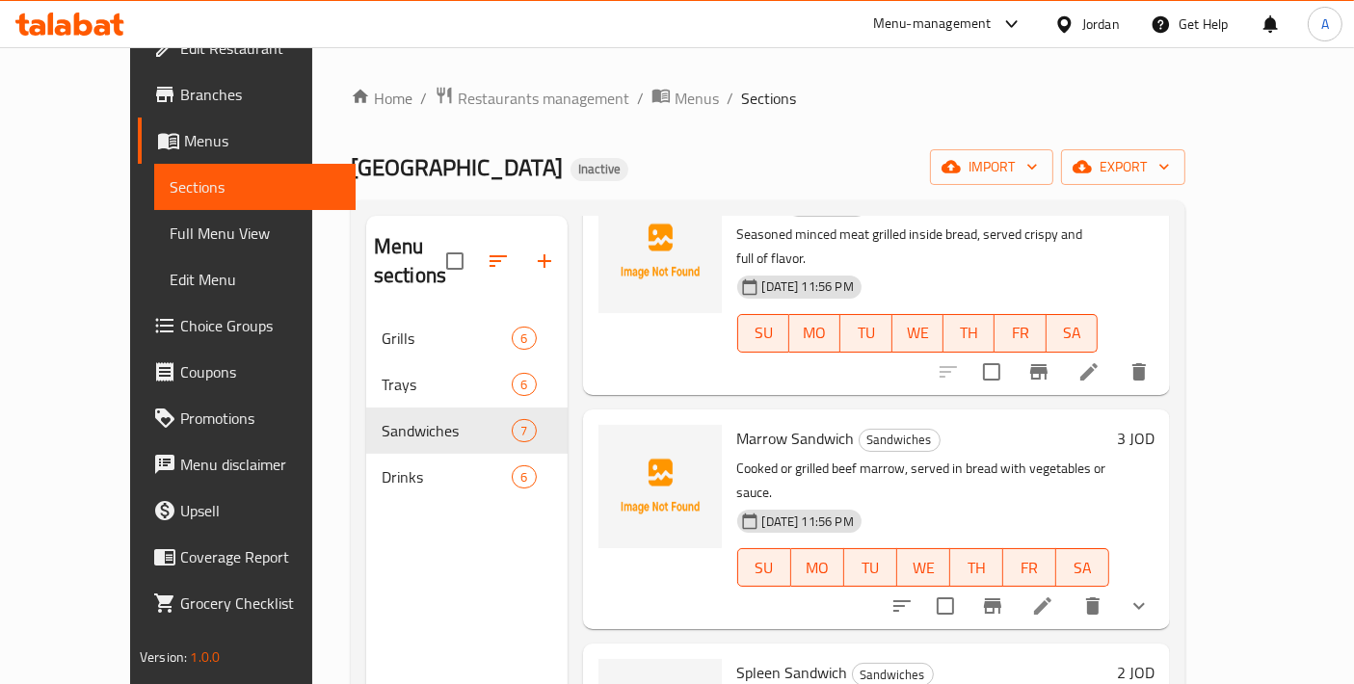
scroll to position [269, 0]
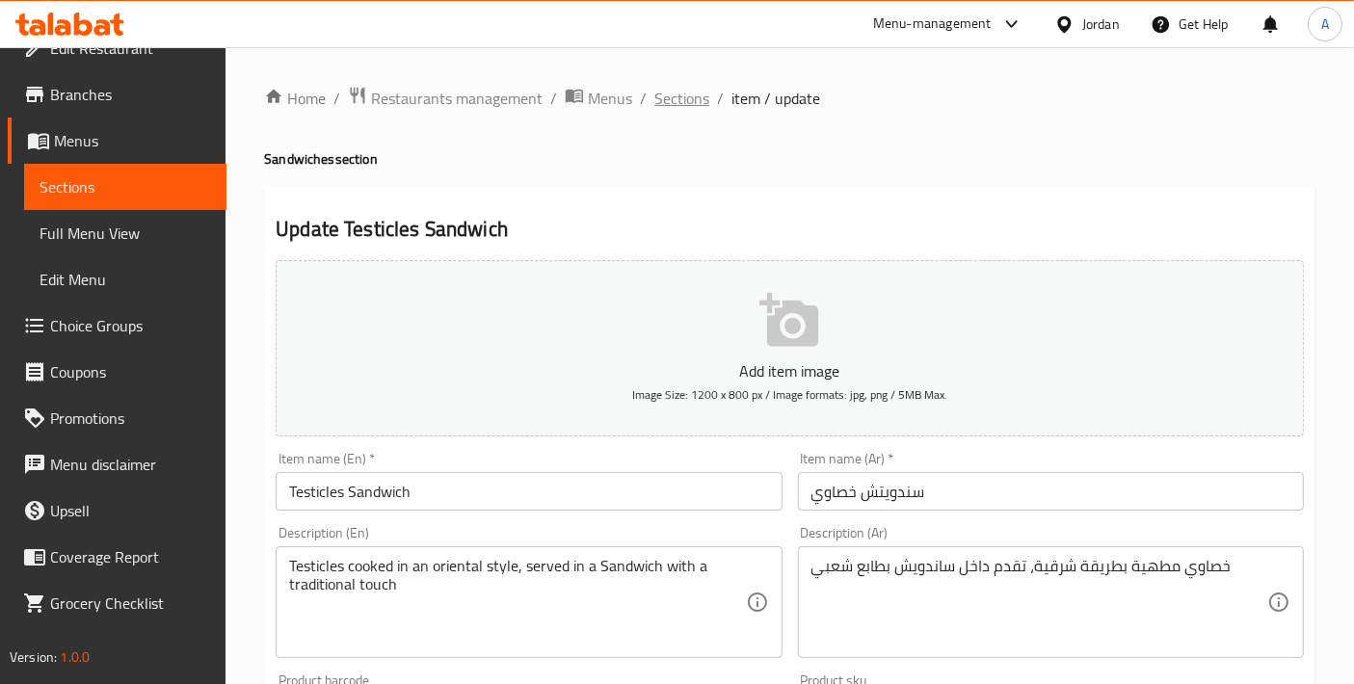
click at [676, 104] on span "Sections" at bounding box center [682, 98] width 55 height 23
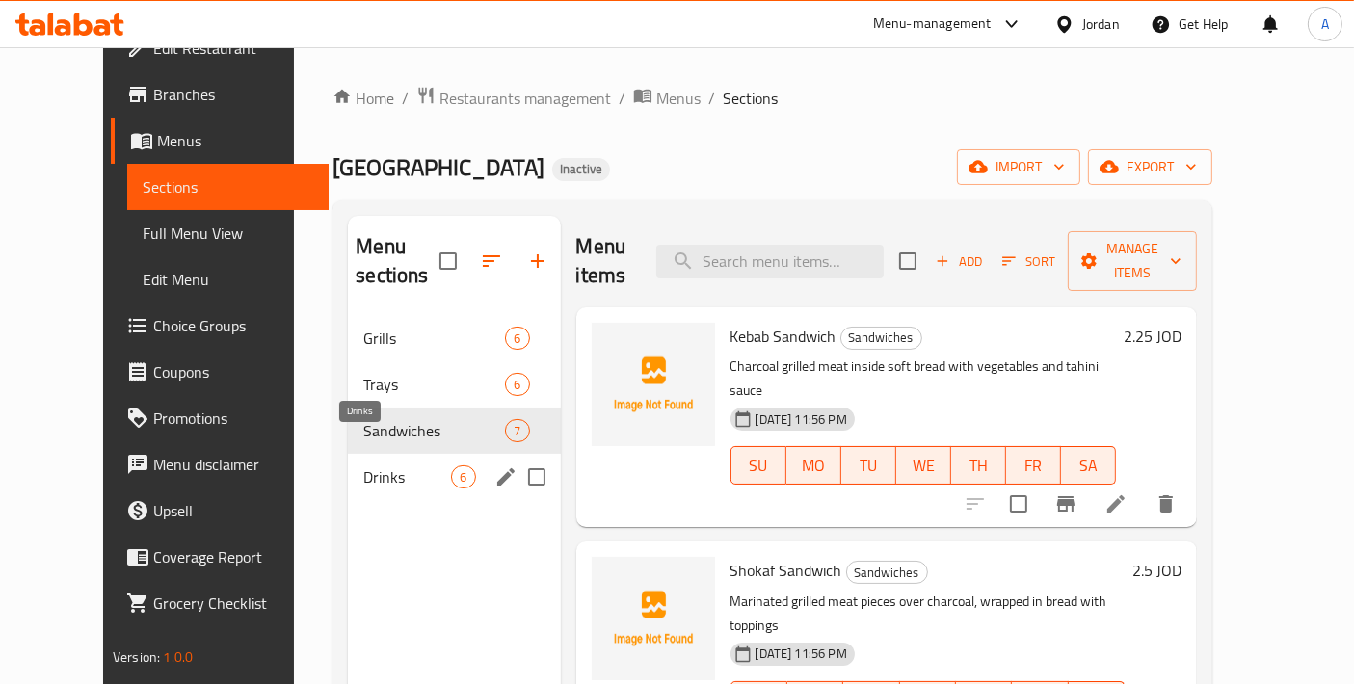
click at [363, 466] on span "Drinks" at bounding box center [407, 477] width 88 height 23
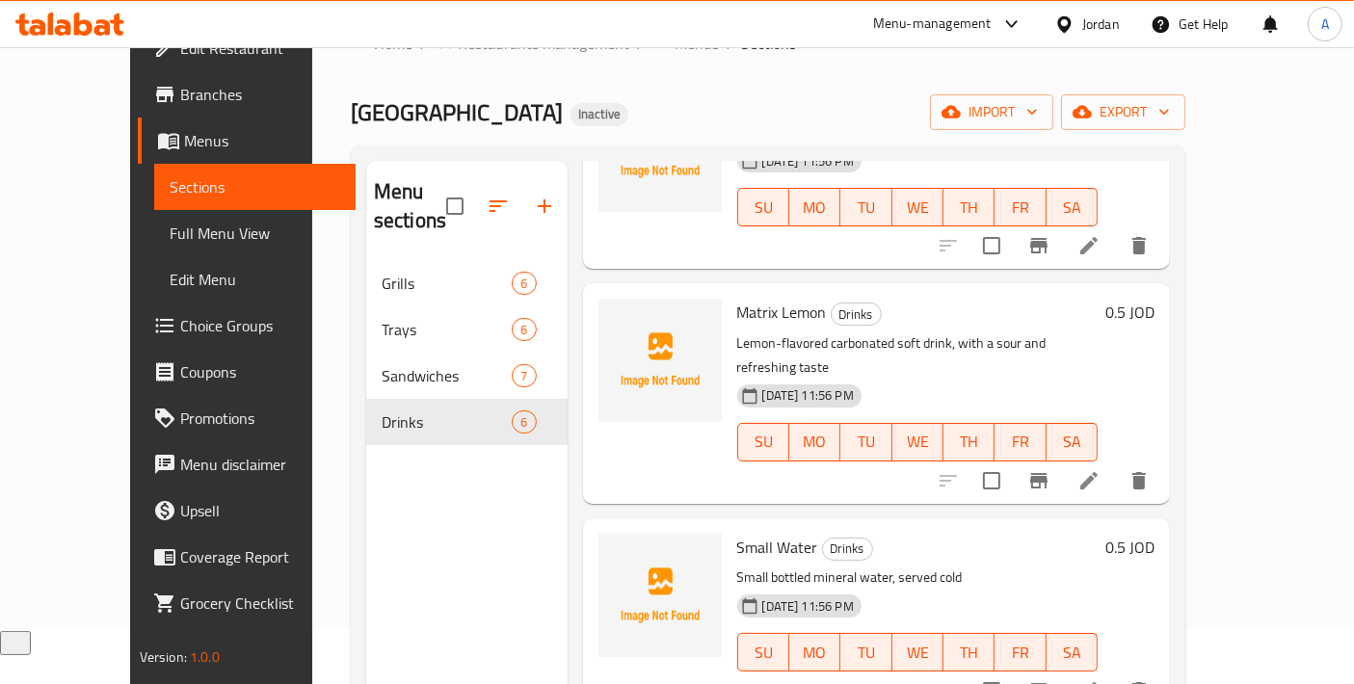
scroll to position [626, 0]
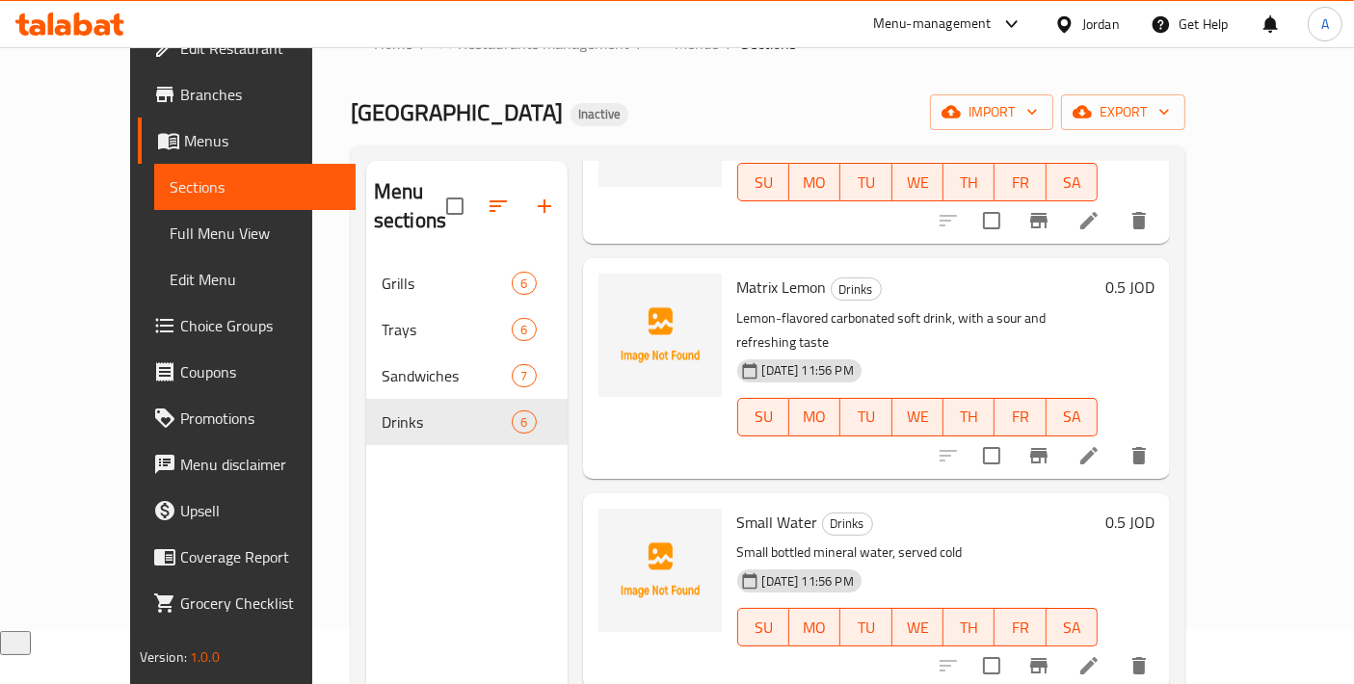
click at [170, 227] on span "Full Menu View" at bounding box center [256, 233] width 172 height 23
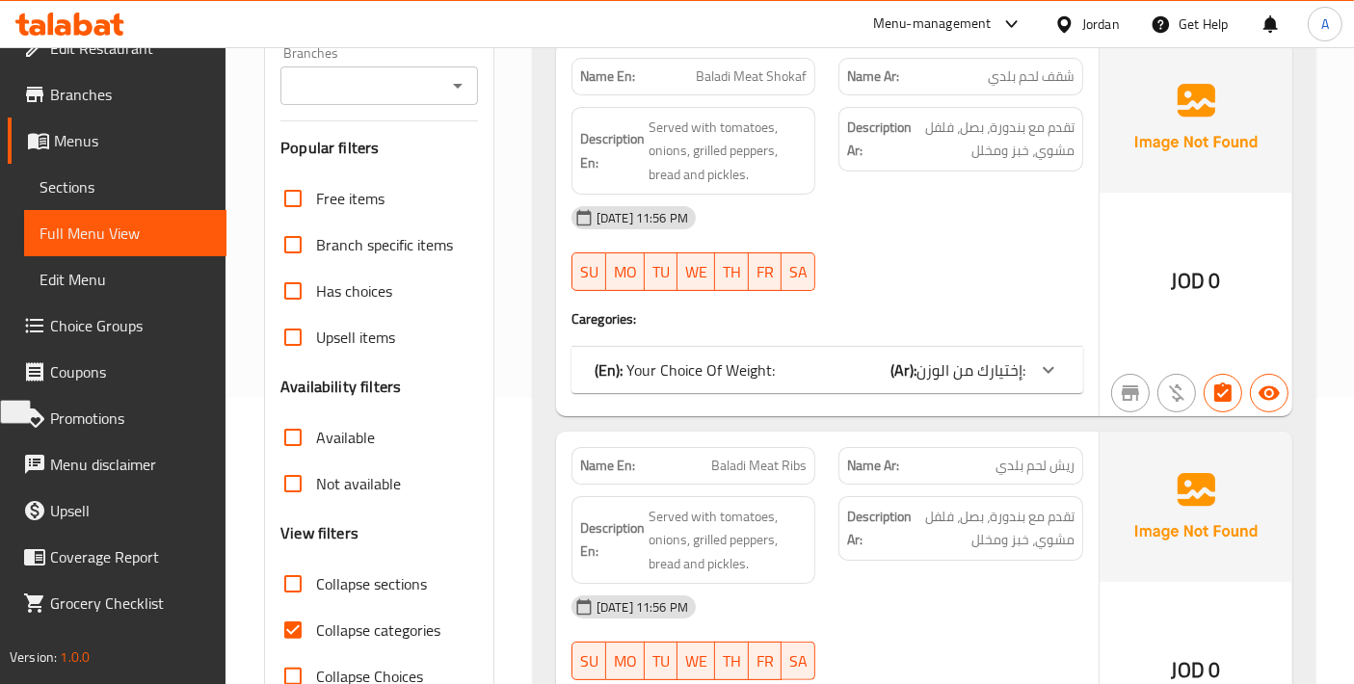
scroll to position [483, 0]
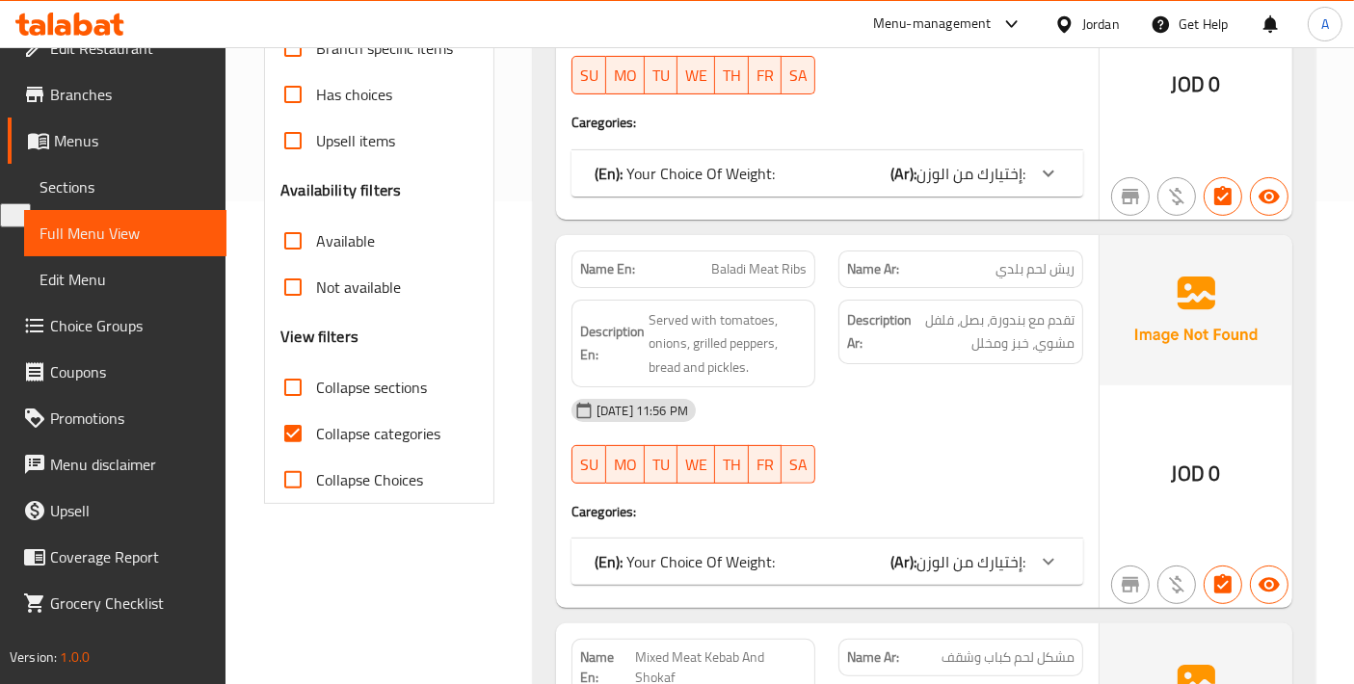
click at [294, 426] on input "Collapse categories" at bounding box center [293, 434] width 46 height 46
checkbox input "false"
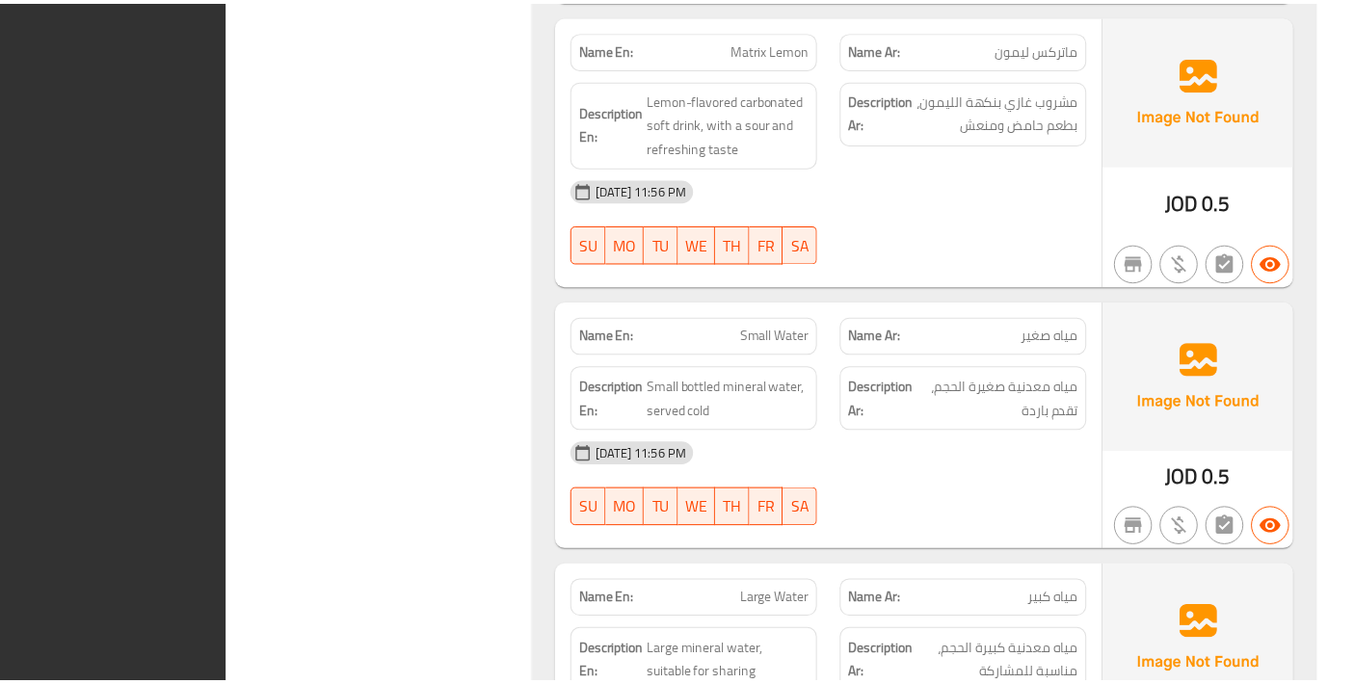
scroll to position [13864, 0]
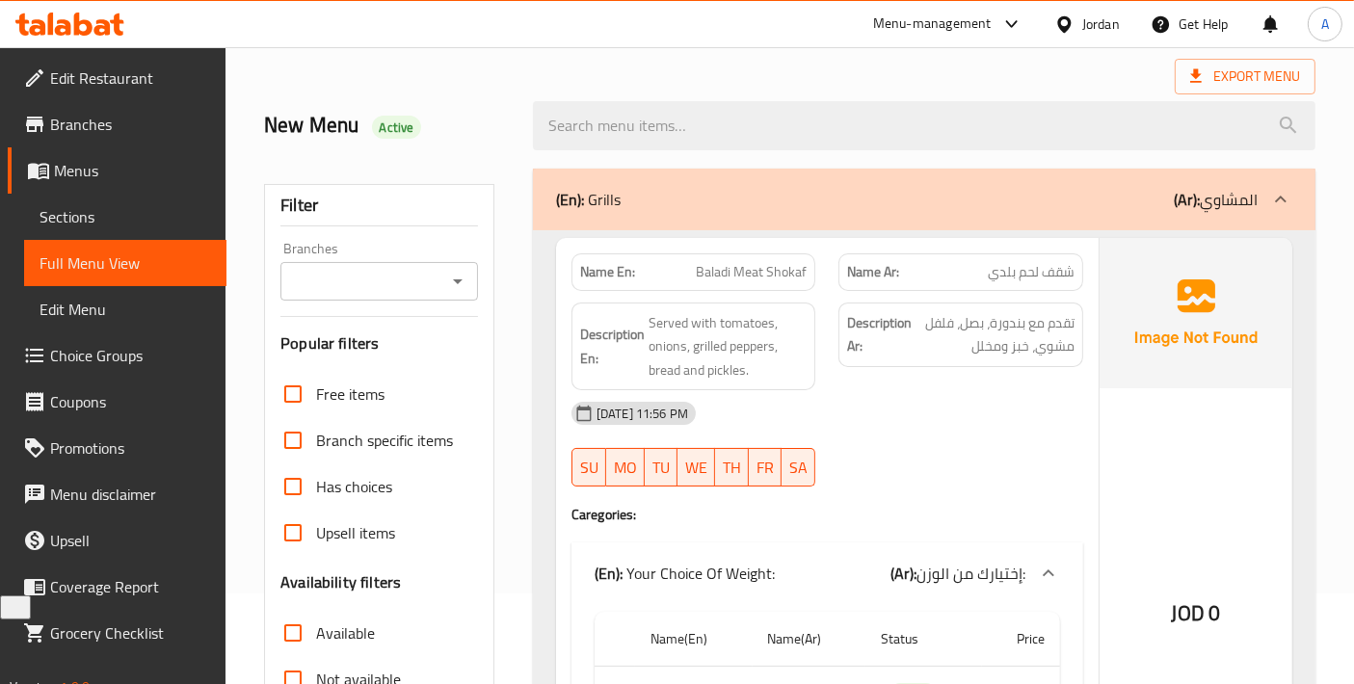
scroll to position [0, 0]
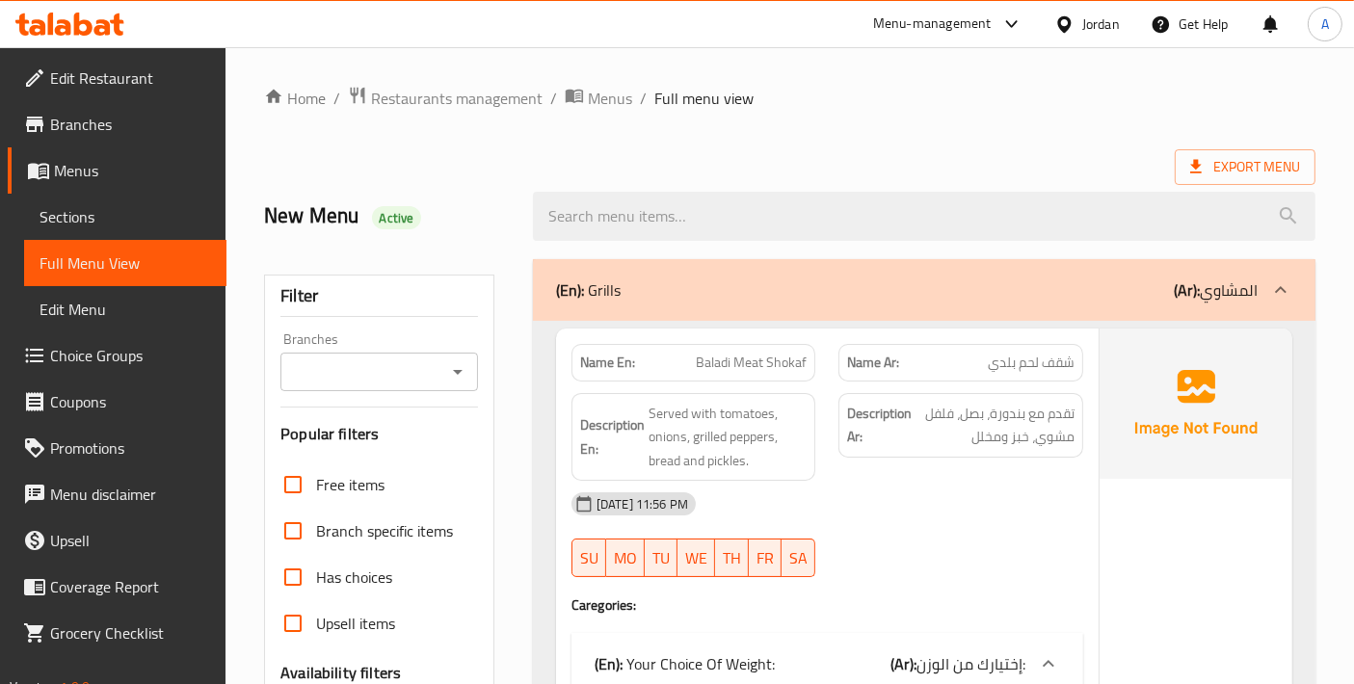
click at [1219, 158] on span "Export Menu" at bounding box center [1246, 167] width 110 height 24
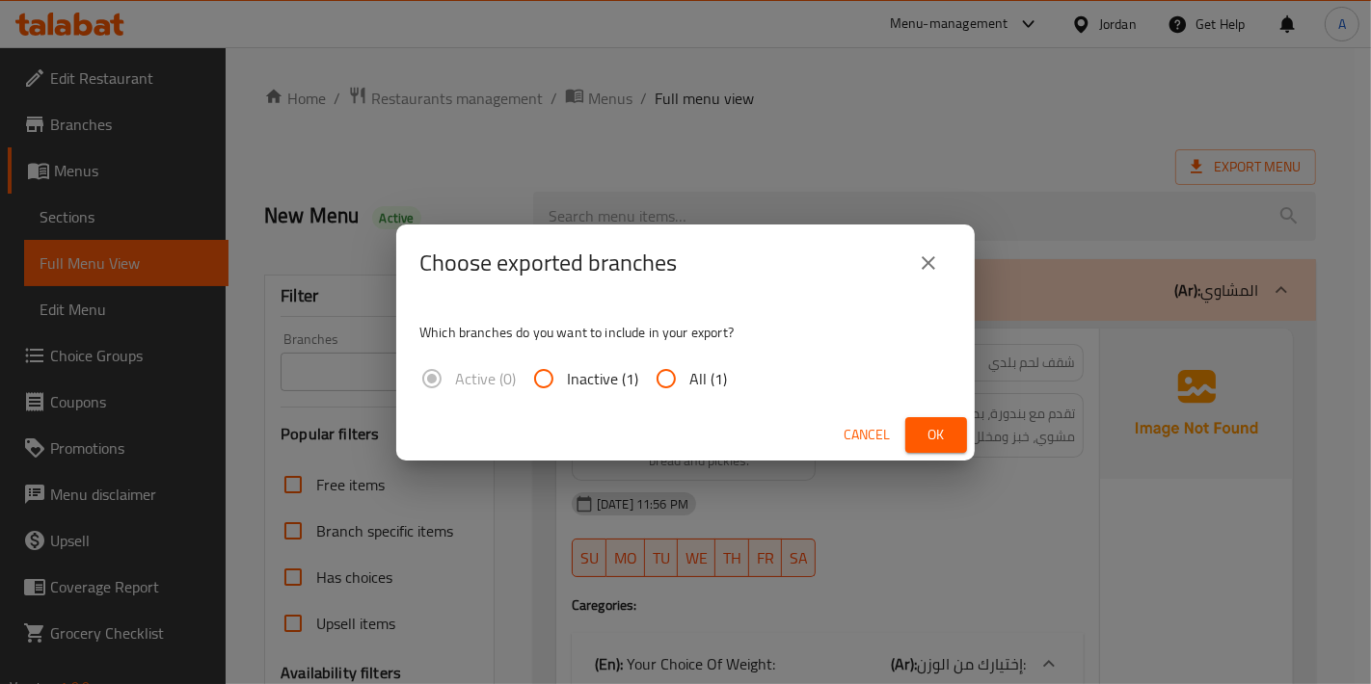
click at [715, 381] on span "All (1)" at bounding box center [708, 378] width 38 height 23
click at [689, 381] on input "All (1)" at bounding box center [666, 379] width 46 height 46
radio input "true"
click at [932, 434] on span "Ok" at bounding box center [936, 435] width 31 height 24
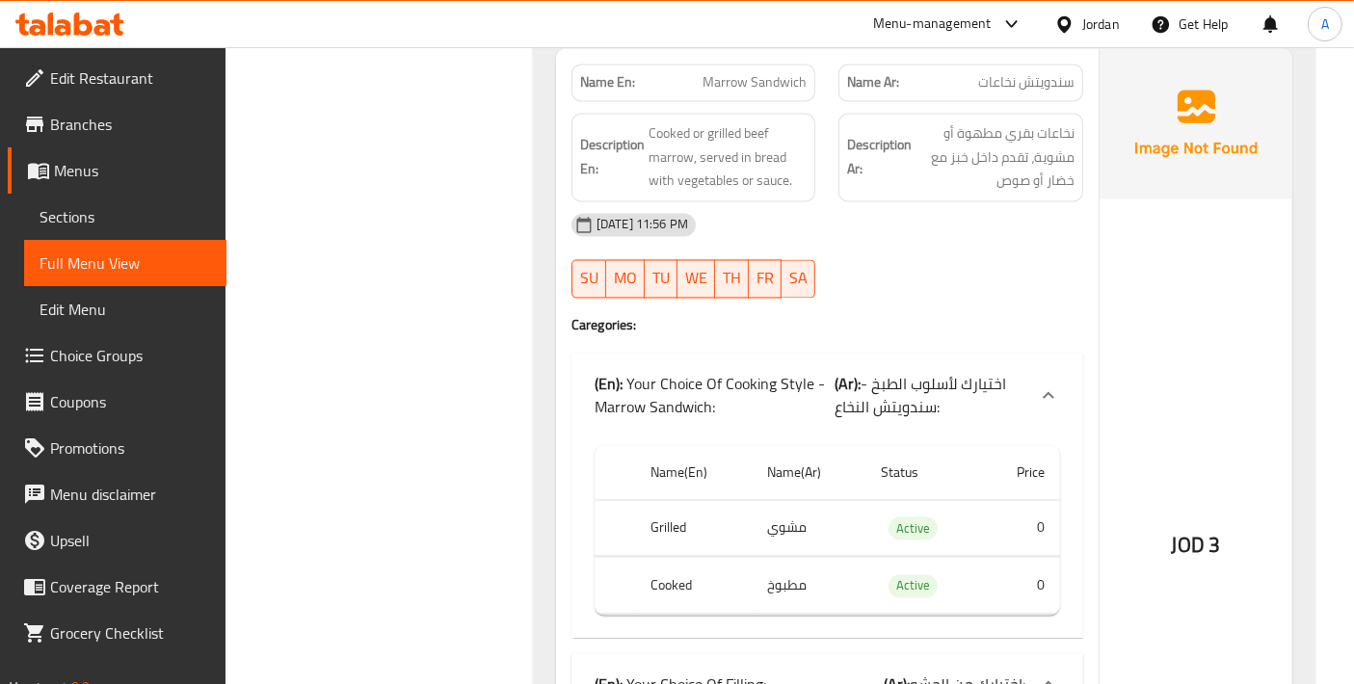
scroll to position [10499, 0]
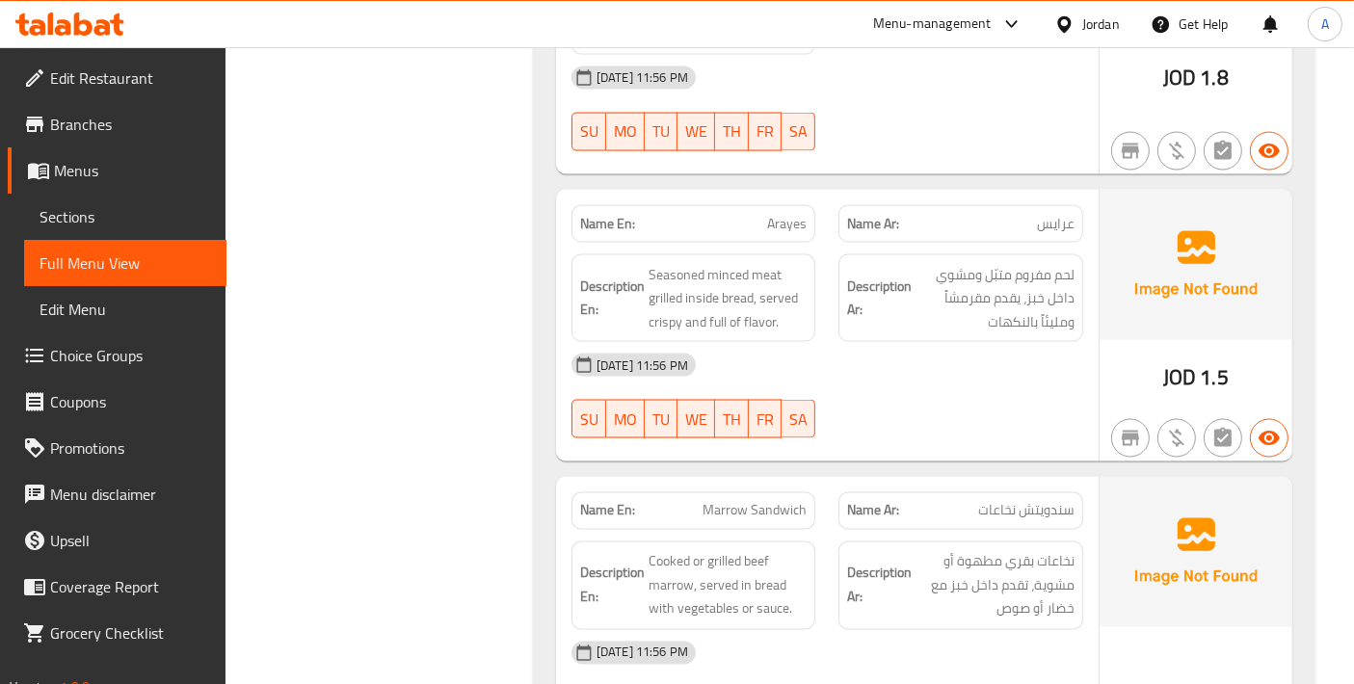
copy span "Arayes"
click at [147, 224] on span "Sections" at bounding box center [126, 216] width 172 height 23
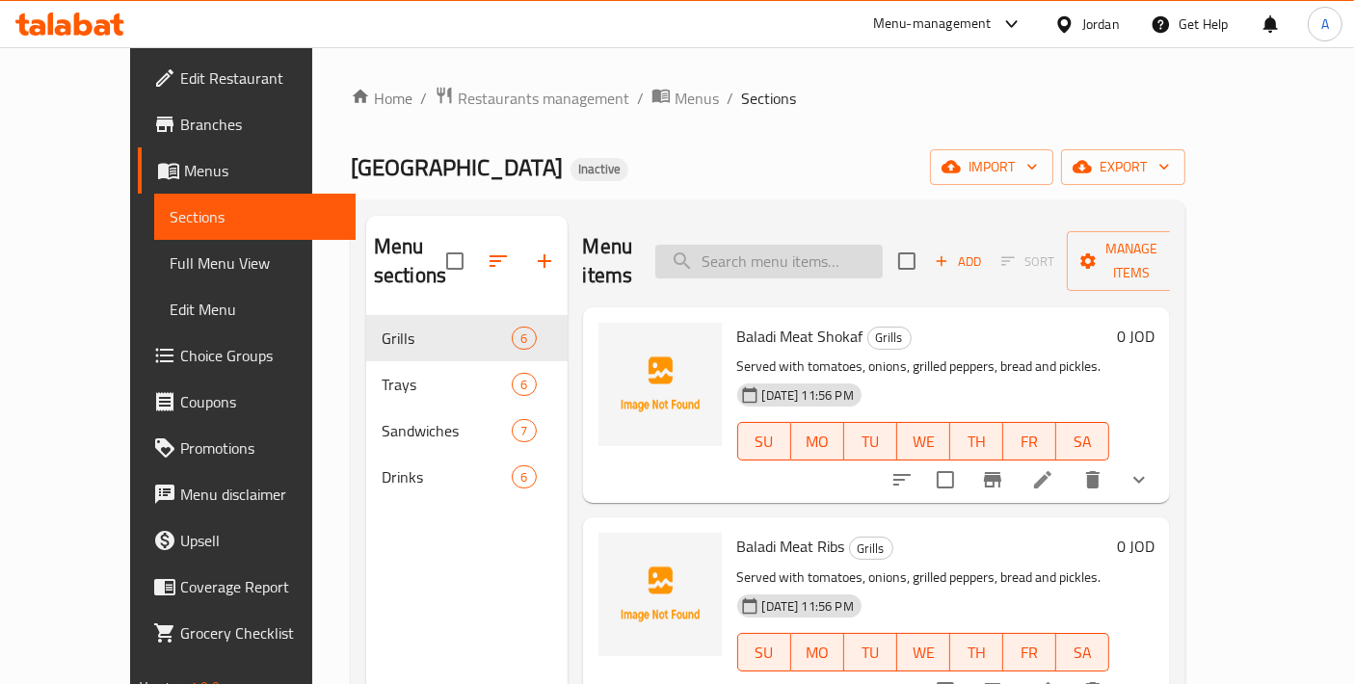
click at [780, 245] on input "search" at bounding box center [770, 262] width 228 height 34
paste input "Meat Arayes"
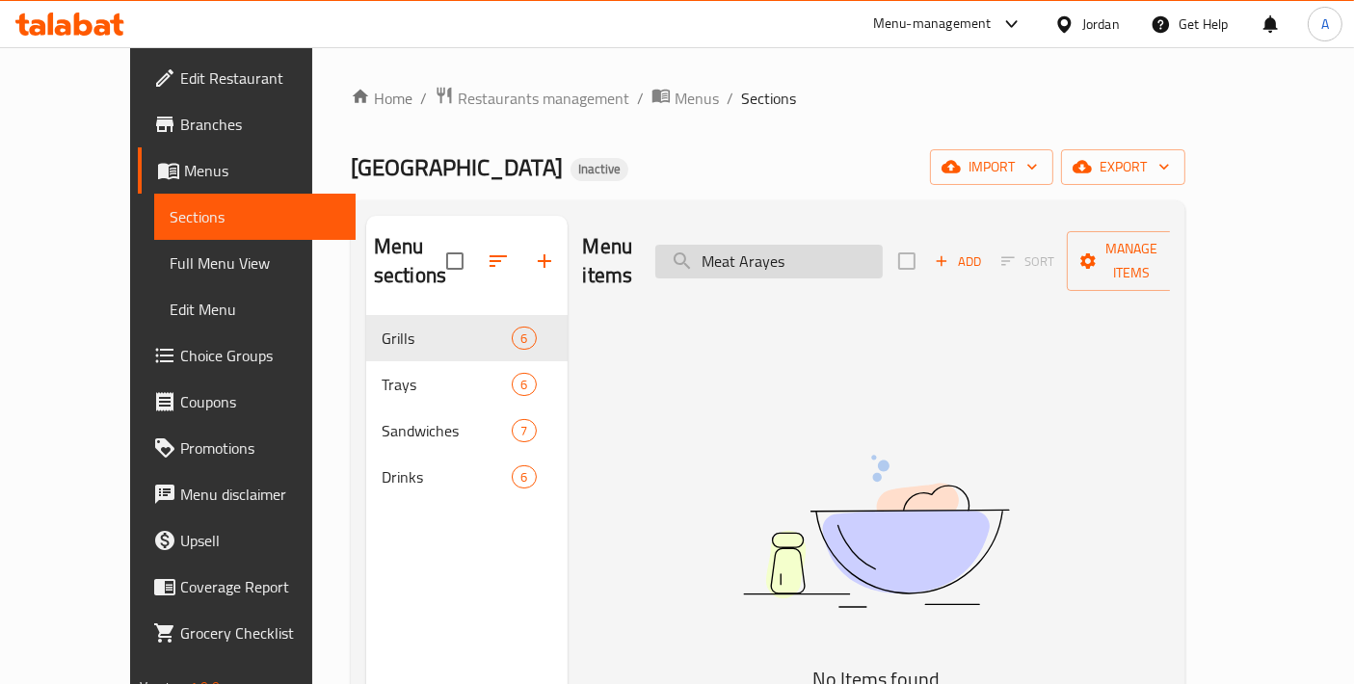
drag, startPoint x: 779, startPoint y: 253, endPoint x: 707, endPoint y: 246, distance: 72.6
click at [707, 246] on input "Meat Arayes" at bounding box center [770, 262] width 228 height 34
click at [839, 255] on input "Arayes" at bounding box center [770, 262] width 228 height 34
click at [747, 246] on input "Arayes" at bounding box center [770, 262] width 228 height 34
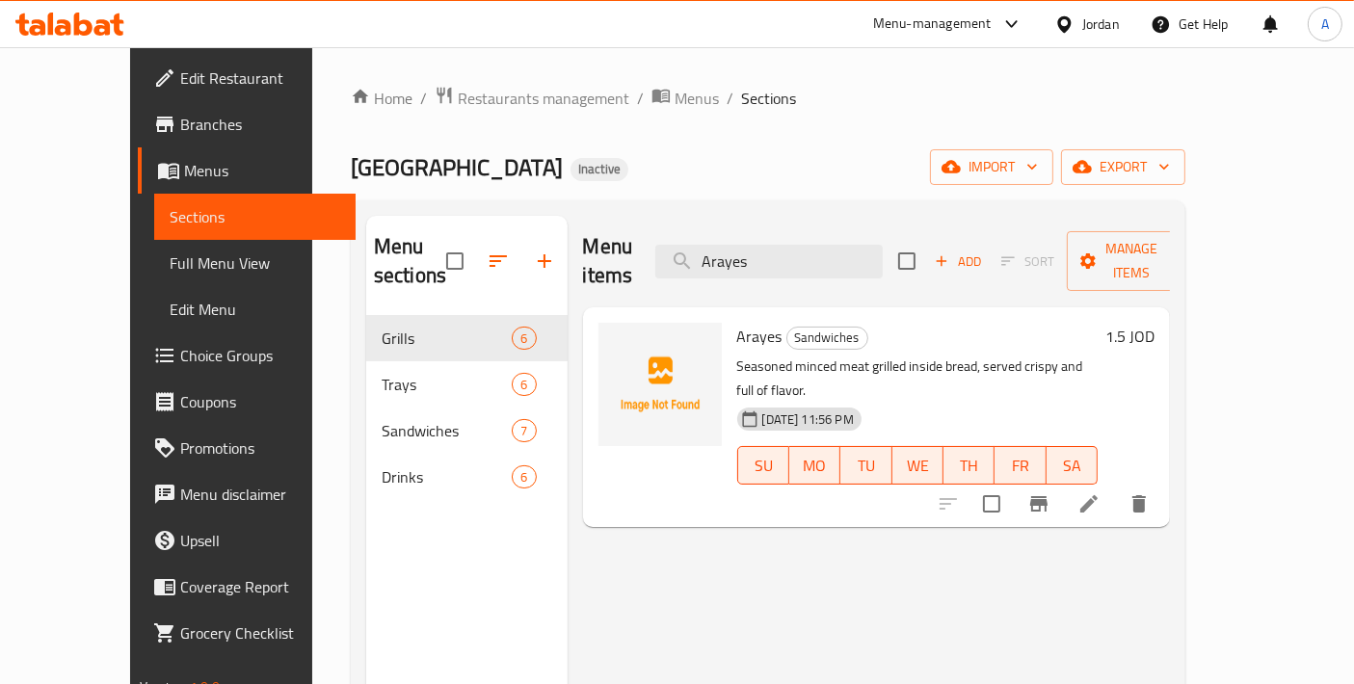
type input "Arayes"
click at [1116, 487] on li at bounding box center [1089, 504] width 54 height 35
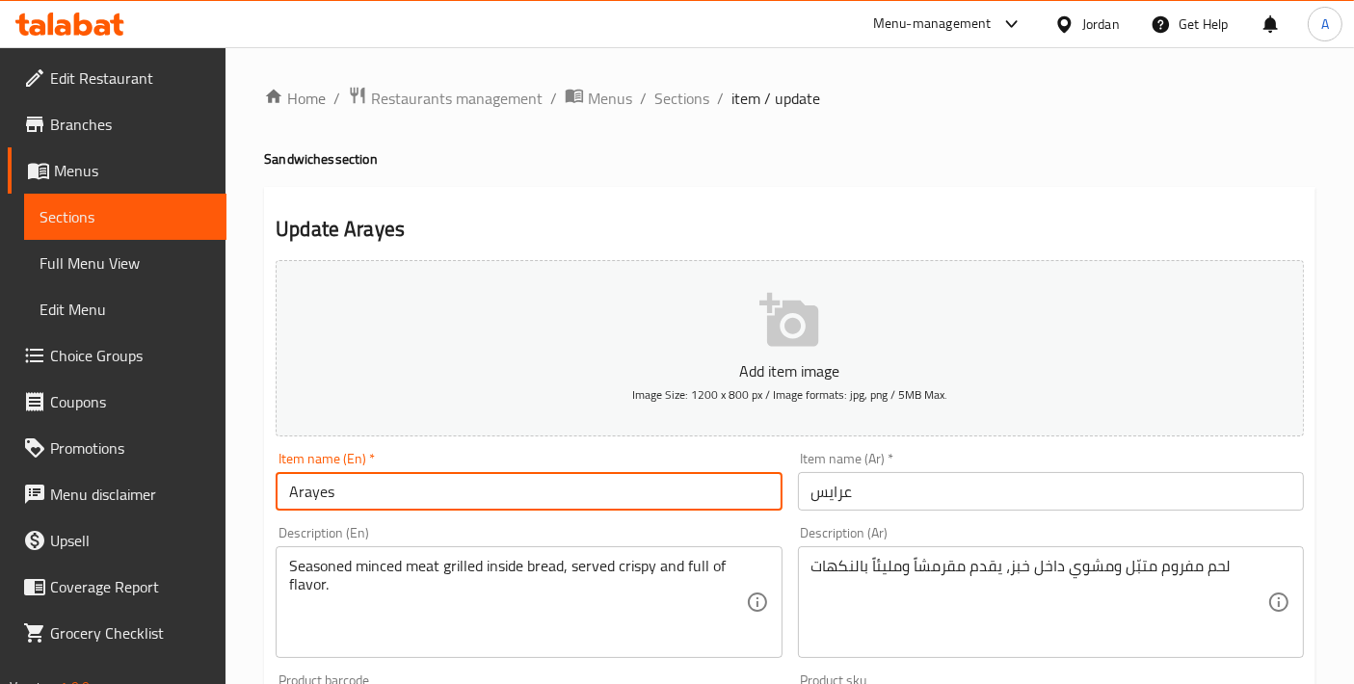
drag, startPoint x: 459, startPoint y: 489, endPoint x: 143, endPoint y: 472, distance: 316.6
paste input "Meat"
drag, startPoint x: 429, startPoint y: 486, endPoint x: 110, endPoint y: 463, distance: 319.9
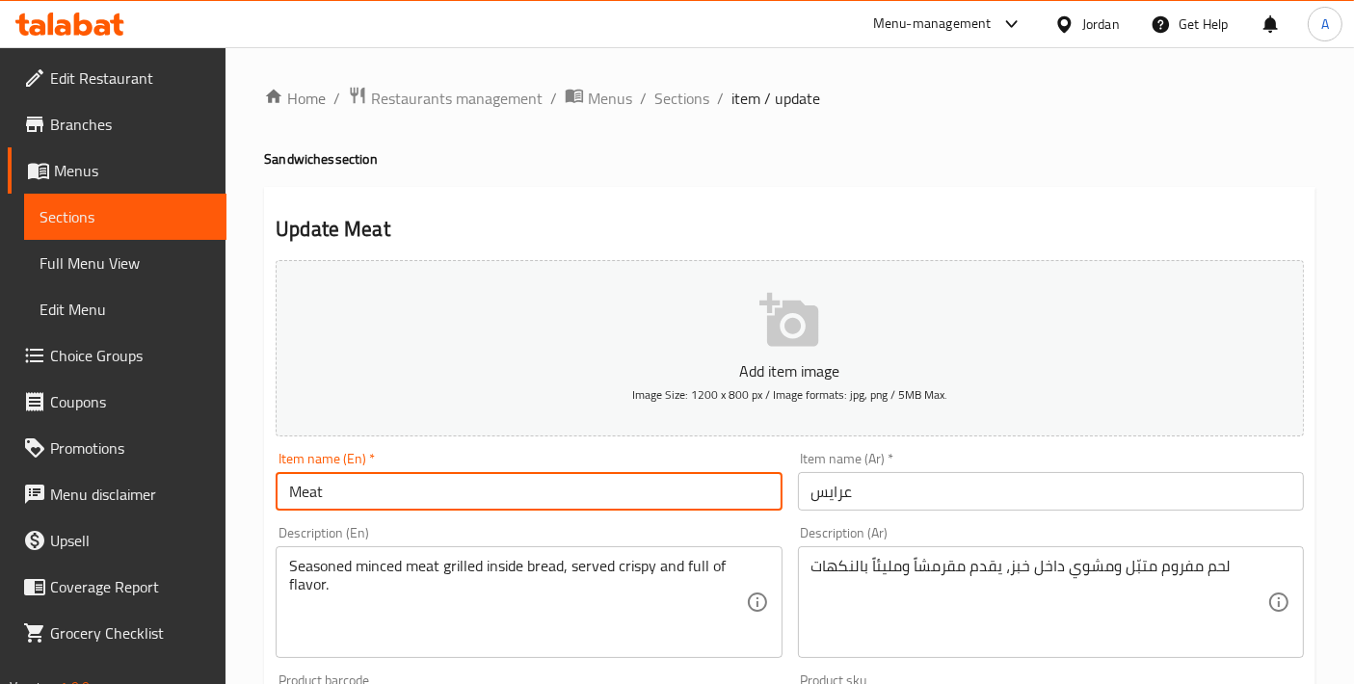
paste input "Arayes"
type input "Meat Arayes"
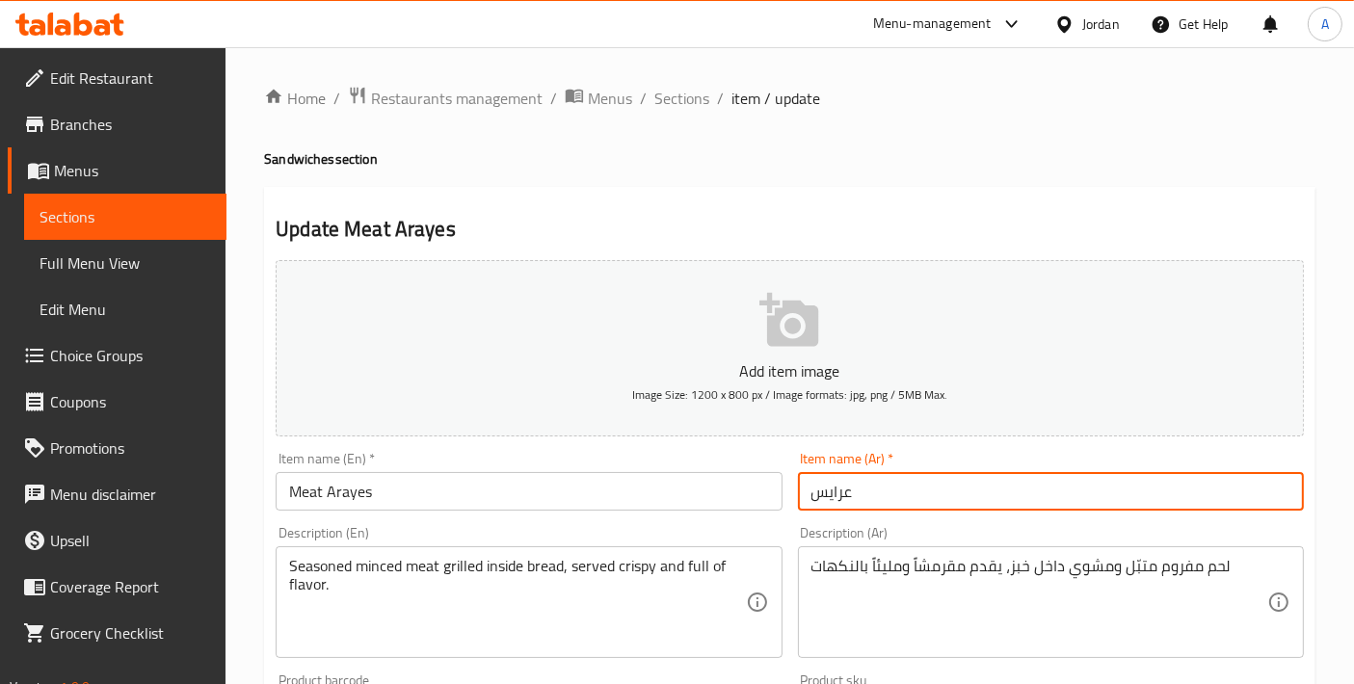
drag, startPoint x: 895, startPoint y: 497, endPoint x: 641, endPoint y: 476, distance: 254.4
click at [652, 478] on div "Add item image Image Size: 1200 x 800 px / Image formats: jpg, png / 5MB Max. I…" at bounding box center [790, 668] width 1044 height 831
paste input "لحم"
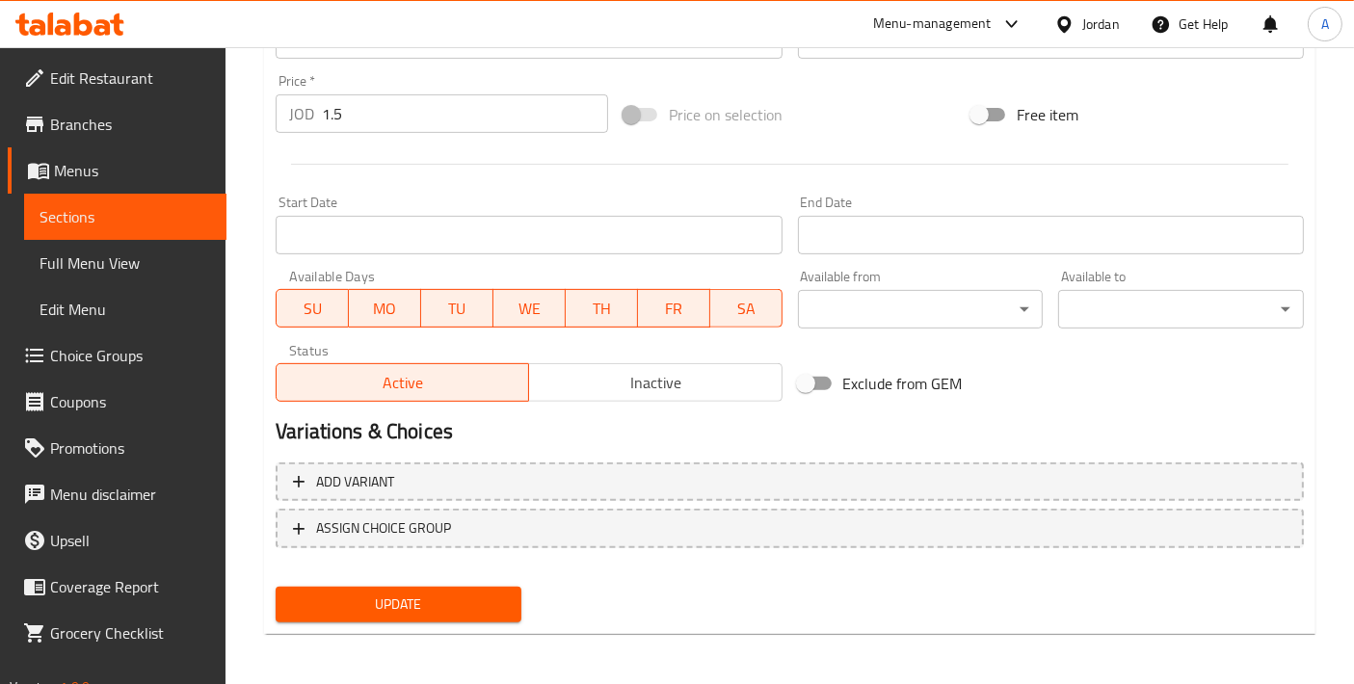
type input "لحم عرايس"
click at [387, 596] on span "Update" at bounding box center [398, 605] width 215 height 24
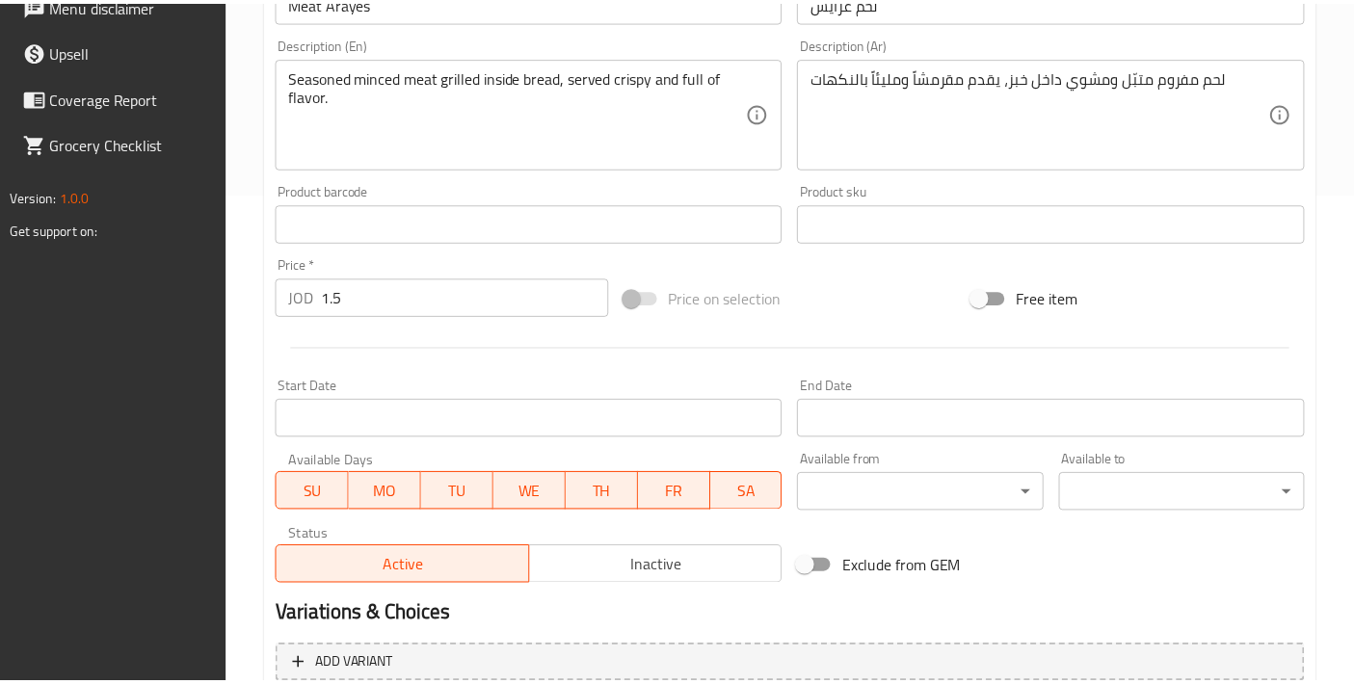
scroll to position [674, 0]
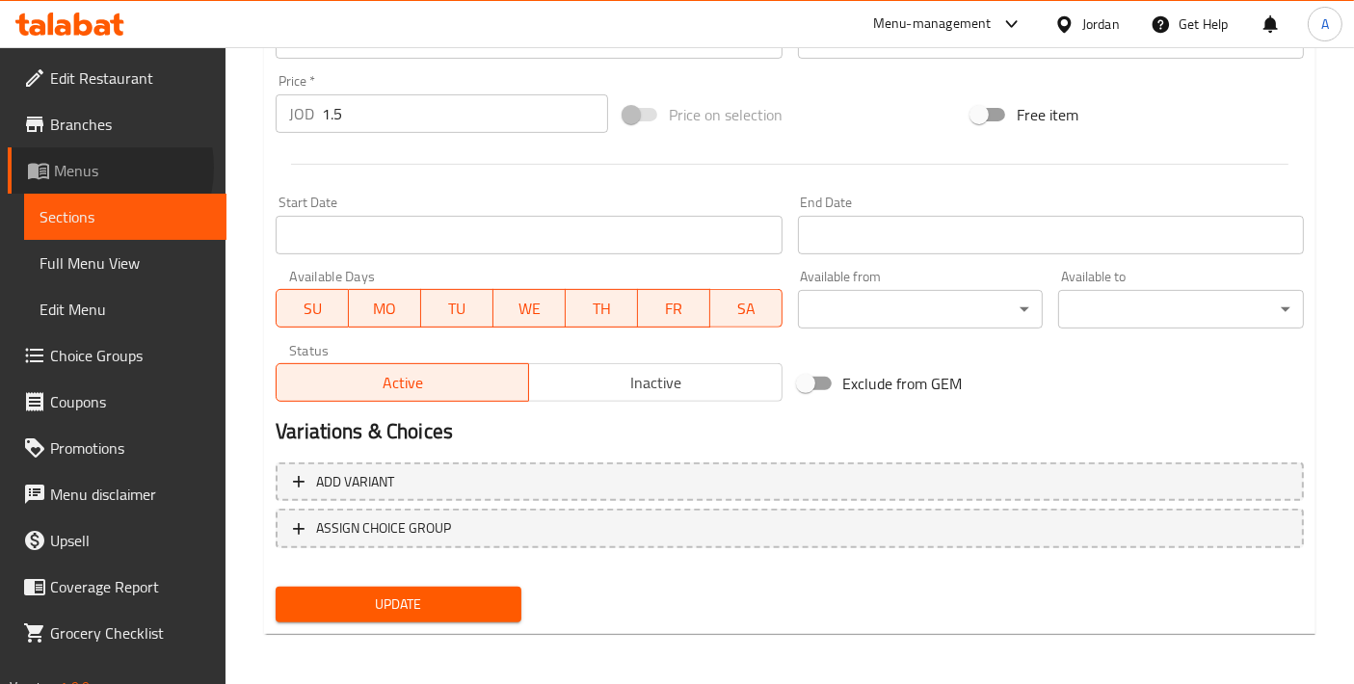
click at [85, 168] on span "Menus" at bounding box center [132, 170] width 157 height 23
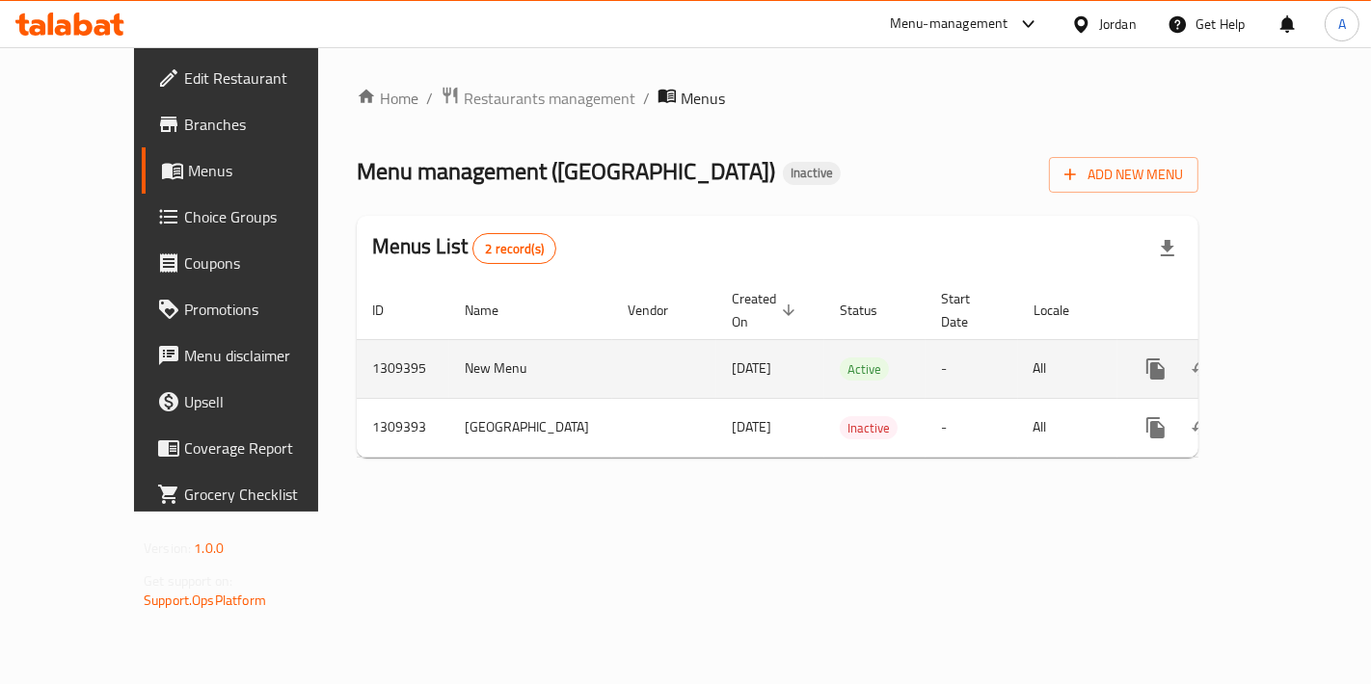
click at [1283, 358] on icon "enhanced table" at bounding box center [1294, 369] width 23 height 23
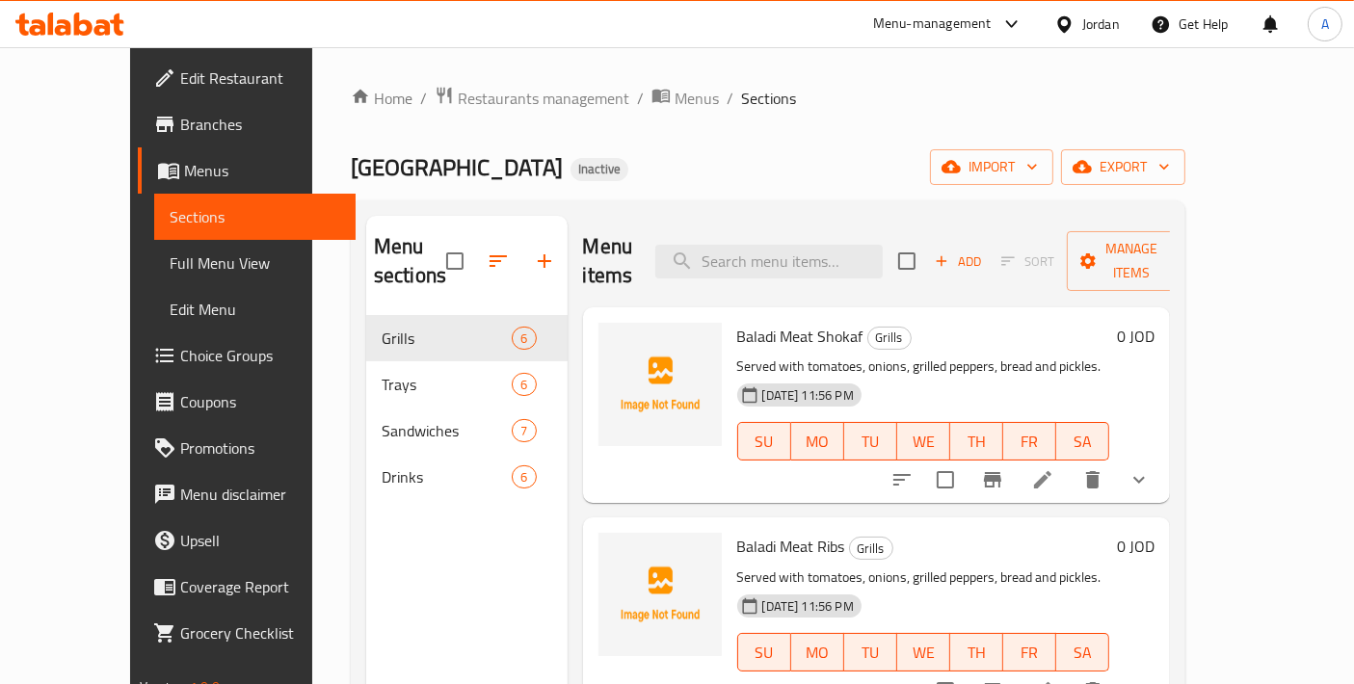
click at [366, 493] on div "Menu sections Grills 6 Trays 6 Sandwiches 7 Drinks 6" at bounding box center [466, 558] width 201 height 684
click at [184, 169] on span "Menus" at bounding box center [262, 170] width 157 height 23
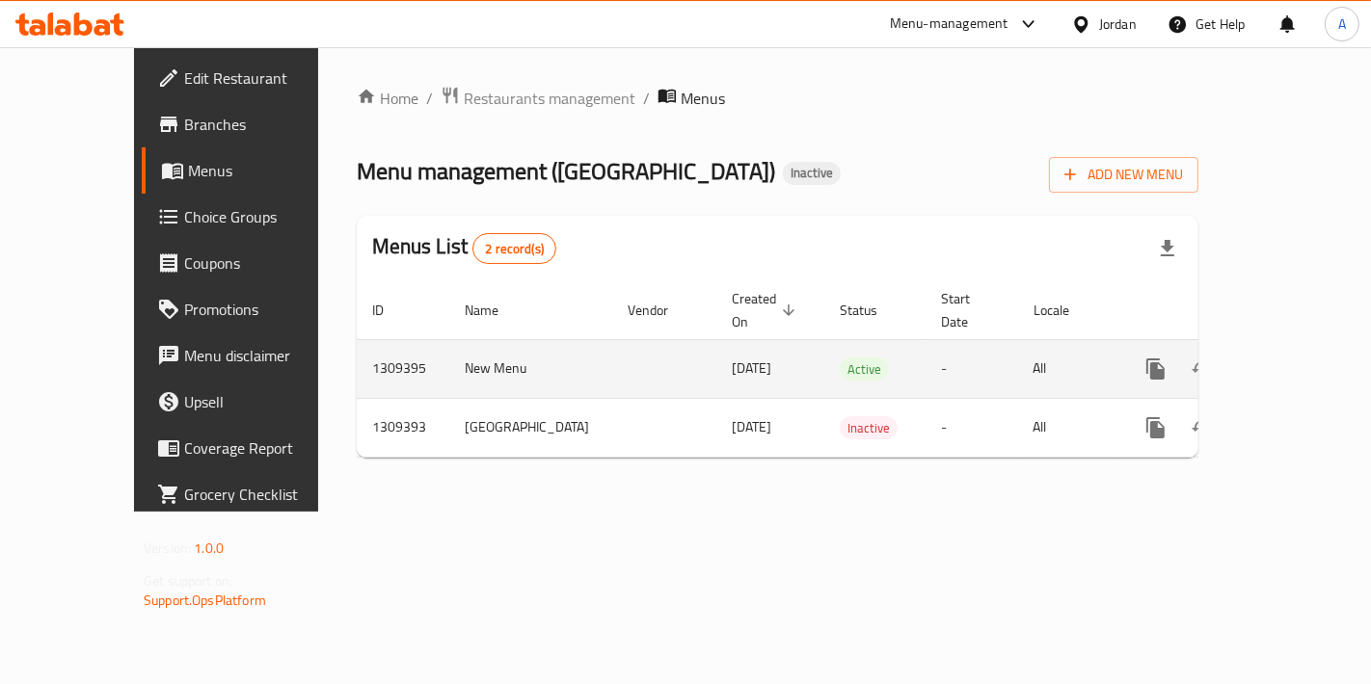
click at [1309, 351] on link "enhanced table" at bounding box center [1295, 369] width 46 height 46
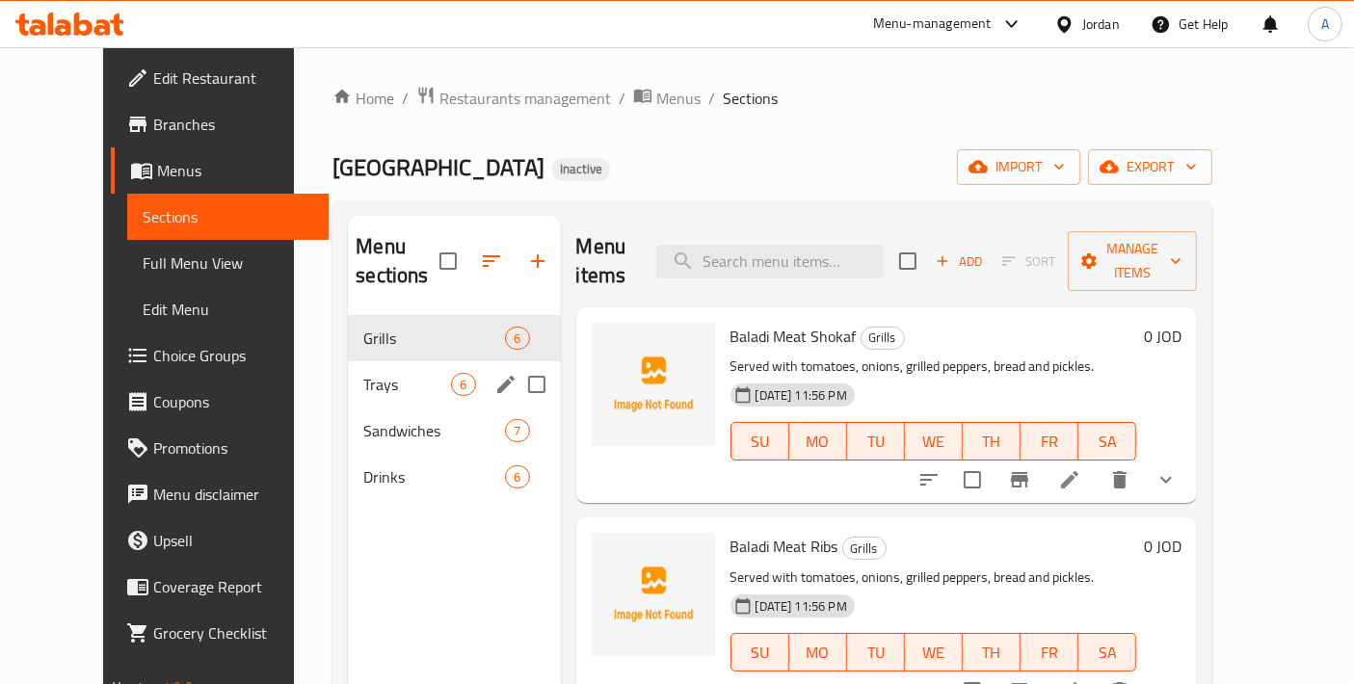
click at [348, 369] on div "Trays 6" at bounding box center [454, 385] width 212 height 46
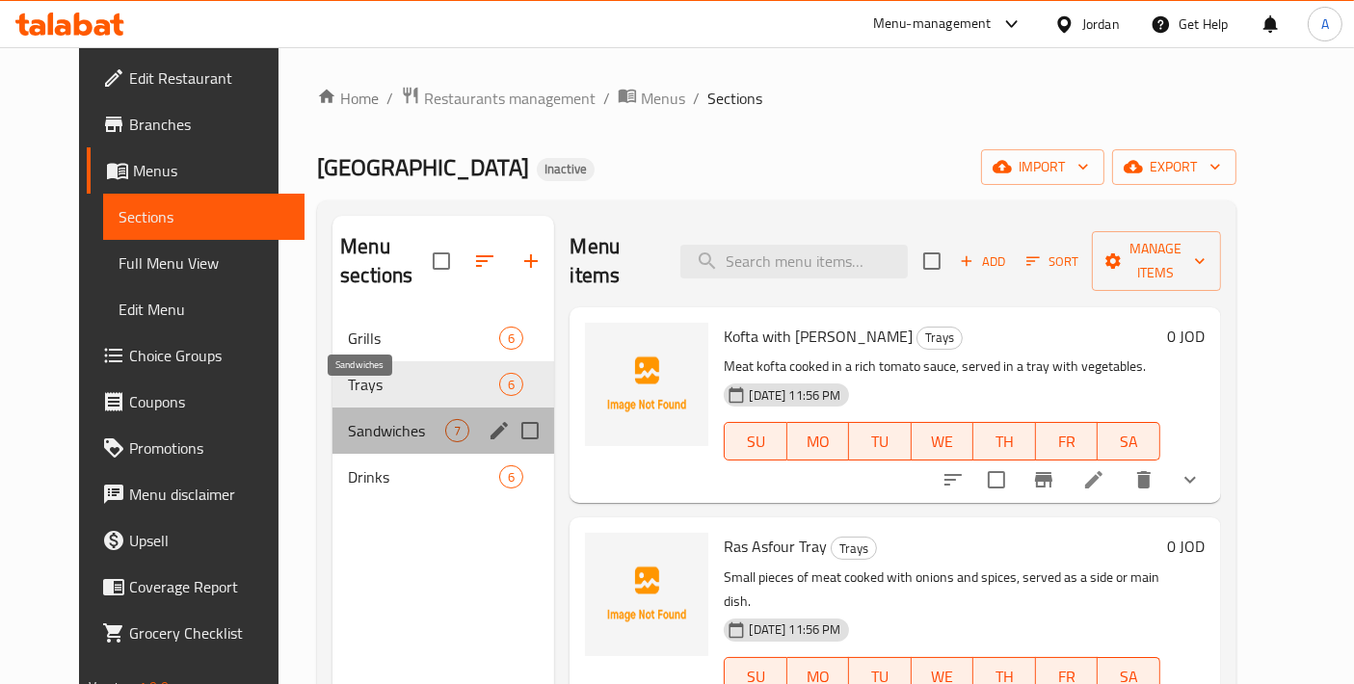
click at [348, 419] on span "Sandwiches" at bounding box center [396, 430] width 97 height 23
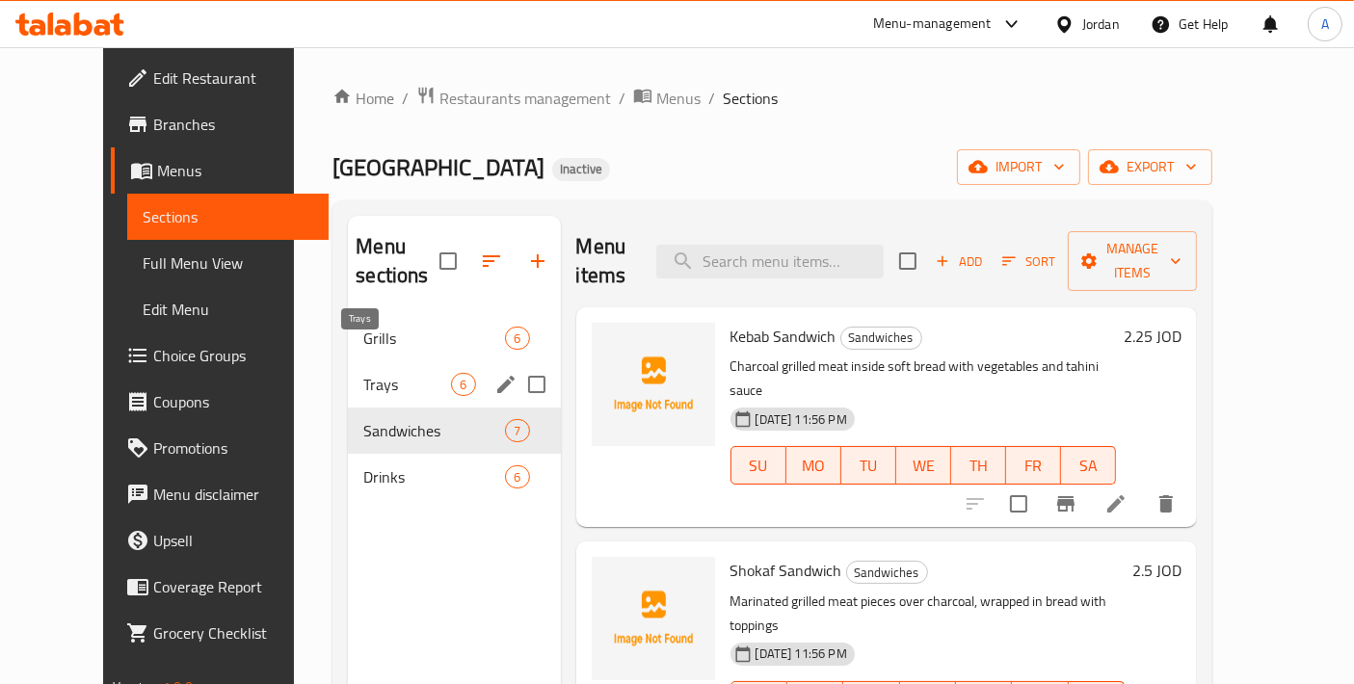
click at [370, 373] on span "Trays" at bounding box center [407, 384] width 88 height 23
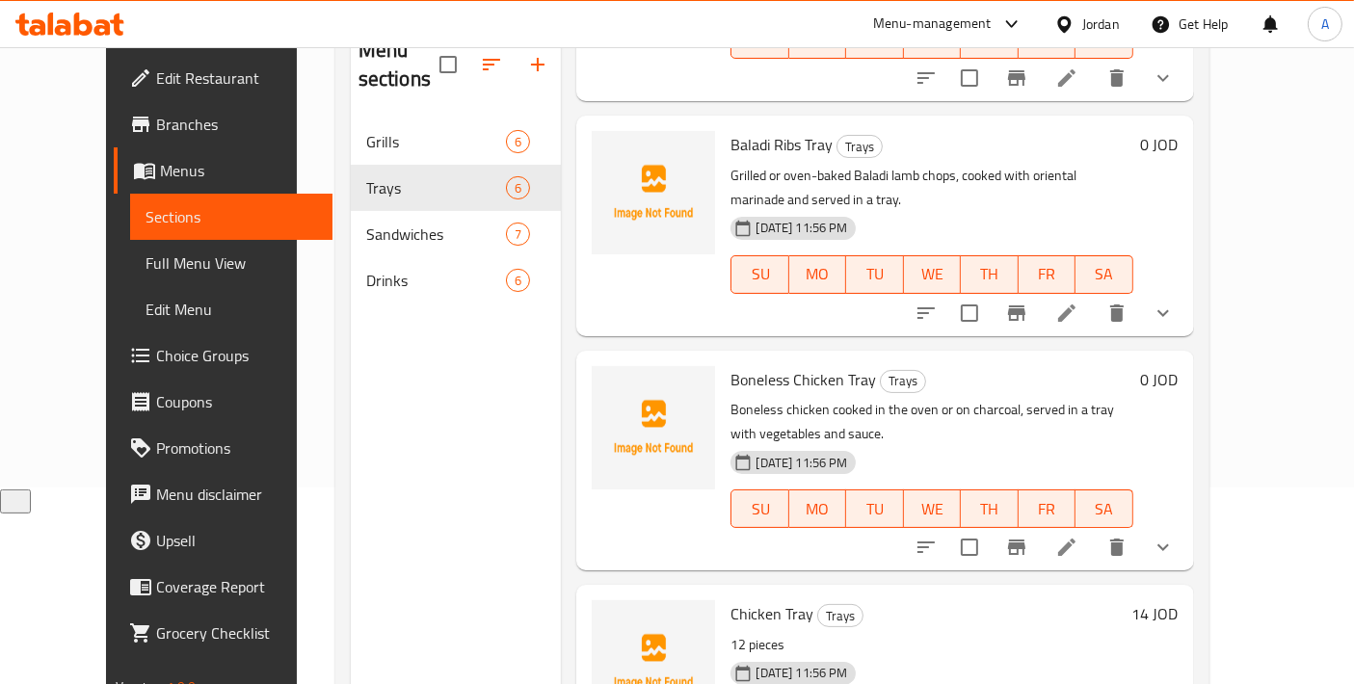
scroll to position [269, 0]
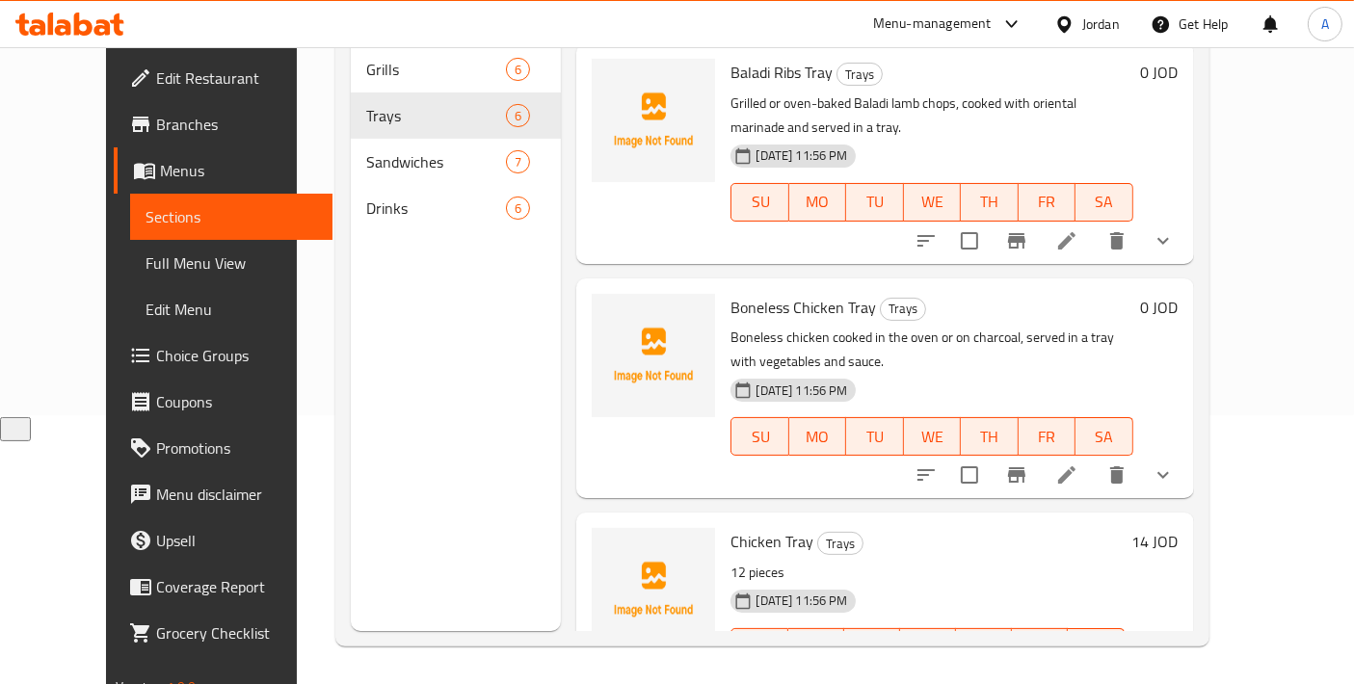
click at [1094, 458] on li at bounding box center [1067, 475] width 54 height 35
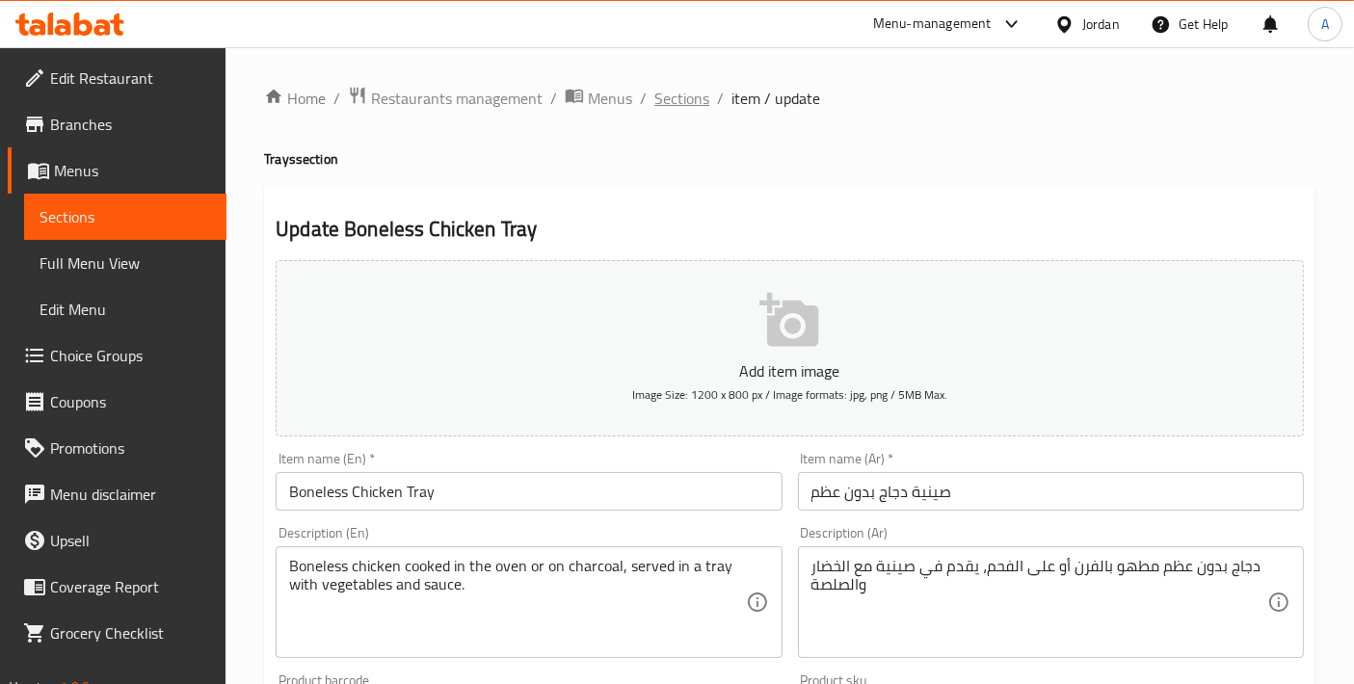
click at [689, 105] on span "Sections" at bounding box center [682, 98] width 55 height 23
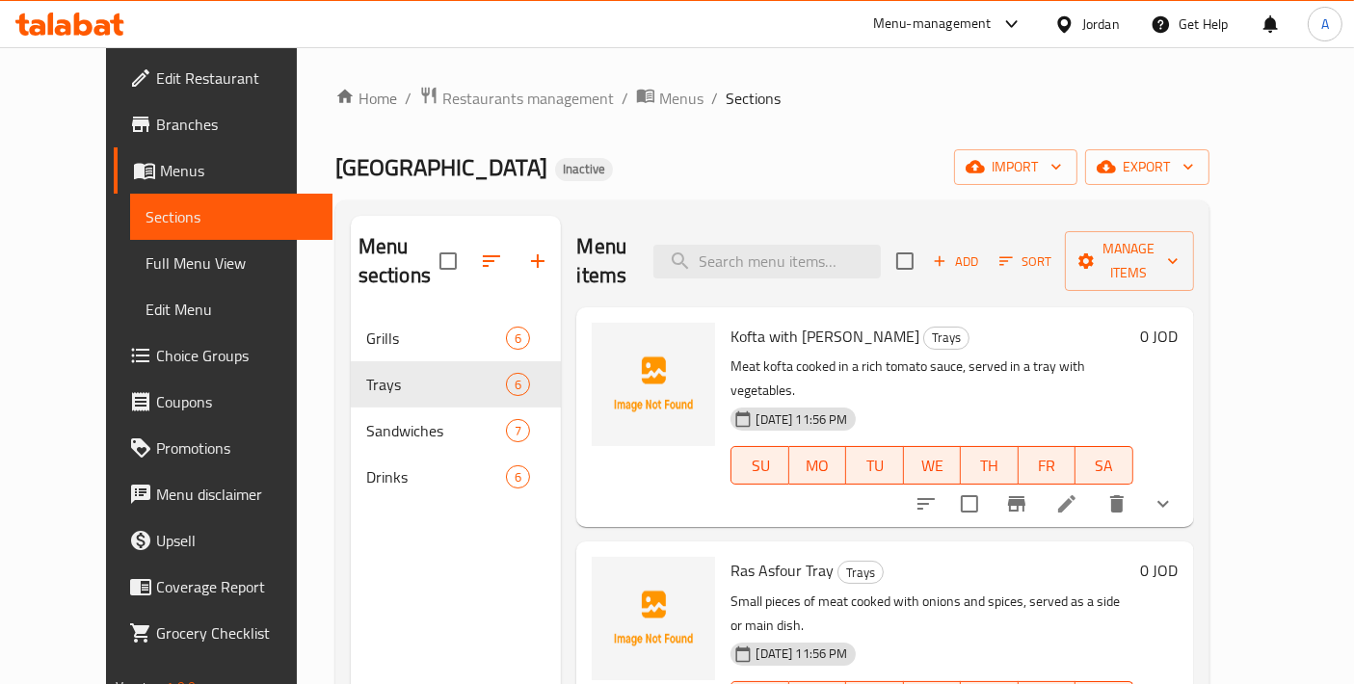
click at [387, 471] on nav "Grills 6 Trays 6 Sandwiches 7 Drinks 6" at bounding box center [456, 408] width 211 height 201
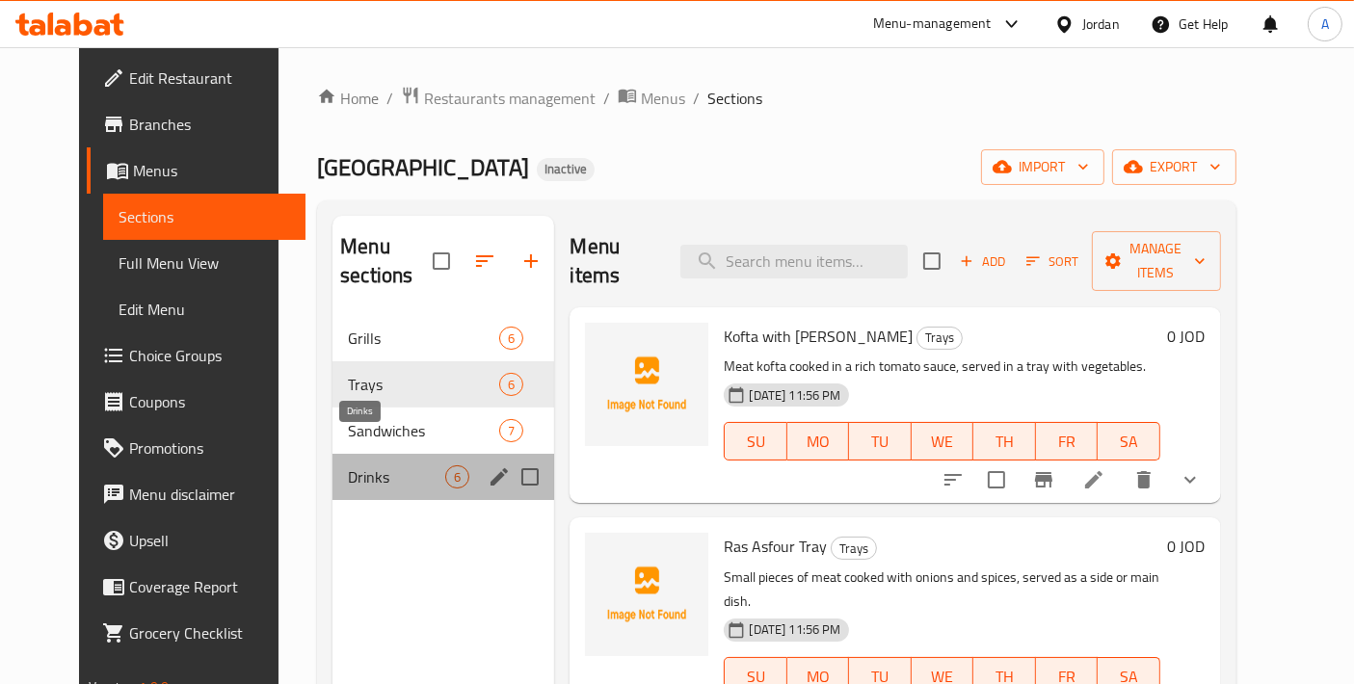
click at [389, 466] on span "Drinks" at bounding box center [396, 477] width 97 height 23
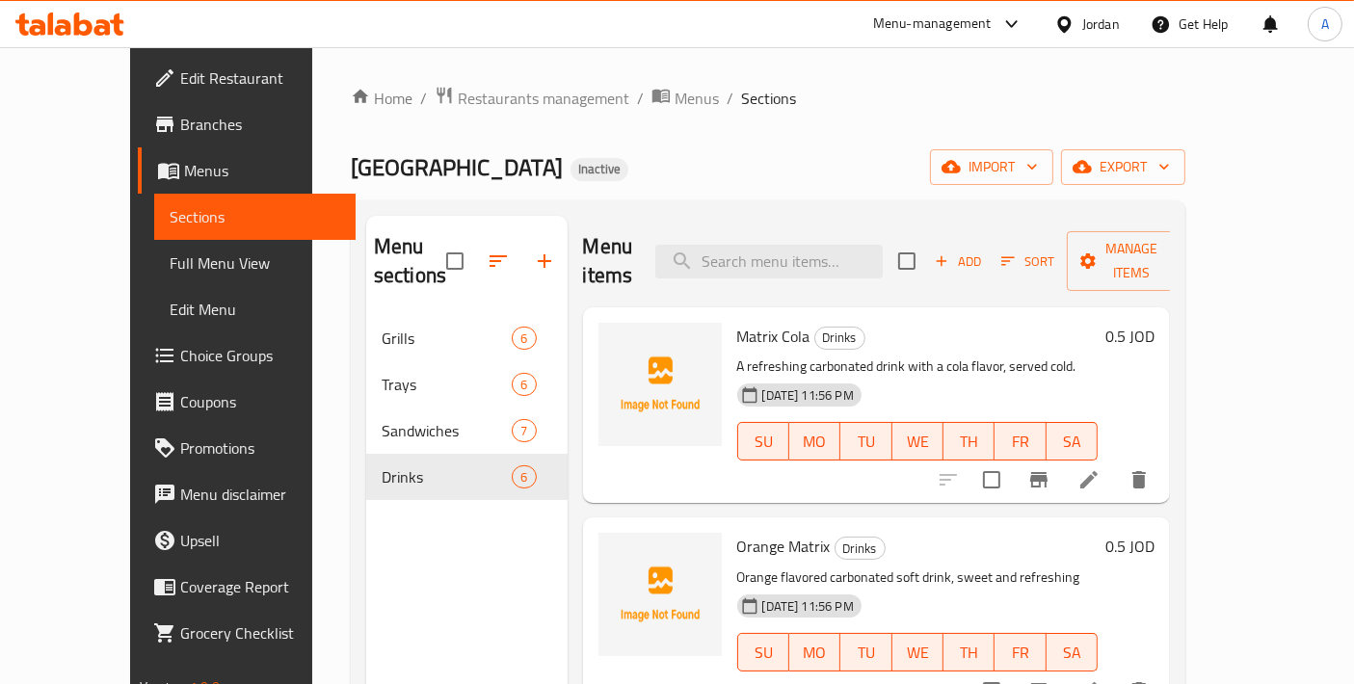
click at [180, 124] on span "Branches" at bounding box center [260, 124] width 161 height 23
